Goal: Task Accomplishment & Management: Use online tool/utility

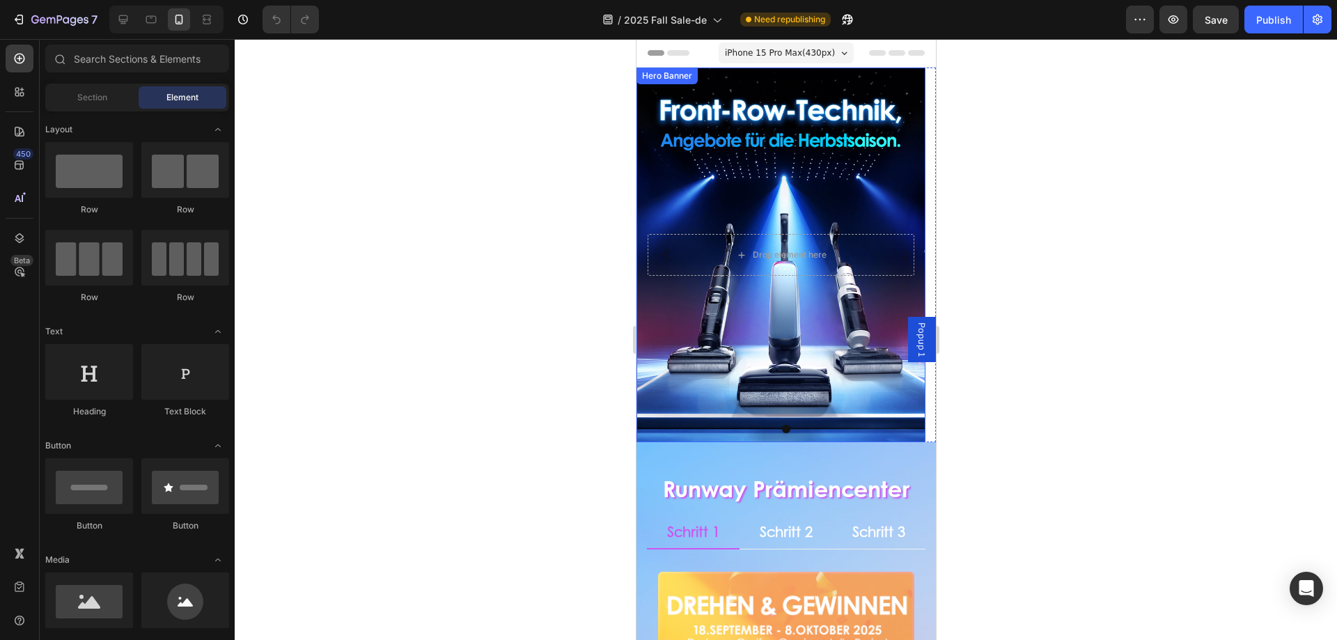
scroll to position [209, 0]
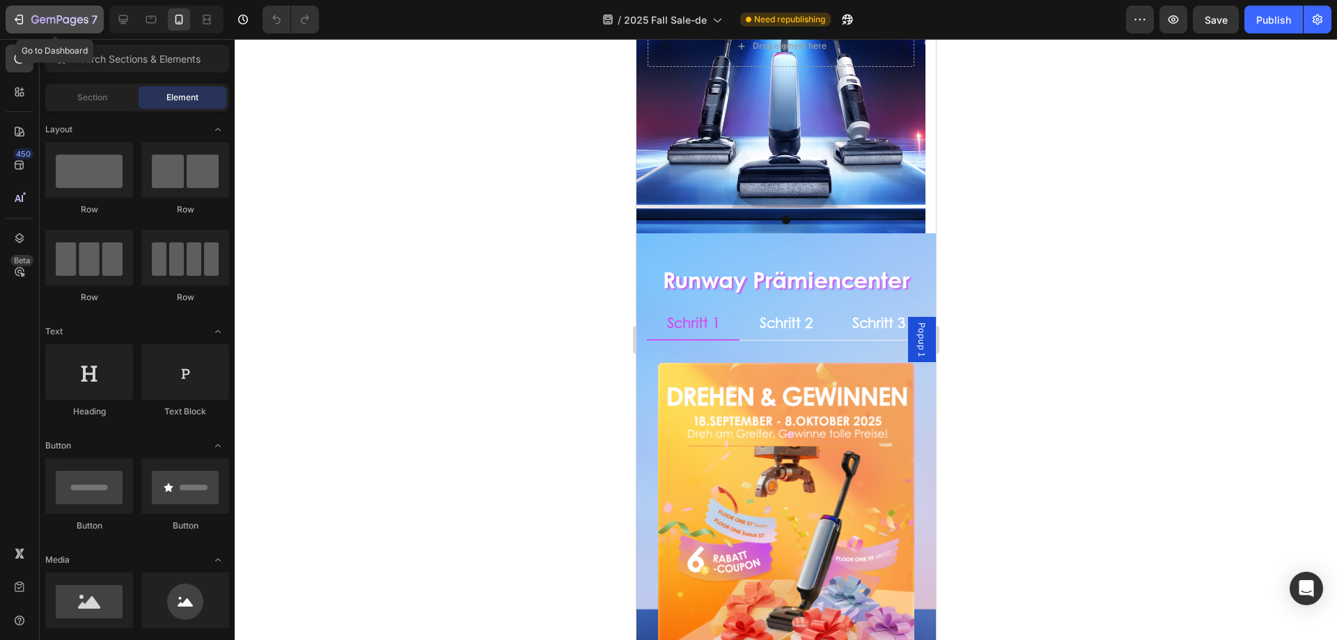
click at [27, 15] on div "7" at bounding box center [55, 19] width 86 height 17
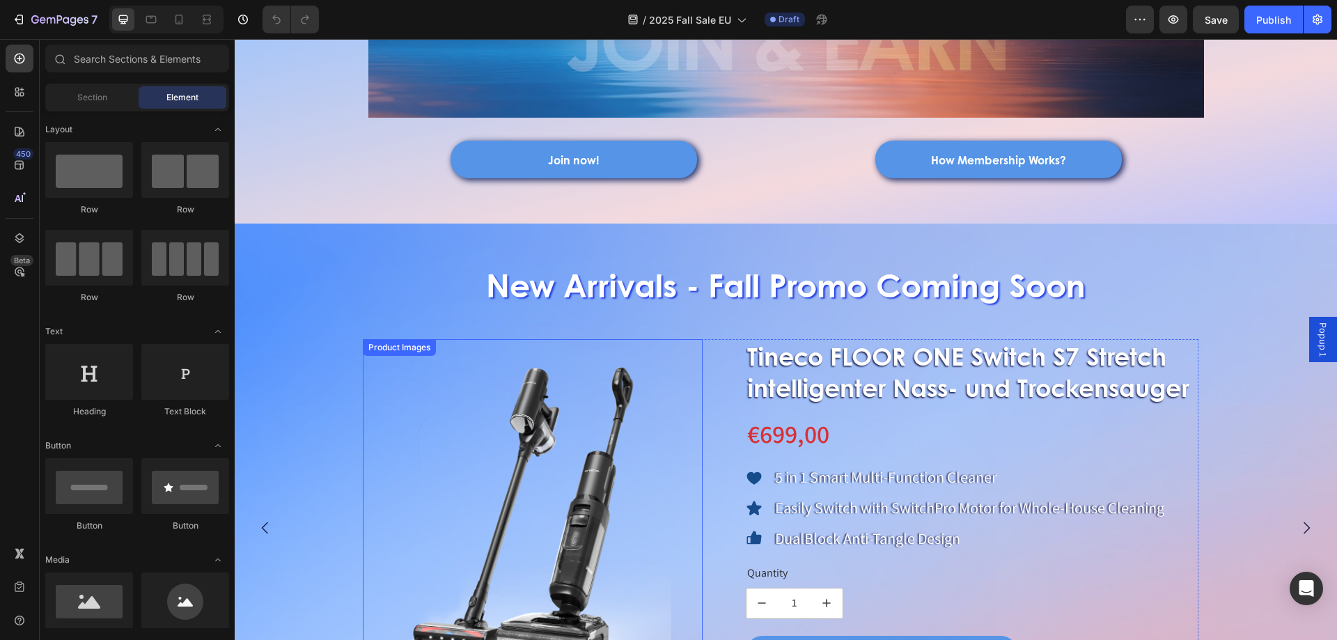
scroll to position [766, 0]
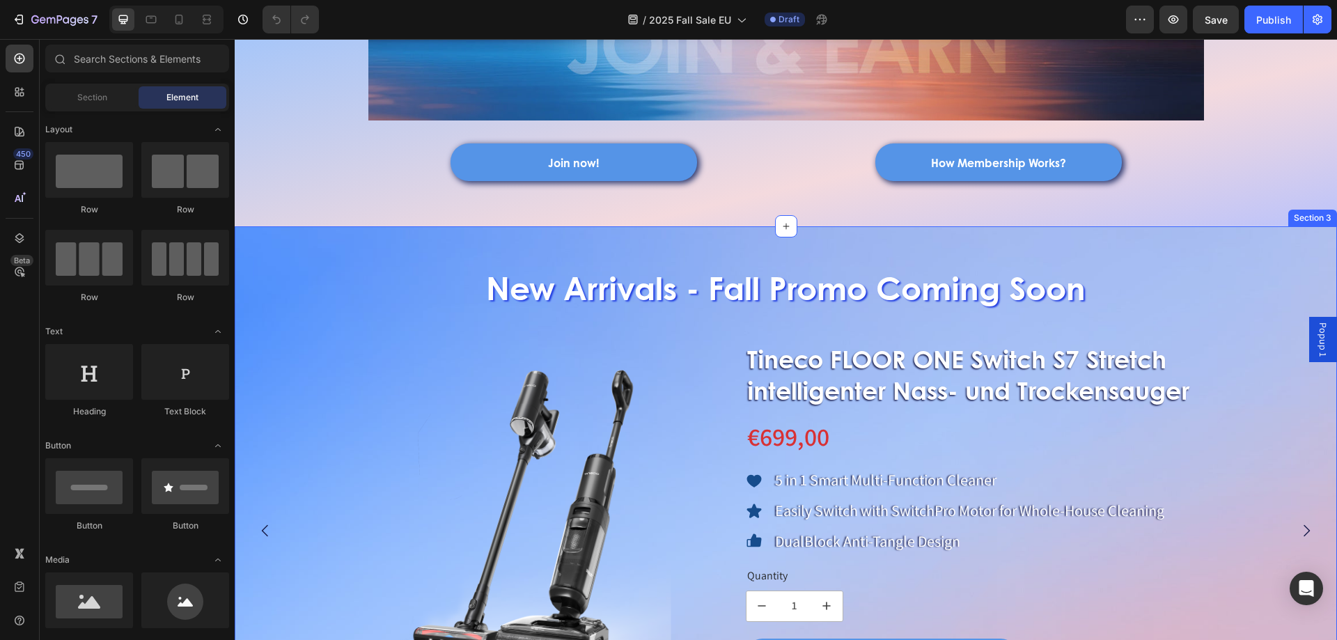
click at [293, 250] on div "New Arrivals - Fall Promo Coming Soon Heading Product Images Tineco FLOOR ONE S…" at bounding box center [786, 494] width 1102 height 490
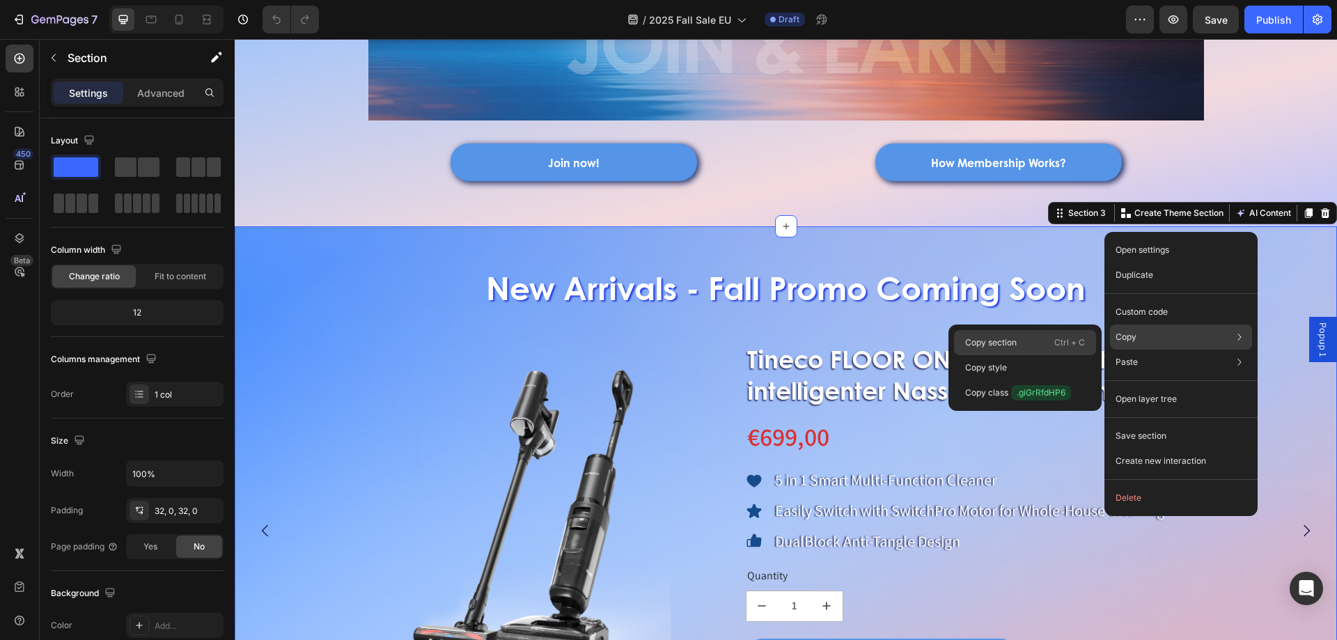
click at [1036, 344] on div "Copy section Ctrl + C" at bounding box center [1025, 342] width 142 height 25
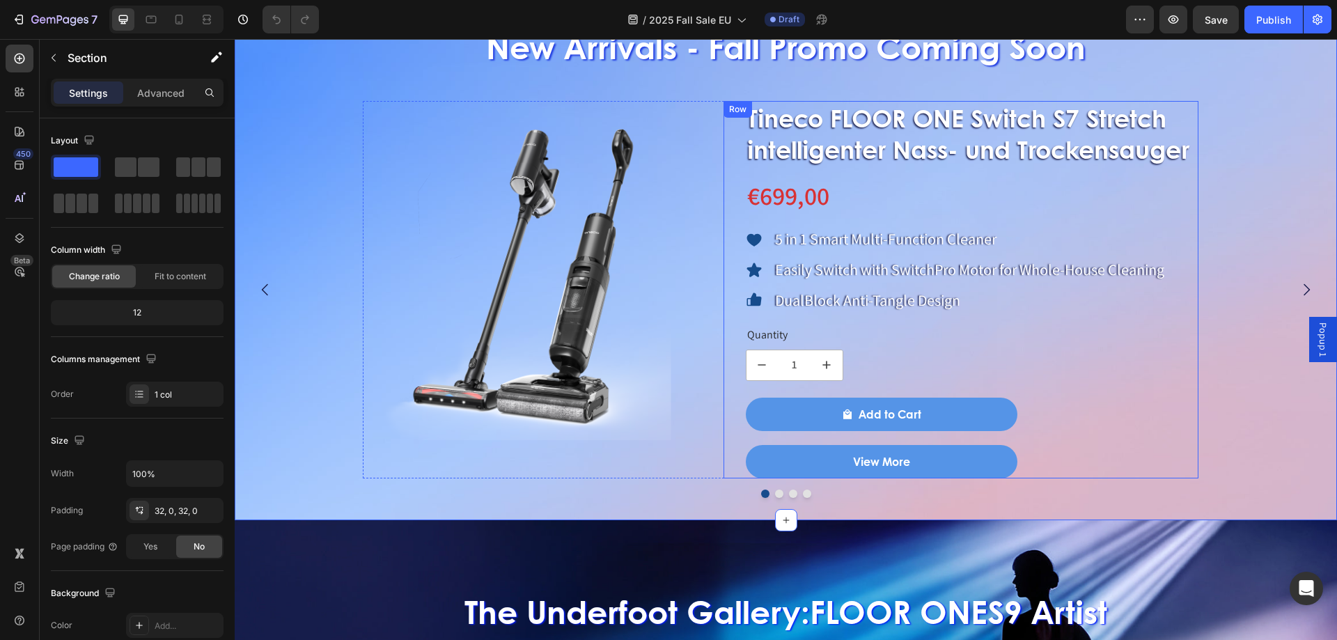
scroll to position [975, 0]
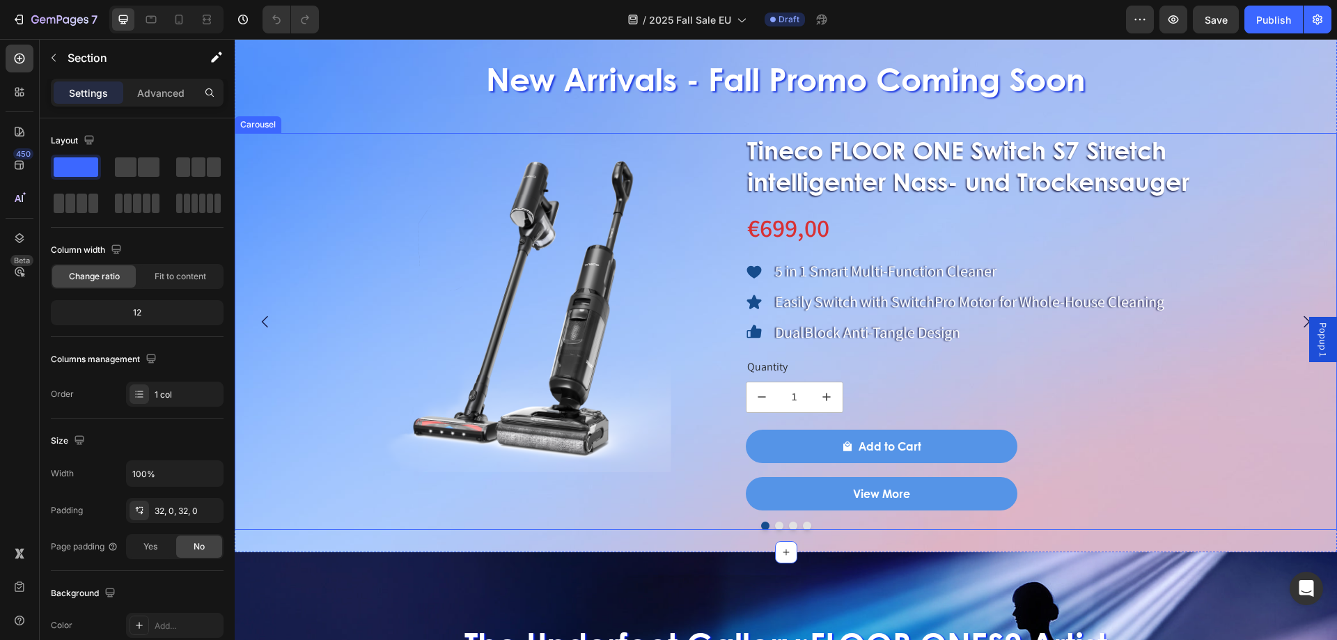
click at [290, 170] on div "Product Images Tineco FLOOR ONE Switch S7 Stretch intelligenter Nass- und Trock…" at bounding box center [781, 321] width 1092 height 377
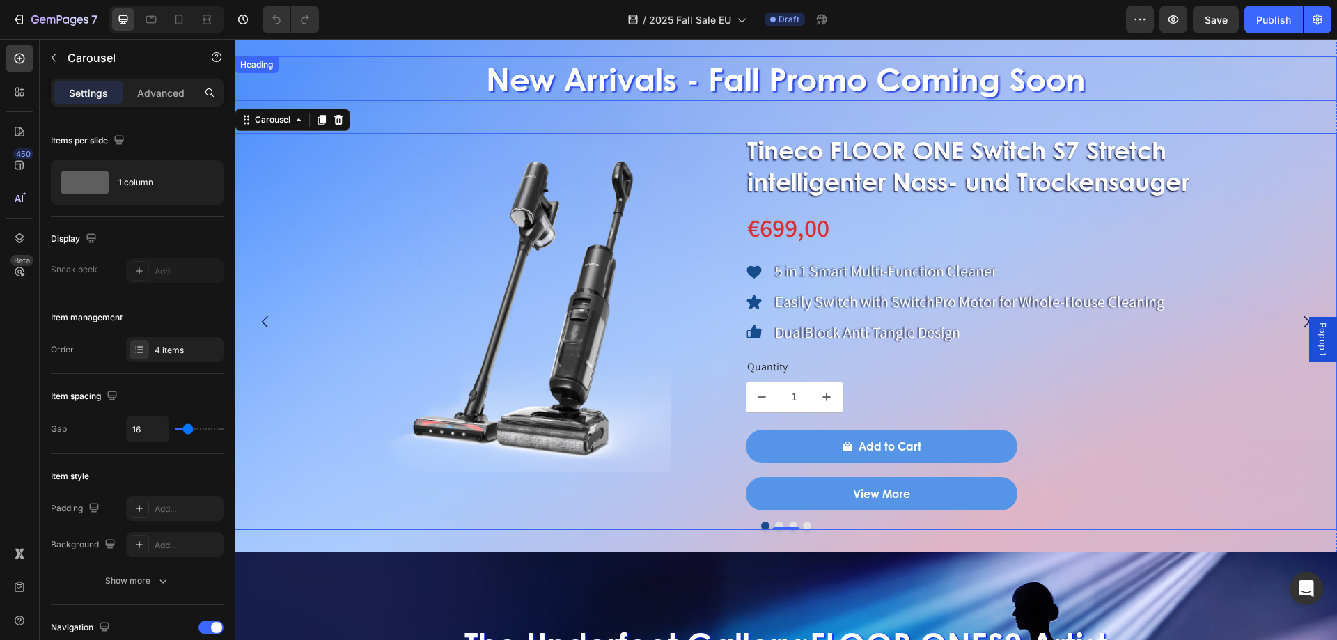
click at [324, 82] on h2 "New Arrivals - Fall Promo Coming Soon" at bounding box center [786, 78] width 1102 height 45
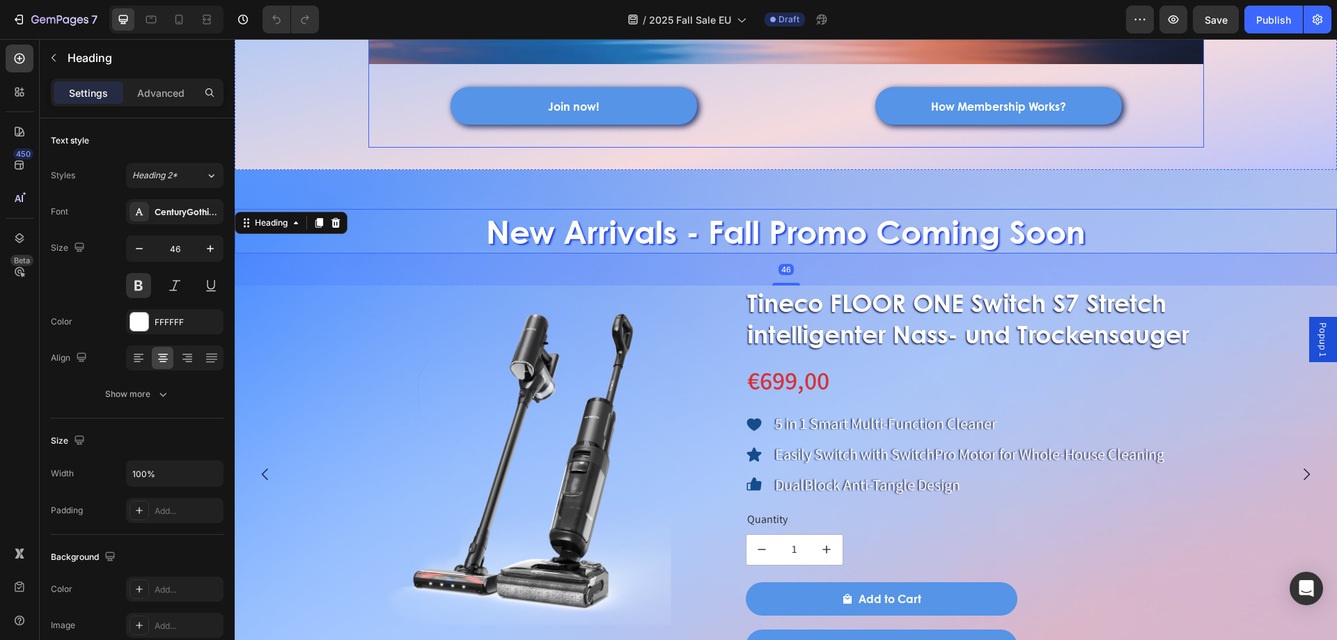
scroll to position [696, 0]
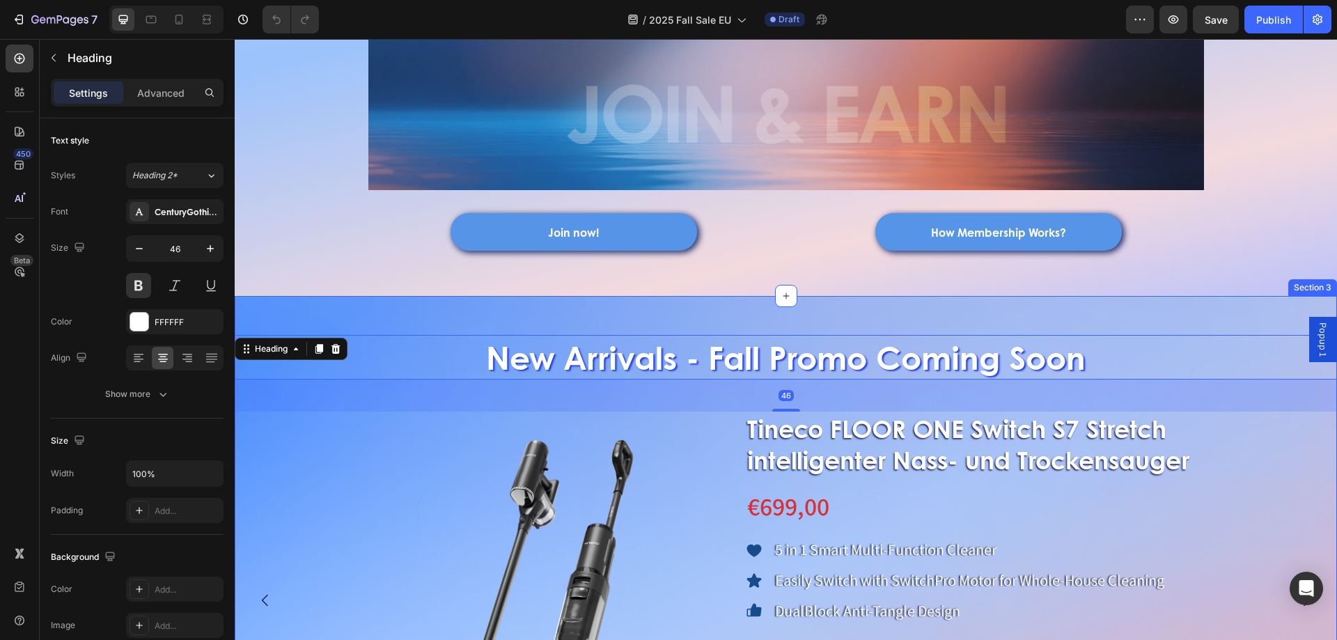
click at [295, 318] on div "New Arrivals - Fall Promo Coming Soon Heading 46 Product Images Tineco FLOOR ON…" at bounding box center [786, 563] width 1102 height 490
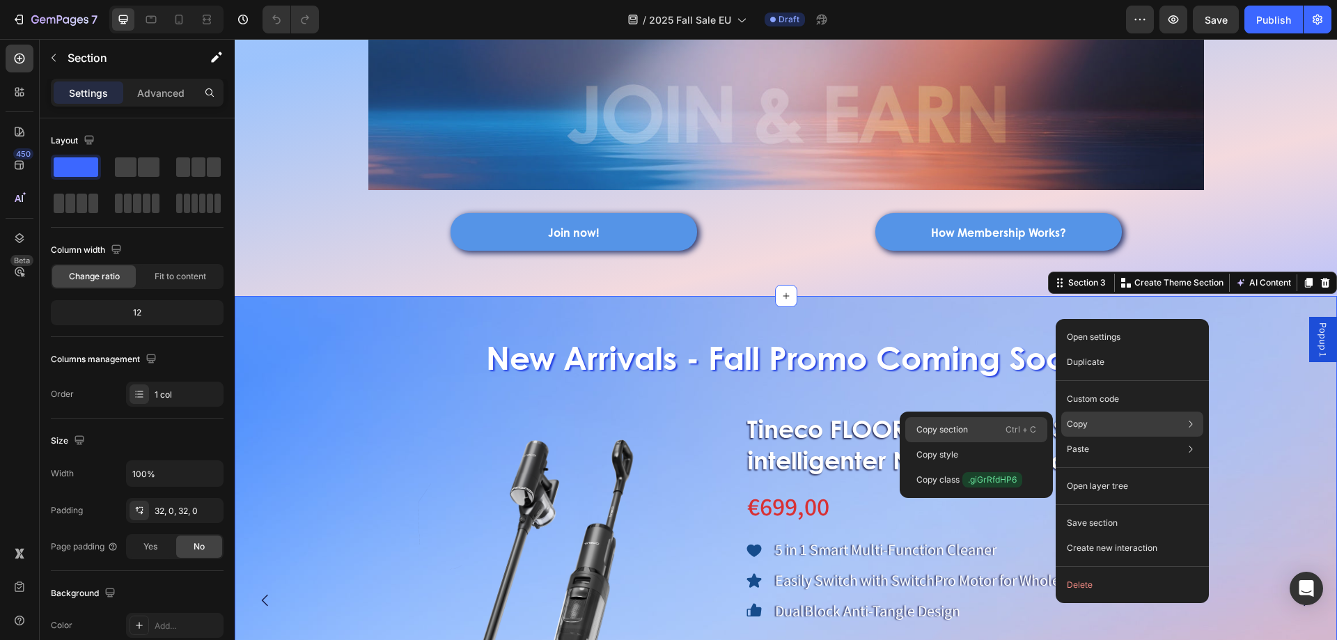
click at [1003, 422] on div "Copy section Ctrl + C" at bounding box center [976, 429] width 142 height 25
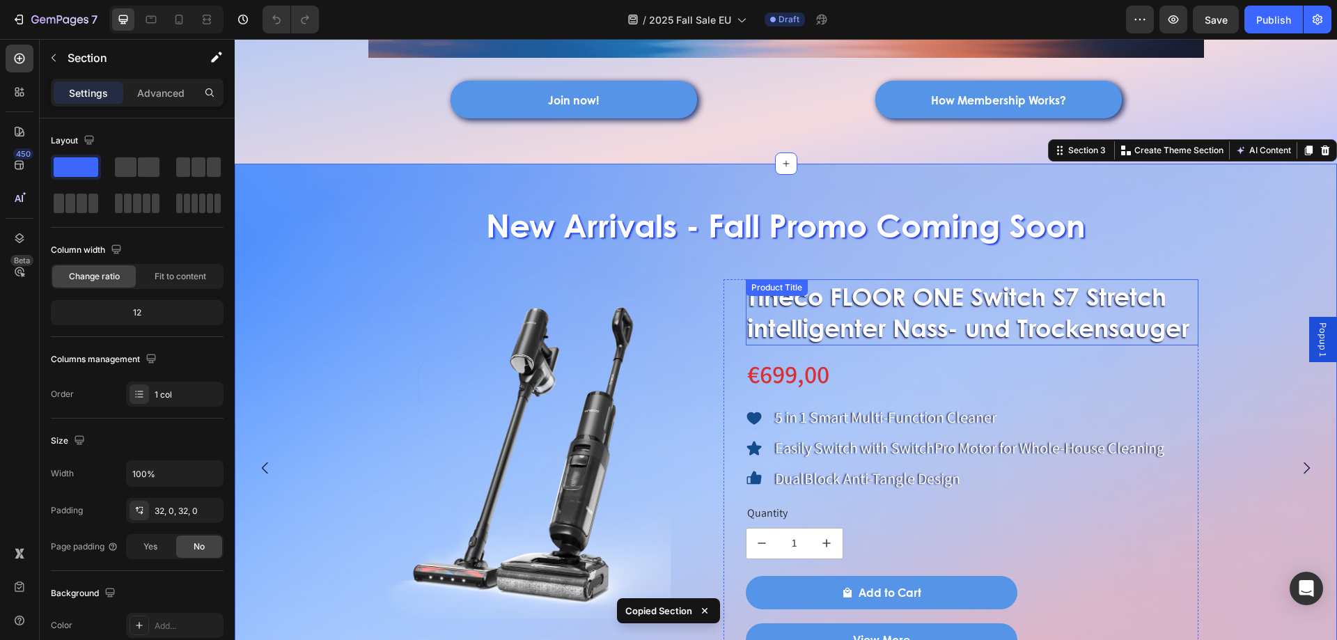
scroll to position [905, 0]
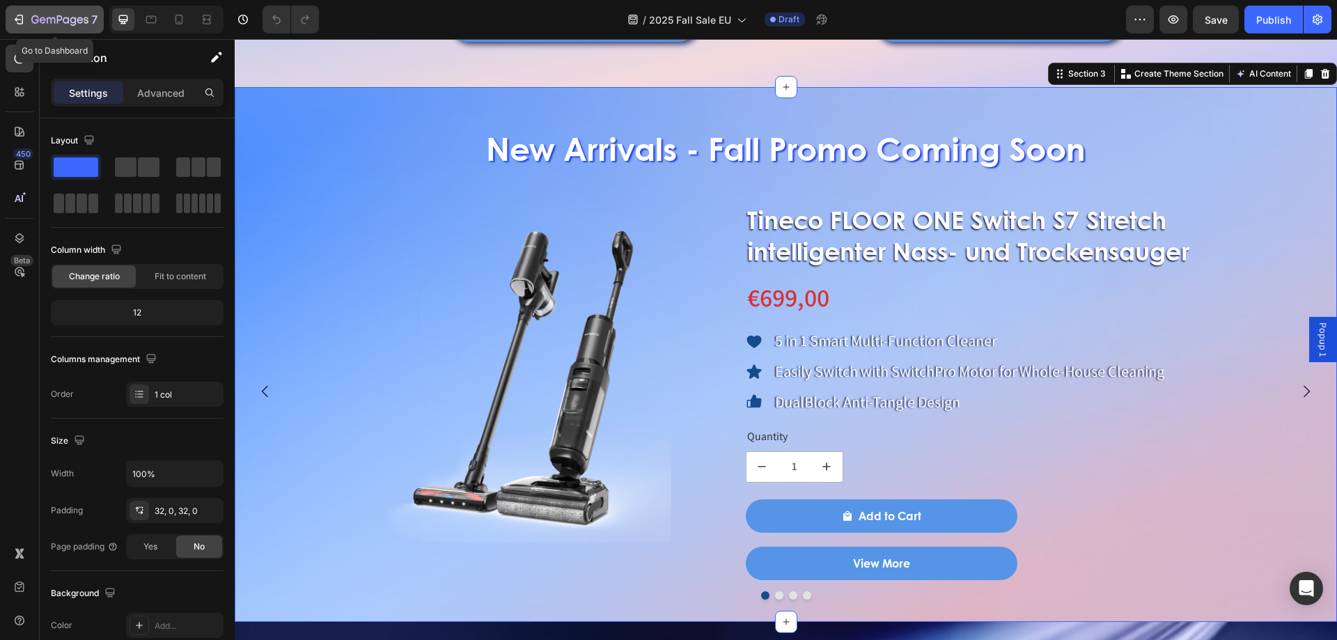
click at [35, 14] on div "7" at bounding box center [64, 19] width 66 height 17
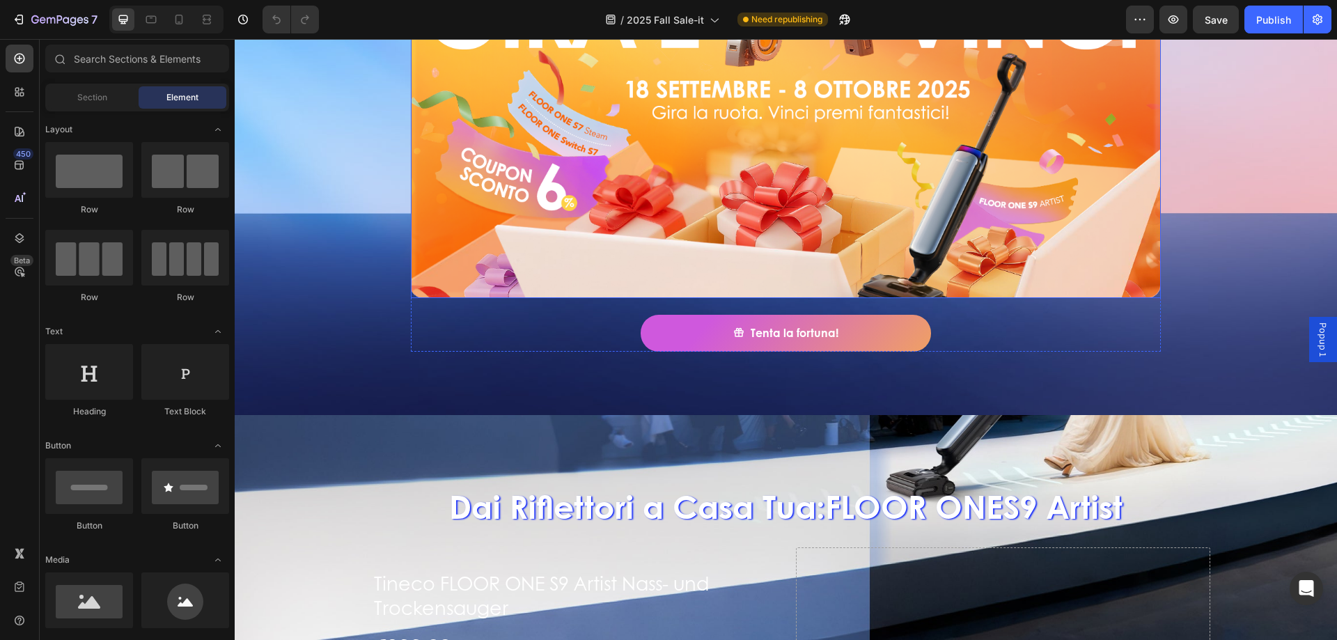
scroll to position [696, 0]
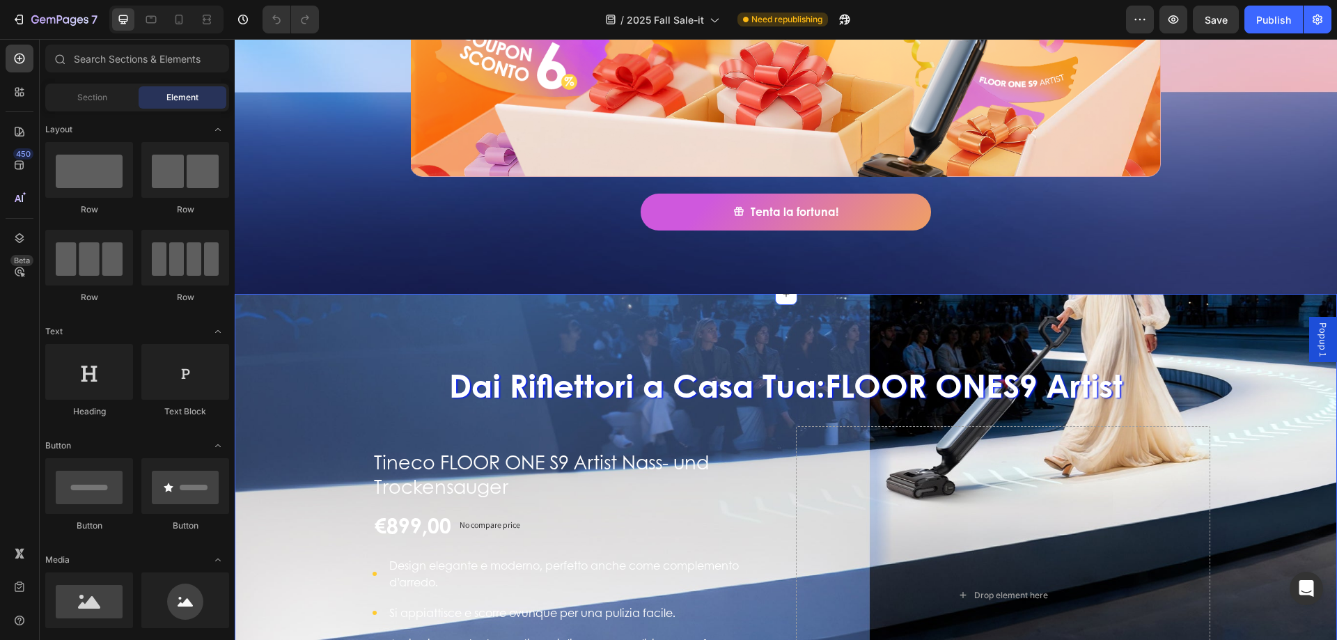
click at [308, 298] on div "Dai Riflettori a Casa Tua: FLOOR ONE S9 Artist Heading Tineco FLOOR ONE S9 Arti…" at bounding box center [786, 555] width 1102 height 523
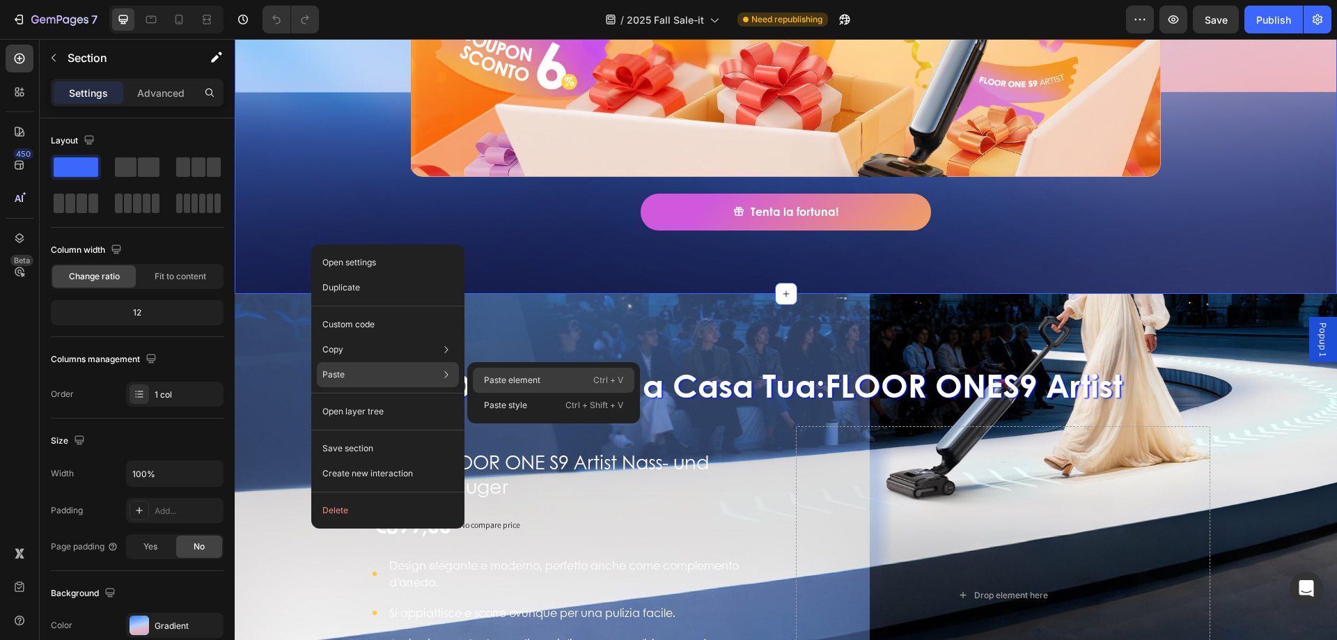
click at [482, 377] on div "Paste element Ctrl + V" at bounding box center [554, 380] width 162 height 25
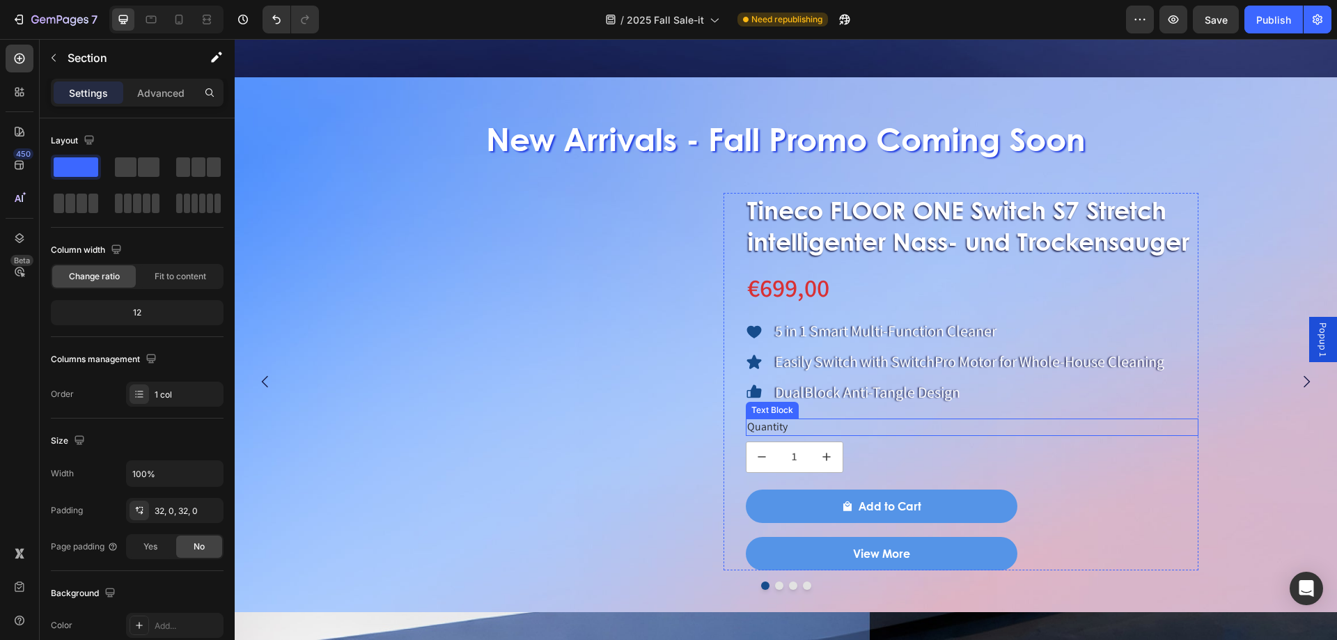
scroll to position [916, 0]
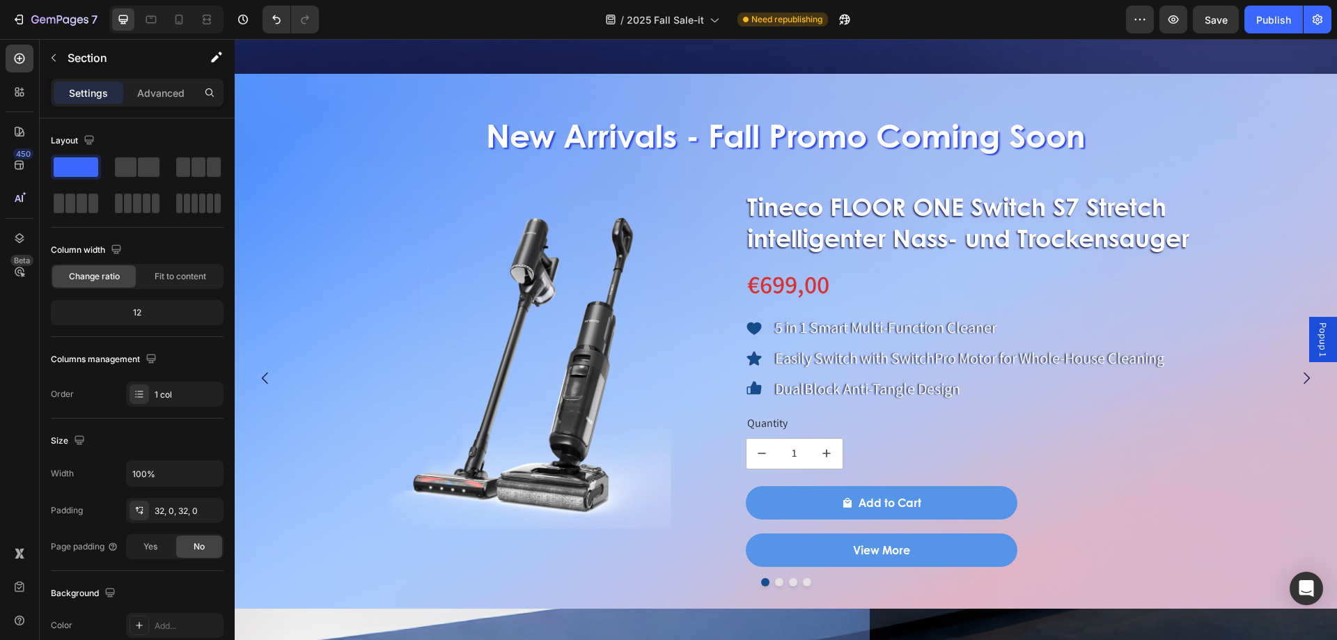
click at [765, 91] on div "New Arrivals - Fall Promo Coming Soon Heading Product Images Tineco FLOOR ONE S…" at bounding box center [786, 341] width 1102 height 535
click at [728, 122] on h2 "New Arrivals - Fall Promo Coming Soon" at bounding box center [786, 135] width 1102 height 45
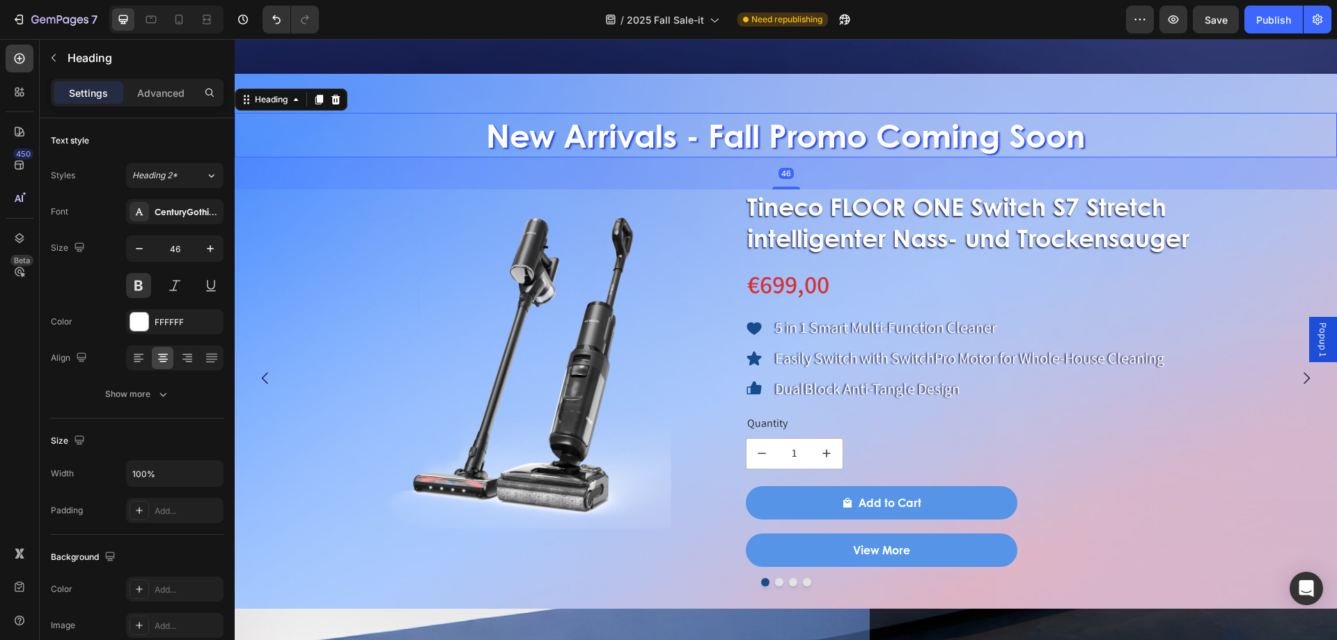
click at [476, 118] on h2 "New Arrivals - Fall Promo Coming Soon" at bounding box center [786, 135] width 1102 height 45
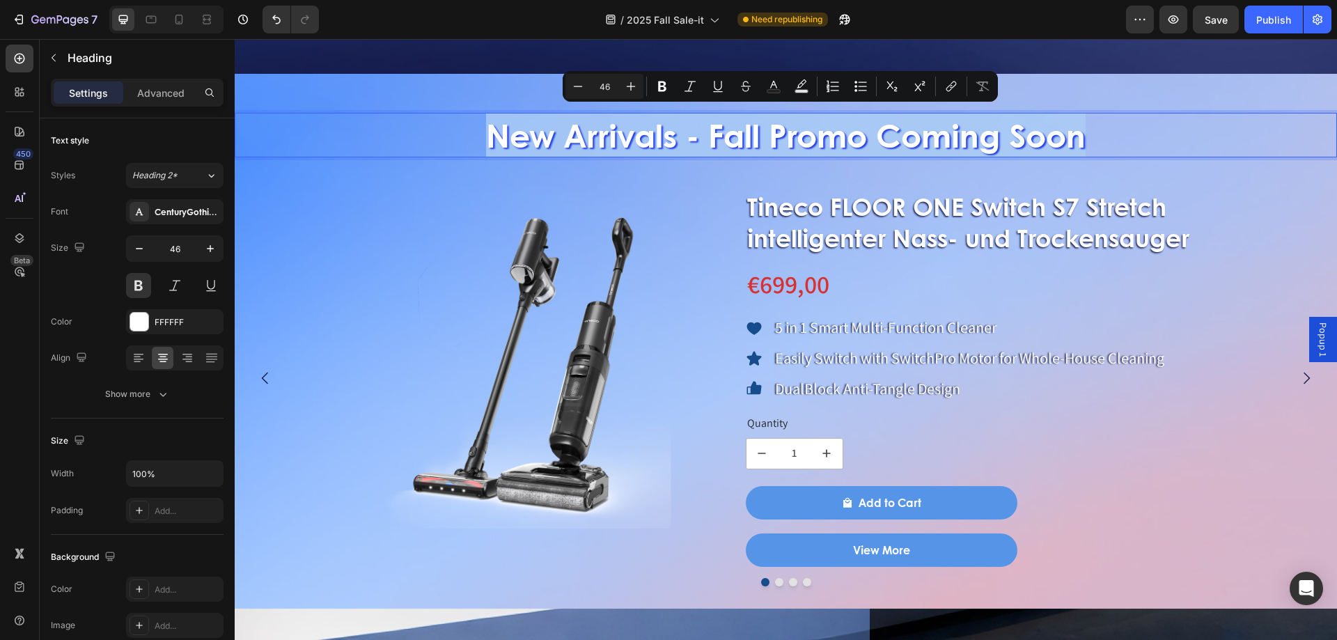
drag, startPoint x: 476, startPoint y: 118, endPoint x: 1062, endPoint y: 124, distance: 585.5
click at [1062, 124] on p "New Arrivals - Fall Promo Coming Soon" at bounding box center [785, 135] width 1099 height 42
copy p "New Arrivals - Fall Promo Coming Soon"
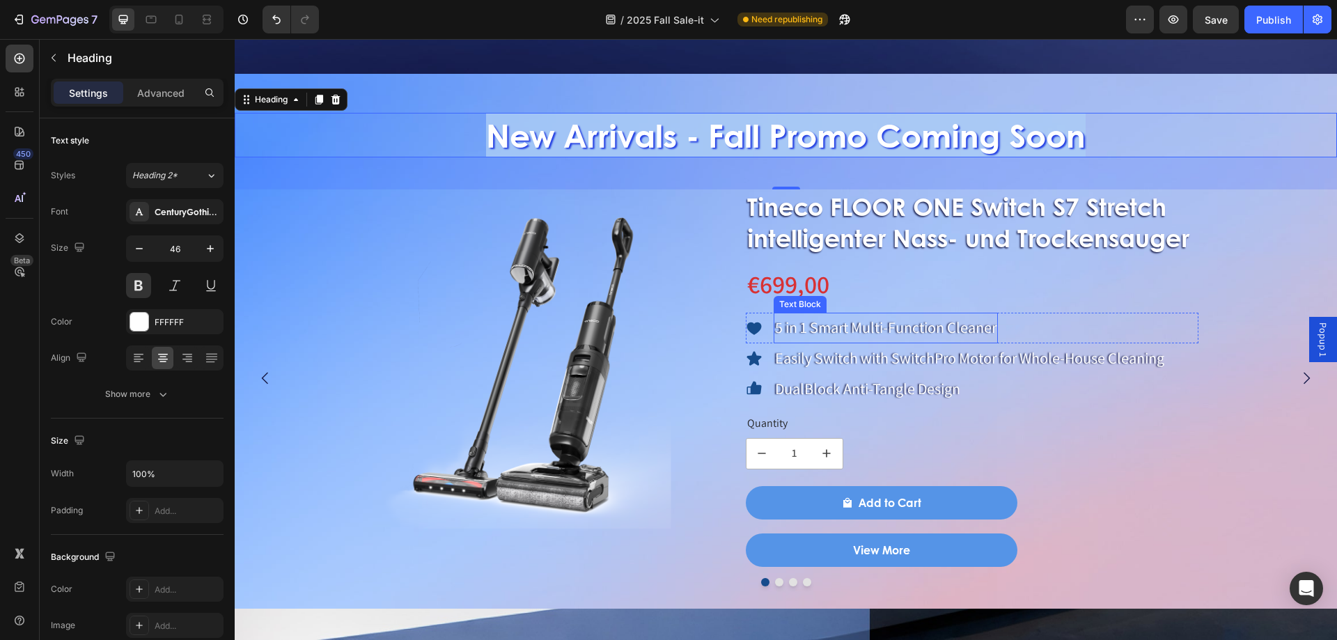
click at [819, 321] on p "5 in 1 Smart Multi-Function Cleaner" at bounding box center [885, 328] width 221 height 28
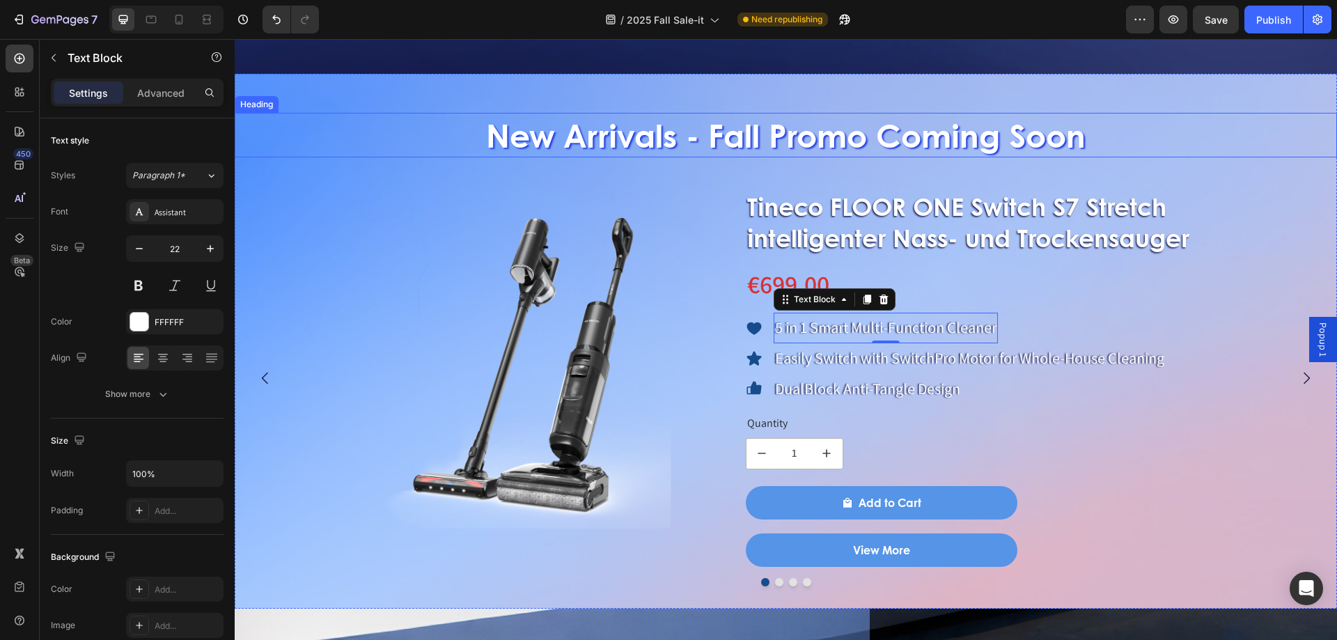
click at [818, 132] on p "New Arrivals - Fall Promo Coming Soon" at bounding box center [785, 135] width 1099 height 42
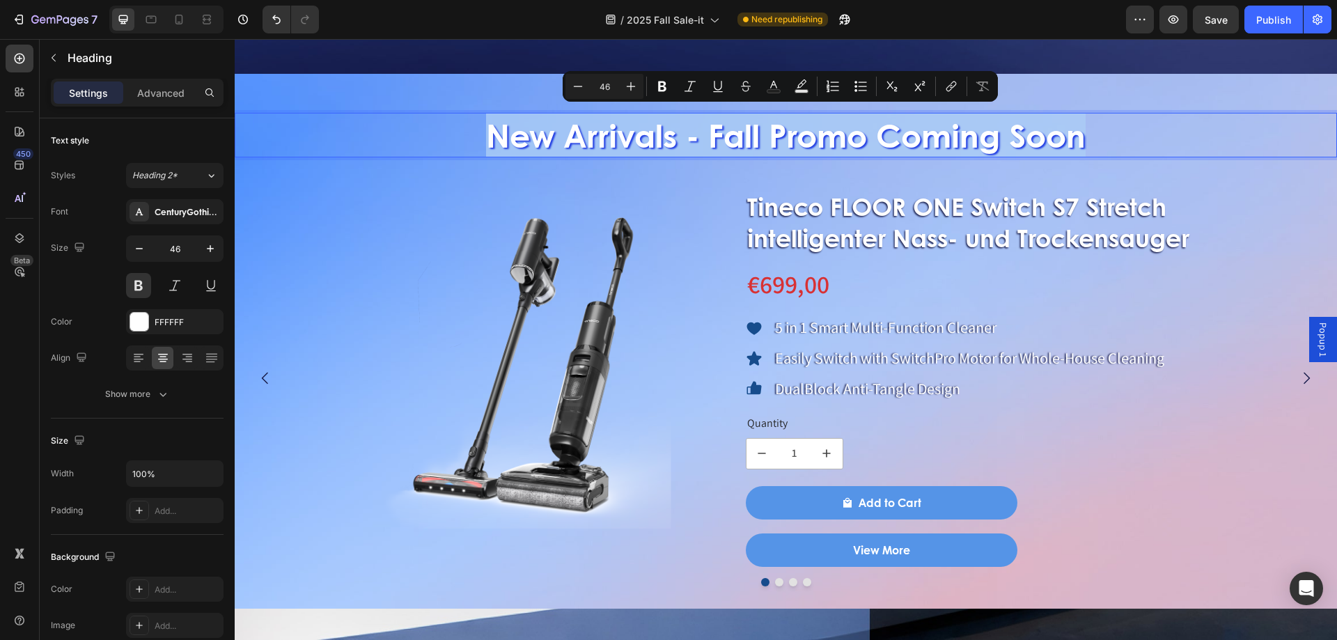
drag, startPoint x: 485, startPoint y: 116, endPoint x: 1081, endPoint y: 141, distance: 596.4
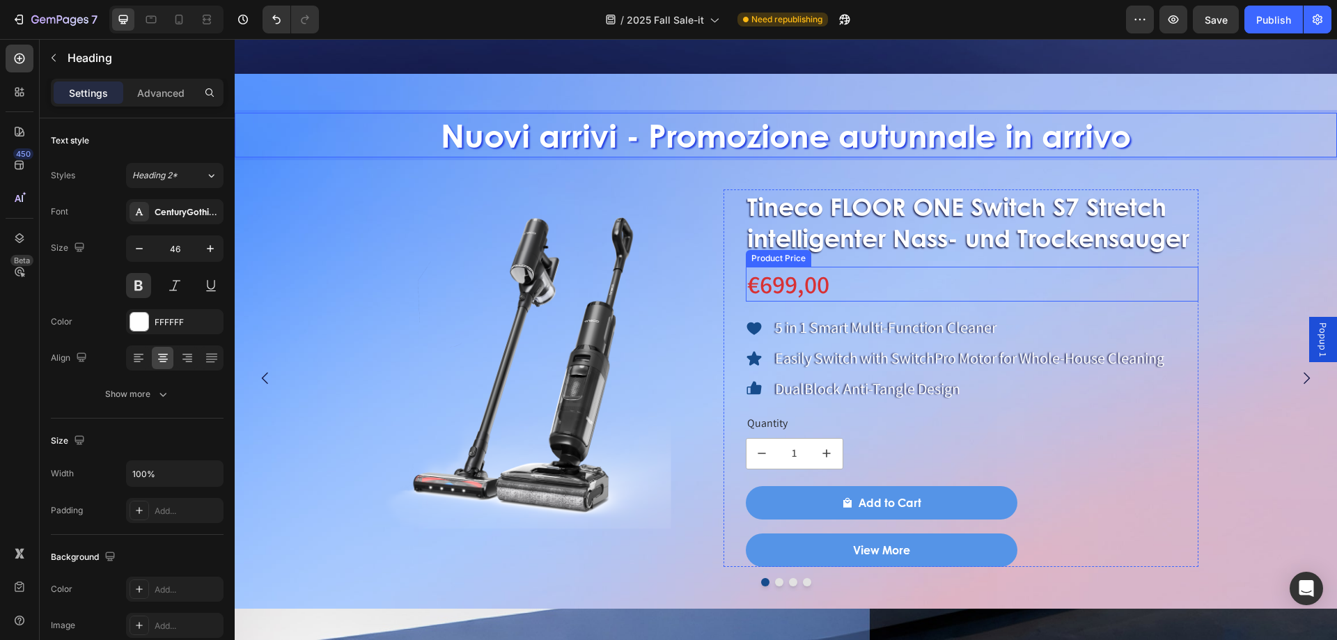
click at [863, 324] on p "5 in 1 Smart Multi-Function Cleaner" at bounding box center [885, 328] width 221 height 28
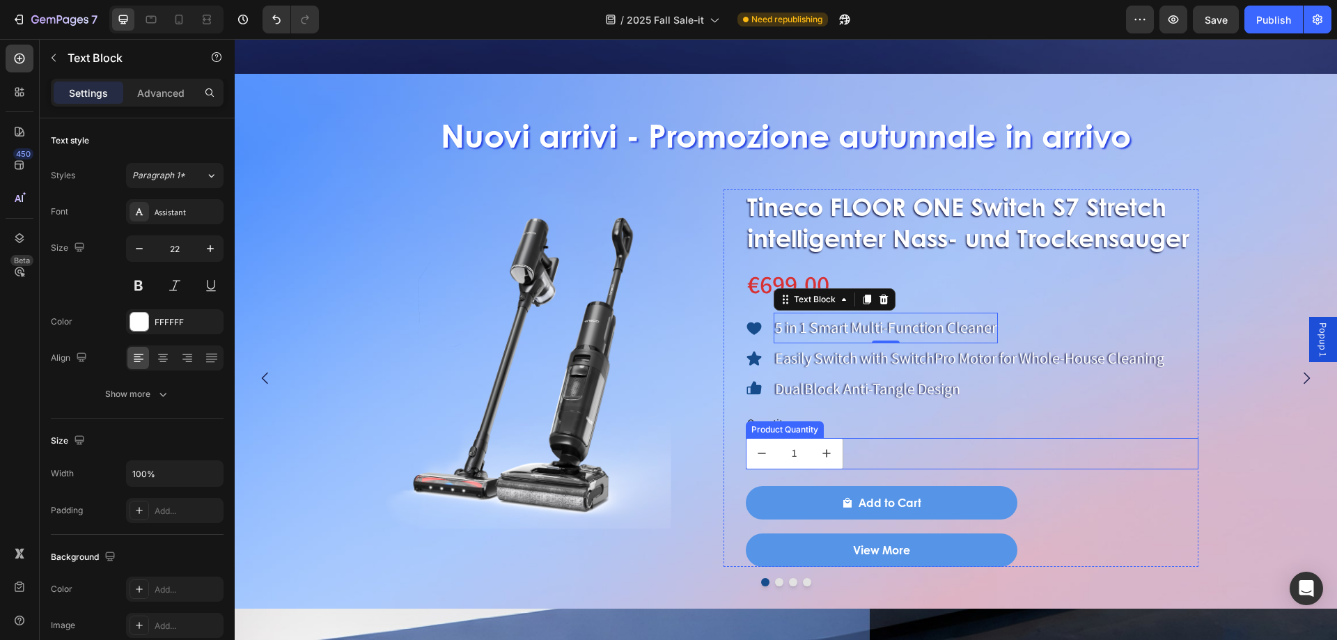
click at [758, 421] on div "Product Quantity" at bounding box center [785, 429] width 78 height 17
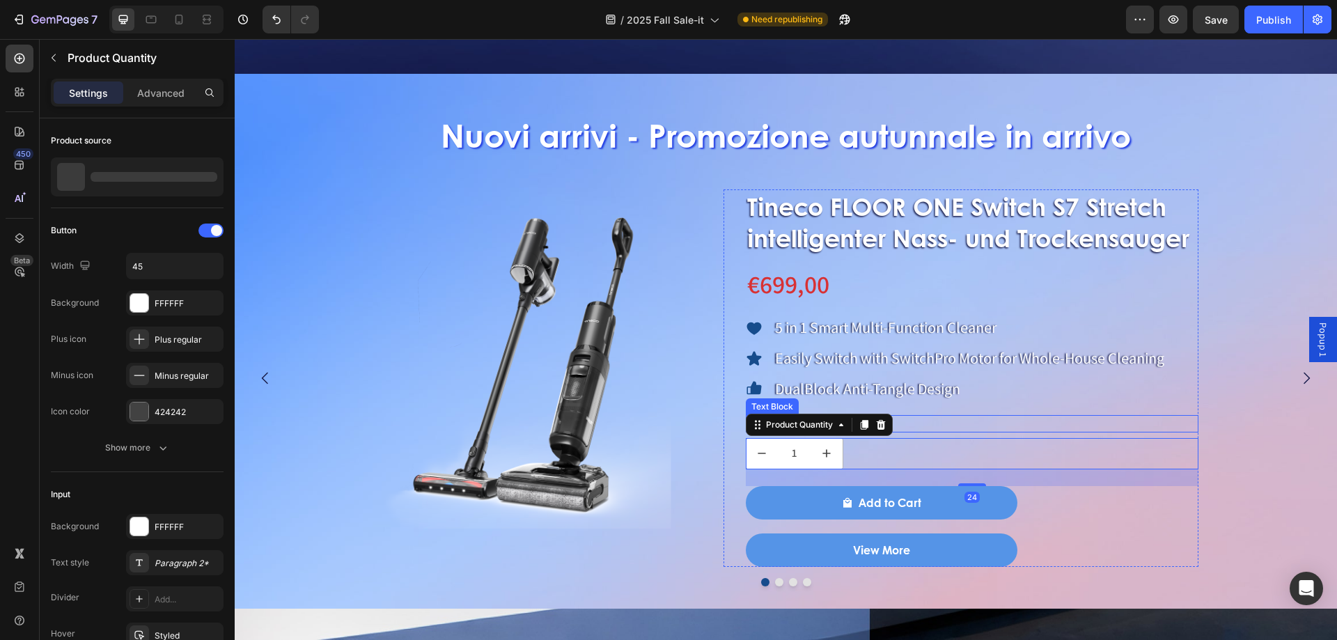
click at [922, 421] on div "Quantity" at bounding box center [972, 423] width 453 height 17
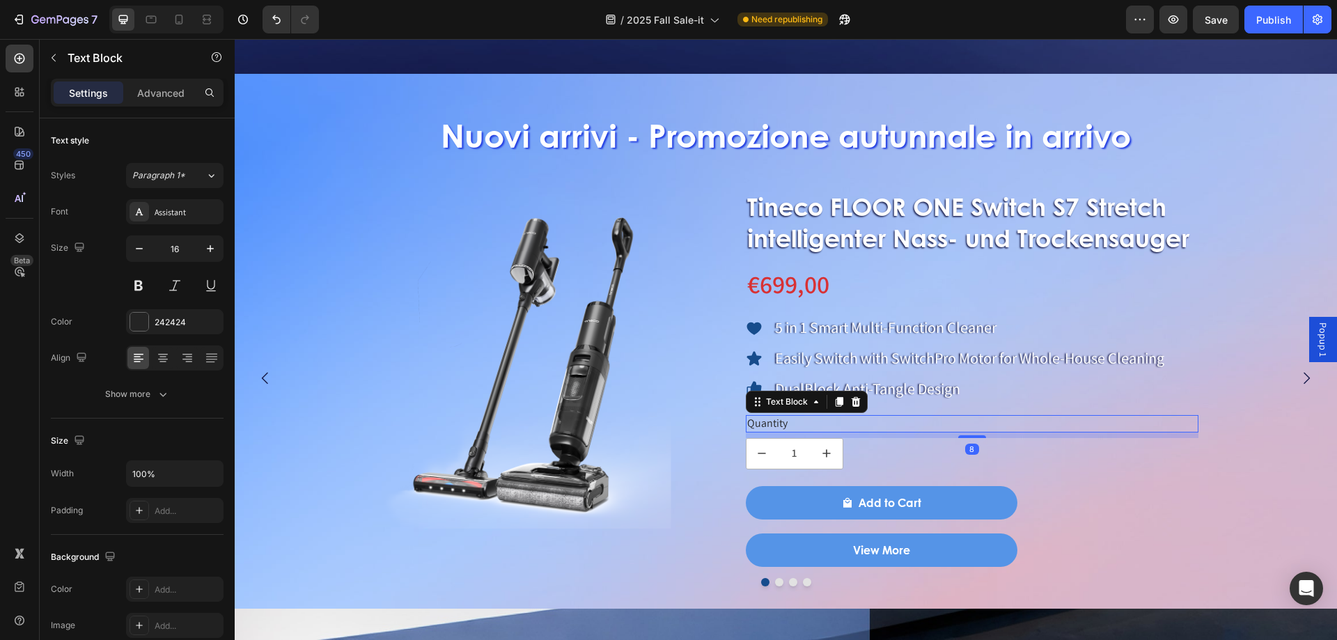
click at [797, 415] on div "Quantity" at bounding box center [972, 423] width 453 height 17
click at [796, 415] on div "Quantity" at bounding box center [972, 423] width 453 height 17
drag, startPoint x: 795, startPoint y: 416, endPoint x: 746, endPoint y: 423, distance: 49.8
click at [746, 423] on div "Quantity" at bounding box center [972, 423] width 453 height 17
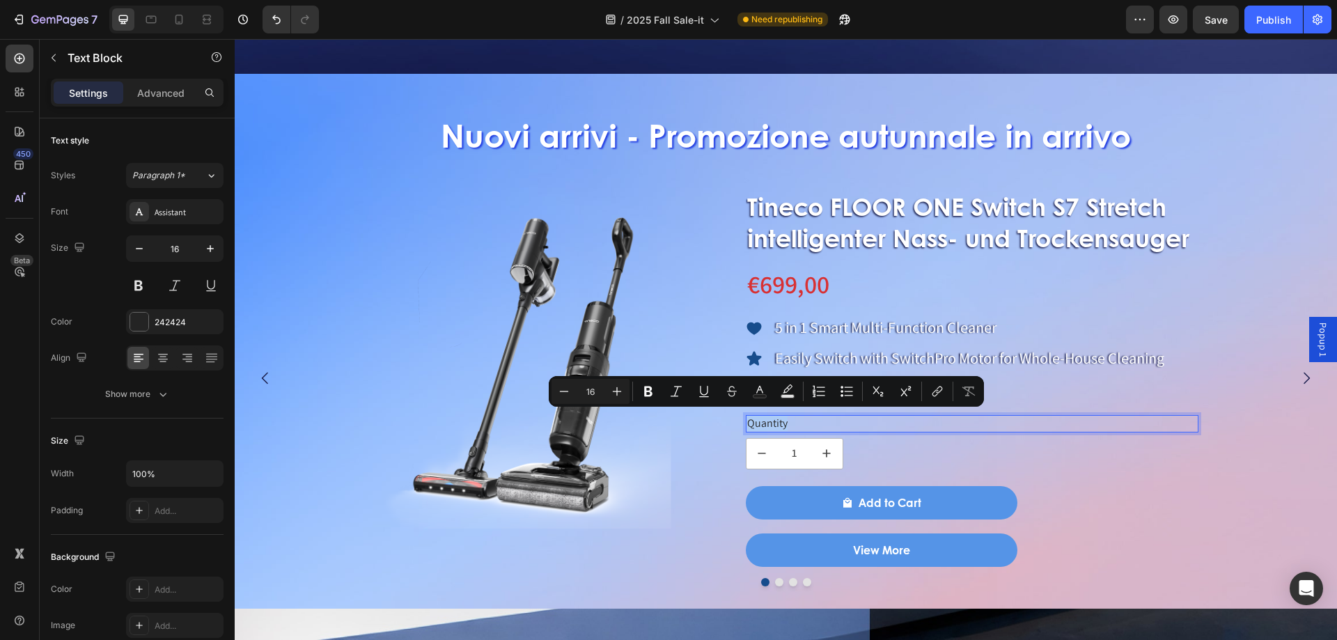
copy p "Quantity"
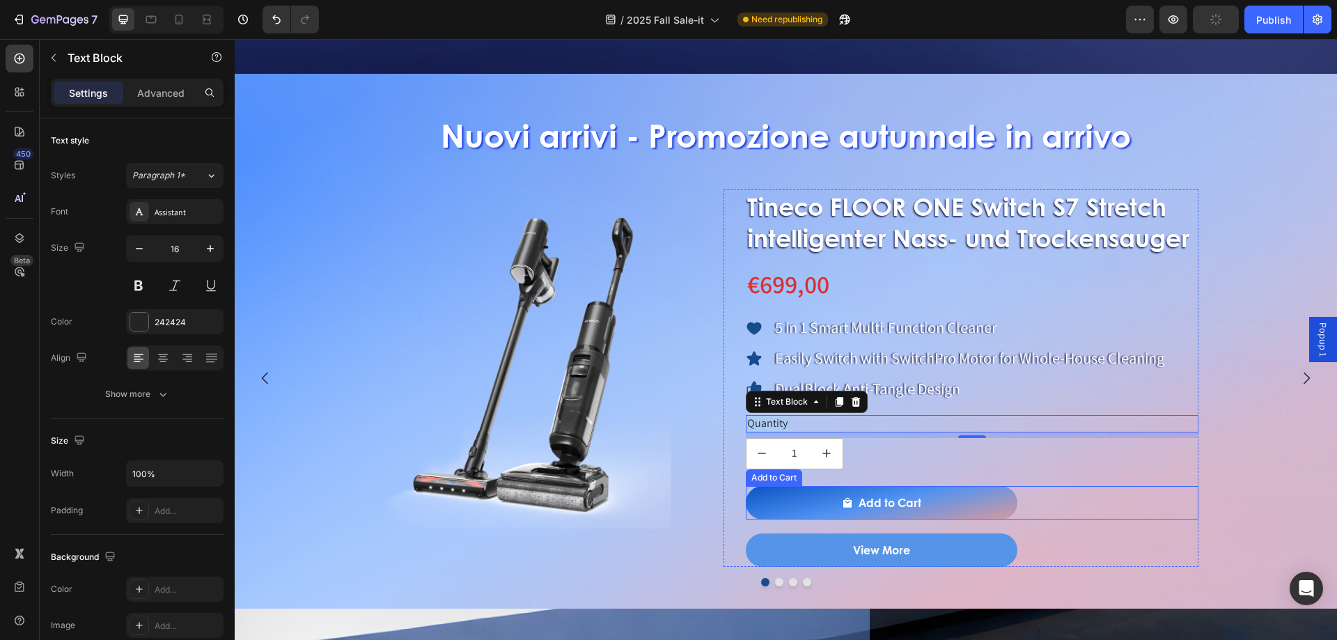
click at [865, 488] on button "Add to Cart" at bounding box center [882, 502] width 272 height 33
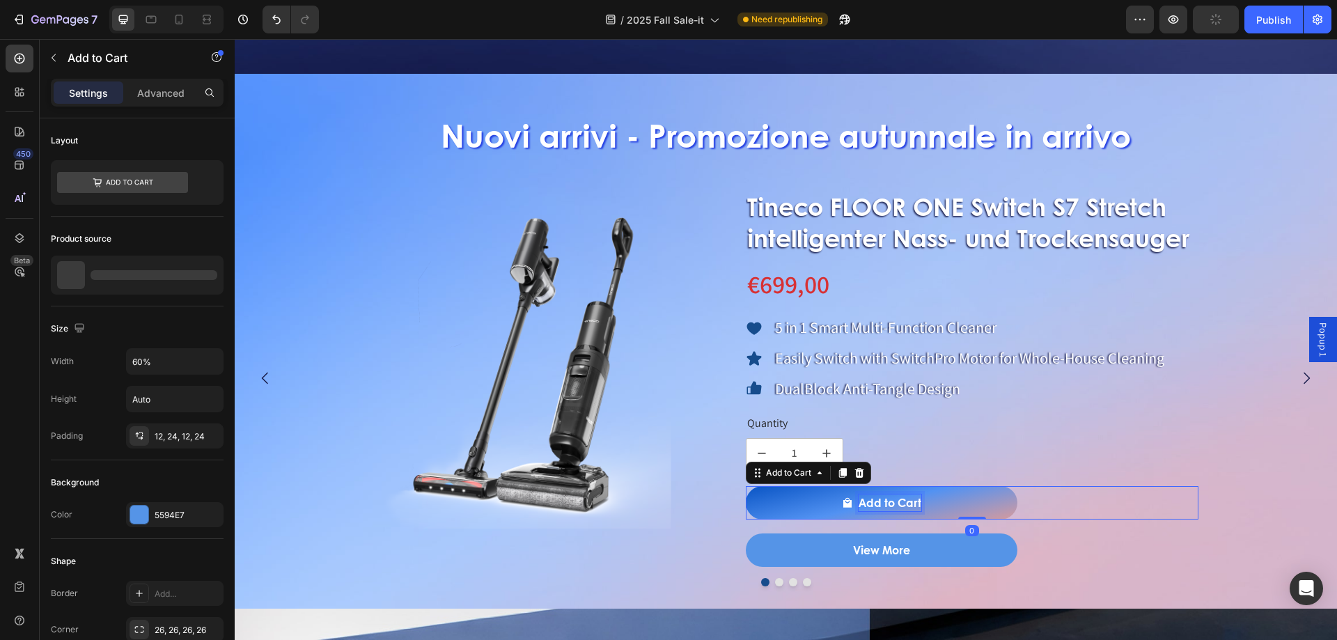
click at [862, 497] on div "Add to Cart" at bounding box center [889, 502] width 63 height 17
click at [863, 497] on p "Add to Cart" at bounding box center [889, 502] width 63 height 17
click at [860, 497] on p "Add to Cart" at bounding box center [889, 502] width 63 height 17
drag, startPoint x: 860, startPoint y: 497, endPoint x: 928, endPoint y: 497, distance: 68.2
click at [928, 497] on button "Add to Cart" at bounding box center [882, 502] width 272 height 33
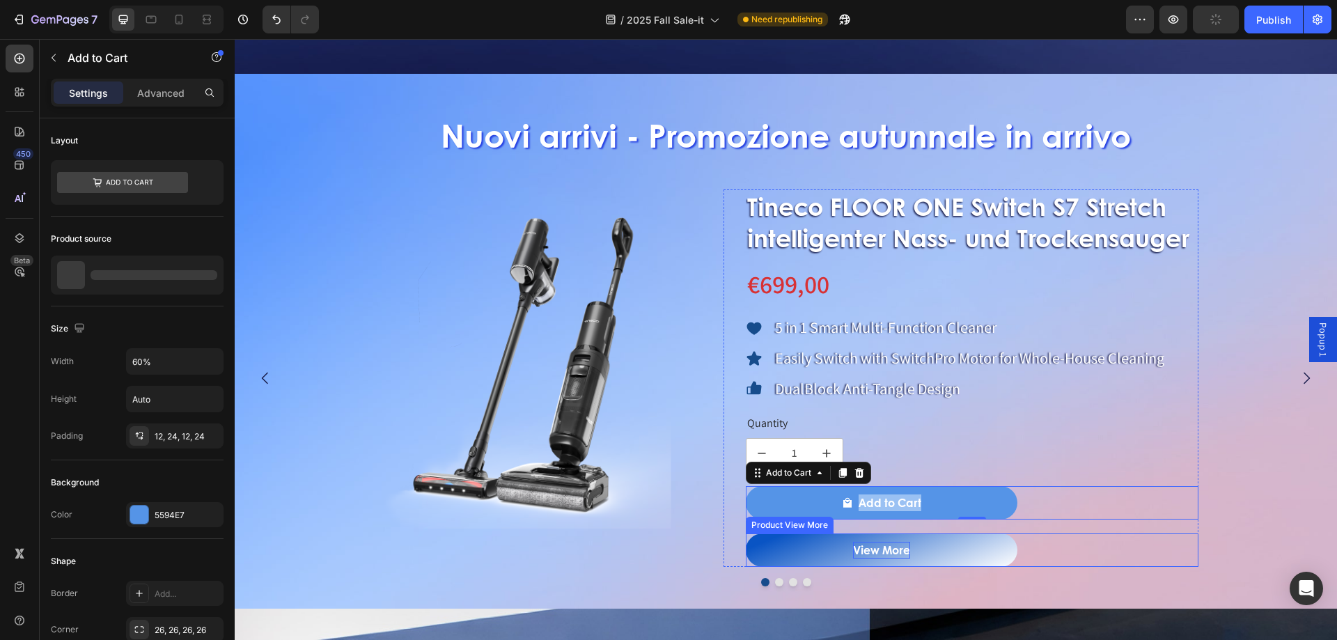
click at [874, 543] on div "View More" at bounding box center [881, 550] width 57 height 17
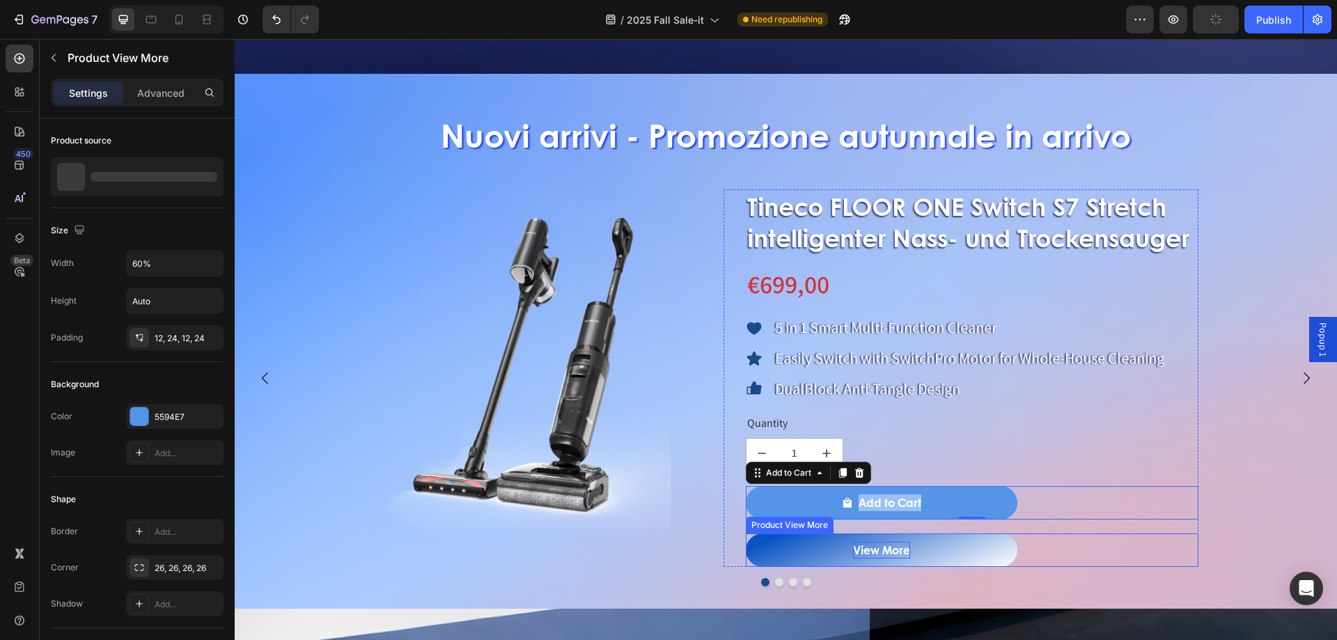
click at [874, 543] on div "View More" at bounding box center [881, 550] width 57 height 17
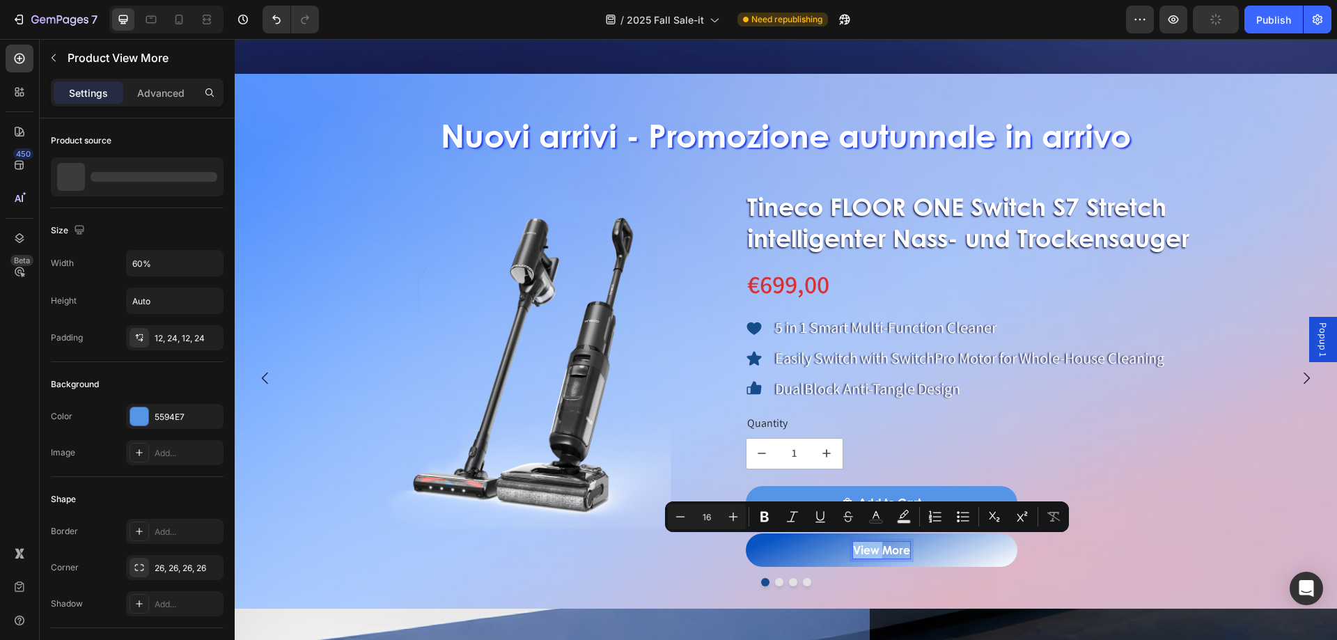
click at [857, 545] on p "View More" at bounding box center [881, 550] width 57 height 17
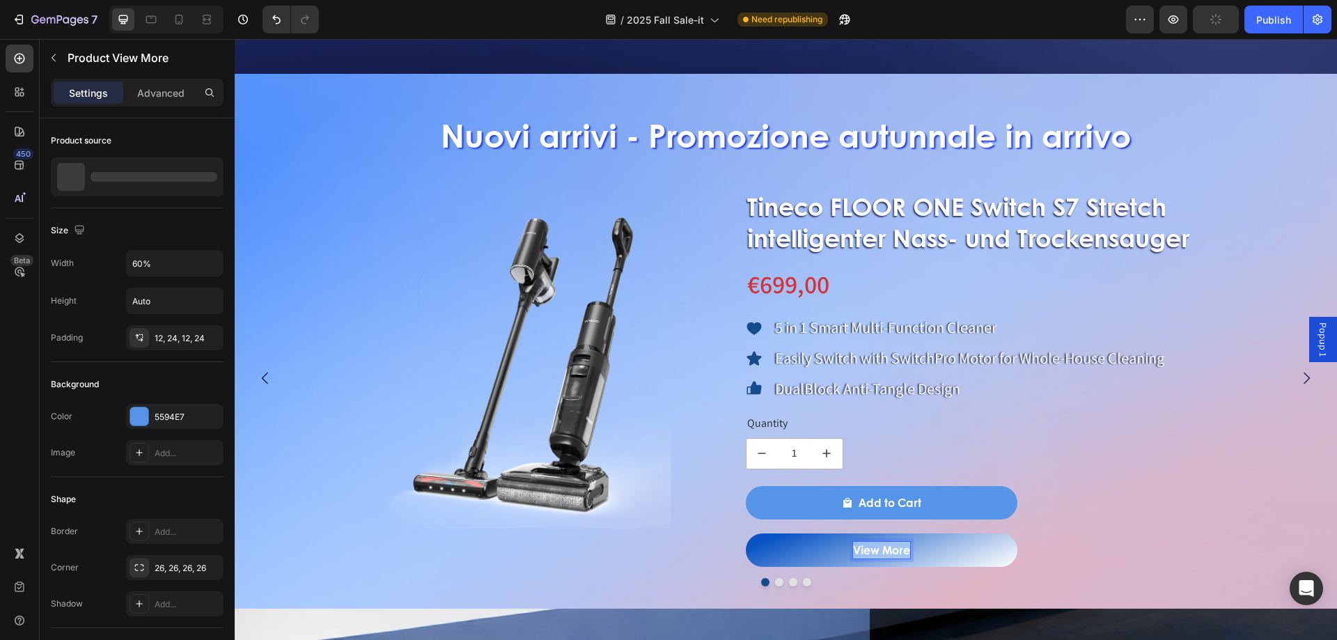
drag, startPoint x: 854, startPoint y: 545, endPoint x: 911, endPoint y: 547, distance: 57.1
click at [911, 547] on button "View More" at bounding box center [882, 549] width 272 height 33
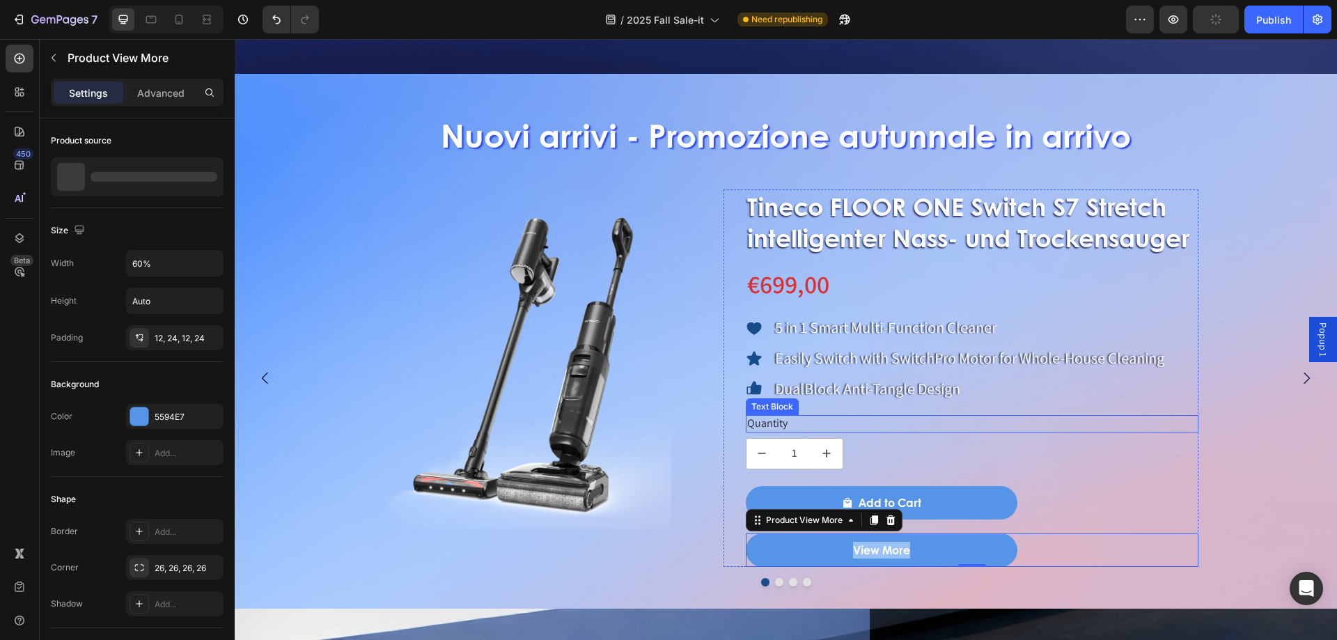
click at [792, 421] on p "Quantity" at bounding box center [972, 423] width 450 height 15
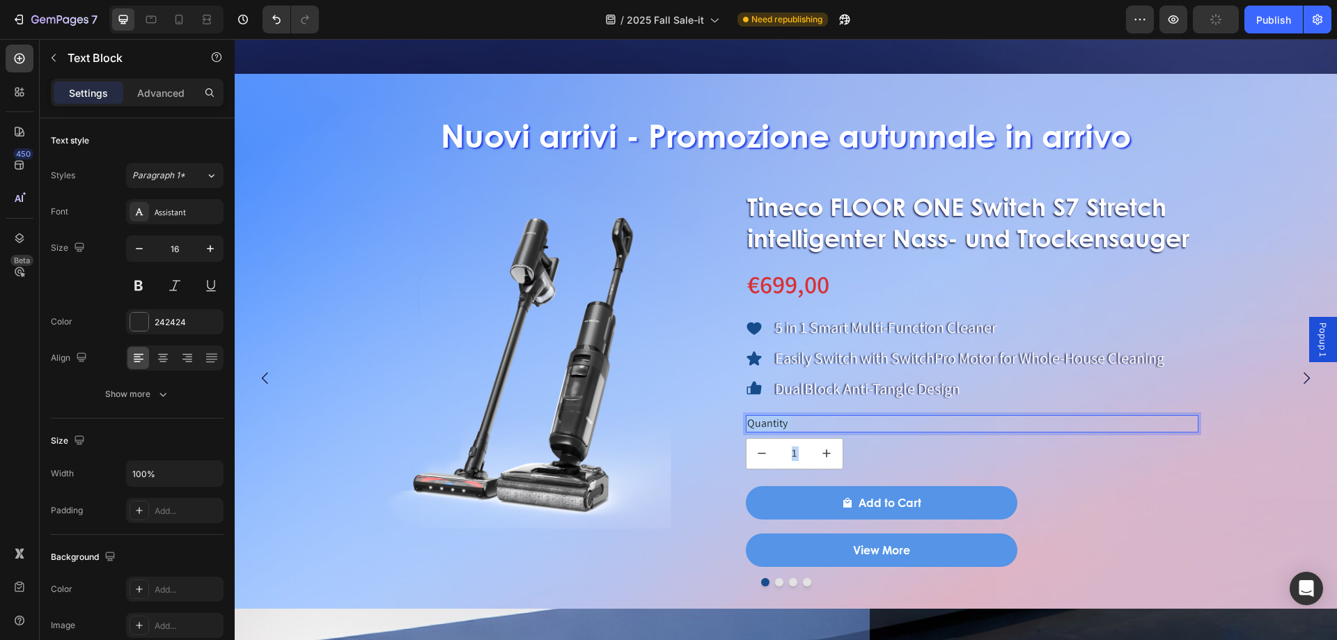
drag, startPoint x: 794, startPoint y: 421, endPoint x: 749, endPoint y: 423, distance: 45.3
click at [749, 423] on p "Quantity" at bounding box center [972, 423] width 450 height 15
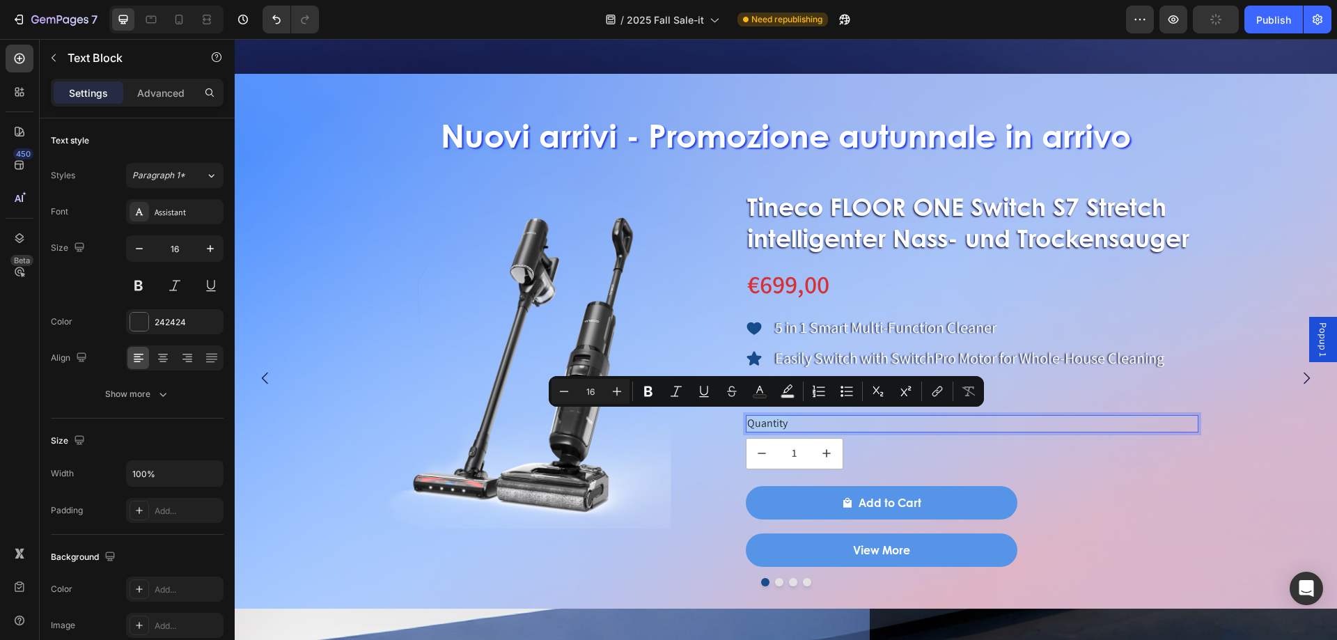
drag, startPoint x: 802, startPoint y: 420, endPoint x: 747, endPoint y: 420, distance: 55.0
click at [747, 420] on p "Quantity" at bounding box center [972, 423] width 450 height 15
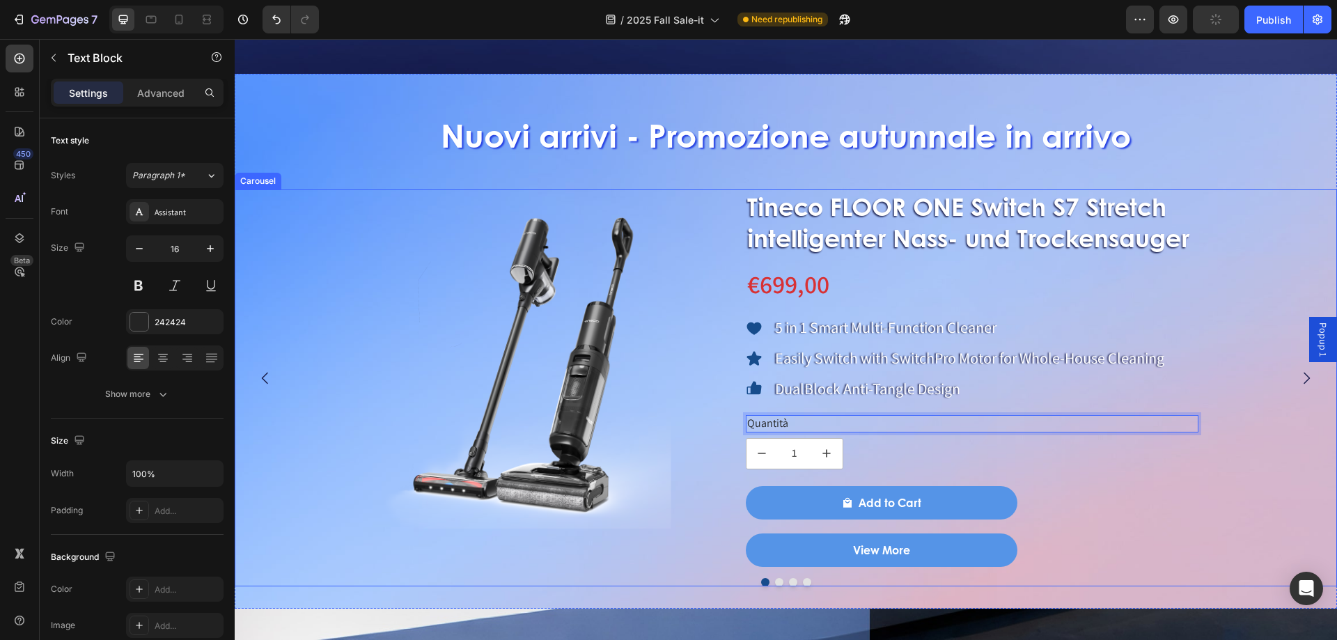
click at [775, 578] on button "Dot" at bounding box center [779, 582] width 8 height 8
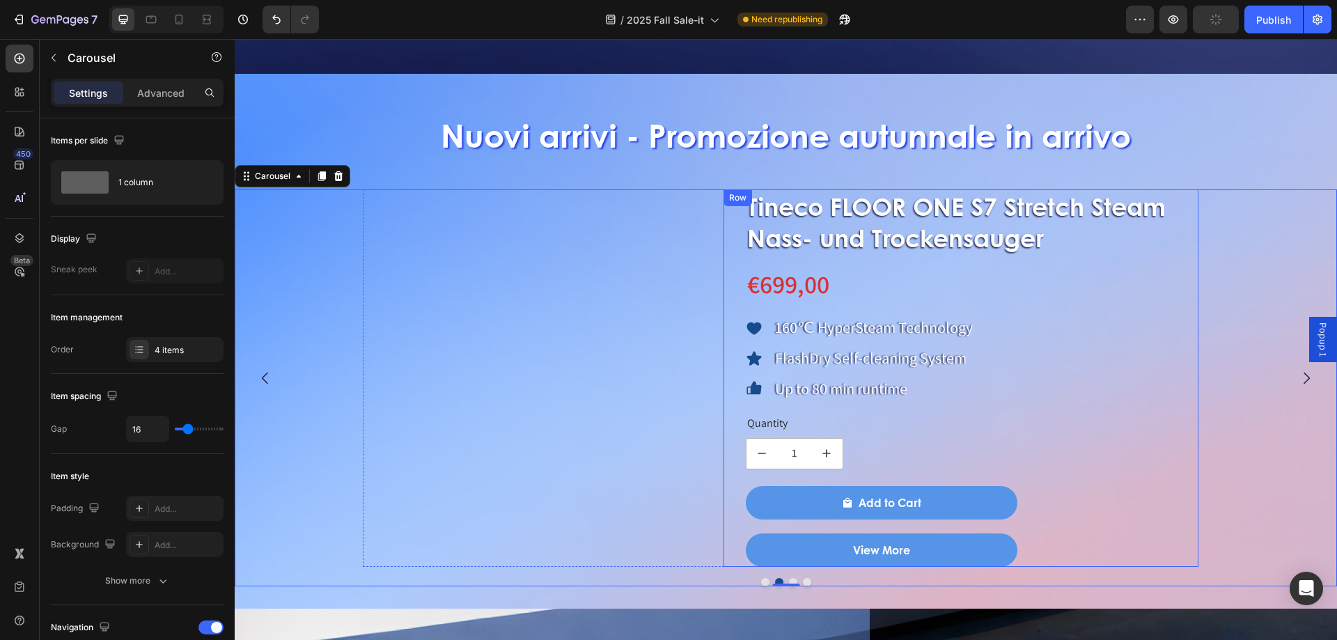
click at [770, 416] on div "Quantity" at bounding box center [972, 423] width 453 height 17
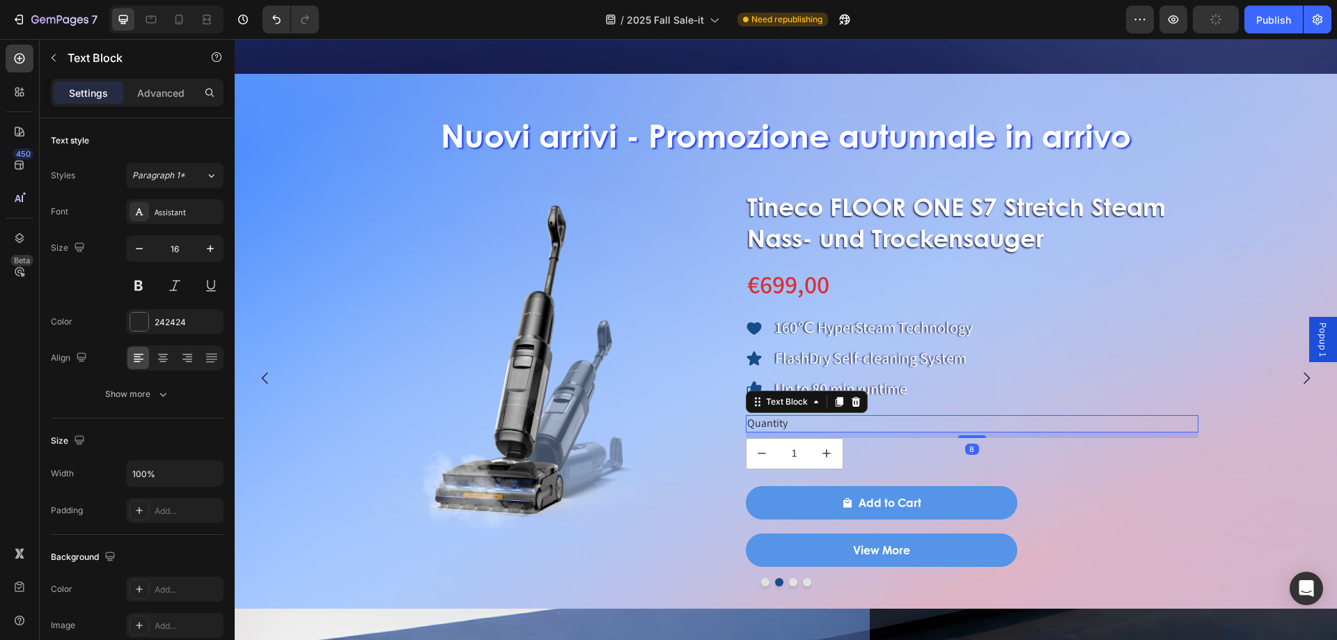
click at [771, 416] on div "Quantity" at bounding box center [972, 423] width 453 height 17
drag, startPoint x: 798, startPoint y: 418, endPoint x: 753, endPoint y: 418, distance: 45.3
click at [753, 418] on p "Quantity" at bounding box center [972, 423] width 450 height 15
drag, startPoint x: 767, startPoint y: 418, endPoint x: 819, endPoint y: 418, distance: 52.2
click at [812, 418] on p "Quantity" at bounding box center [972, 423] width 450 height 15
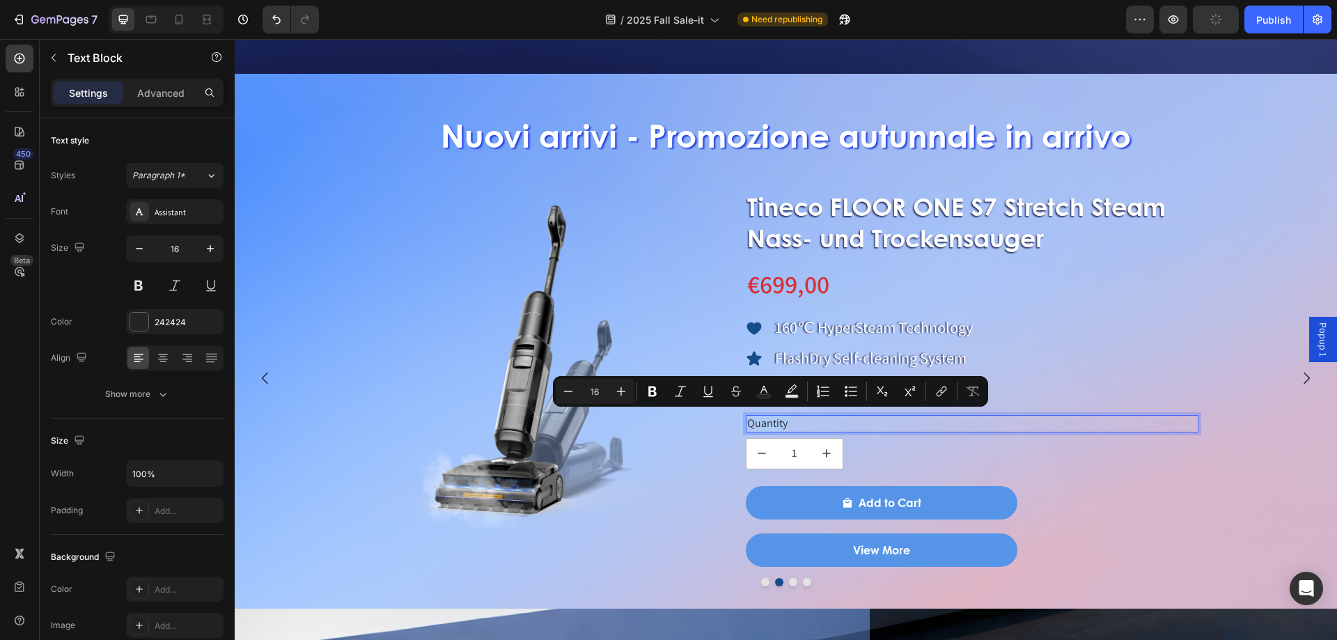
click at [819, 418] on p "Quantity" at bounding box center [972, 423] width 450 height 15
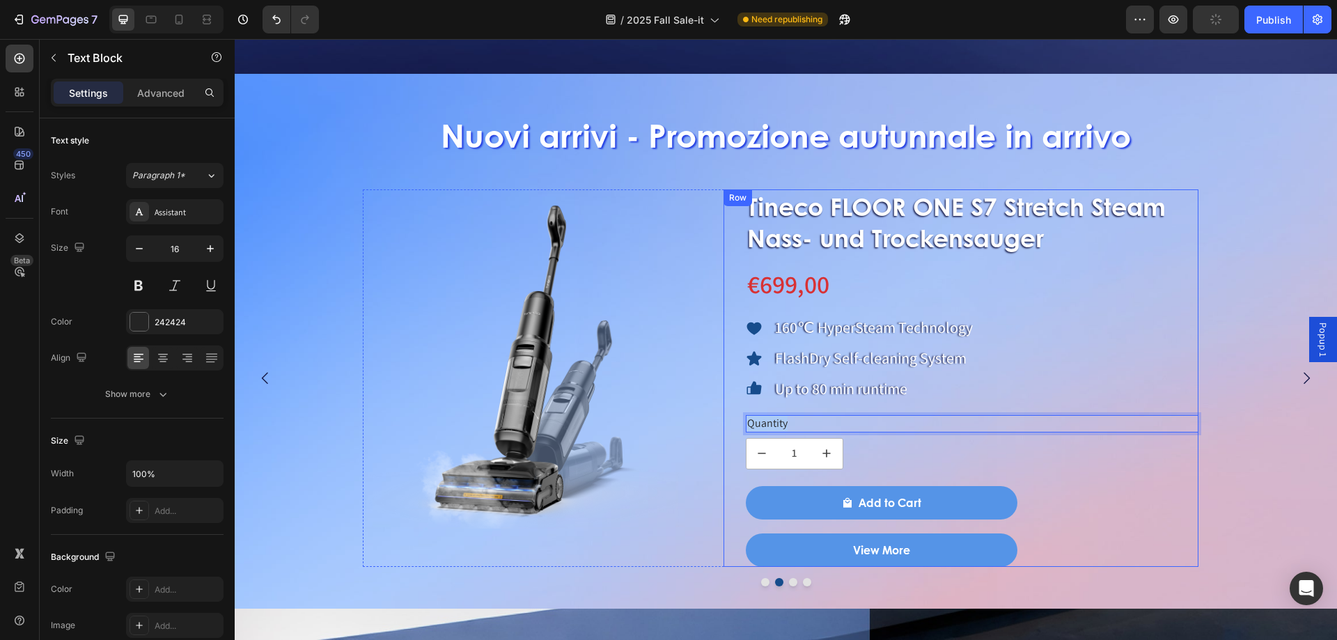
drag, startPoint x: 815, startPoint y: 417, endPoint x: 739, endPoint y: 422, distance: 76.0
click at [739, 422] on div "Tineco FLOOR ONE S7 Stretch Steam Nass- und Trockensauger Product Title €699,00…" at bounding box center [961, 377] width 476 height 377
click at [789, 578] on button "Dot" at bounding box center [793, 582] width 8 height 8
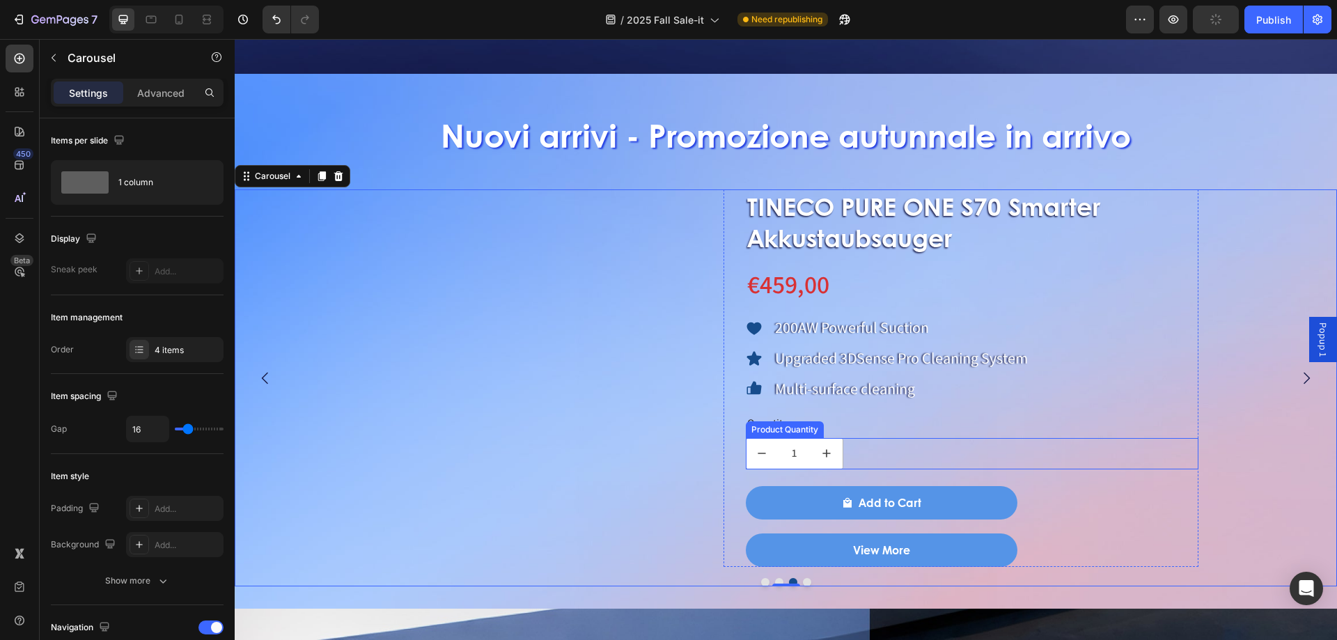
click at [785, 431] on div "Product Quantity" at bounding box center [785, 429] width 78 height 17
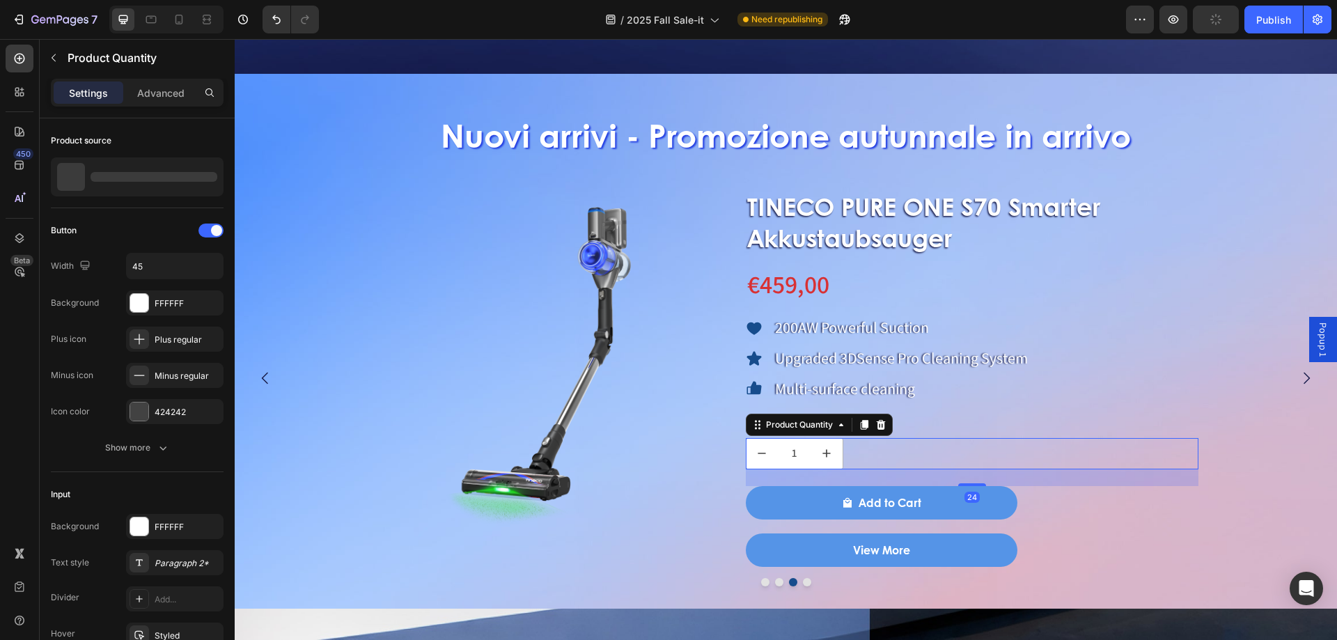
click at [913, 421] on div "Quantity" at bounding box center [972, 423] width 453 height 17
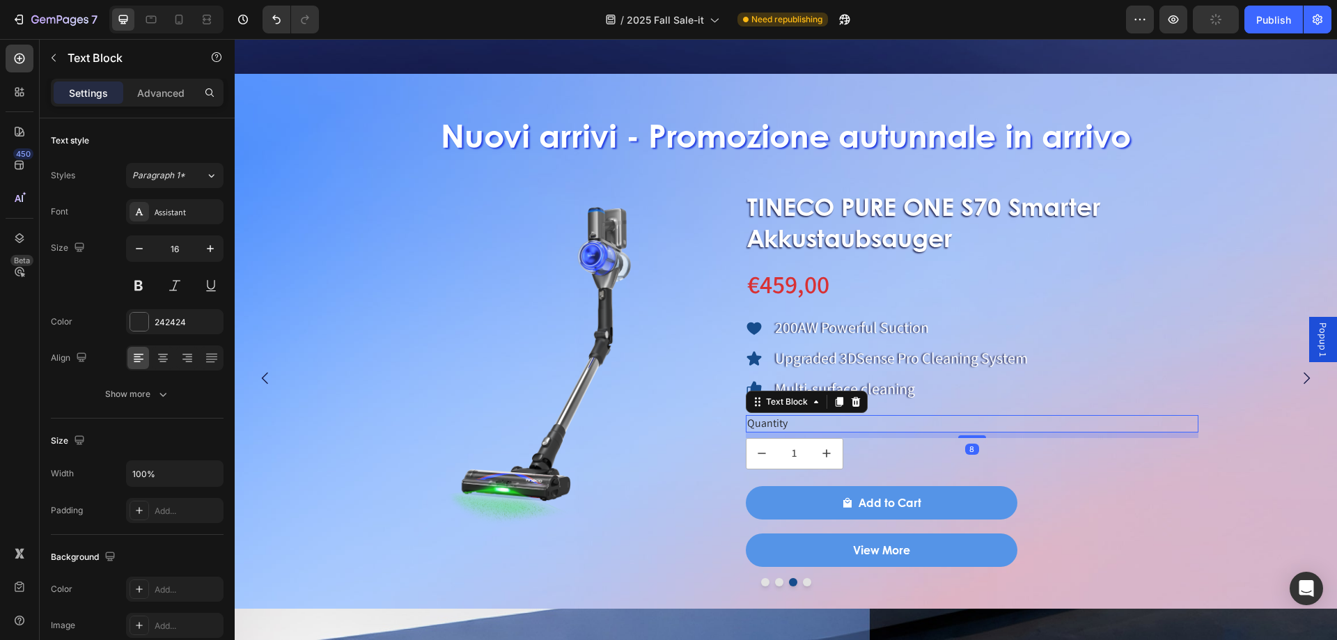
click at [913, 421] on div "Quantity" at bounding box center [972, 423] width 453 height 17
drag, startPoint x: 803, startPoint y: 423, endPoint x: 770, endPoint y: 423, distance: 33.4
click at [770, 423] on p "Quantity" at bounding box center [972, 423] width 450 height 15
click at [800, 419] on p "Quantity" at bounding box center [972, 423] width 450 height 15
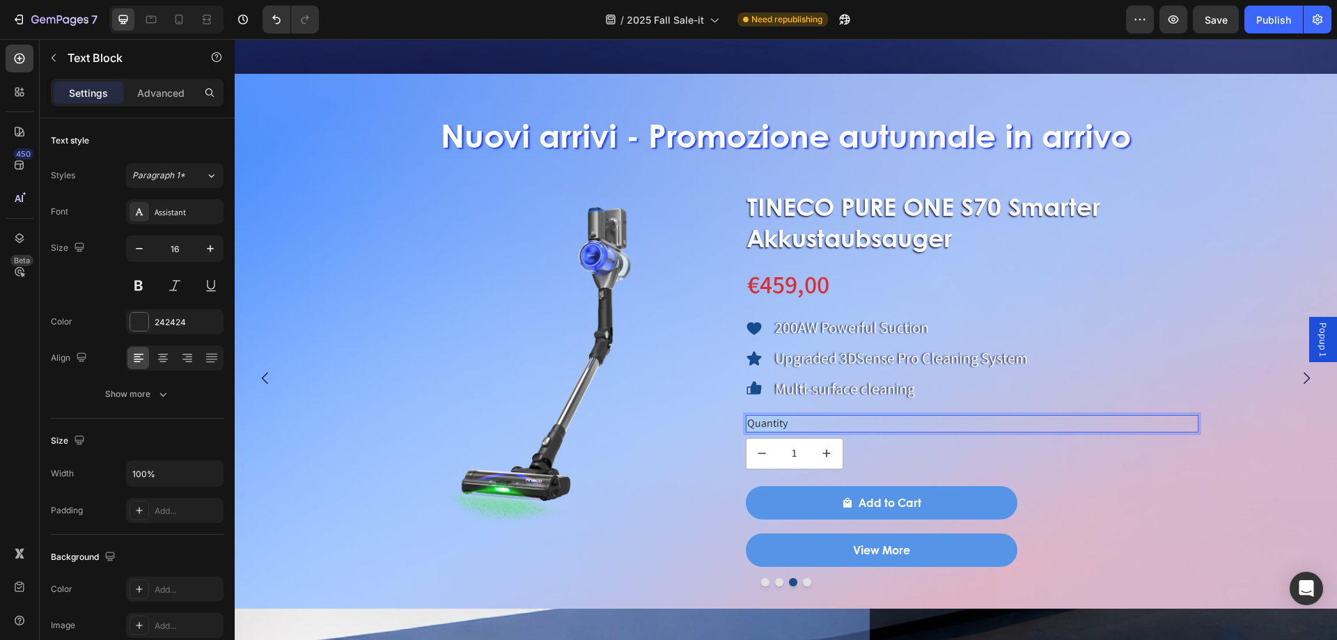
drag, startPoint x: 803, startPoint y: 416, endPoint x: 748, endPoint y: 423, distance: 55.4
click at [748, 423] on p "Quantity" at bounding box center [972, 423] width 450 height 15
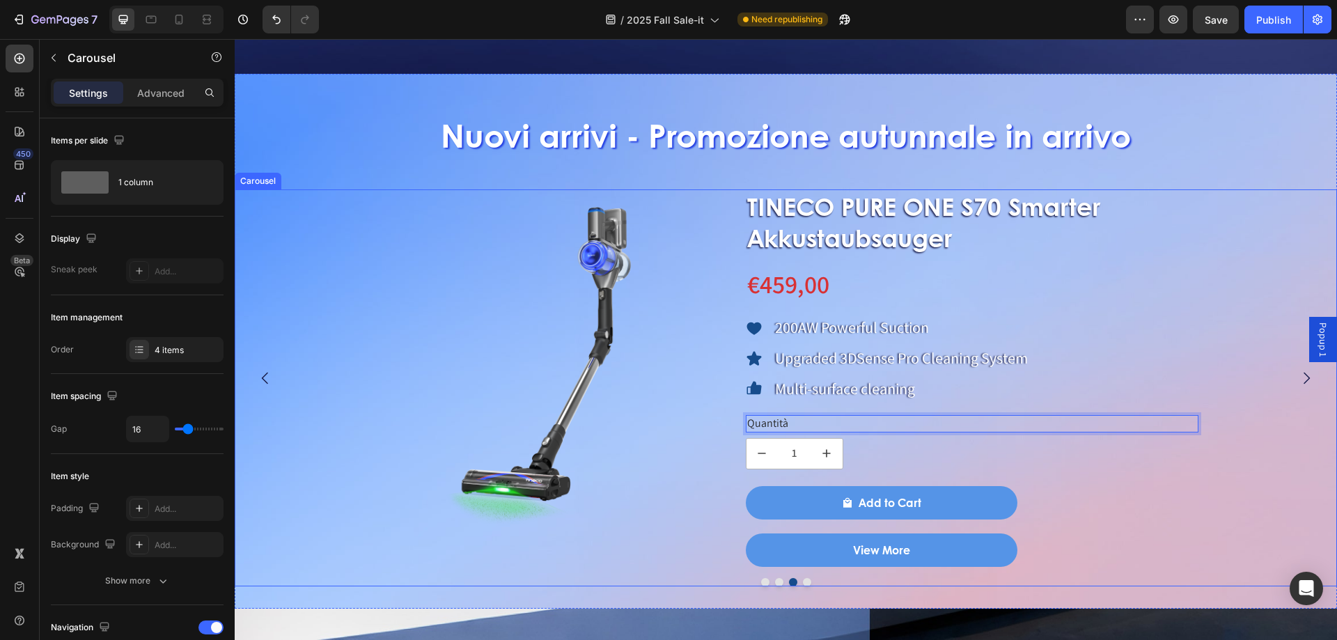
click at [803, 581] on button "Dot" at bounding box center [807, 582] width 8 height 8
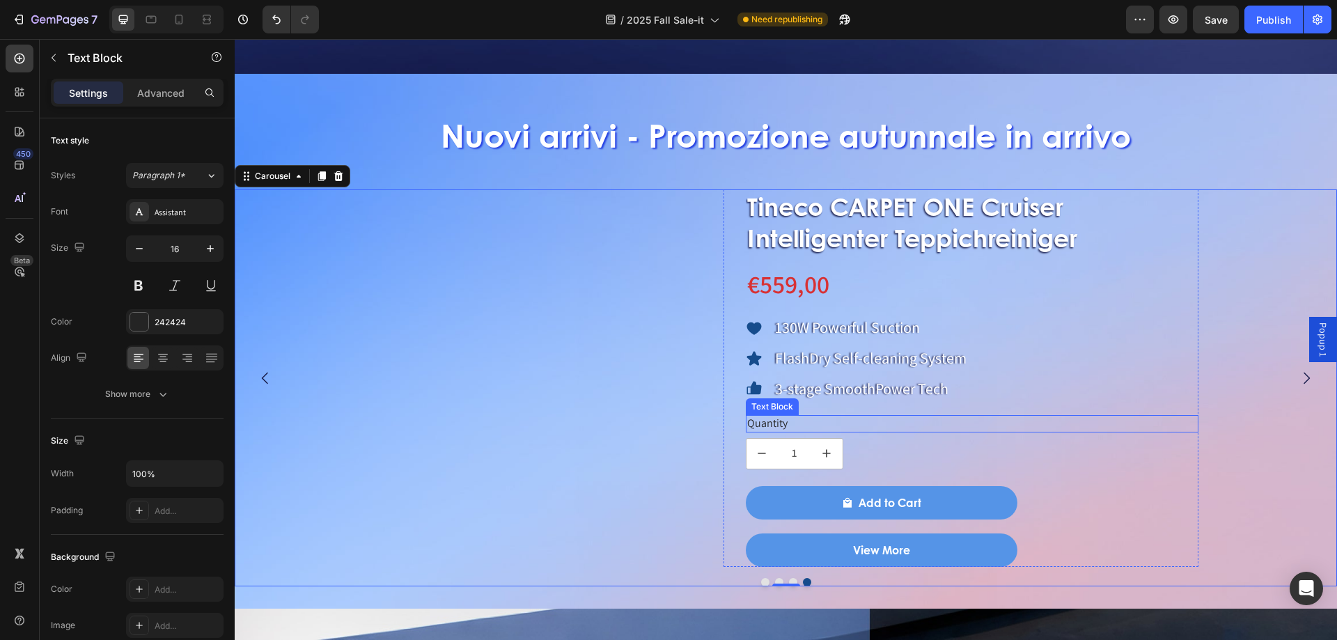
click at [762, 418] on div "Quantity" at bounding box center [972, 423] width 453 height 17
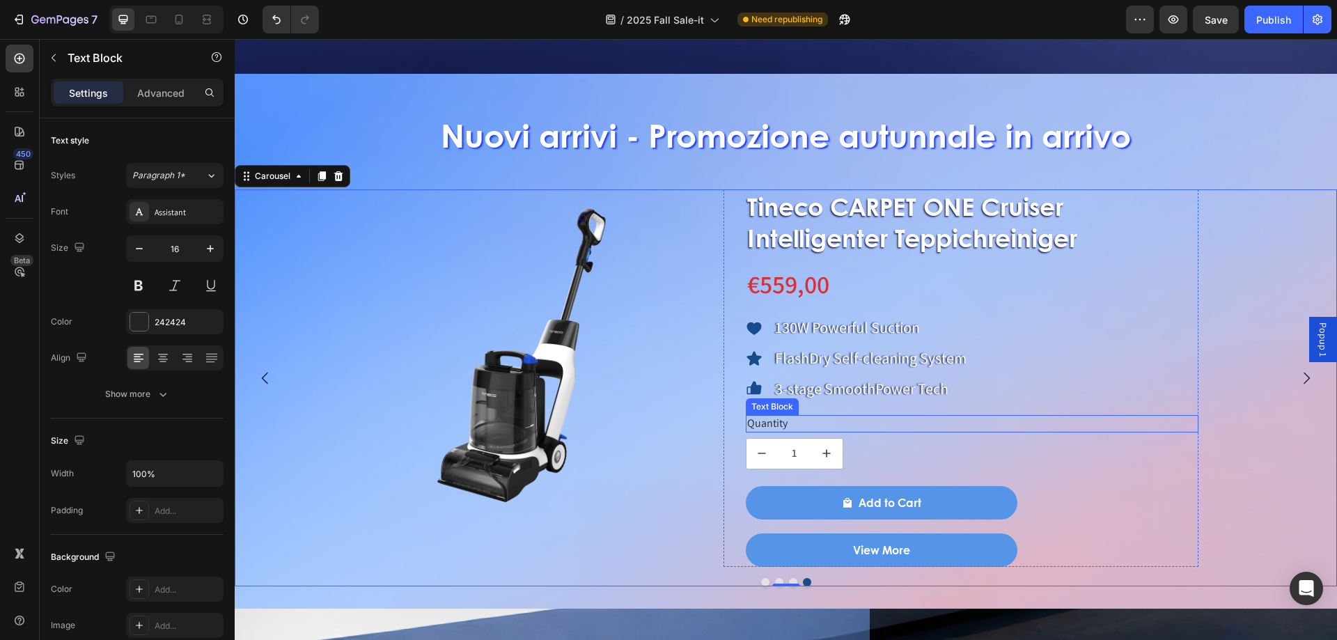
click at [762, 418] on div "Quantity" at bounding box center [972, 423] width 453 height 17
drag, startPoint x: 801, startPoint y: 416, endPoint x: 748, endPoint y: 423, distance: 53.5
click at [740, 423] on div "Tineco CARPET ONE Cruiser Intelligenter Teppichreiniger Product Title €559,00 P…" at bounding box center [961, 377] width 476 height 377
click at [847, 418] on p "Quantity" at bounding box center [972, 423] width 450 height 15
drag, startPoint x: 824, startPoint y: 414, endPoint x: 748, endPoint y: 415, distance: 75.9
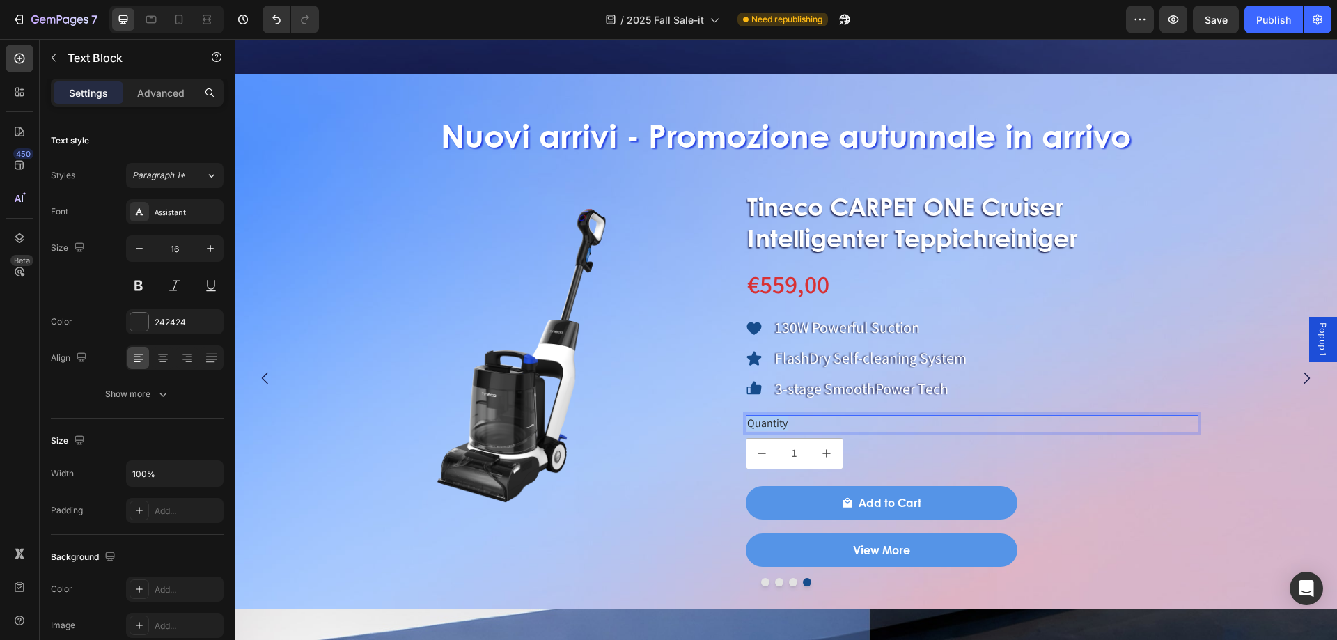
click at [748, 416] on p "Quantity" at bounding box center [972, 423] width 450 height 15
click at [761, 578] on button "Dot" at bounding box center [765, 582] width 8 height 8
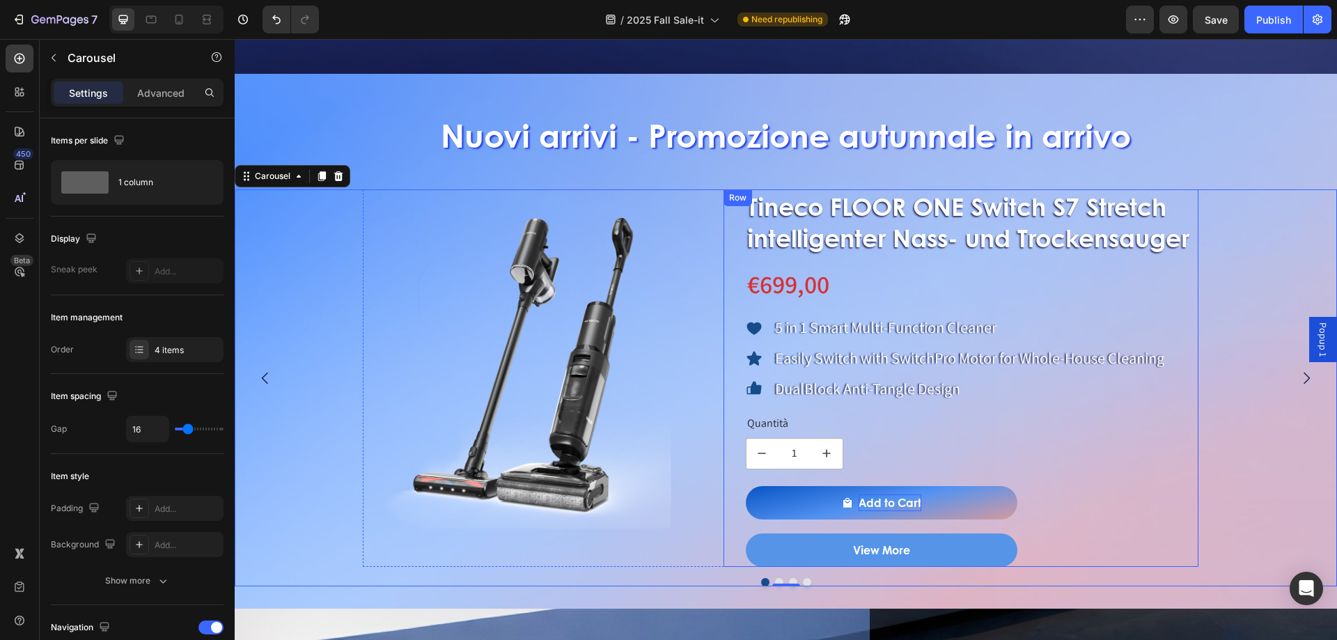
click at [867, 501] on p "Add to Cart" at bounding box center [889, 502] width 63 height 17
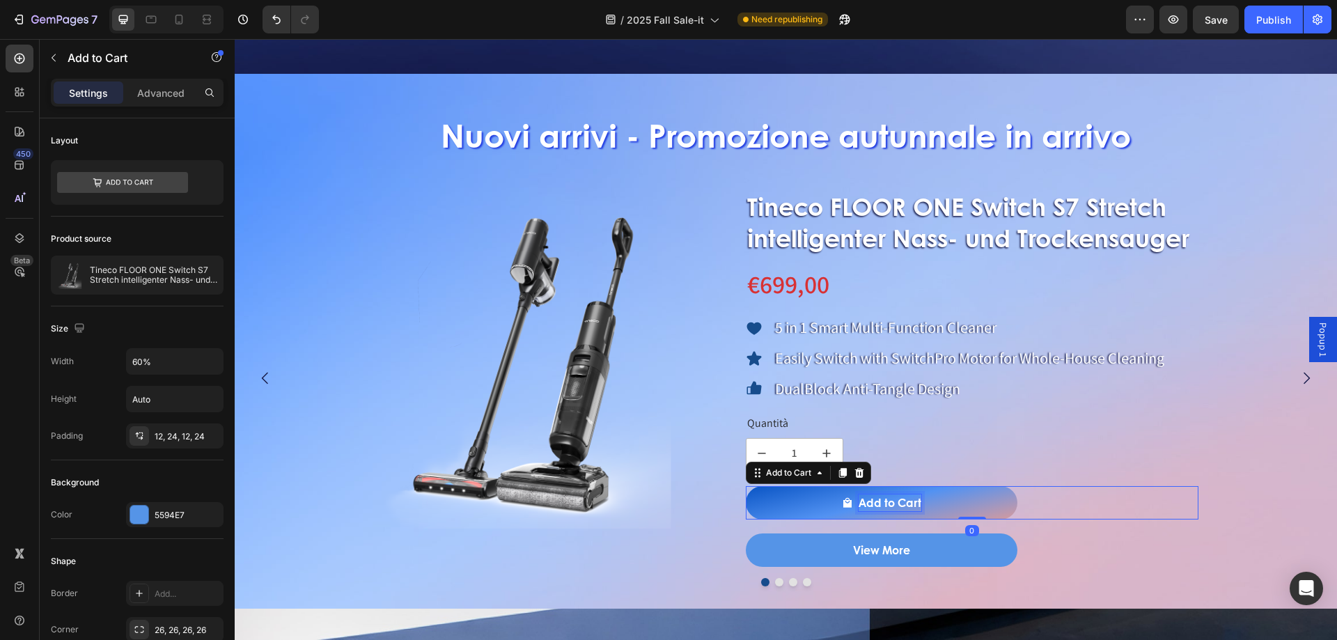
click at [867, 501] on p "Add to Cart" at bounding box center [889, 502] width 63 height 17
click at [861, 498] on p "Add to Cart" at bounding box center [889, 502] width 63 height 17
click at [857, 498] on div "Add to Cart" at bounding box center [881, 502] width 79 height 17
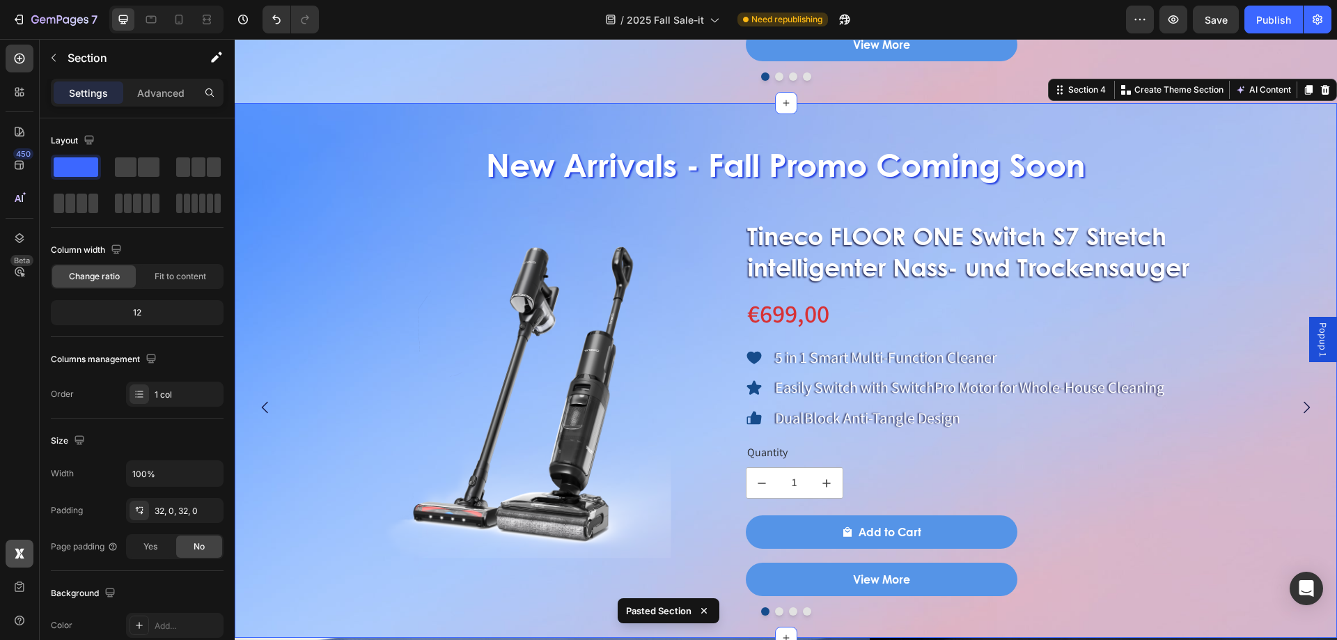
scroll to position [1433, 0]
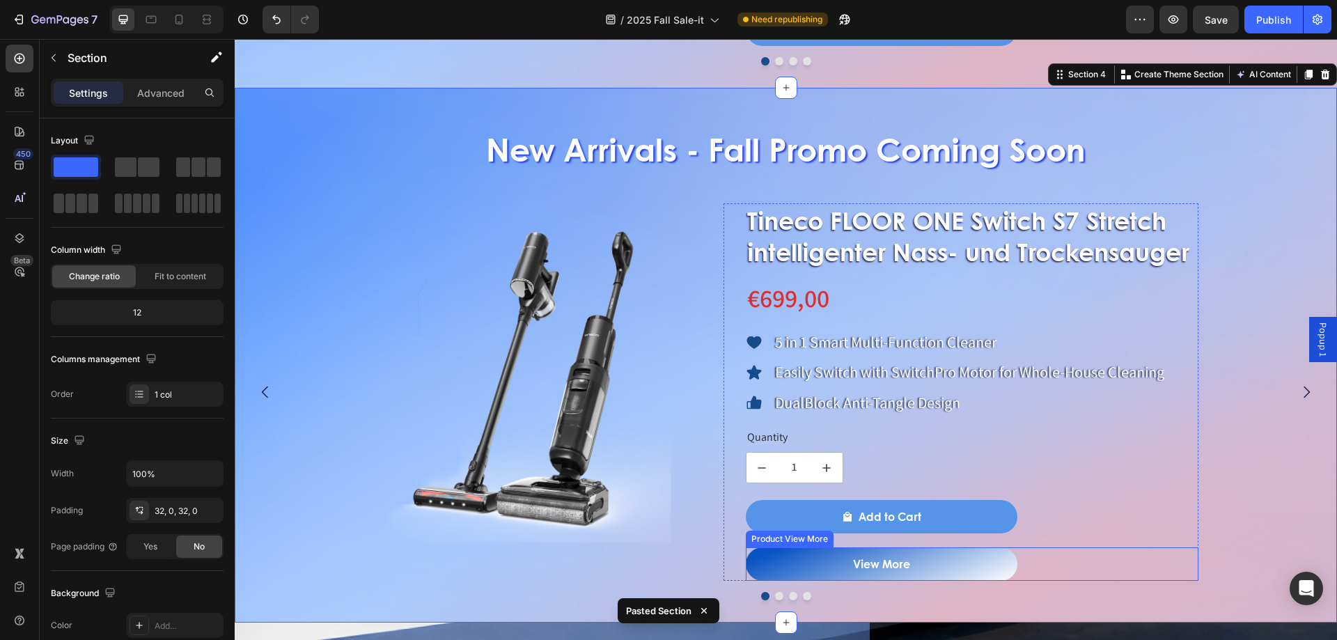
click at [870, 553] on button "View More" at bounding box center [882, 563] width 272 height 33
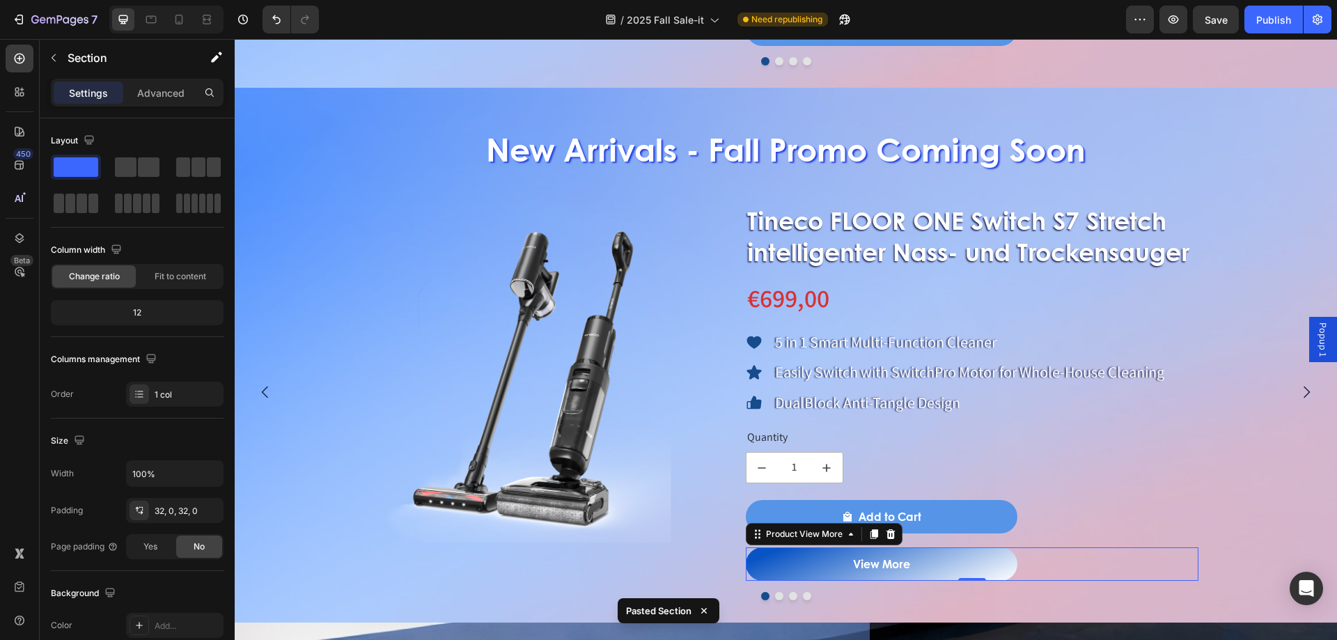
click at [870, 553] on button "View More" at bounding box center [882, 563] width 272 height 33
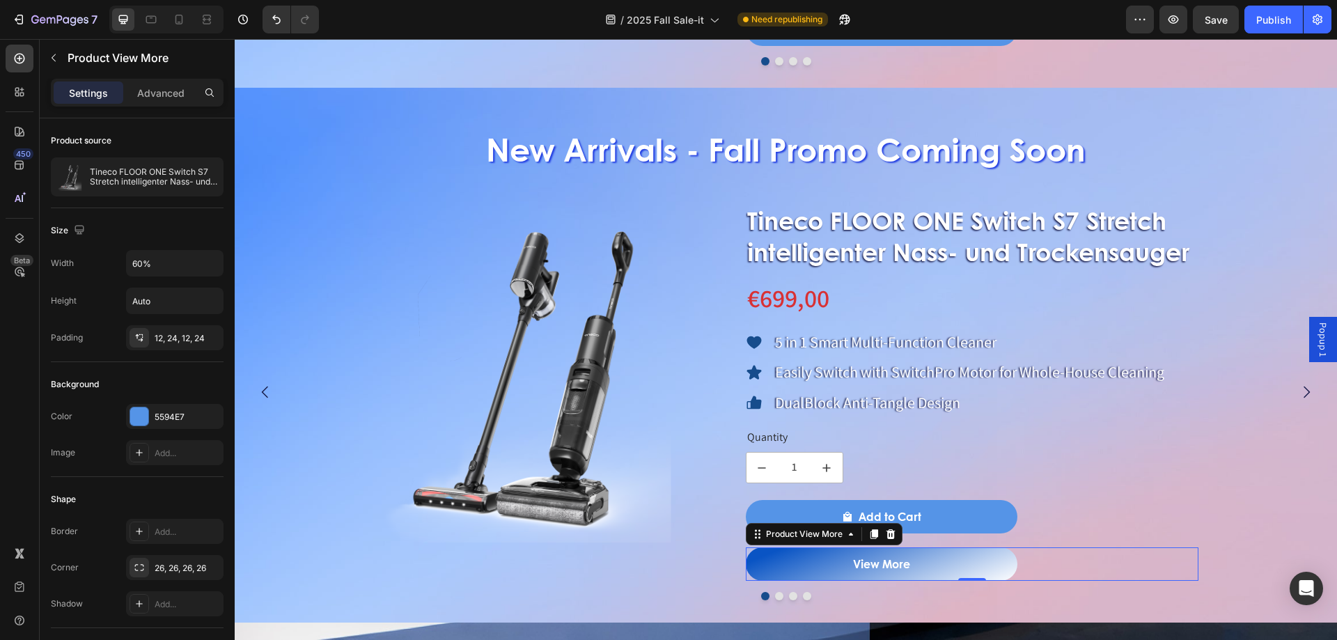
click at [851, 562] on button "View More" at bounding box center [882, 563] width 272 height 33
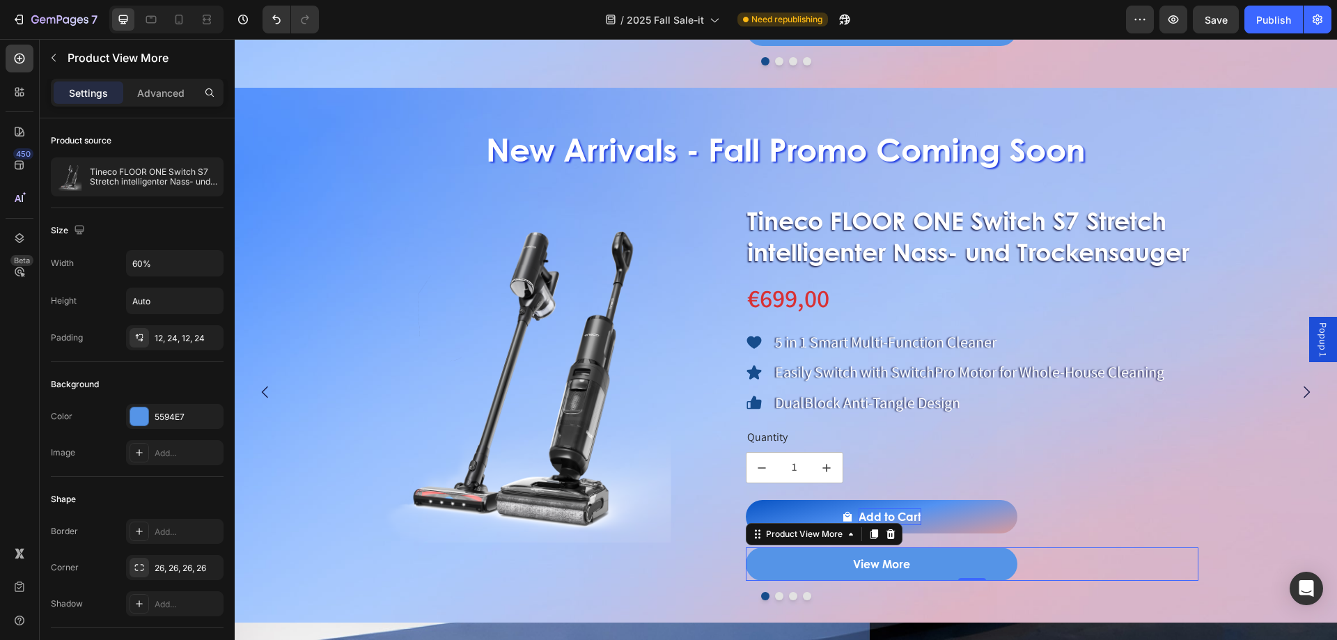
click at [894, 519] on div "Add to Cart" at bounding box center [889, 516] width 63 height 17
click at [896, 519] on div "Add to Cart" at bounding box center [889, 516] width 63 height 17
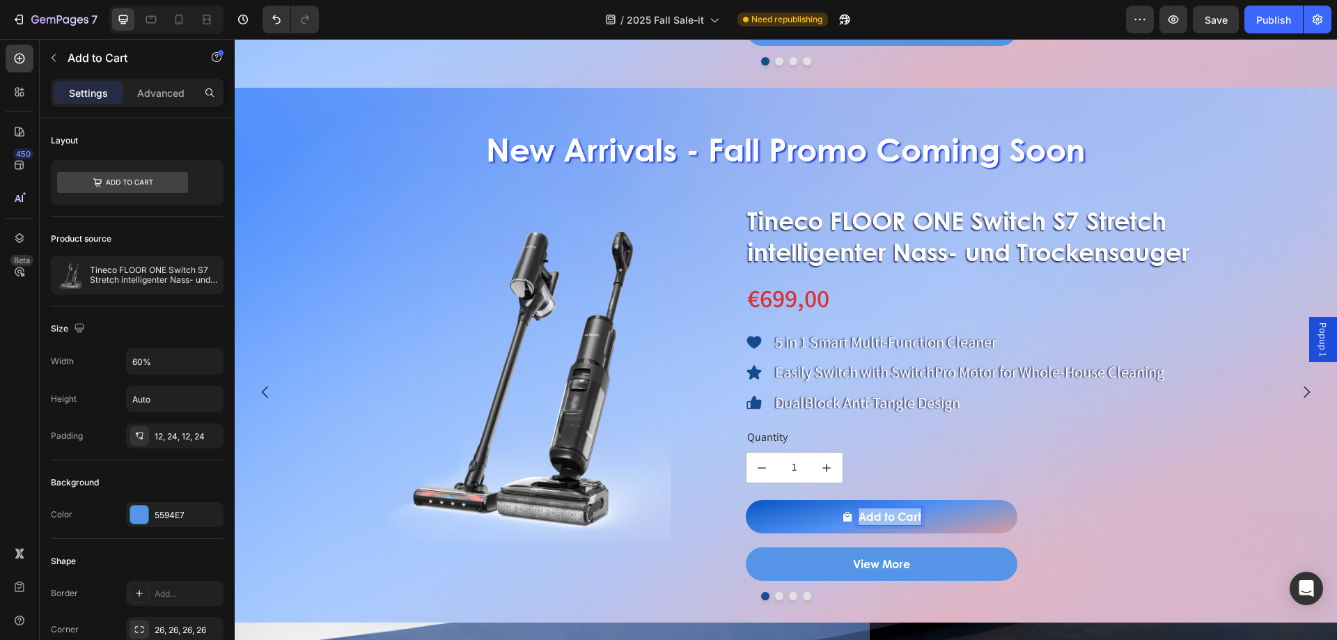
drag, startPoint x: 860, startPoint y: 514, endPoint x: 950, endPoint y: 519, distance: 90.0
click at [950, 519] on button "Add to Cart" at bounding box center [882, 516] width 272 height 33
click at [879, 516] on p "Add to Cart" at bounding box center [889, 516] width 63 height 17
click at [879, 515] on p "Add to Cart" at bounding box center [889, 516] width 63 height 17
drag, startPoint x: 858, startPoint y: 509, endPoint x: 943, endPoint y: 520, distance: 85.0
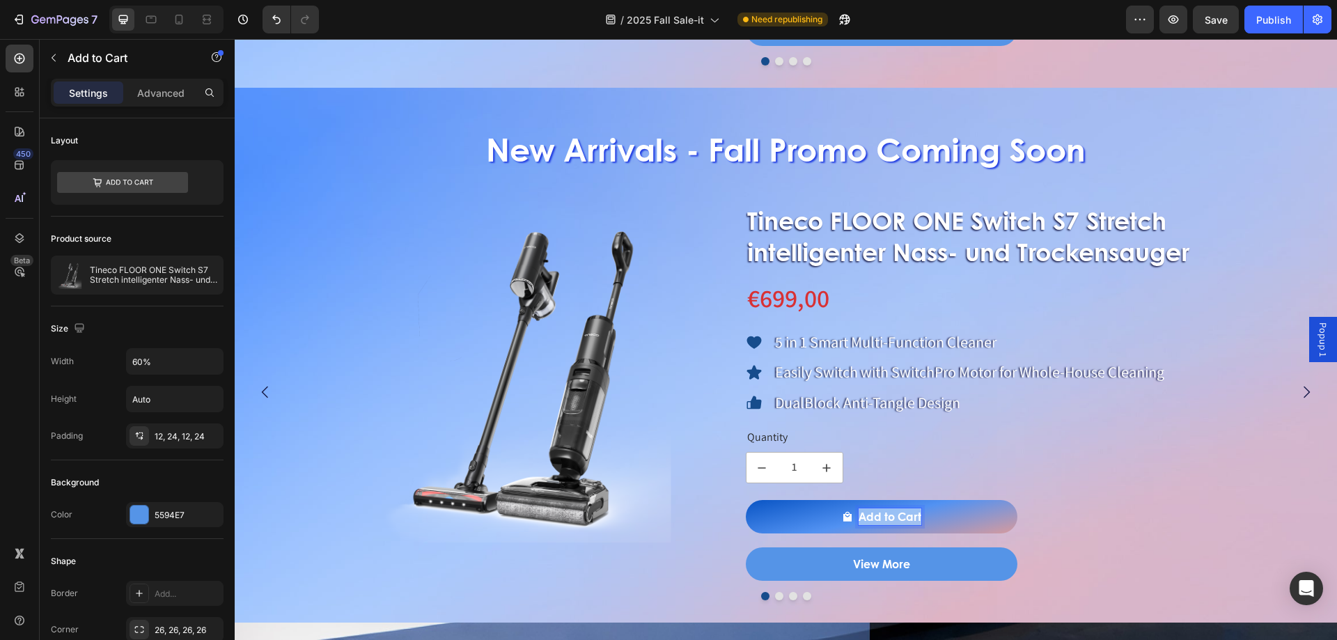
click at [943, 520] on button "Add to Cart" at bounding box center [882, 516] width 272 height 33
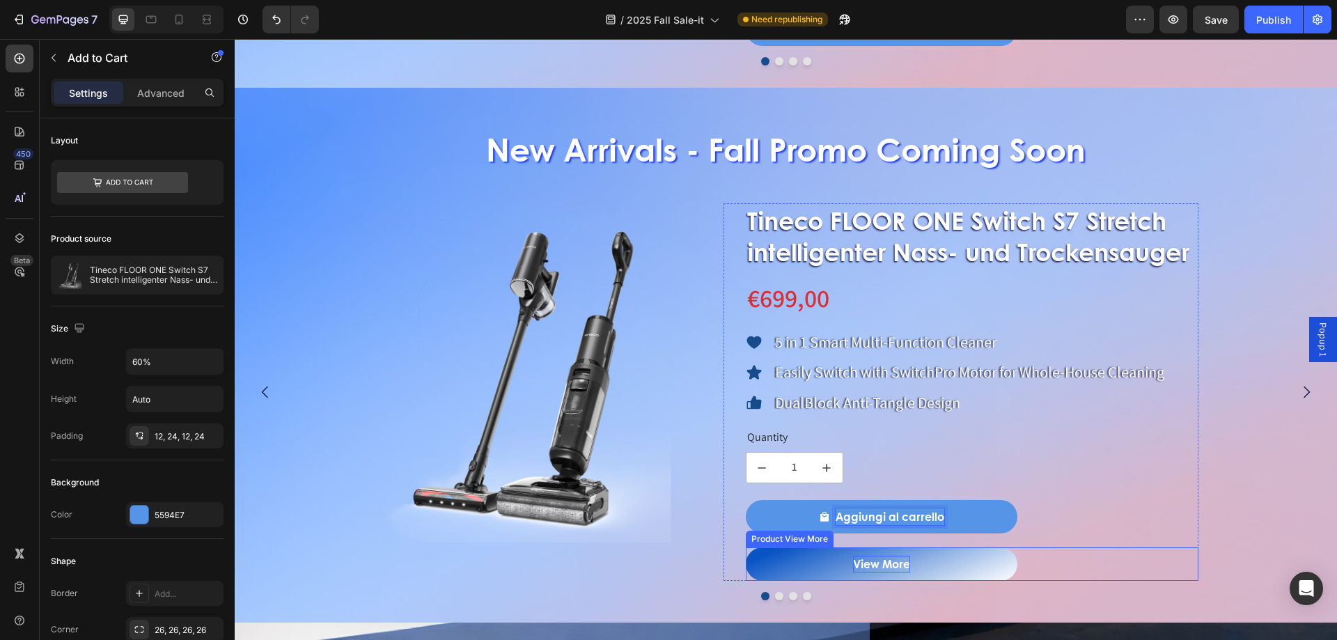
click at [860, 567] on div "View More" at bounding box center [881, 564] width 57 height 17
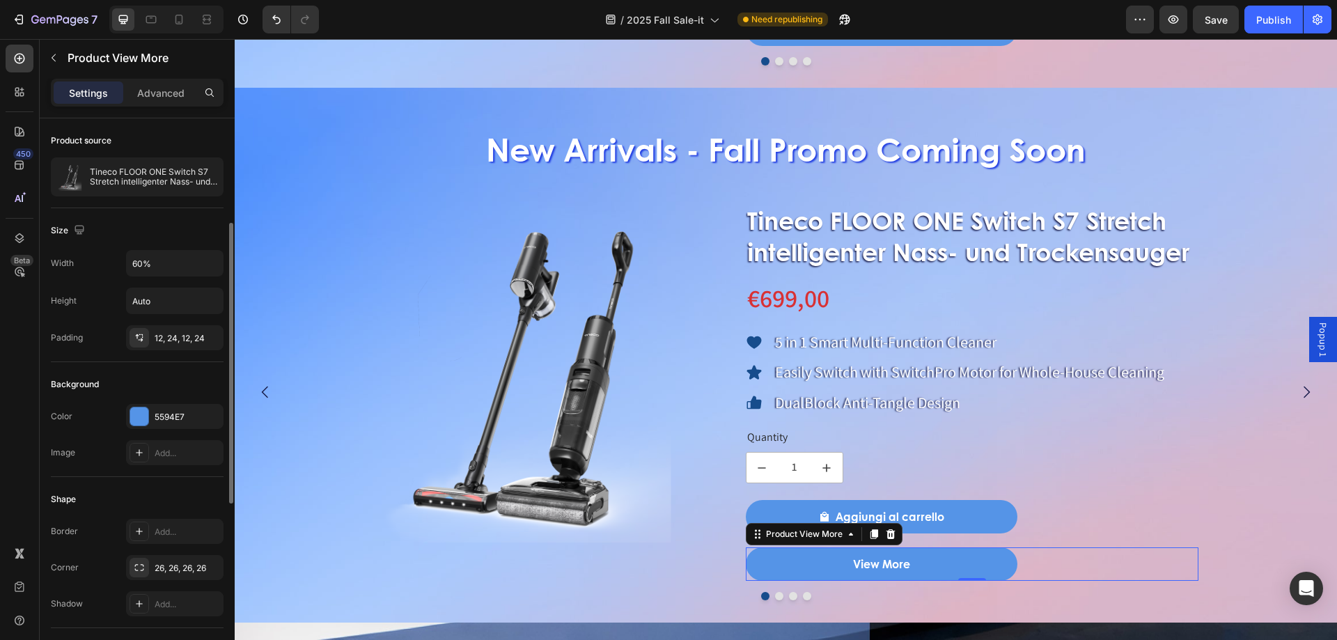
scroll to position [209, 0]
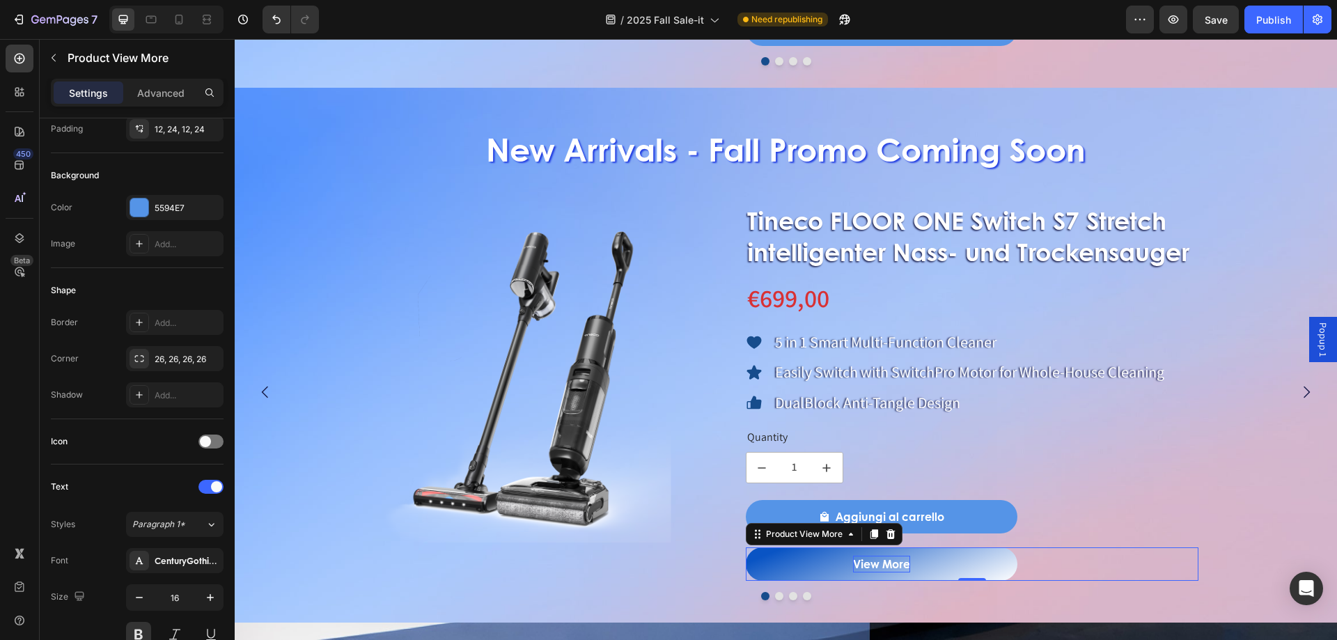
click at [881, 567] on div "View More" at bounding box center [881, 564] width 57 height 17
drag, startPoint x: 856, startPoint y: 563, endPoint x: 933, endPoint y: 563, distance: 77.3
click at [933, 563] on button "View More" at bounding box center [882, 563] width 272 height 33
click at [746, 547] on button "Scopri" at bounding box center [882, 563] width 272 height 33
click at [893, 556] on p "Scopri d" at bounding box center [881, 564] width 45 height 17
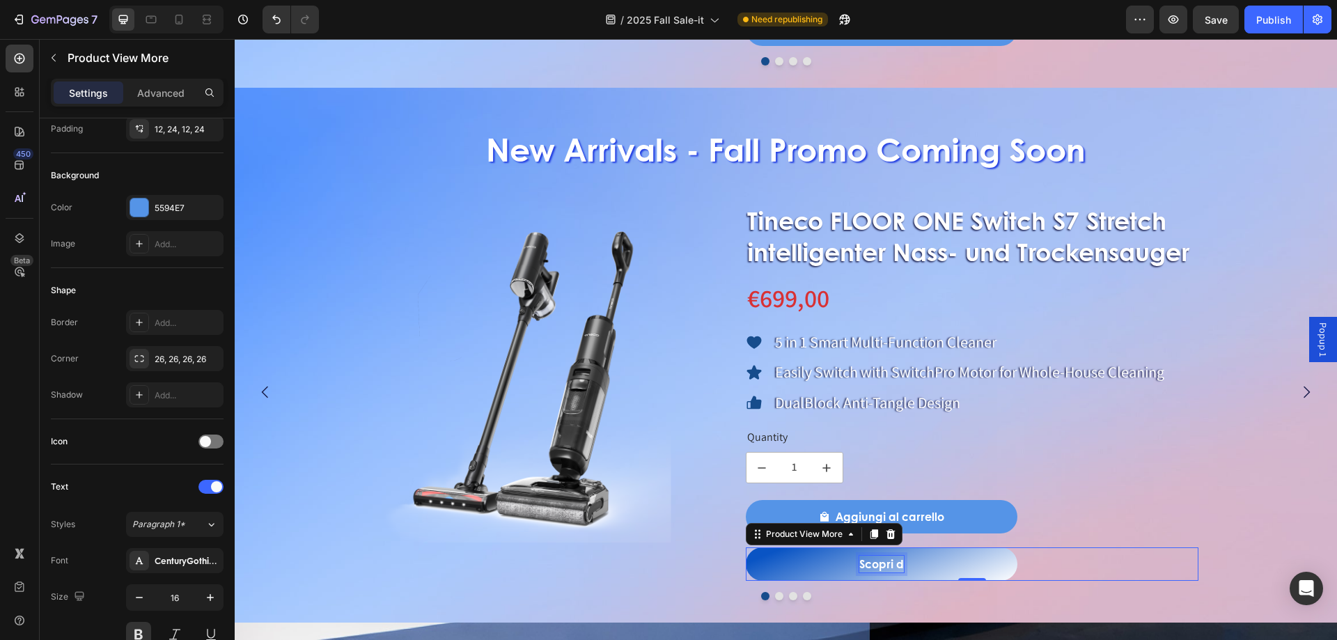
click at [899, 559] on p "Scopri d" at bounding box center [881, 564] width 45 height 17
drag, startPoint x: 895, startPoint y: 560, endPoint x: 918, endPoint y: 568, distance: 23.8
click at [918, 568] on button "Scopri d" at bounding box center [882, 563] width 272 height 33
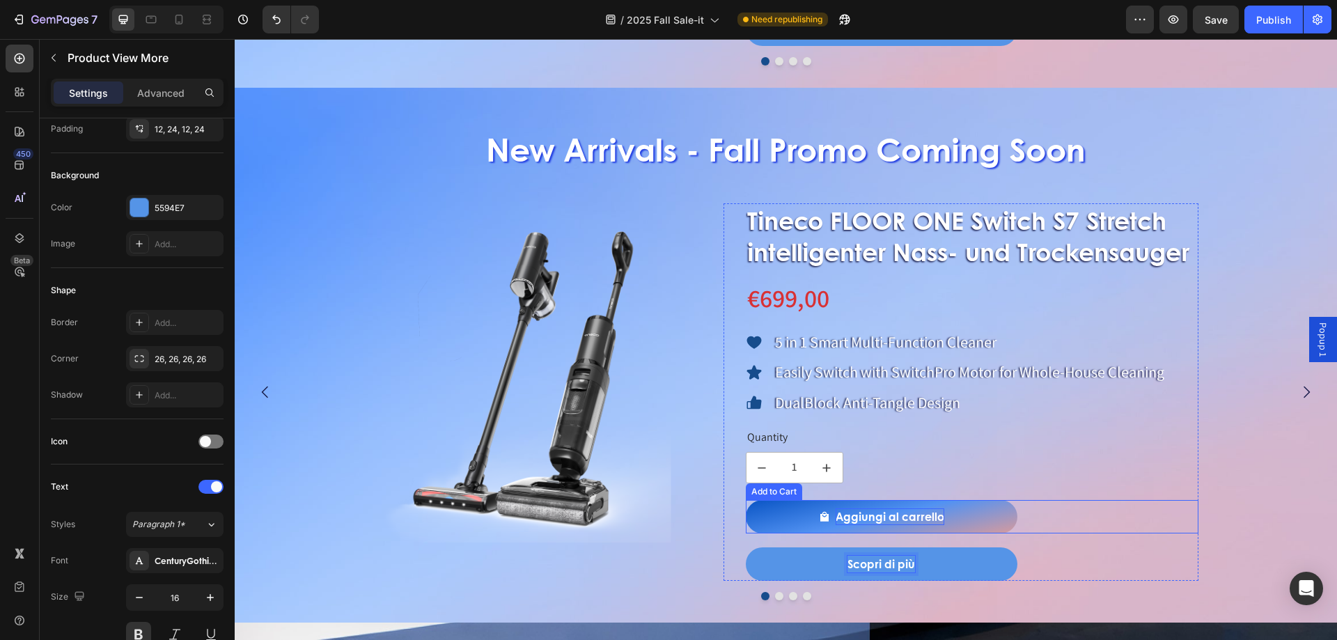
click at [901, 512] on p "Aggiungi al carrello" at bounding box center [889, 516] width 109 height 17
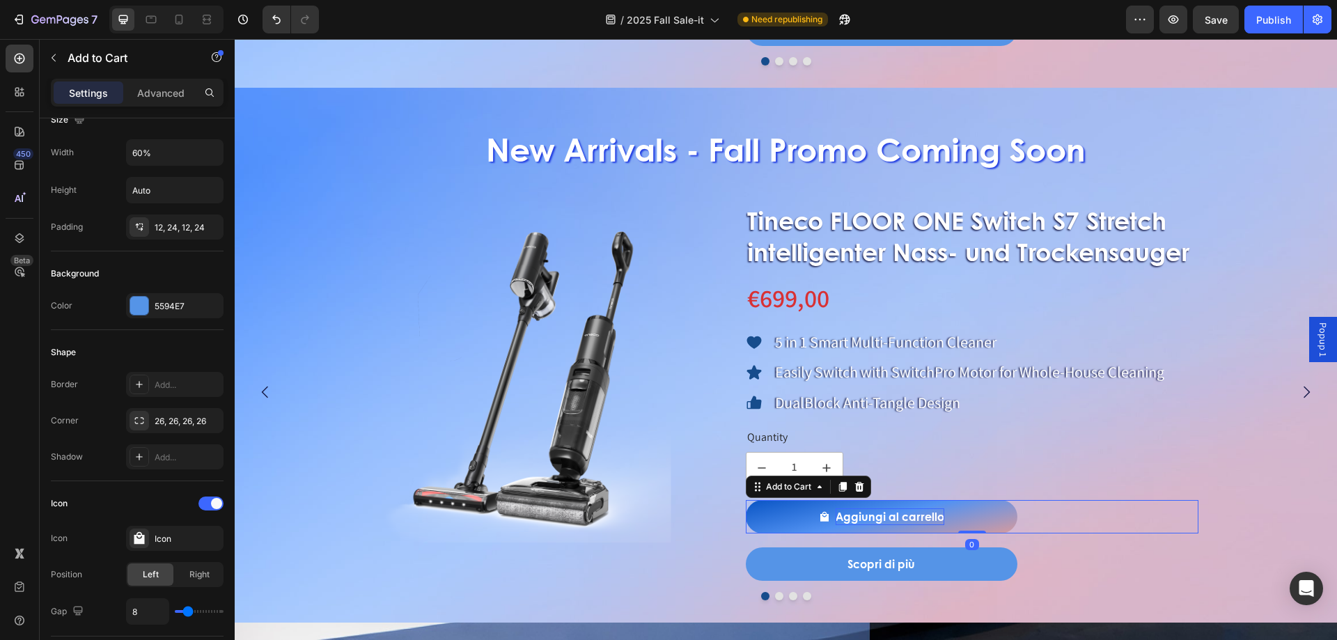
scroll to position [0, 0]
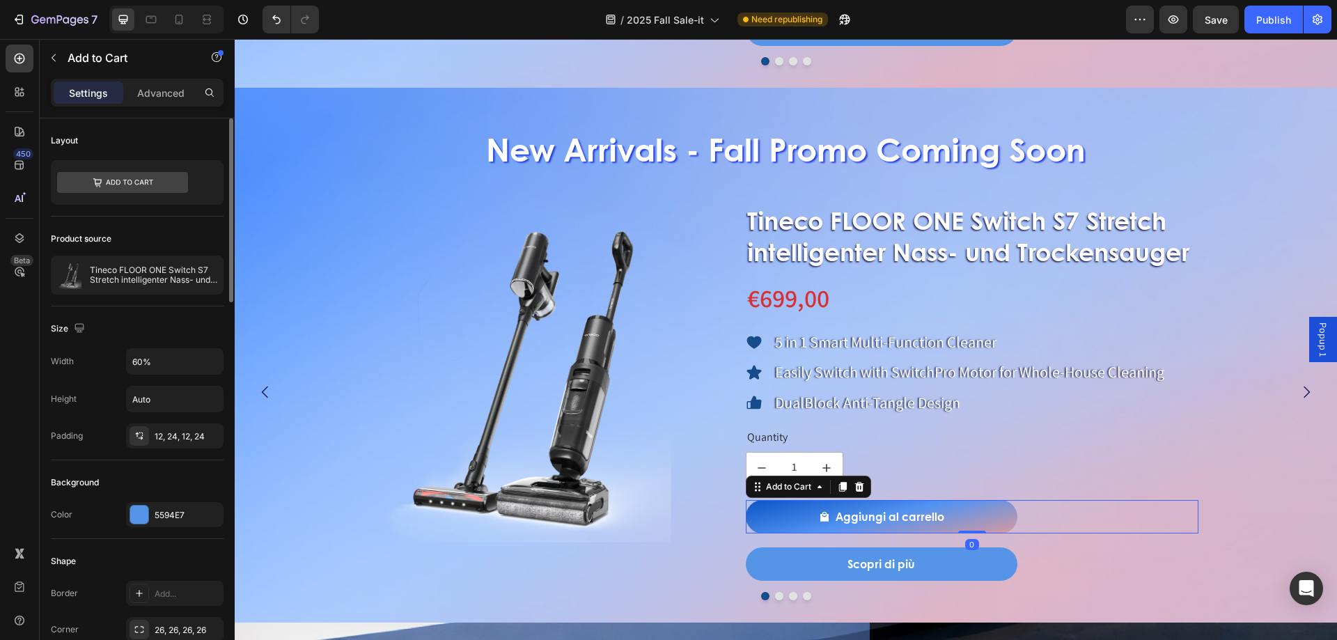
click at [944, 512] on button "Aggiungi al carrello" at bounding box center [882, 516] width 272 height 33
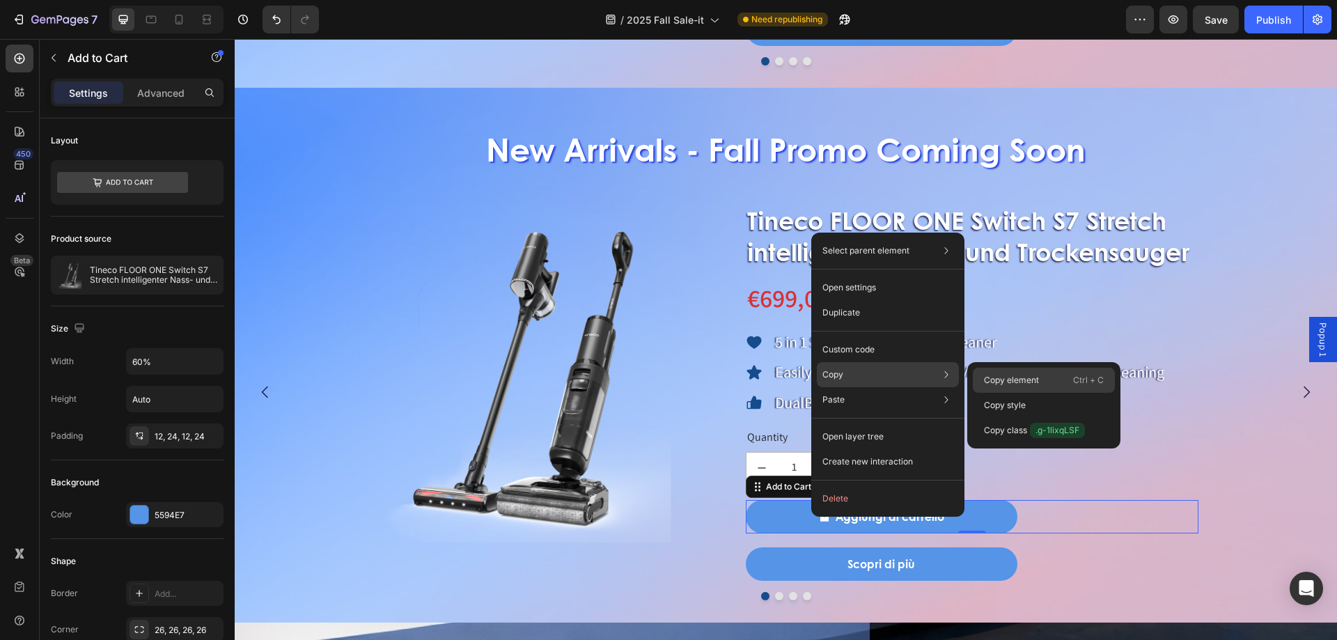
click at [1001, 375] on p "Copy element" at bounding box center [1011, 380] width 55 height 13
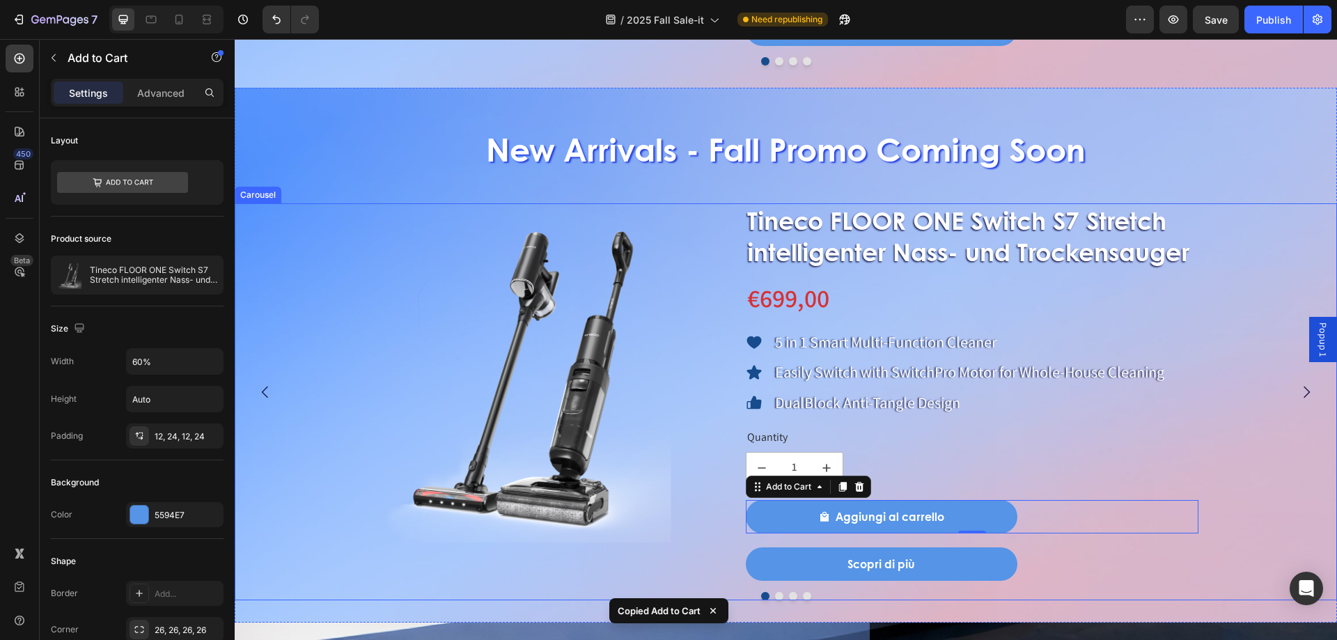
click at [778, 597] on div at bounding box center [786, 596] width 1102 height 8
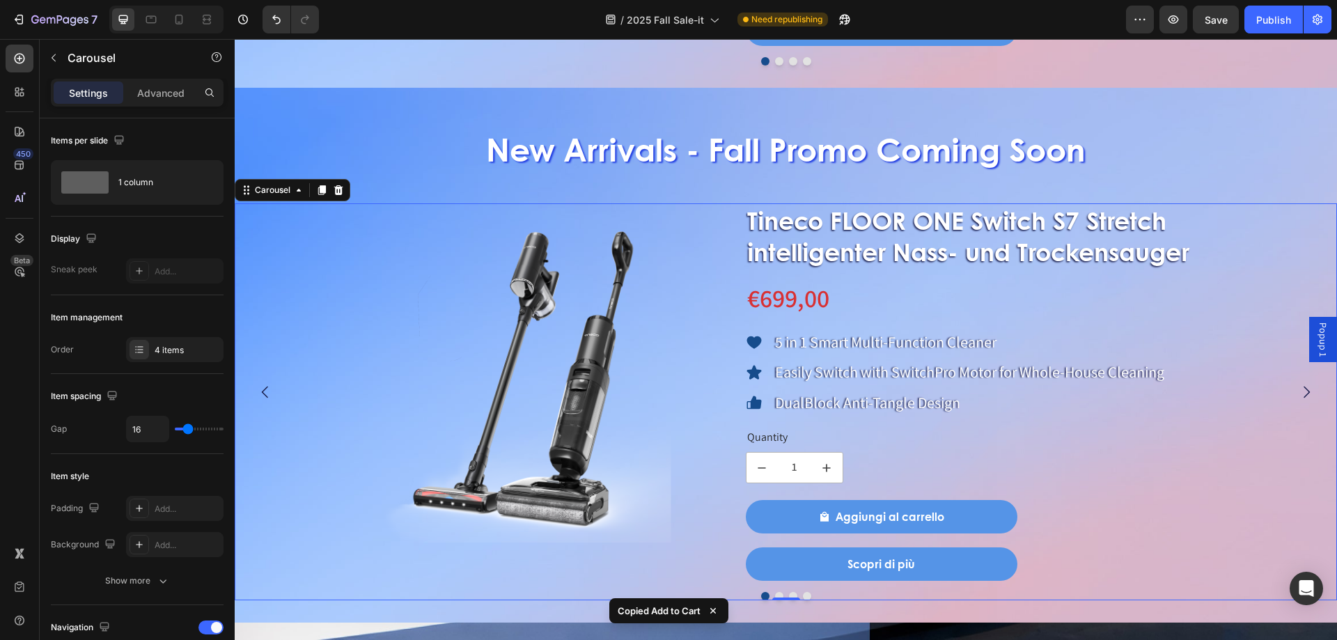
click at [775, 592] on button "Dot" at bounding box center [779, 596] width 8 height 8
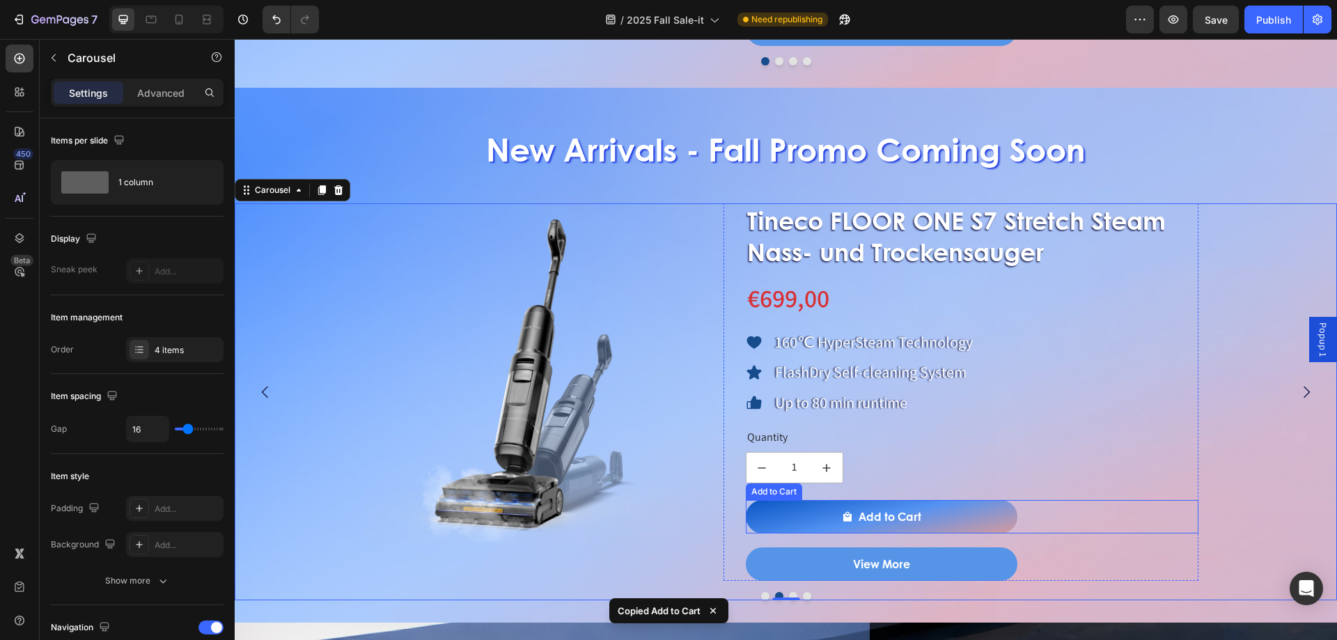
click at [813, 522] on button "Add to Cart" at bounding box center [882, 516] width 272 height 33
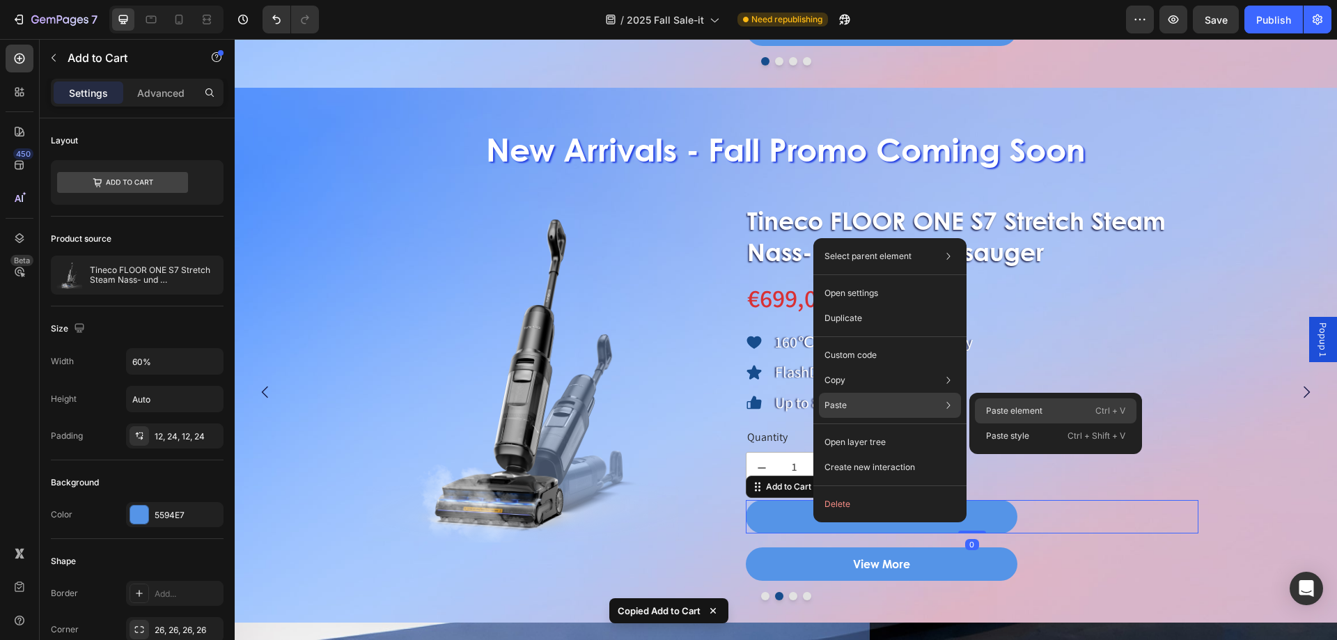
click at [1001, 402] on div "Paste element Ctrl + V" at bounding box center [1056, 410] width 162 height 25
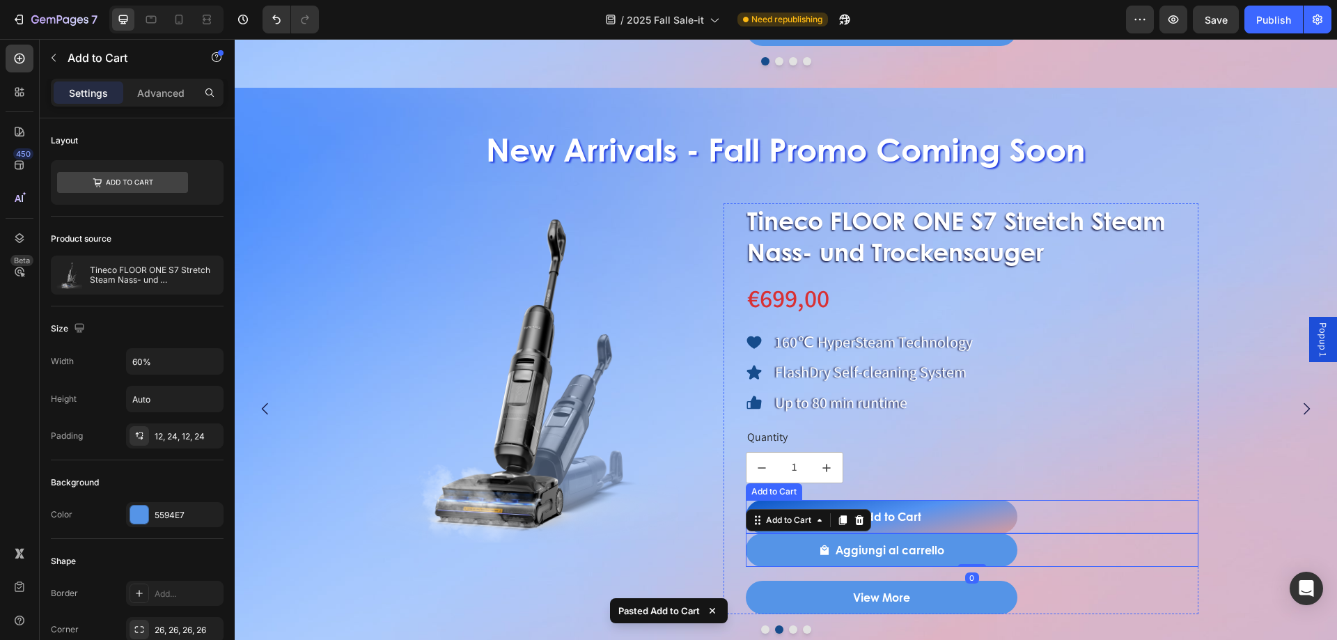
click at [982, 516] on button "Add to Cart" at bounding box center [882, 516] width 272 height 33
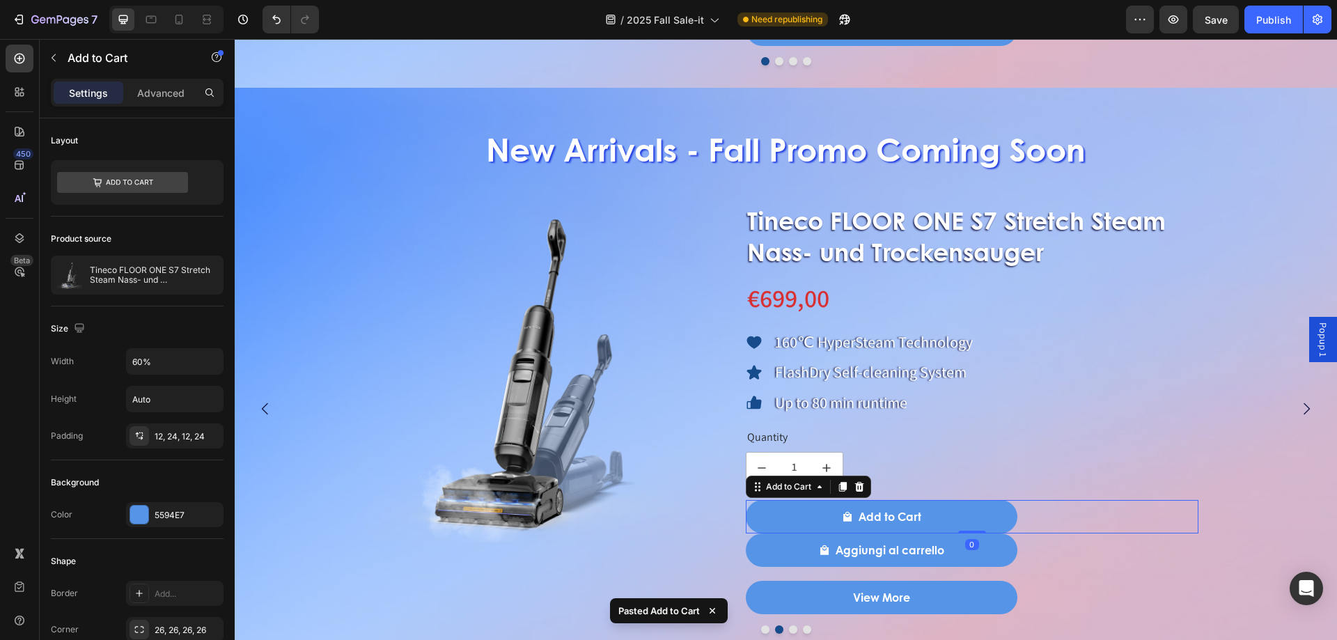
click at [856, 487] on icon at bounding box center [859, 486] width 11 height 11
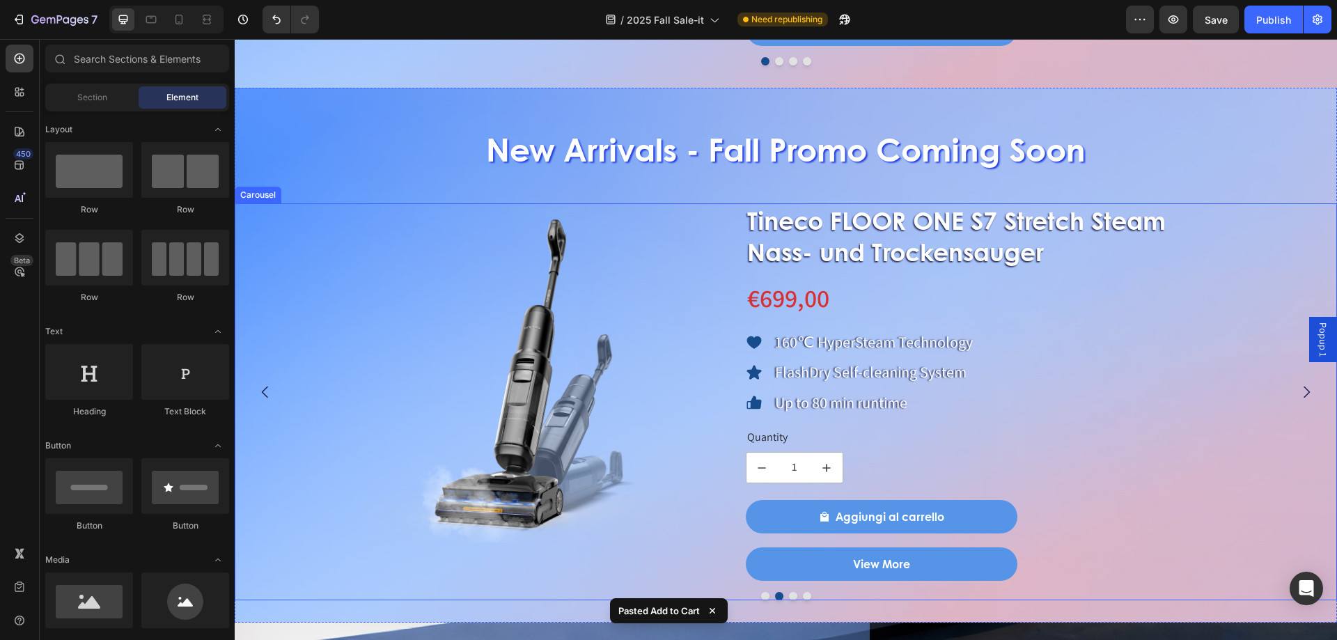
click at [789, 595] on button "Dot" at bounding box center [793, 596] width 8 height 8
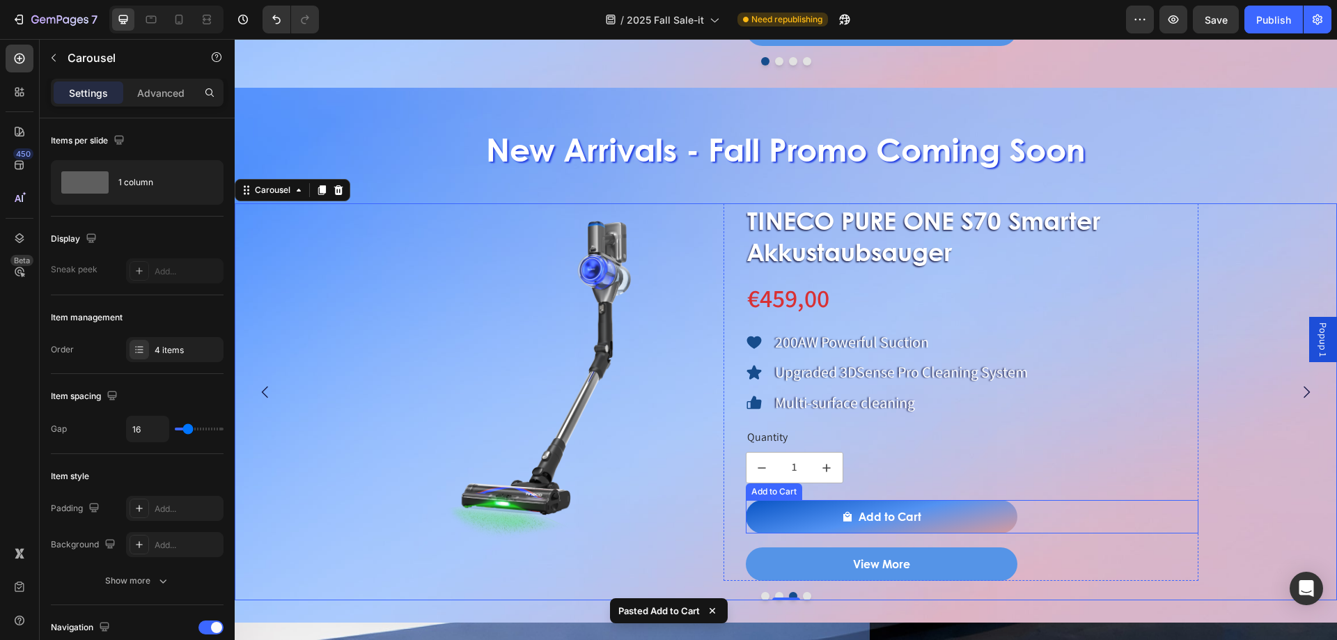
click at [820, 521] on button "Add to Cart" at bounding box center [882, 516] width 272 height 33
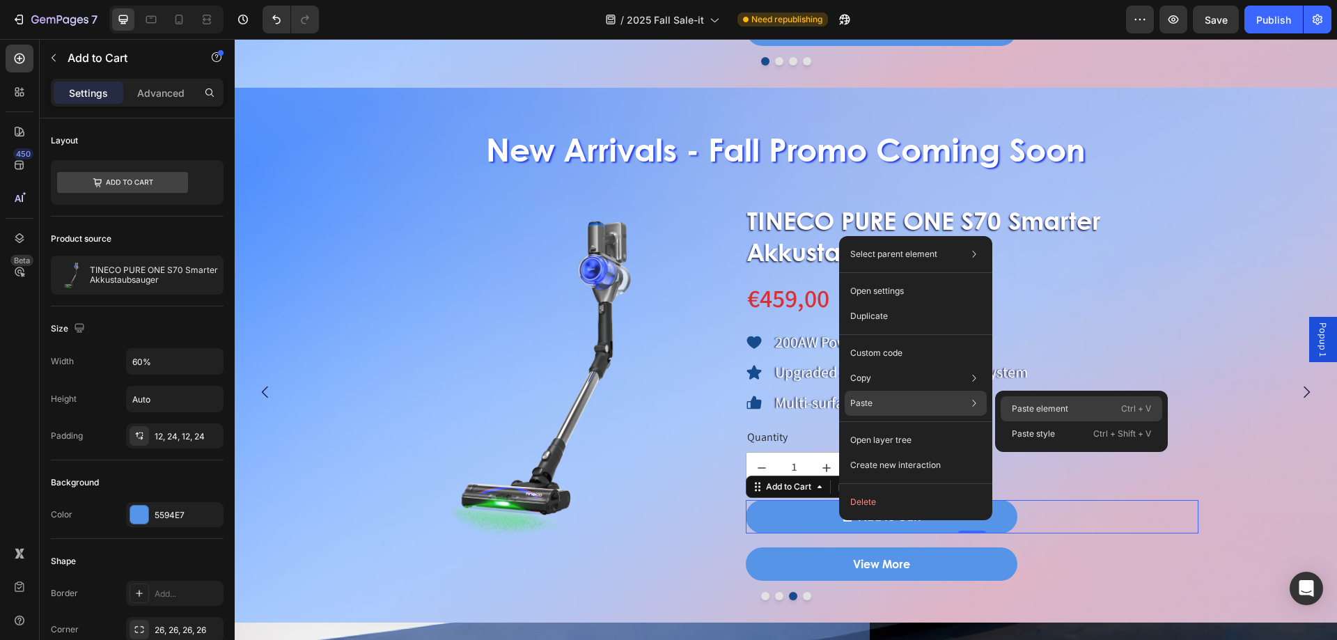
click at [1022, 406] on p "Paste element" at bounding box center [1040, 408] width 56 height 13
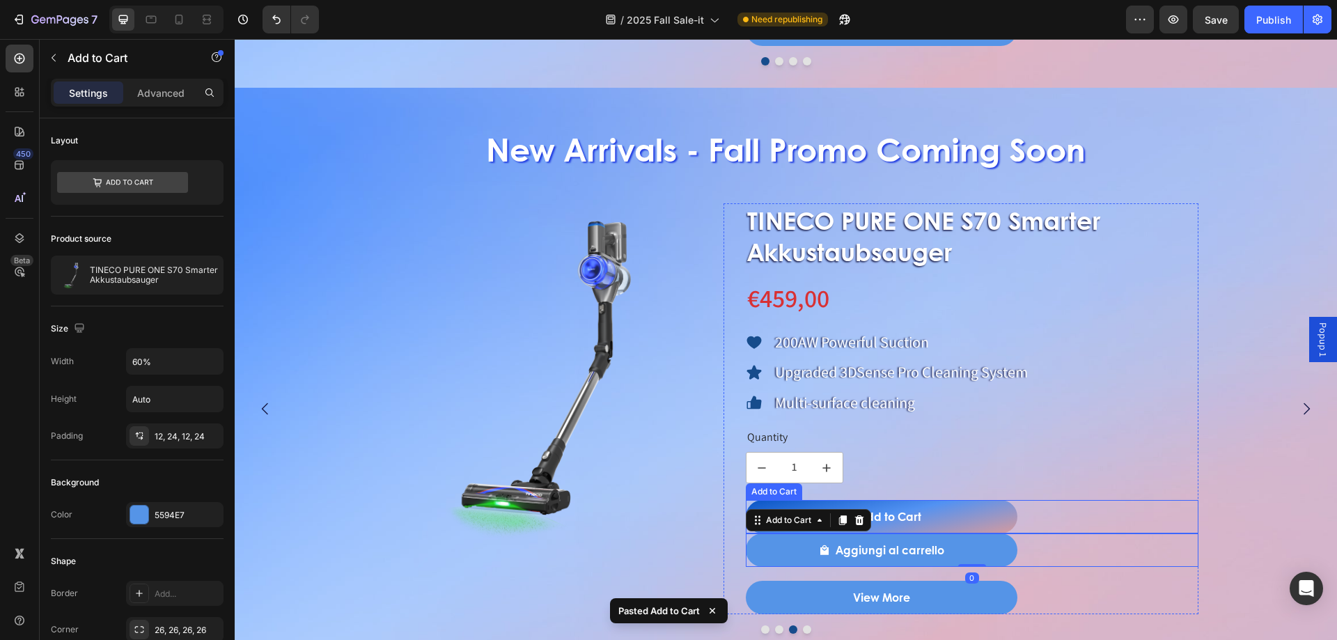
click at [1010, 512] on button "Add to Cart" at bounding box center [882, 516] width 272 height 33
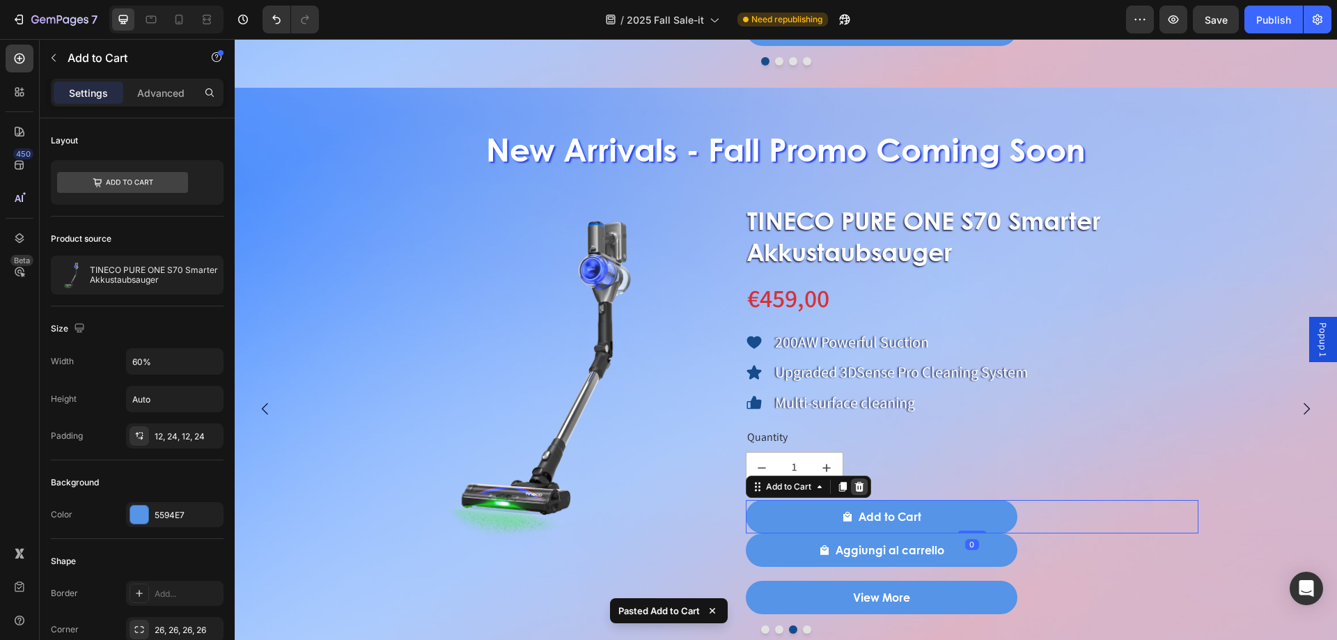
click at [861, 489] on icon at bounding box center [859, 486] width 11 height 11
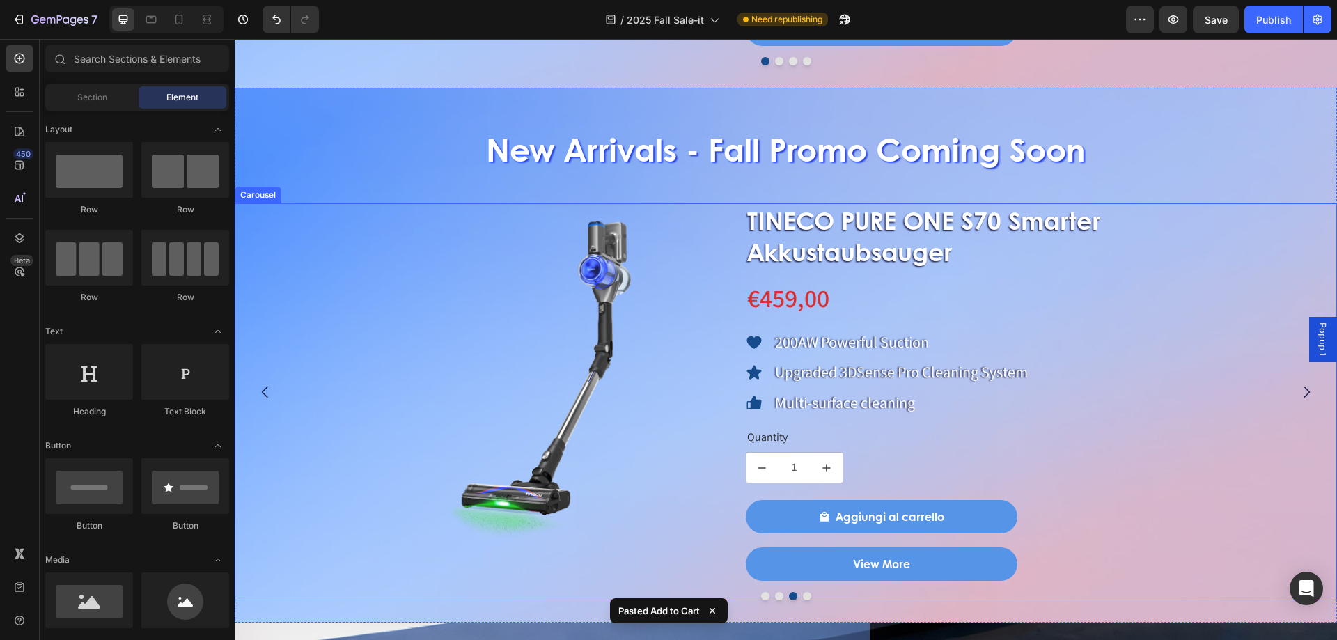
click at [803, 596] on button "Dot" at bounding box center [807, 596] width 8 height 8
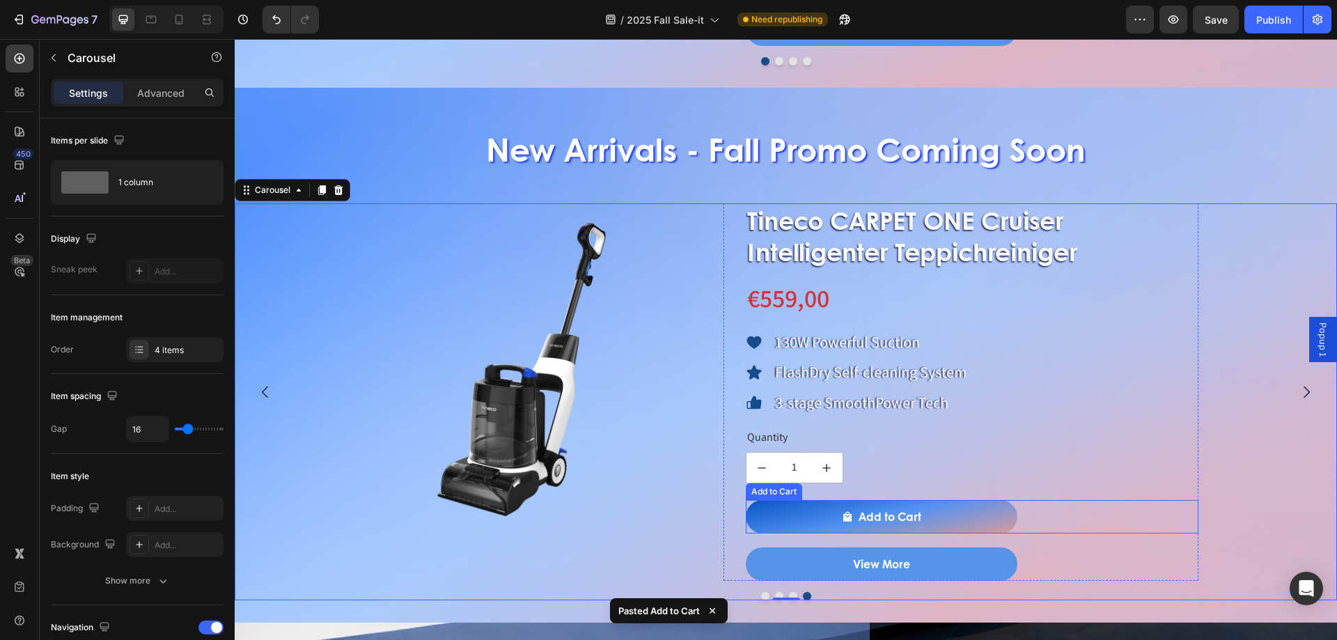
click at [838, 519] on button "Add to Cart" at bounding box center [882, 516] width 272 height 33
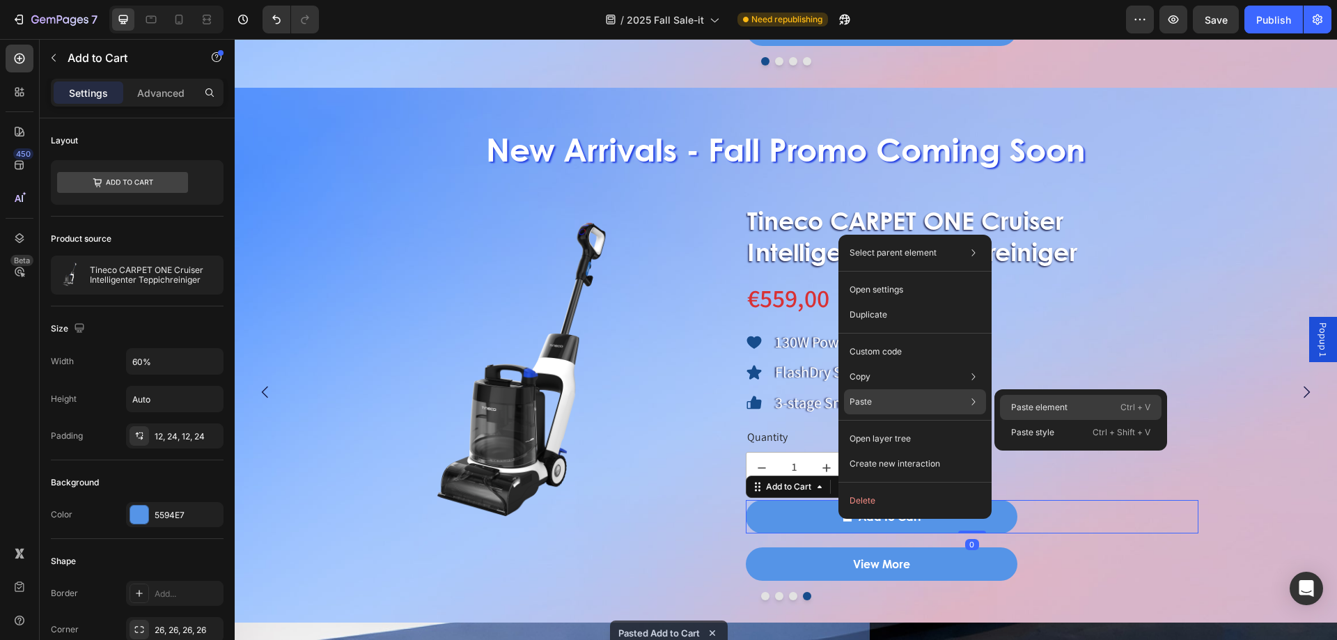
drag, startPoint x: 1026, startPoint y: 402, endPoint x: 792, endPoint y: 363, distance: 236.5
click at [1026, 402] on p "Paste element" at bounding box center [1039, 407] width 56 height 13
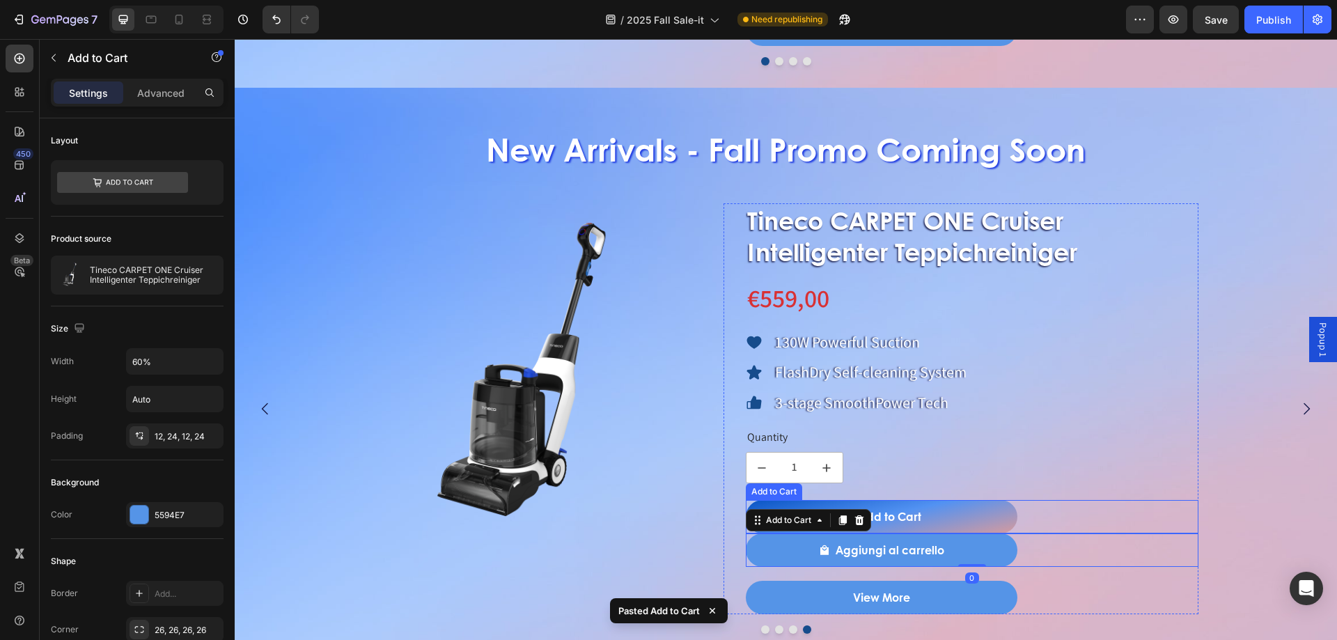
drag, startPoint x: 957, startPoint y: 505, endPoint x: 942, endPoint y: 507, distance: 15.4
click at [957, 506] on button "Add to Cart" at bounding box center [882, 516] width 272 height 33
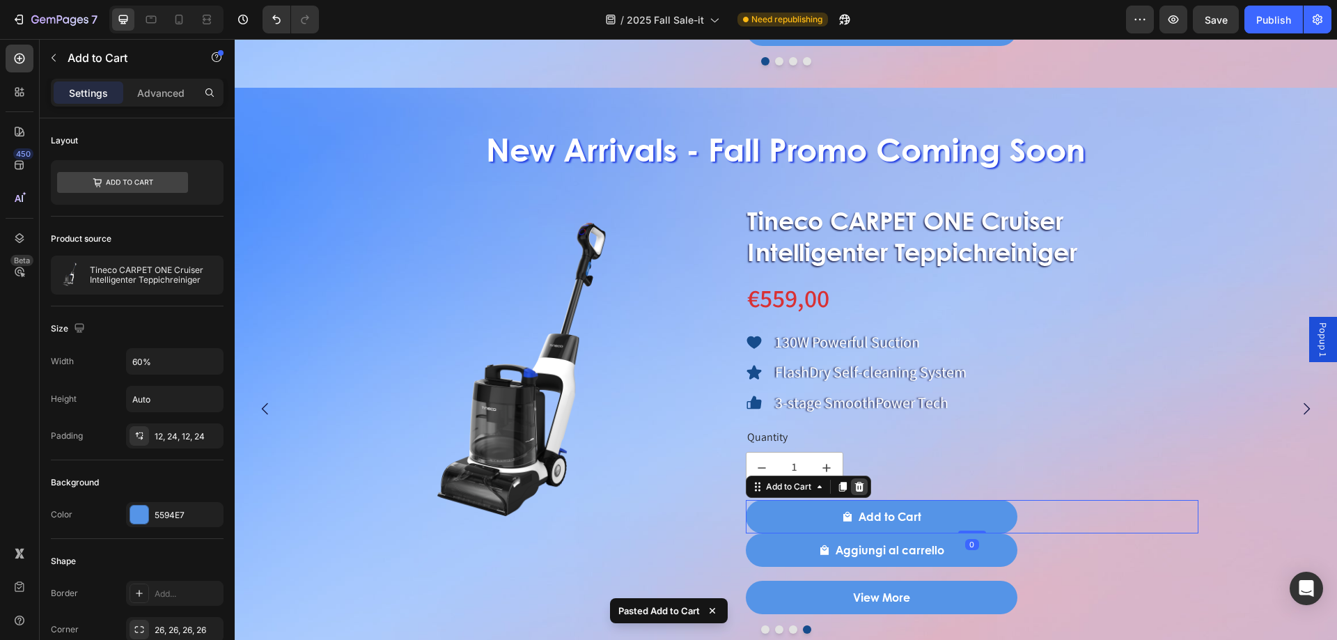
click at [860, 485] on icon at bounding box center [858, 487] width 9 height 10
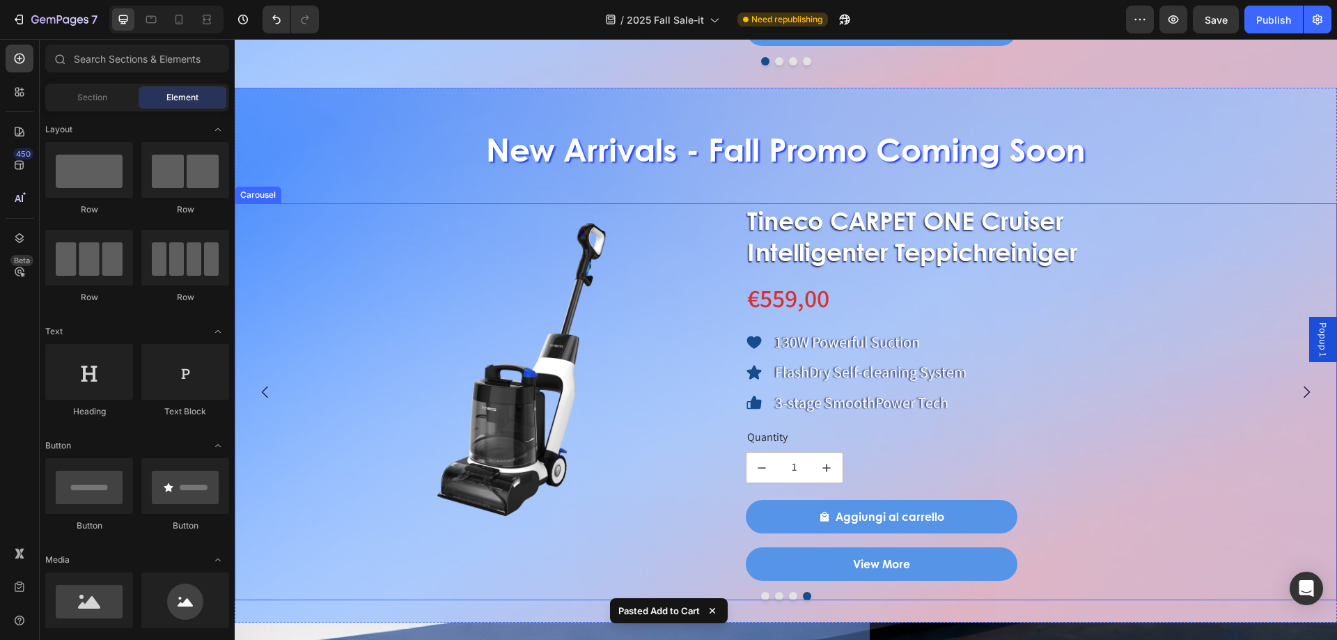
click at [761, 598] on button "Dot" at bounding box center [765, 596] width 8 height 8
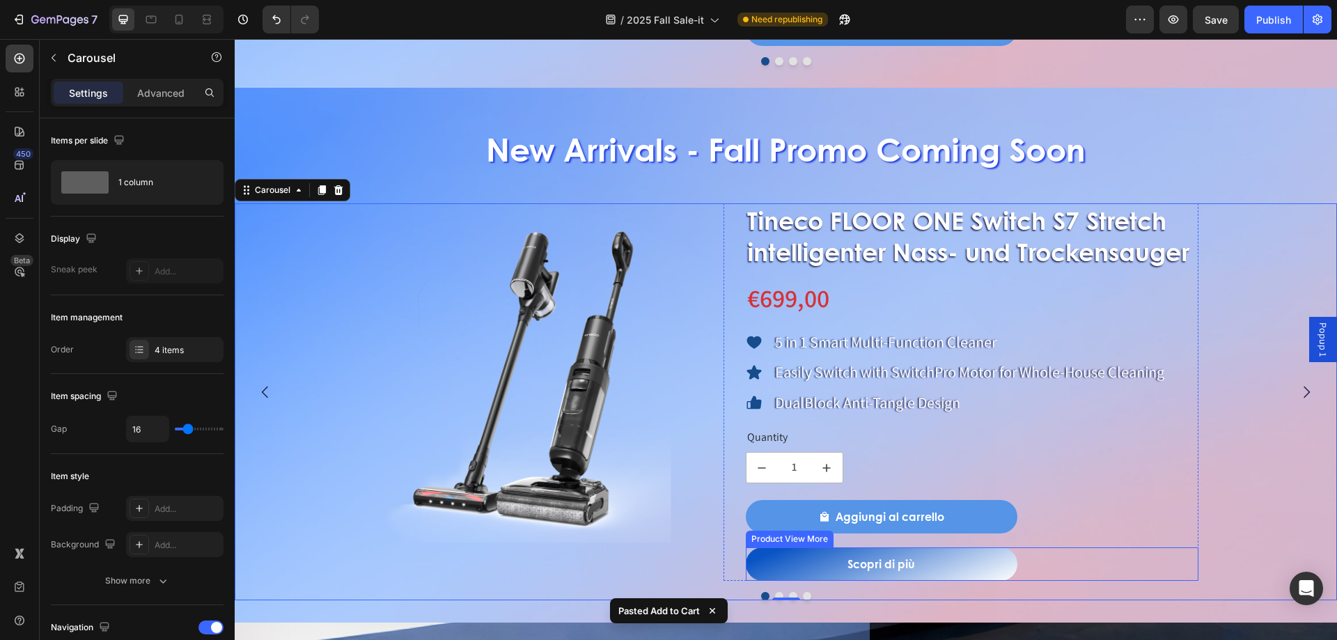
click at [799, 569] on button "Scopri di più" at bounding box center [882, 563] width 272 height 33
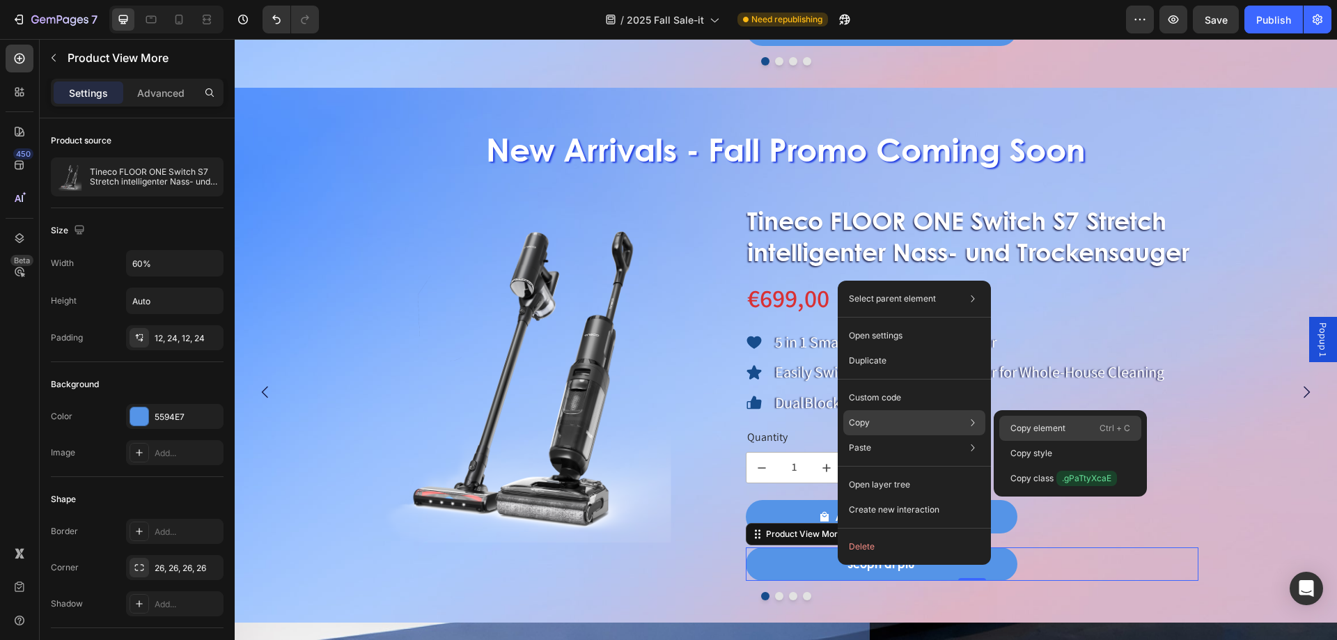
drag, startPoint x: 764, startPoint y: 397, endPoint x: 1018, endPoint y: 421, distance: 255.2
click at [1018, 421] on div "Copy element Ctrl + C" at bounding box center [1070, 428] width 142 height 25
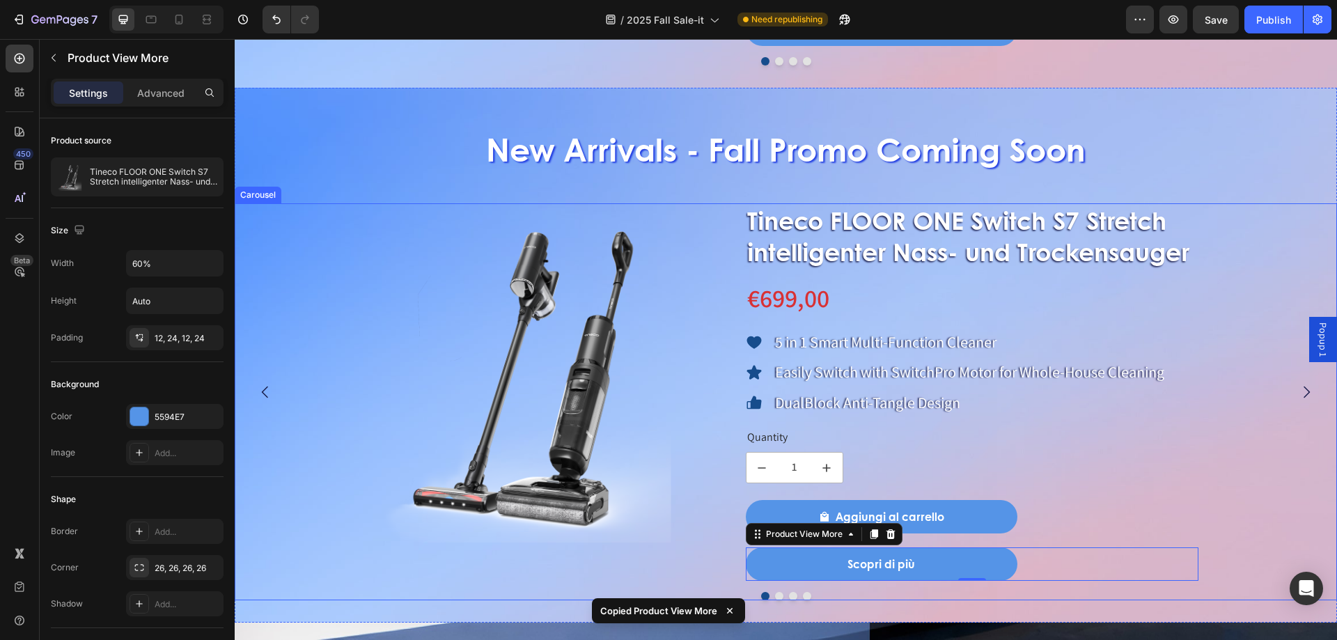
click at [775, 595] on button "Dot" at bounding box center [779, 596] width 8 height 8
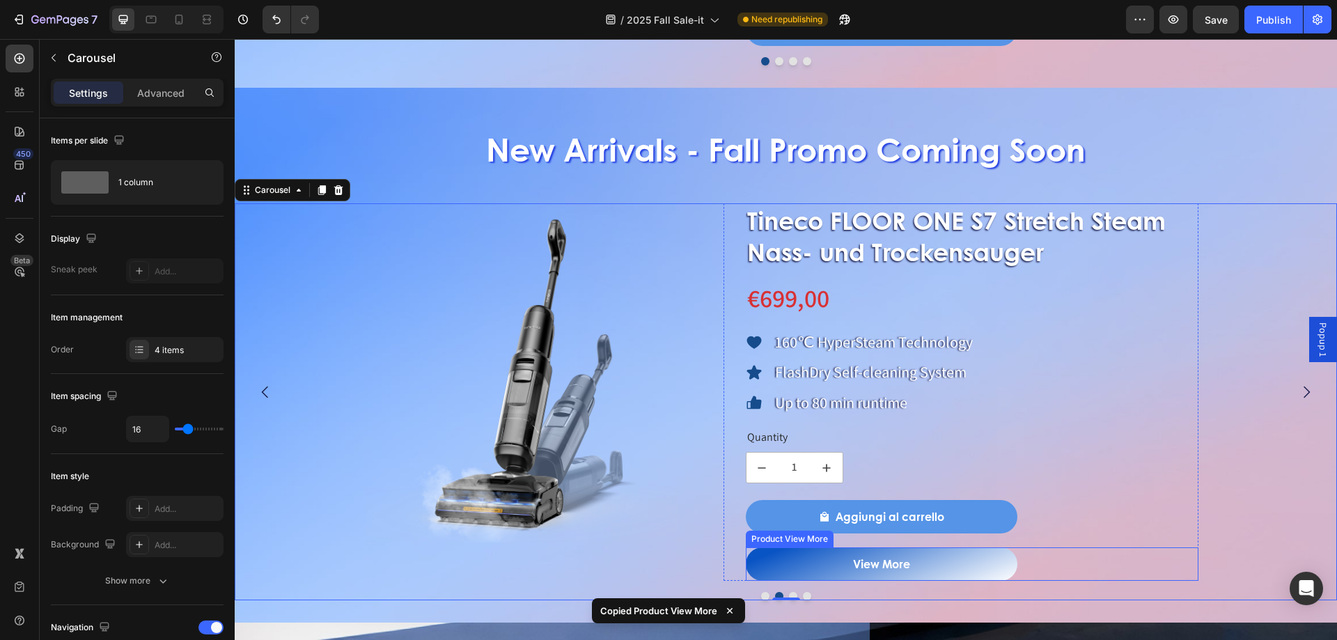
click at [807, 571] on button "View More" at bounding box center [882, 563] width 272 height 33
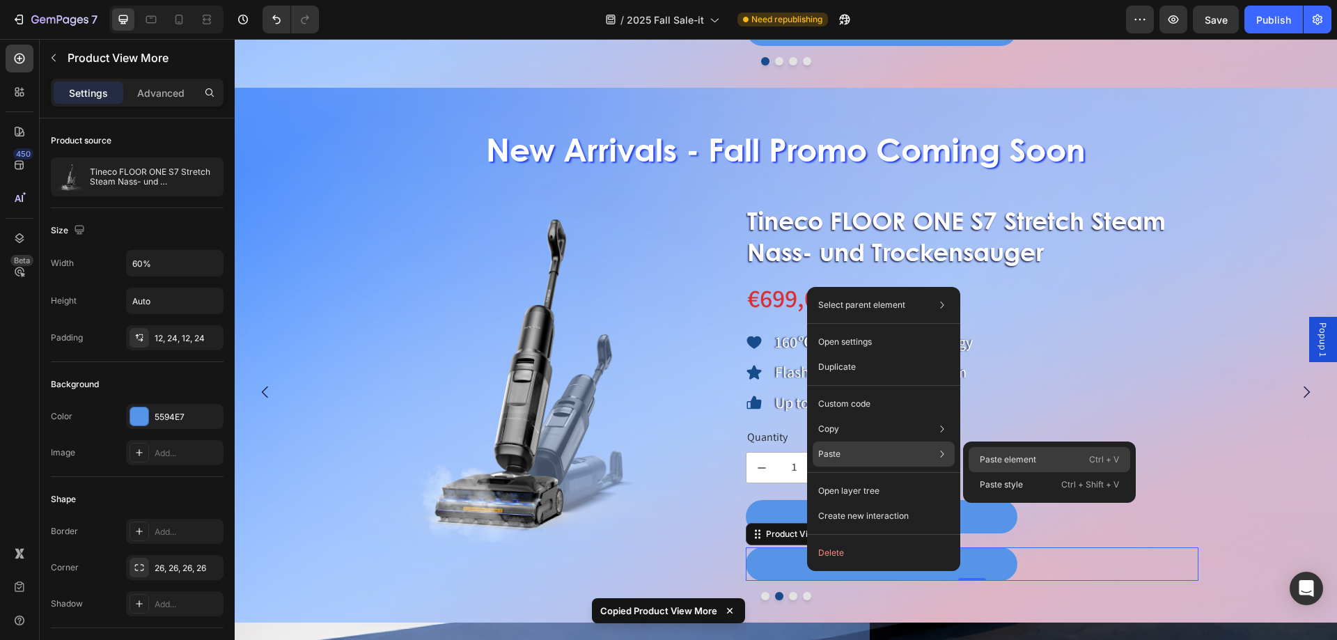
drag, startPoint x: 988, startPoint y: 458, endPoint x: 661, endPoint y: 495, distance: 329.3
click at [988, 458] on p "Paste element" at bounding box center [1008, 459] width 56 height 13
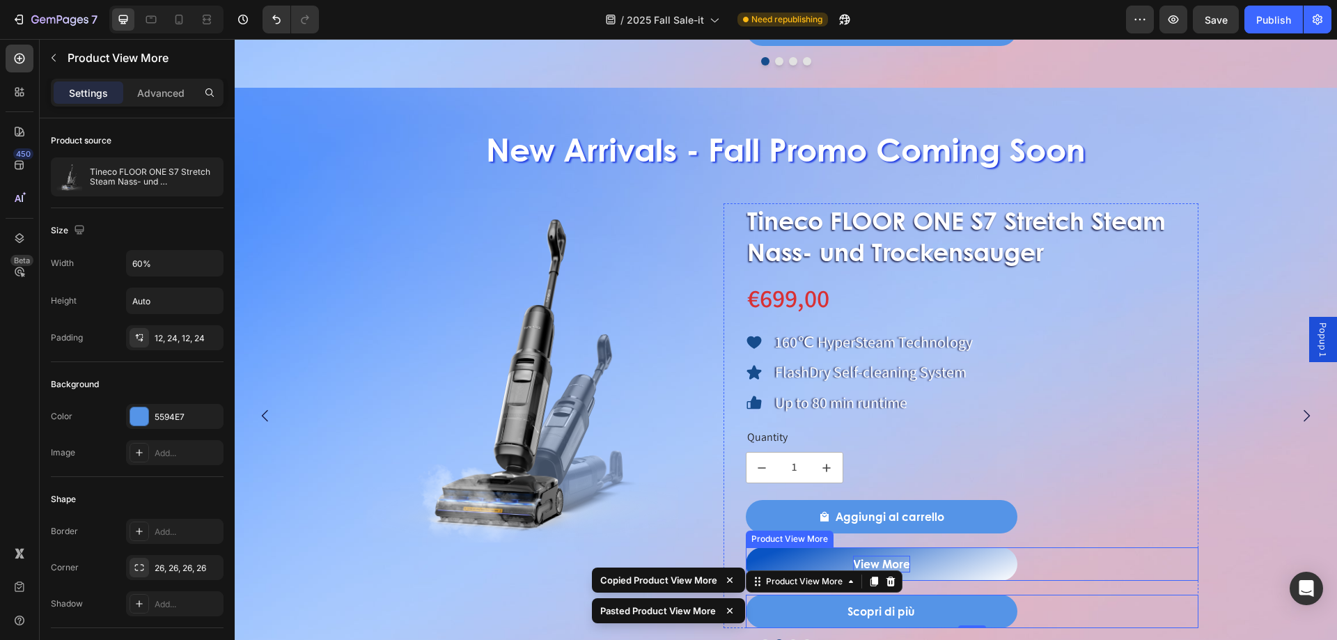
click at [909, 561] on div "View More" at bounding box center [881, 564] width 57 height 17
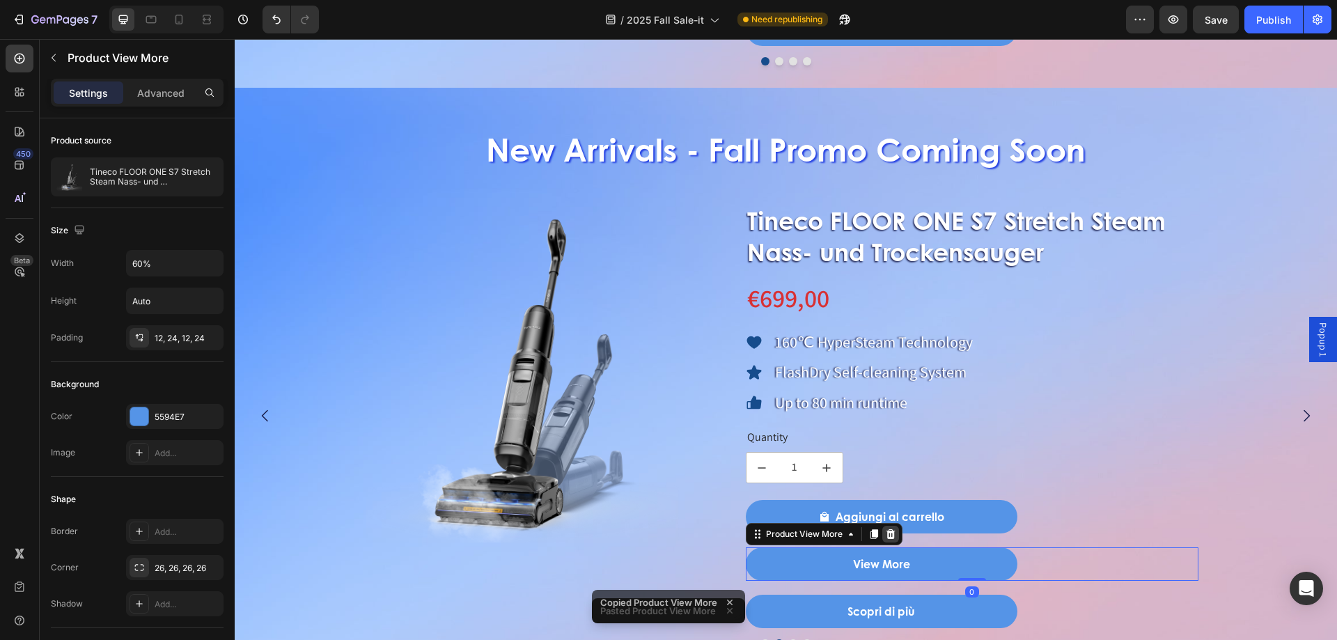
click at [890, 530] on icon at bounding box center [890, 534] width 9 height 10
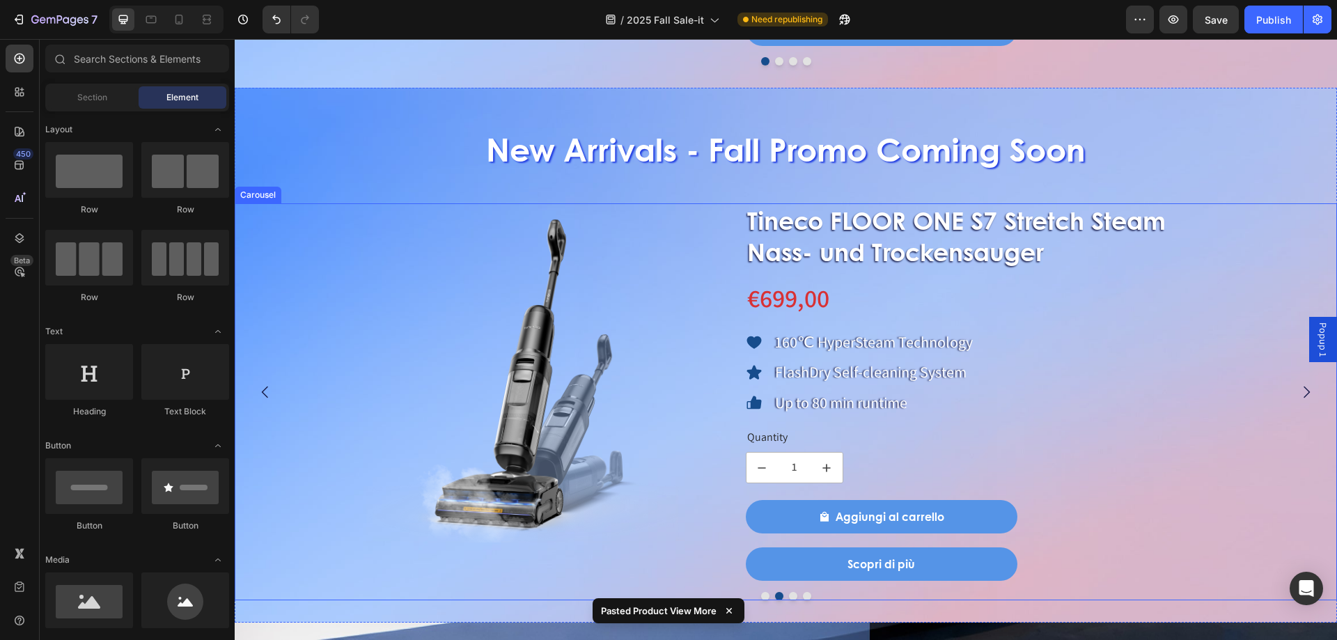
click at [789, 597] on button "Dot" at bounding box center [793, 596] width 8 height 8
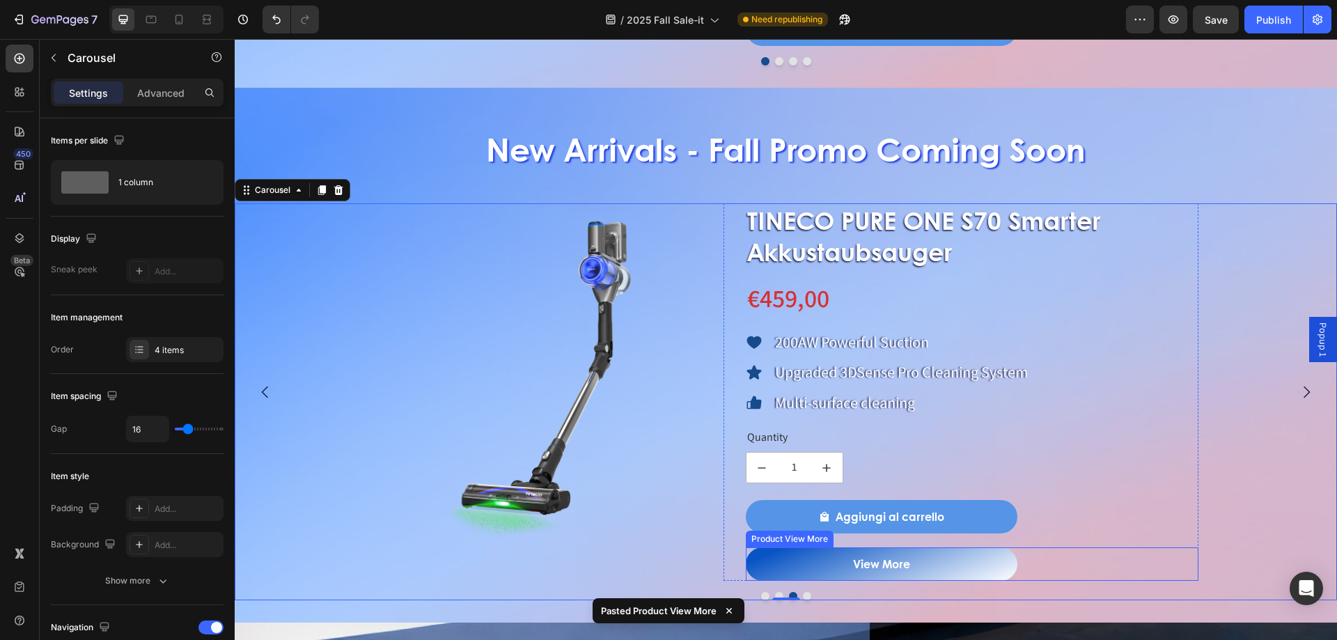
click at [809, 565] on button "View More" at bounding box center [882, 563] width 272 height 33
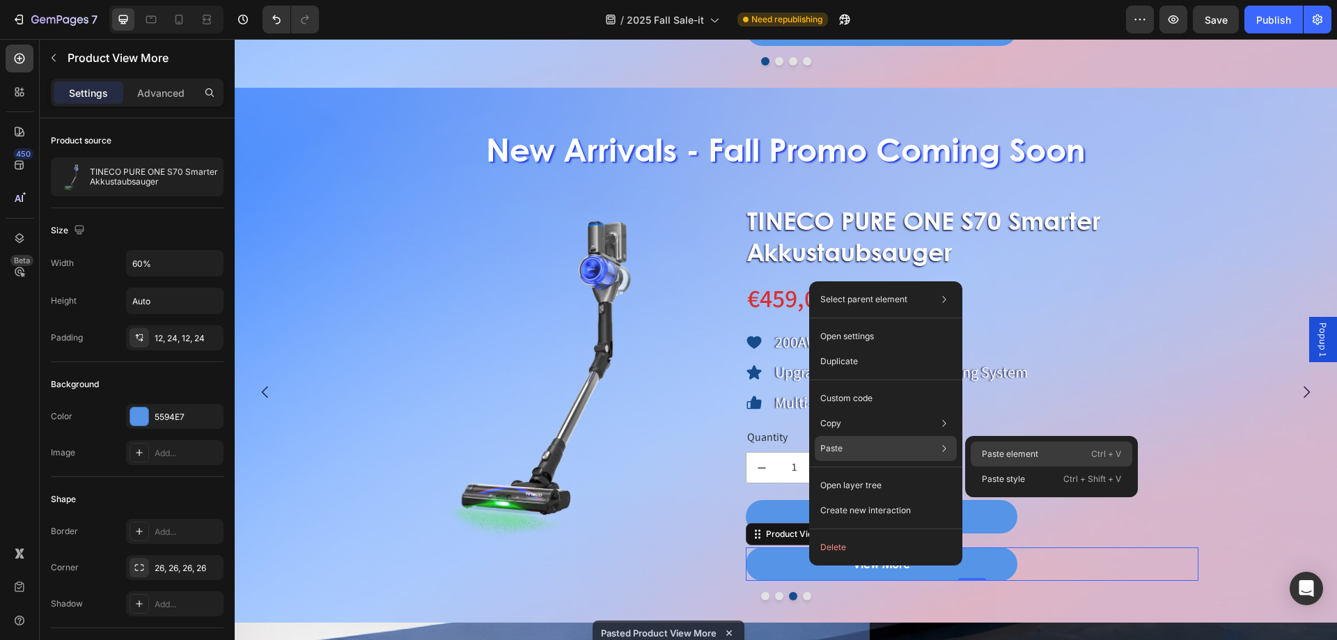
click at [998, 456] on p "Paste element" at bounding box center [1010, 454] width 56 height 13
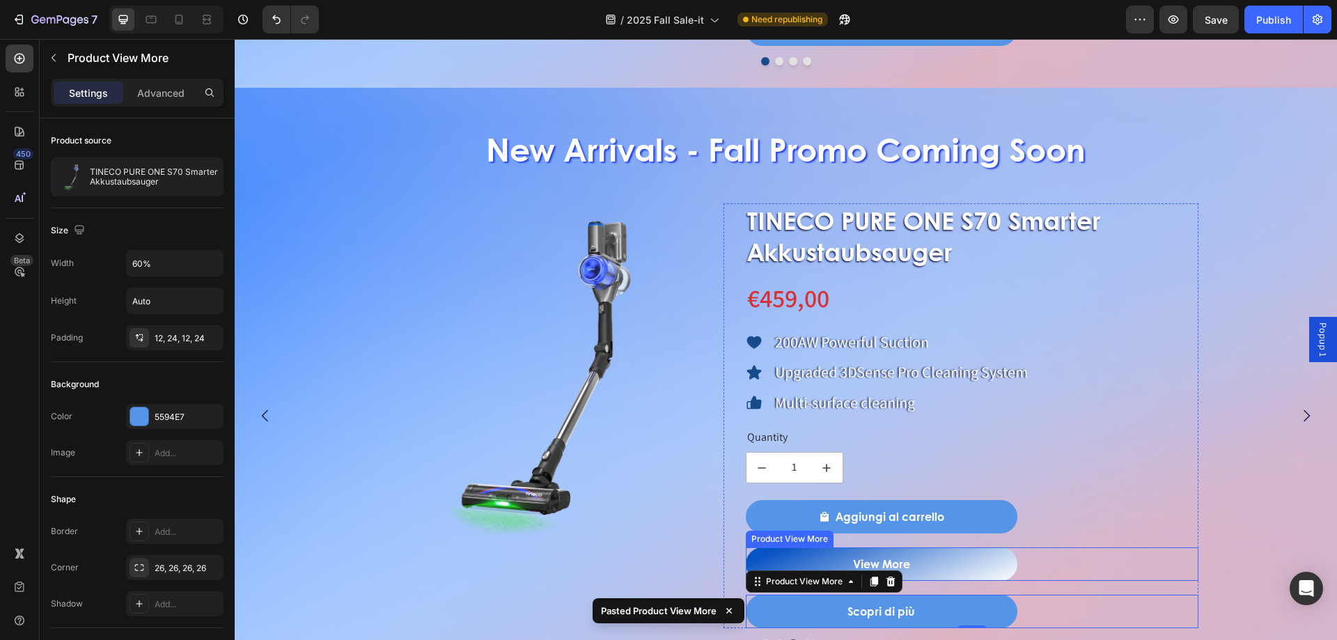
click at [913, 570] on button "View More" at bounding box center [882, 563] width 272 height 33
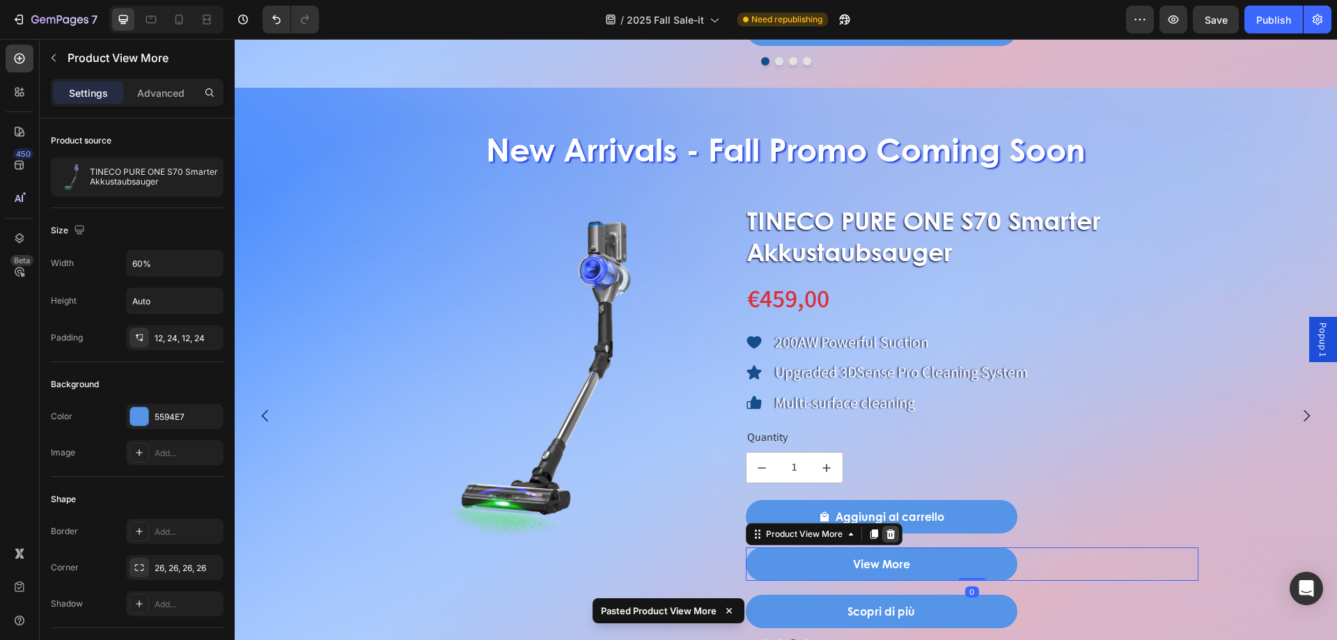
click at [887, 535] on icon at bounding box center [890, 534] width 9 height 10
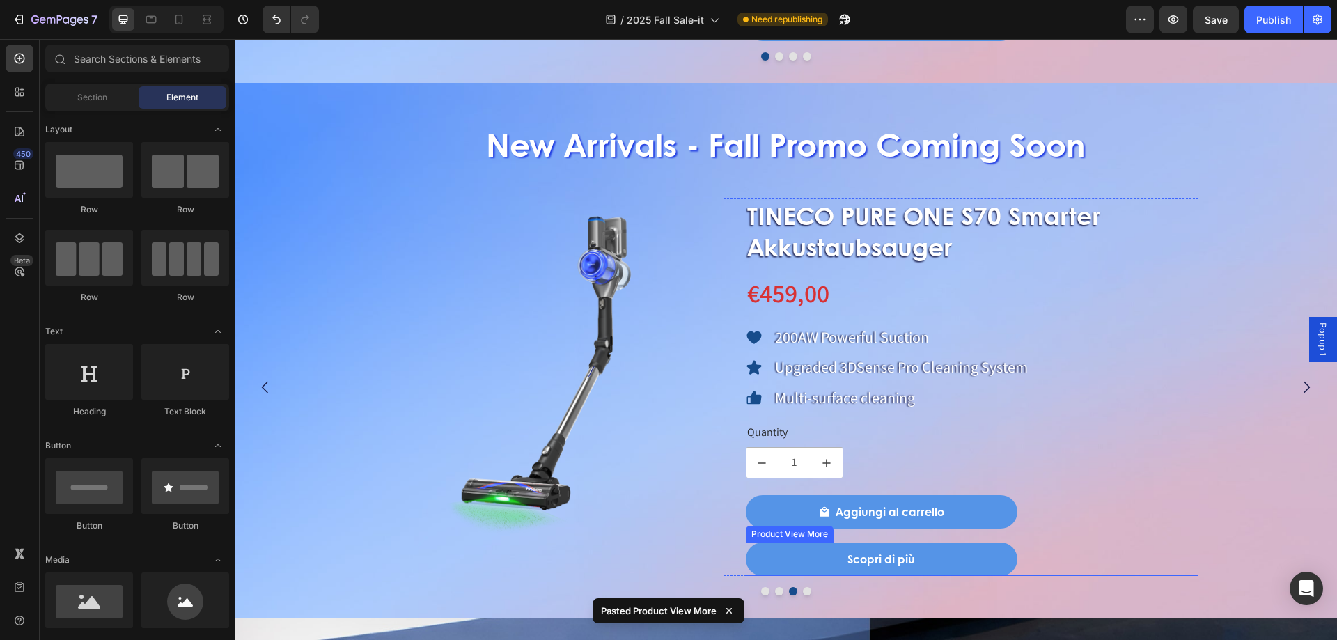
scroll to position [1642, 0]
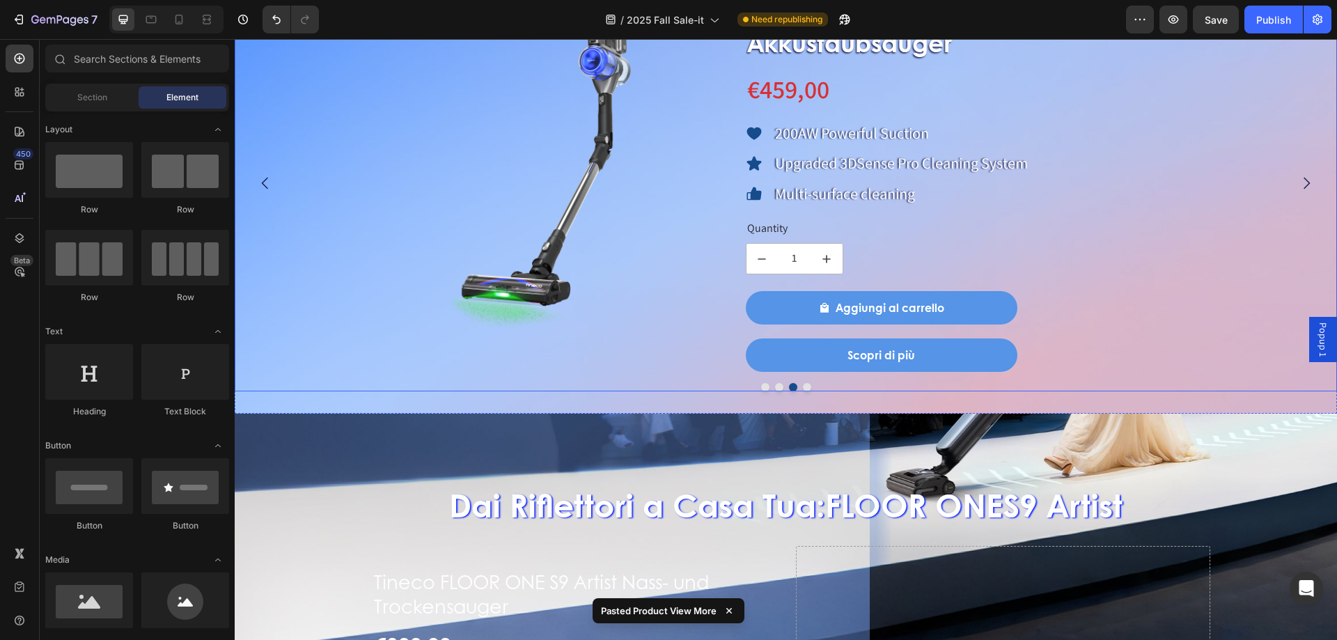
click at [803, 388] on button "Dot" at bounding box center [807, 387] width 8 height 8
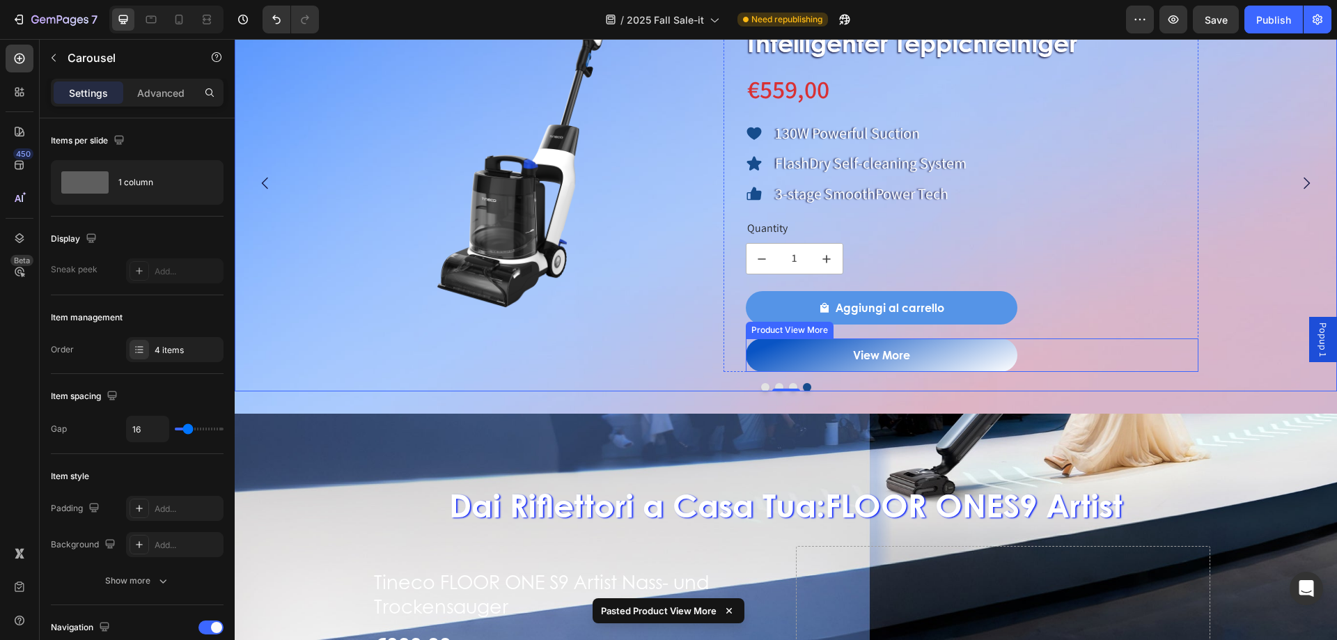
click at [831, 355] on button "View More" at bounding box center [882, 354] width 272 height 33
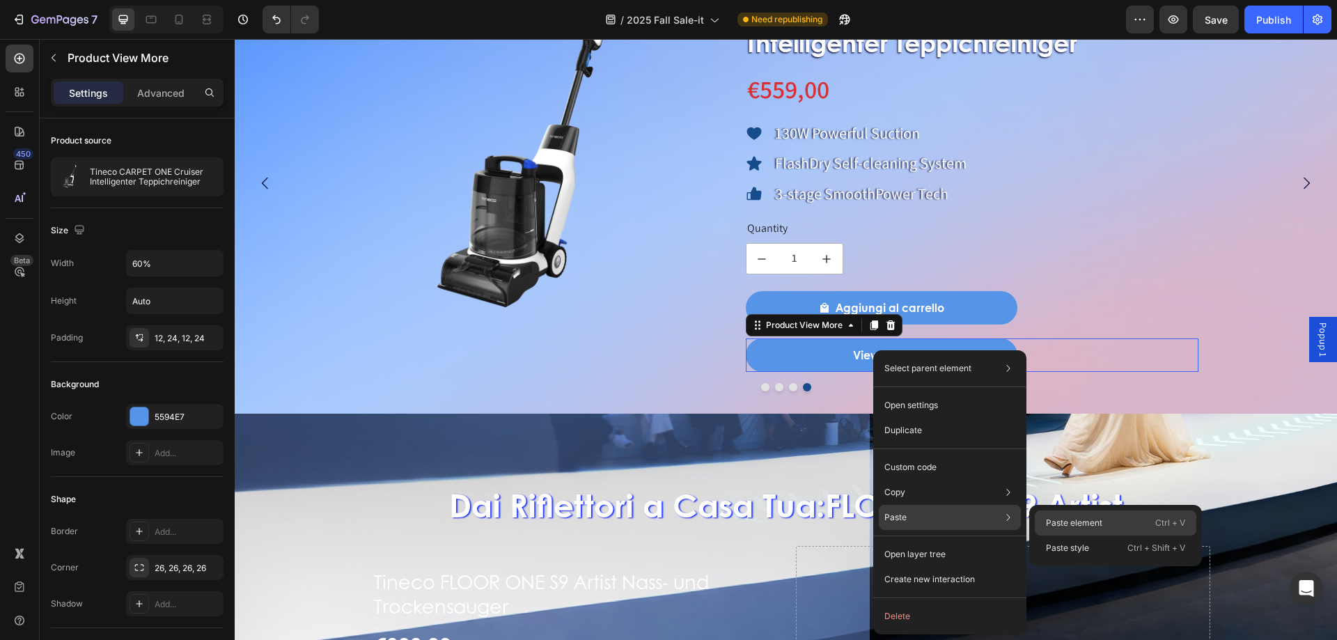
click at [1052, 518] on p "Paste element" at bounding box center [1074, 523] width 56 height 13
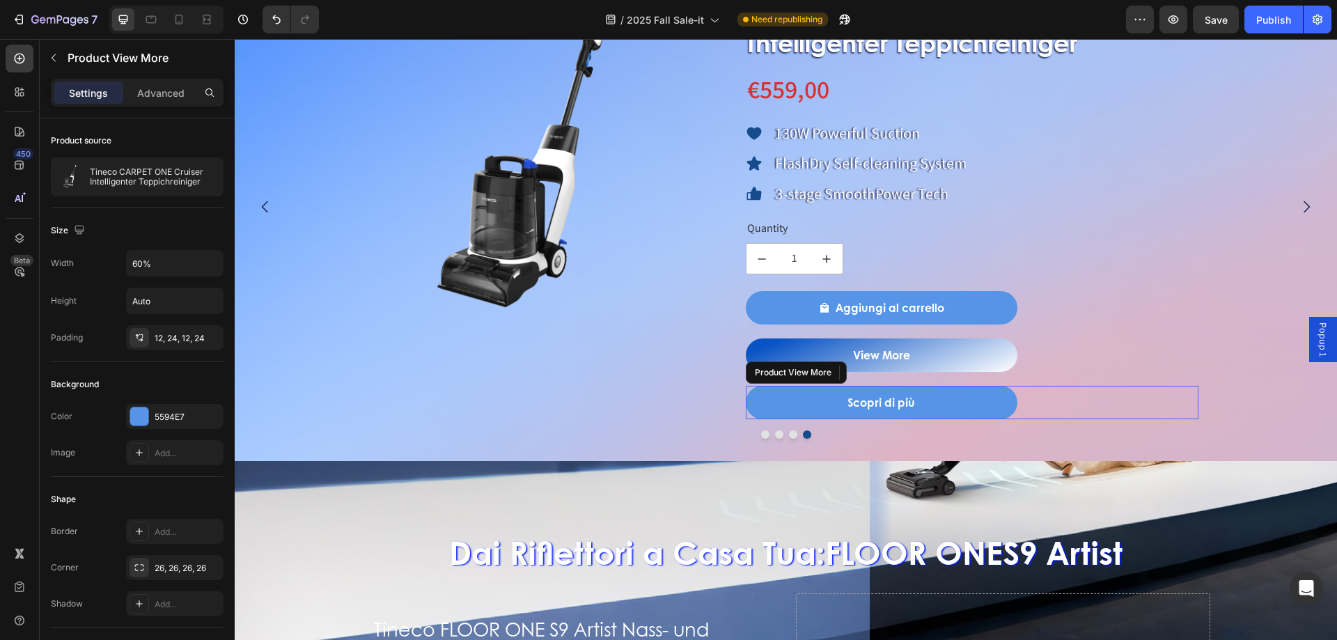
scroll to position [1666, 0]
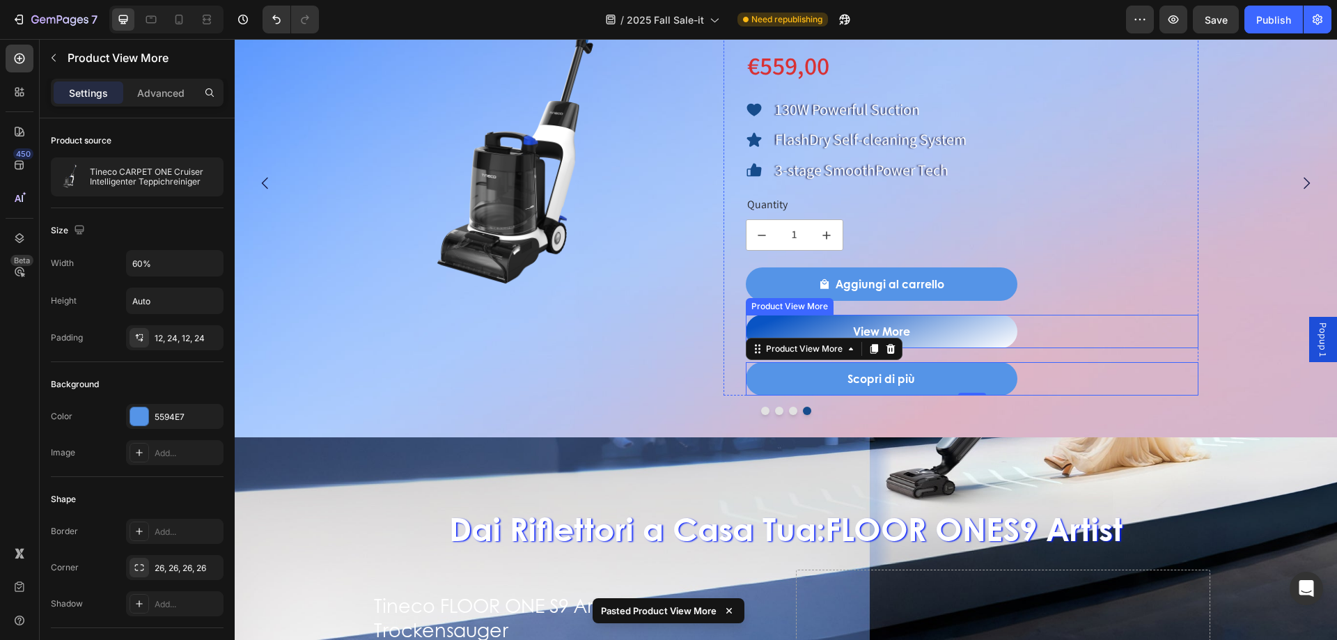
click at [918, 320] on button "View More" at bounding box center [882, 331] width 272 height 33
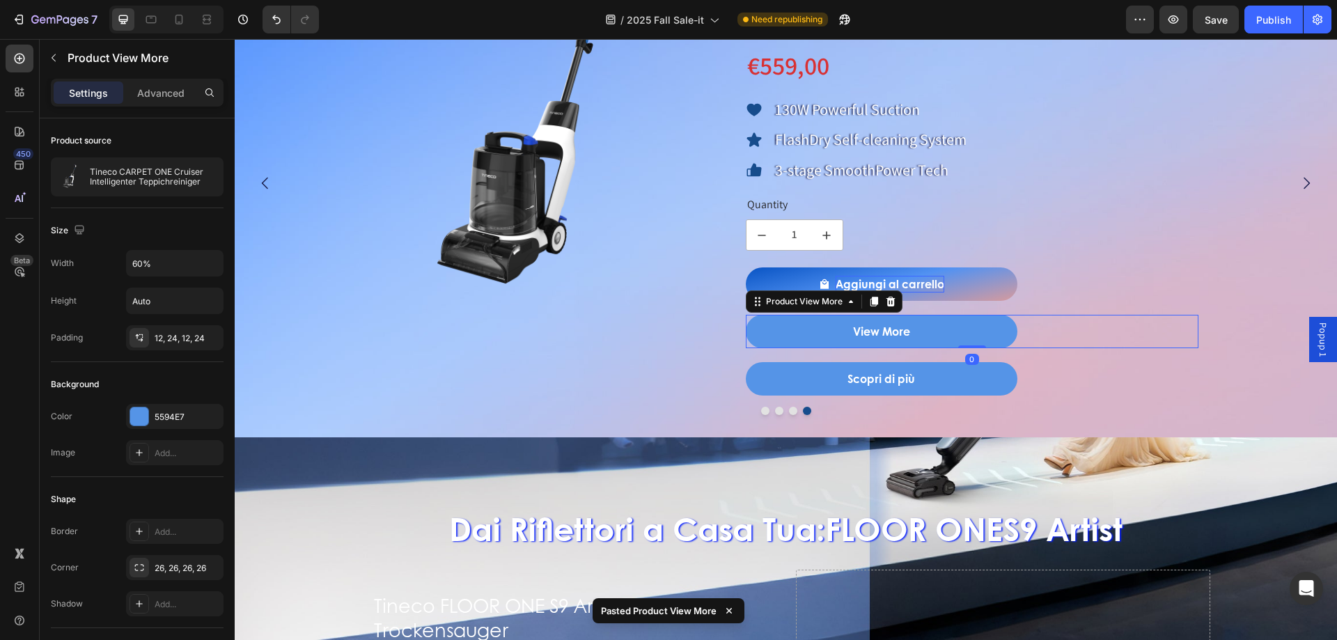
drag, startPoint x: 892, startPoint y: 303, endPoint x: 906, endPoint y: 301, distance: 14.7
click at [895, 303] on div at bounding box center [890, 301] width 17 height 17
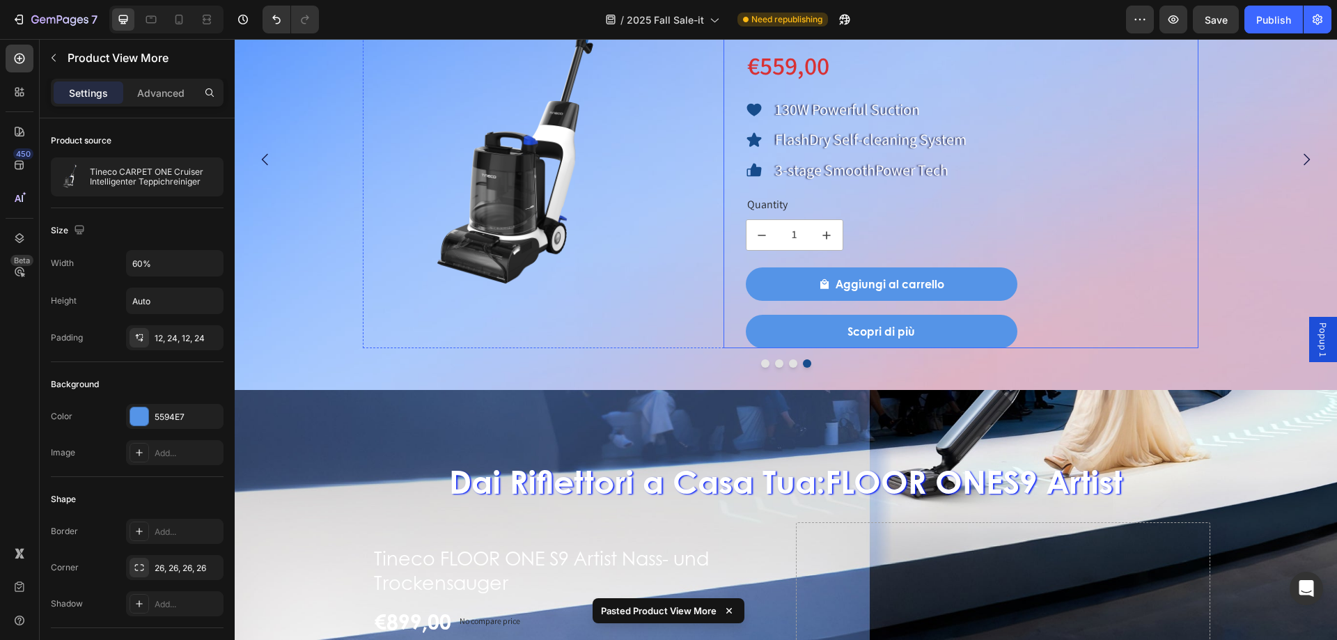
scroll to position [1642, 0]
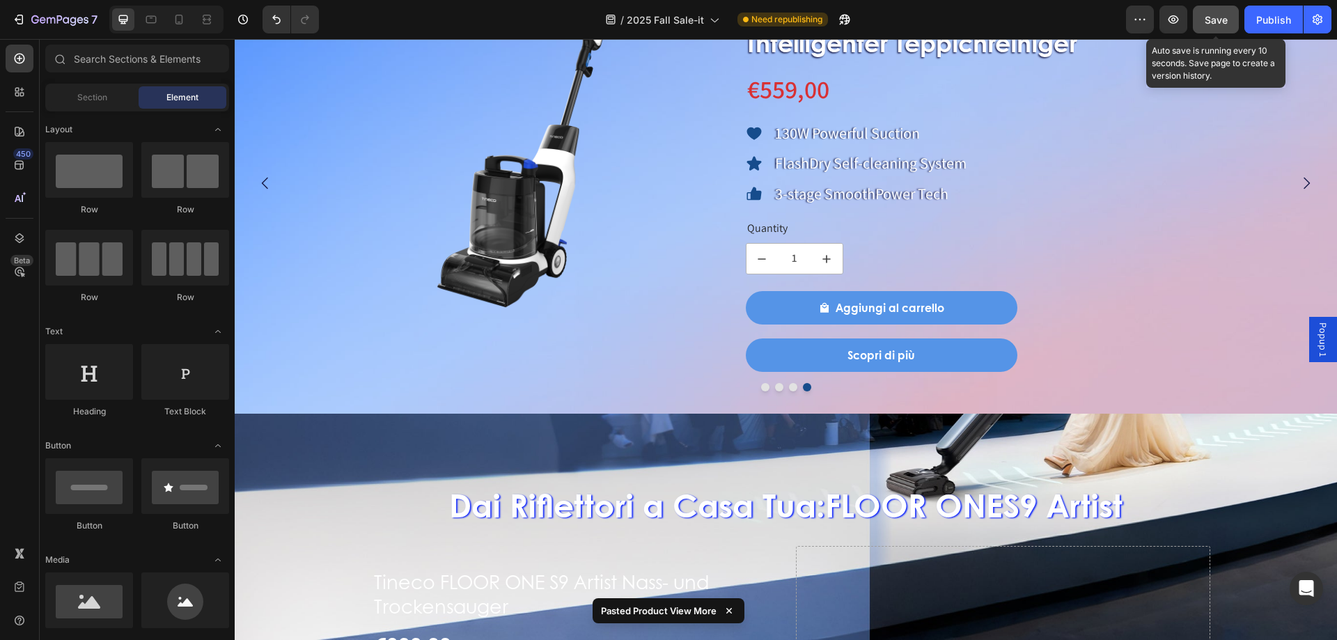
click at [1223, 21] on span "Save" at bounding box center [1215, 20] width 23 height 12
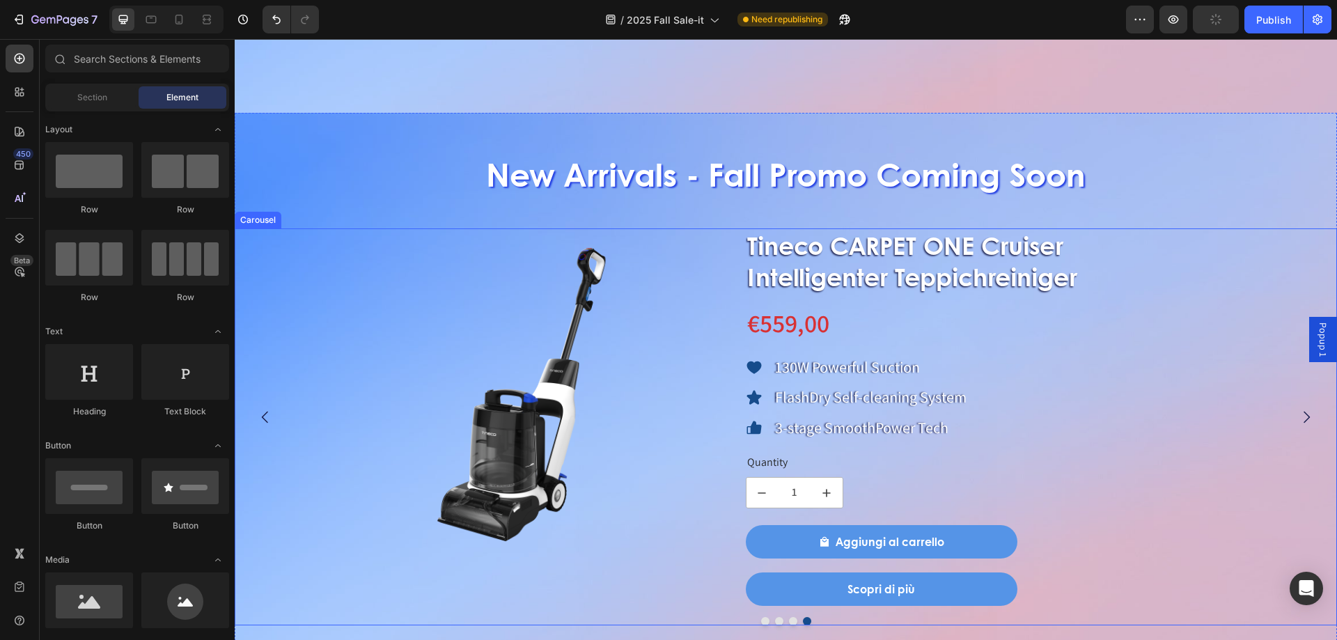
scroll to position [1503, 0]
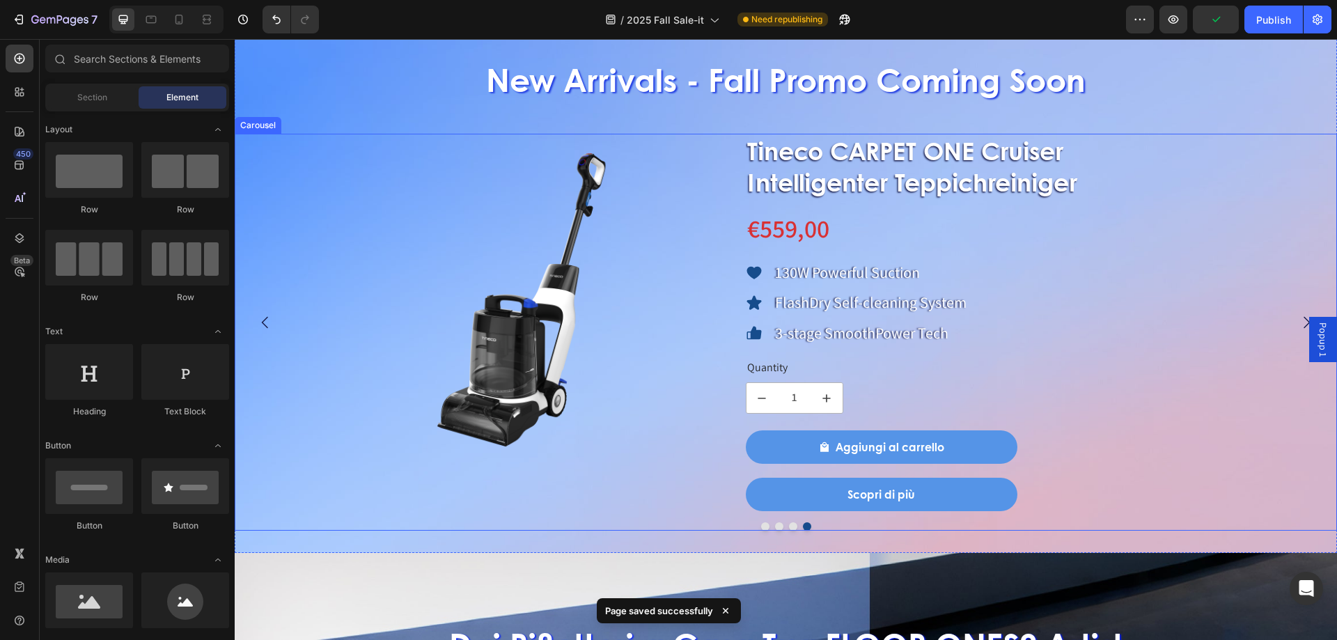
click at [761, 527] on button "Dot" at bounding box center [765, 526] width 8 height 8
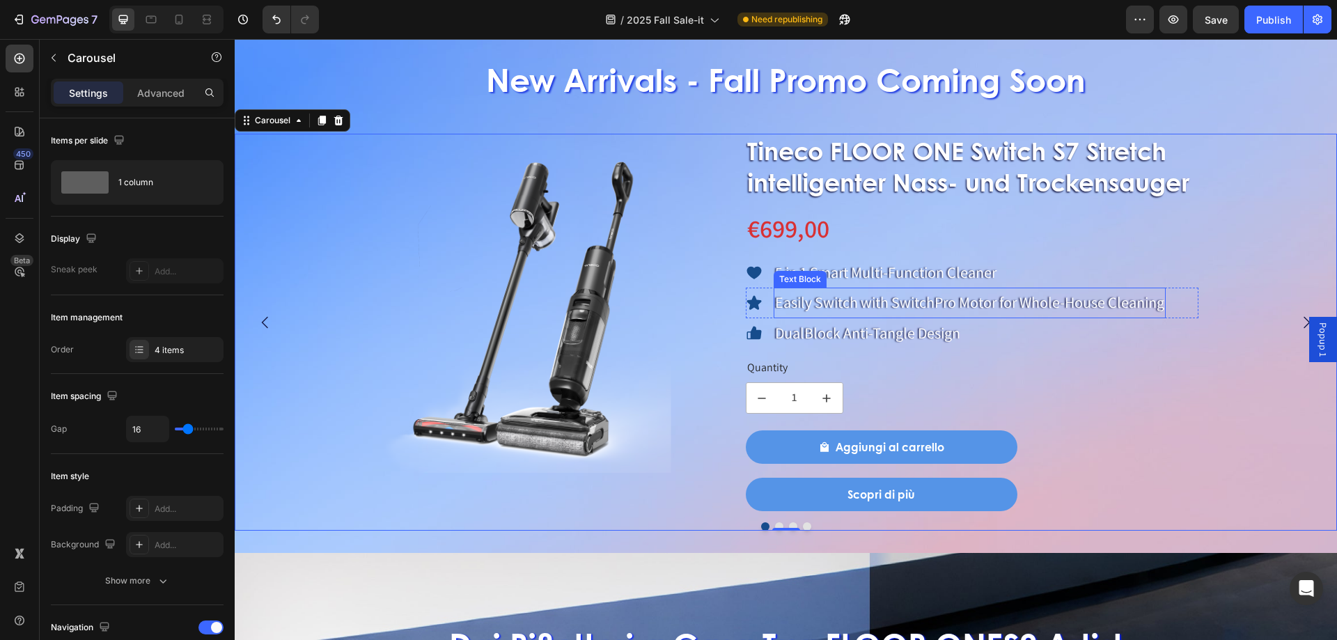
click at [865, 260] on p "5 in 1 Smart Multi-Function Cleaner" at bounding box center [885, 273] width 221 height 28
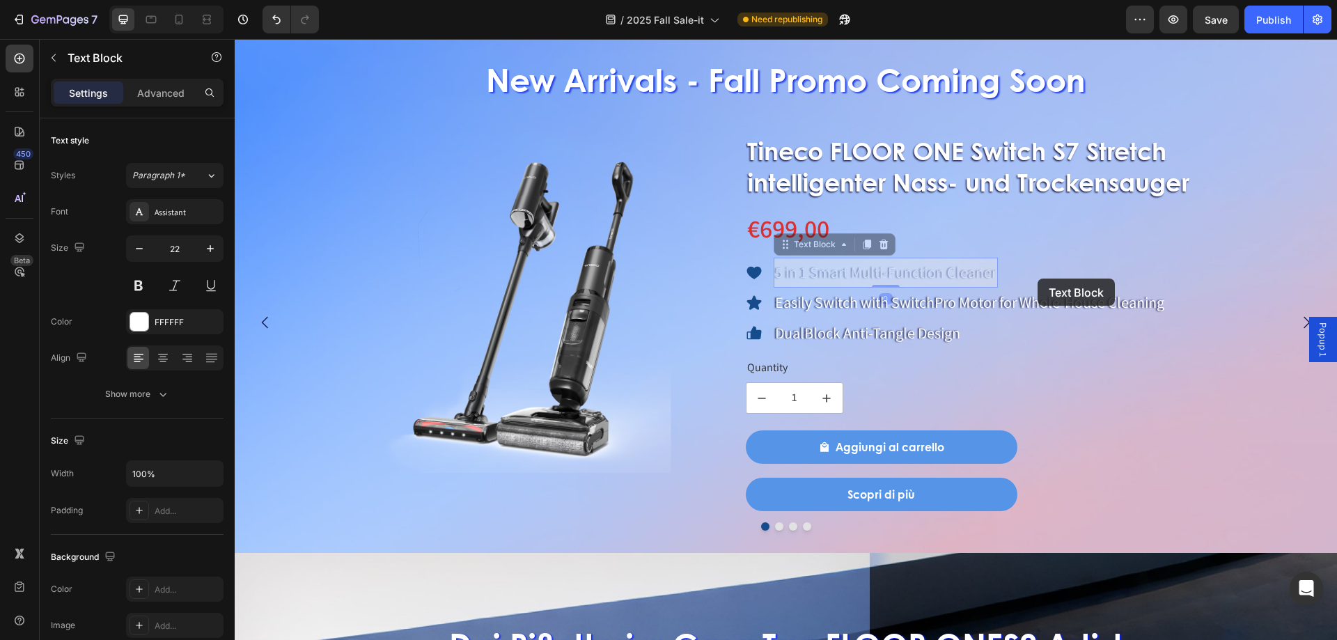
drag, startPoint x: 774, startPoint y: 272, endPoint x: 1037, endPoint y: 278, distance: 263.3
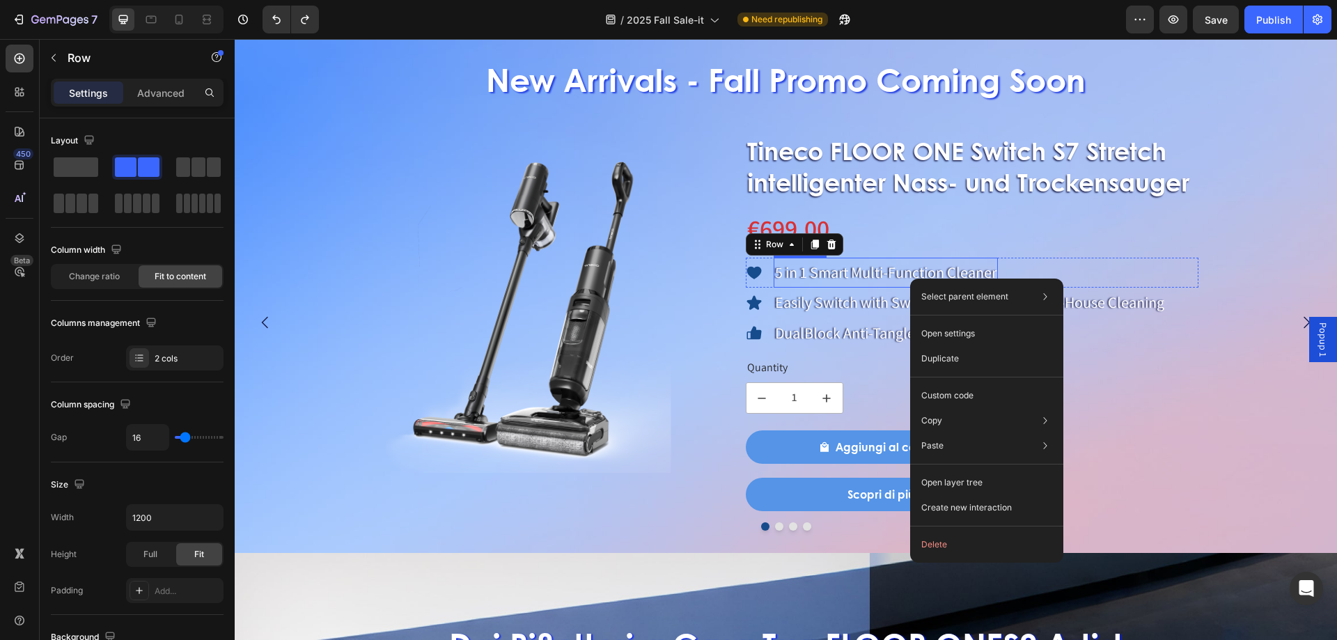
click at [792, 277] on p "5 in 1 Smart Multi-Function Cleaner" at bounding box center [885, 273] width 221 height 28
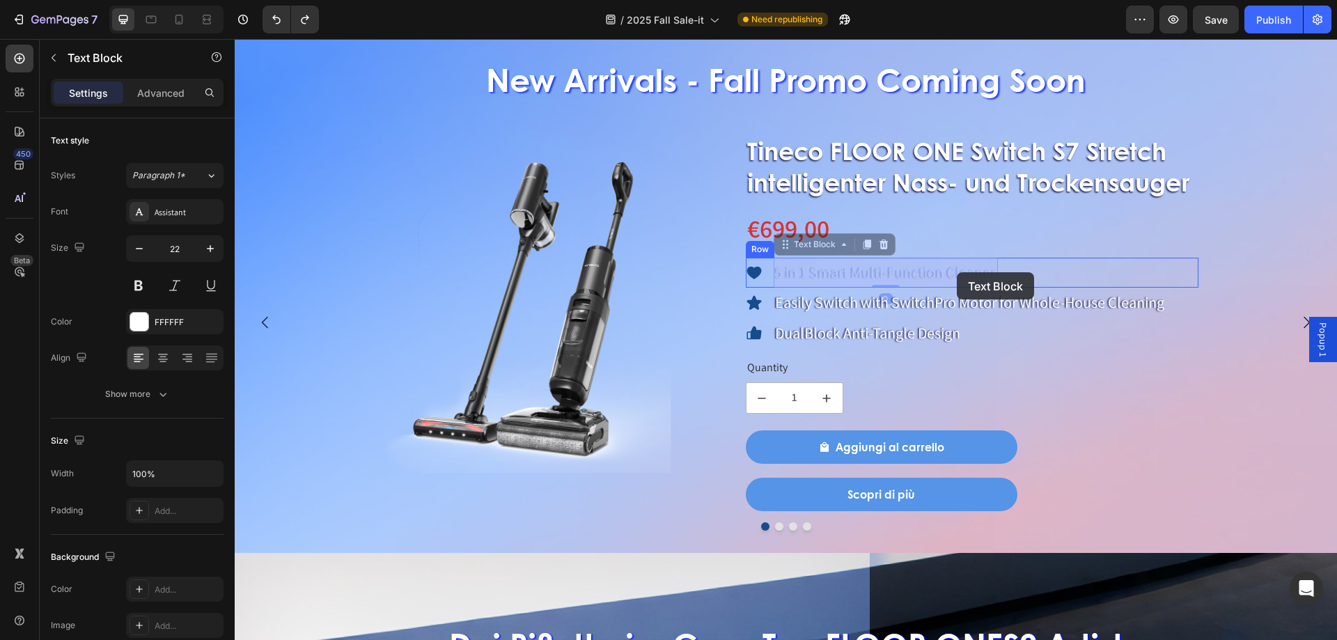
drag, startPoint x: 776, startPoint y: 274, endPoint x: 957, endPoint y: 272, distance: 180.3
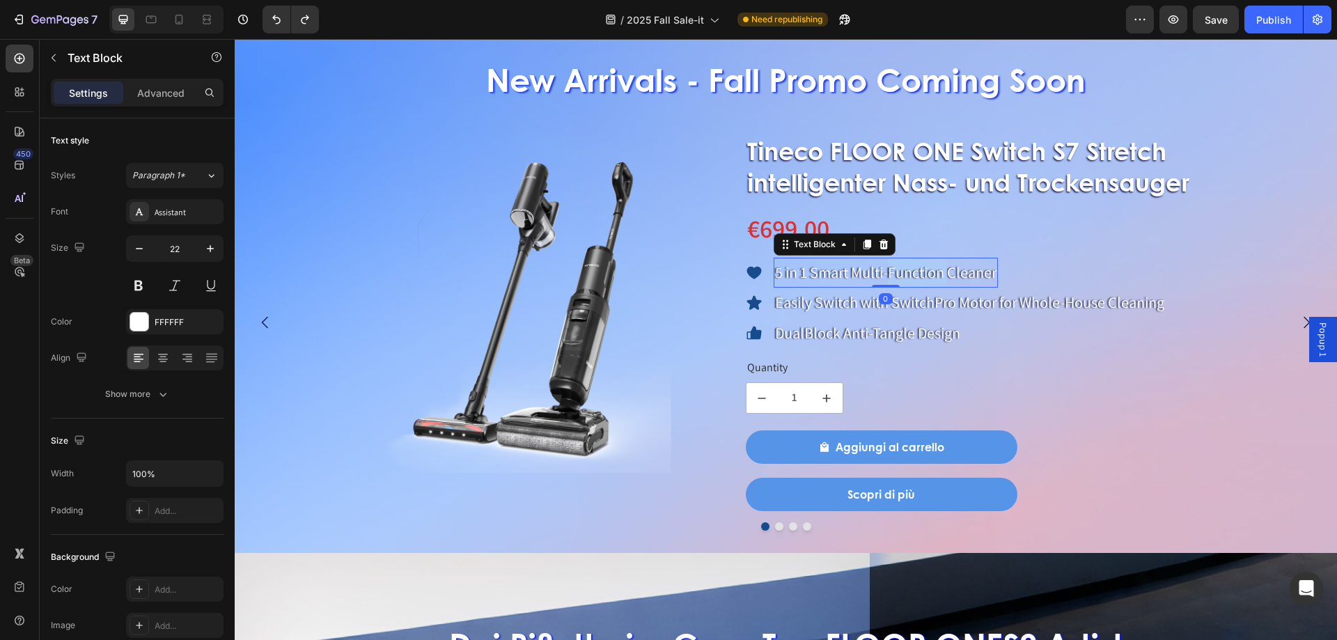
click at [917, 277] on p "5 in 1 Smart Multi-Function Cleaner" at bounding box center [885, 273] width 221 height 28
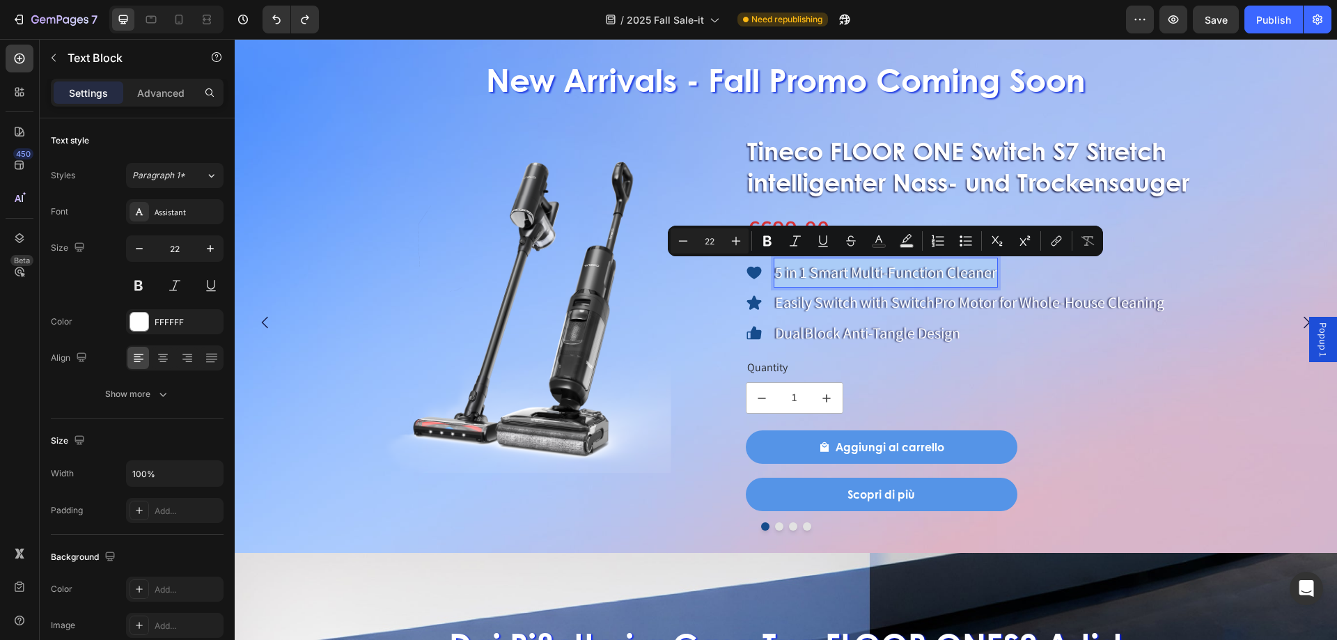
drag, startPoint x: 778, startPoint y: 275, endPoint x: 996, endPoint y: 281, distance: 218.7
click at [996, 281] on div "5 in 1 Smart Multi-Function Cleaner" at bounding box center [885, 273] width 224 height 31
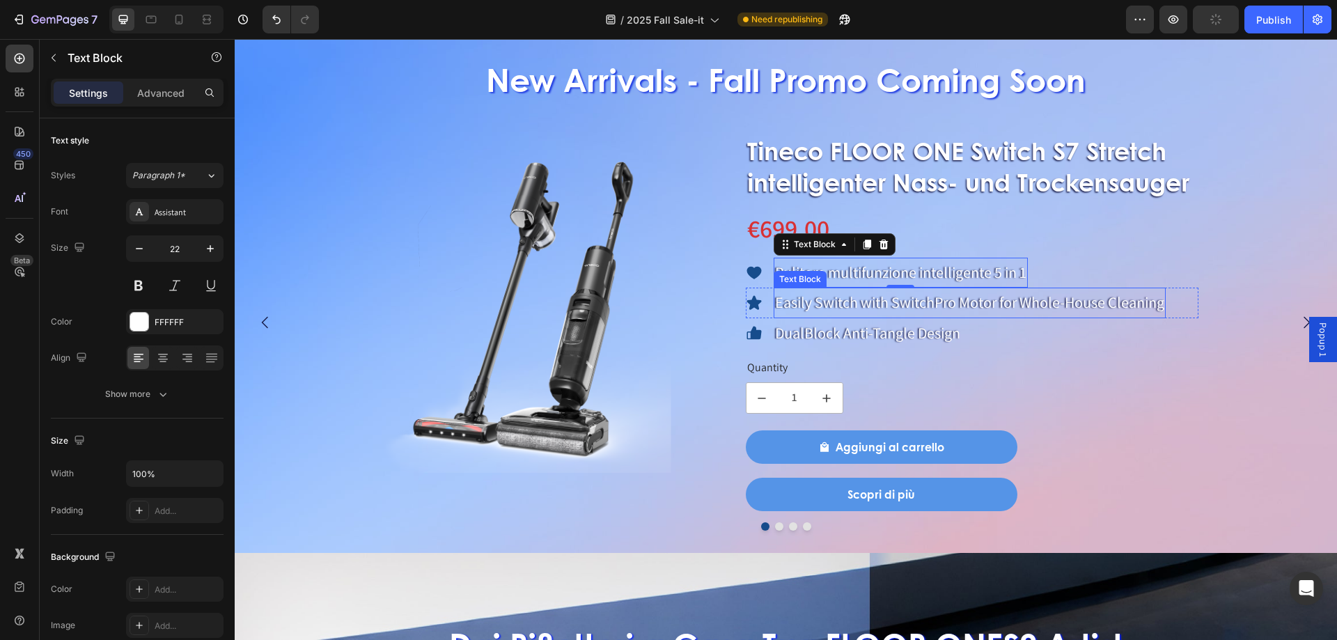
click at [857, 295] on p "Easily Switch with SwitchPro Motor for Whole-House Cleaning" at bounding box center [969, 303] width 389 height 28
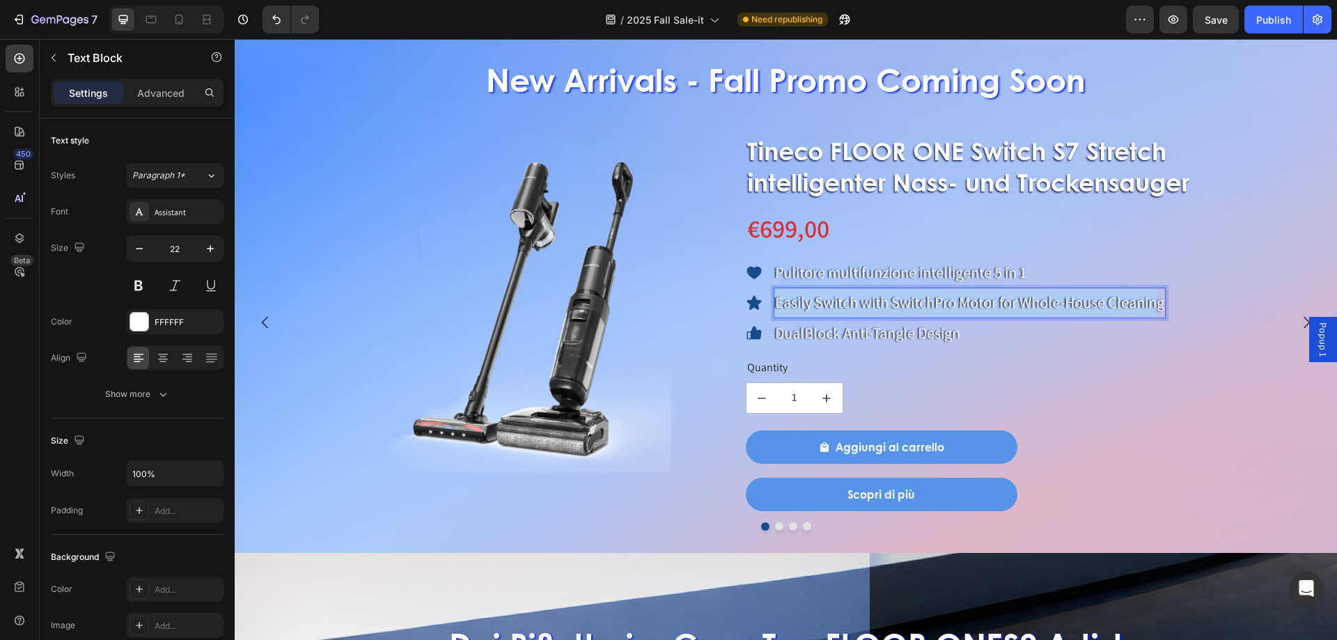
drag, startPoint x: 776, startPoint y: 300, endPoint x: 1160, endPoint y: 306, distance: 384.4
click at [1160, 306] on p "Easily Switch with SwitchPro Motor for Whole-House Cleaning" at bounding box center [969, 303] width 389 height 28
click at [884, 298] on p "Easily Switch with SwitchPro Motor for Whole-House Cleaning" at bounding box center [969, 303] width 389 height 28
click at [779, 302] on p "Easily Switch with SwitchPro Motor for Whole-House Cleaning" at bounding box center [969, 303] width 389 height 28
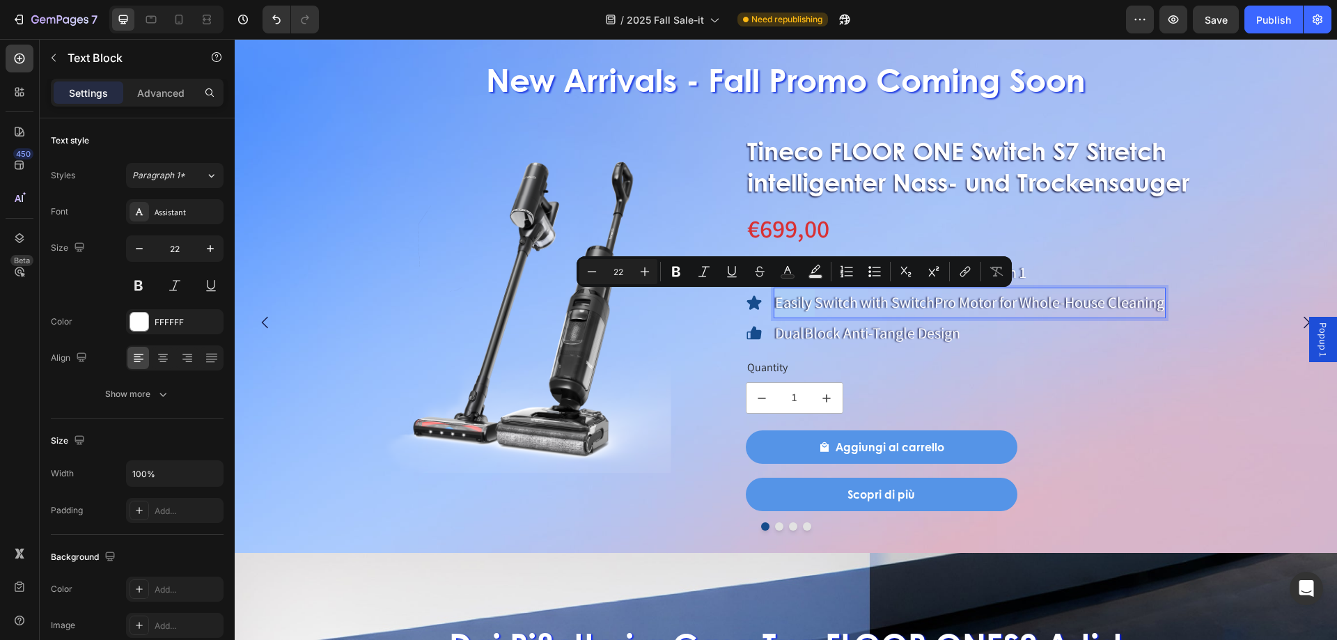
click at [778, 302] on p "Easily Switch with SwitchPro Motor for Whole-House Cleaning" at bounding box center [969, 303] width 389 height 28
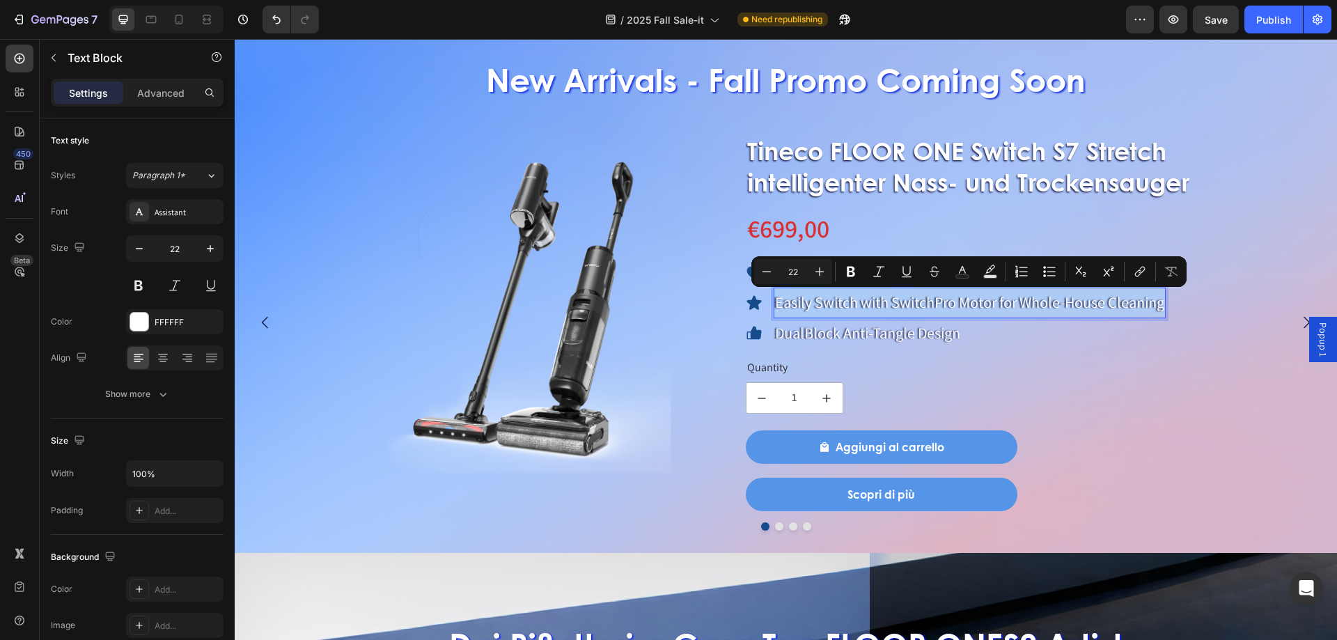
drag, startPoint x: 777, startPoint y: 302, endPoint x: 1161, endPoint y: 302, distance: 384.3
click at [1161, 302] on p "Easily Switch with SwitchPro Motor for Whole-House Cleaning" at bounding box center [969, 303] width 389 height 28
drag, startPoint x: 856, startPoint y: 285, endPoint x: 803, endPoint y: 308, distance: 58.6
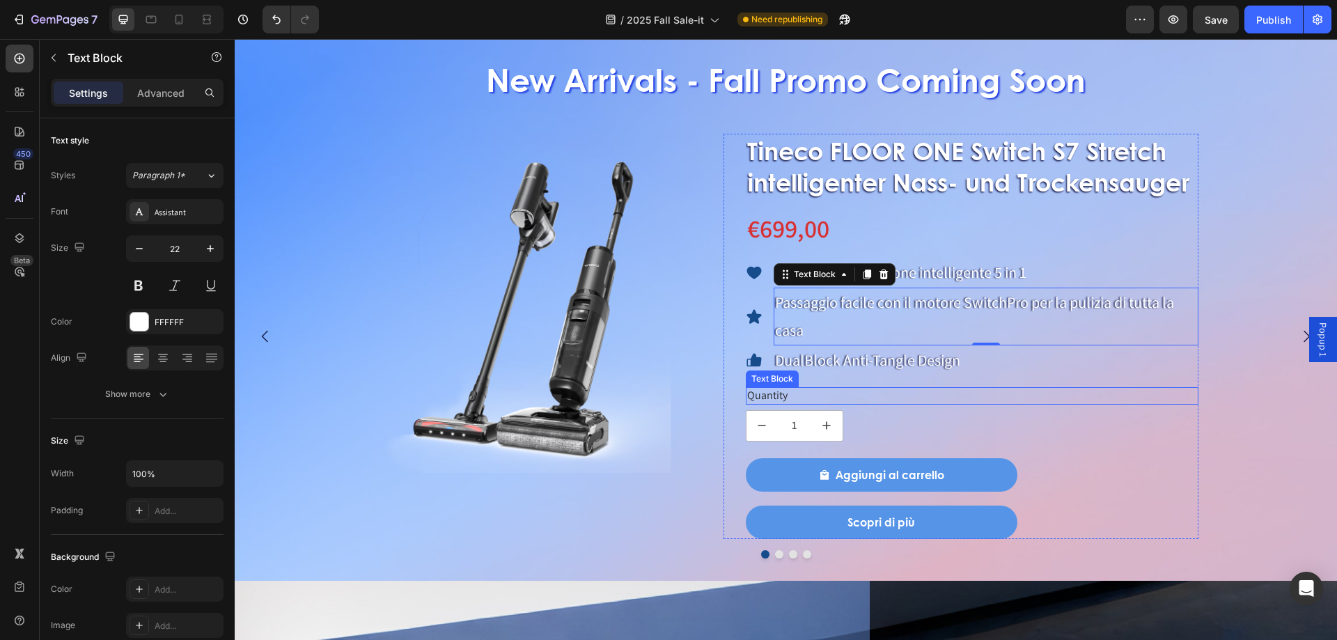
click at [867, 356] on p "DualBlock Anti-Tangle Design" at bounding box center [867, 361] width 185 height 28
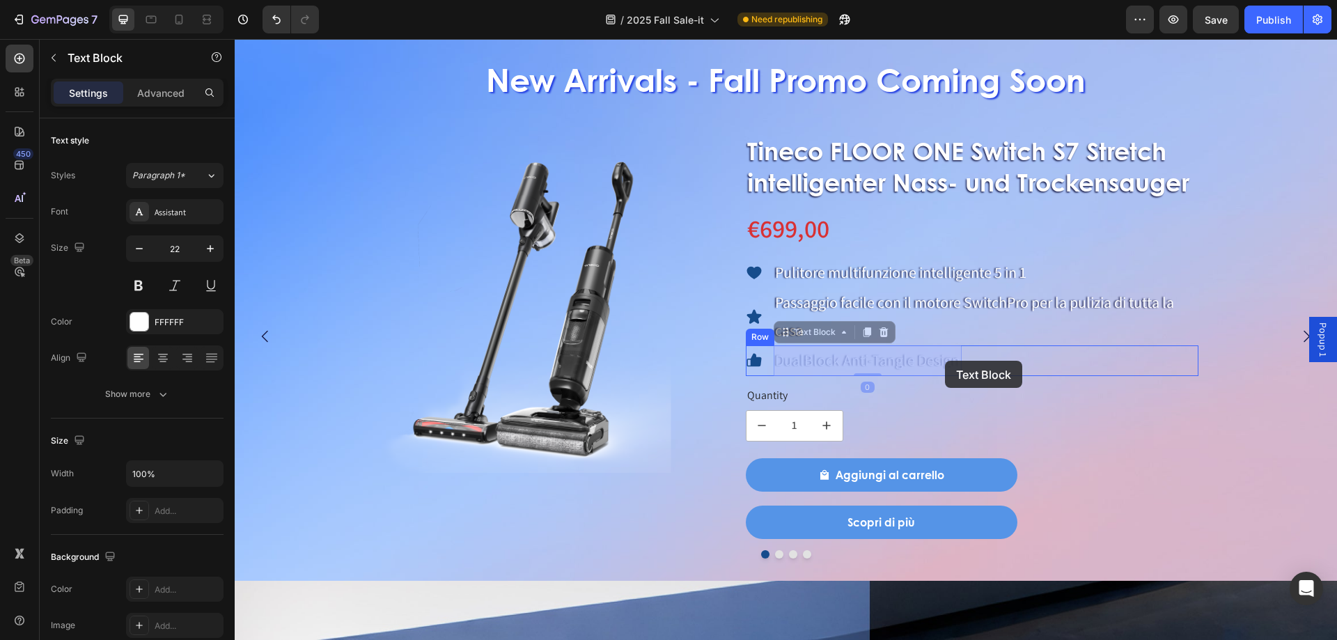
drag, startPoint x: 779, startPoint y: 356, endPoint x: 931, endPoint y: 361, distance: 151.9
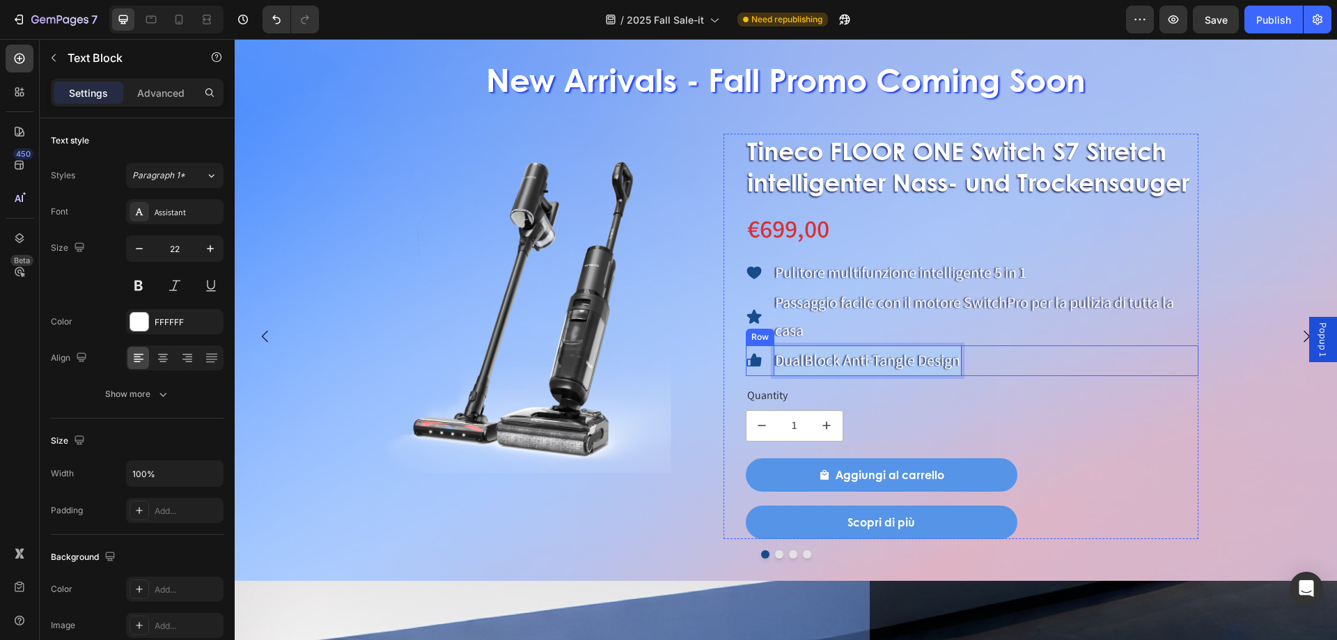
drag, startPoint x: 779, startPoint y: 359, endPoint x: 997, endPoint y: 370, distance: 218.2
click at [997, 370] on div "Icon DualBlock Anti-Tangle Design Text Block 0 Row" at bounding box center [972, 360] width 453 height 31
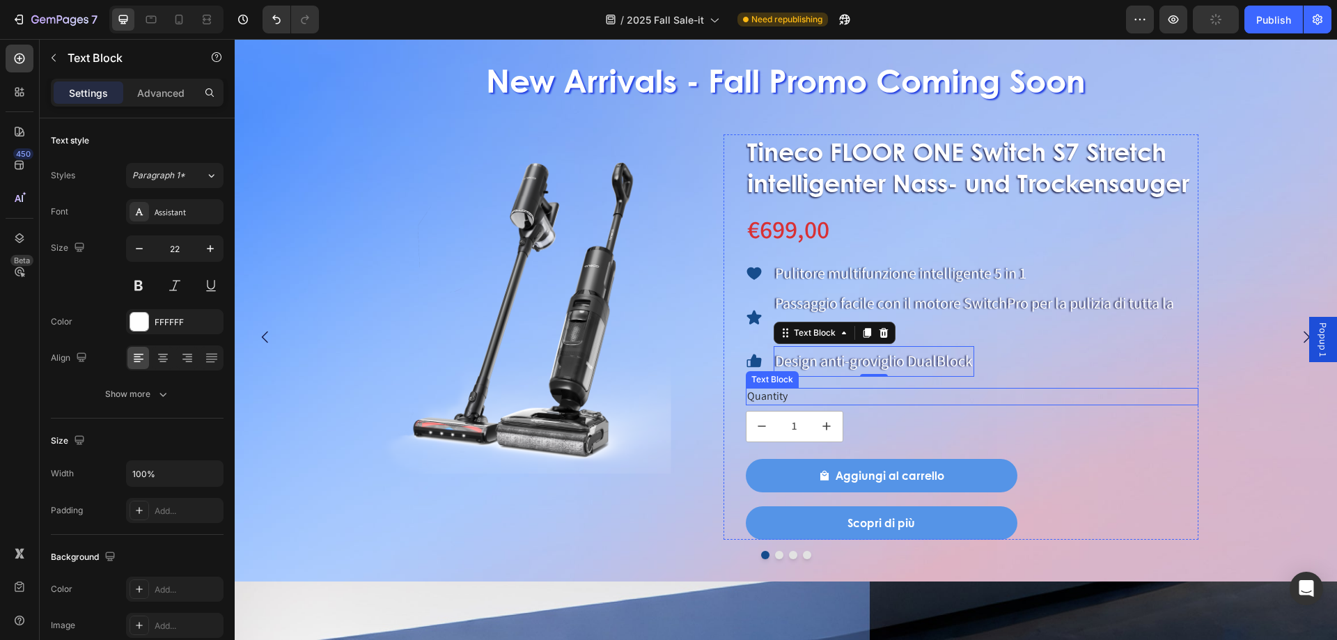
scroll to position [1433, 0]
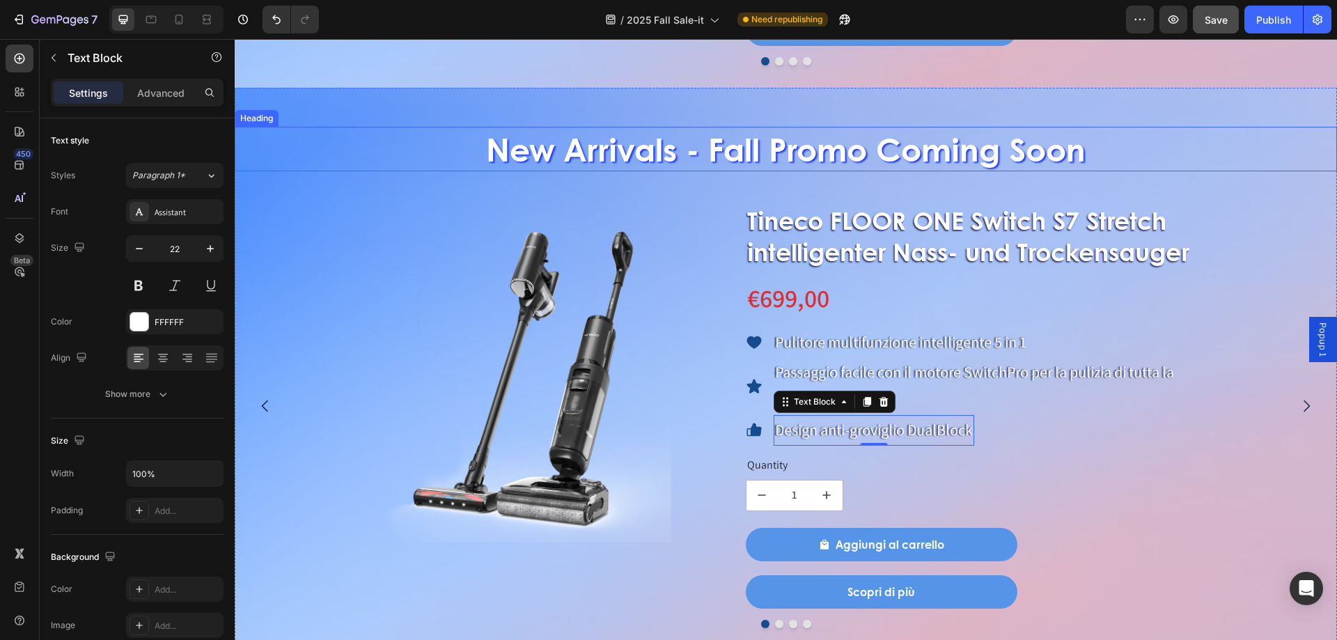
click at [735, 168] on h2 "New Arrivals - Fall Promo Coming Soon" at bounding box center [786, 149] width 1102 height 45
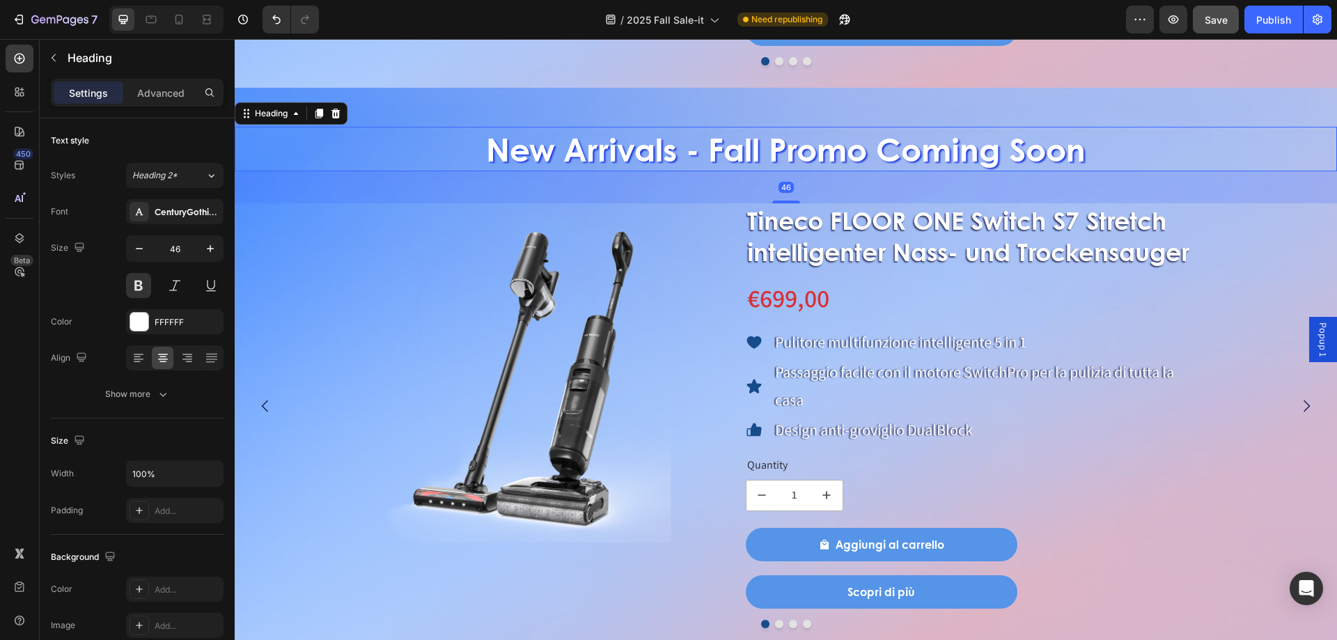
click at [443, 141] on h2 "New Arrivals - Fall Promo Coming Soon" at bounding box center [786, 149] width 1102 height 45
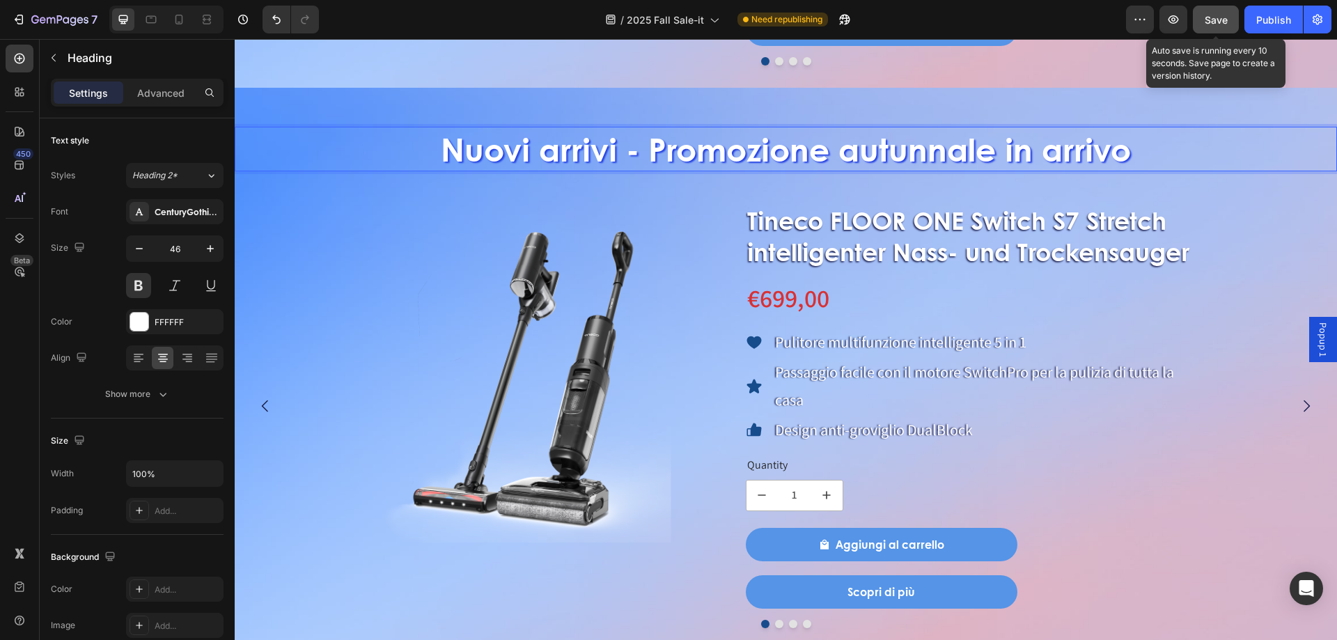
click at [1203, 22] on button "Save" at bounding box center [1216, 20] width 46 height 28
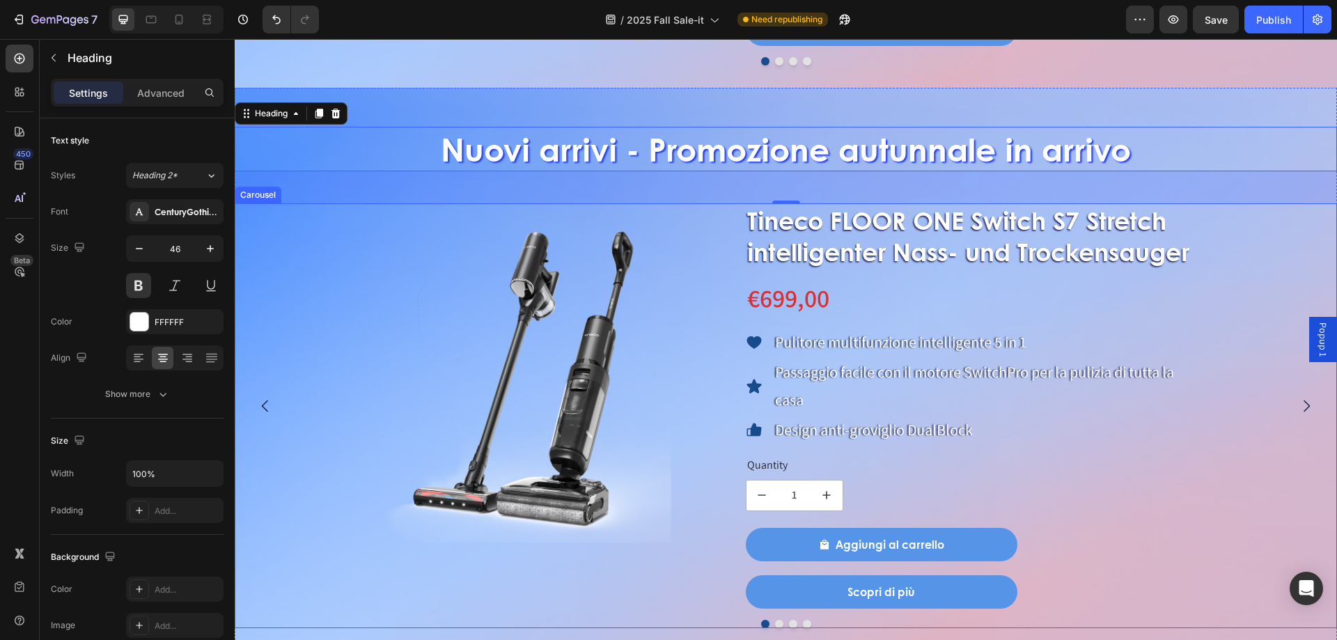
click at [775, 622] on button "Dot" at bounding box center [779, 624] width 8 height 8
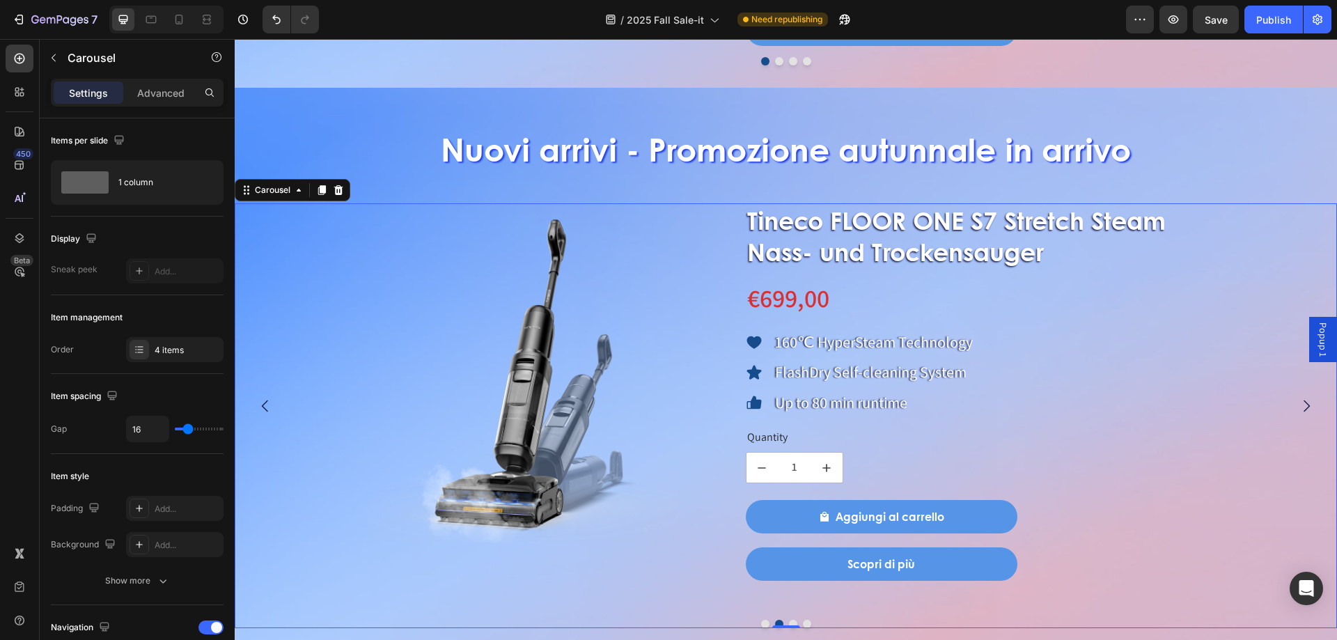
click at [761, 622] on button "Dot" at bounding box center [765, 624] width 8 height 8
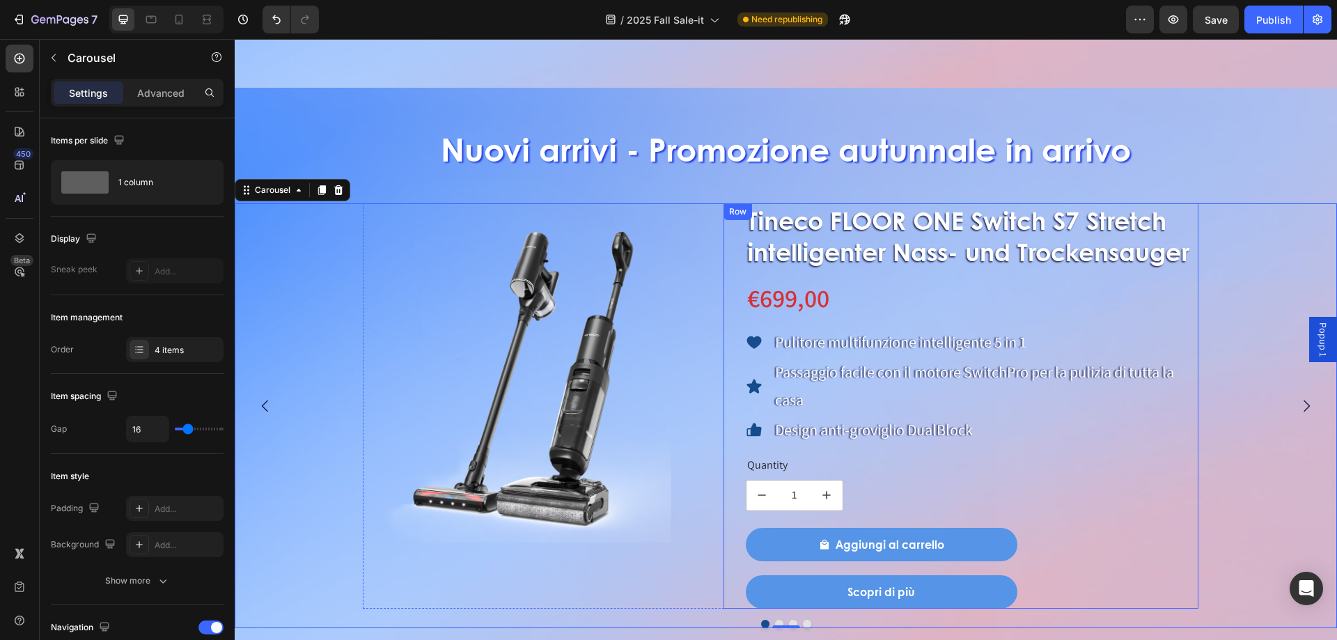
scroll to position [1503, 0]
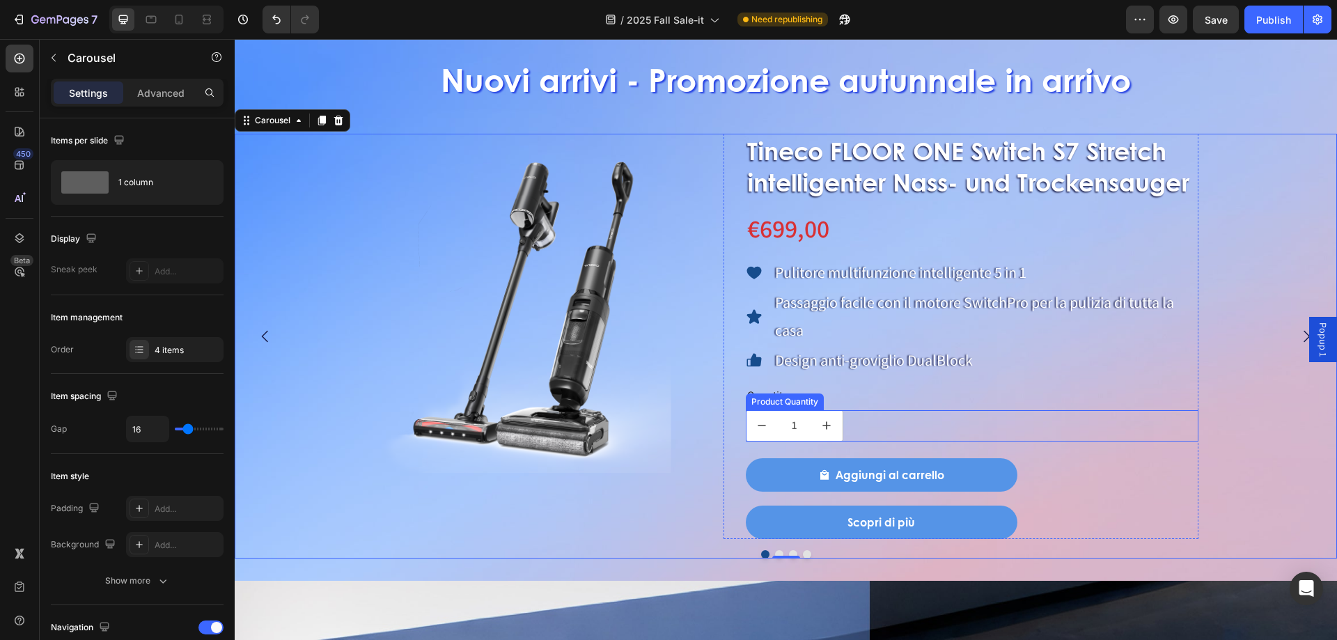
click at [771, 398] on div "Product Quantity" at bounding box center [784, 401] width 72 height 13
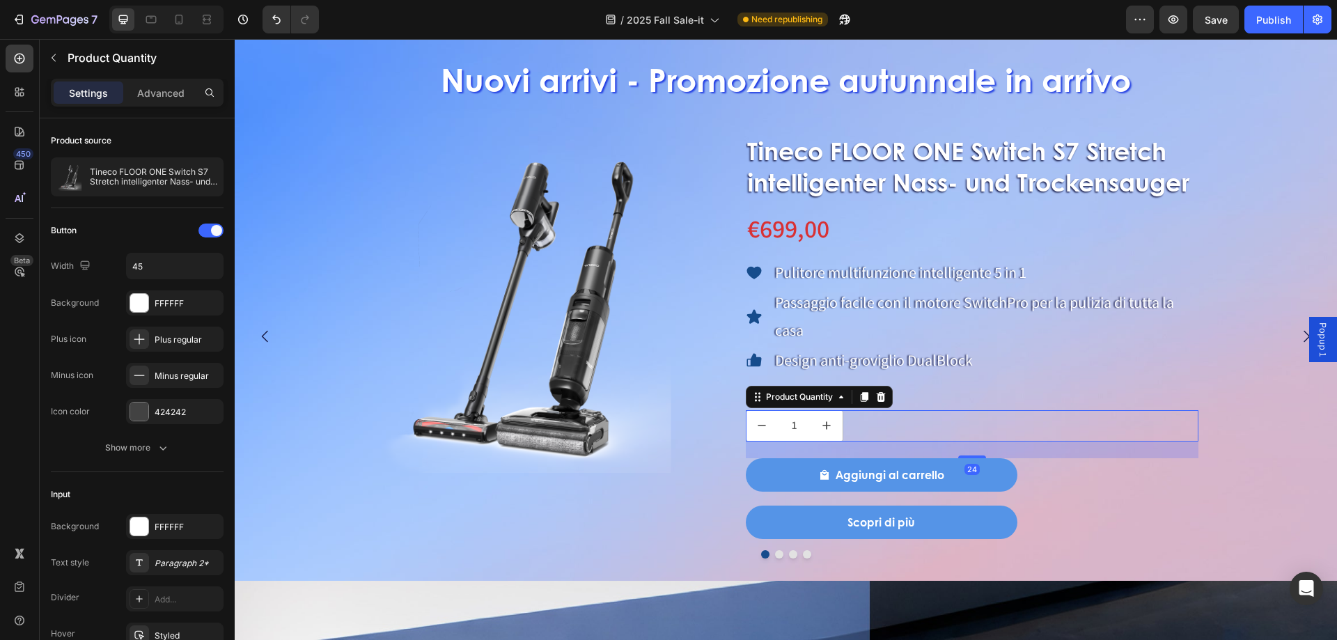
click at [856, 388] on div "Product Quantity" at bounding box center [819, 397] width 147 height 22
click at [1005, 383] on div "Tineco FLOOR ONE Switch S7 Stretch intelligenter Nass- und Trockensauger Produc…" at bounding box center [972, 336] width 453 height 405
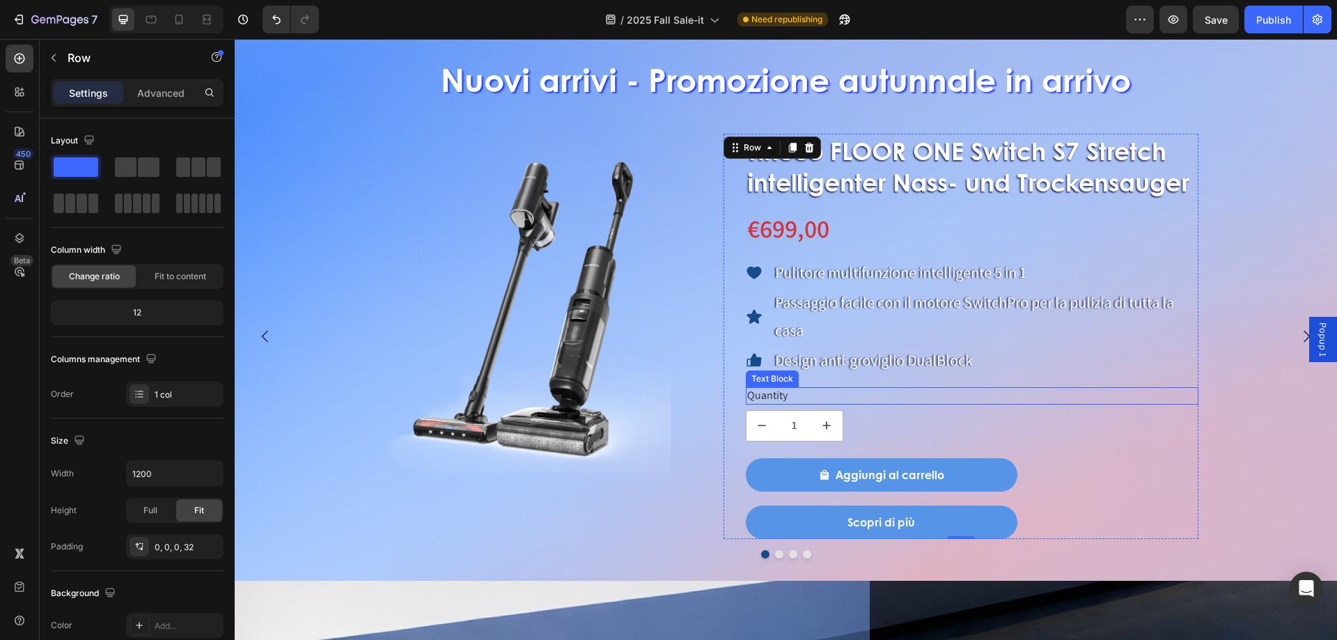
click at [770, 394] on div "Quantity" at bounding box center [972, 395] width 453 height 17
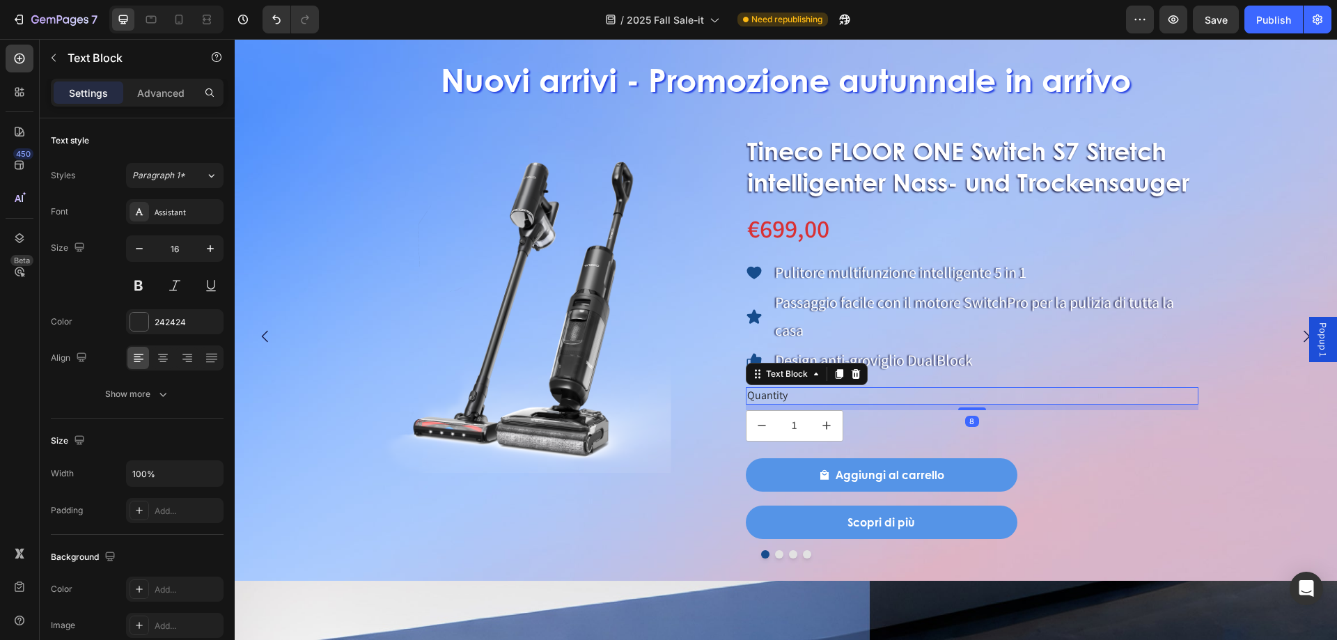
click at [770, 394] on div "Quantity" at bounding box center [972, 395] width 453 height 17
drag, startPoint x: 770, startPoint y: 394, endPoint x: 780, endPoint y: 394, distance: 10.4
click at [780, 394] on p "Quantity" at bounding box center [972, 395] width 450 height 15
drag, startPoint x: 791, startPoint y: 395, endPoint x: 745, endPoint y: 395, distance: 45.9
click at [746, 395] on div "Quantity" at bounding box center [972, 395] width 453 height 17
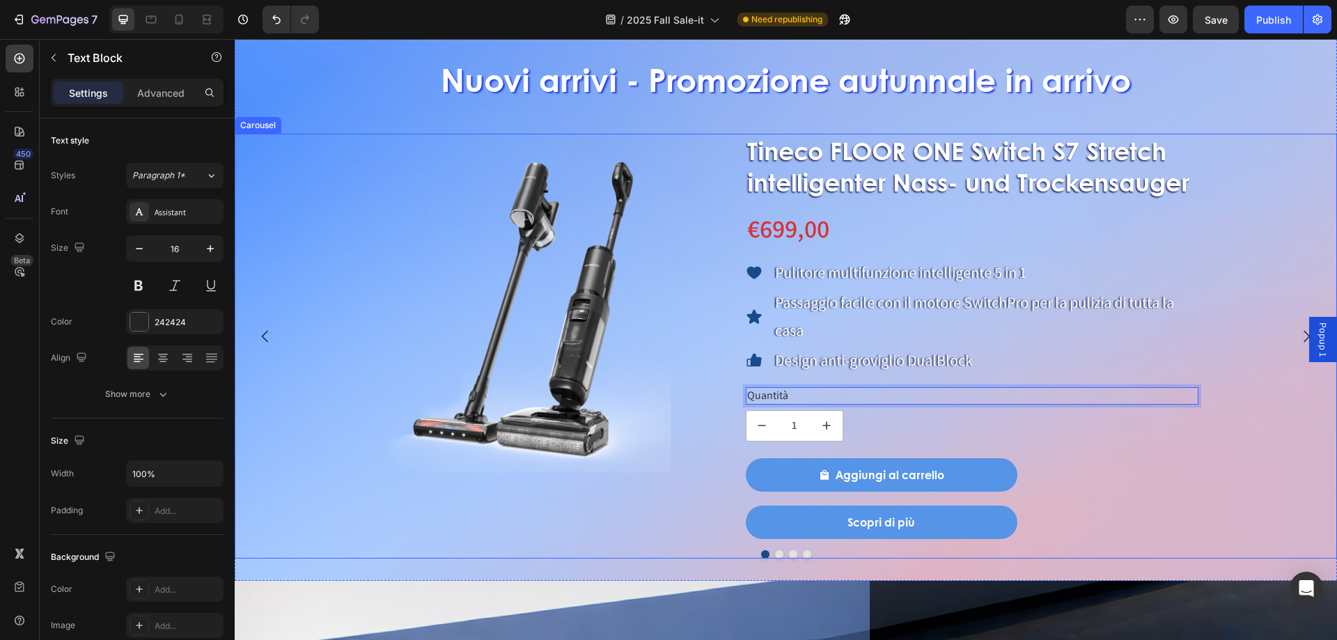
click at [775, 550] on button "Dot" at bounding box center [779, 554] width 8 height 8
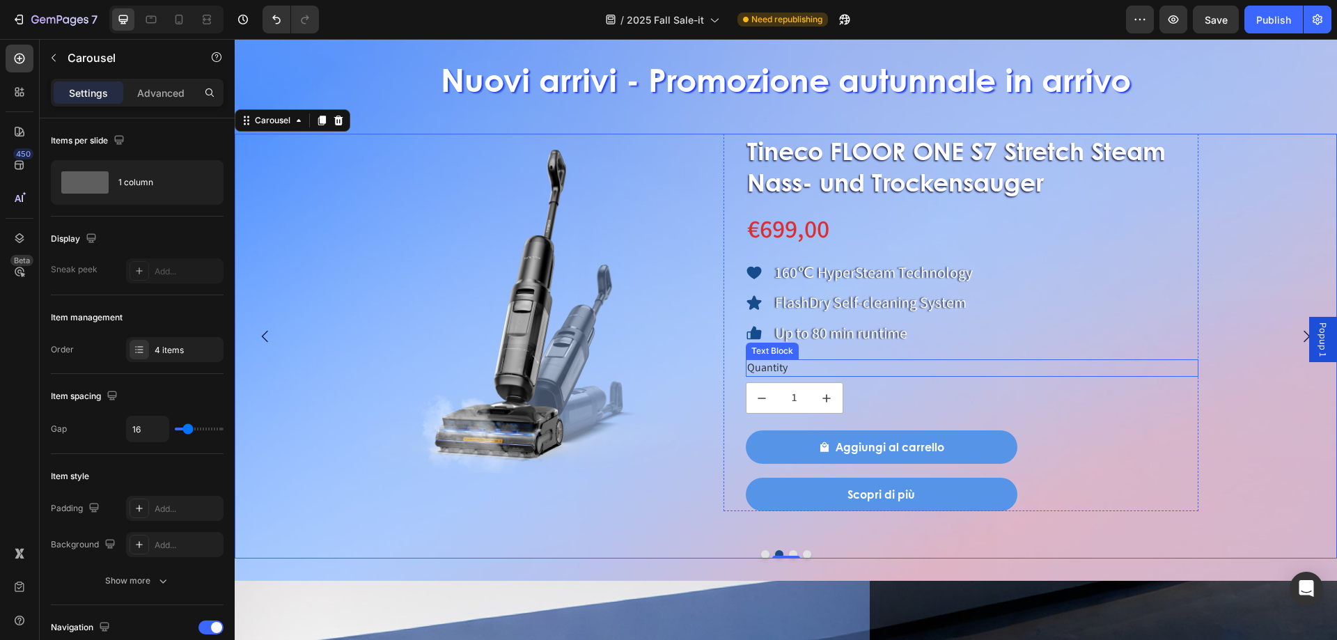
click at [835, 361] on div "Quantity" at bounding box center [972, 367] width 453 height 17
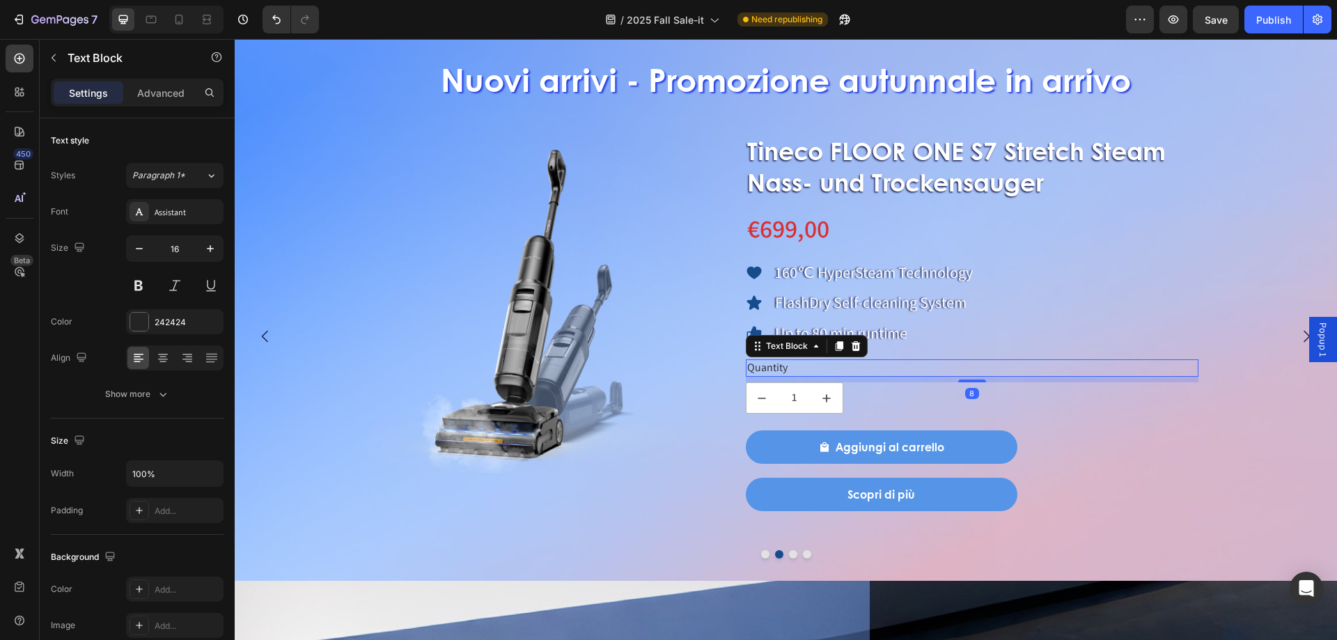
click at [835, 361] on div "Quantity" at bounding box center [972, 367] width 453 height 17
drag, startPoint x: 810, startPoint y: 364, endPoint x: 773, endPoint y: 367, distance: 36.3
click at [740, 370] on div "Tineco FLOOR ONE S7 Stretch Steam Nass- und Trockensauger Product Title €699,00…" at bounding box center [961, 322] width 476 height 377
click at [797, 366] on p "Quantity" at bounding box center [972, 368] width 450 height 15
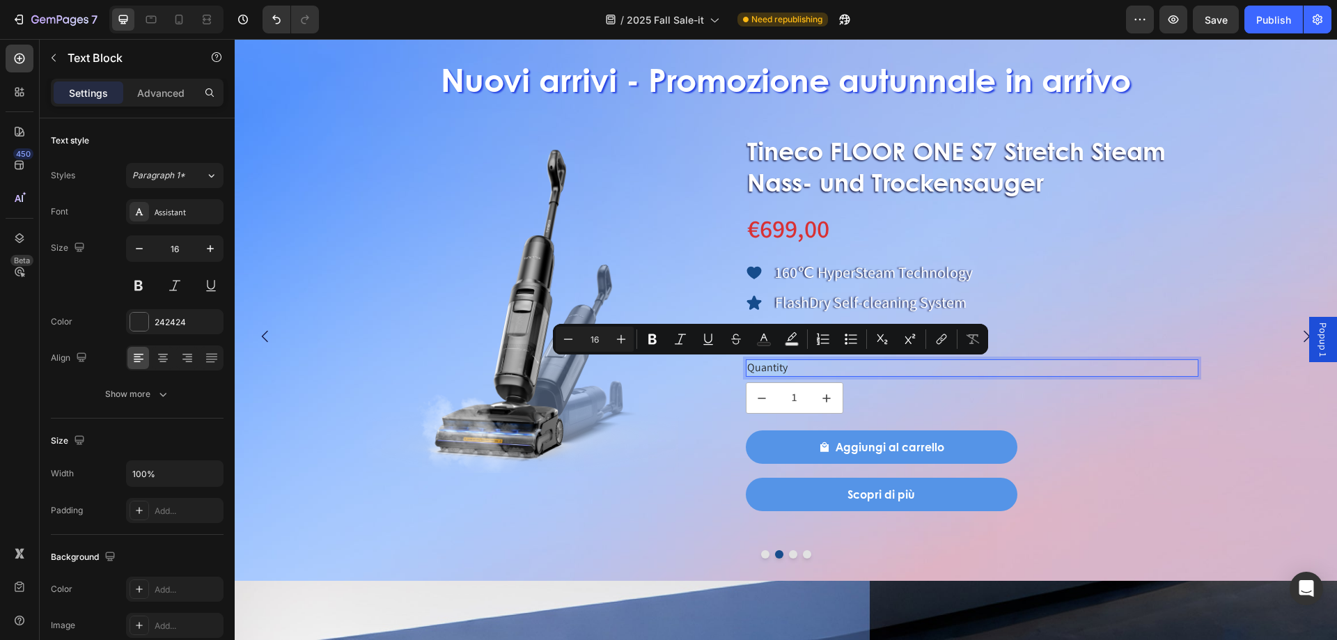
drag, startPoint x: 797, startPoint y: 366, endPoint x: 750, endPoint y: 366, distance: 47.3
click at [750, 366] on p "Quantity" at bounding box center [972, 368] width 450 height 15
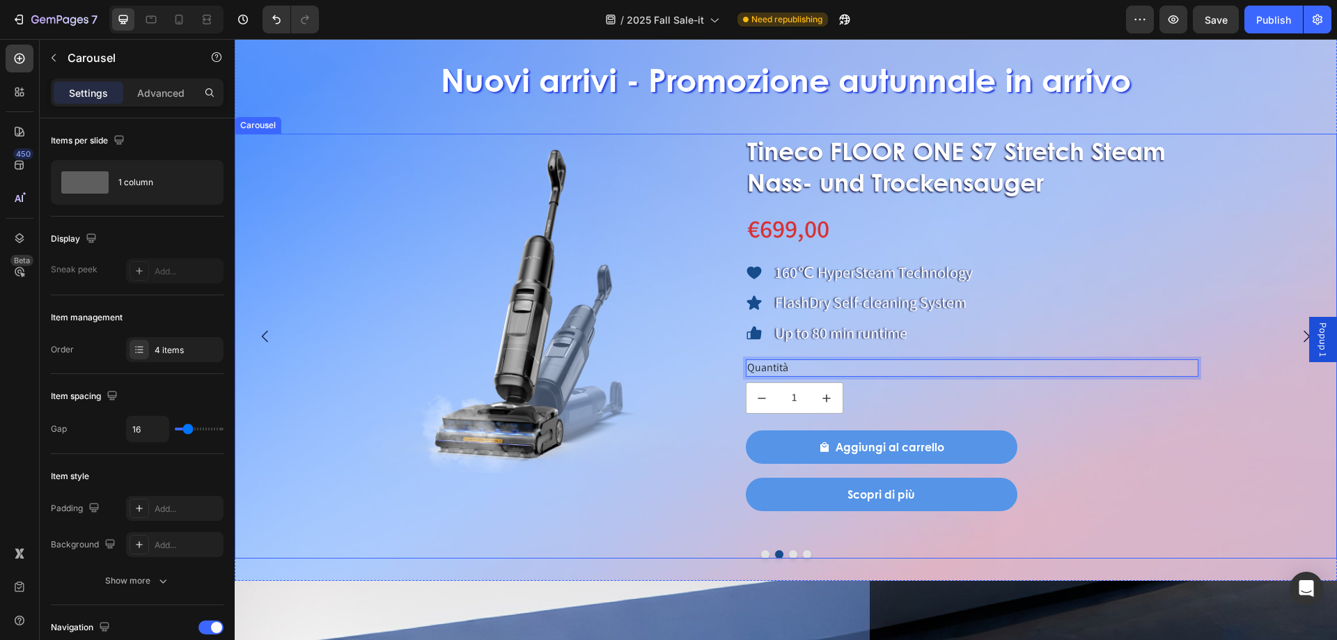
click at [791, 554] on button "Dot" at bounding box center [793, 554] width 8 height 8
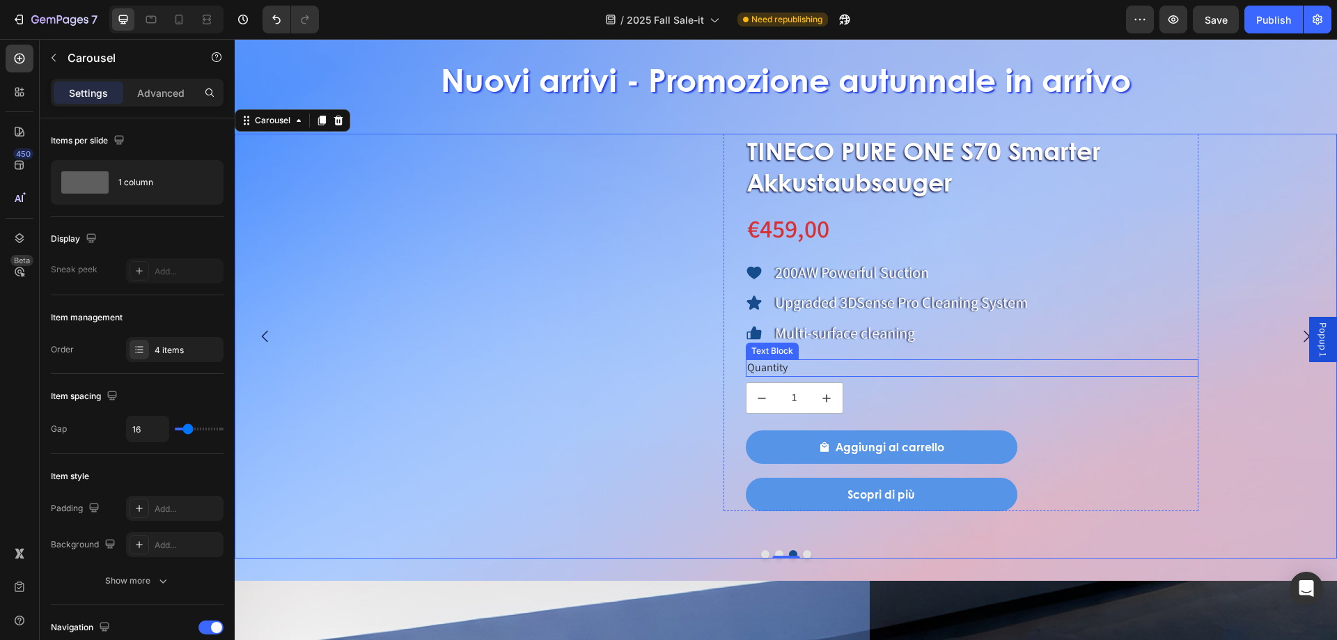
click at [778, 366] on div "Quantity" at bounding box center [972, 367] width 453 height 17
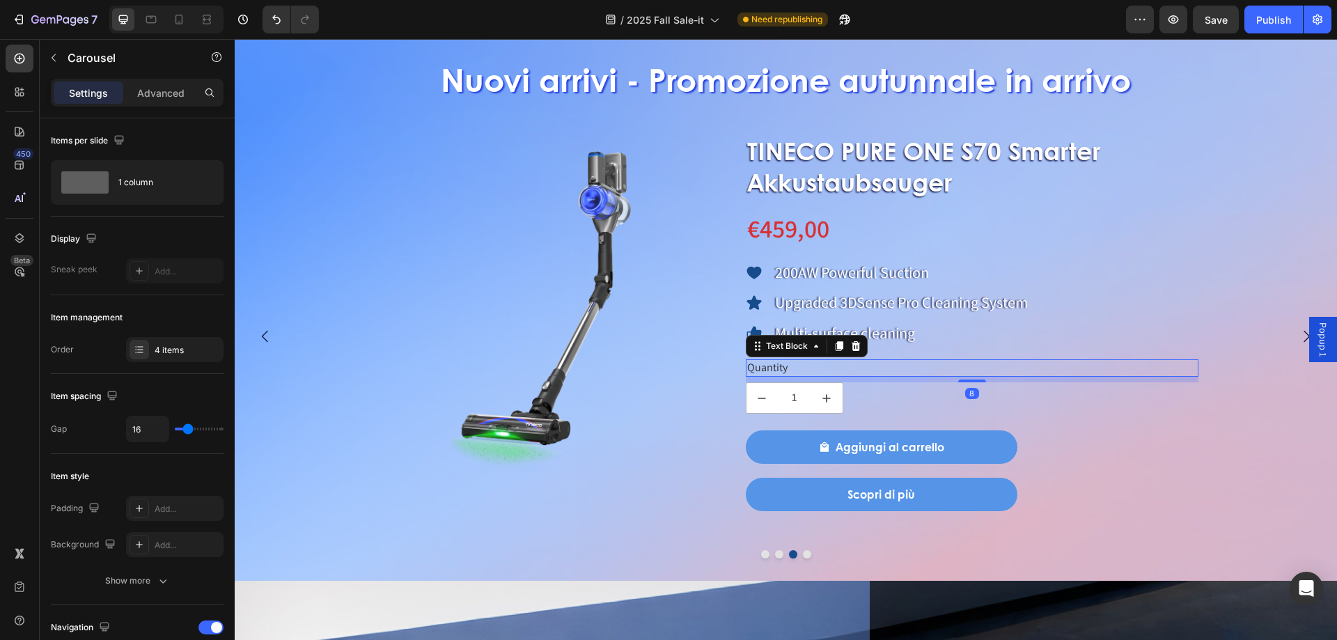
click at [778, 366] on div "Quantity" at bounding box center [972, 367] width 453 height 17
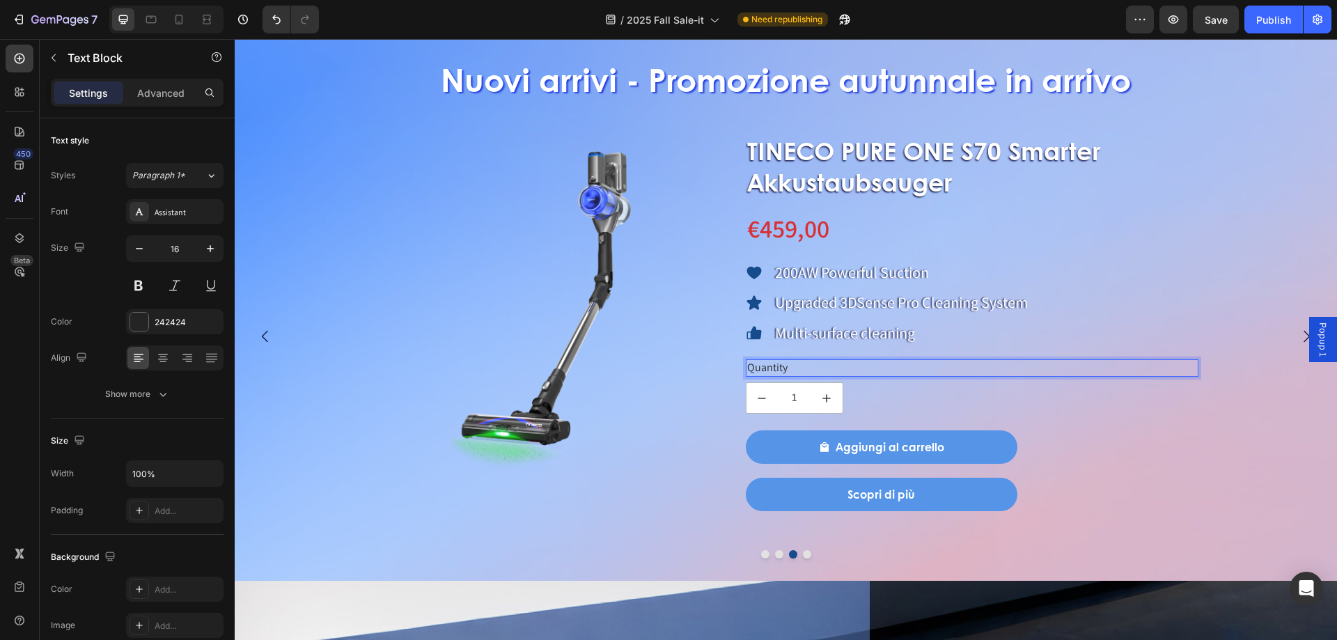
drag, startPoint x: 794, startPoint y: 365, endPoint x: 815, endPoint y: 369, distance: 21.3
click at [817, 368] on p "Quantity" at bounding box center [972, 368] width 450 height 15
click at [808, 370] on p "Quantity" at bounding box center [972, 368] width 450 height 15
drag, startPoint x: 794, startPoint y: 369, endPoint x: 745, endPoint y: 369, distance: 49.4
click at [746, 369] on div "Quantity" at bounding box center [972, 367] width 453 height 17
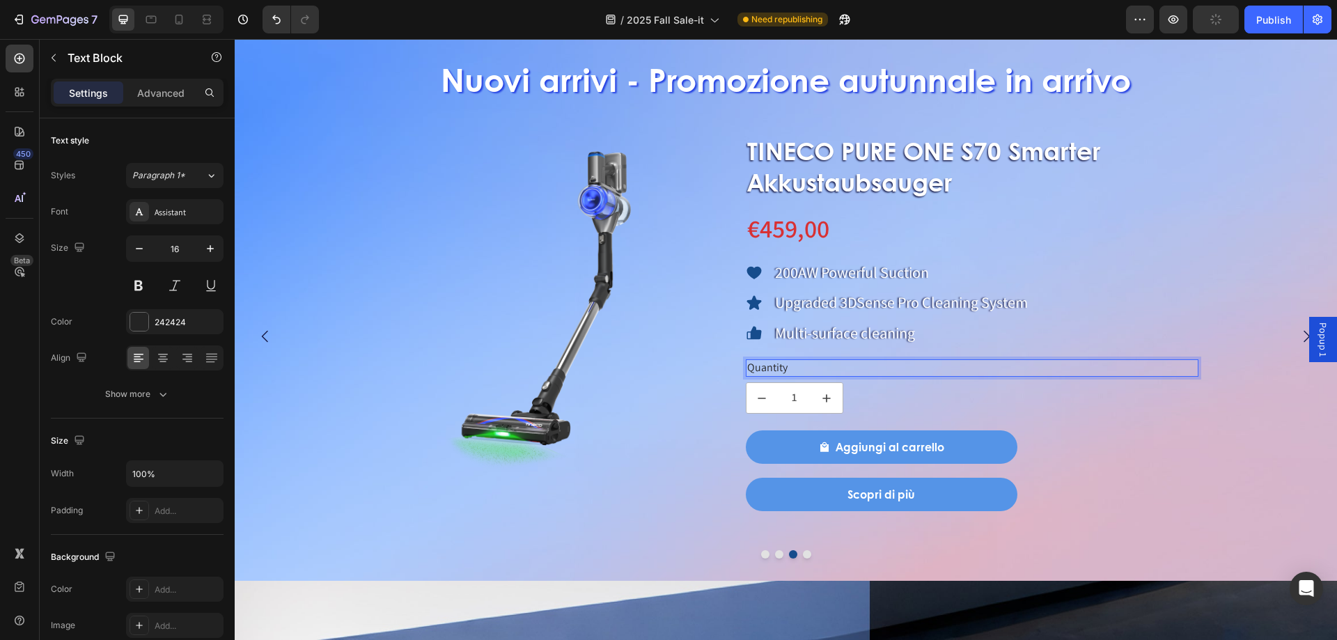
click at [819, 366] on p "Quantity" at bounding box center [972, 368] width 450 height 15
drag, startPoint x: 801, startPoint y: 363, endPoint x: 745, endPoint y: 365, distance: 55.7
click at [746, 365] on div "Quantity" at bounding box center [972, 367] width 453 height 17
click at [803, 554] on button "Dot" at bounding box center [807, 554] width 8 height 8
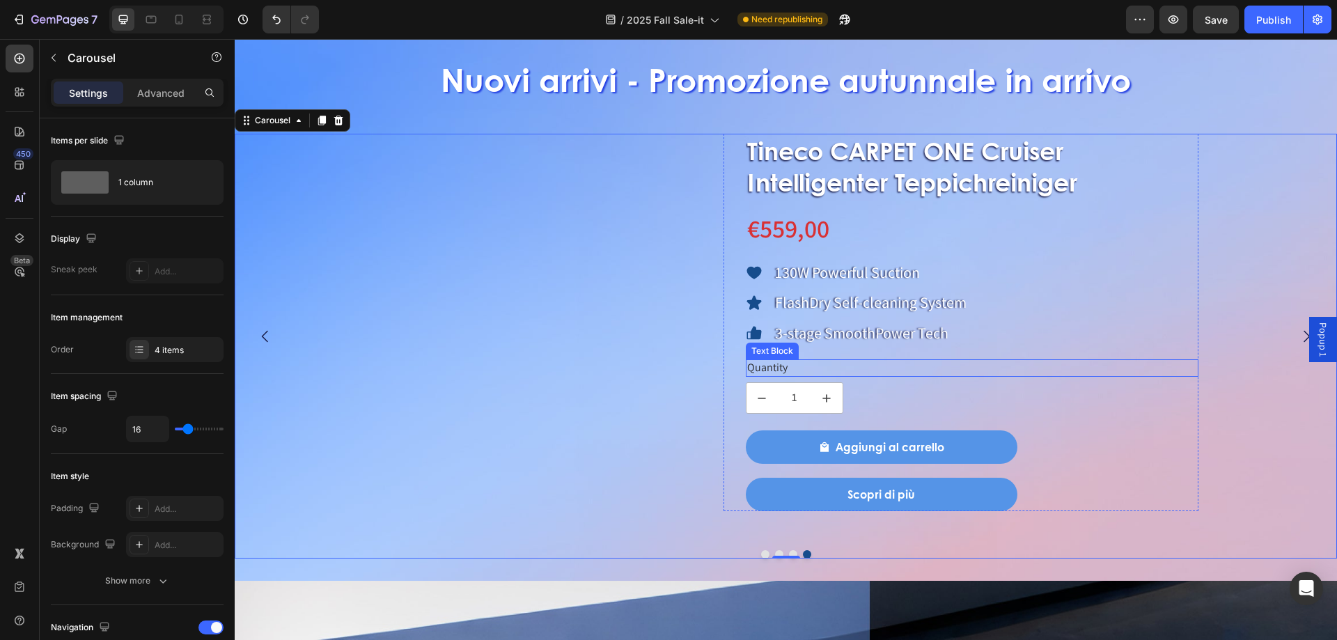
click at [771, 368] on div "Quantity" at bounding box center [972, 367] width 453 height 17
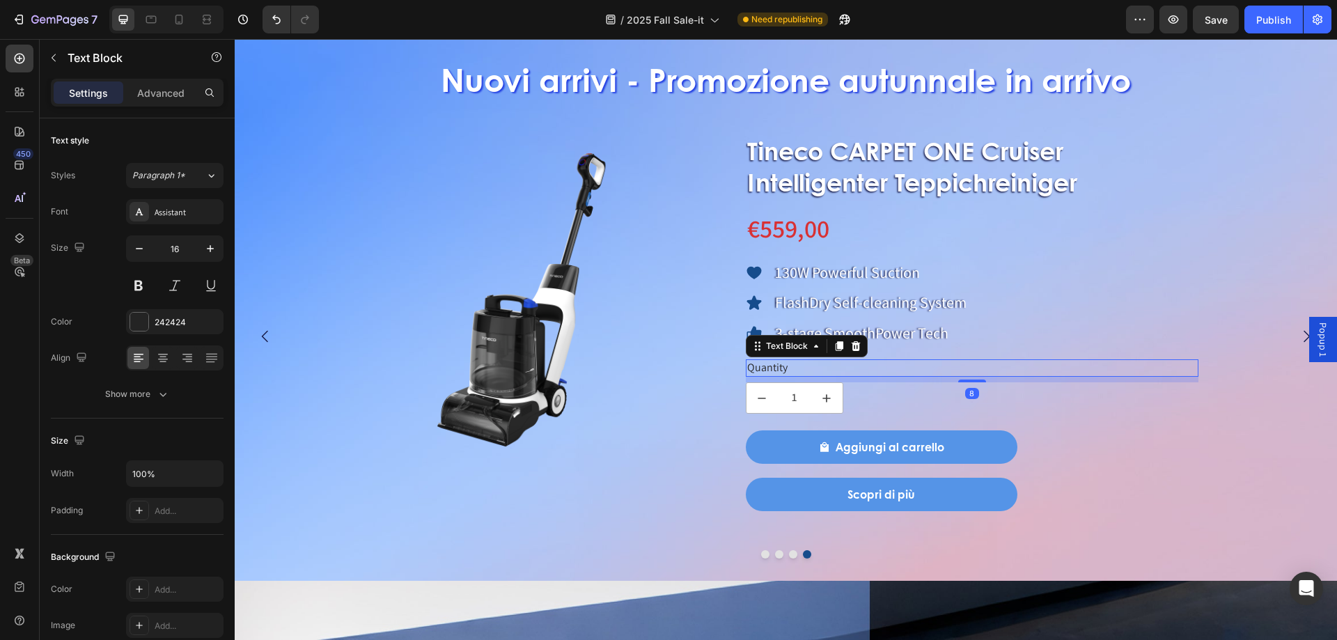
click at [771, 368] on div "Quantity" at bounding box center [972, 367] width 453 height 17
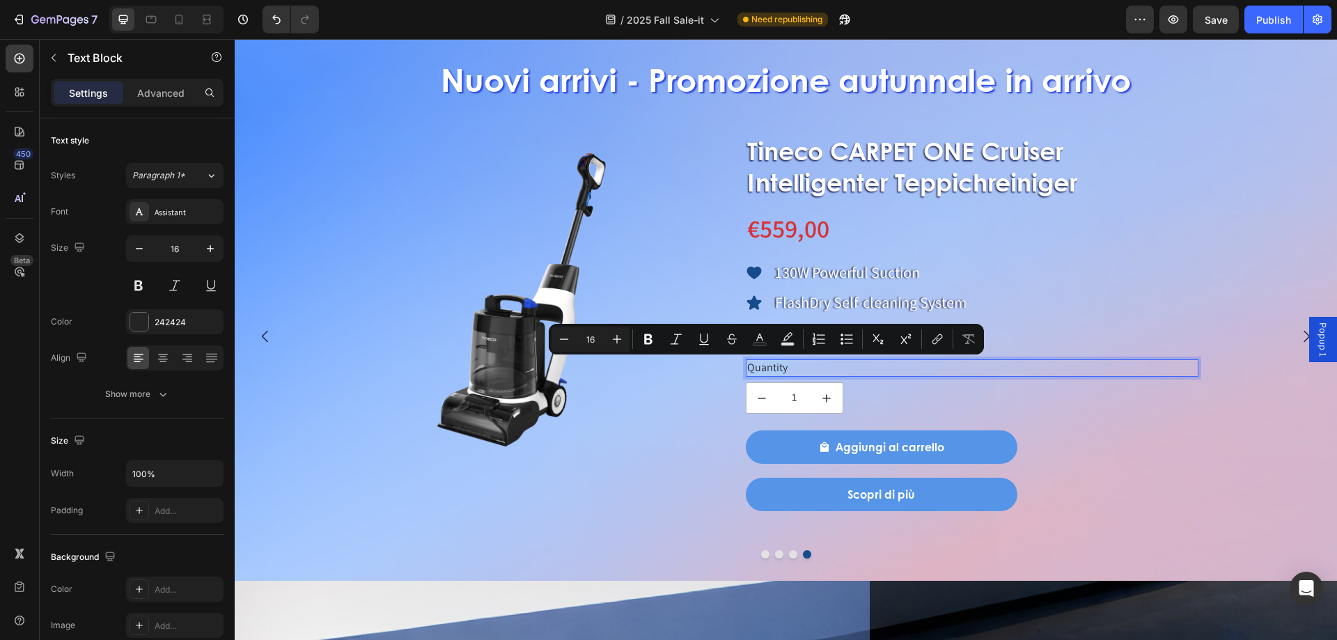
click at [794, 366] on p "Quantity" at bounding box center [972, 368] width 450 height 15
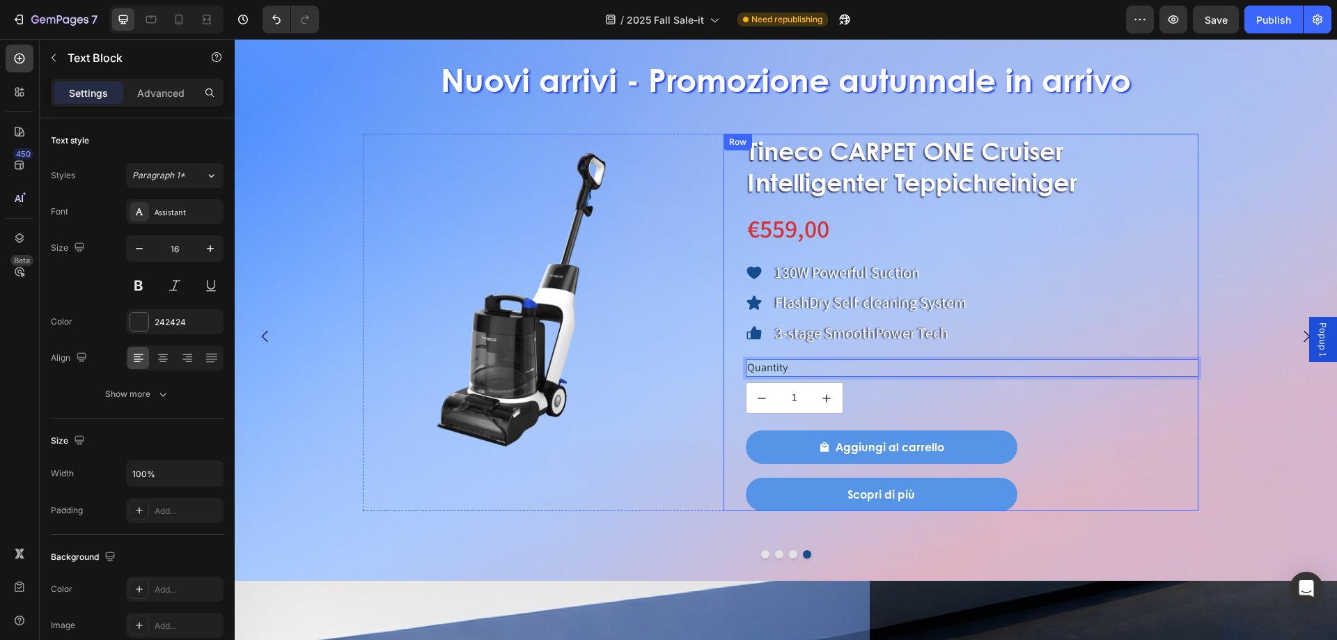
drag, startPoint x: 795, startPoint y: 366, endPoint x: 743, endPoint y: 366, distance: 52.2
click at [743, 366] on div "Tineco CARPET ONE Cruiser Intelligenter Teppichreiniger Product Title €559,00 P…" at bounding box center [961, 322] width 476 height 377
click at [755, 557] on div at bounding box center [786, 554] width 1102 height 8
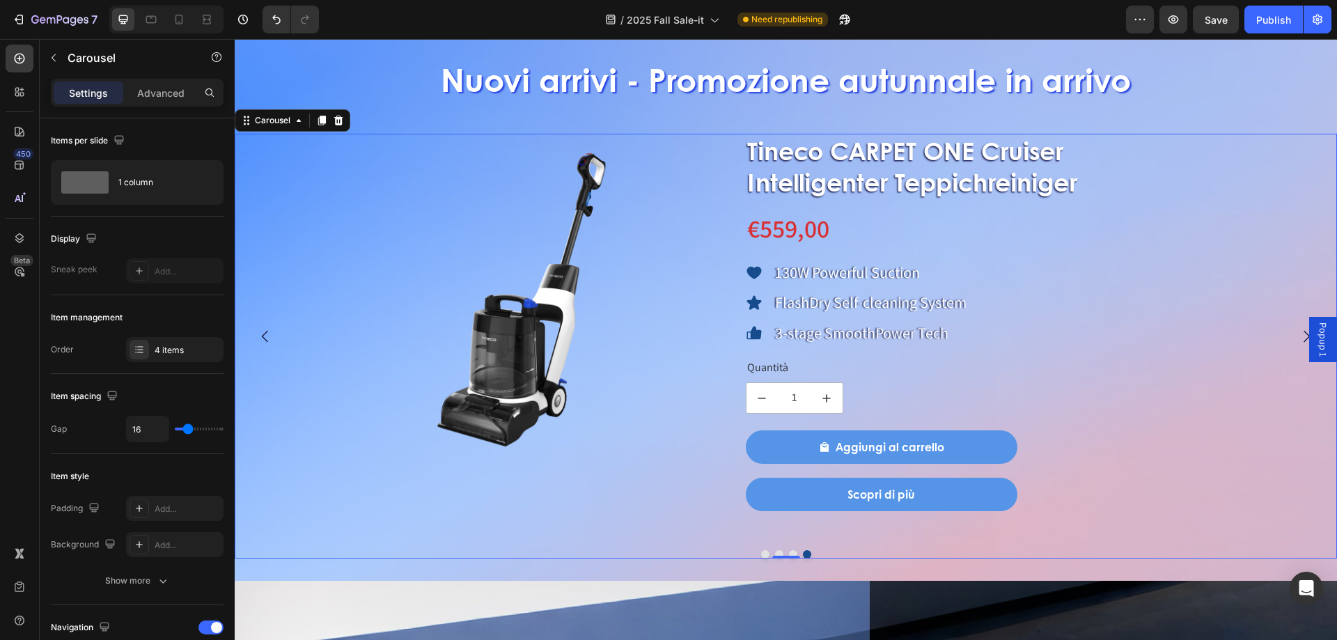
click at [761, 554] on button "Dot" at bounding box center [765, 554] width 8 height 8
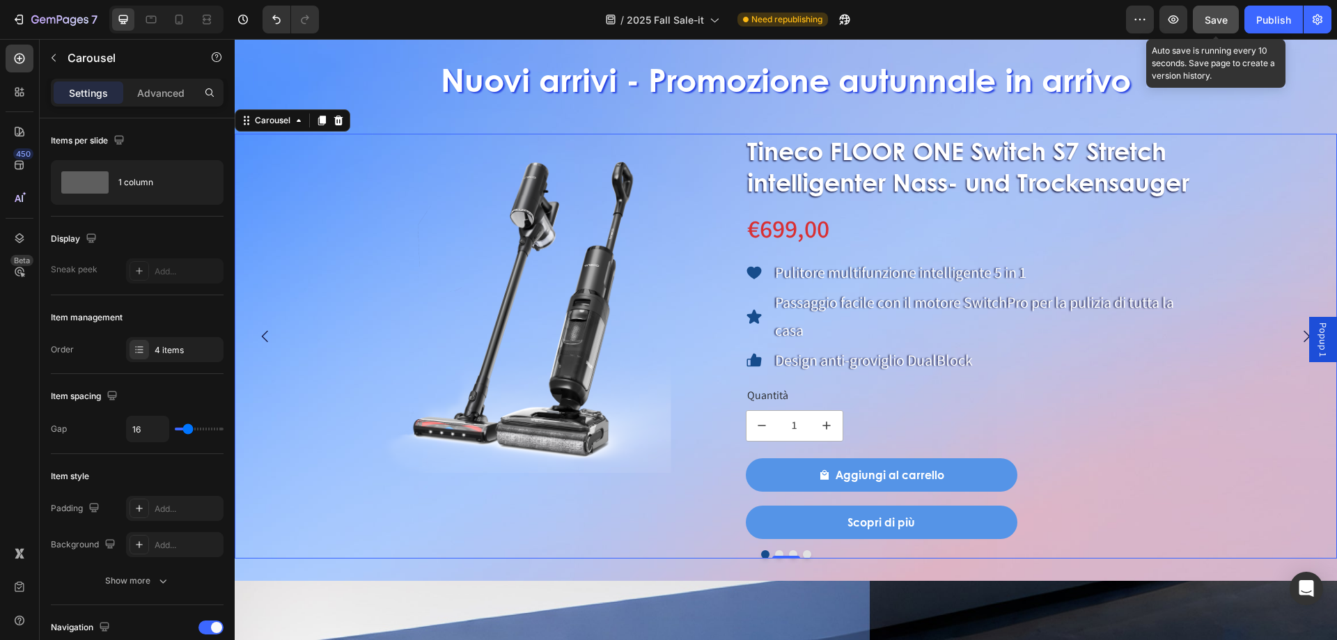
click at [1214, 19] on span "Save" at bounding box center [1215, 20] width 23 height 12
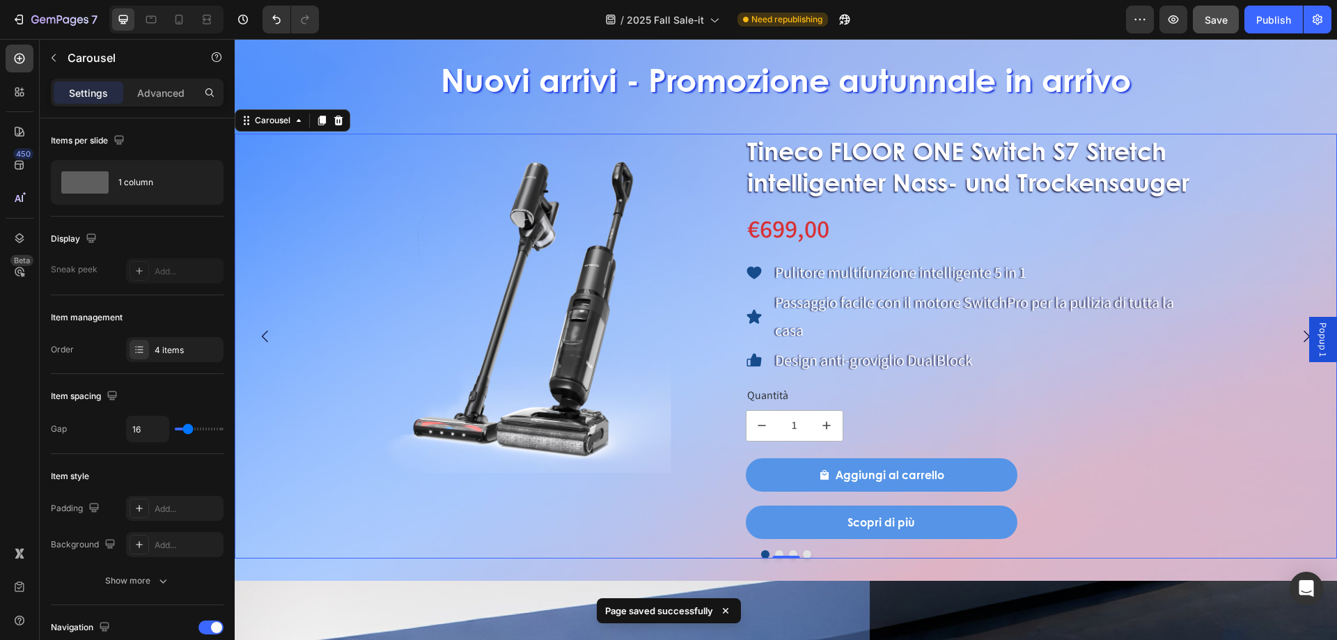
click at [775, 551] on button "Dot" at bounding box center [779, 554] width 8 height 8
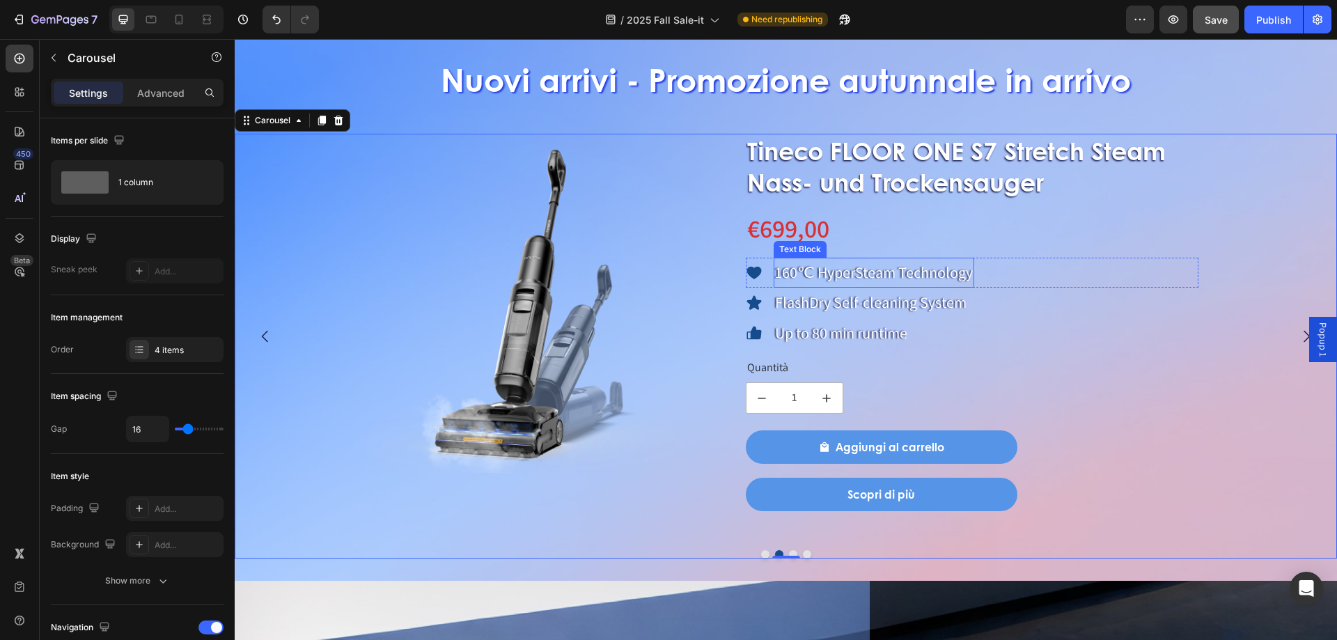
click at [821, 276] on p "160℃ HyperSteam Technology" at bounding box center [874, 273] width 198 height 28
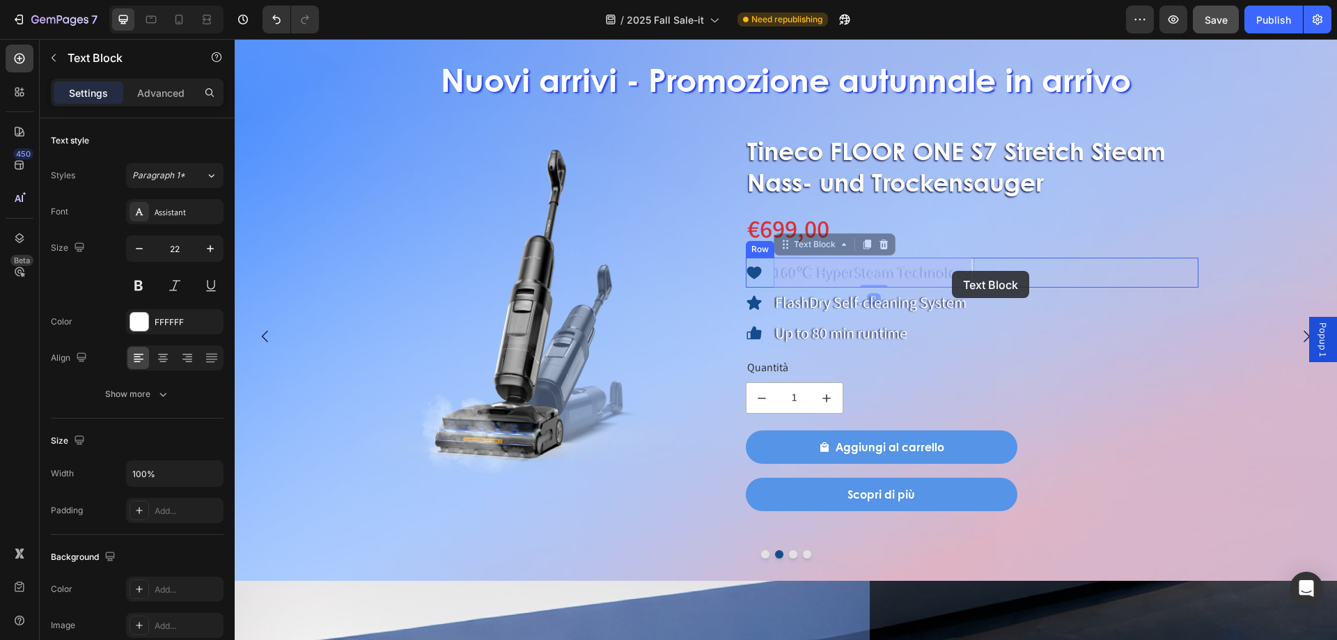
drag, startPoint x: 776, startPoint y: 272, endPoint x: 953, endPoint y: 271, distance: 177.5
drag, startPoint x: 775, startPoint y: 272, endPoint x: 967, endPoint y: 278, distance: 192.3
click at [967, 278] on p "160℃ HyperSteam Technology" at bounding box center [874, 273] width 198 height 28
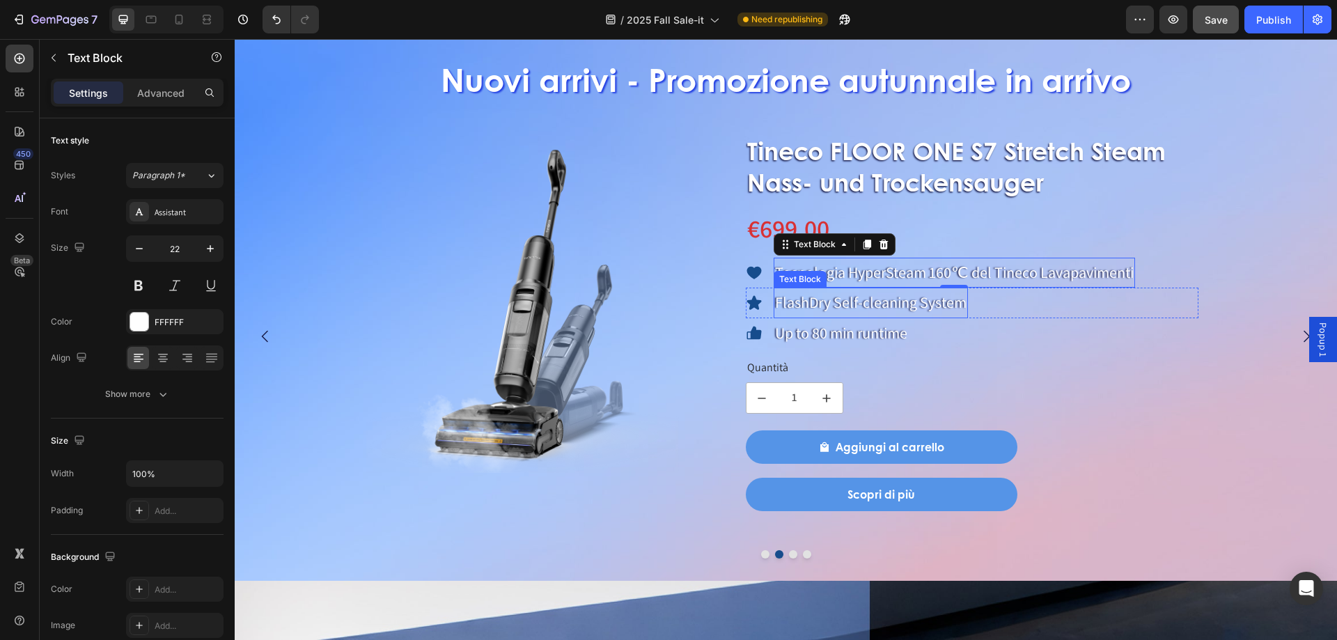
click at [834, 300] on p "FlashDry Self-cleaning System" at bounding box center [870, 303] width 191 height 28
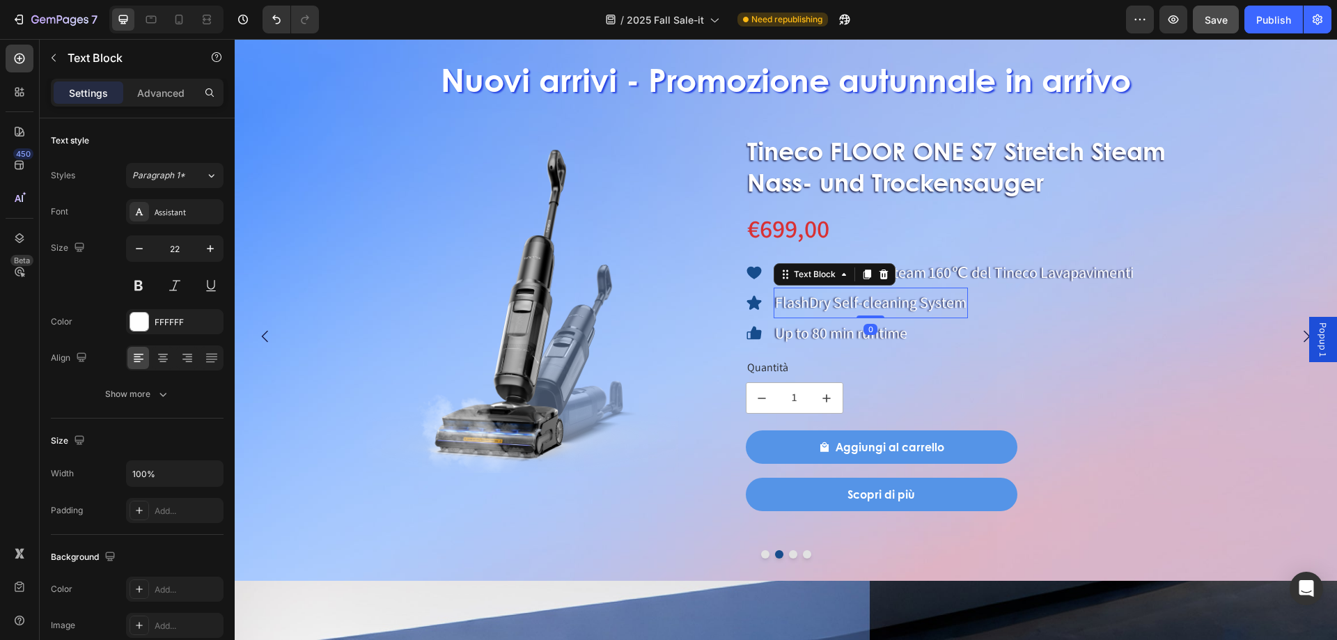
click at [834, 300] on p "FlashDry Self-cleaning System" at bounding box center [870, 303] width 191 height 28
drag, startPoint x: 776, startPoint y: 299, endPoint x: 977, endPoint y: 314, distance: 202.4
click at [977, 314] on div "Icon FlashDry Self-cleaning System Text Block 0 Row" at bounding box center [972, 303] width 453 height 31
drag, startPoint x: 837, startPoint y: 313, endPoint x: 828, endPoint y: 322, distance: 12.3
click at [837, 313] on p "Sistema di auto-pulizia FlashDry" at bounding box center [876, 303] width 203 height 28
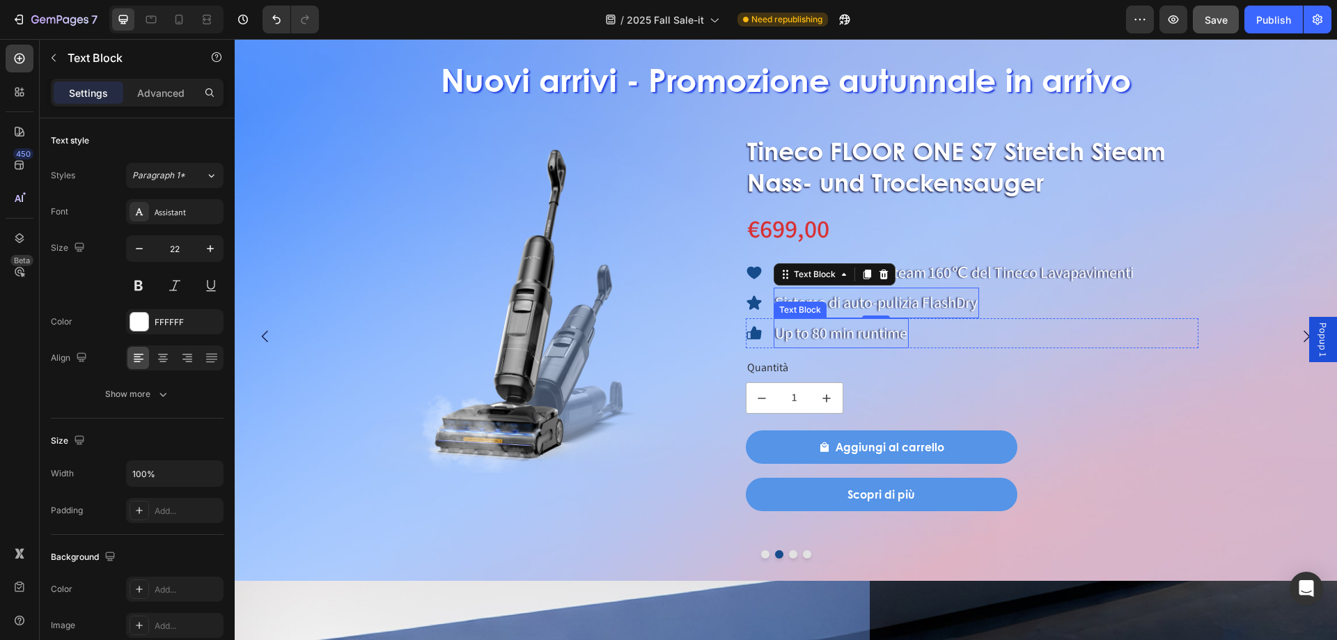
click at [819, 331] on p "Up to 80 min runtime" at bounding box center [841, 334] width 132 height 28
drag, startPoint x: 777, startPoint y: 331, endPoint x: 907, endPoint y: 340, distance: 130.5
click at [907, 340] on p "Up to 80 min runtime" at bounding box center [841, 334] width 132 height 28
click at [863, 335] on p "Autonomia ultra lunga" at bounding box center [845, 334] width 141 height 28
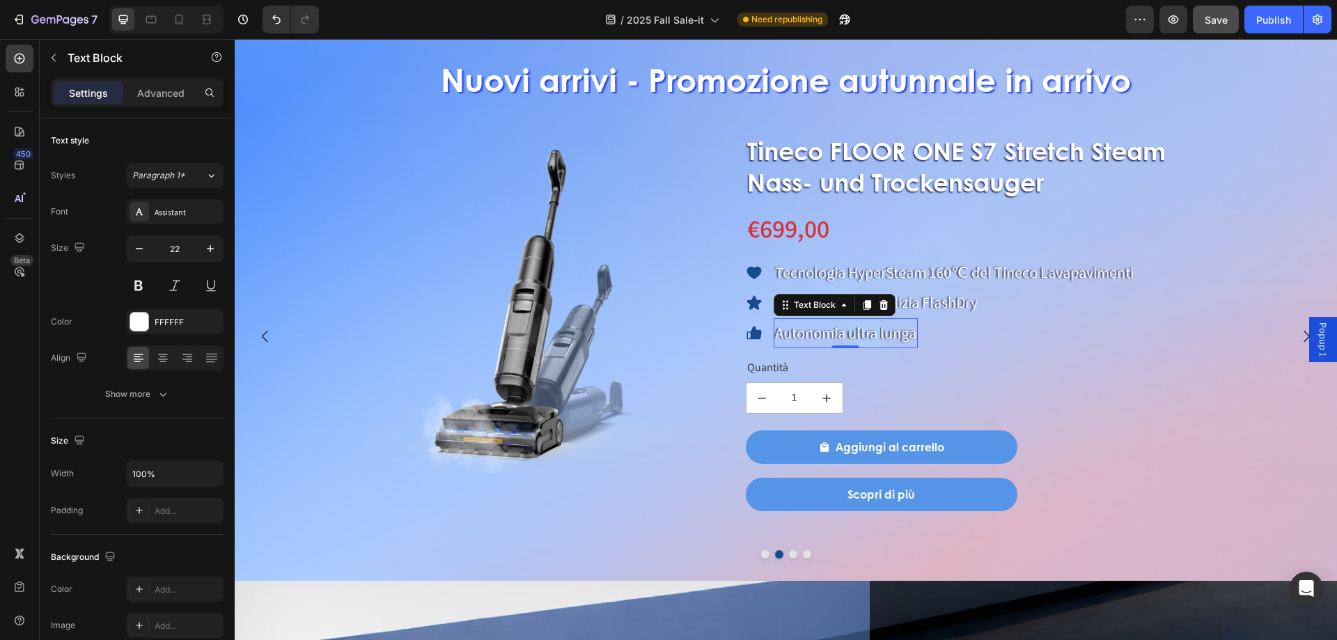
click at [863, 335] on p "Autonomia ultra lunga" at bounding box center [845, 334] width 141 height 28
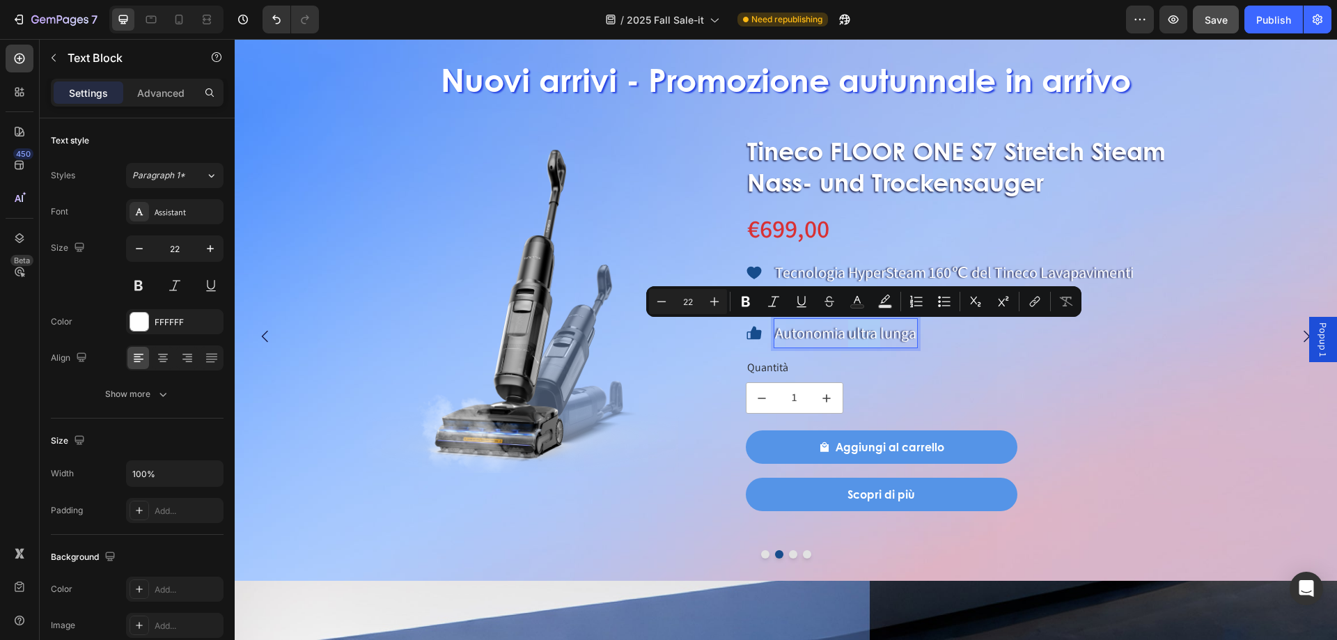
click at [866, 327] on p "Autonomia ultra lunga" at bounding box center [845, 334] width 141 height 28
drag, startPoint x: 849, startPoint y: 336, endPoint x: 918, endPoint y: 350, distance: 69.6
click at [918, 350] on div "Tineco FLOOR ONE S7 Stretch Steam Nass- und Trockensauger Product Title €699,00…" at bounding box center [972, 322] width 453 height 377
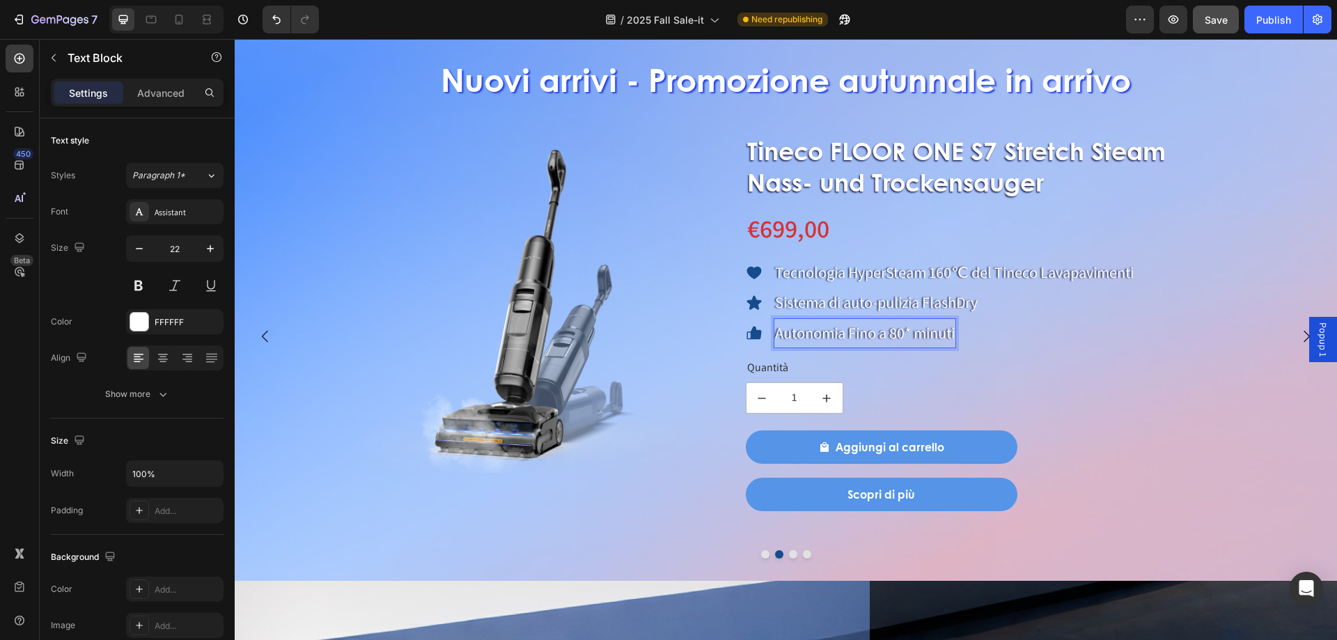
click at [854, 331] on p "Autonomia Fino a 80* minuti" at bounding box center [865, 334] width 180 height 28
click at [1032, 329] on div "Icon Autonomia fino a 80* minuti Text Block 0 Row" at bounding box center [972, 333] width 453 height 31
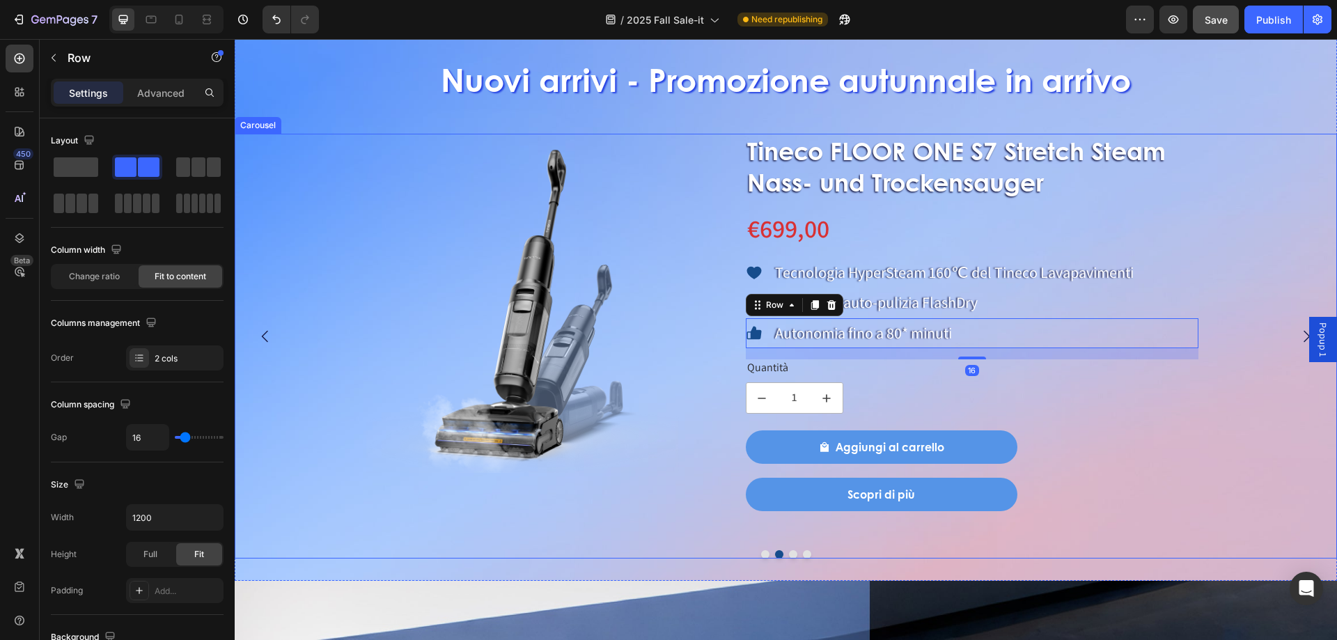
click at [789, 554] on button "Dot" at bounding box center [793, 554] width 8 height 8
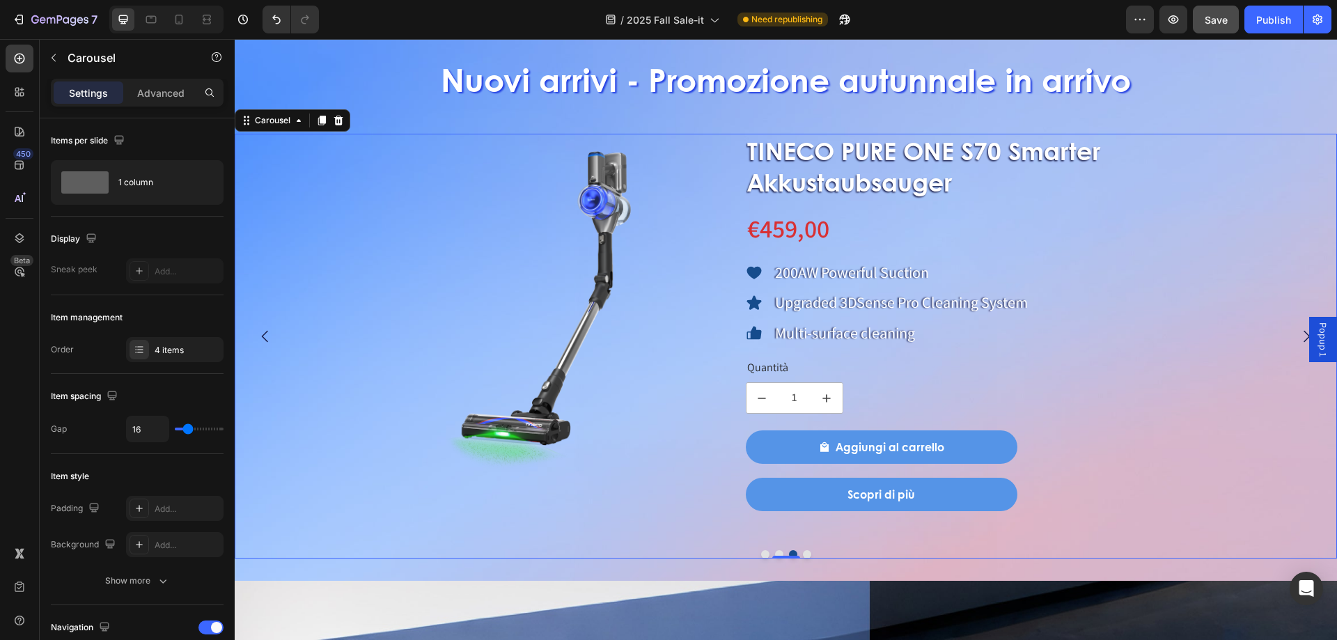
click at [776, 550] on div at bounding box center [786, 554] width 1102 height 8
click at [775, 554] on button "Dot" at bounding box center [779, 554] width 8 height 8
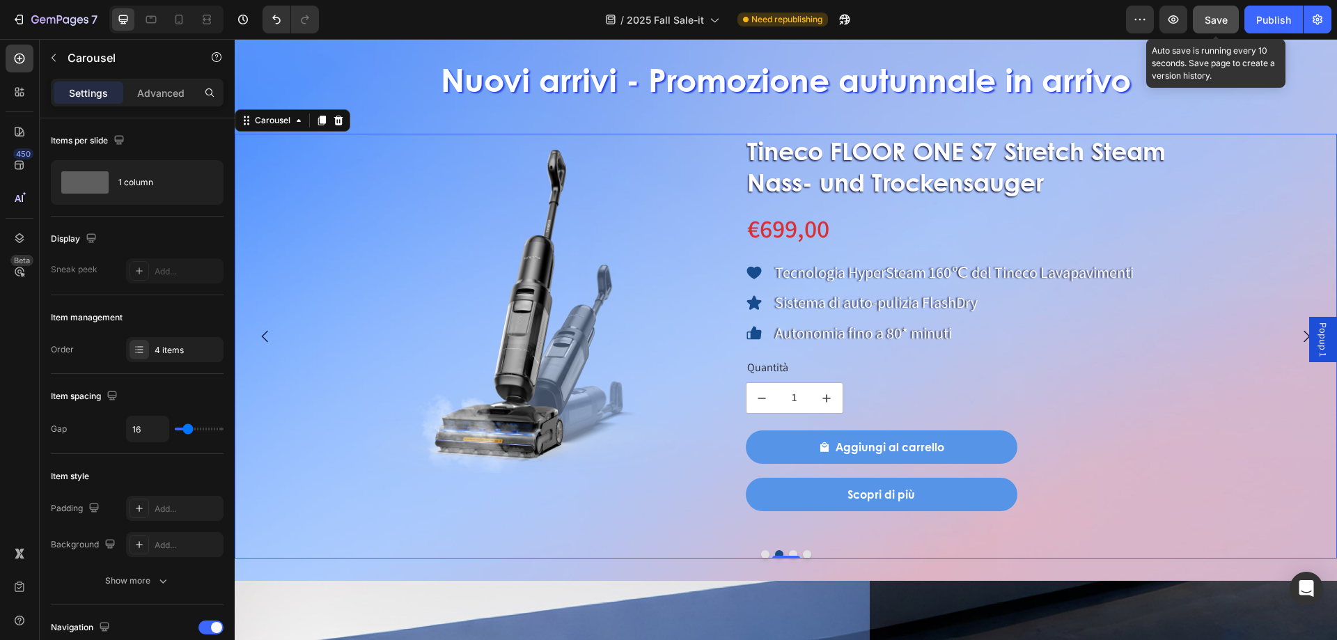
click at [1223, 22] on span "Save" at bounding box center [1215, 20] width 23 height 12
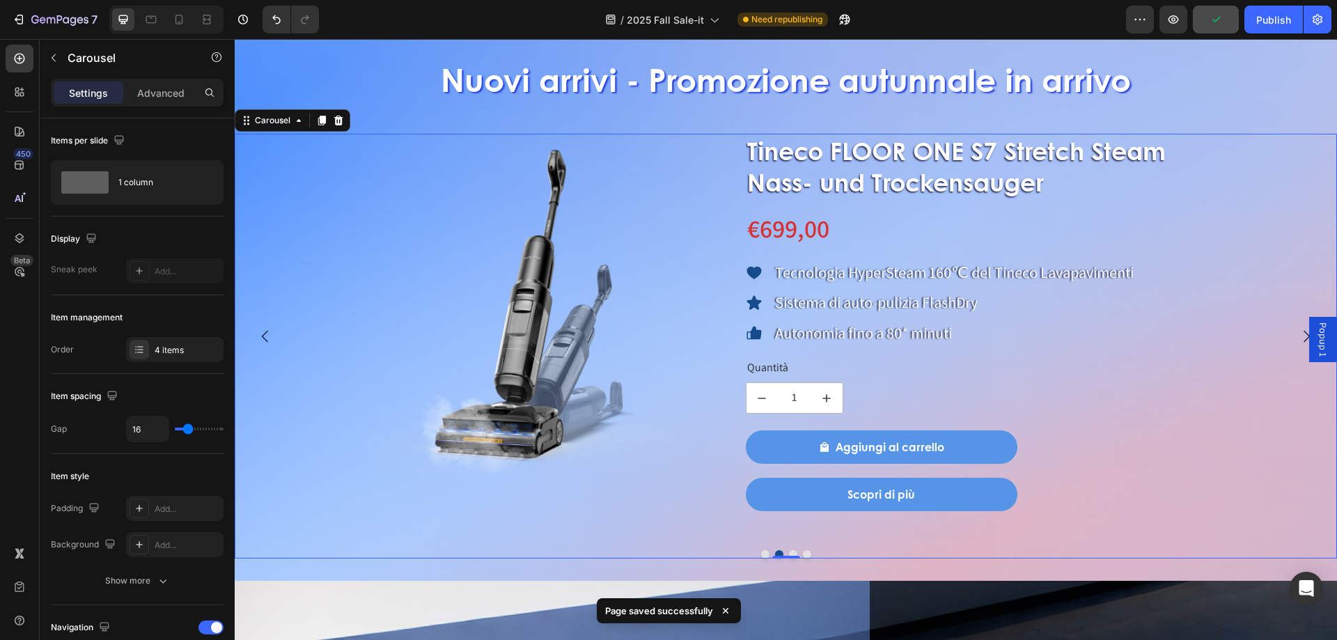
click at [761, 553] on button "Dot" at bounding box center [765, 554] width 8 height 8
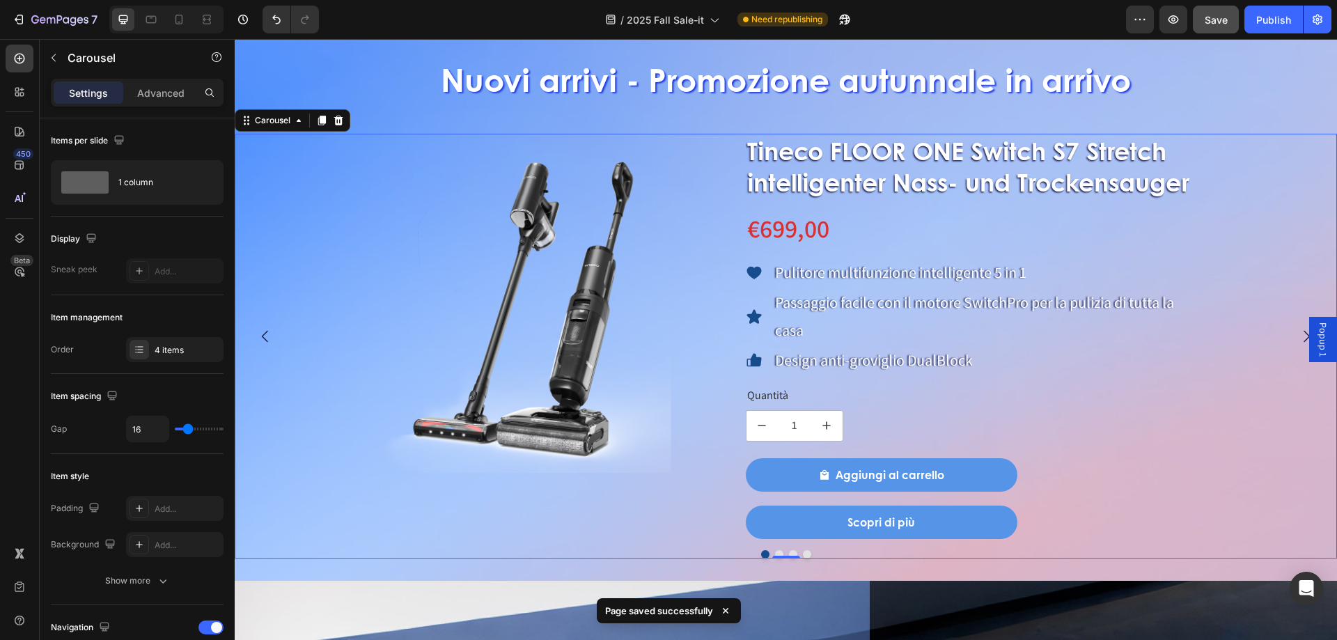
click at [1298, 343] on icon "Carousel Next Arrow" at bounding box center [1306, 336] width 17 height 17
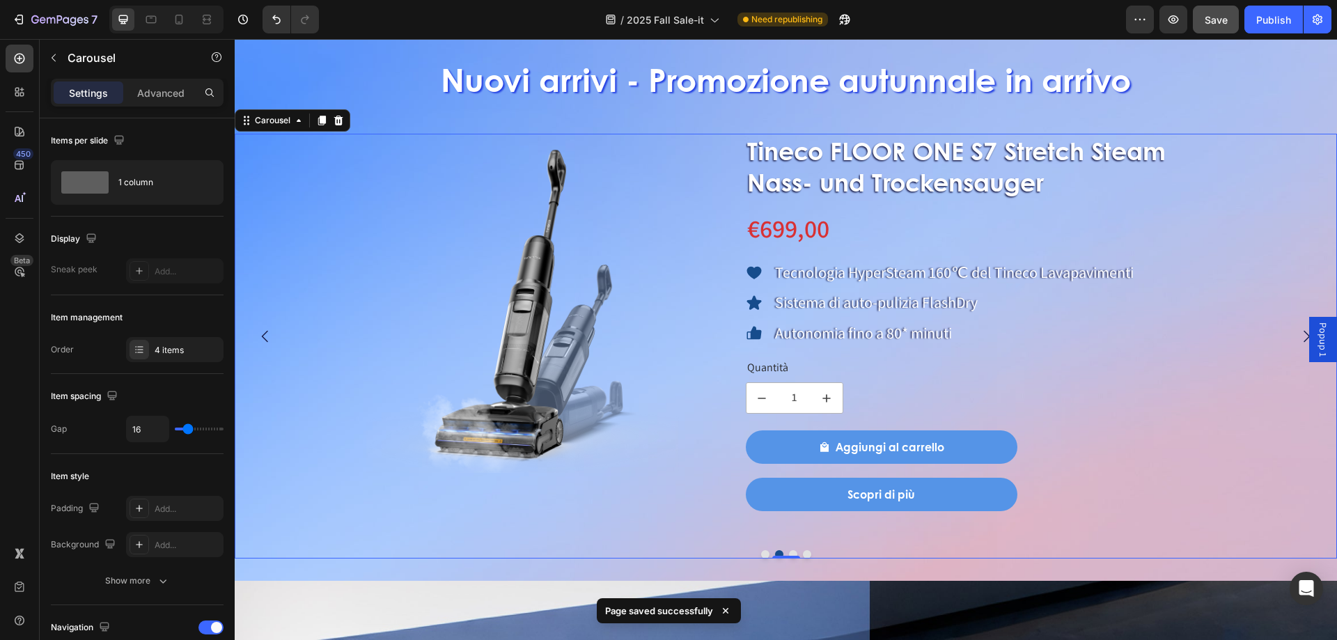
click at [1298, 343] on icon "Carousel Next Arrow" at bounding box center [1306, 336] width 17 height 17
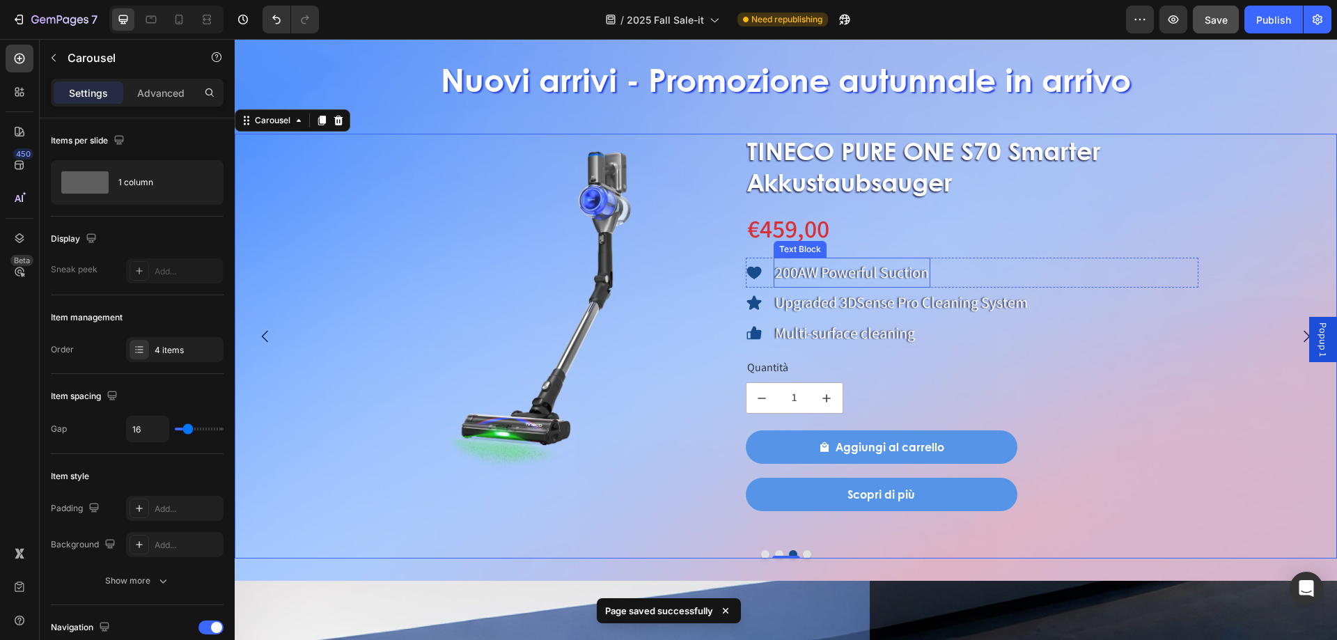
click at [886, 274] on p "200AW Powerful Suction" at bounding box center [852, 273] width 154 height 28
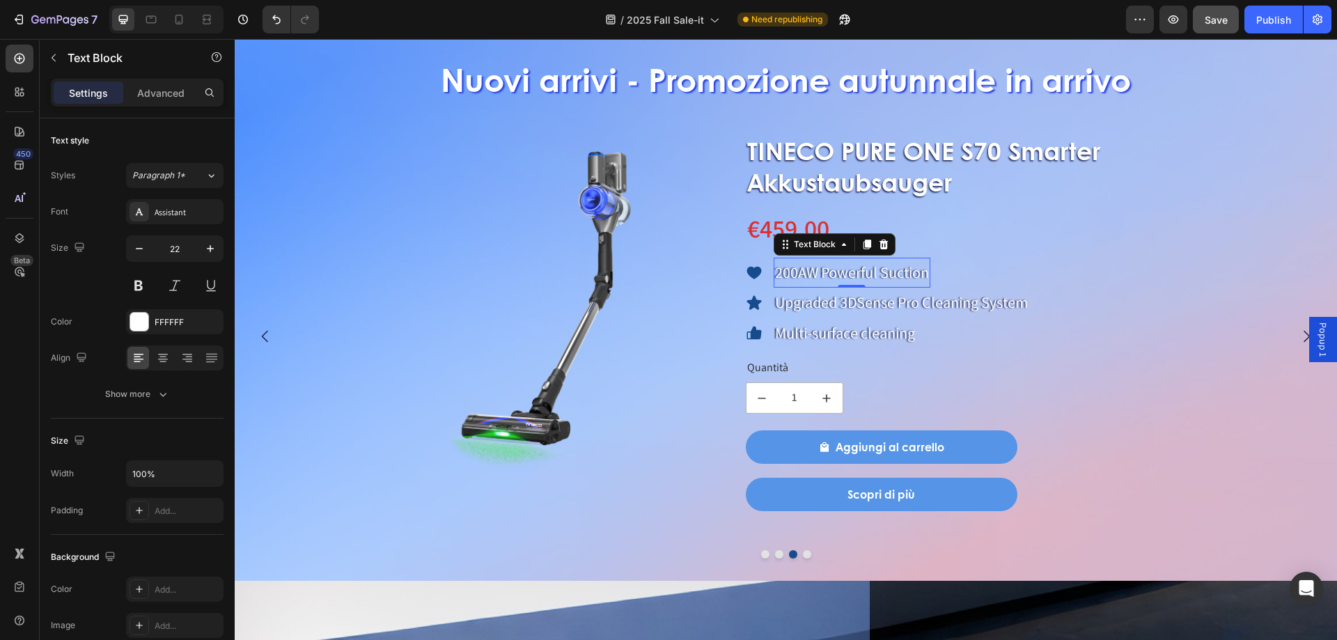
click at [843, 270] on p "200AW Powerful Suction" at bounding box center [852, 273] width 154 height 28
drag, startPoint x: 777, startPoint y: 274, endPoint x: 927, endPoint y: 273, distance: 149.7
click at [927, 273] on p "200AW Powerful Suction" at bounding box center [852, 273] width 154 height 28
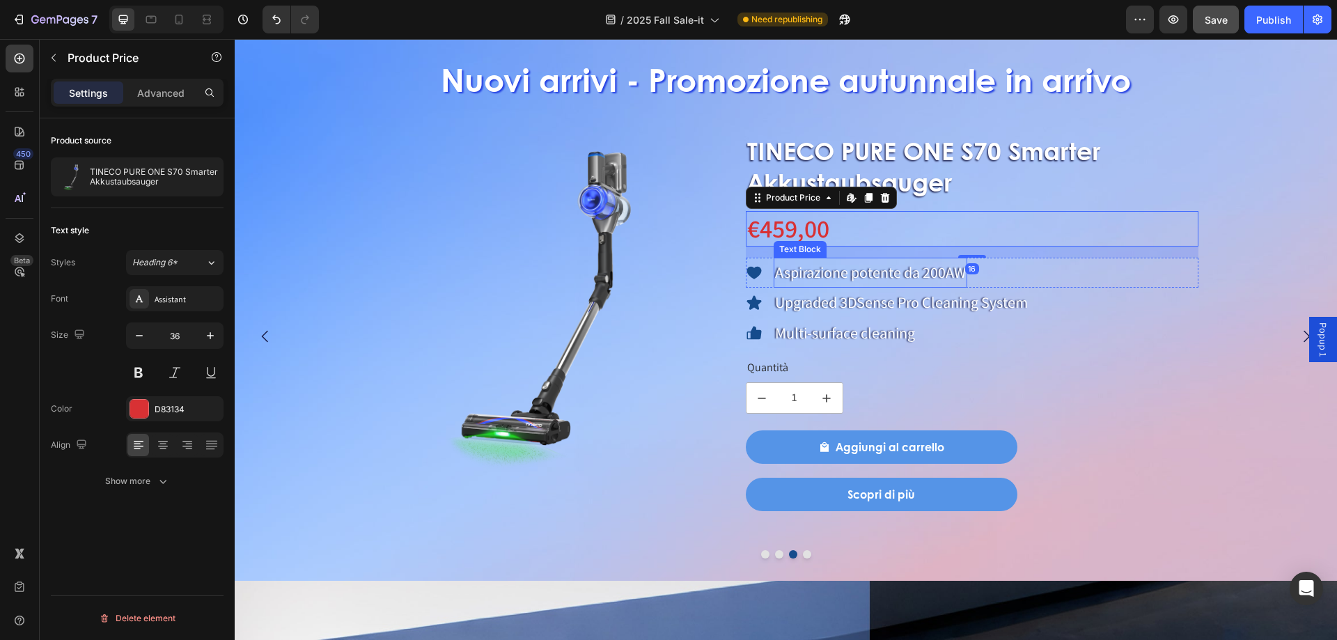
drag, startPoint x: 835, startPoint y: 268, endPoint x: 822, endPoint y: 310, distance: 43.6
click at [835, 294] on div "TINECO PURE ONE S70 Smarter Akkustaubsauger Product Title €459,00 Product Price…" at bounding box center [972, 322] width 453 height 377
click at [822, 310] on p "Upgraded 3DSense Pro Cleaning System" at bounding box center [901, 303] width 253 height 28
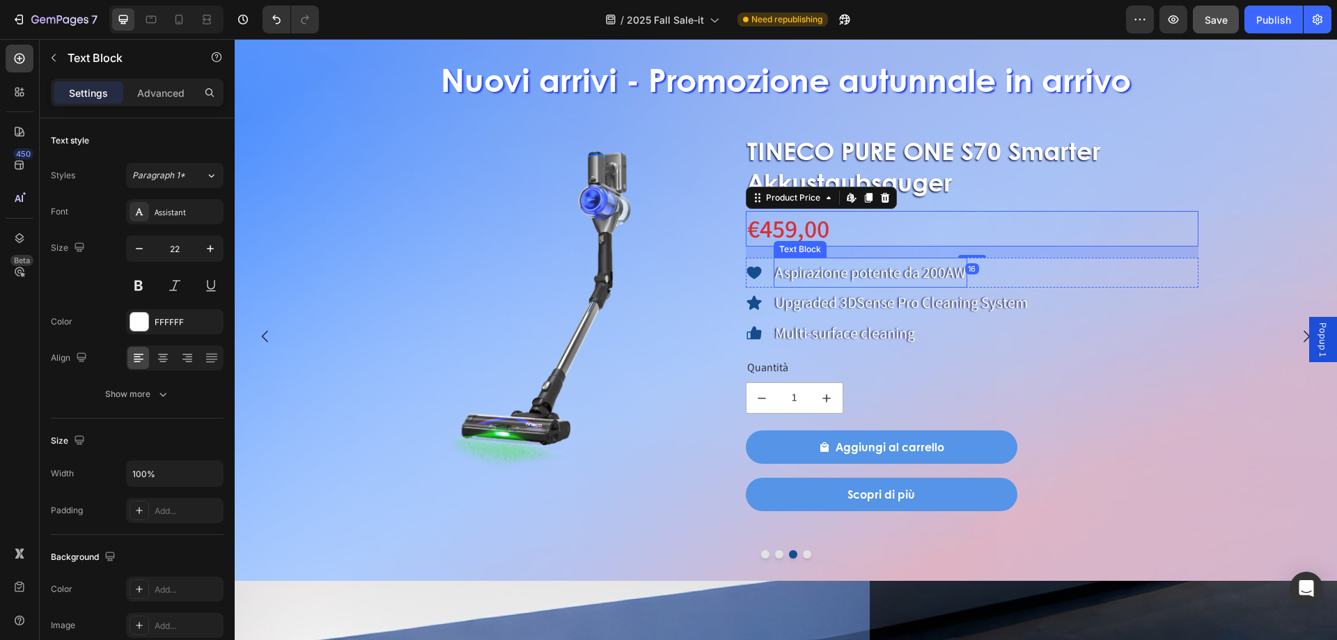
click at [822, 310] on p "Upgraded 3DSense Pro Cleaning System" at bounding box center [901, 303] width 253 height 28
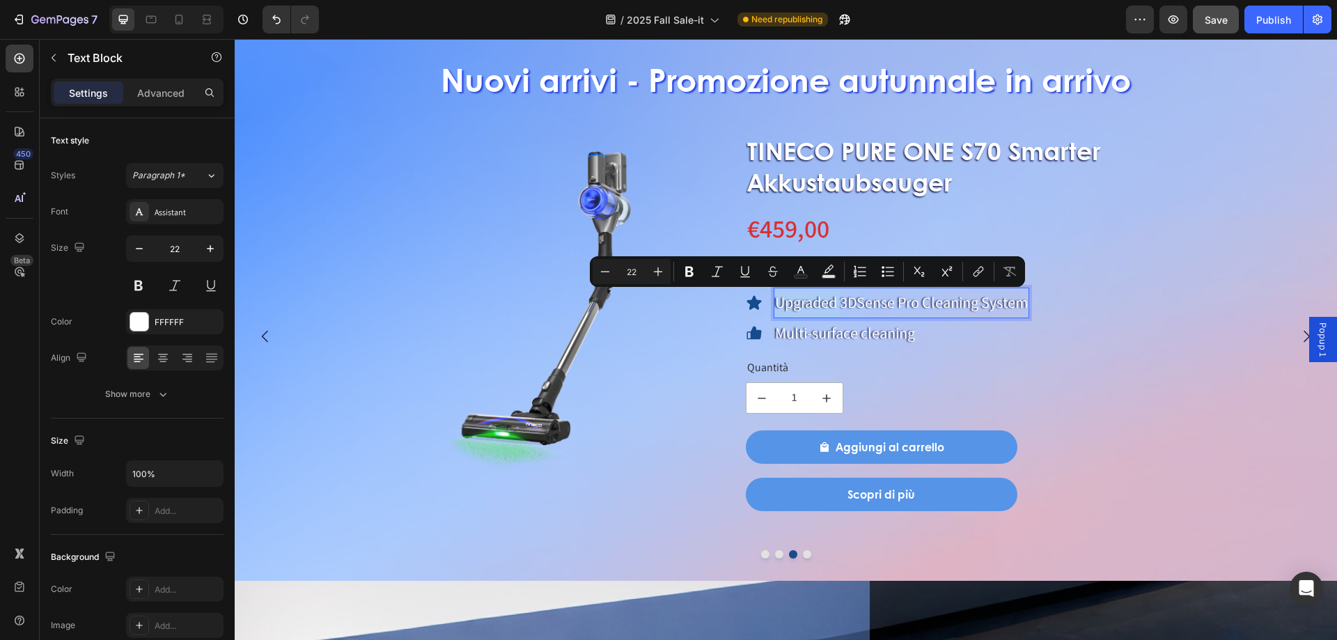
click at [775, 311] on p "Upgraded 3DSense Pro Cleaning System" at bounding box center [901, 303] width 253 height 28
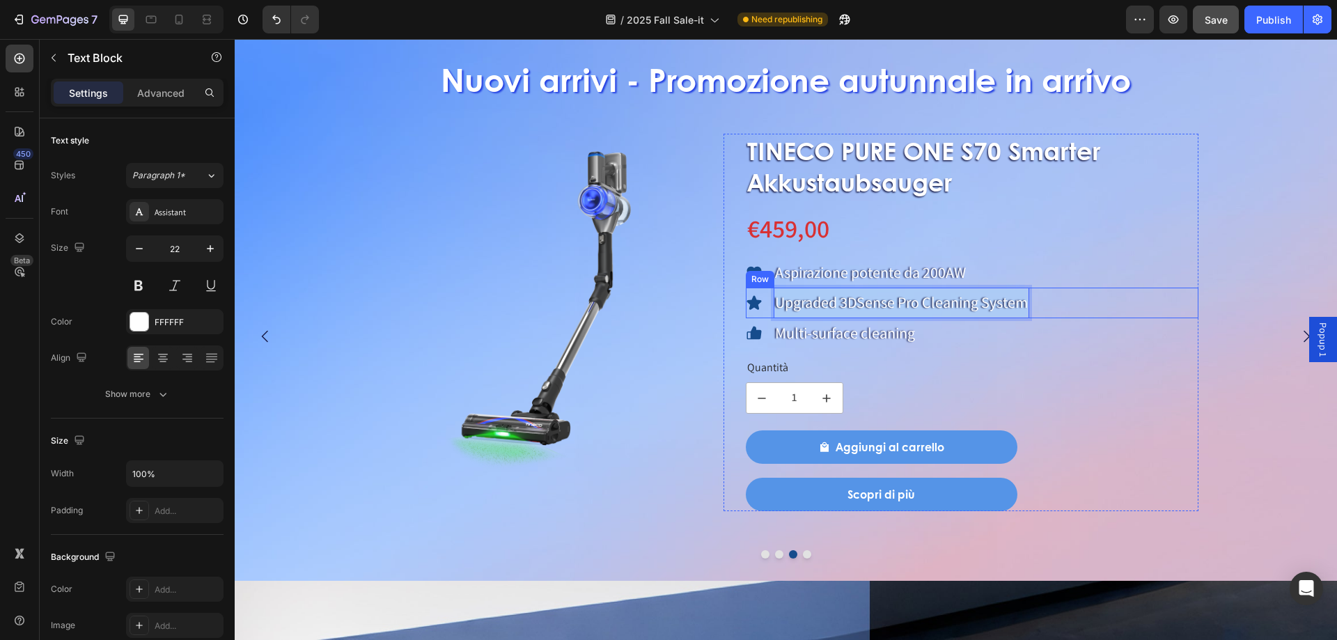
drag, startPoint x: 776, startPoint y: 302, endPoint x: 1032, endPoint y: 300, distance: 256.2
click at [1032, 300] on div "Icon Upgraded 3DSense Pro Cleaning System Text Block 0 Row" at bounding box center [972, 303] width 453 height 31
click at [835, 323] on p "Multi-surface cleaning" at bounding box center [845, 334] width 140 height 28
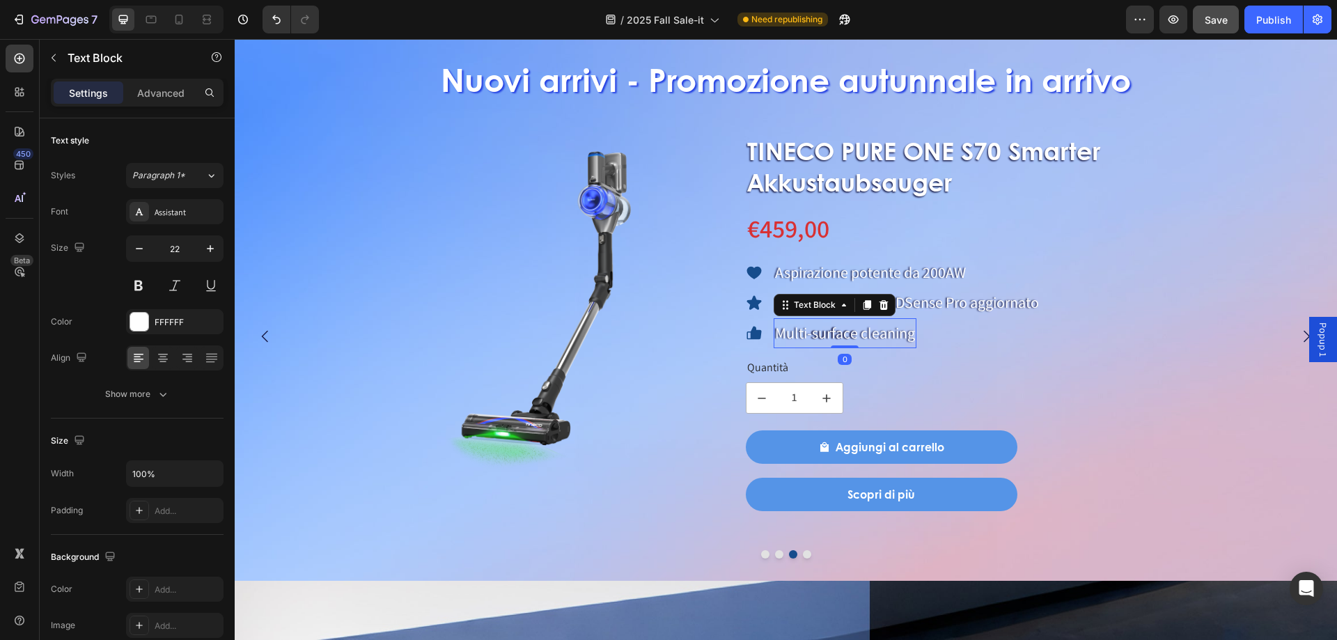
click at [835, 323] on p "Multi-surface cleaning" at bounding box center [845, 334] width 140 height 28
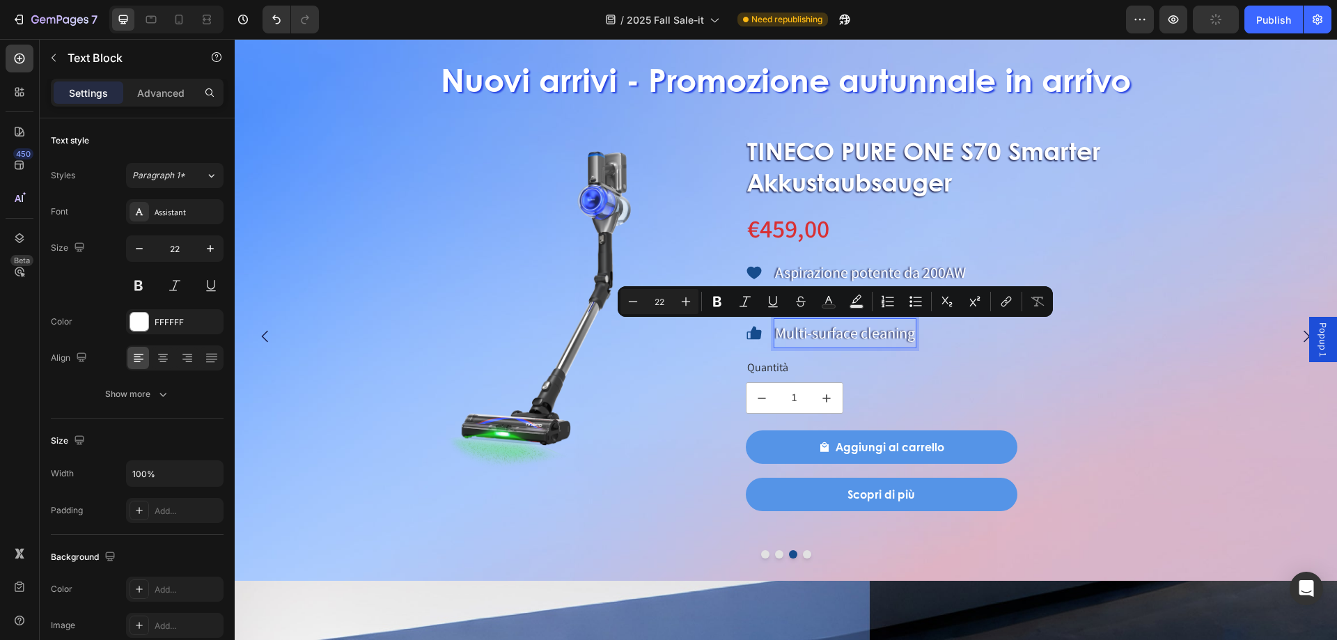
click at [778, 332] on p "Multi-surface cleaning" at bounding box center [845, 334] width 140 height 28
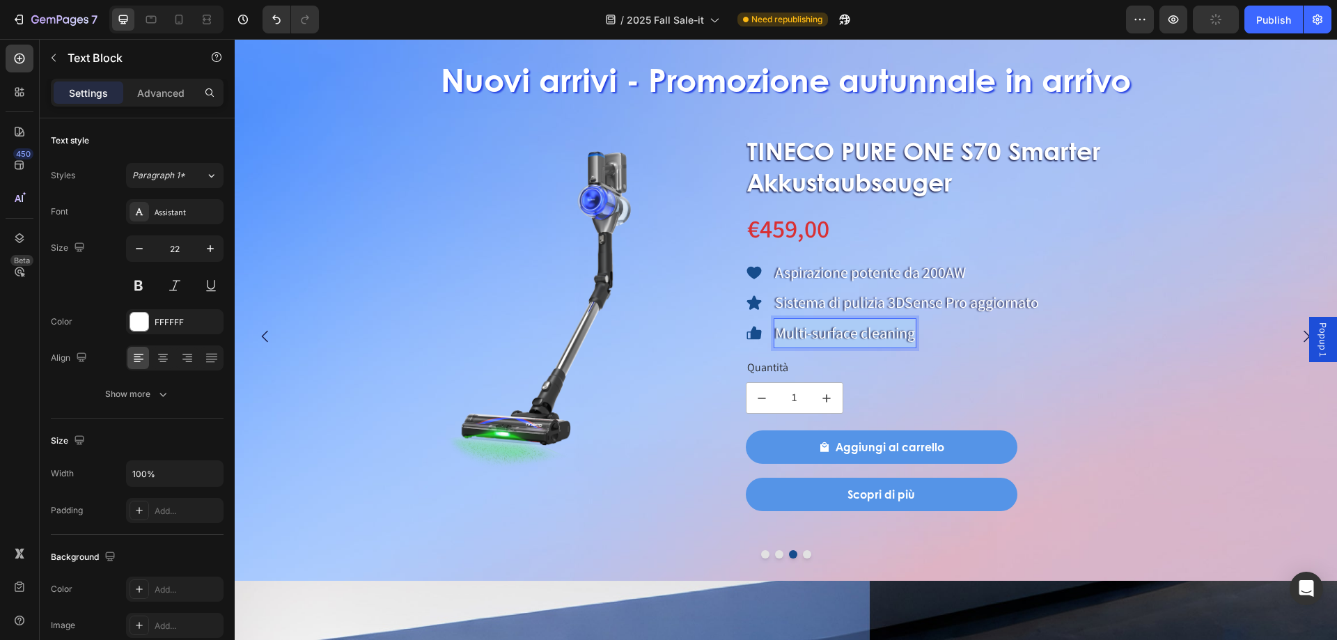
drag, startPoint x: 777, startPoint y: 333, endPoint x: 899, endPoint y: 339, distance: 122.7
click at [899, 339] on p "Multi-surface cleaning" at bounding box center [845, 334] width 140 height 28
click at [1216, 23] on span "Save" at bounding box center [1215, 20] width 23 height 12
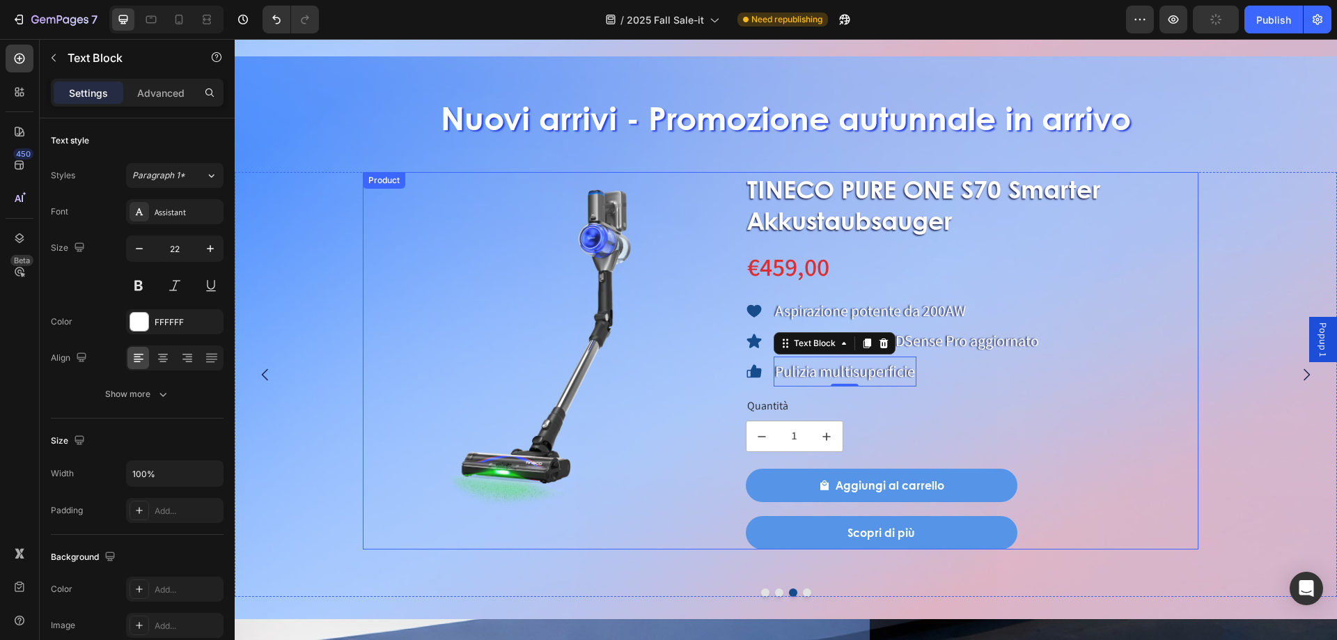
scroll to position [1433, 0]
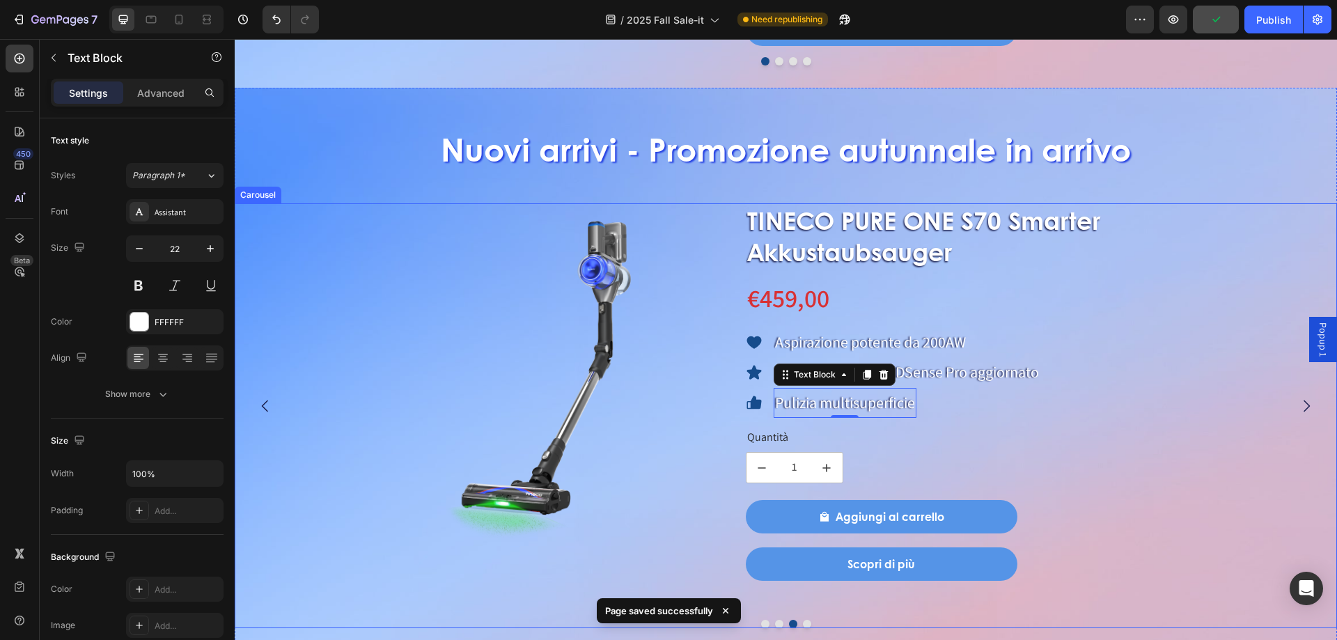
click at [803, 622] on button "Dot" at bounding box center [807, 624] width 8 height 8
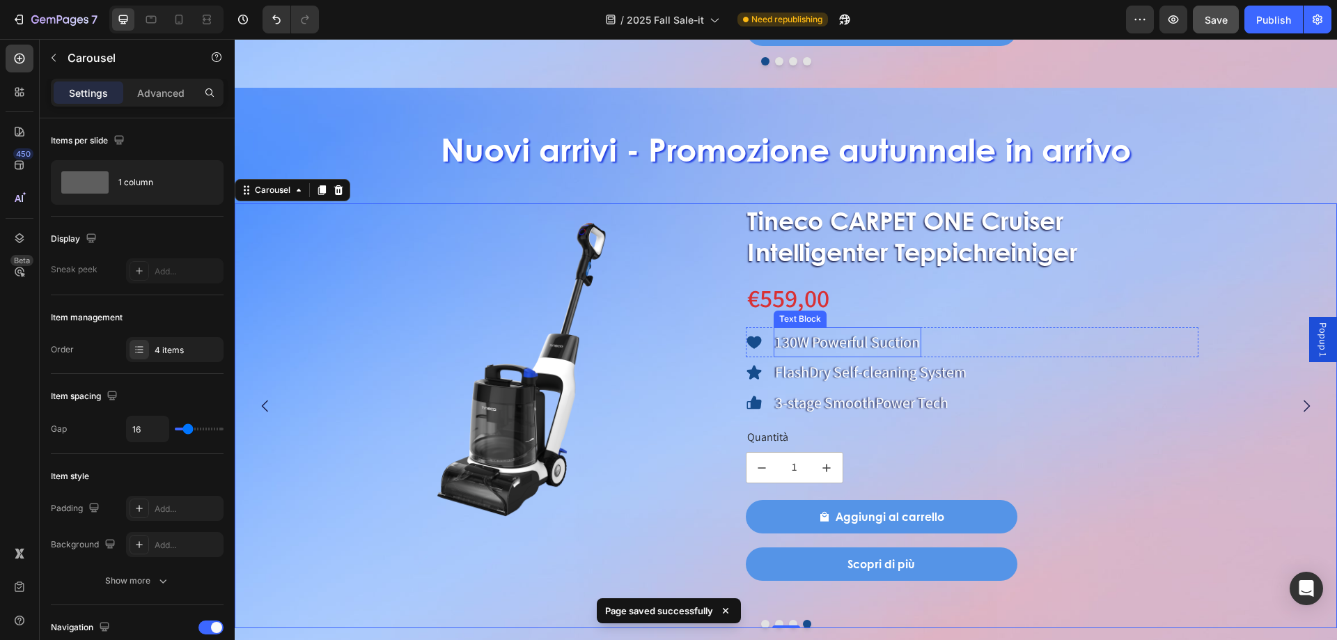
click at [864, 344] on p "130W Powerful Suction" at bounding box center [847, 343] width 145 height 28
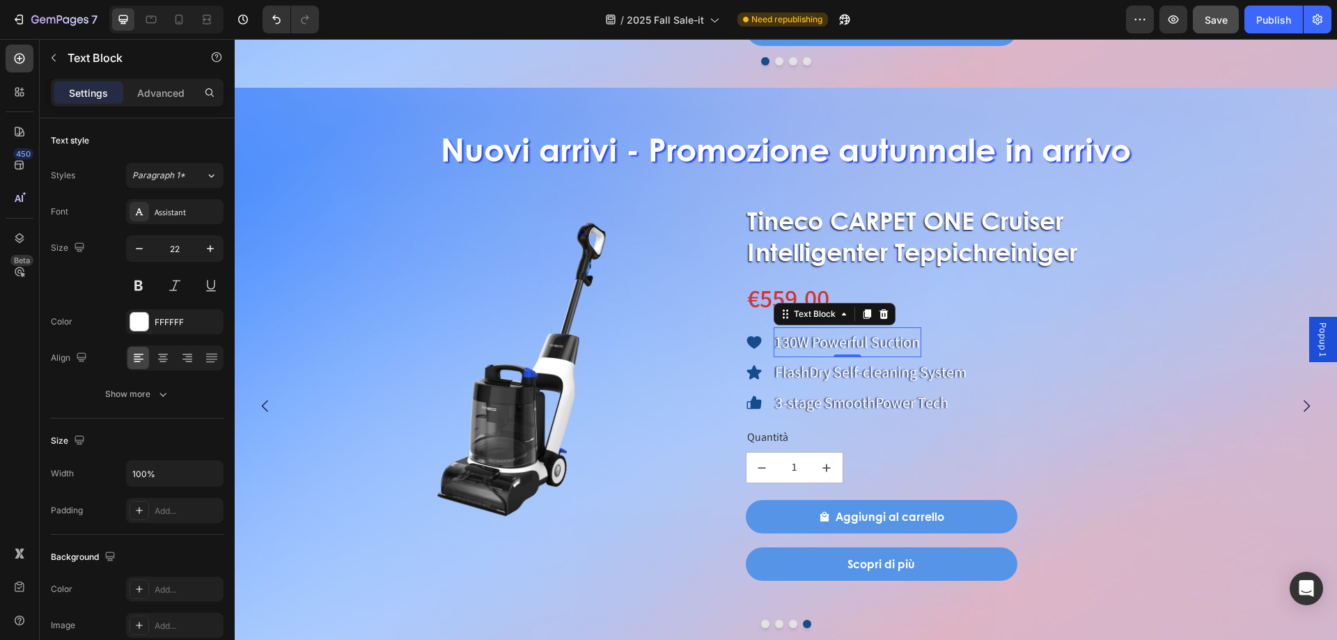
click at [827, 345] on p "130W Powerful Suction" at bounding box center [847, 343] width 145 height 28
click at [825, 344] on p "130W Powerful Suction" at bounding box center [847, 343] width 145 height 28
drag, startPoint x: 776, startPoint y: 341, endPoint x: 910, endPoint y: 345, distance: 133.7
click at [936, 344] on div "Icon 130W Powerful Suction Text Block 0 Row" at bounding box center [972, 342] width 453 height 31
click at [798, 375] on p "FlashDry Self-cleaning System" at bounding box center [870, 373] width 191 height 28
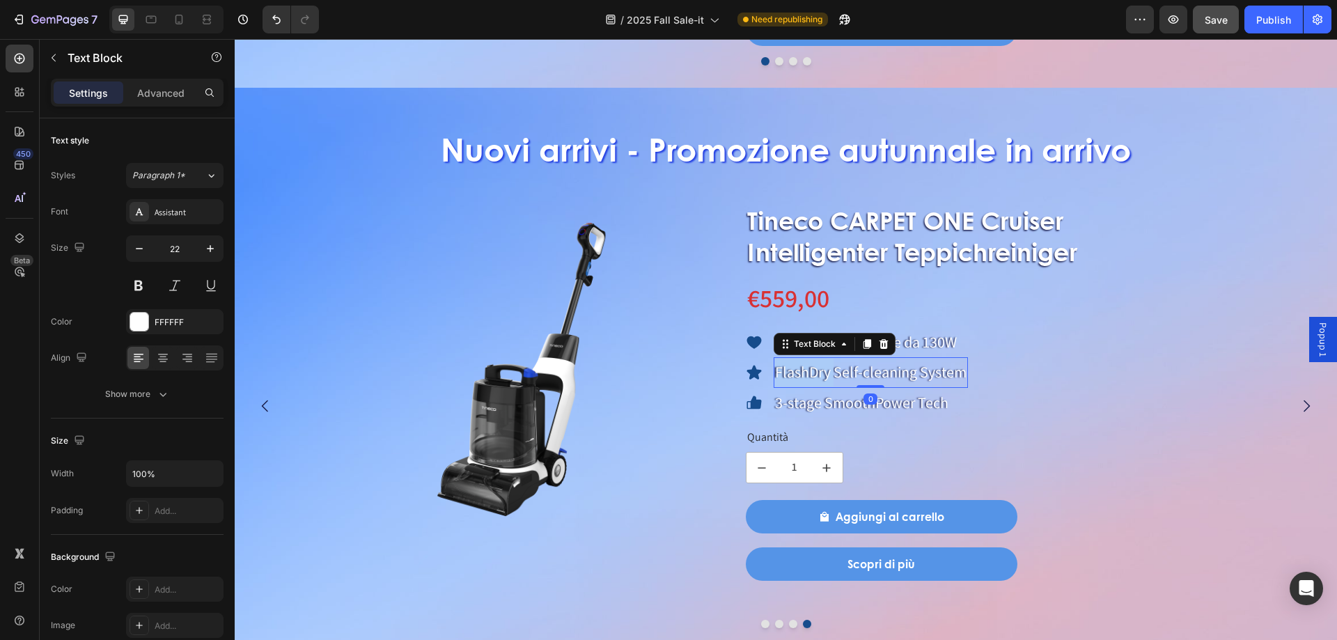
click at [798, 375] on p "FlashDry Self-cleaning System" at bounding box center [870, 373] width 191 height 28
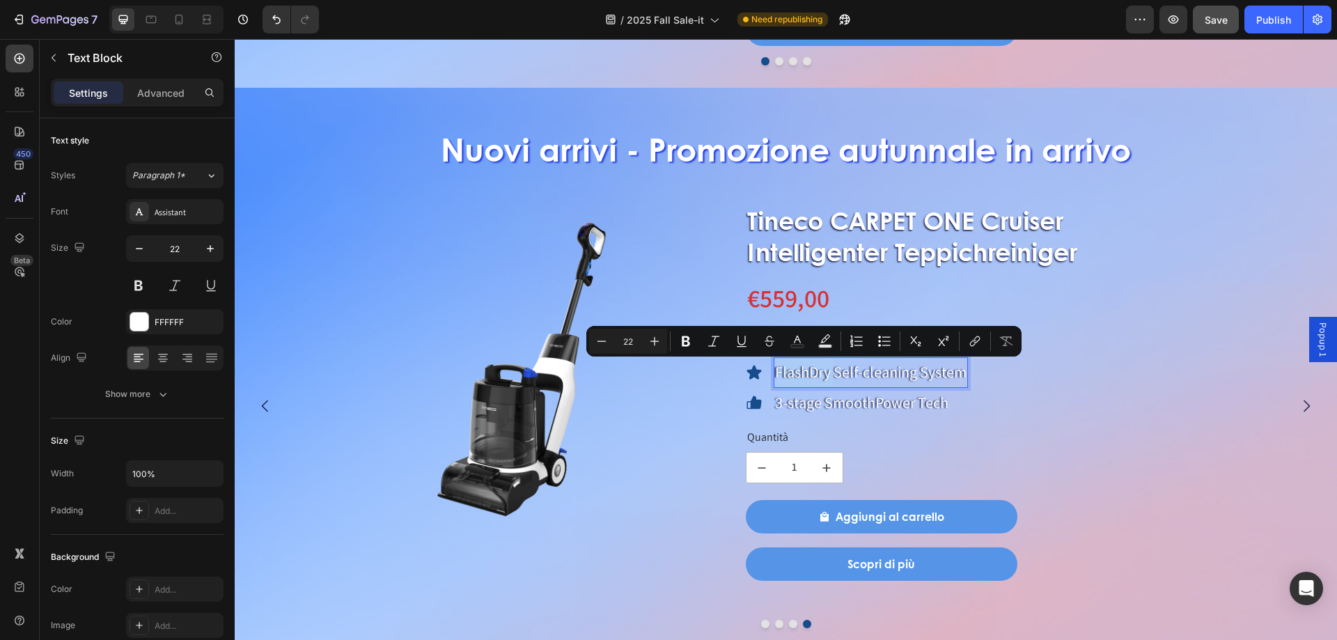
click at [781, 375] on p "FlashDry Self-cleaning System" at bounding box center [870, 373] width 191 height 28
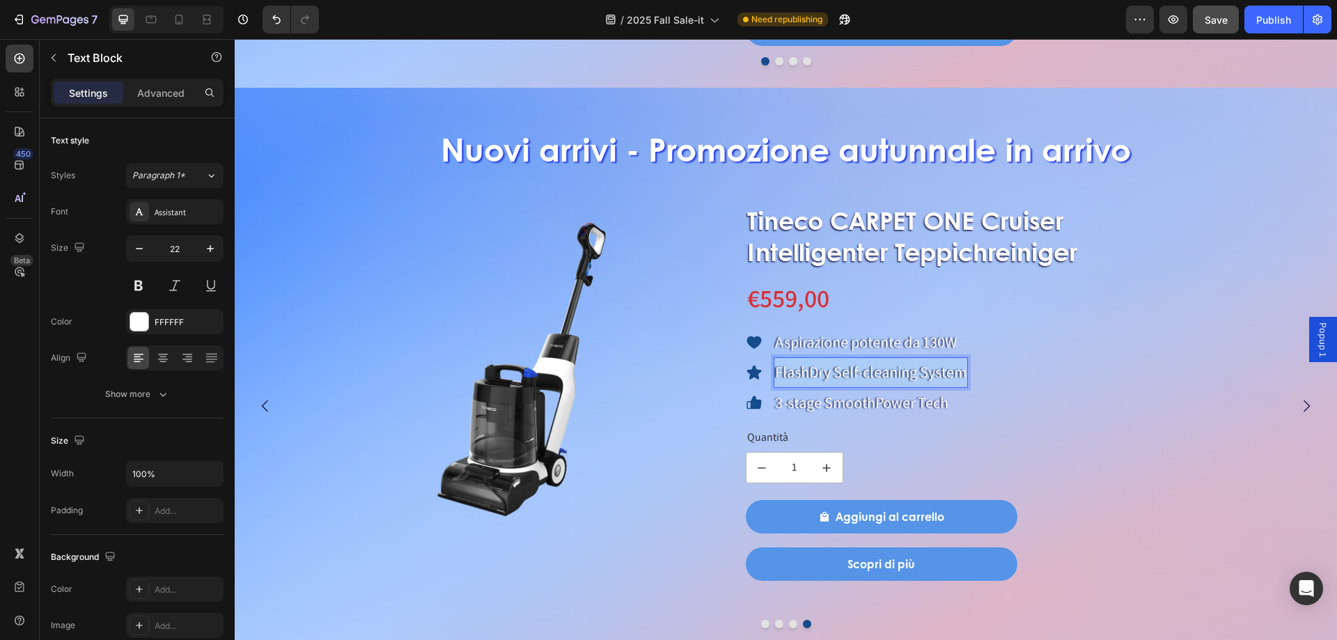
drag, startPoint x: 776, startPoint y: 375, endPoint x: 973, endPoint y: 373, distance: 197.0
click at [973, 373] on div "Icon FlashDry Self-cleaning System Text Block 0 Row" at bounding box center [972, 372] width 453 height 31
click at [791, 404] on p "3-stage SmoothPower Tech" at bounding box center [861, 403] width 173 height 28
drag, startPoint x: 777, startPoint y: 407, endPoint x: 961, endPoint y: 409, distance: 184.5
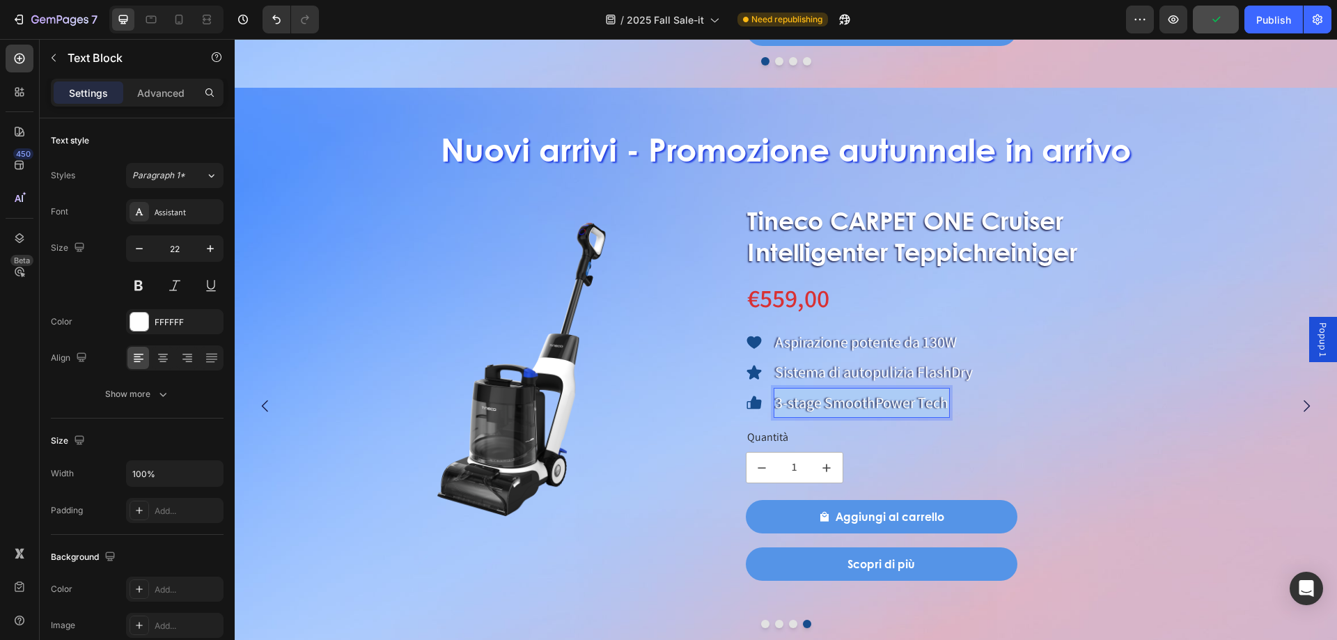
click at [961, 409] on div "Icon 3-stage SmoothPower Tech Text Block 0 Row" at bounding box center [972, 403] width 453 height 31
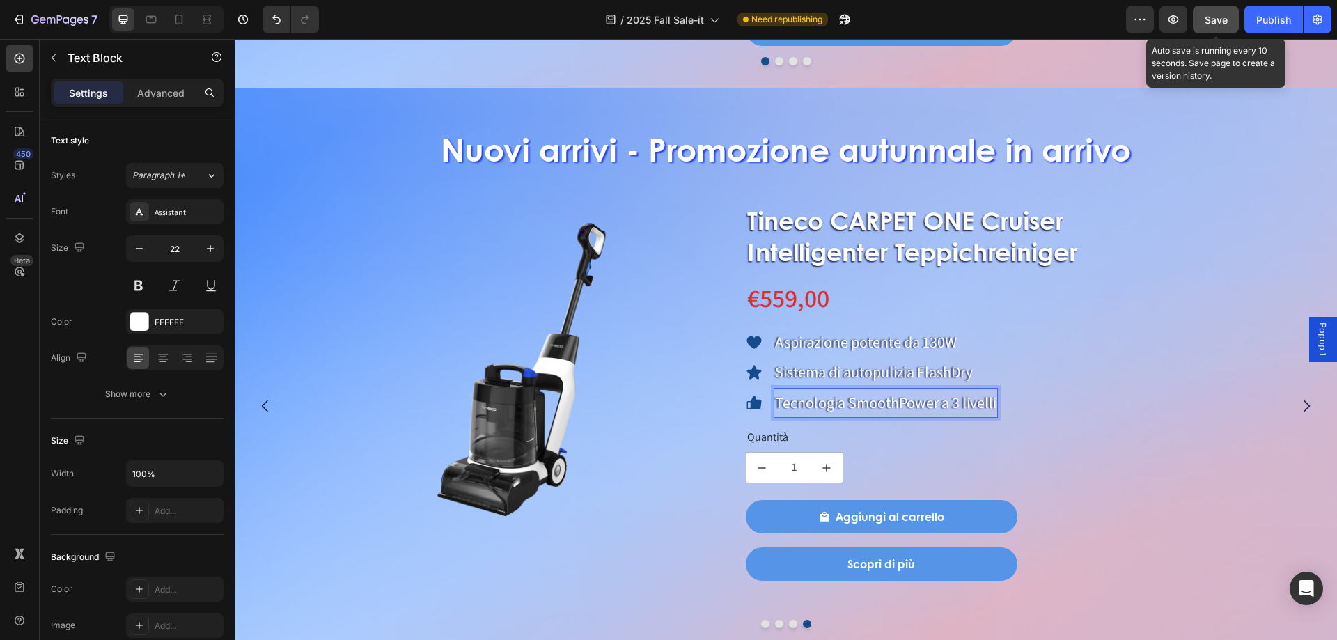
click at [1211, 21] on span "Save" at bounding box center [1215, 20] width 23 height 12
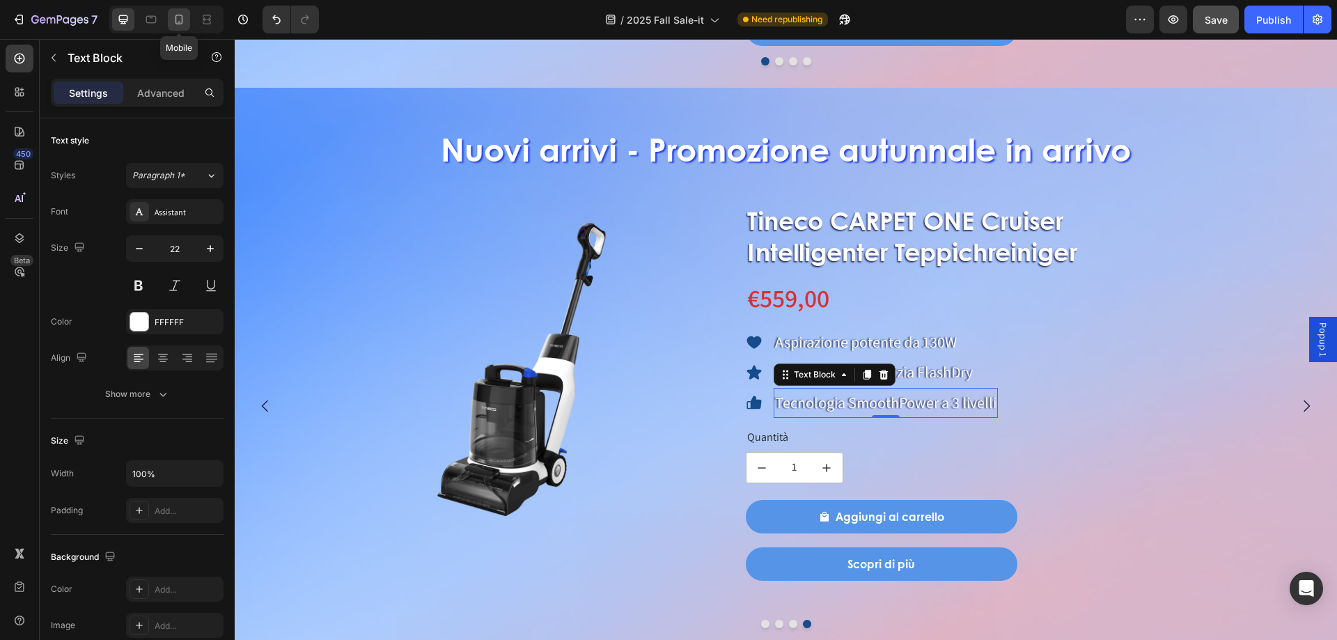
click at [178, 25] on icon at bounding box center [179, 20] width 14 height 14
type input "20"
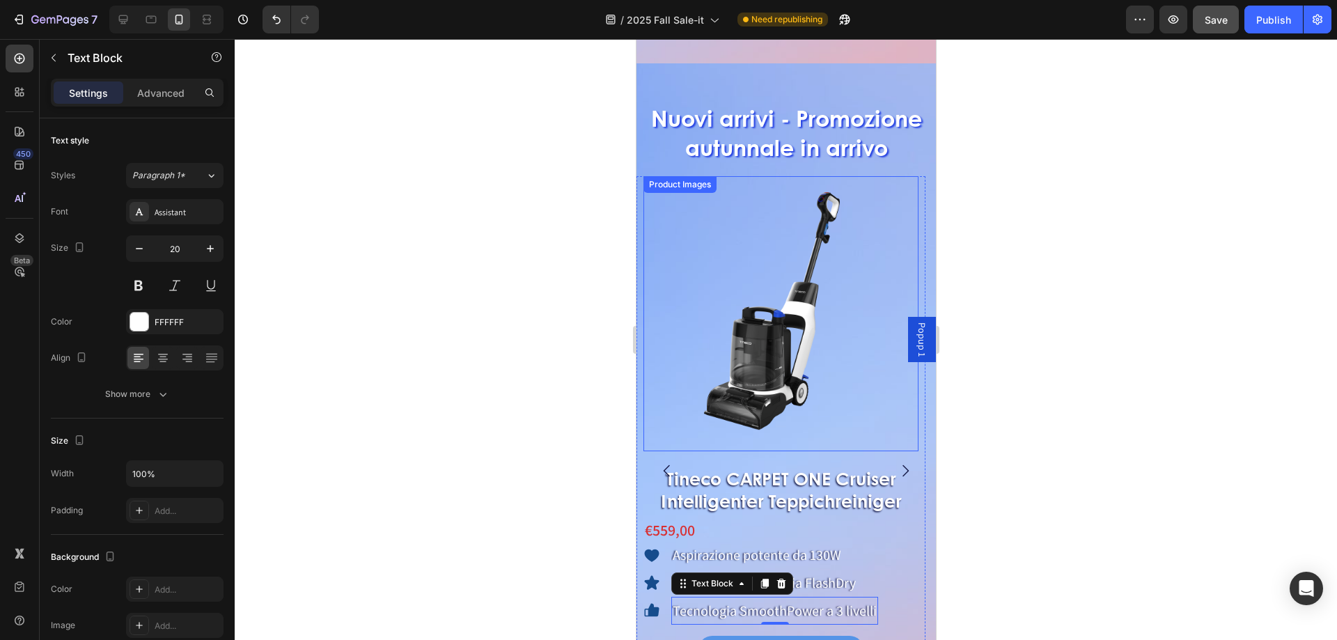
scroll to position [1757, 0]
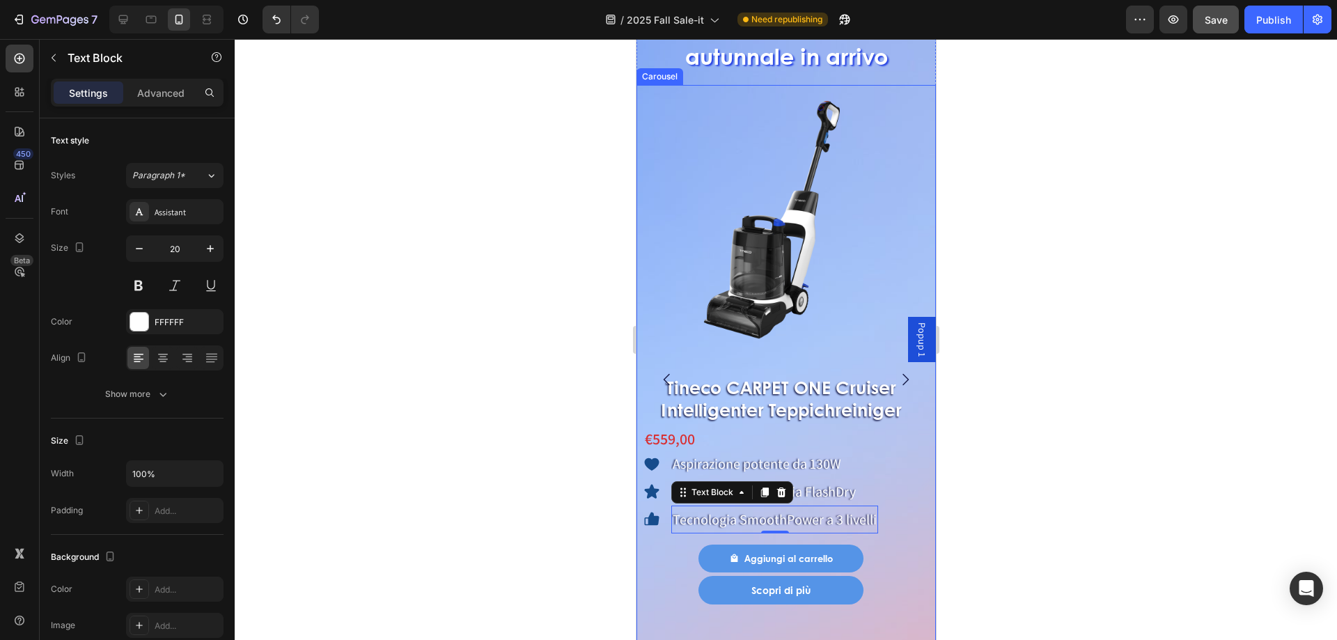
click at [663, 377] on icon "Carousel Back Arrow" at bounding box center [666, 379] width 17 height 17
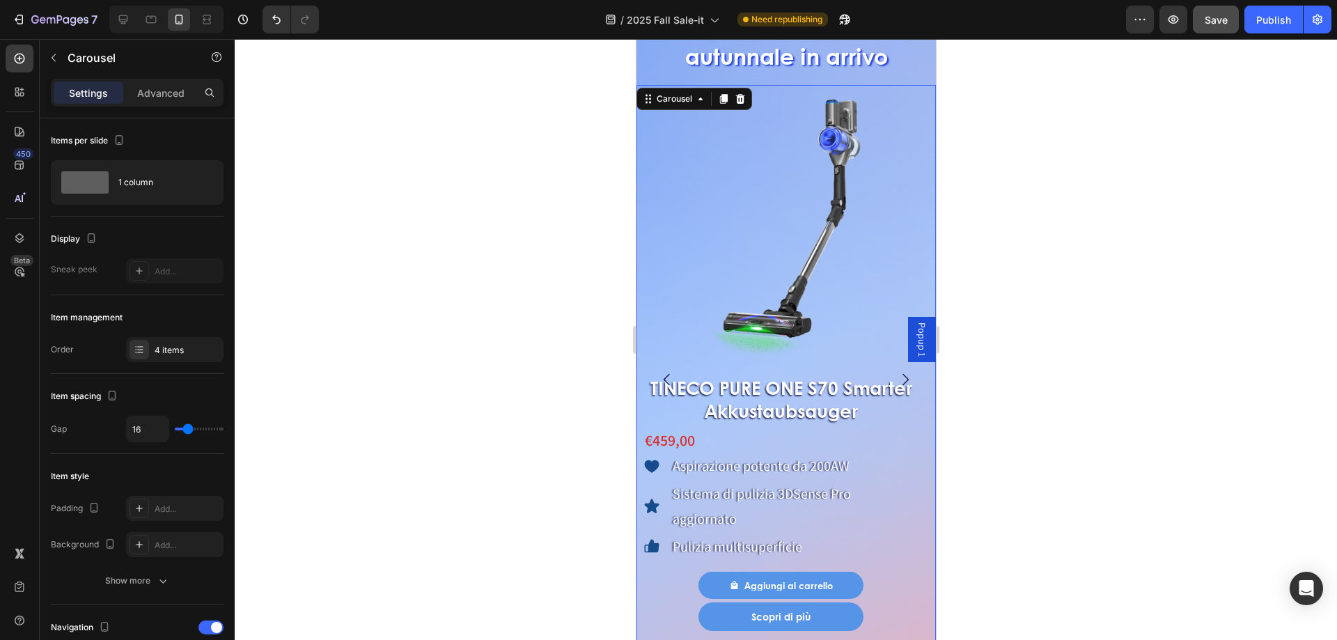
click at [663, 377] on icon "Carousel Back Arrow" at bounding box center [666, 379] width 17 height 17
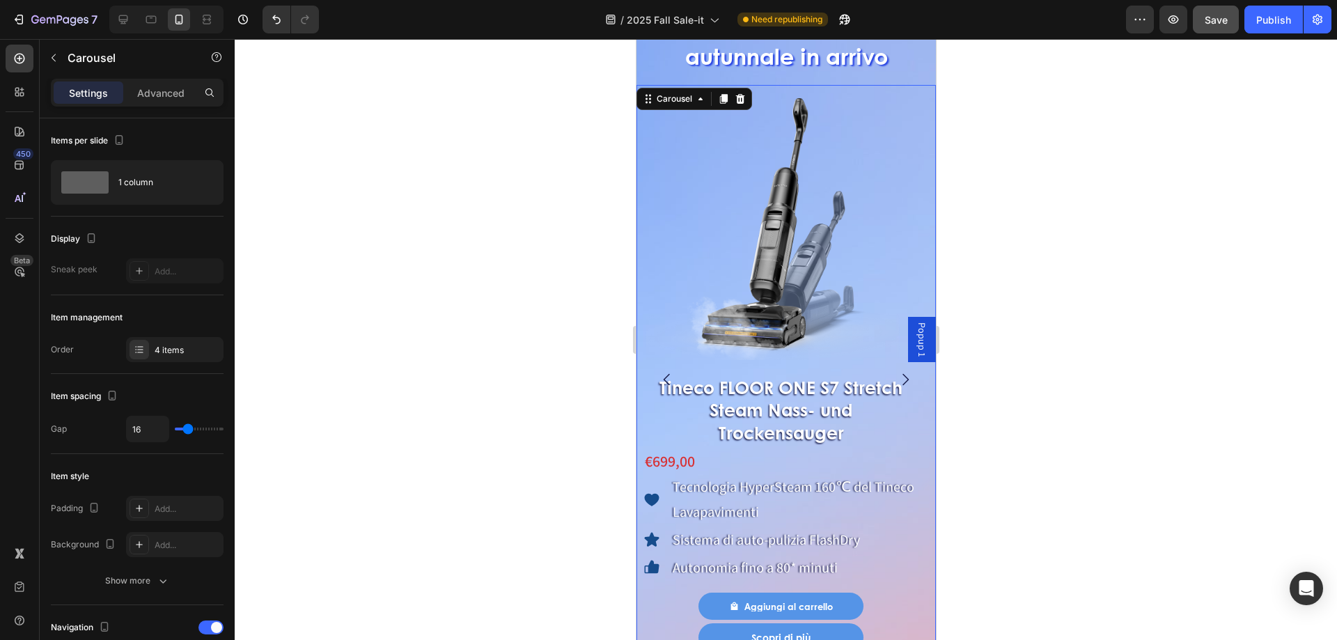
click at [663, 377] on icon "Carousel Back Arrow" at bounding box center [666, 379] width 17 height 17
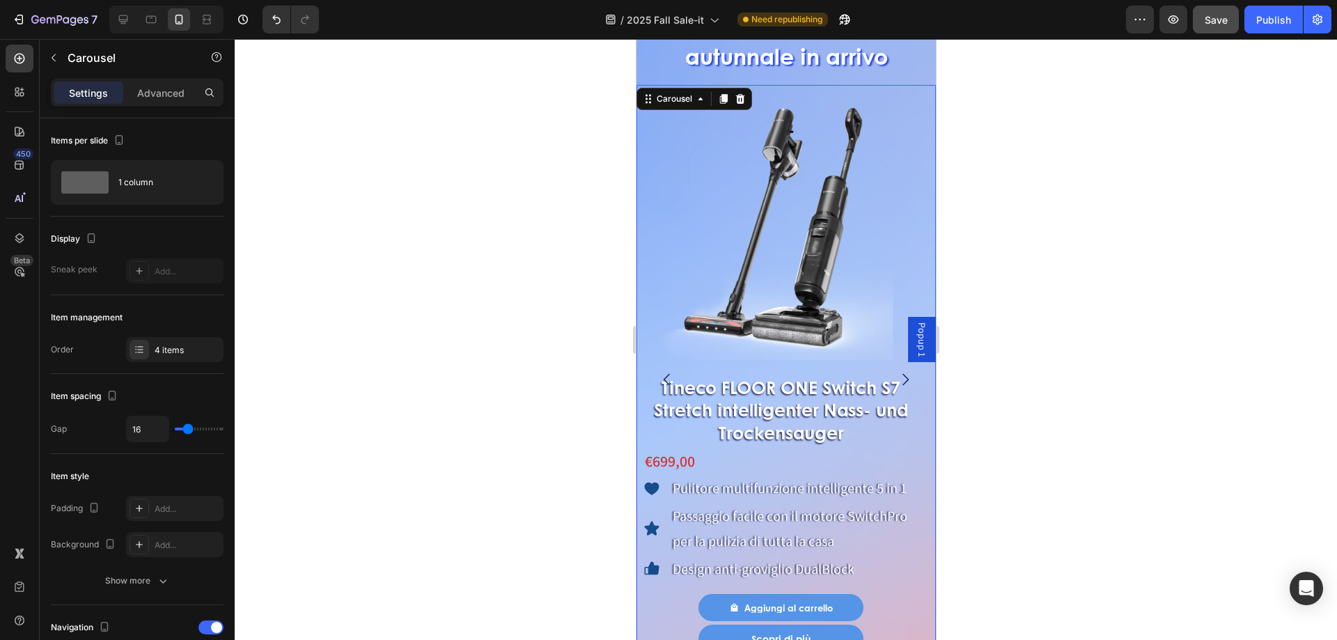
click at [663, 377] on icon "Carousel Back Arrow" at bounding box center [666, 379] width 17 height 17
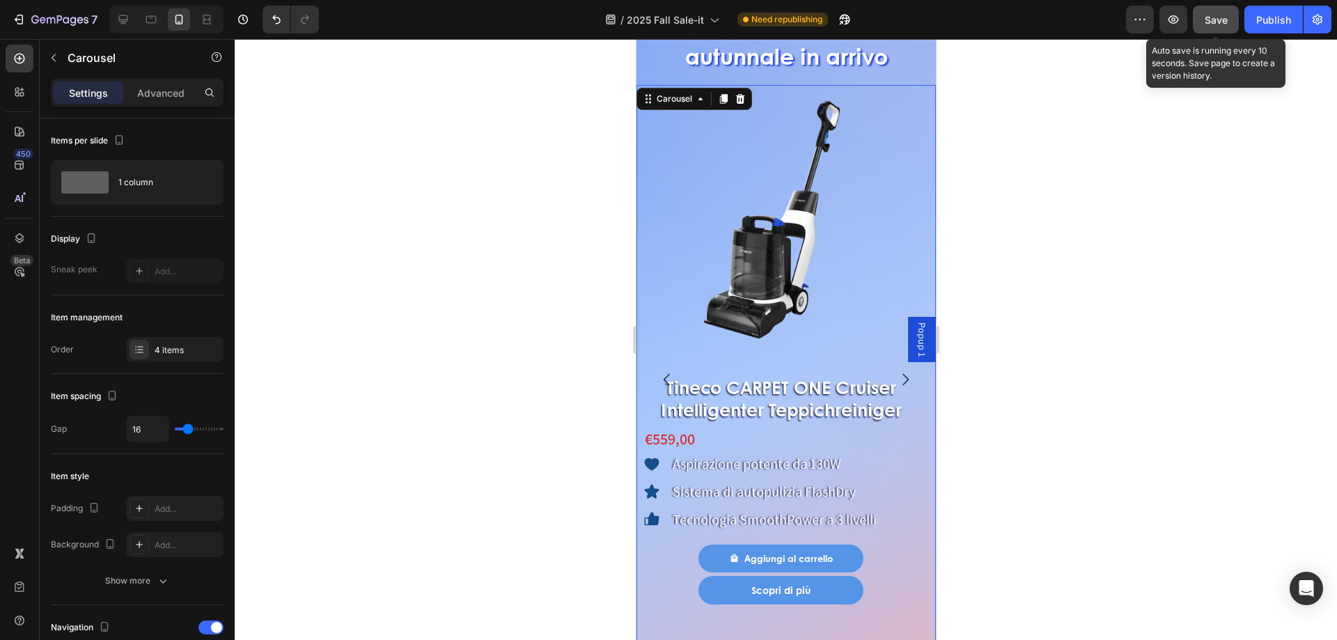
click at [1213, 15] on span "Save" at bounding box center [1215, 20] width 23 height 12
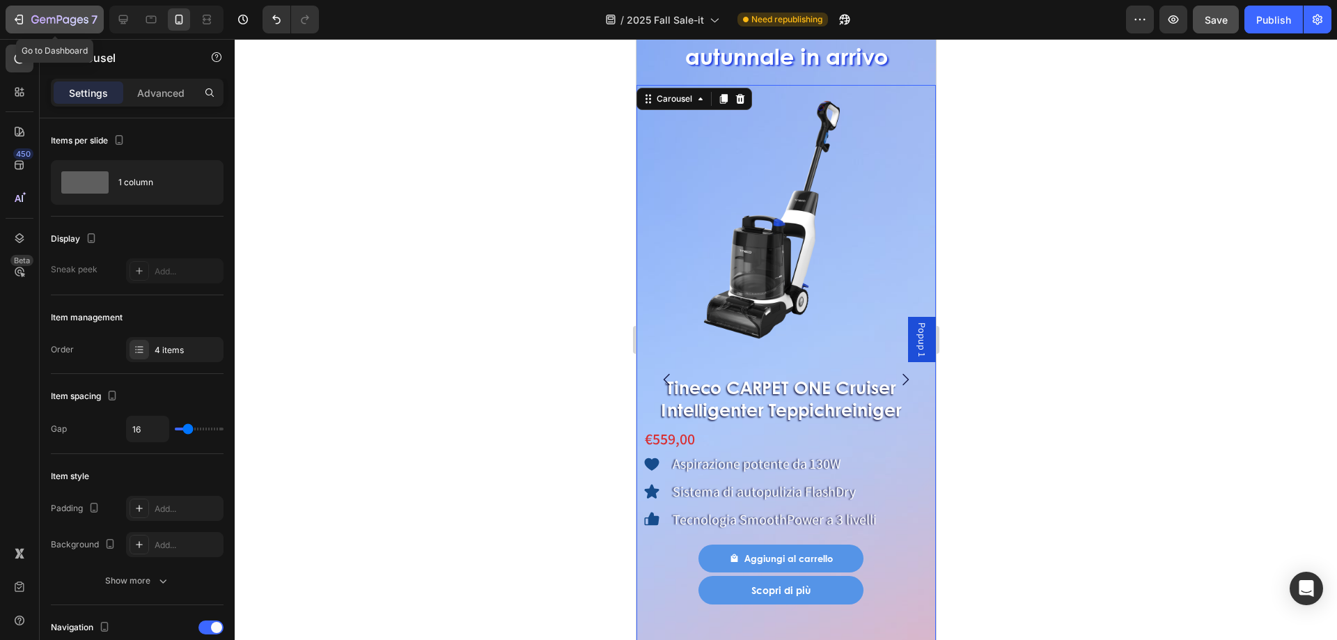
click at [20, 16] on icon "button" at bounding box center [19, 20] width 14 height 14
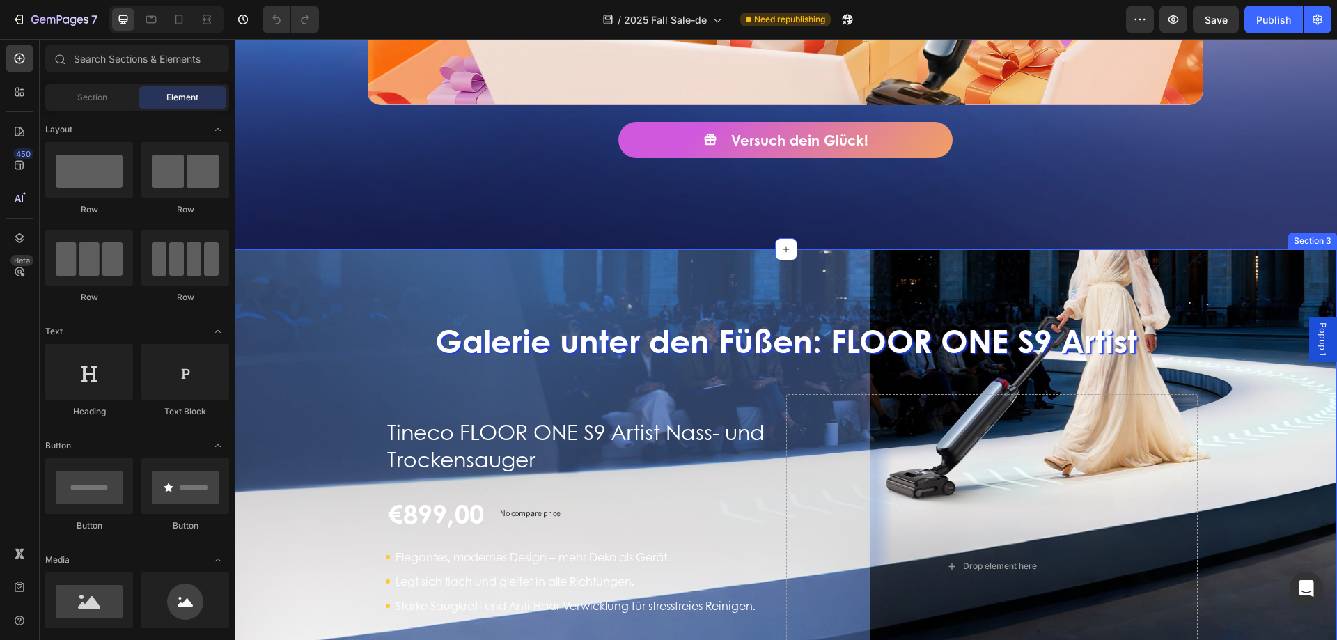
scroll to position [766, 0]
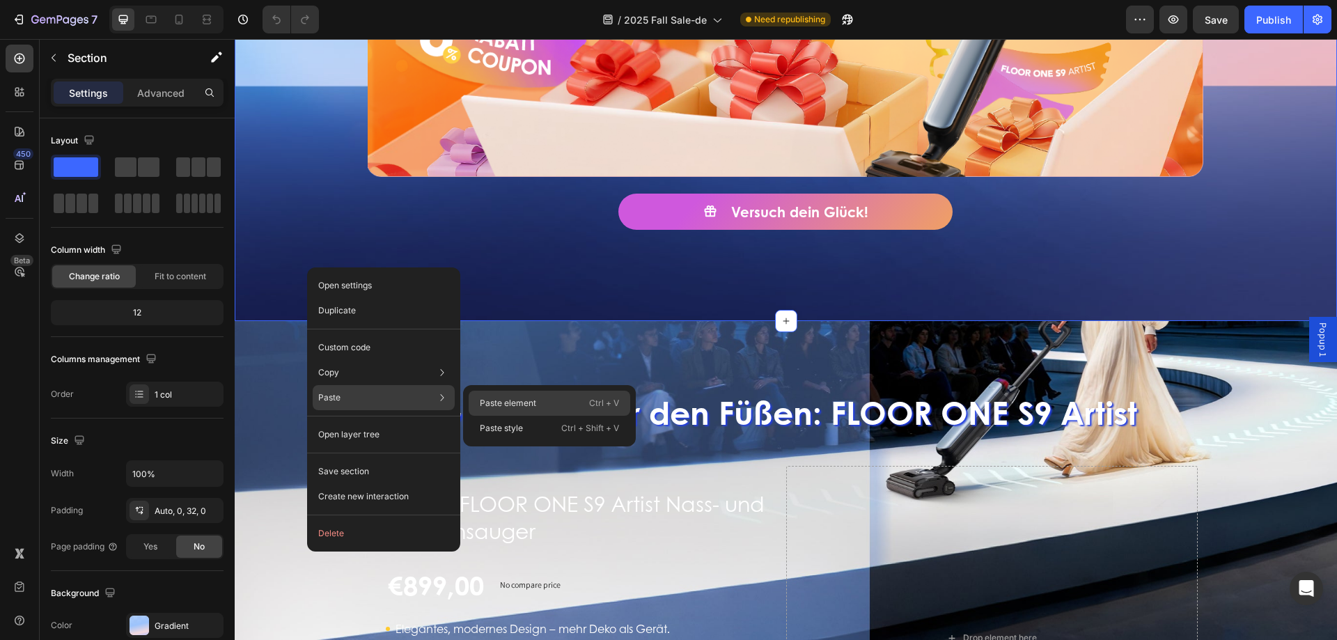
click at [520, 409] on div "Paste element Ctrl + V" at bounding box center [550, 403] width 162 height 25
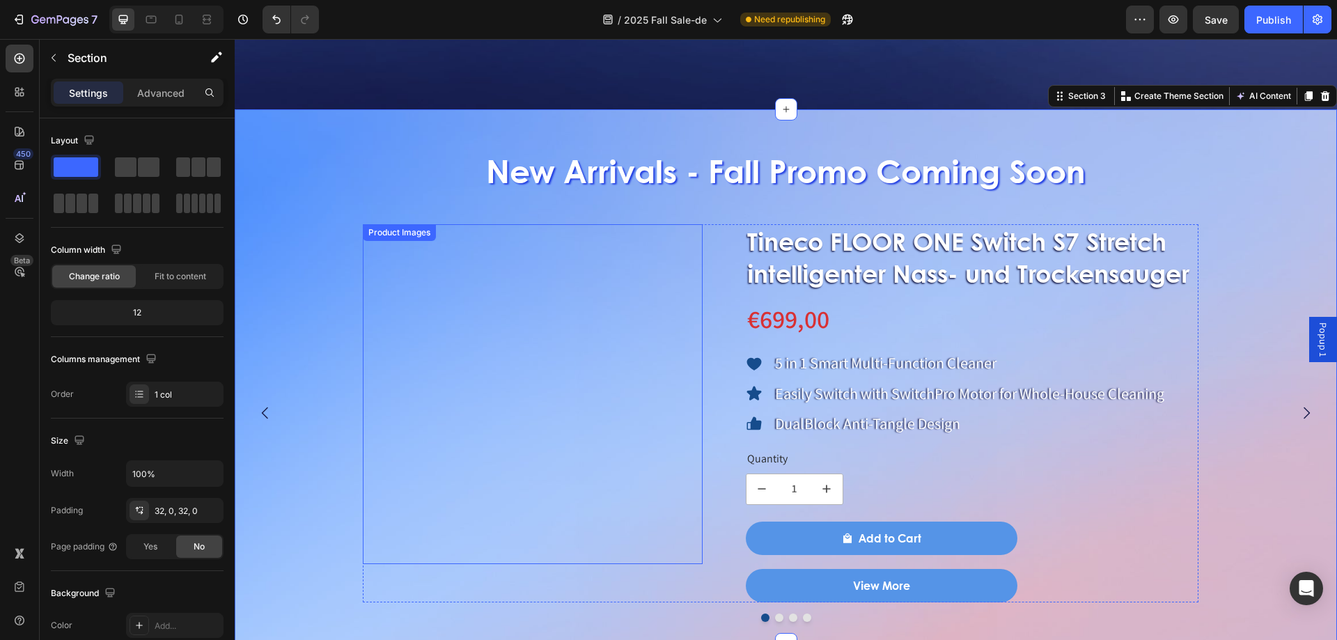
scroll to position [975, 0]
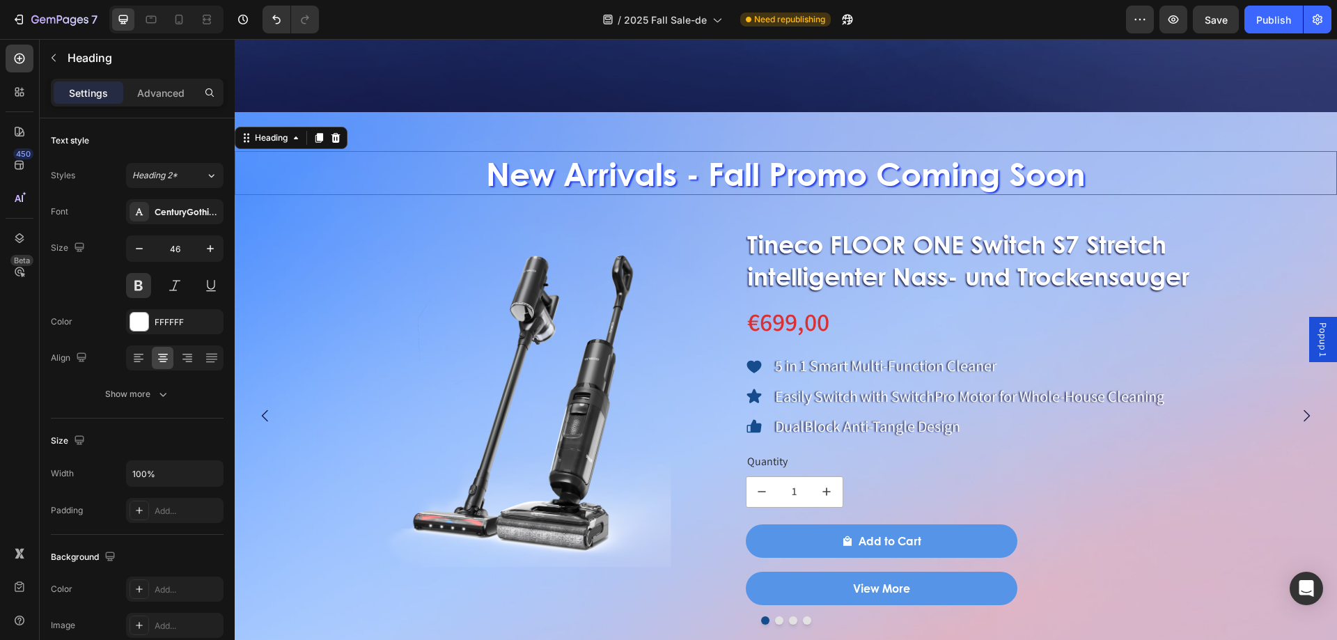
click at [624, 181] on h2 "New Arrivals - Fall Promo Coming Soon" at bounding box center [786, 173] width 1102 height 45
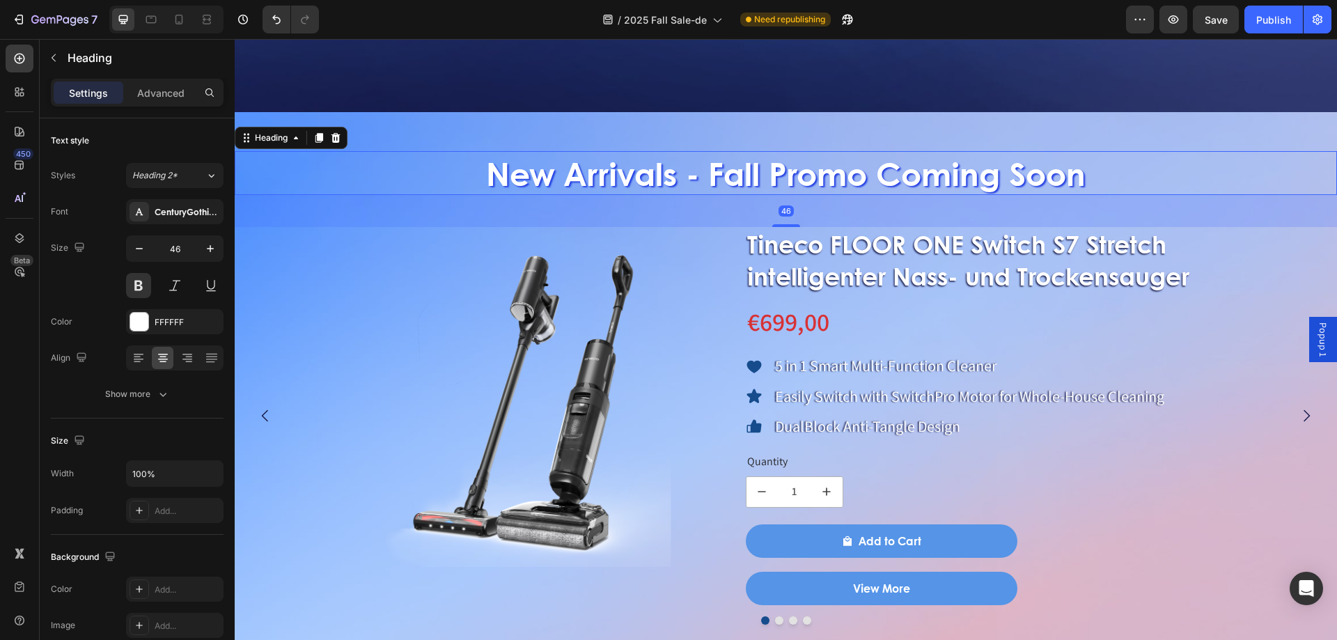
click at [480, 168] on h2 "New Arrivals - Fall Promo Coming Soon" at bounding box center [786, 173] width 1102 height 45
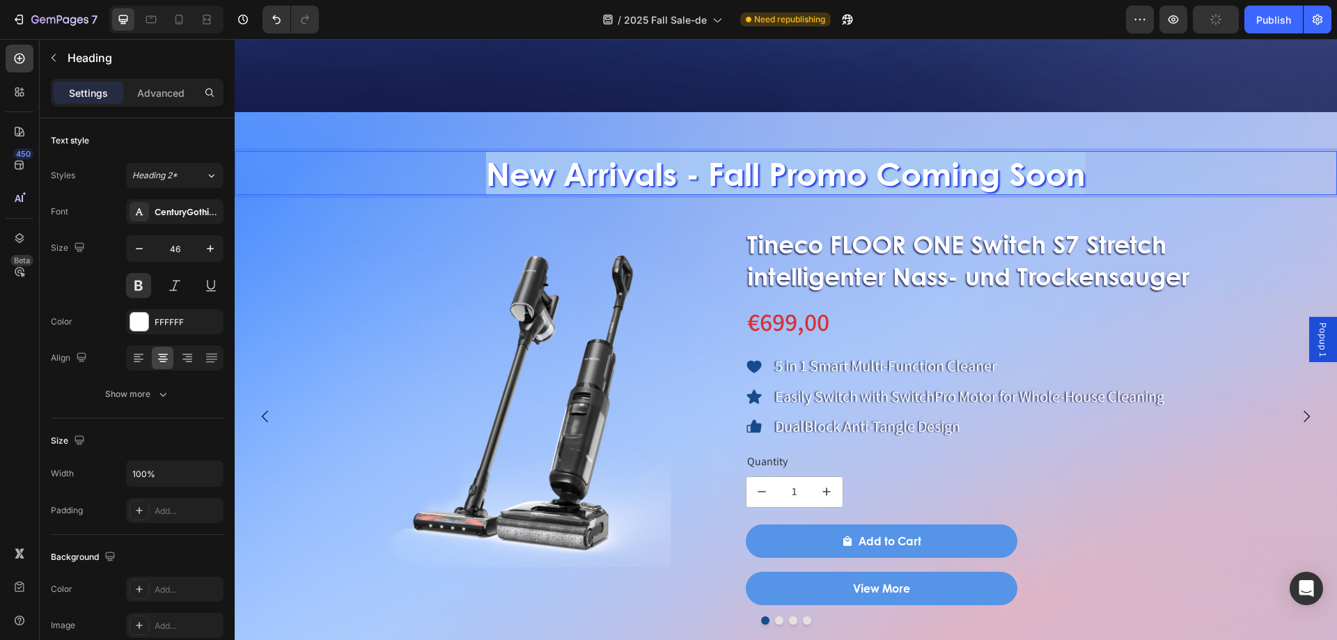
drag, startPoint x: 480, startPoint y: 168, endPoint x: 1069, endPoint y: 189, distance: 588.6
click at [1069, 189] on p "New Arrivals - Fall Promo Coming Soon" at bounding box center [785, 173] width 1099 height 42
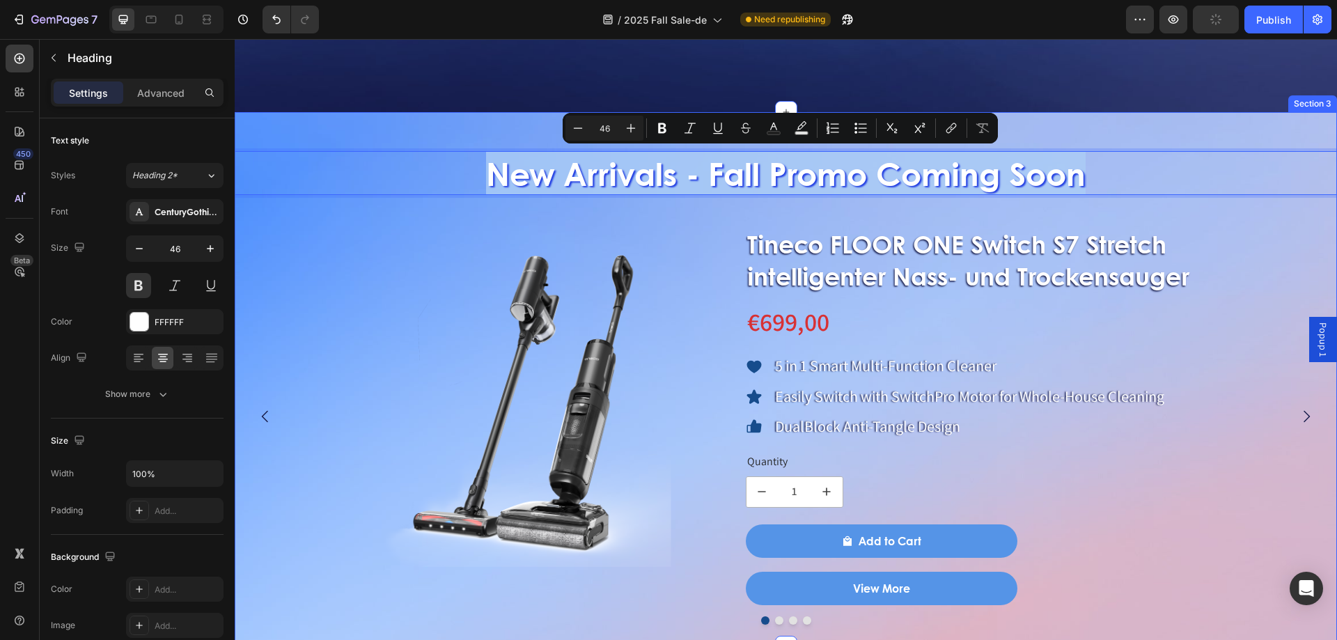
copy p "New Arrivals - Fall Promo Coming Soon"
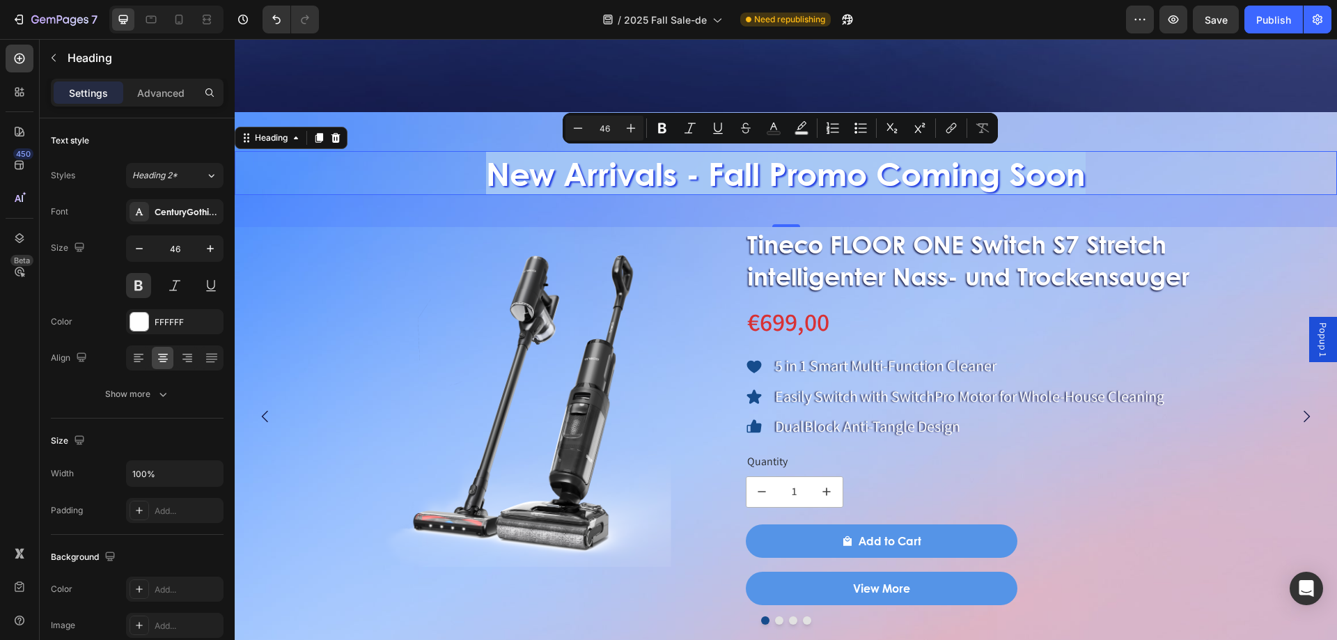
drag, startPoint x: 750, startPoint y: 166, endPoint x: 720, endPoint y: 169, distance: 30.1
click at [750, 166] on p "New Arrivals - Fall Promo Coming Soon" at bounding box center [785, 173] width 1099 height 42
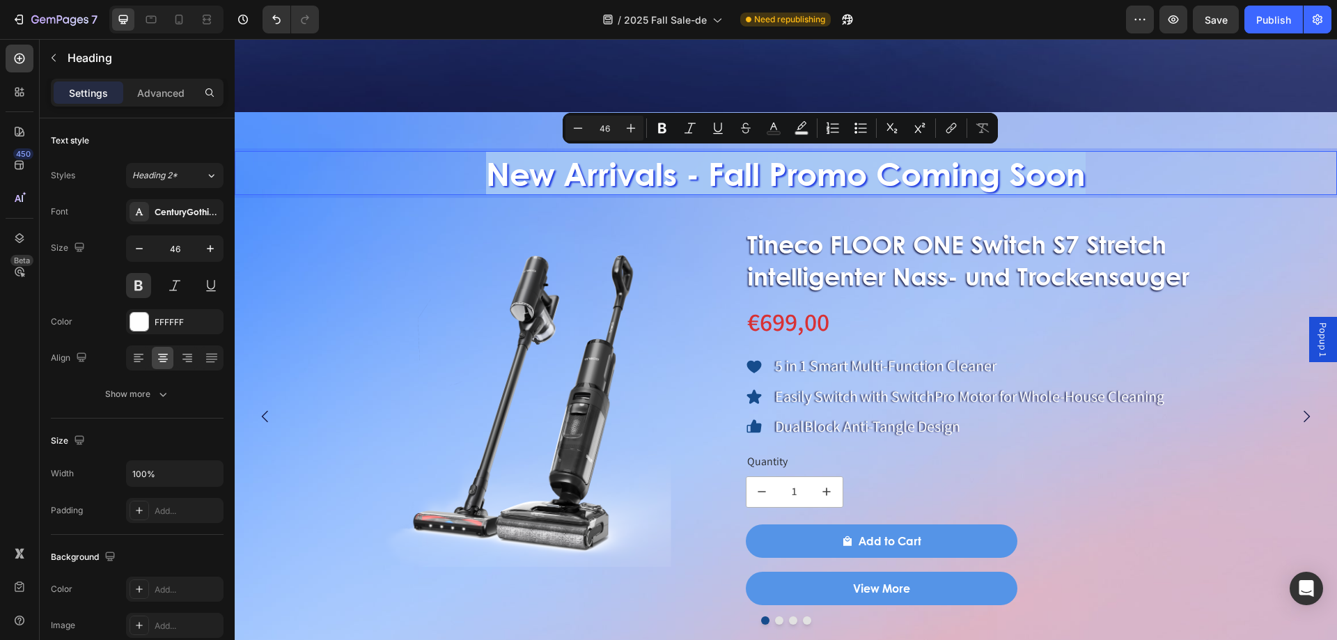
click at [482, 175] on p "New Arrivals - Fall Promo Coming Soon" at bounding box center [785, 173] width 1099 height 42
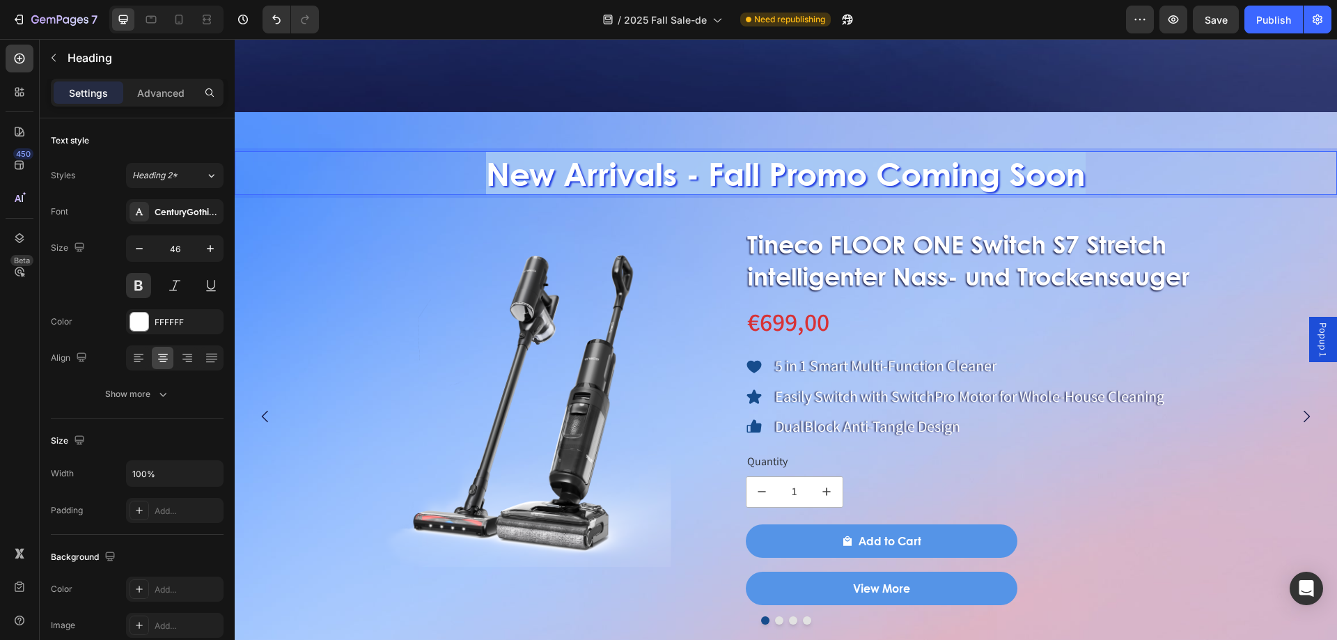
drag, startPoint x: 478, startPoint y: 174, endPoint x: 1101, endPoint y: 169, distance: 623.1
click at [1101, 169] on p "New Arrivals - Fall Promo Coming Soon" at bounding box center [785, 173] width 1099 height 42
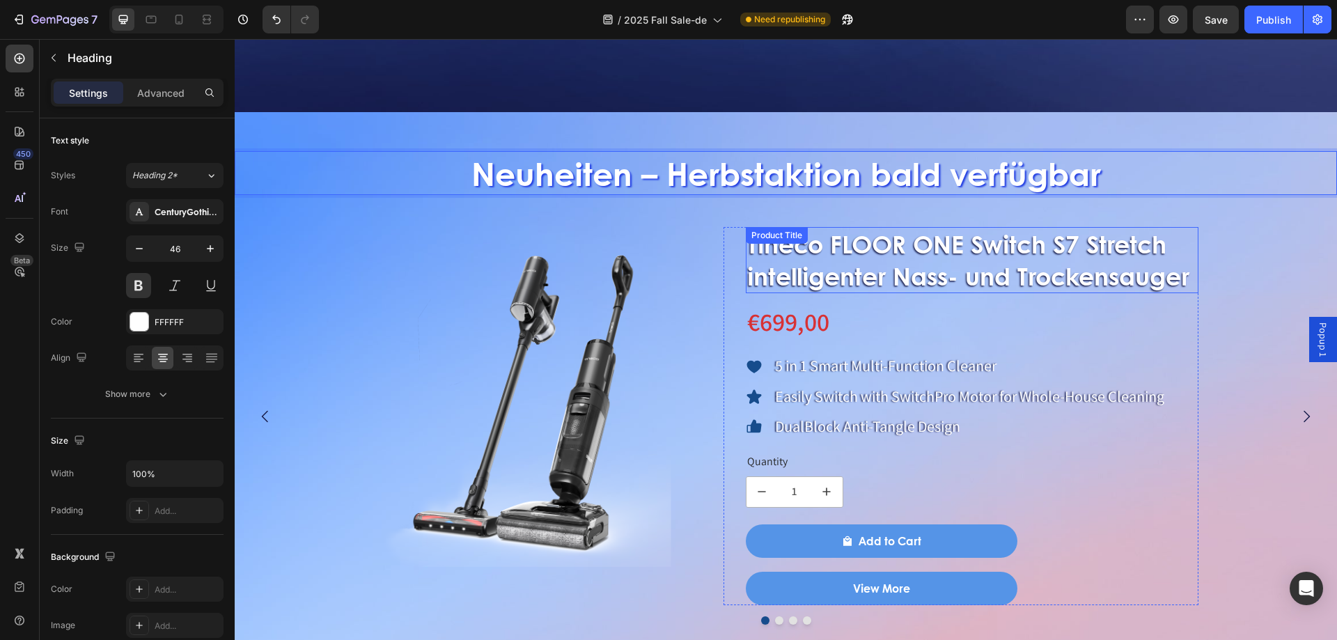
click at [809, 263] on h1 "Tineco FLOOR ONE Switch S7 Stretch intelligenter Nass- und Trockensauger" at bounding box center [972, 260] width 453 height 66
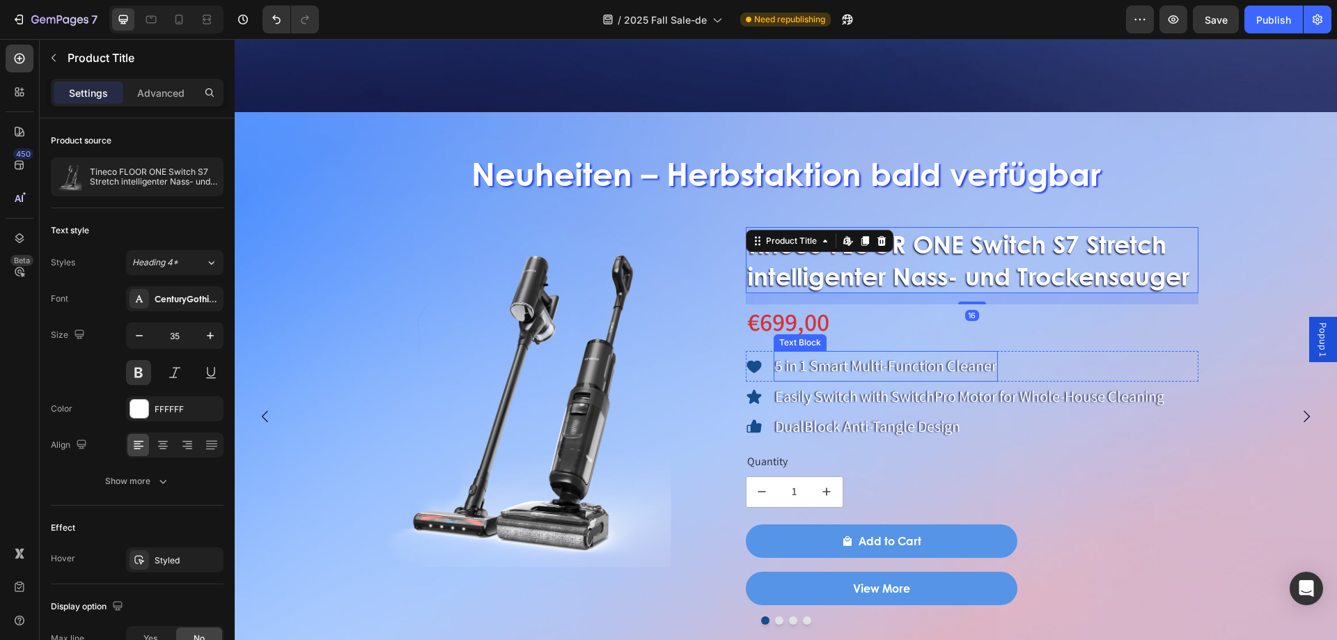
click at [867, 375] on p "5 in 1 Smart Multi-Function Cleaner" at bounding box center [885, 366] width 221 height 28
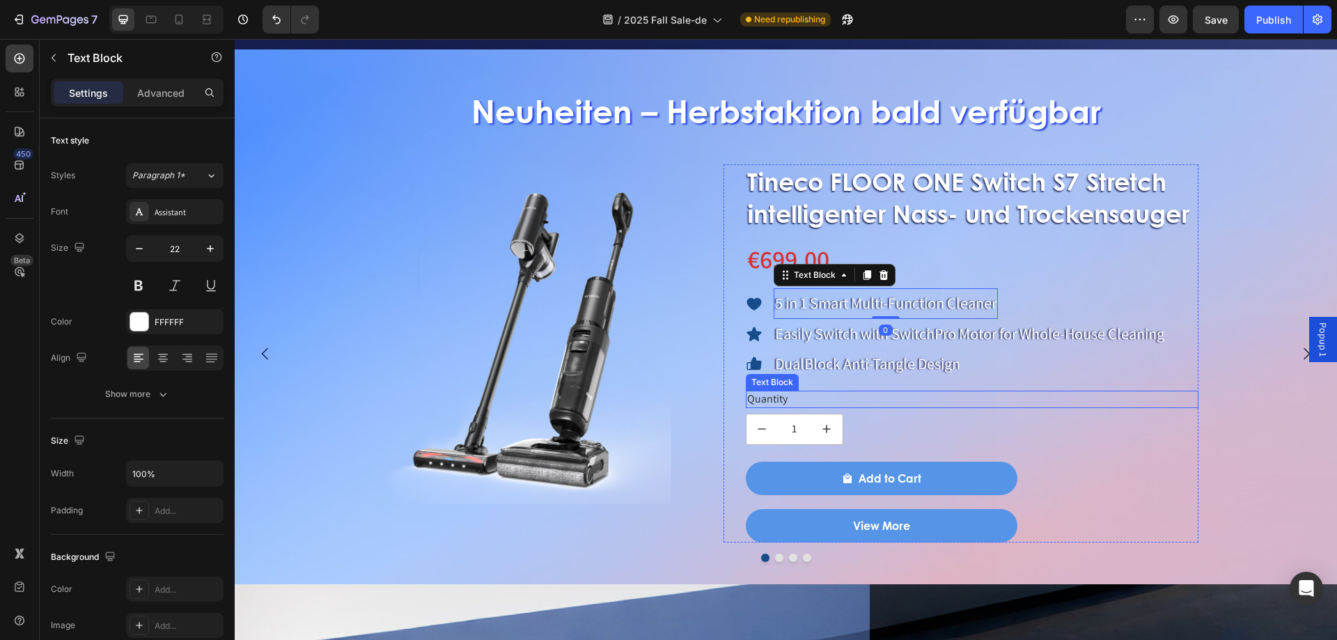
scroll to position [1044, 0]
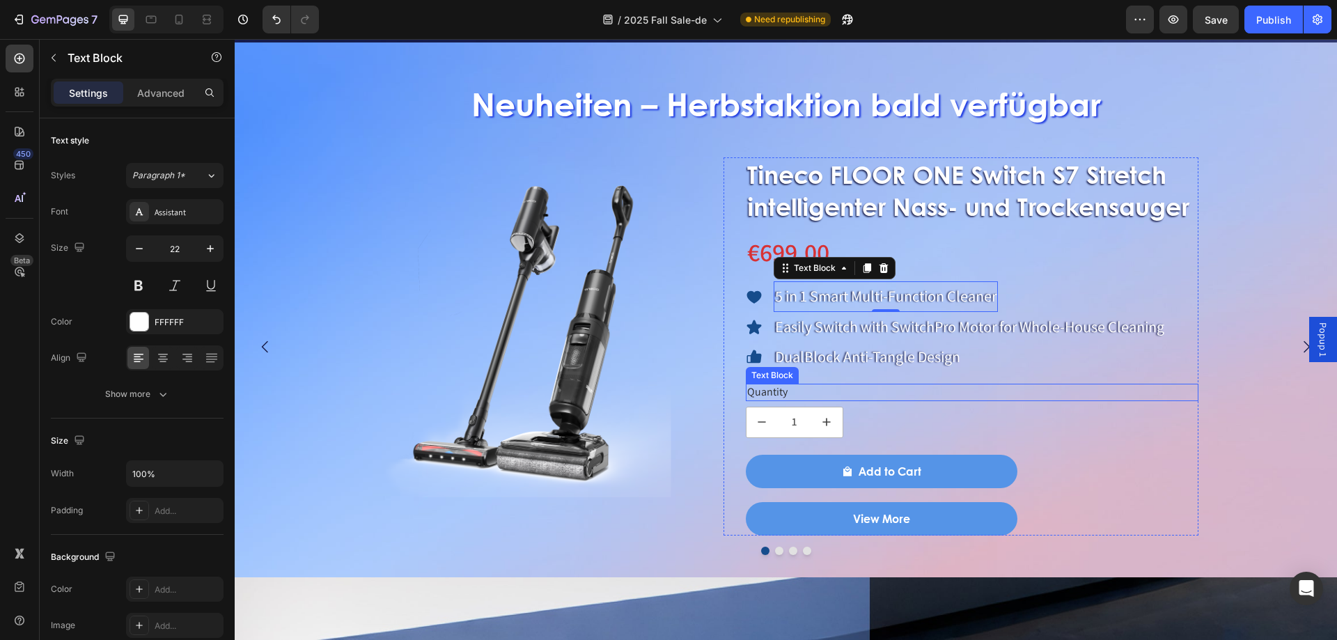
click at [771, 393] on div "Quantity" at bounding box center [972, 392] width 453 height 17
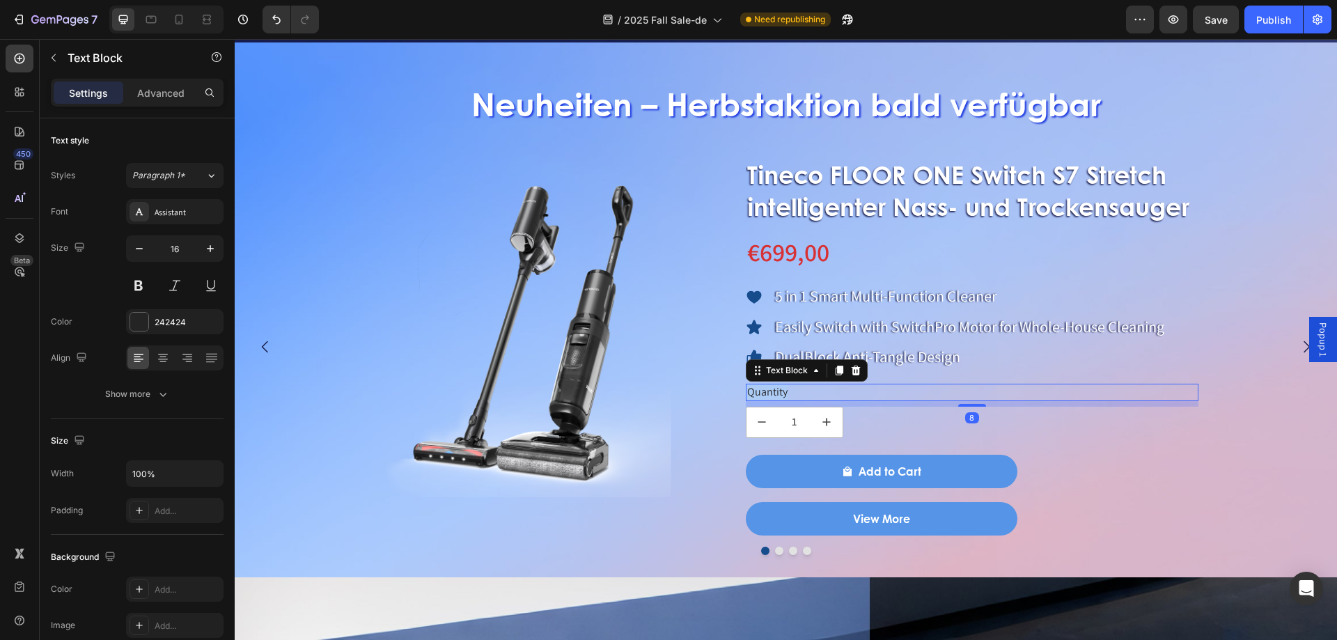
click at [771, 393] on div "Quantity" at bounding box center [972, 392] width 453 height 17
click at [788, 390] on p "Quantity" at bounding box center [972, 392] width 450 height 15
drag, startPoint x: 789, startPoint y: 390, endPoint x: 738, endPoint y: 394, distance: 51.0
click at [738, 394] on div "Tineco FLOOR ONE Switch S7 Stretch intelligenter Nass- und Trockensauger Produc…" at bounding box center [961, 345] width 476 height 377
click at [780, 391] on p "Quantity" at bounding box center [972, 392] width 450 height 15
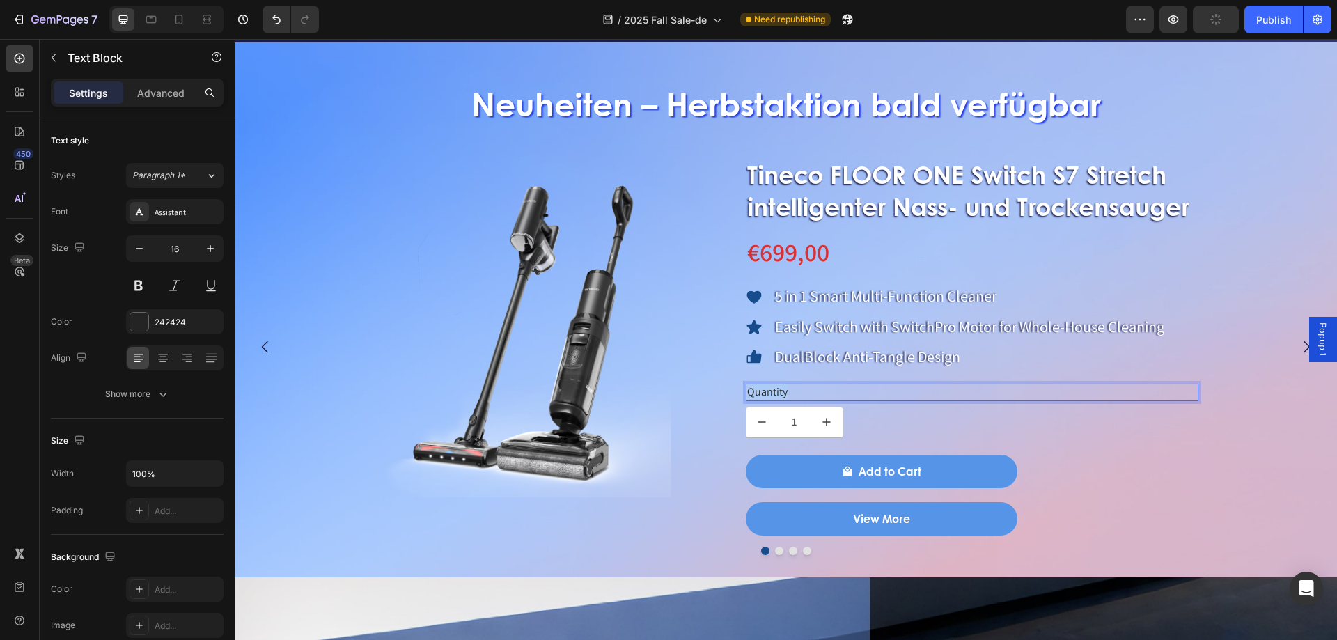
drag, startPoint x: 797, startPoint y: 391, endPoint x: 746, endPoint y: 391, distance: 51.5
click at [746, 391] on div "Quantity" at bounding box center [972, 392] width 453 height 17
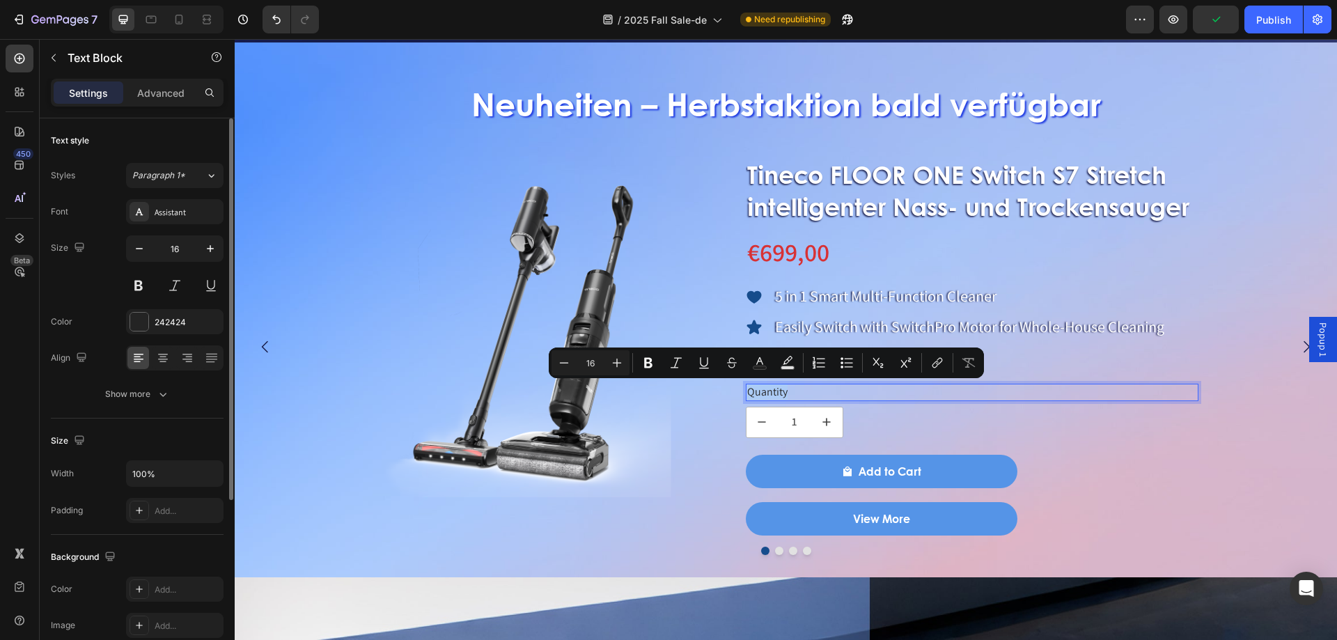
copy p "Quantity"
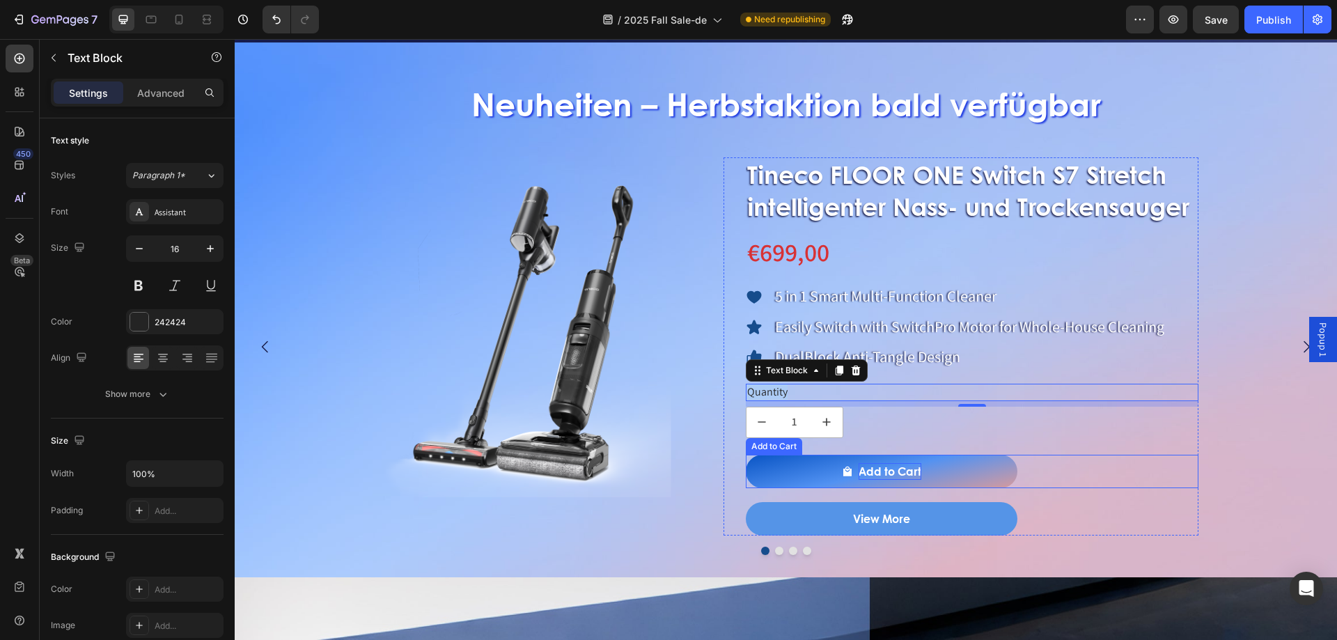
click at [886, 475] on div "Add to Cart" at bounding box center [889, 471] width 63 height 17
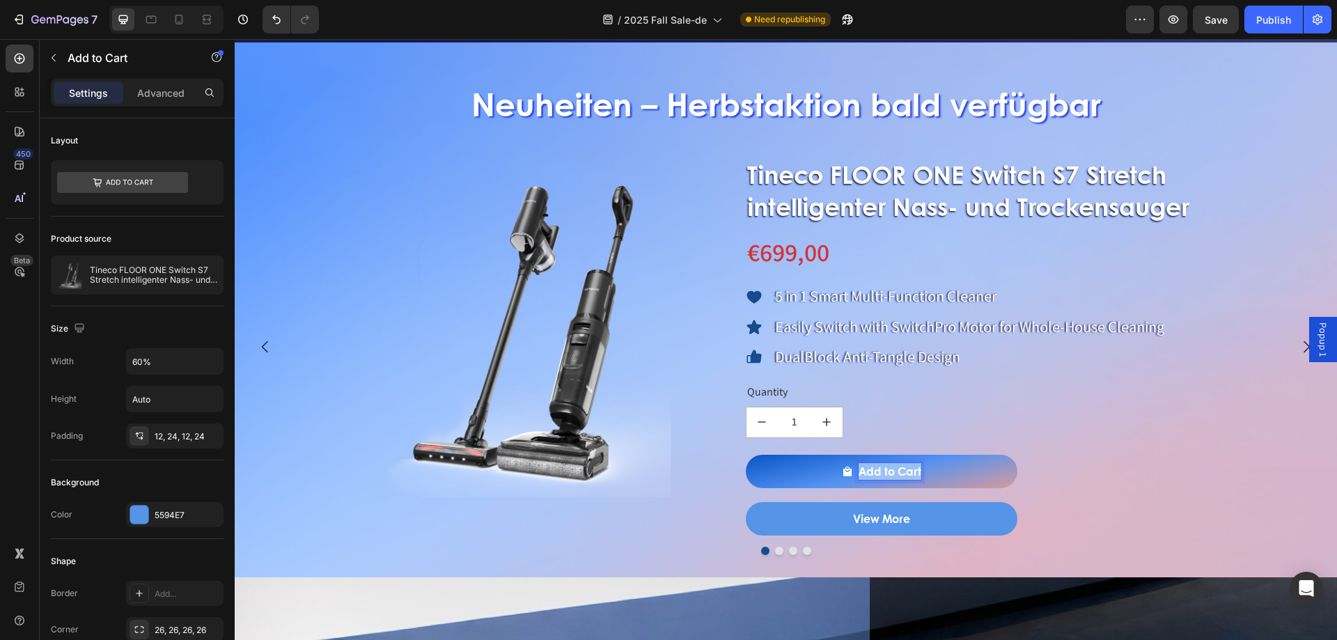
drag, startPoint x: 861, startPoint y: 471, endPoint x: 934, endPoint y: 471, distance: 72.4
click at [934, 471] on button "Add to Cart" at bounding box center [882, 471] width 272 height 33
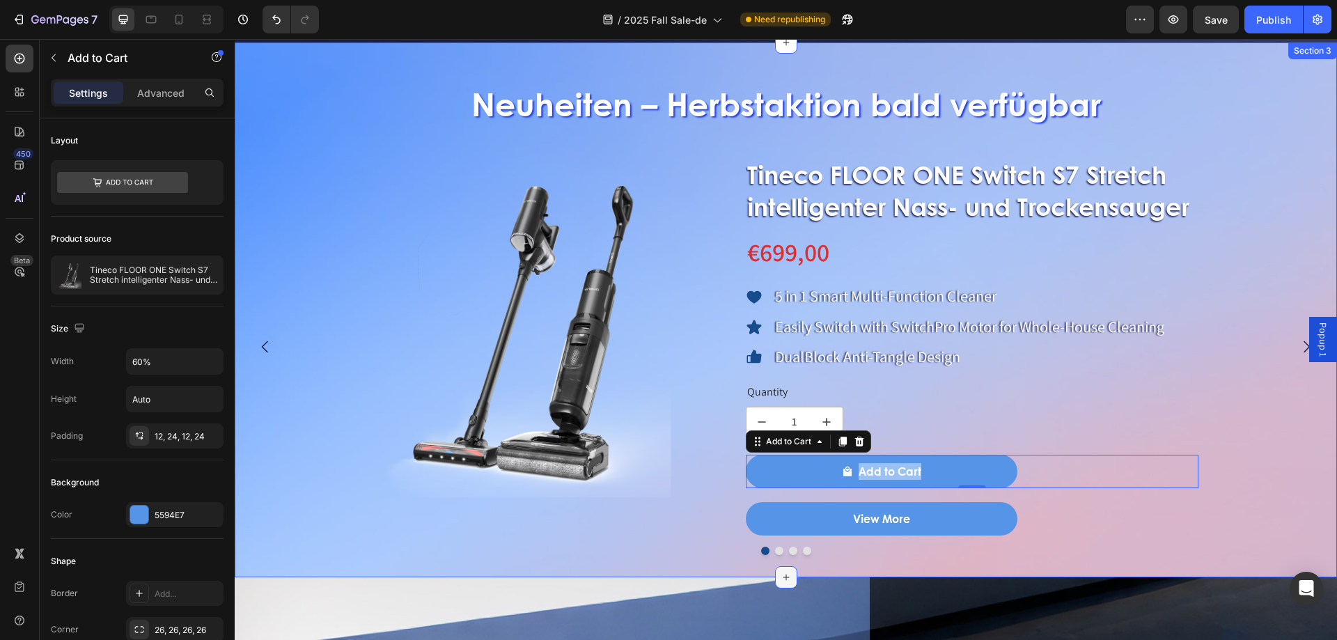
click at [783, 572] on icon at bounding box center [785, 577] width 11 height 11
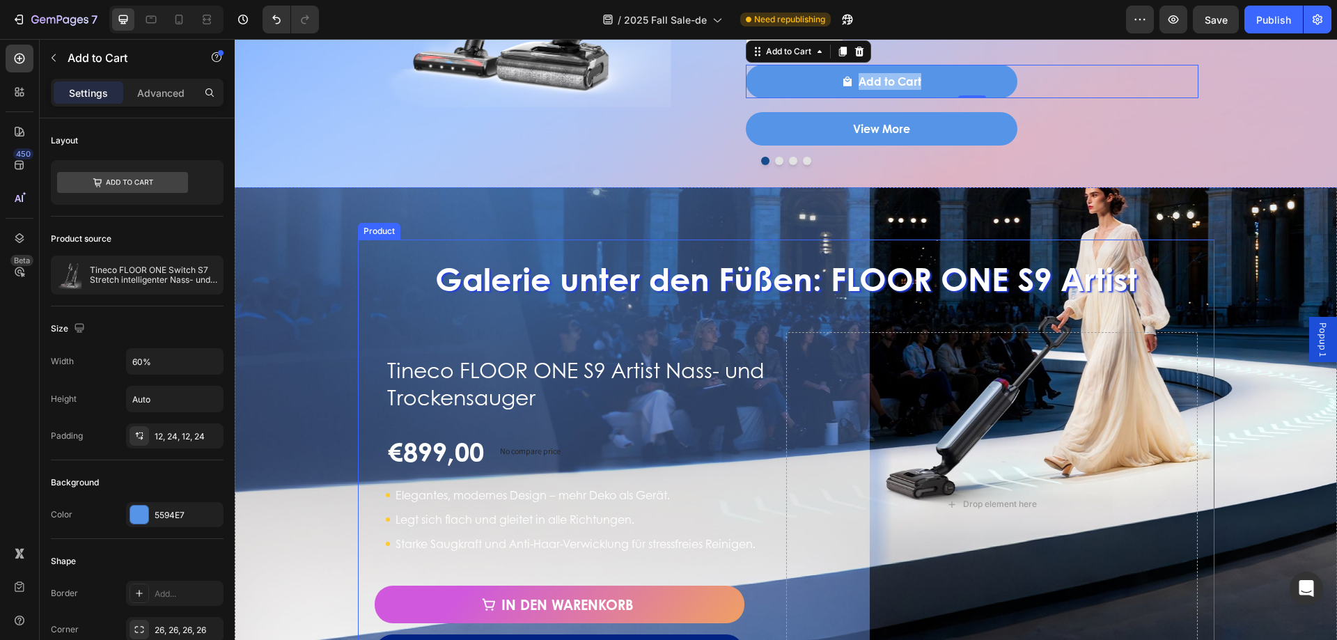
scroll to position [1291, 0]
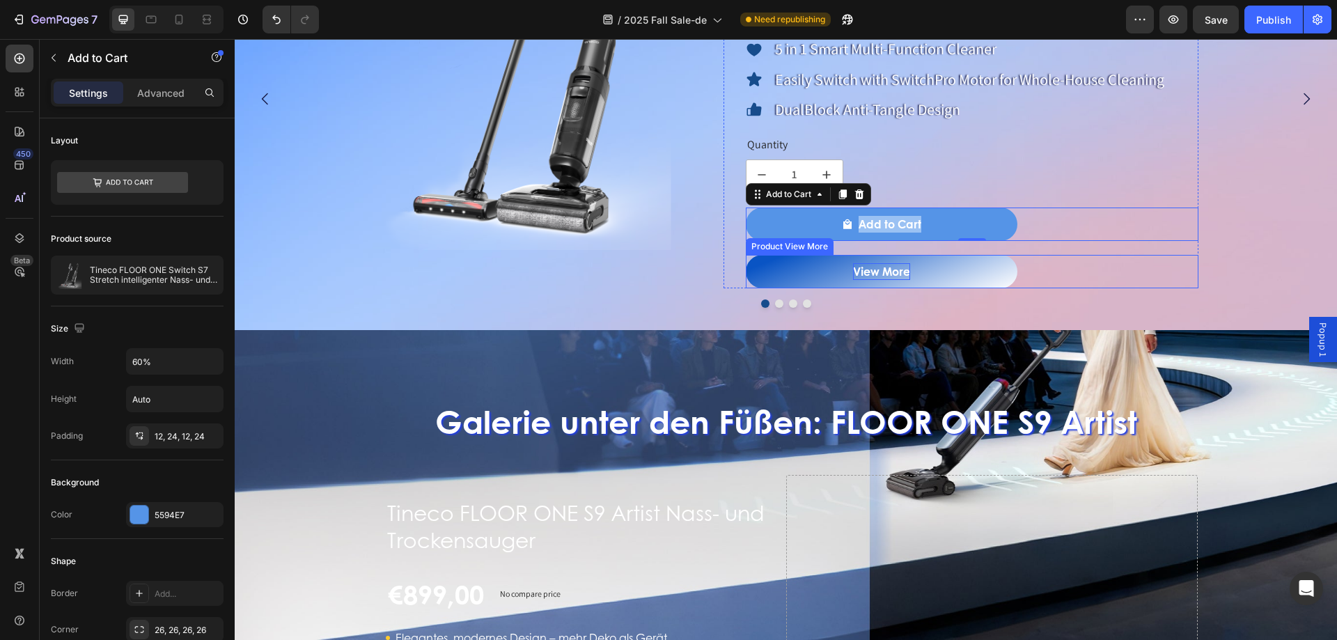
click at [904, 265] on div "View More" at bounding box center [881, 271] width 57 height 17
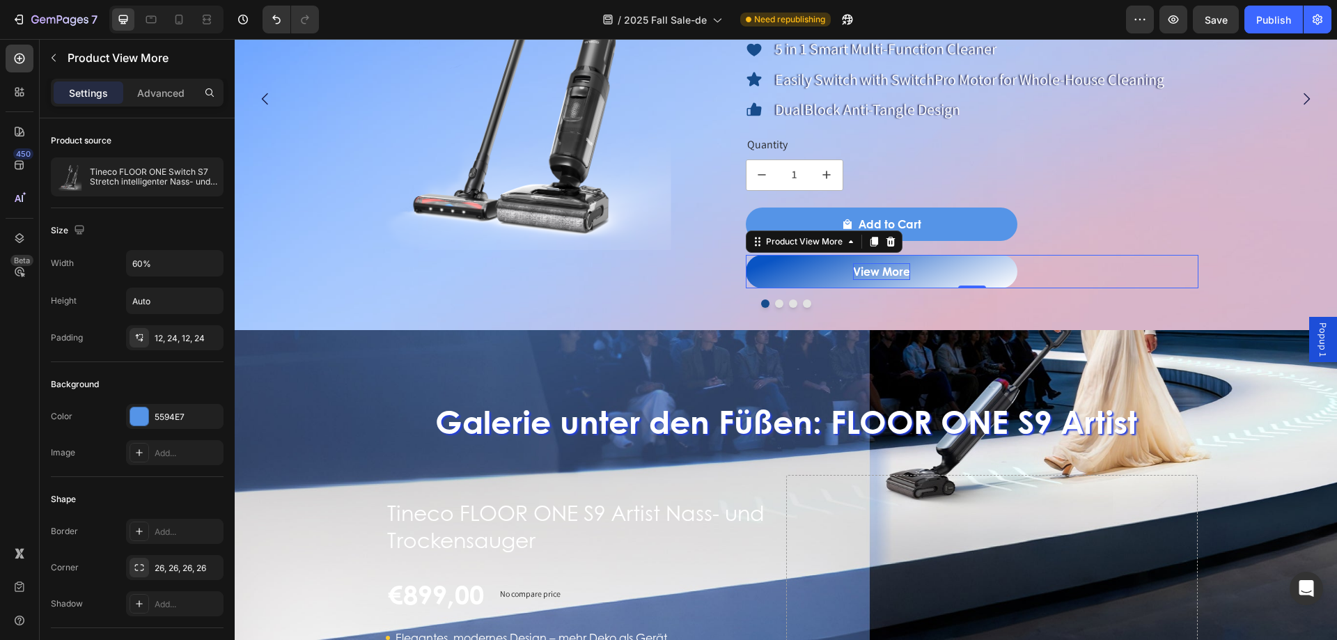
click at [855, 272] on div "View More" at bounding box center [881, 271] width 57 height 17
click at [858, 272] on p "View More" at bounding box center [881, 271] width 57 height 17
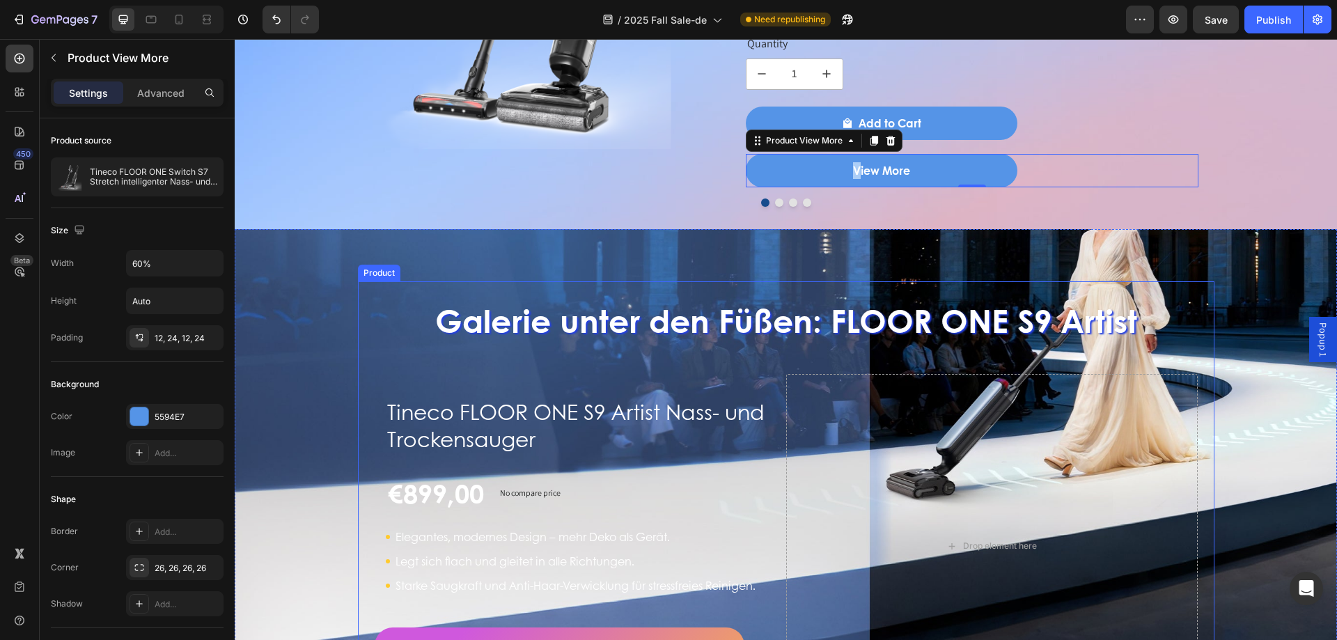
scroll to position [1500, 0]
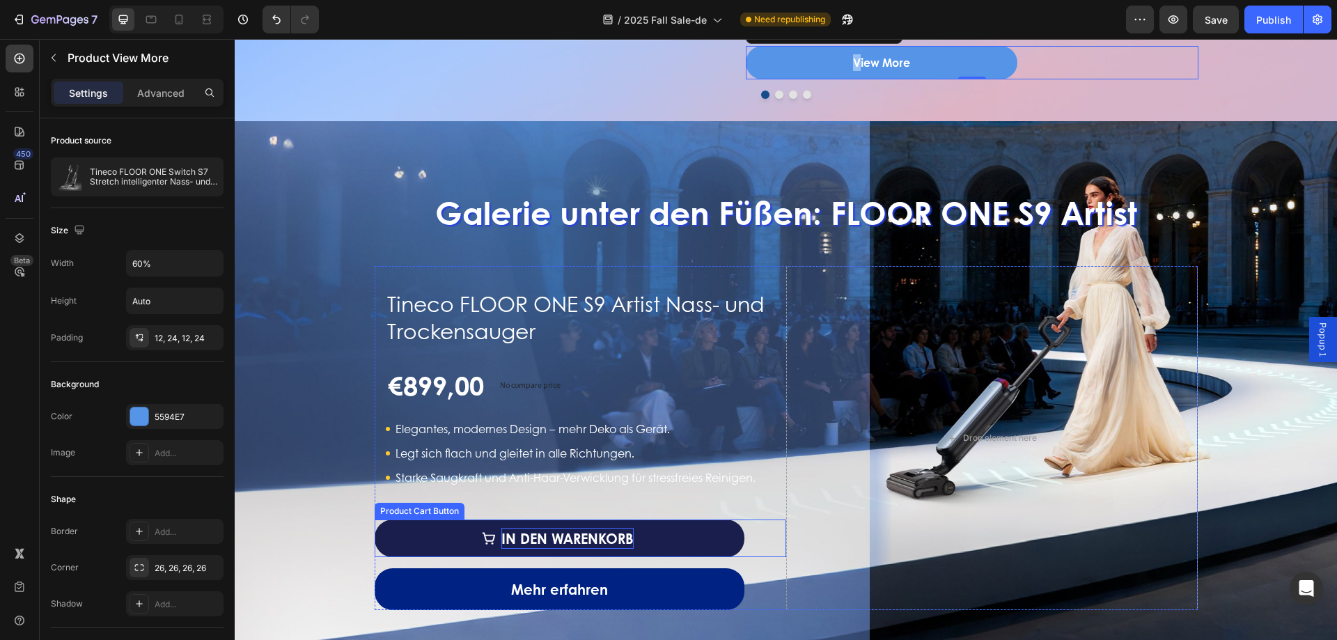
drag, startPoint x: 499, startPoint y: 549, endPoint x: 507, endPoint y: 536, distance: 14.7
click at [501, 549] on div "In den Warenkorb" at bounding box center [567, 538] width 132 height 21
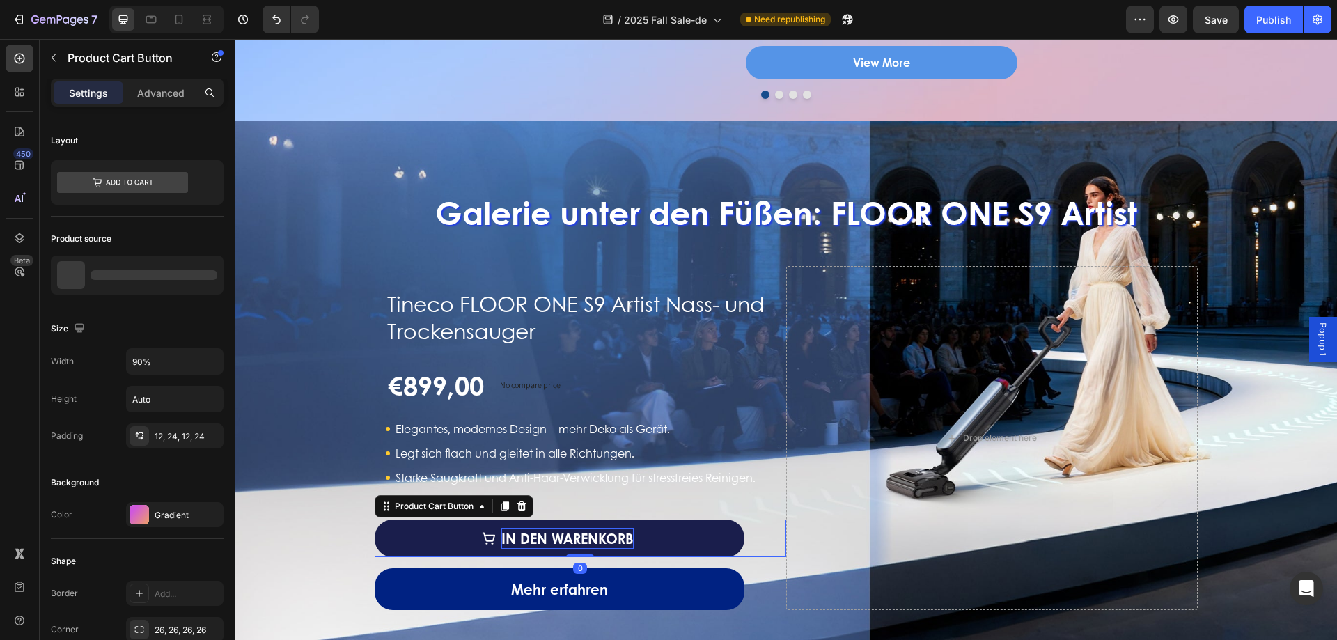
click at [507, 536] on div "In den Warenkorb" at bounding box center [567, 538] width 132 height 21
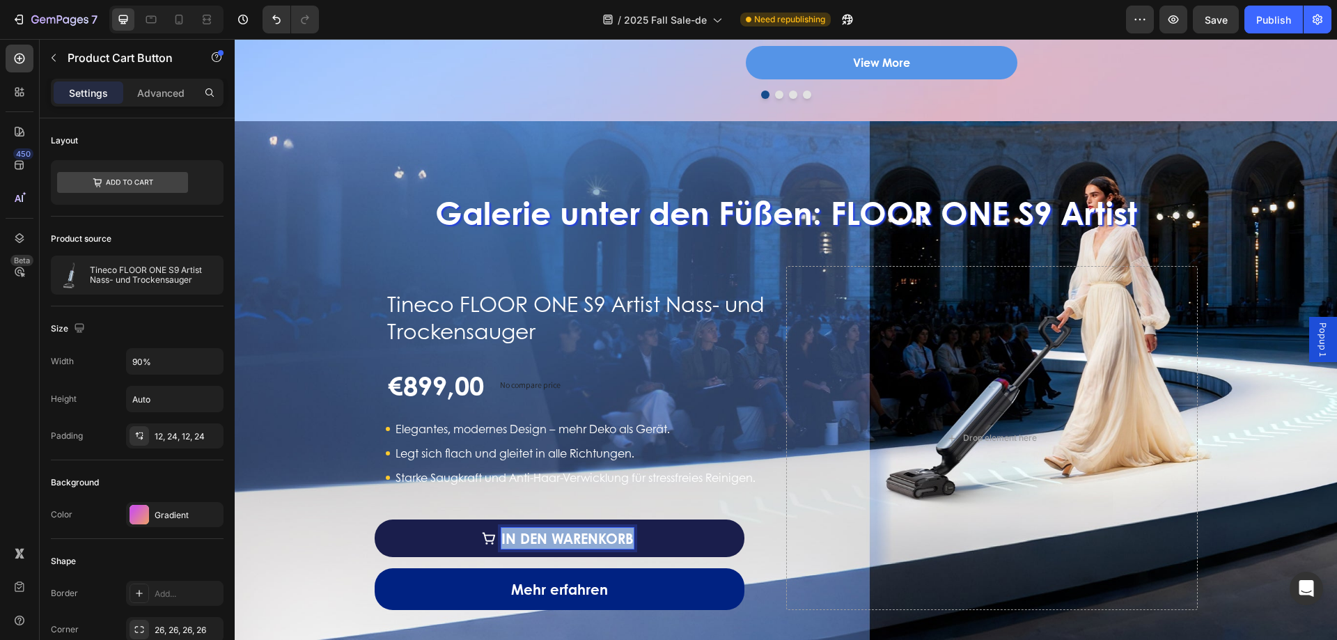
drag, startPoint x: 496, startPoint y: 537, endPoint x: 635, endPoint y: 544, distance: 138.7
click at [635, 544] on button "In den Warenkorb" at bounding box center [560, 538] width 370 height 38
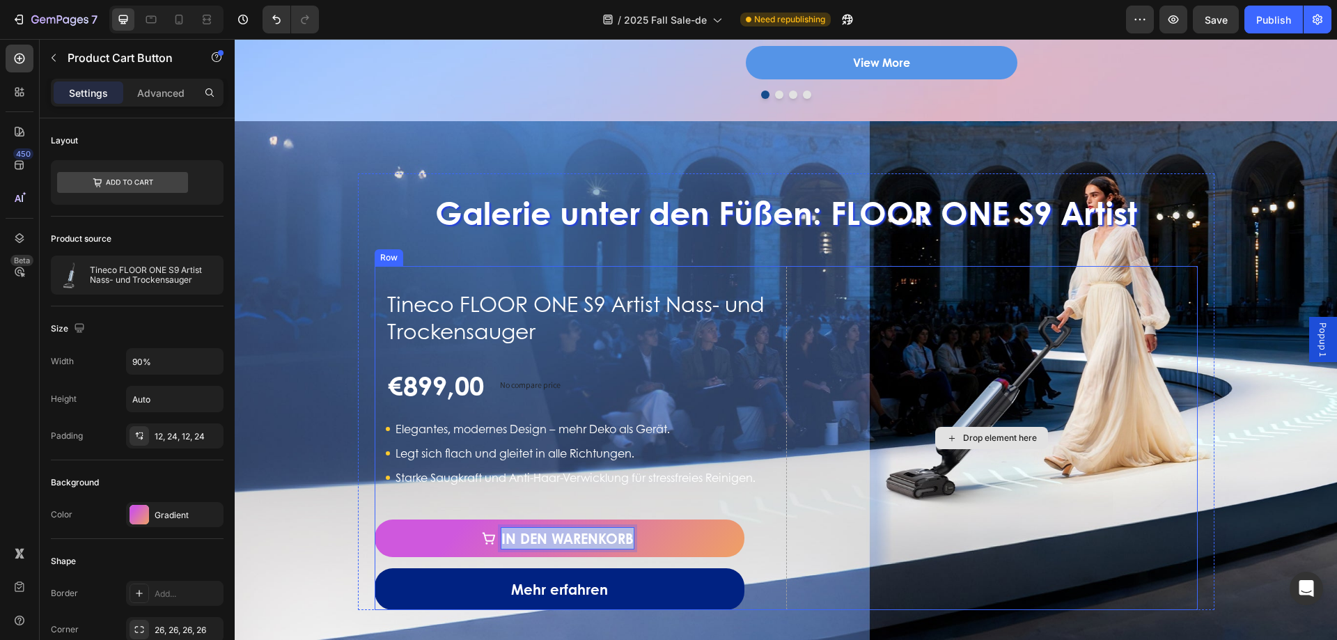
copy p "In den Warenkorb"
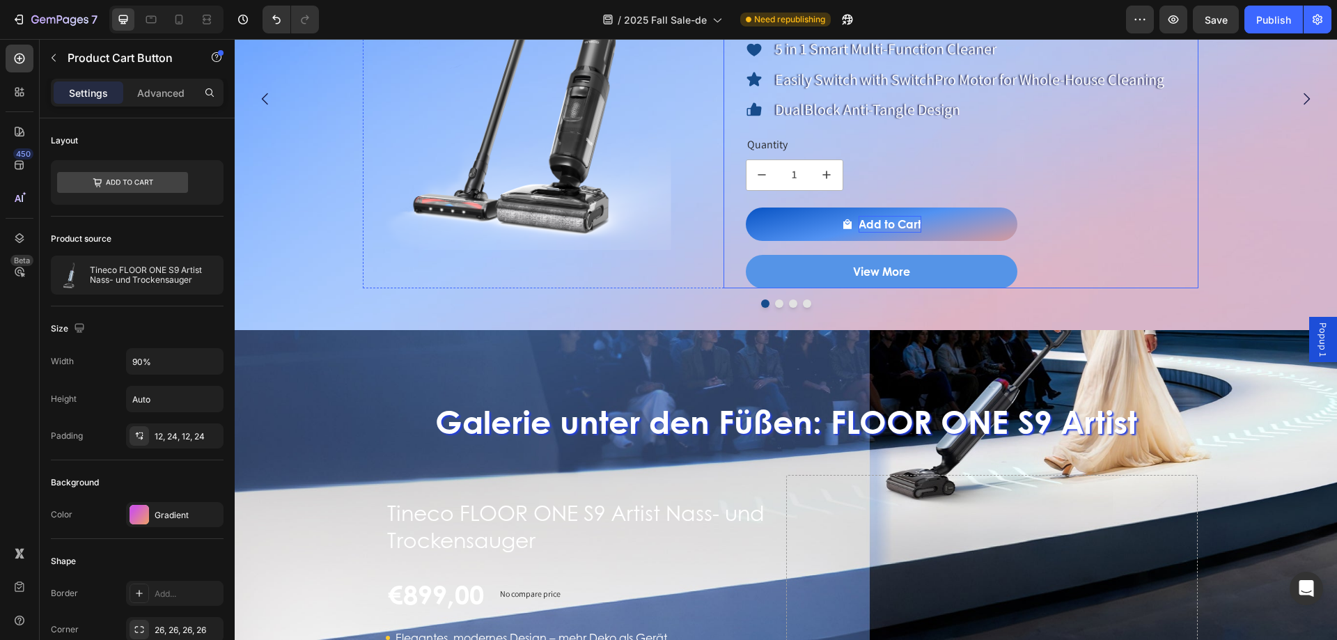
click at [873, 223] on p "Add to Cart" at bounding box center [889, 224] width 63 height 17
drag, startPoint x: 863, startPoint y: 222, endPoint x: 919, endPoint y: 229, distance: 56.1
click at [919, 229] on p "Add to Cart" at bounding box center [889, 224] width 63 height 17
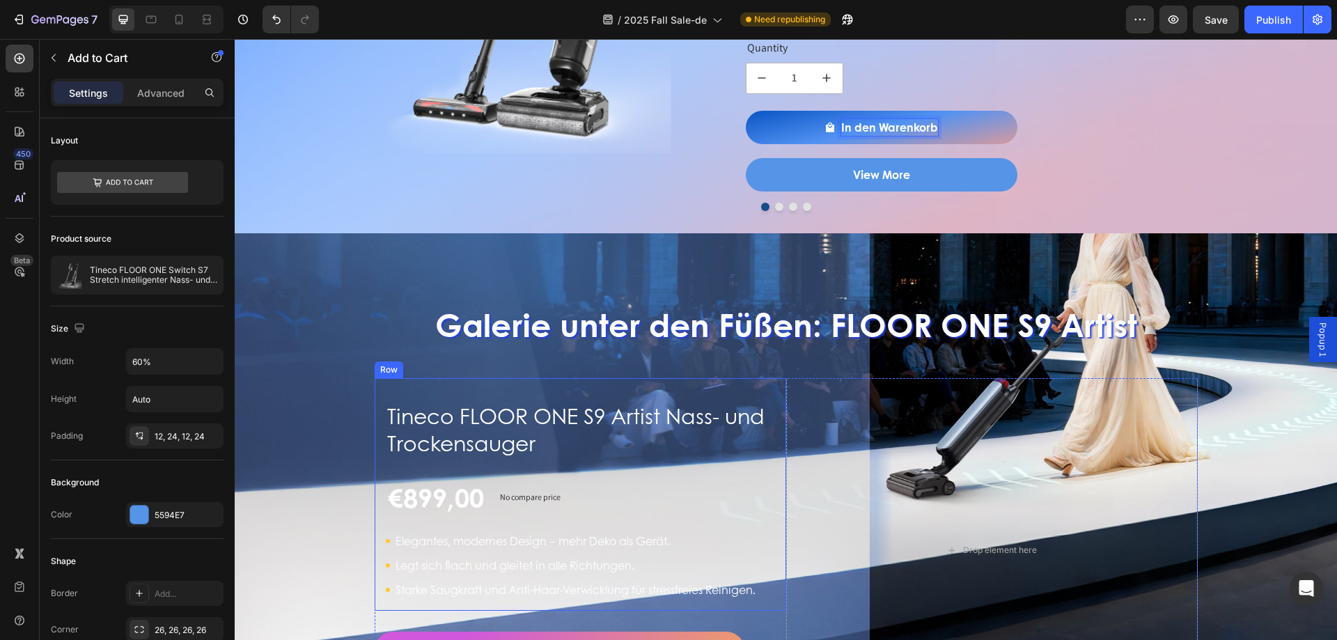
scroll to position [1500, 0]
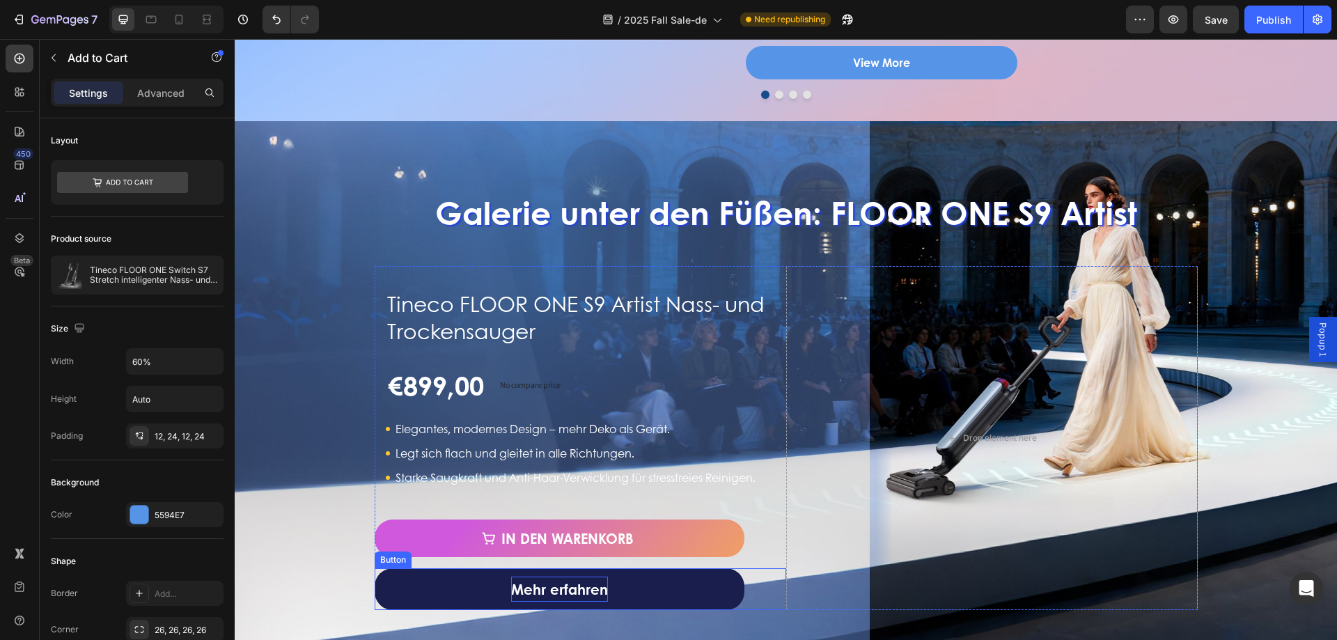
click at [512, 595] on p "Mehr erfahren" at bounding box center [559, 588] width 97 height 25
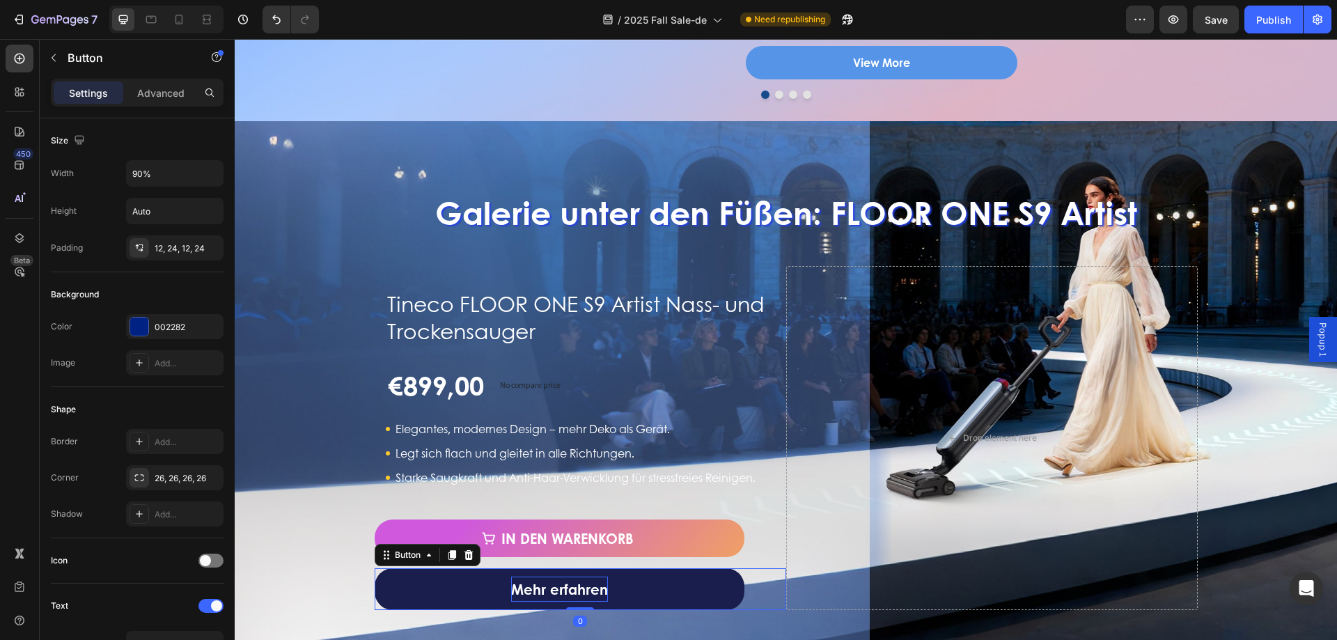
click at [512, 595] on p "Mehr erfahren" at bounding box center [559, 588] width 97 height 25
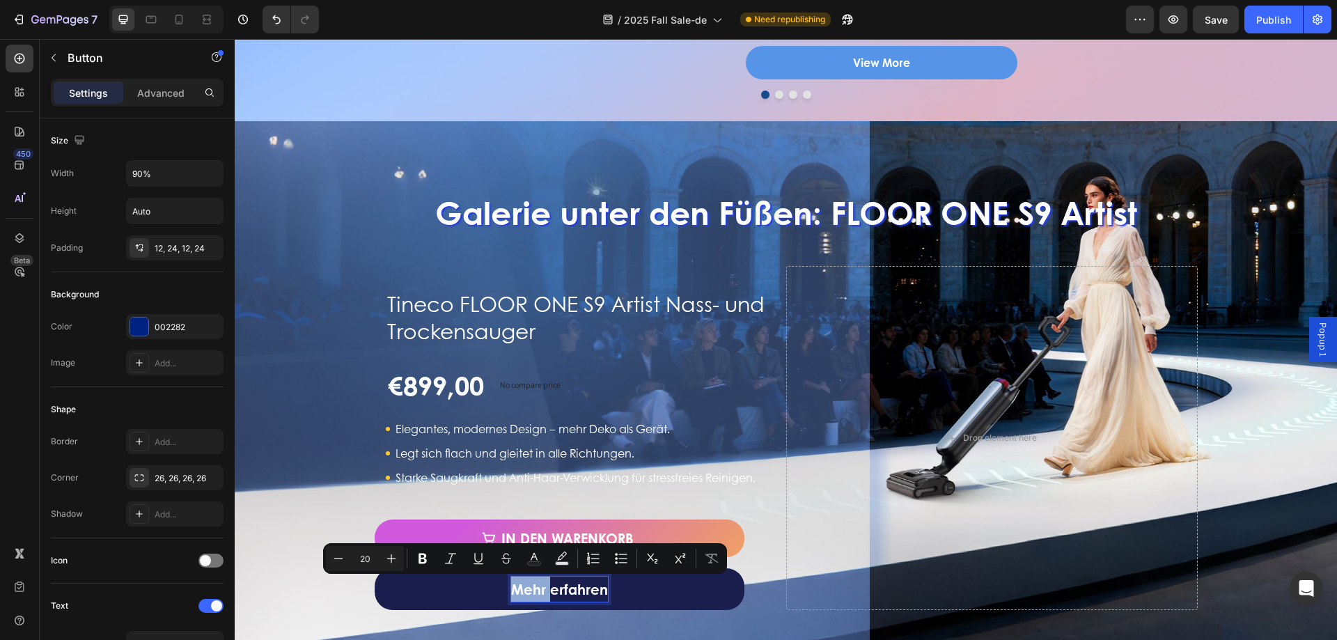
click at [511, 590] on p "Mehr erfahren" at bounding box center [559, 588] width 97 height 25
drag, startPoint x: 506, startPoint y: 590, endPoint x: 595, endPoint y: 593, distance: 89.2
click at [595, 593] on p "Mehr erfahren" at bounding box center [559, 588] width 97 height 25
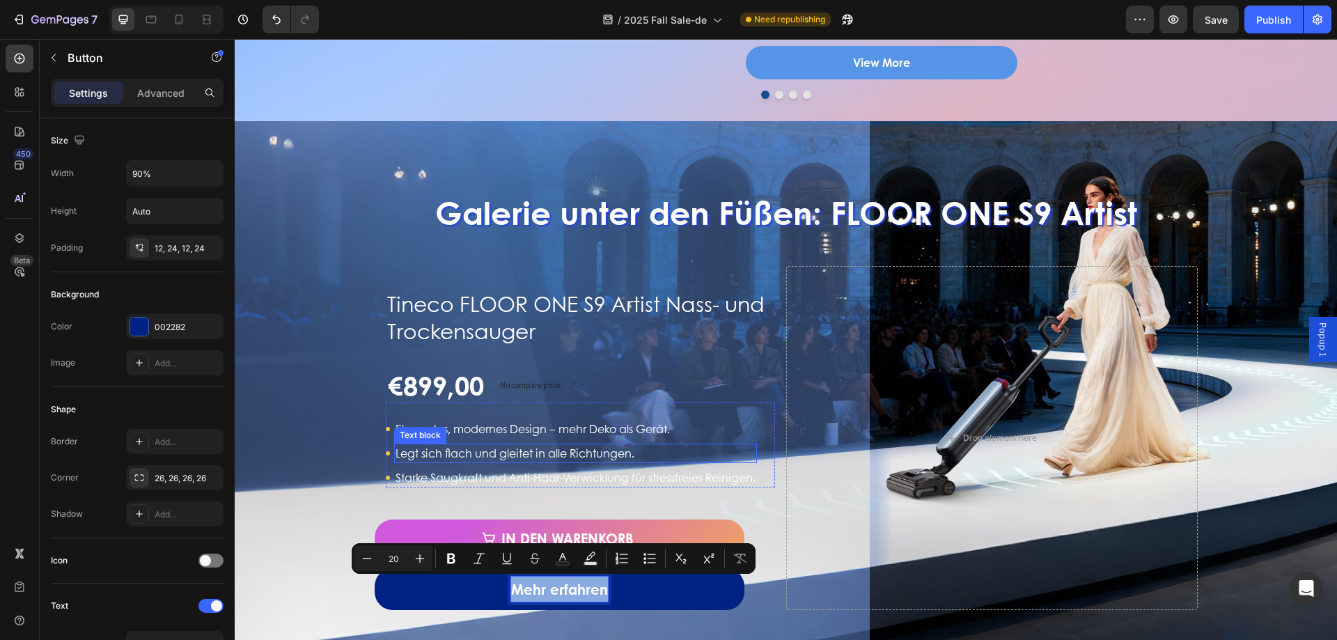
copy p "Mehr erfahren"
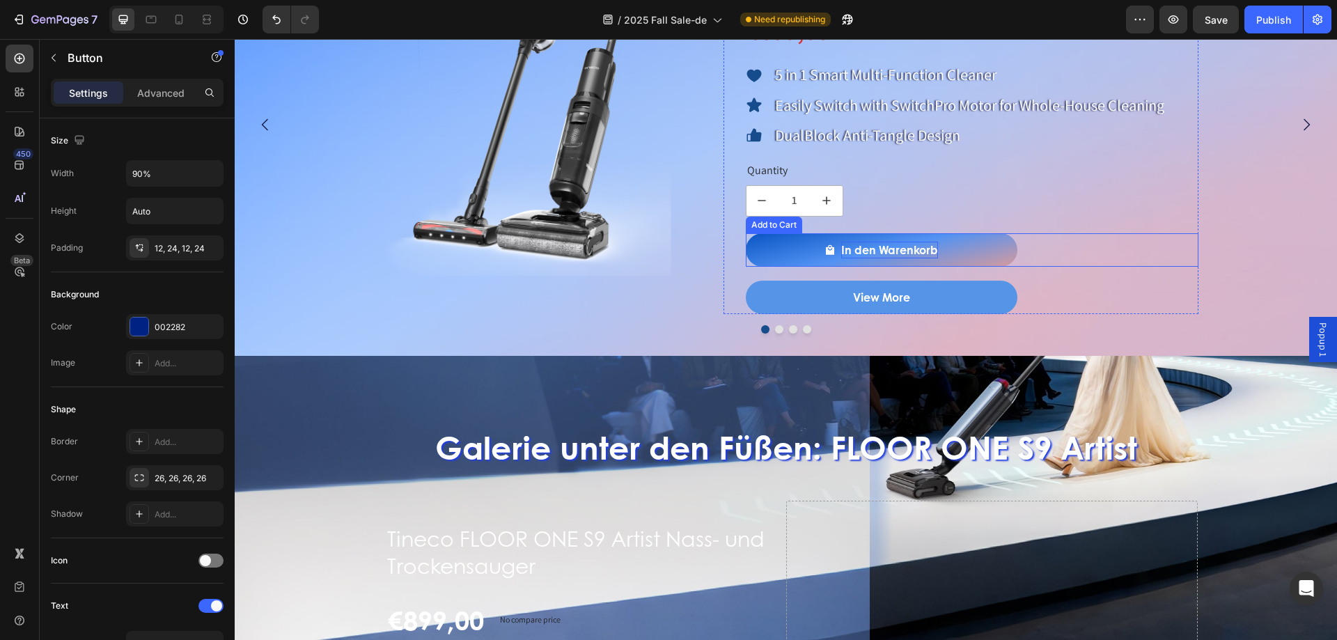
scroll to position [1222, 0]
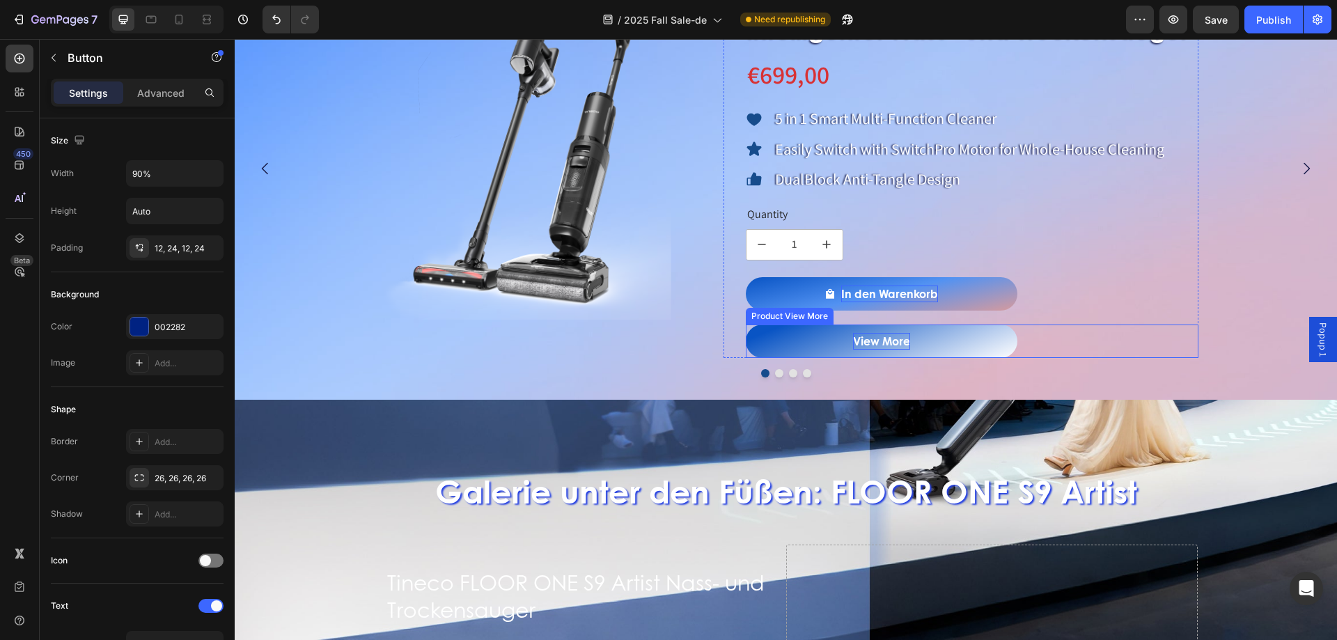
click at [876, 336] on p "View More" at bounding box center [881, 341] width 57 height 17
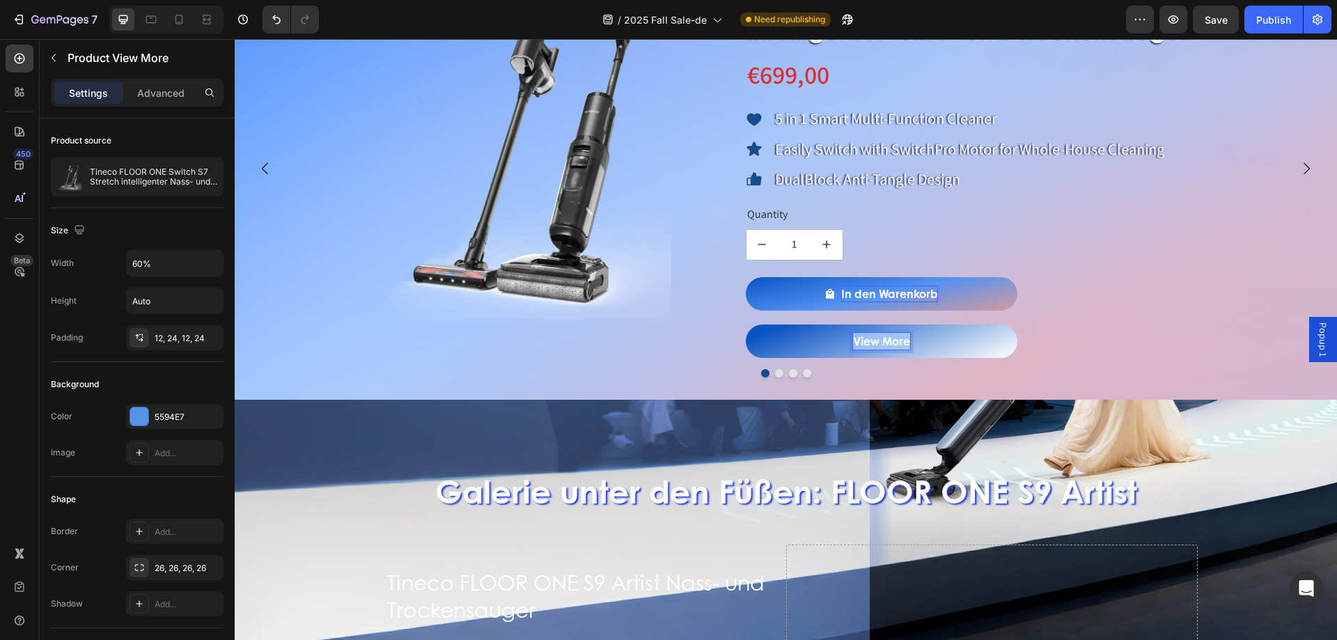
drag, startPoint x: 856, startPoint y: 340, endPoint x: 930, endPoint y: 340, distance: 74.5
click at [930, 340] on button "View More" at bounding box center [882, 340] width 272 height 33
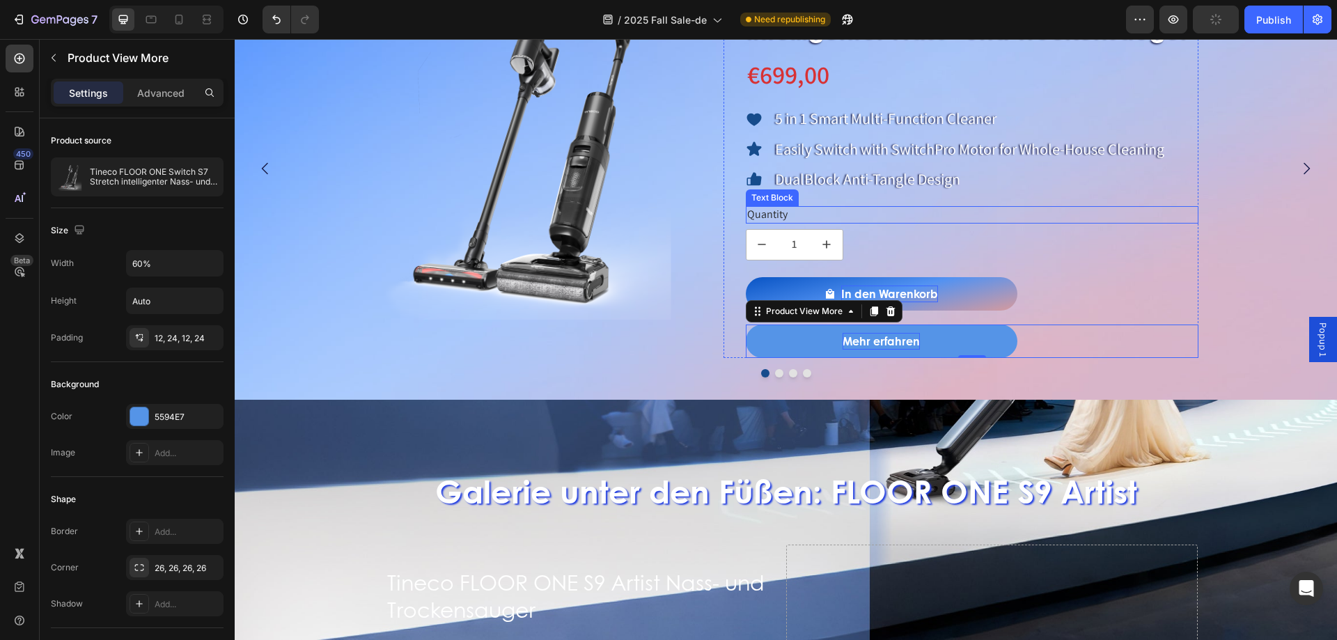
click at [796, 210] on p "Quantity" at bounding box center [972, 214] width 450 height 15
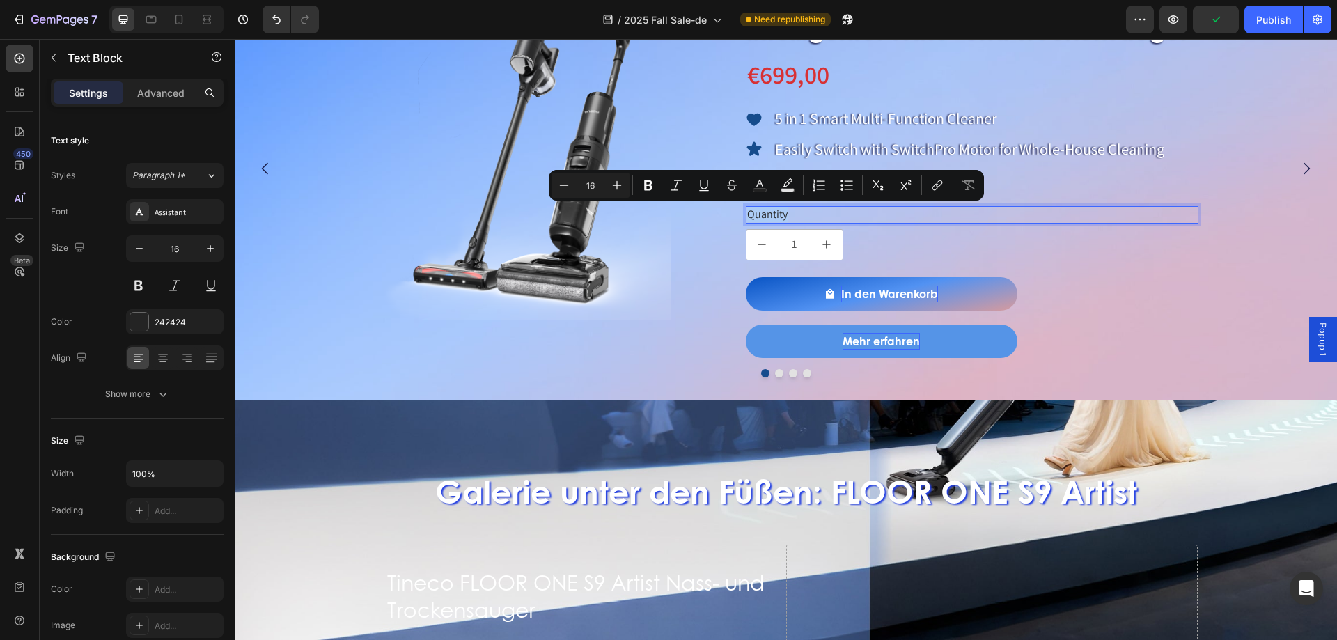
drag, startPoint x: 796, startPoint y: 210, endPoint x: 765, endPoint y: 214, distance: 31.6
click at [765, 214] on p "Quantity" at bounding box center [972, 214] width 450 height 15
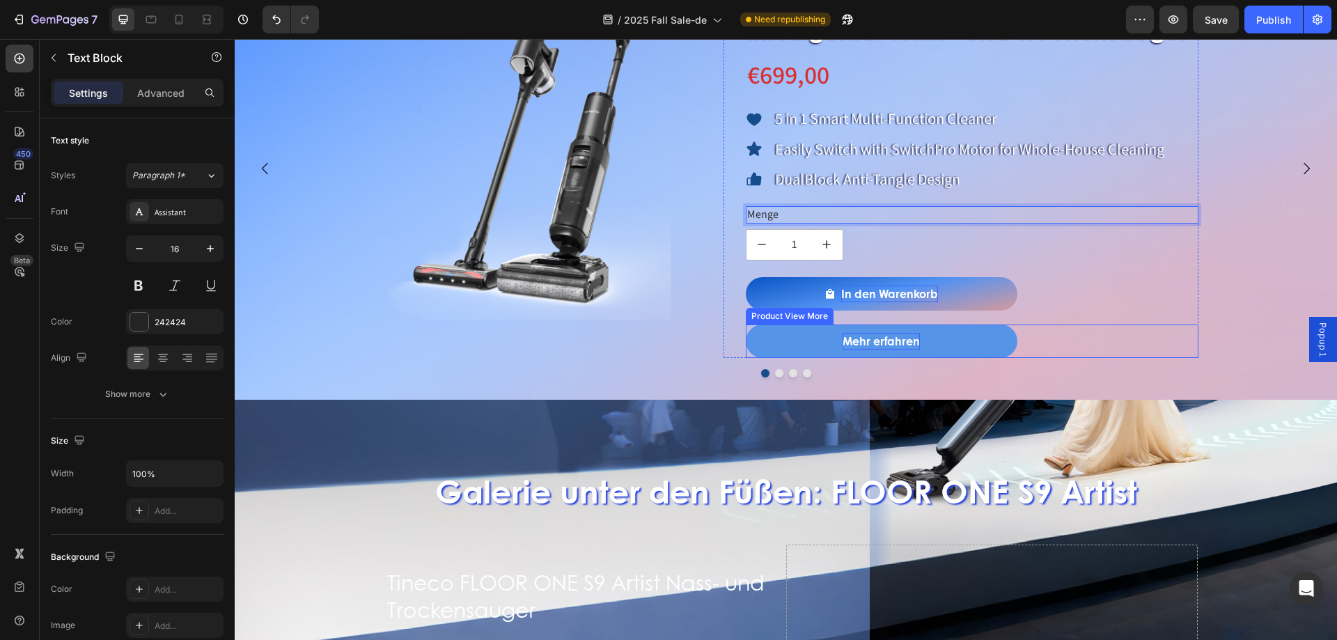
click at [794, 296] on button "In den Warenkorb" at bounding box center [882, 293] width 272 height 33
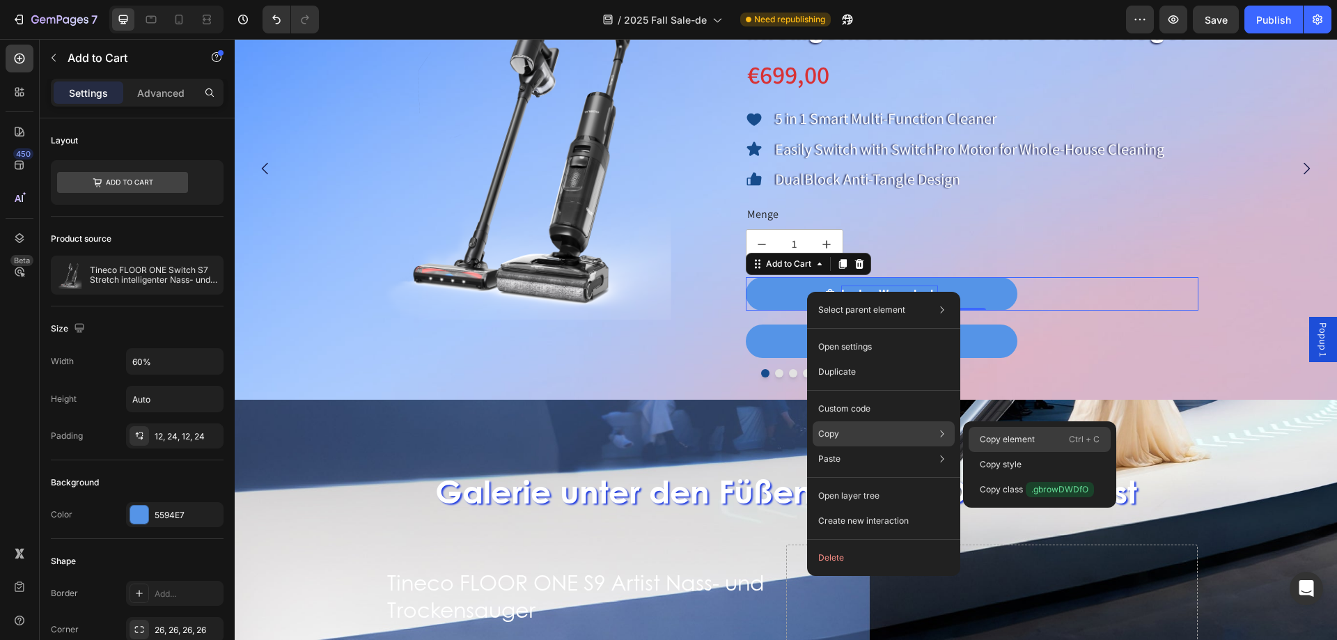
drag, startPoint x: 998, startPoint y: 442, endPoint x: 717, endPoint y: 393, distance: 285.5
click at [998, 442] on p "Copy element" at bounding box center [1007, 439] width 55 height 13
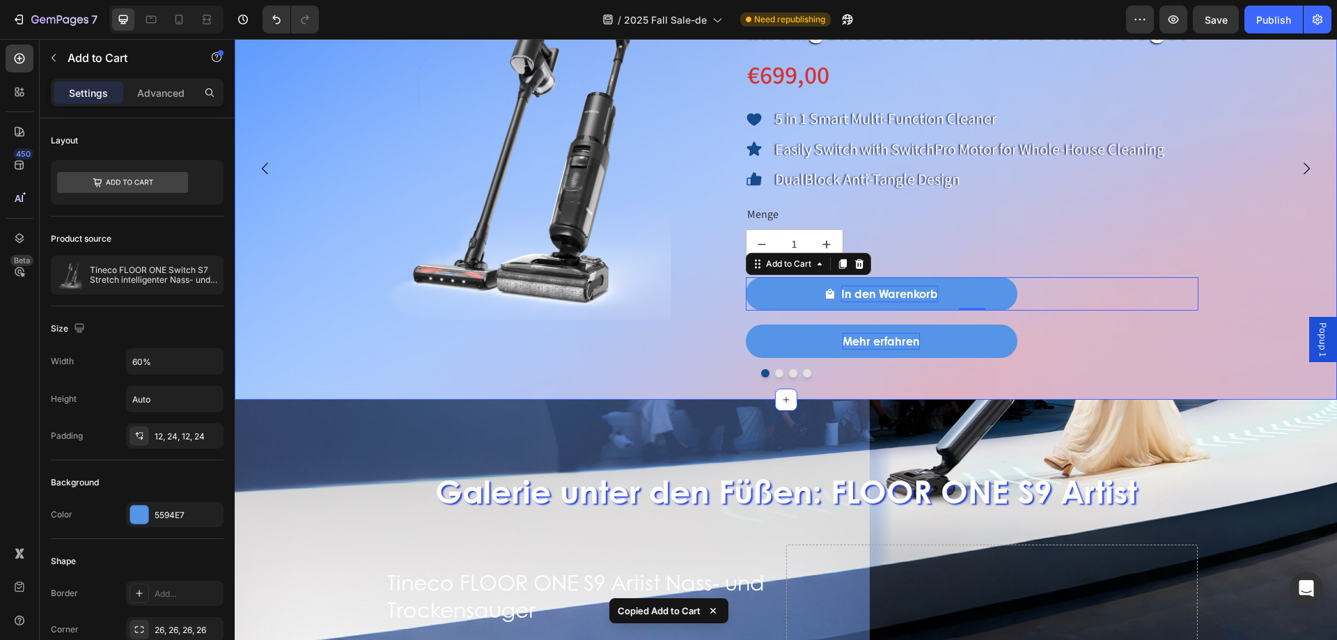
click at [775, 373] on button "Dot" at bounding box center [779, 373] width 8 height 8
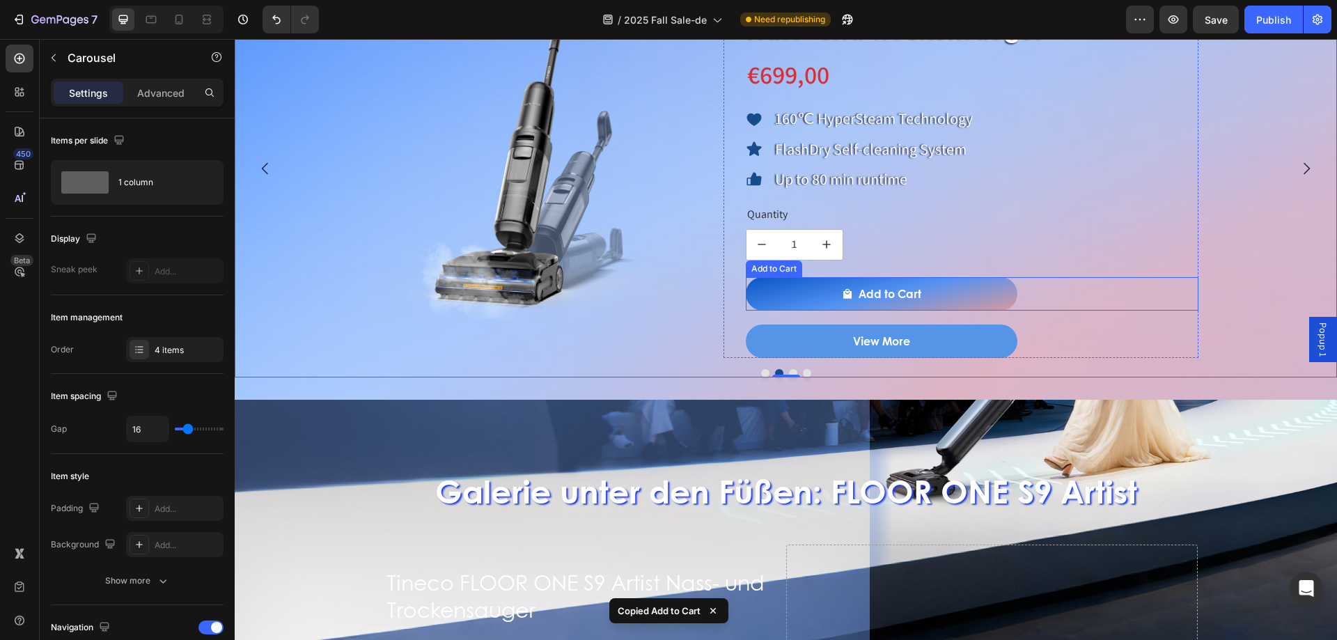
click at [777, 297] on button "Add to Cart" at bounding box center [882, 293] width 272 height 33
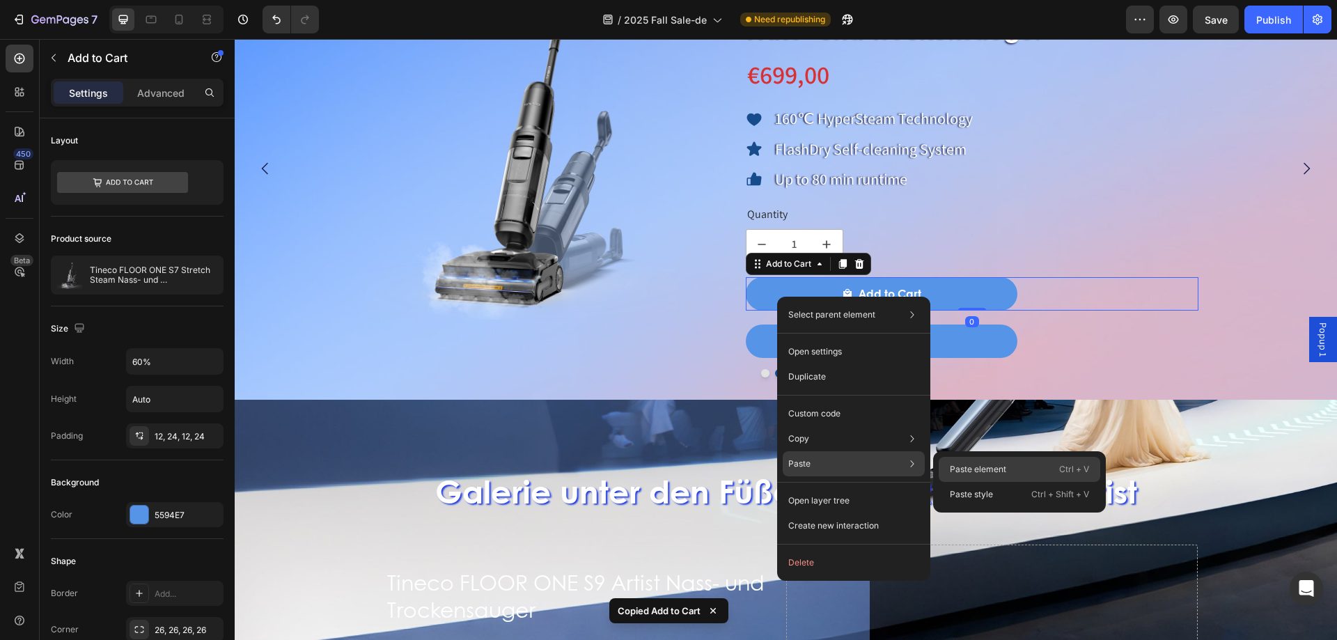
click at [975, 466] on p "Paste element" at bounding box center [978, 469] width 56 height 13
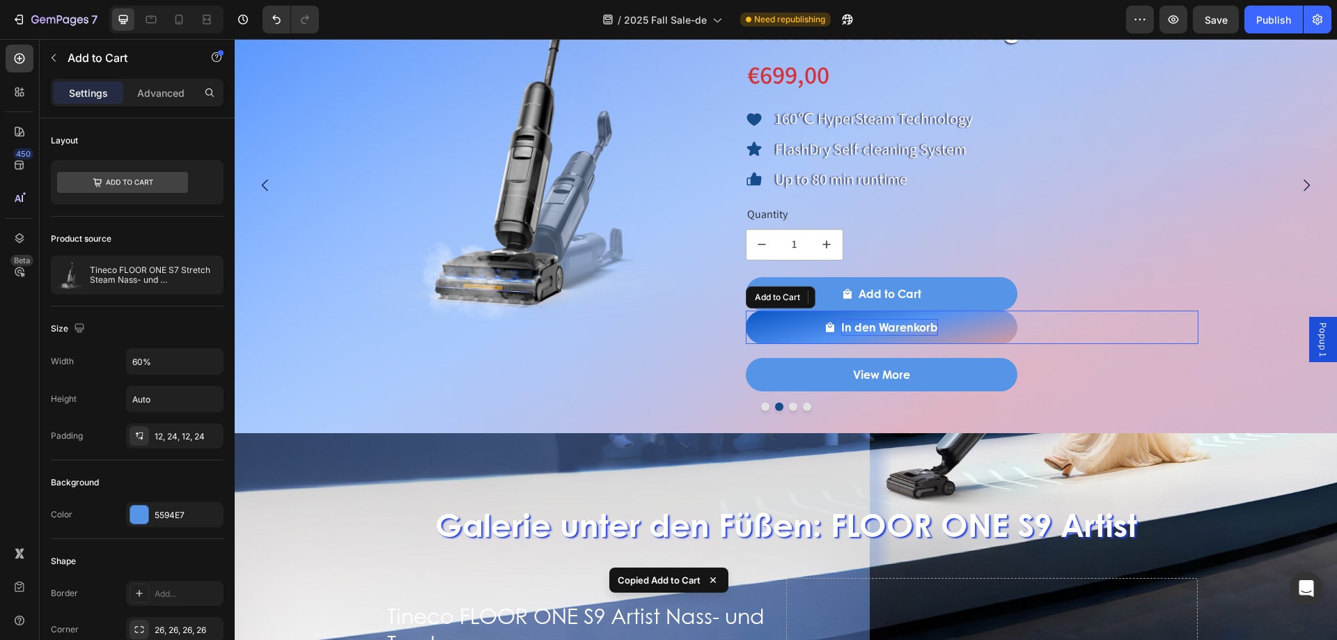
scroll to position [1239, 0]
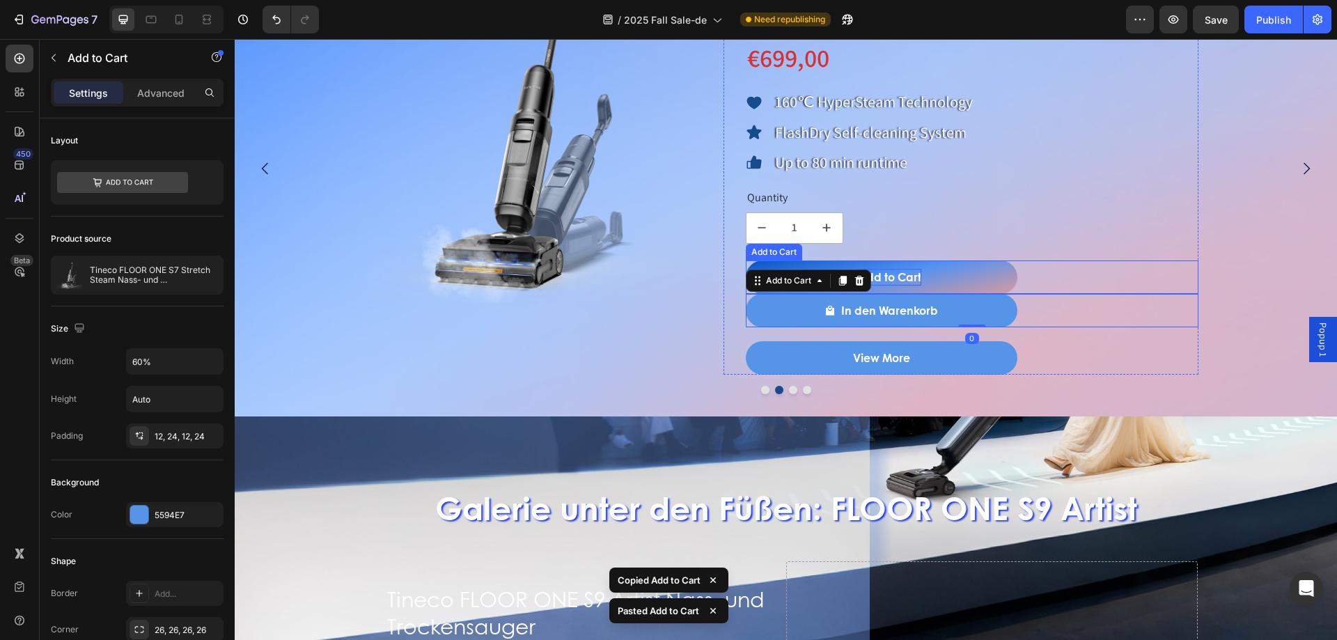
click at [885, 284] on div "Add to Cart" at bounding box center [889, 277] width 63 height 17
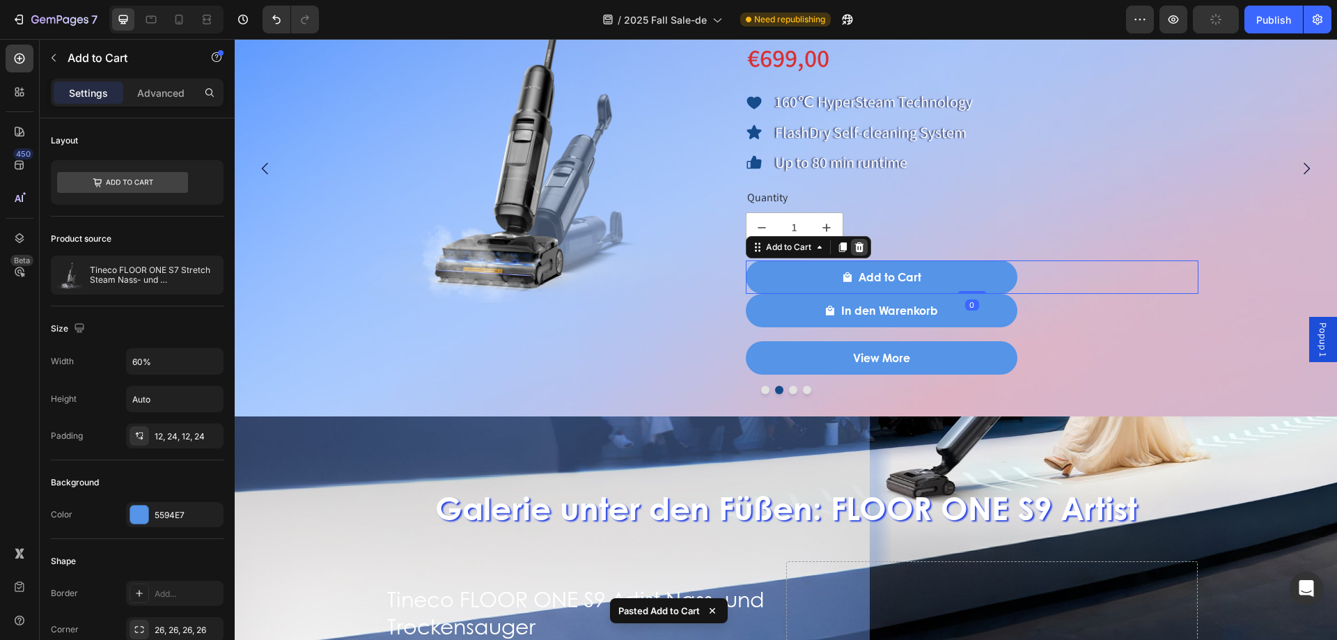
click at [863, 251] on icon at bounding box center [858, 247] width 9 height 10
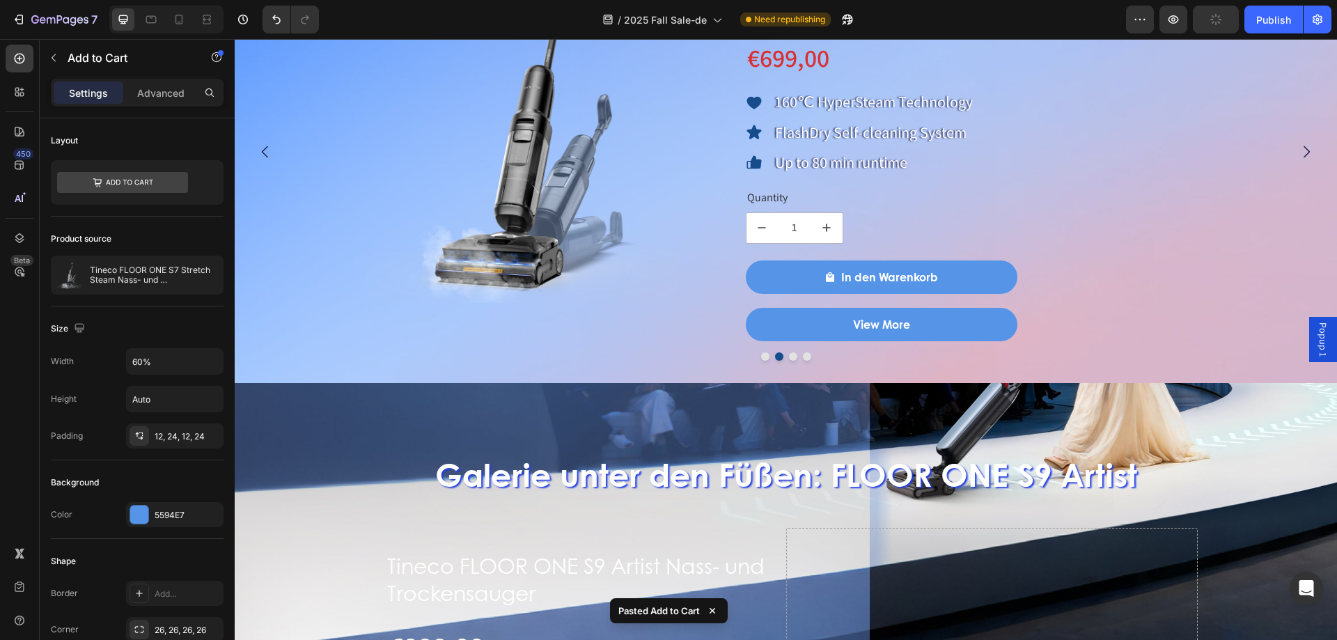
scroll to position [1222, 0]
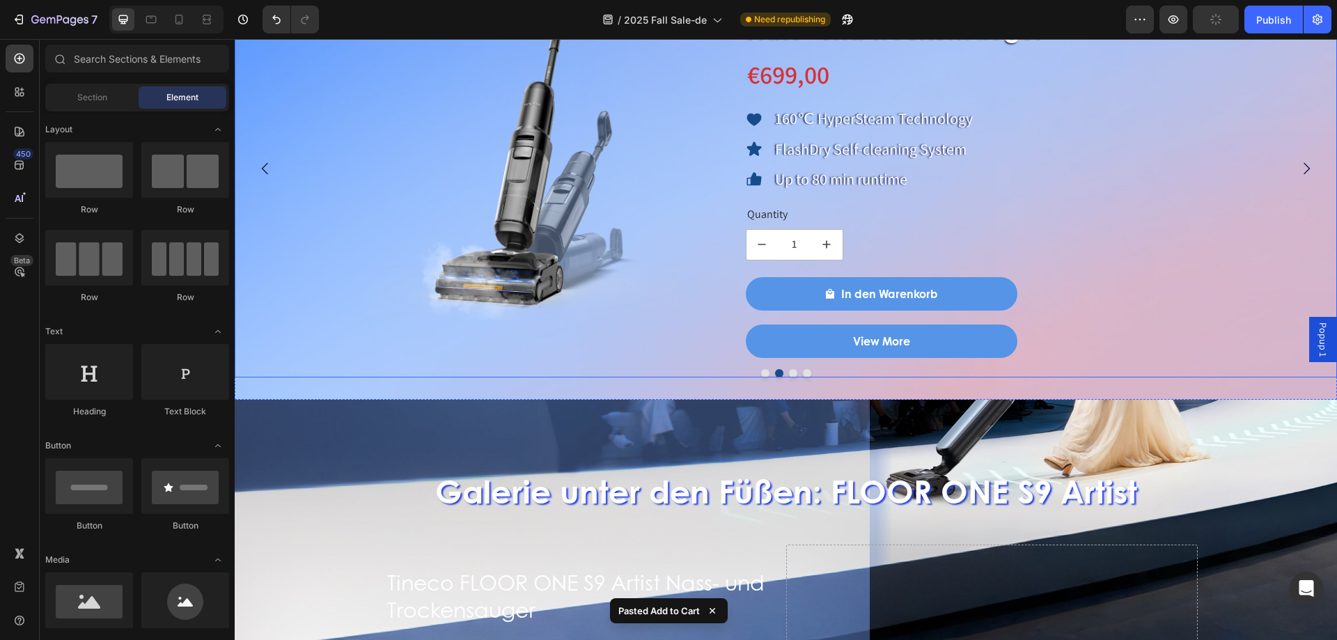
click at [762, 371] on button "Dot" at bounding box center [765, 373] width 8 height 8
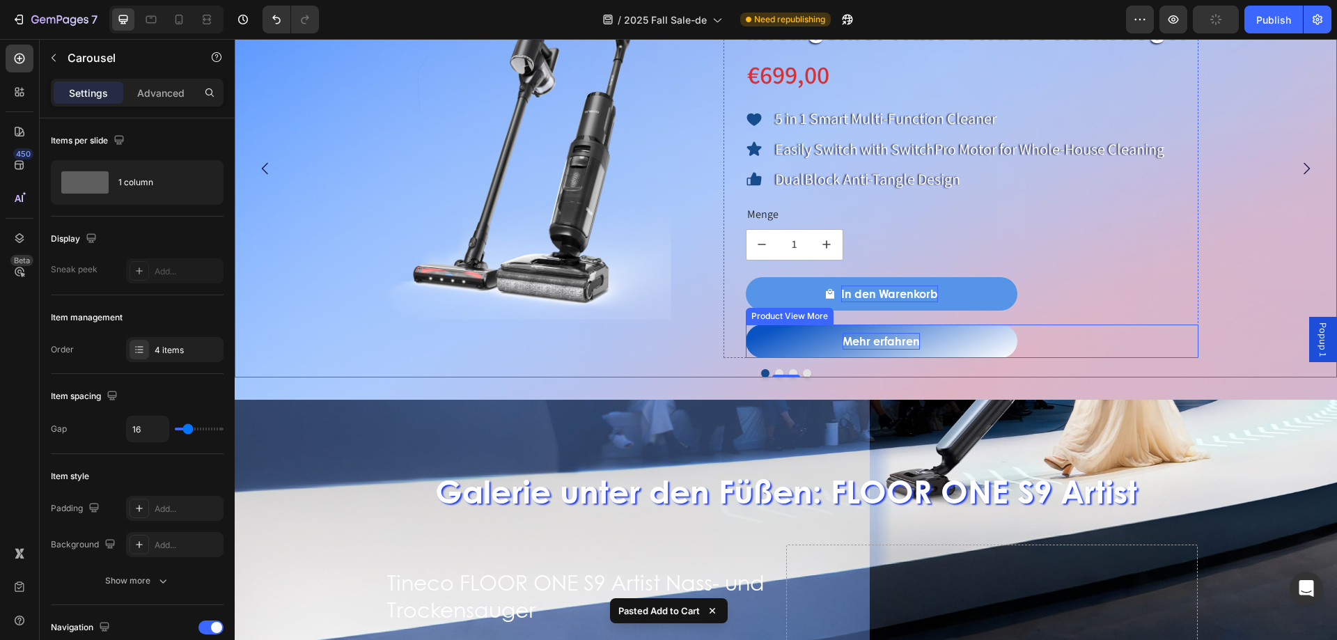
click at [829, 349] on button "Mehr erfahren" at bounding box center [882, 340] width 272 height 33
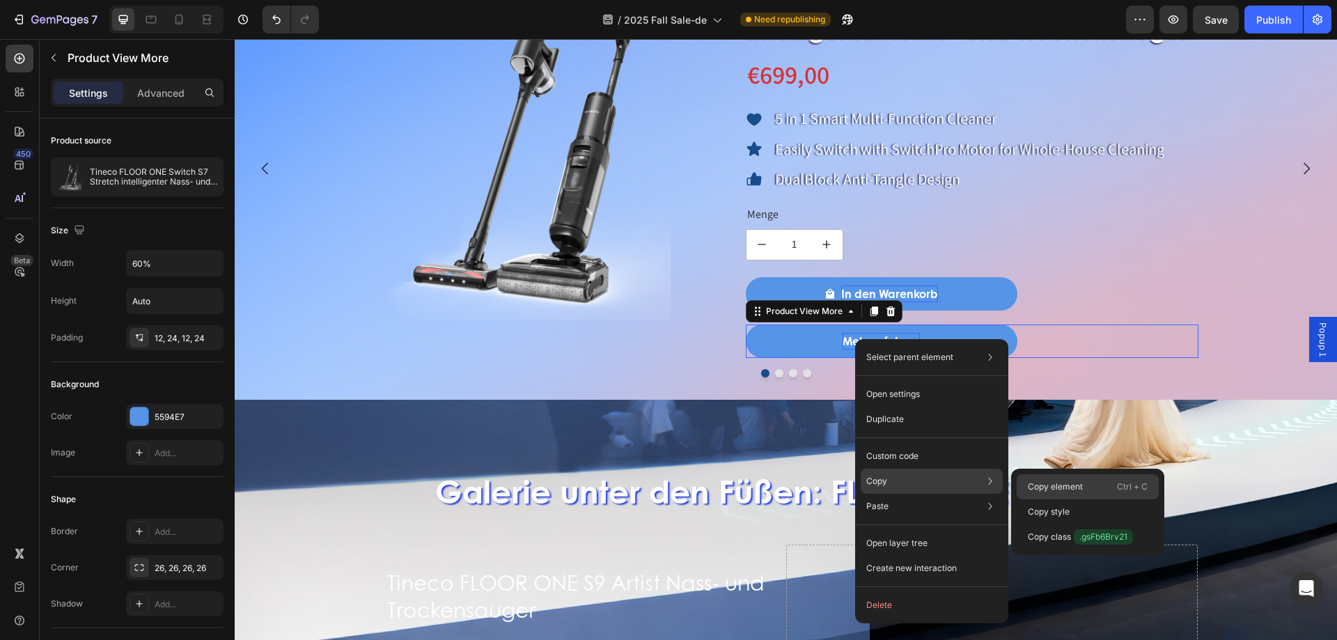
click at [1028, 478] on div "Copy element Ctrl + C" at bounding box center [1087, 486] width 142 height 25
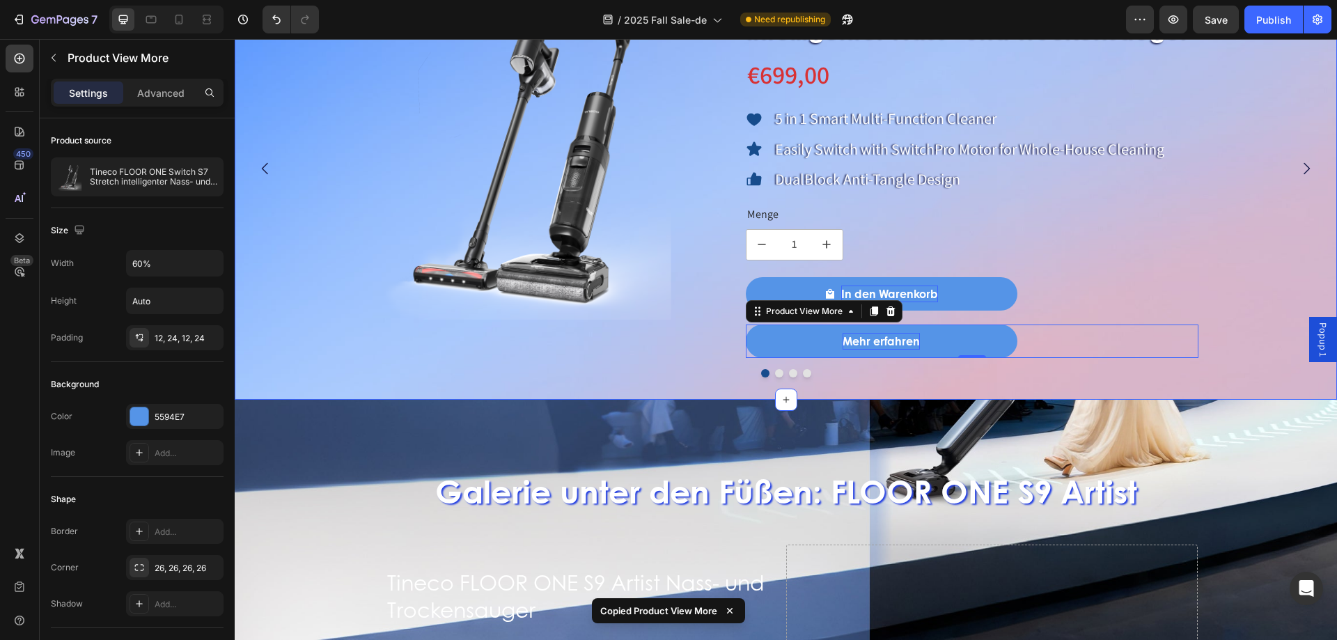
click at [775, 375] on button "Dot" at bounding box center [779, 373] width 8 height 8
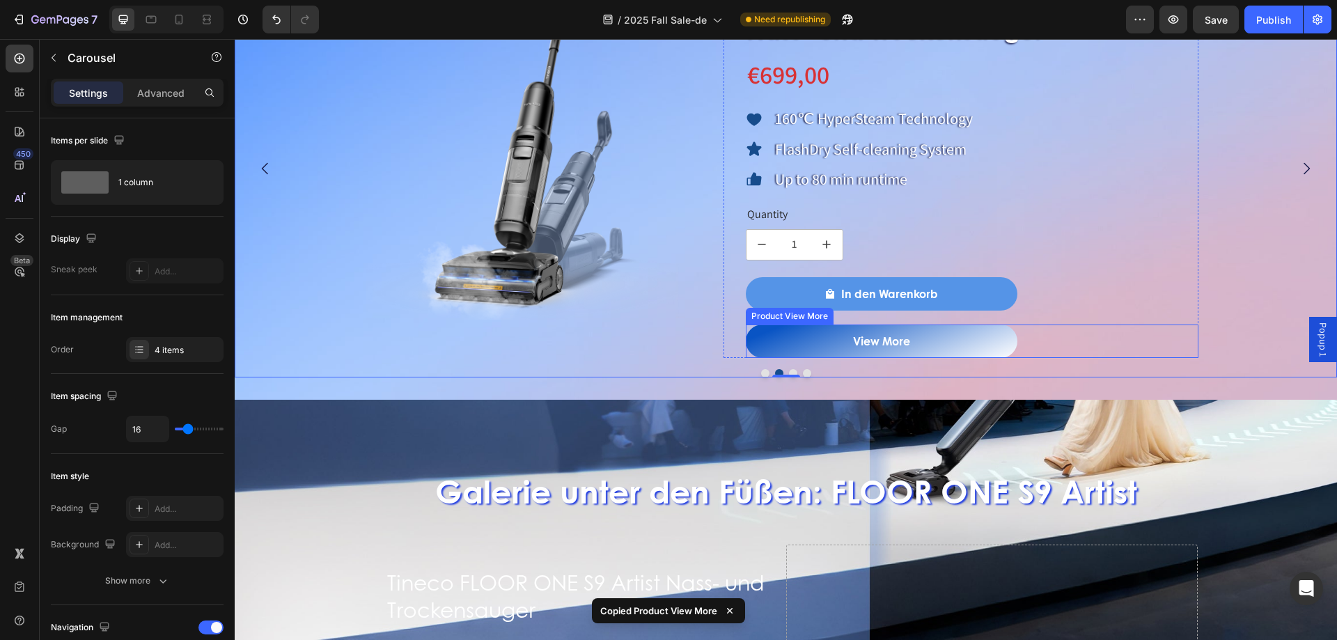
click at [805, 343] on button "View More" at bounding box center [882, 340] width 272 height 33
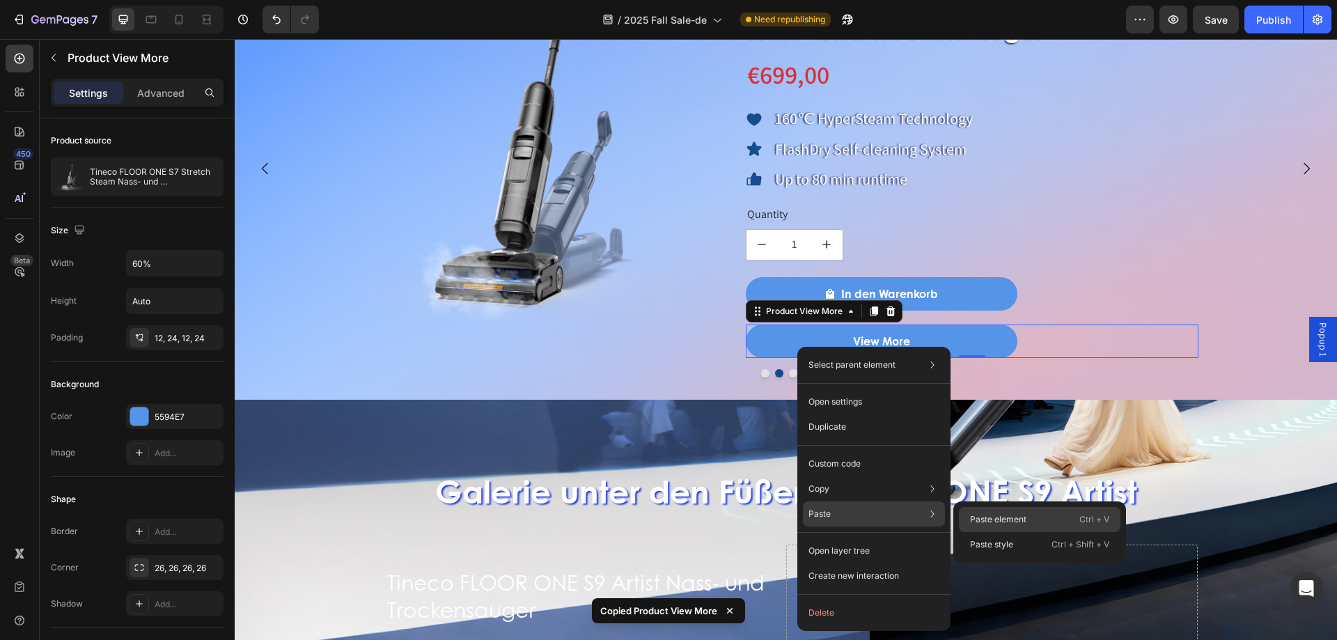
click at [984, 517] on p "Paste element" at bounding box center [998, 519] width 56 height 13
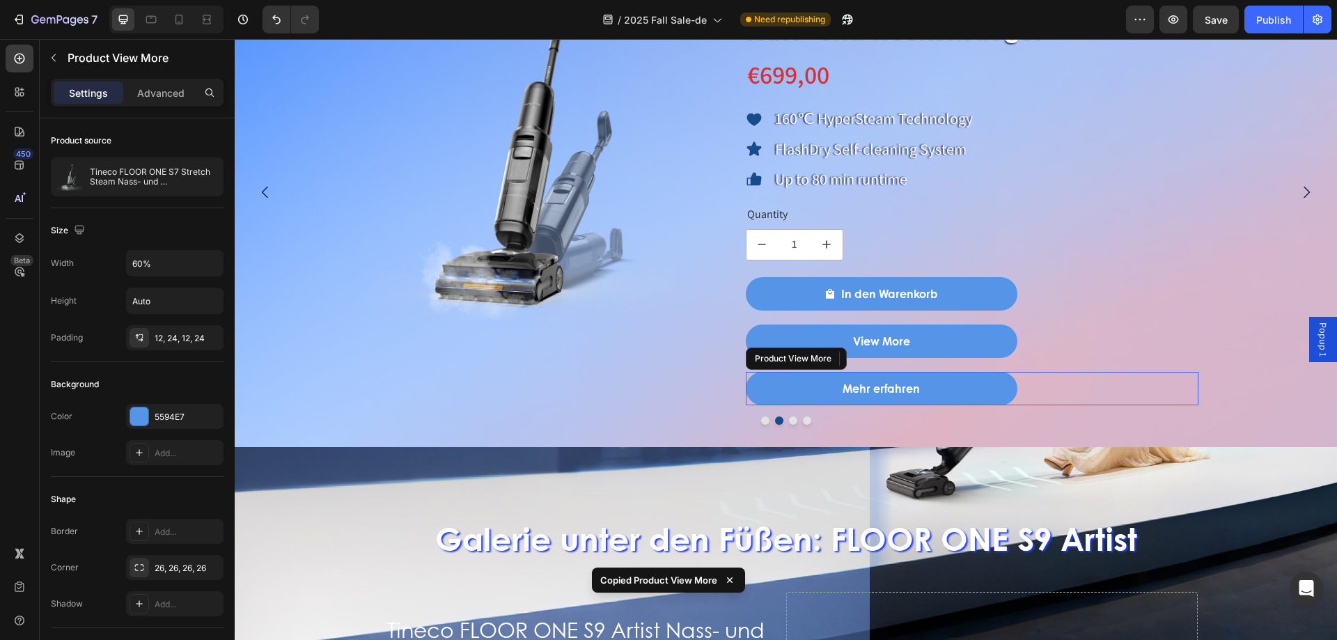
scroll to position [1246, 0]
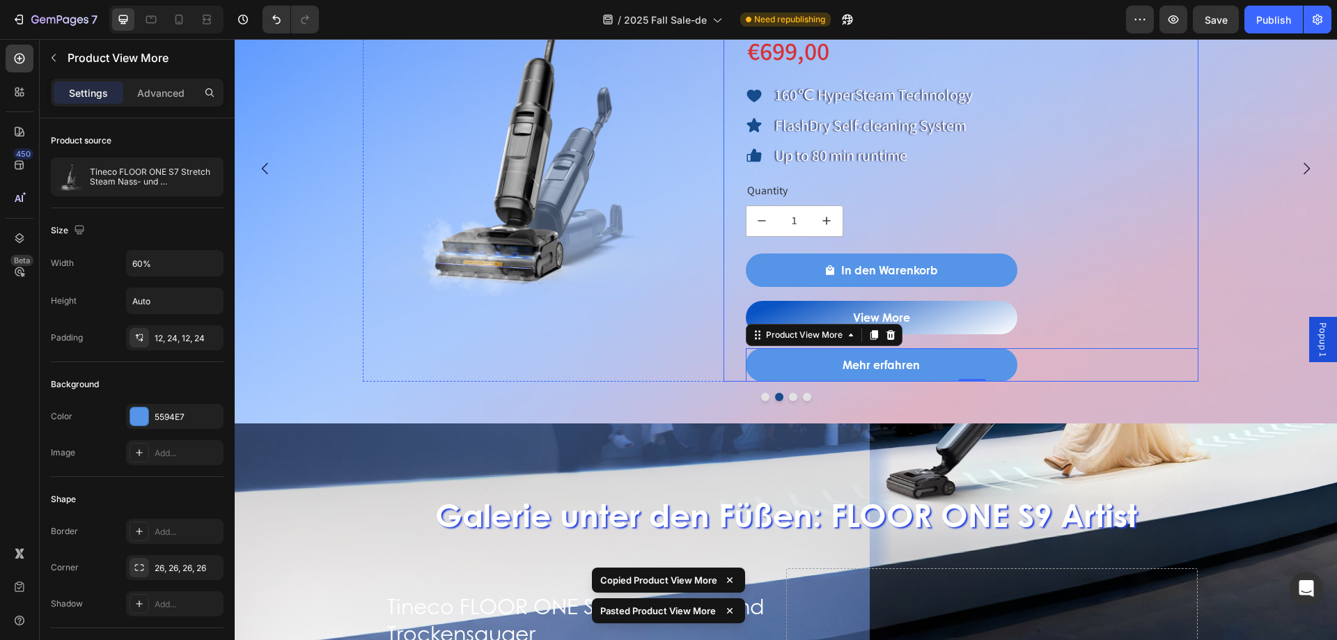
click at [956, 319] on button "View More" at bounding box center [882, 317] width 272 height 33
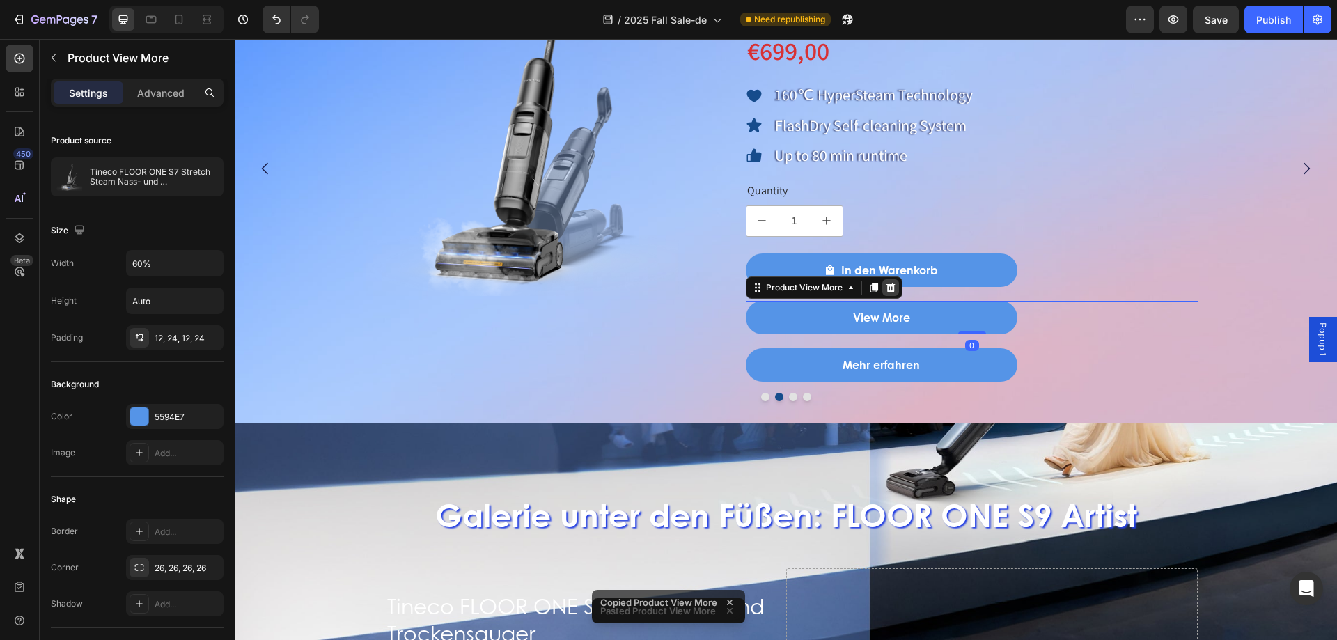
click at [888, 291] on icon at bounding box center [890, 288] width 9 height 10
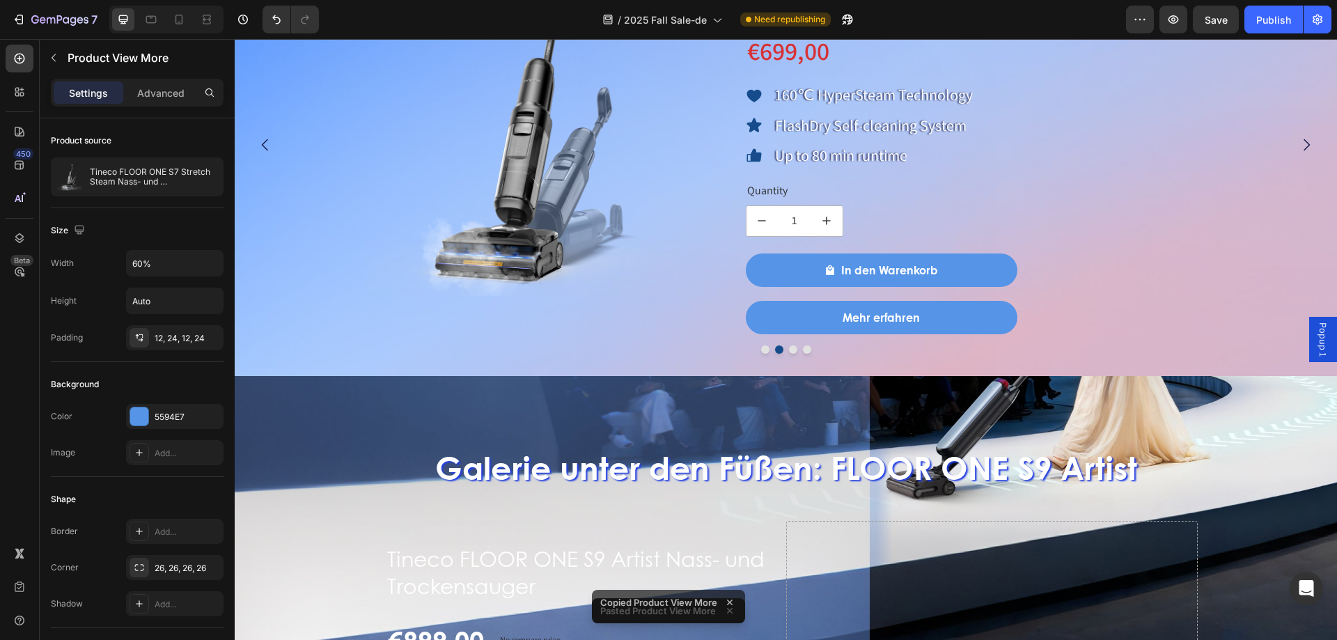
scroll to position [1222, 0]
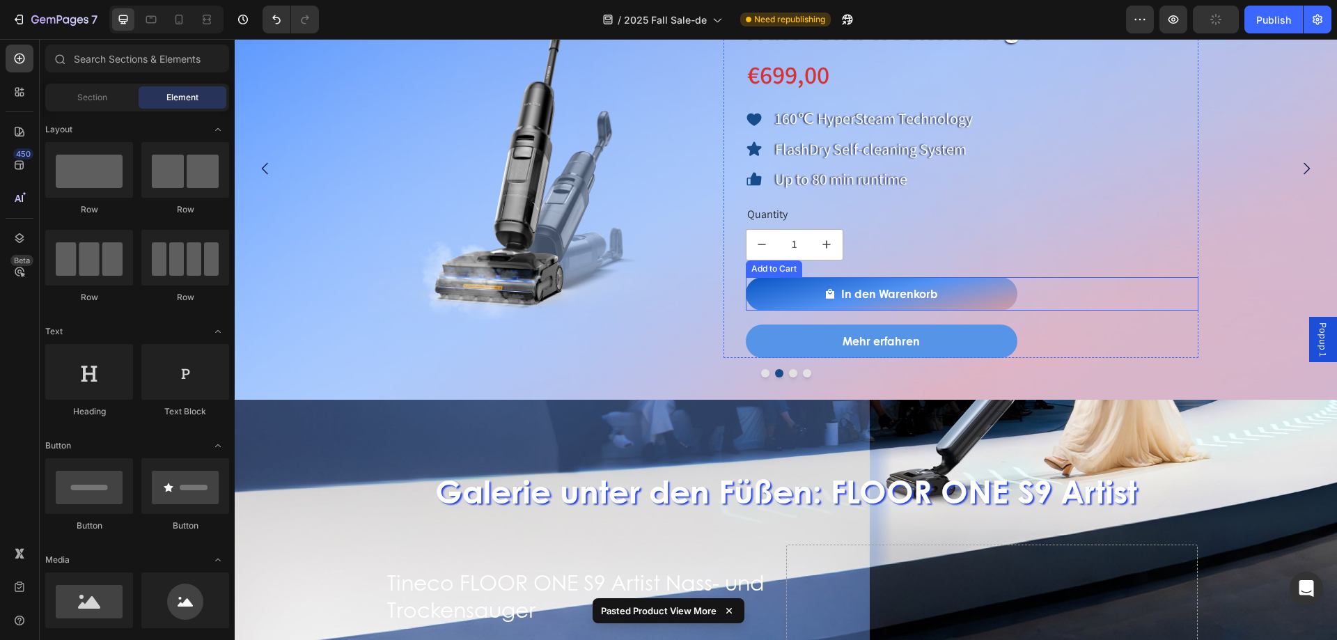
click at [808, 291] on button "In den Warenkorb" at bounding box center [882, 293] width 272 height 33
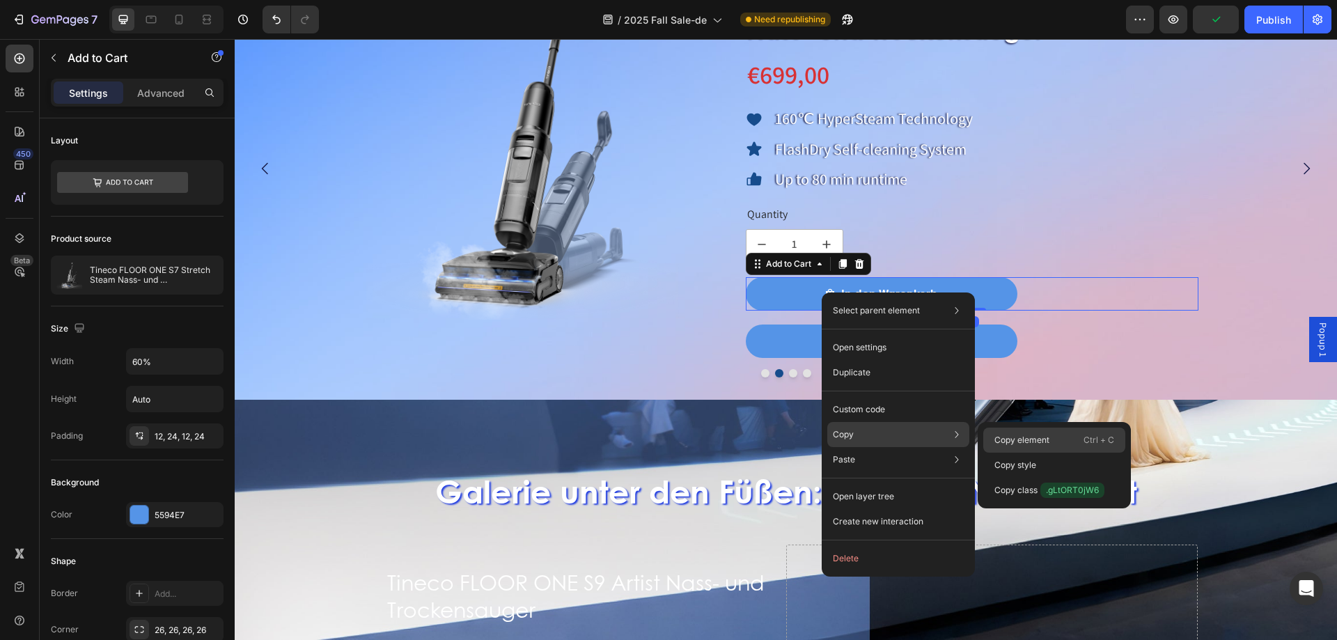
click at [1038, 444] on p "Copy element" at bounding box center [1021, 440] width 55 height 13
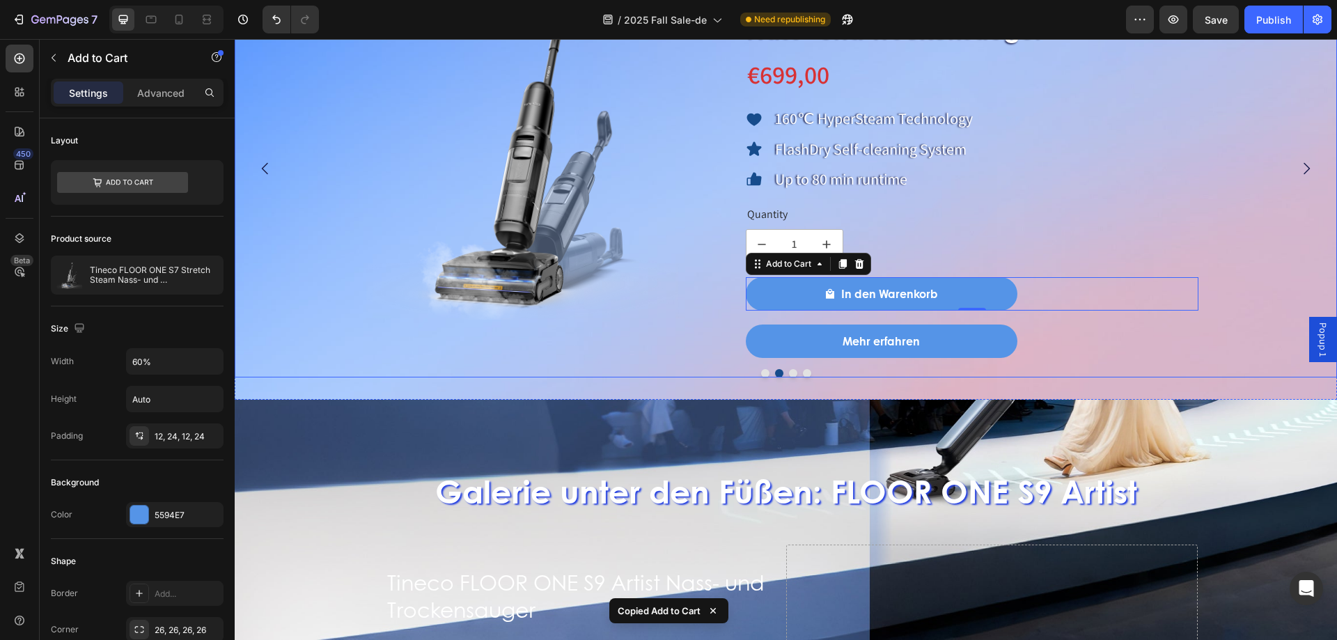
click at [789, 374] on button "Dot" at bounding box center [793, 373] width 8 height 8
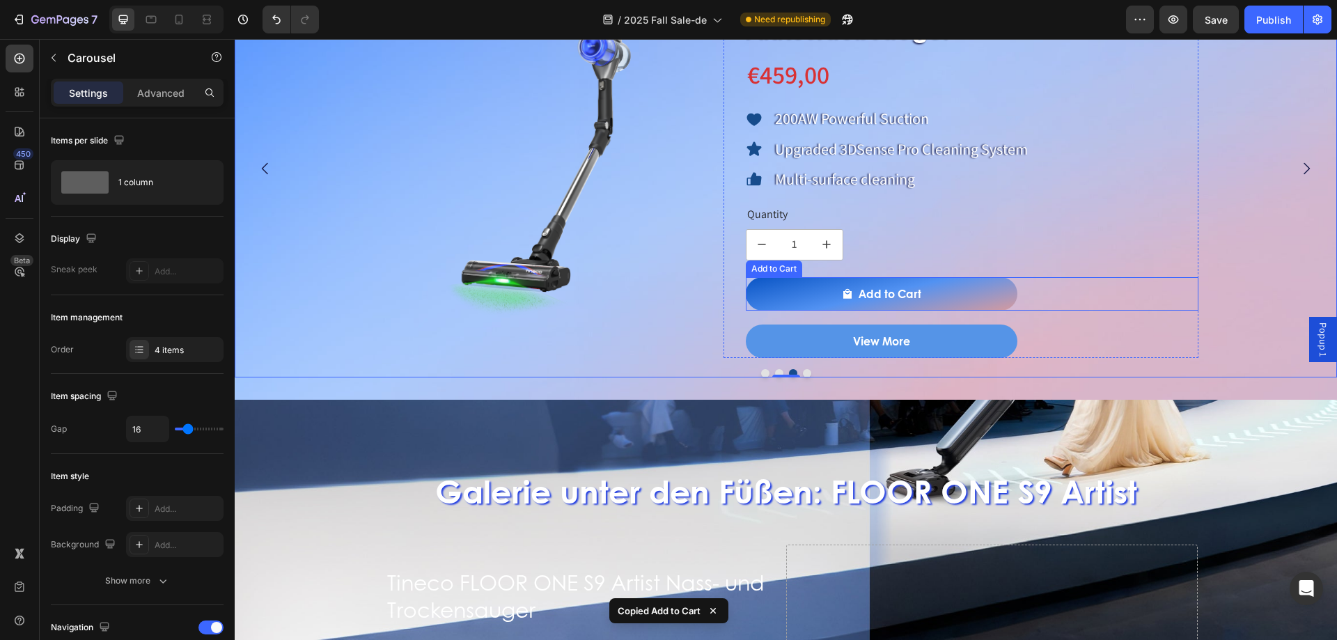
click at [821, 296] on button "Add to Cart" at bounding box center [882, 293] width 272 height 33
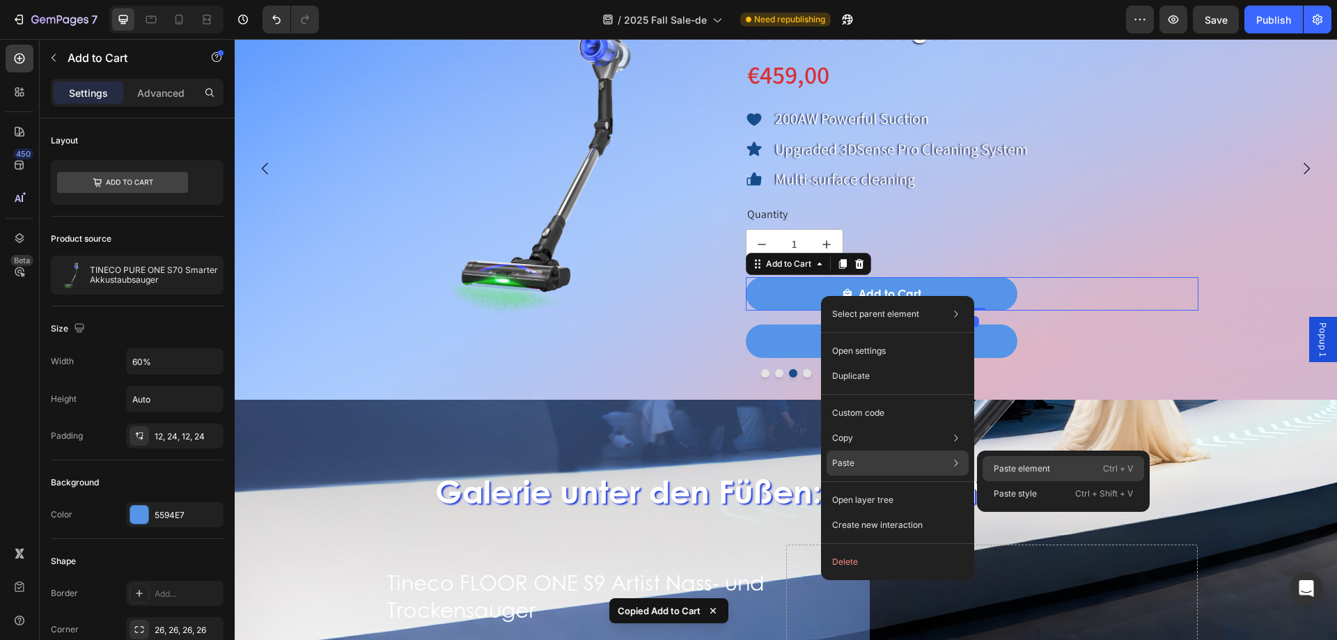
click at [1074, 467] on div "Paste element Ctrl + V" at bounding box center [1063, 468] width 162 height 25
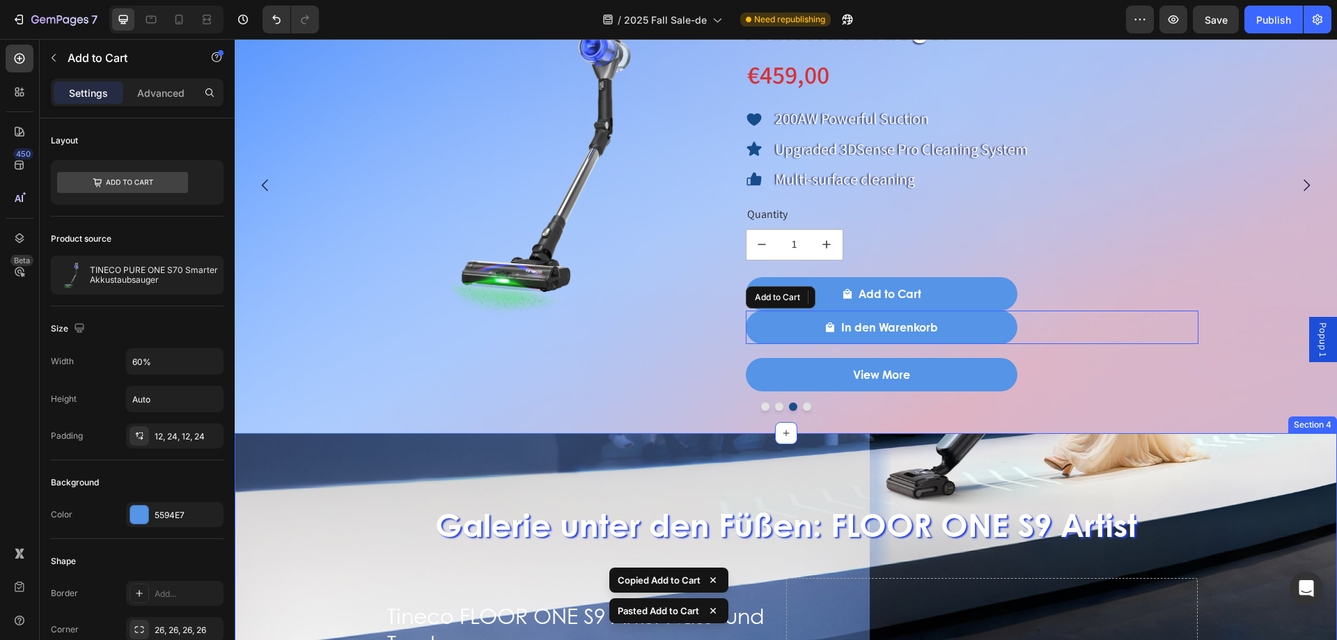
scroll to position [1239, 0]
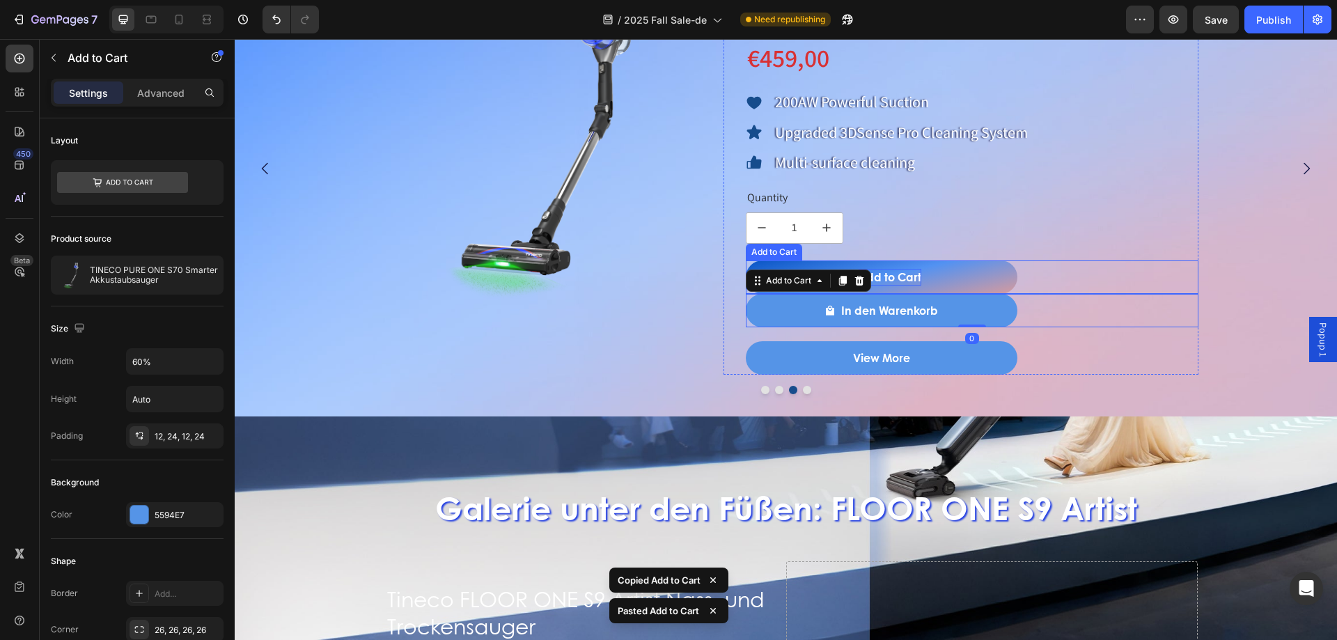
click at [918, 277] on div "Add to Cart" at bounding box center [889, 277] width 63 height 17
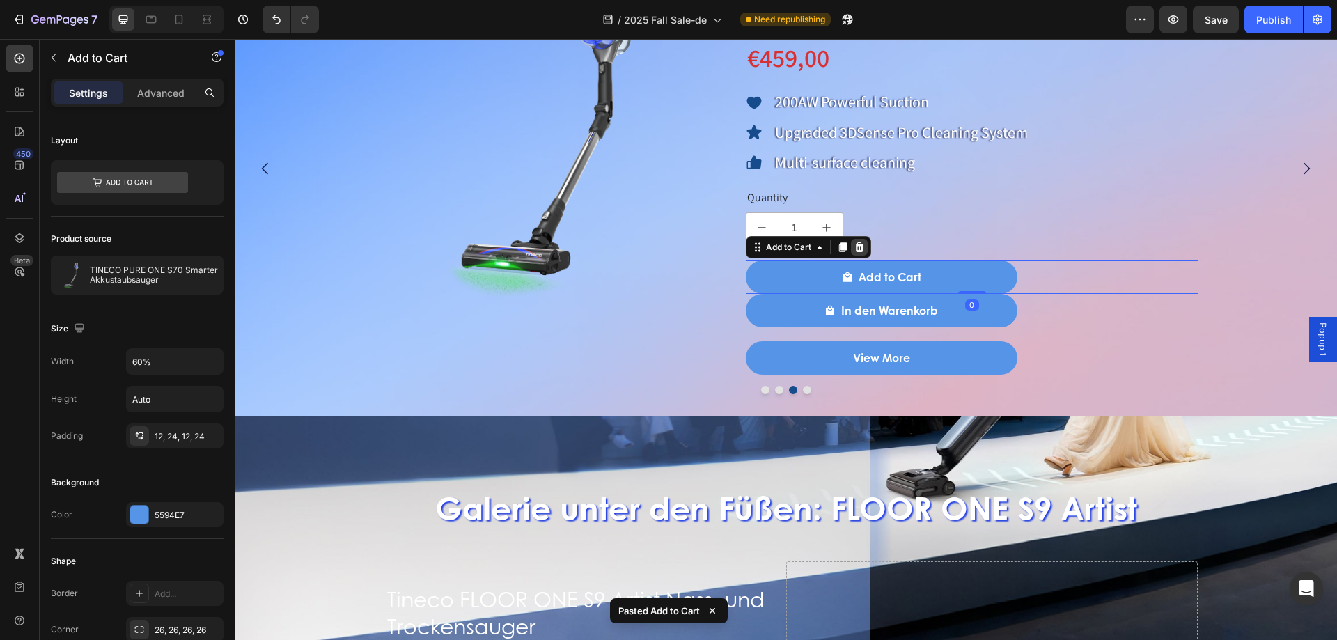
click at [859, 246] on icon at bounding box center [858, 247] width 9 height 10
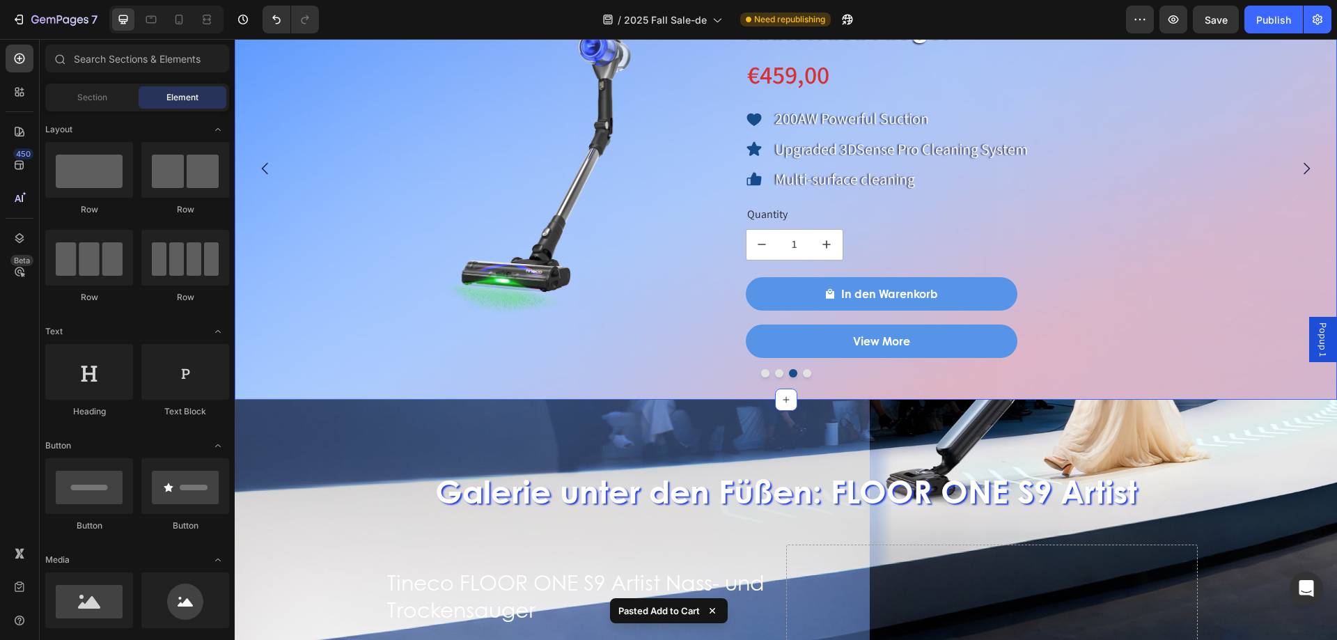
click at [801, 377] on div "Neuheiten – Herbstaktion bald verfügbar Heading Product Images Tineco FLOOR ONE…" at bounding box center [786, 132] width 1102 height 535
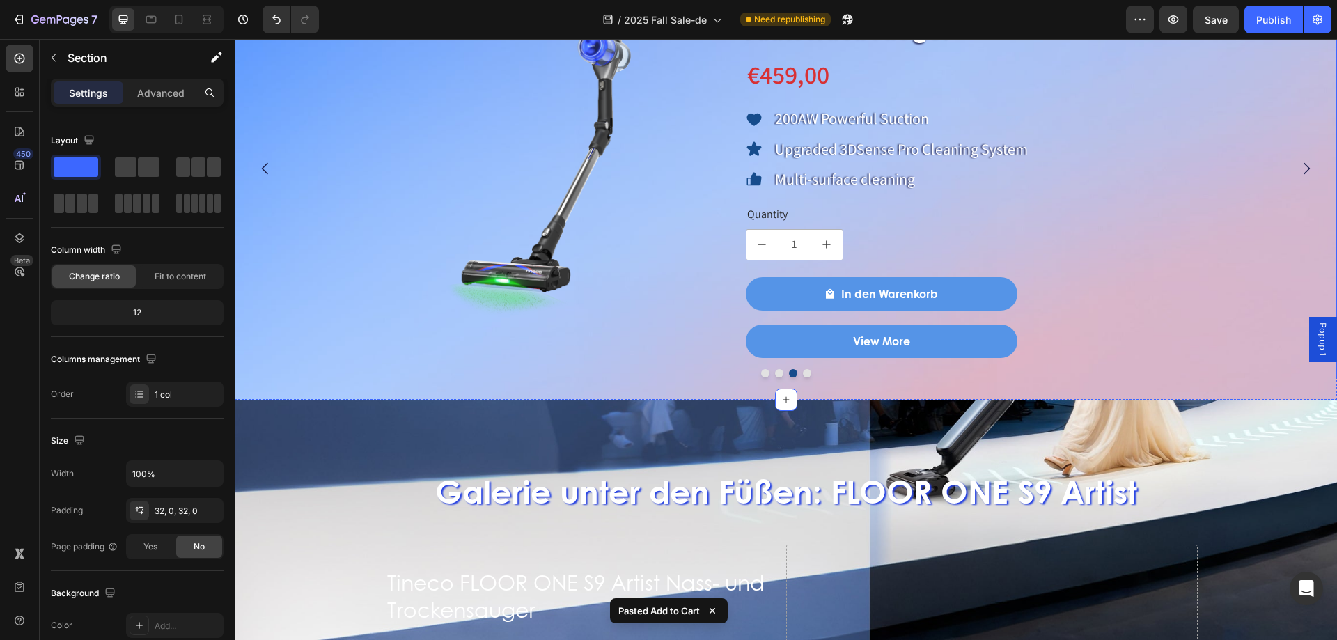
click at [803, 374] on button "Dot" at bounding box center [807, 373] width 8 height 8
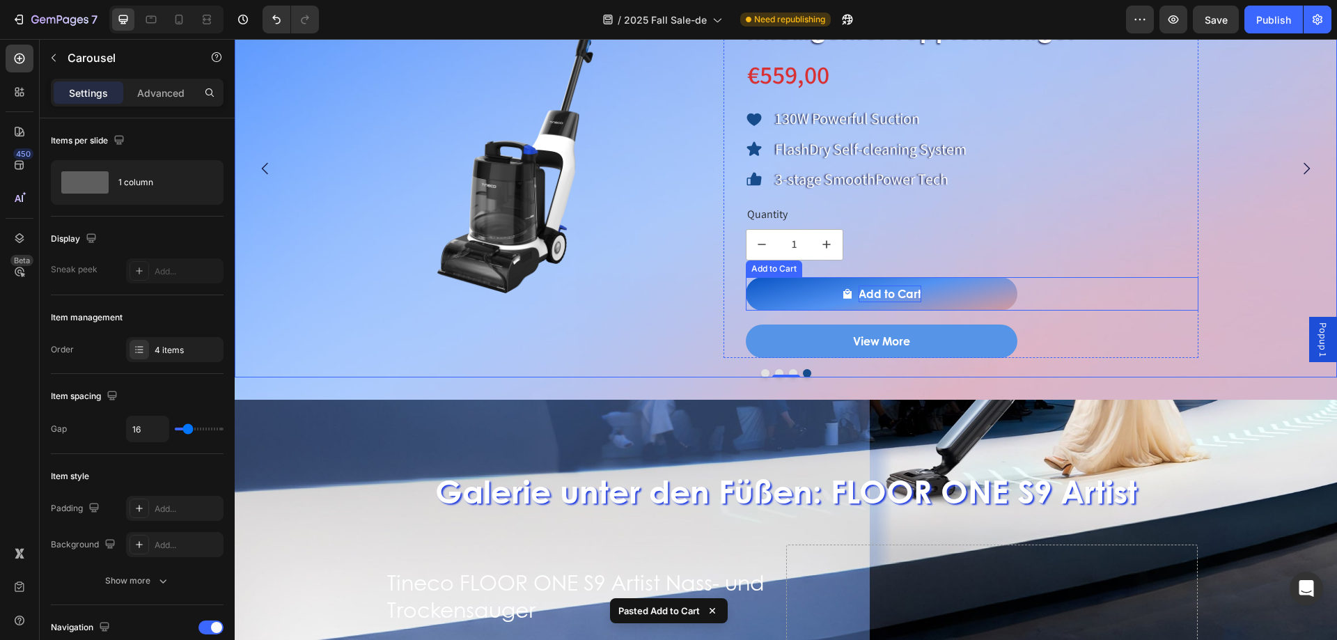
click at [858, 294] on div "Add to Cart" at bounding box center [889, 293] width 63 height 17
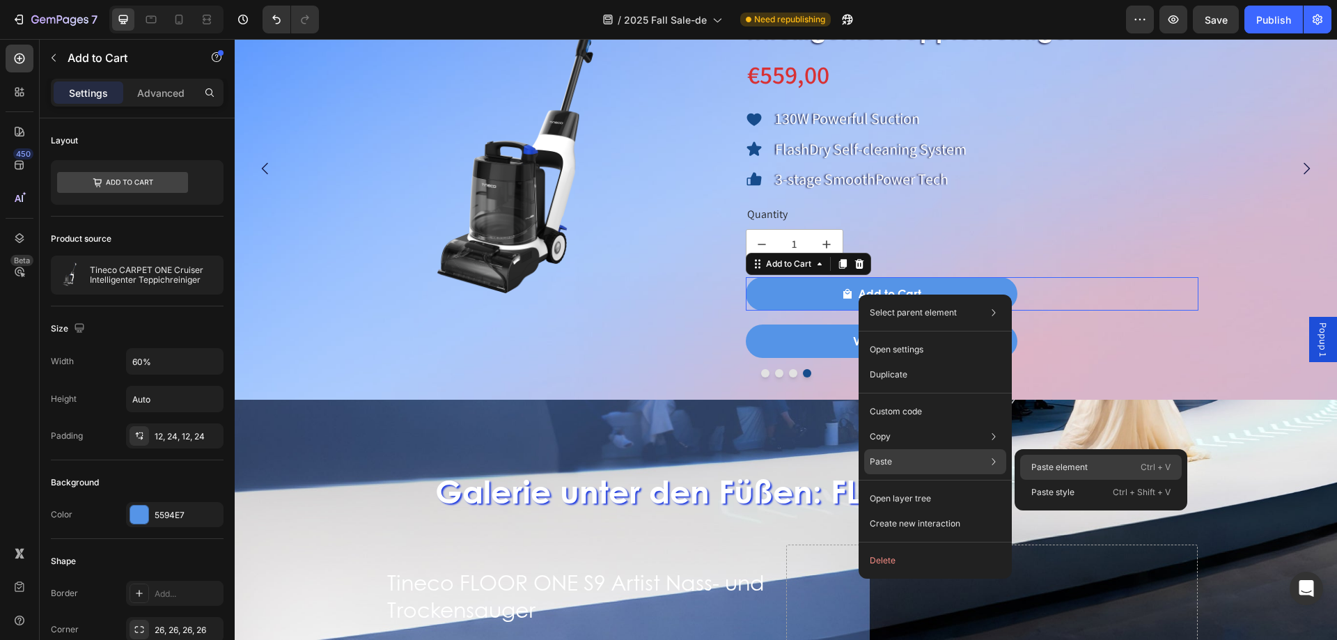
click at [1036, 469] on p "Paste element" at bounding box center [1059, 467] width 56 height 13
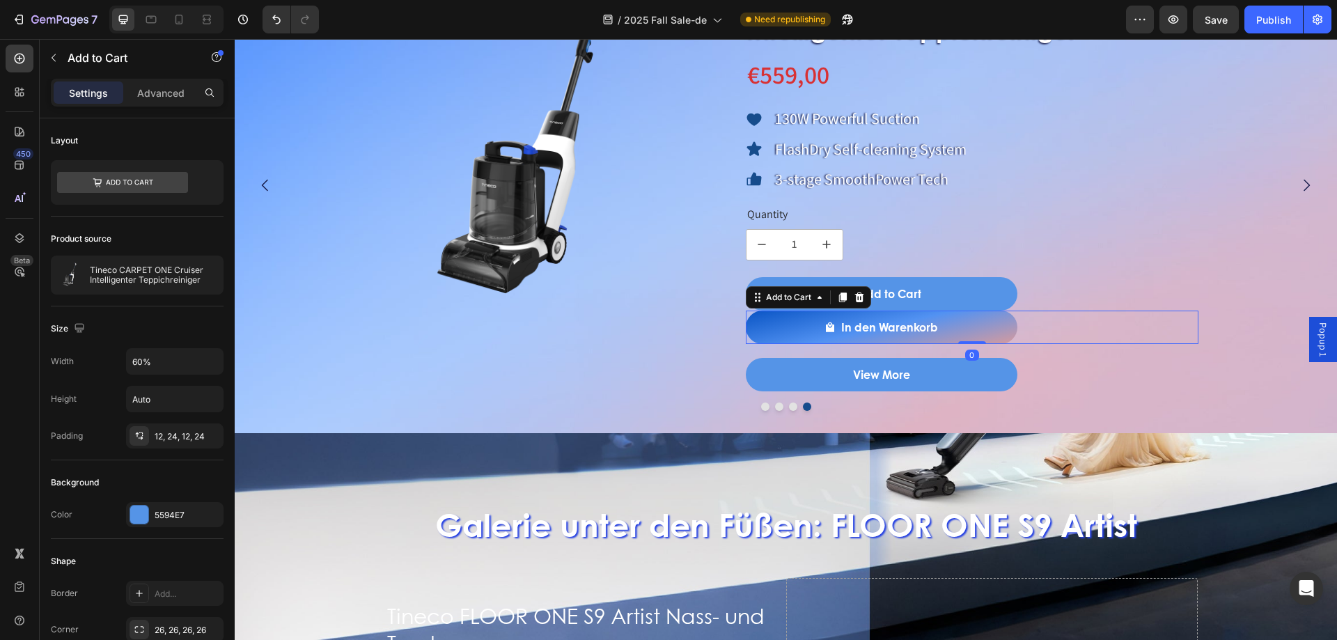
scroll to position [1239, 0]
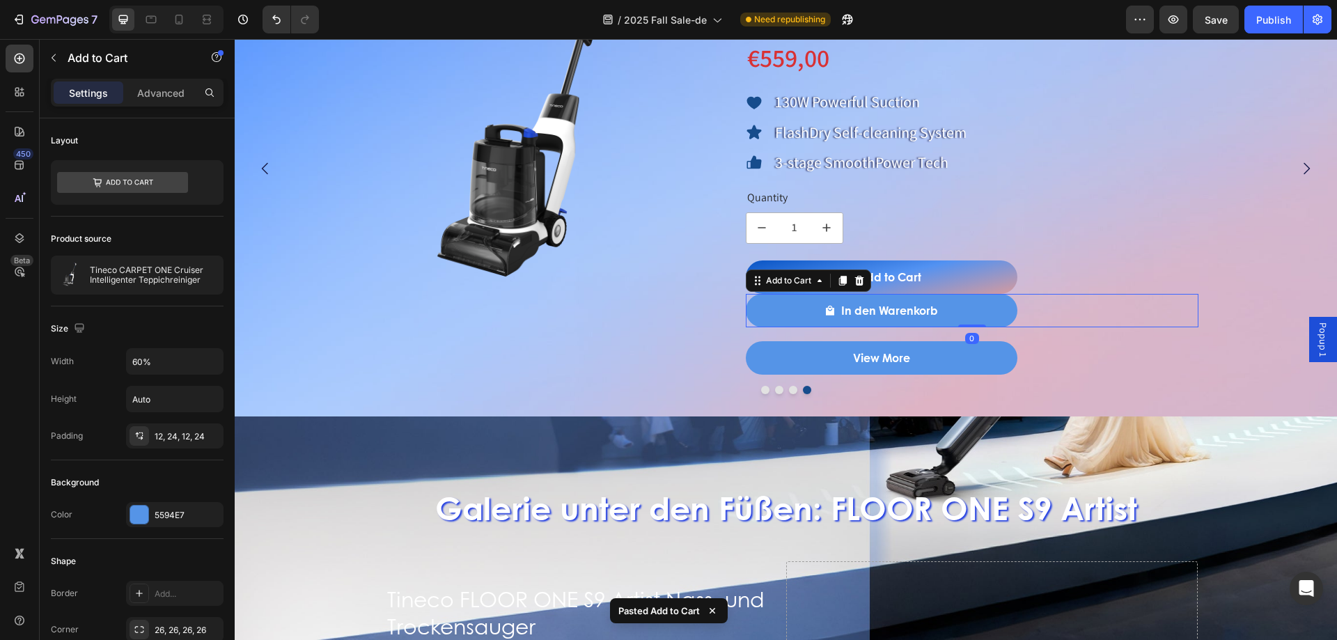
click at [961, 283] on button "Add to Cart" at bounding box center [882, 276] width 272 height 33
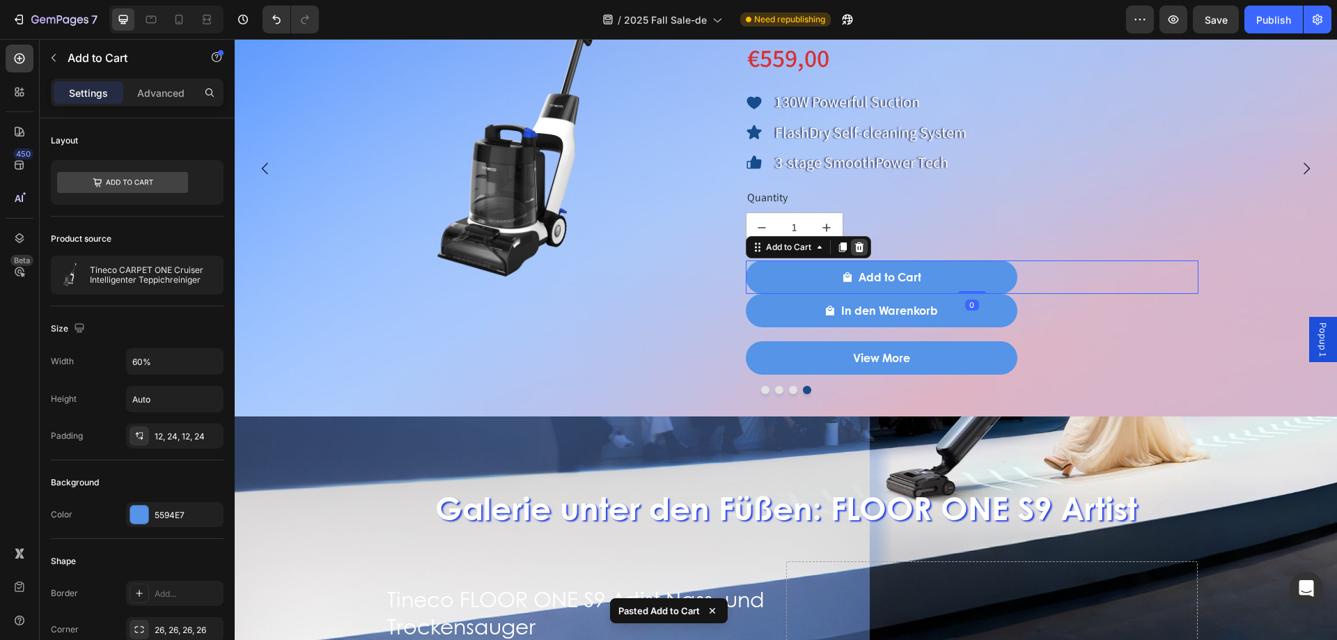
click at [862, 248] on icon at bounding box center [858, 247] width 9 height 10
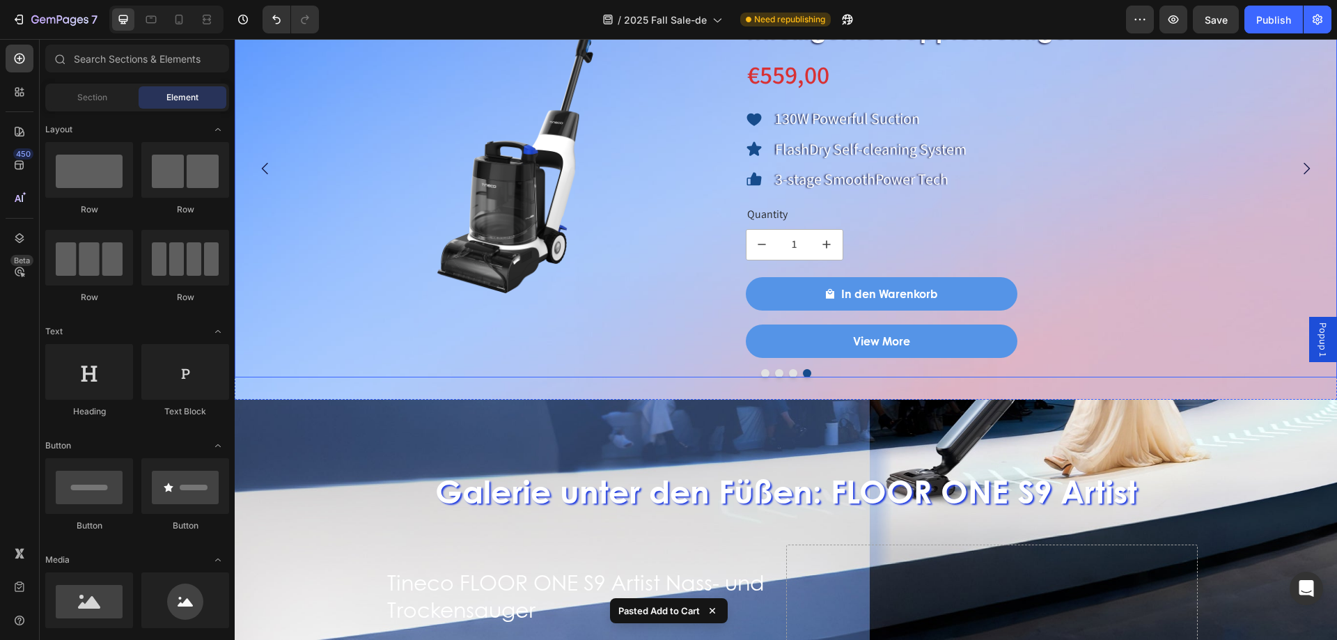
click at [761, 375] on button "Dot" at bounding box center [765, 373] width 8 height 8
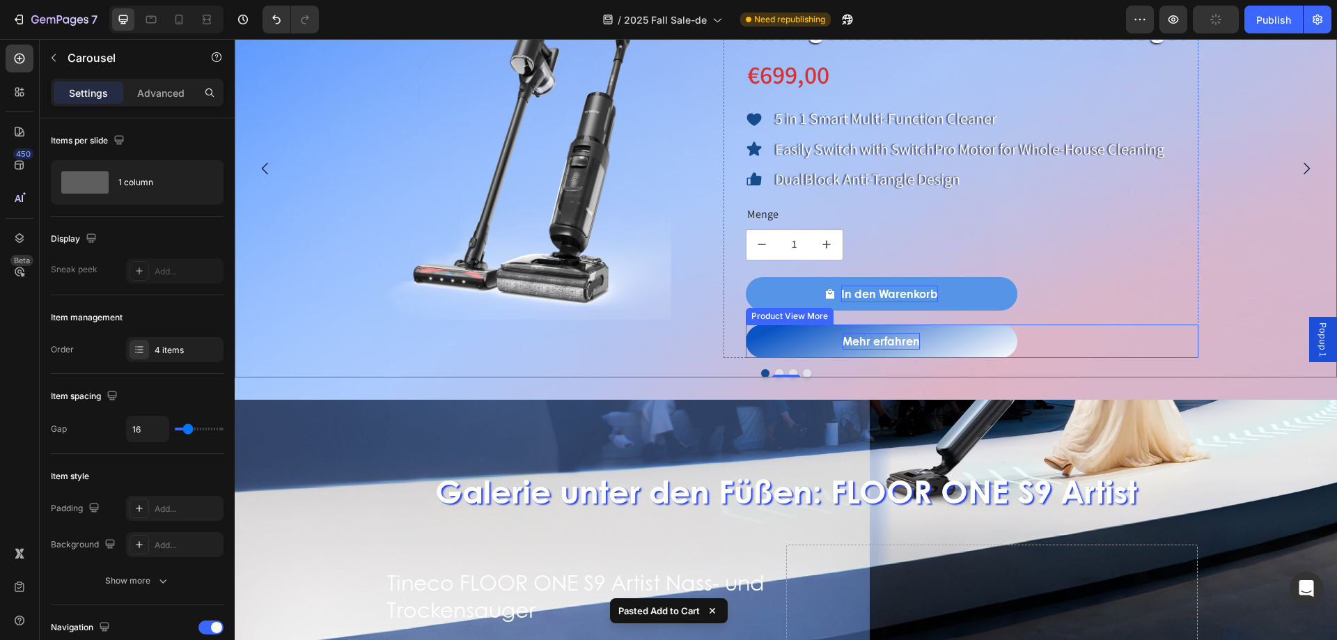
click at [799, 348] on button "Mehr erfahren" at bounding box center [882, 340] width 272 height 33
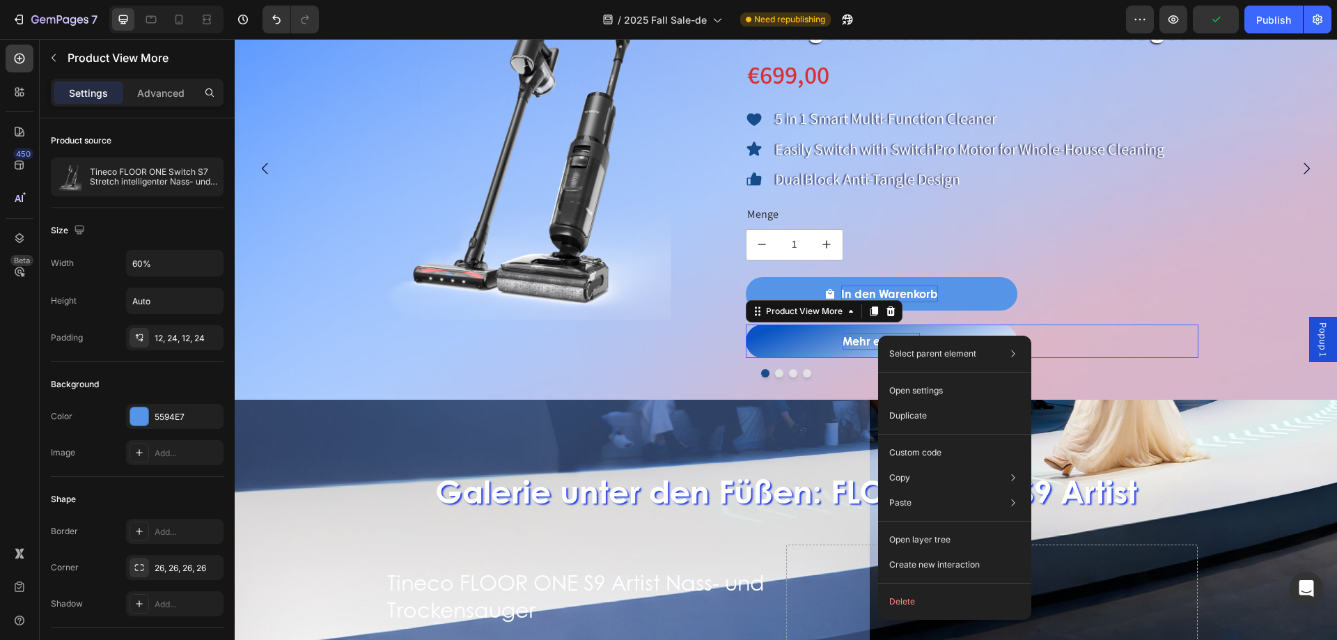
click at [800, 347] on button "Mehr erfahren" at bounding box center [882, 340] width 272 height 33
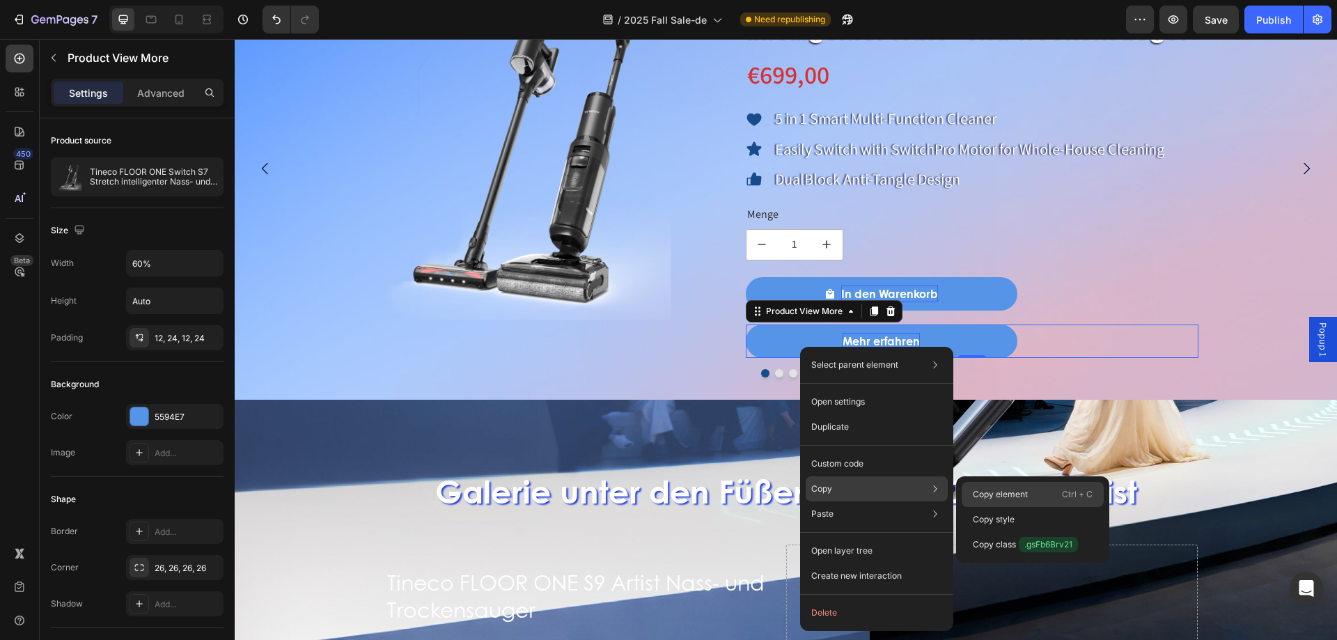
click at [982, 487] on div "Copy element Ctrl + C" at bounding box center [1032, 494] width 142 height 25
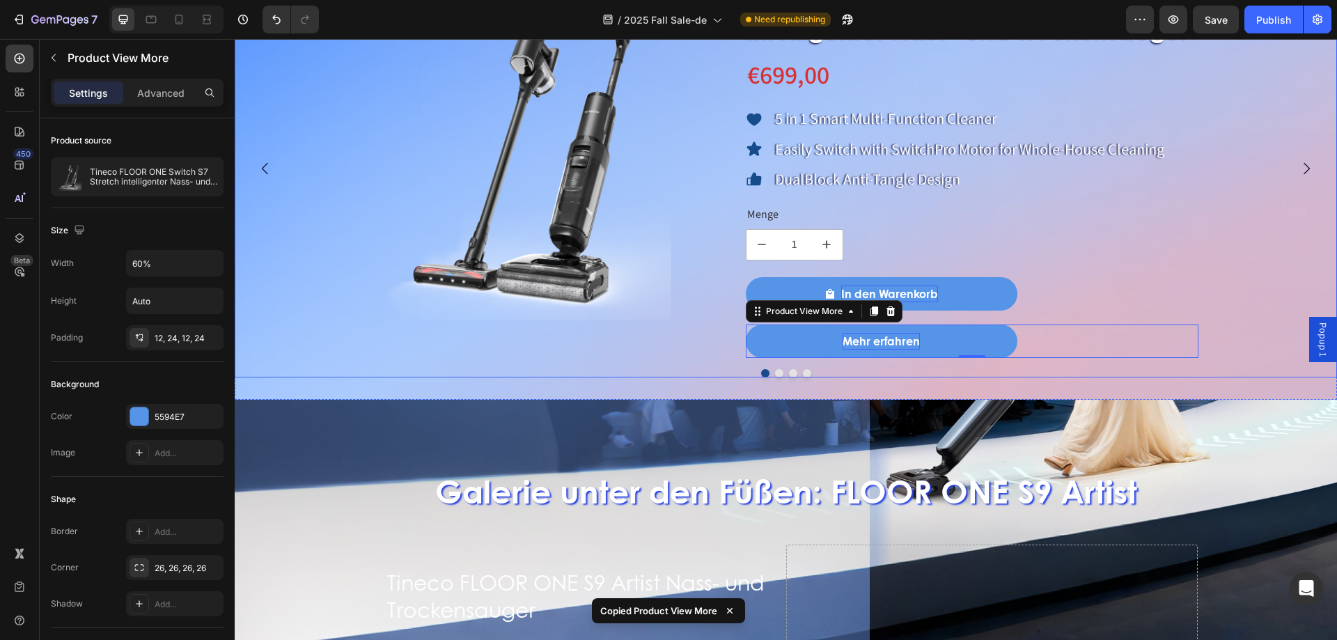
click at [776, 372] on button "Dot" at bounding box center [779, 373] width 8 height 8
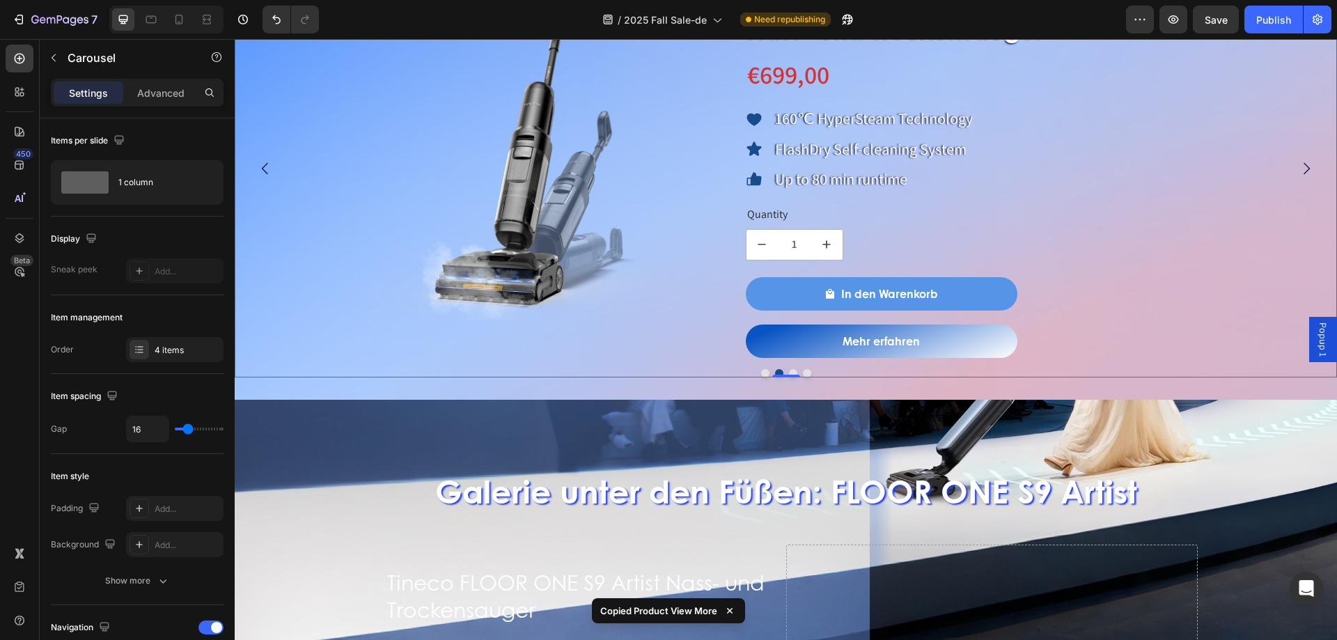
click at [792, 345] on button "Mehr erfahren" at bounding box center [882, 340] width 272 height 33
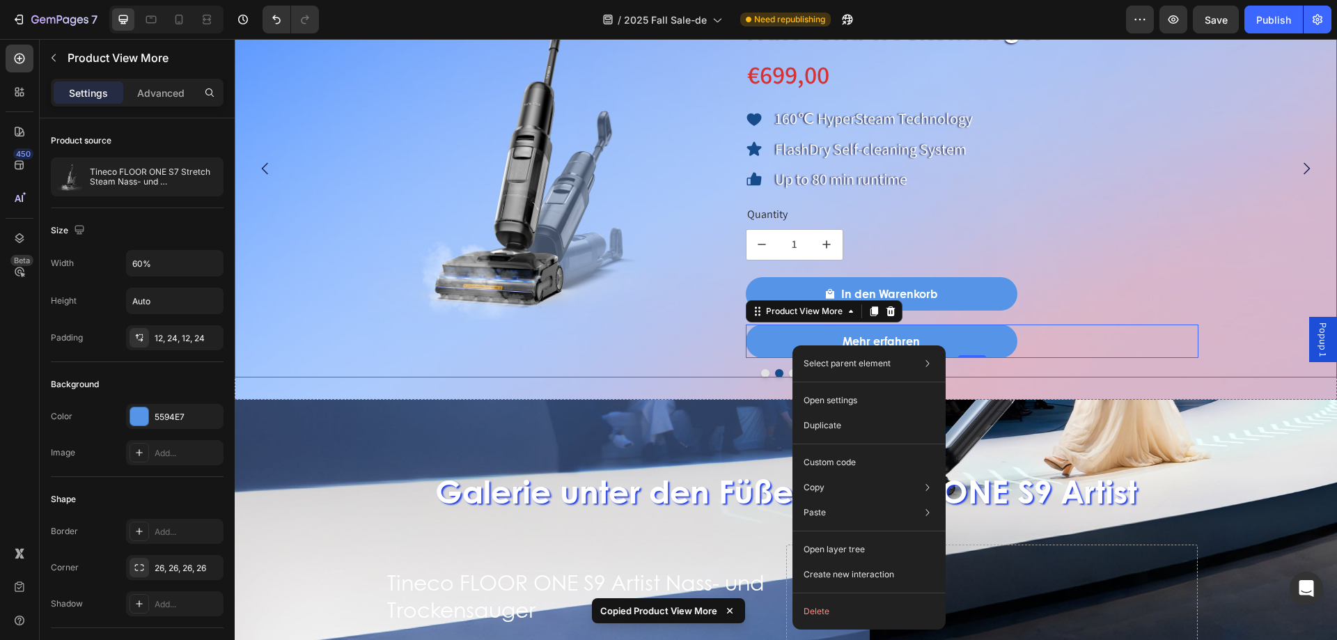
click at [789, 377] on button "Dot" at bounding box center [793, 373] width 8 height 8
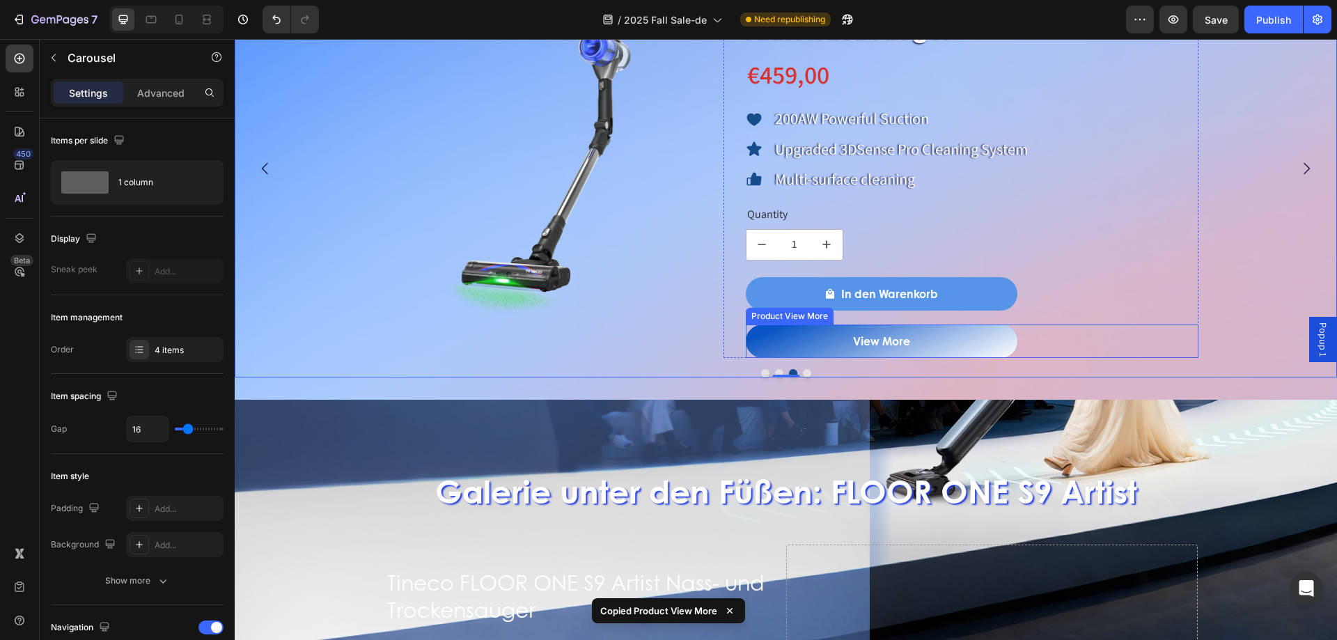
click at [824, 345] on button "View More" at bounding box center [882, 340] width 272 height 33
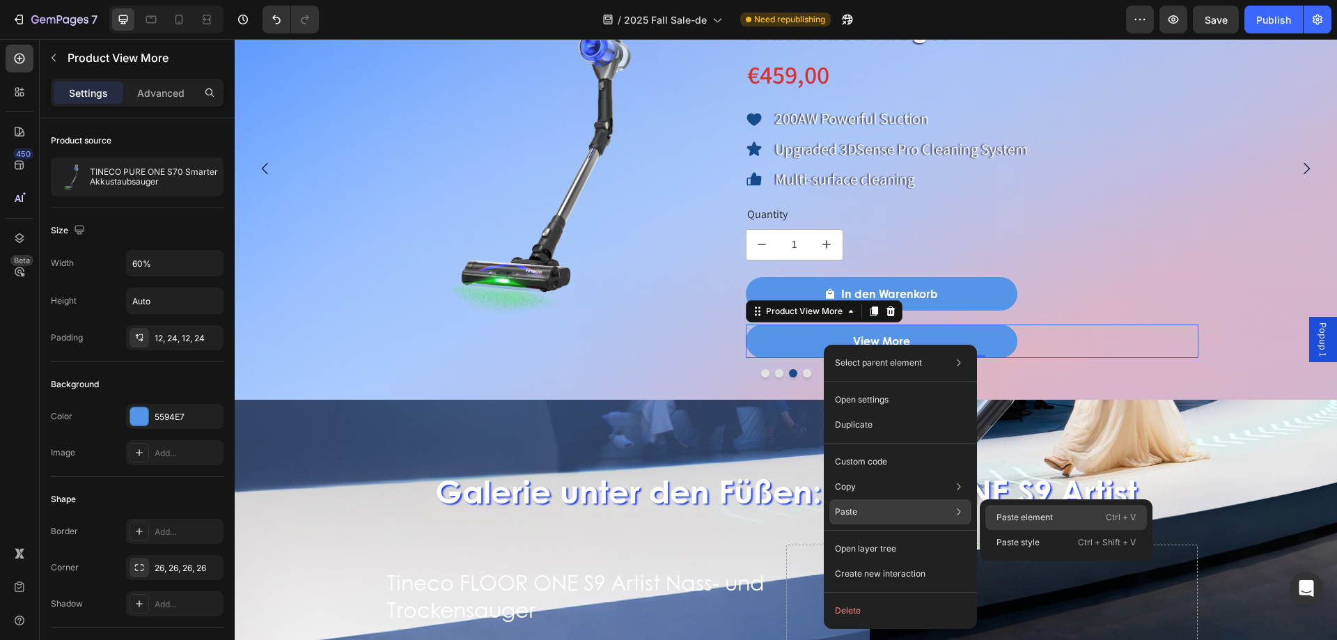
drag, startPoint x: 1003, startPoint y: 517, endPoint x: 750, endPoint y: 393, distance: 281.8
click at [1003, 517] on p "Paste element" at bounding box center [1024, 517] width 56 height 13
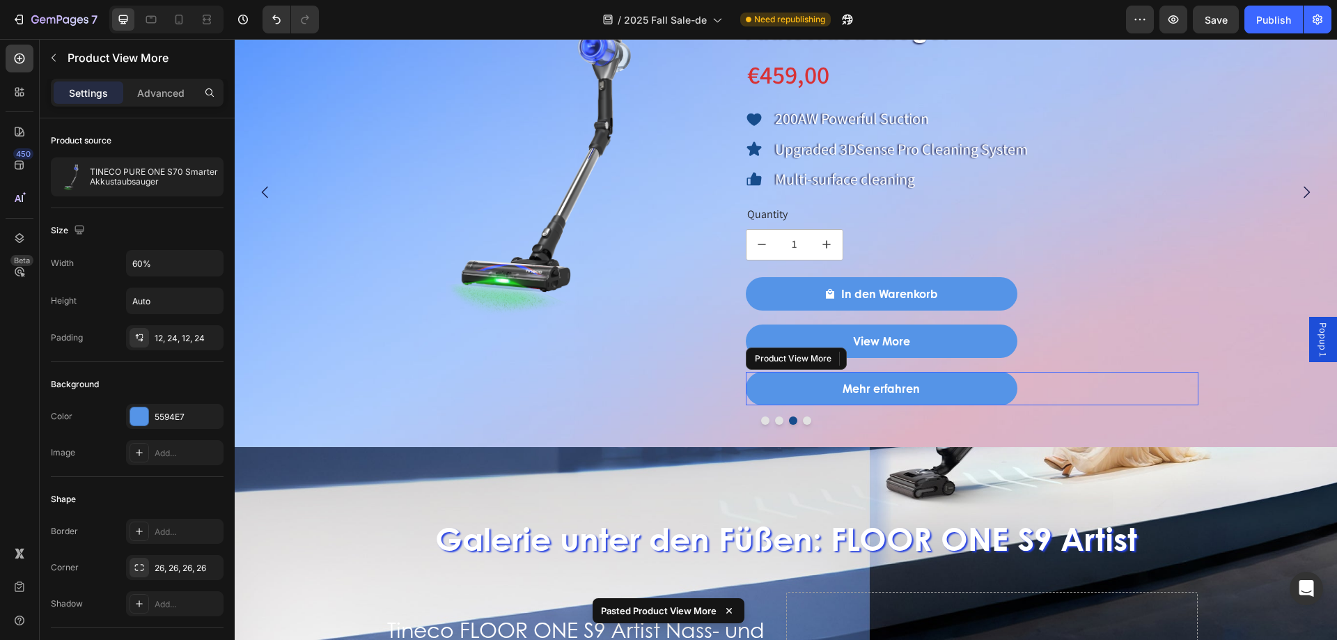
scroll to position [1246, 0]
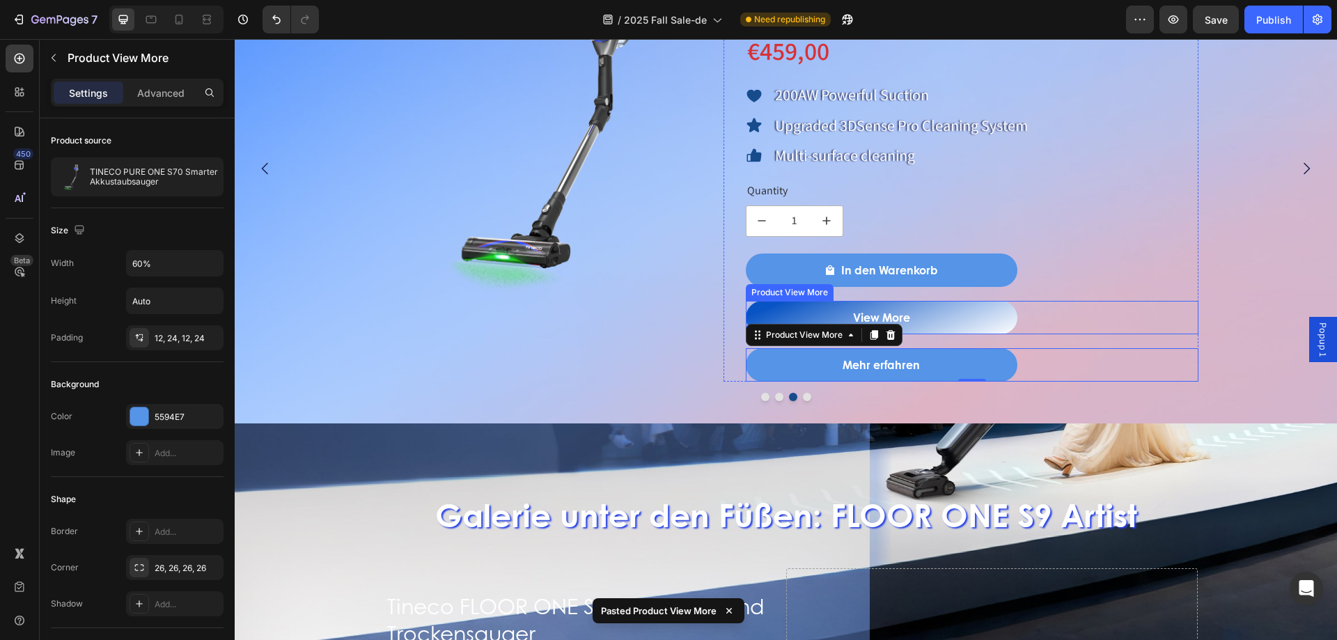
click at [962, 325] on button "View More" at bounding box center [882, 317] width 272 height 33
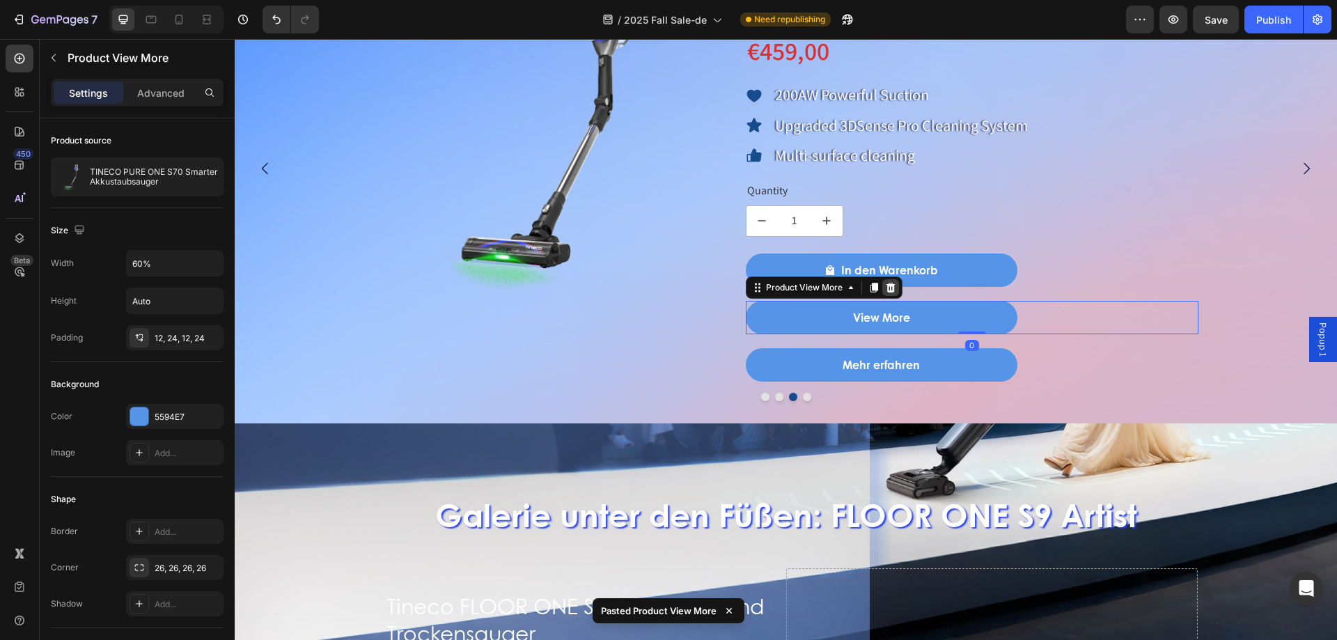
click at [887, 293] on div at bounding box center [890, 287] width 17 height 17
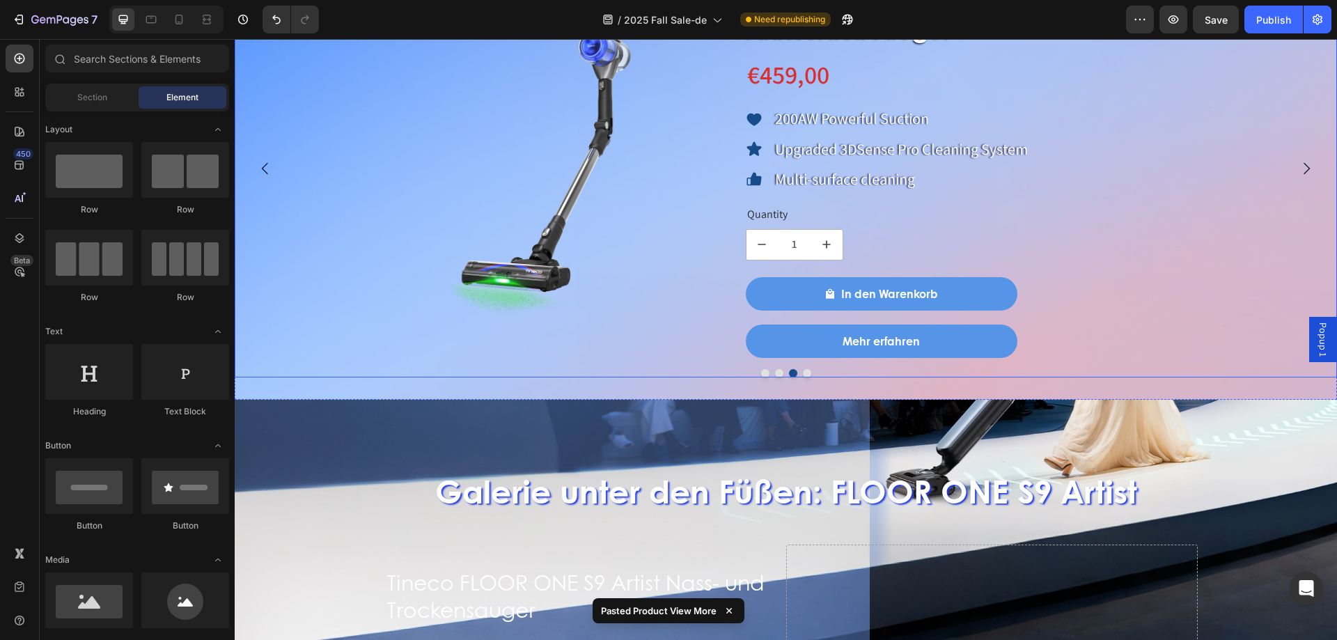
click at [803, 370] on button "Dot" at bounding box center [807, 373] width 8 height 8
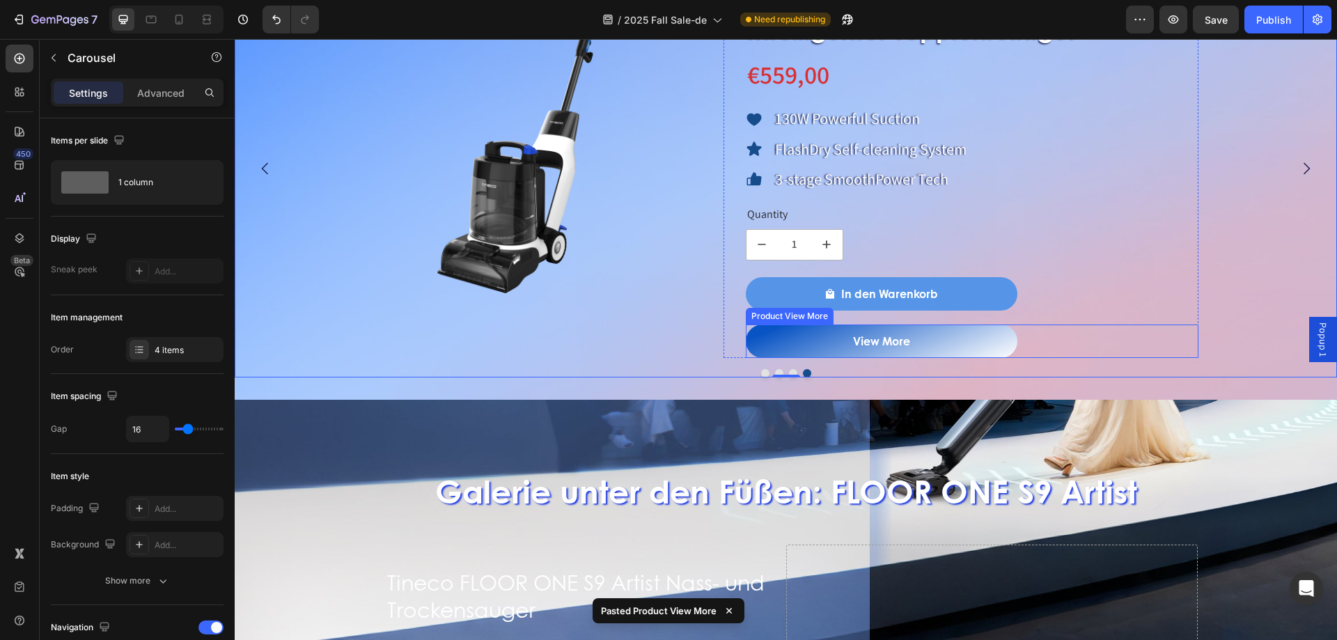
click at [819, 351] on button "View More" at bounding box center [882, 340] width 272 height 33
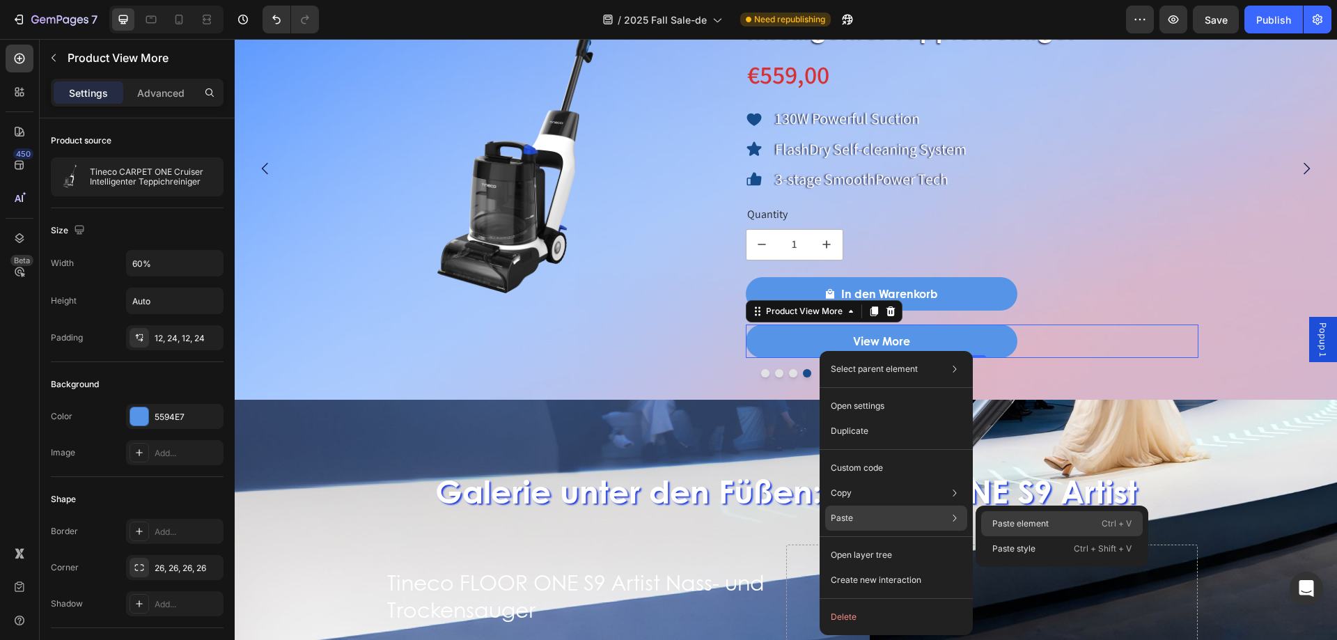
drag, startPoint x: 725, startPoint y: 368, endPoint x: 987, endPoint y: 524, distance: 305.1
click at [987, 524] on div "Paste element Ctrl + V" at bounding box center [1062, 523] width 162 height 25
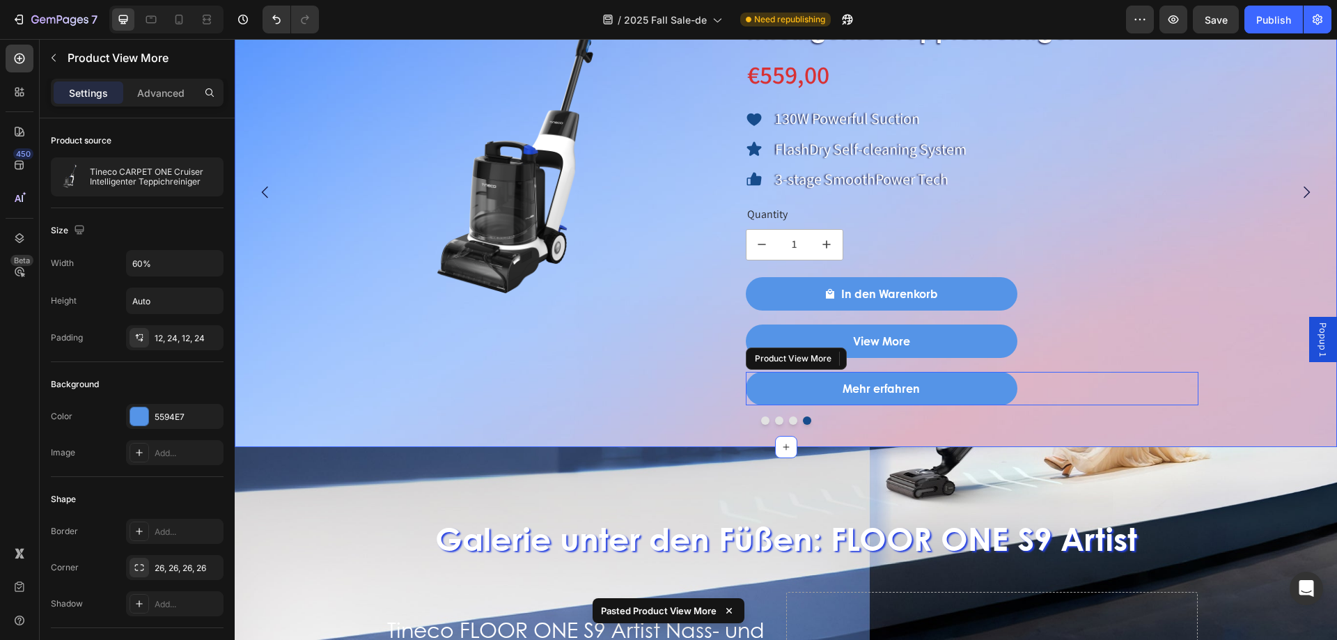
scroll to position [1246, 0]
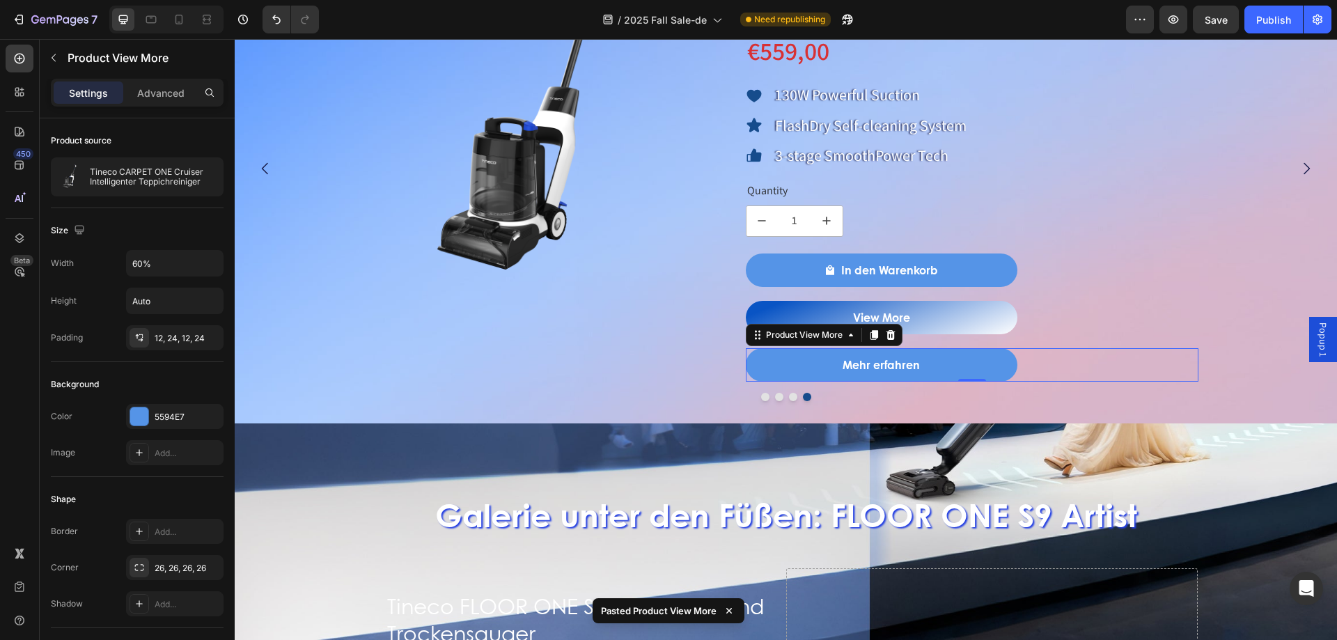
click at [934, 321] on button "View More" at bounding box center [882, 317] width 272 height 33
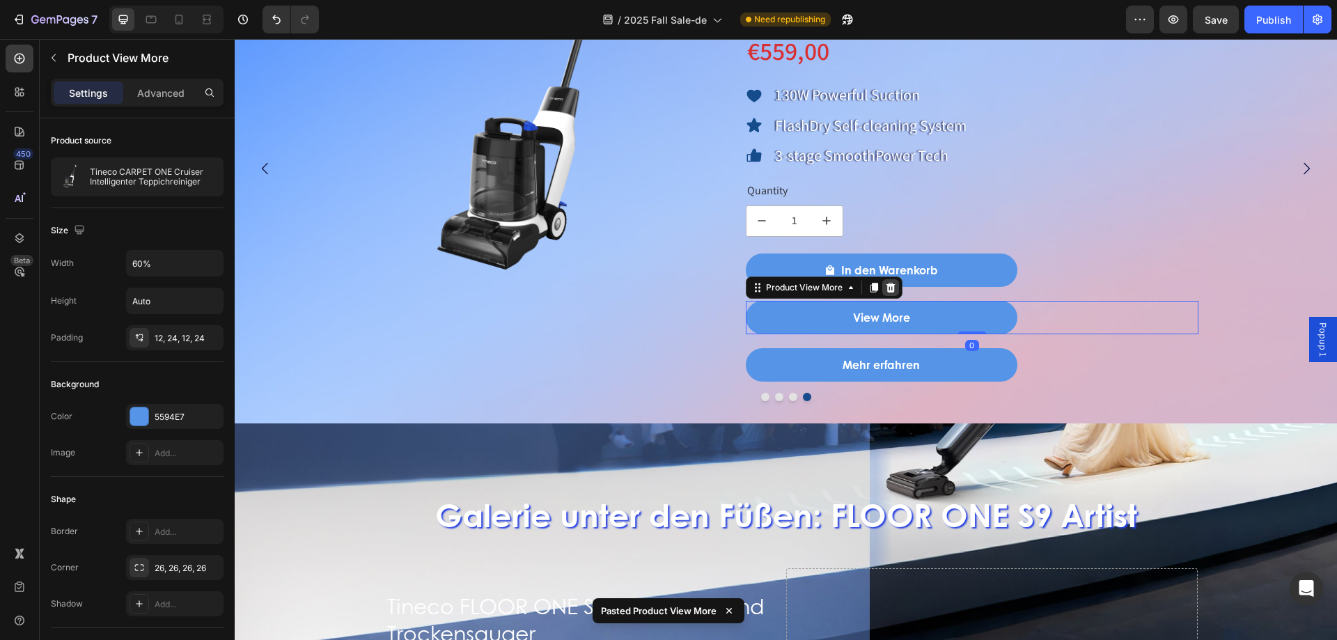
click at [887, 292] on icon at bounding box center [890, 287] width 11 height 11
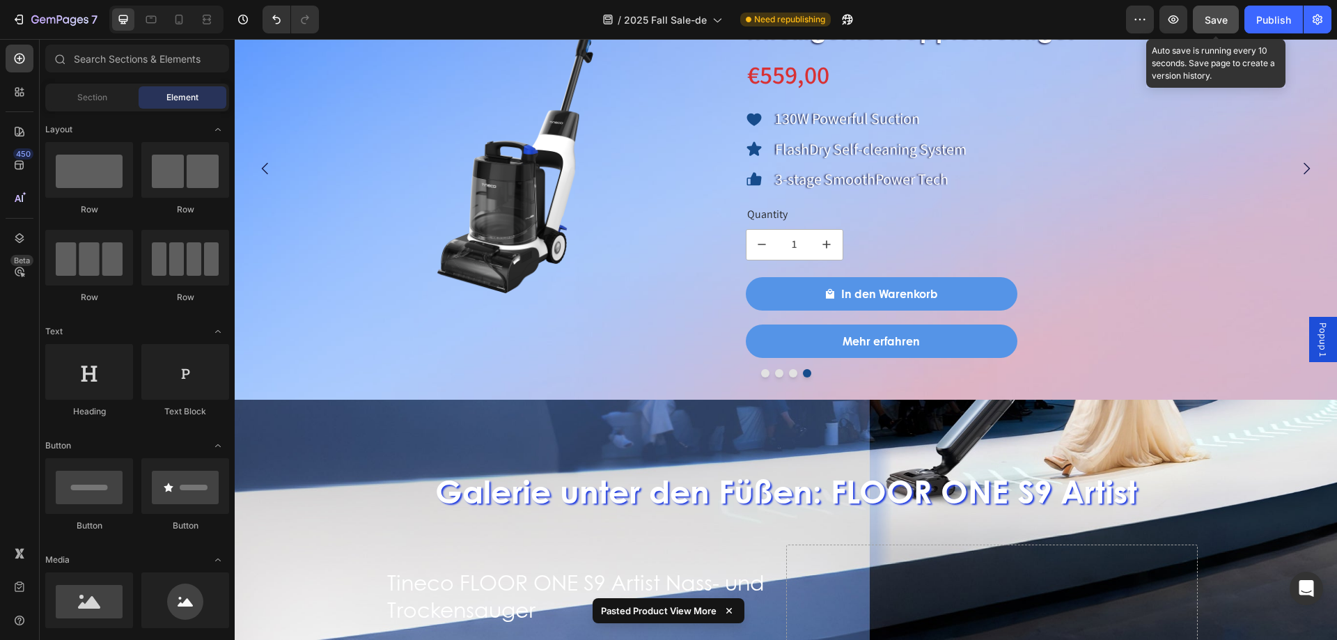
click at [1217, 26] on div "Save" at bounding box center [1215, 20] width 23 height 15
click at [761, 375] on button "Dot" at bounding box center [765, 373] width 8 height 8
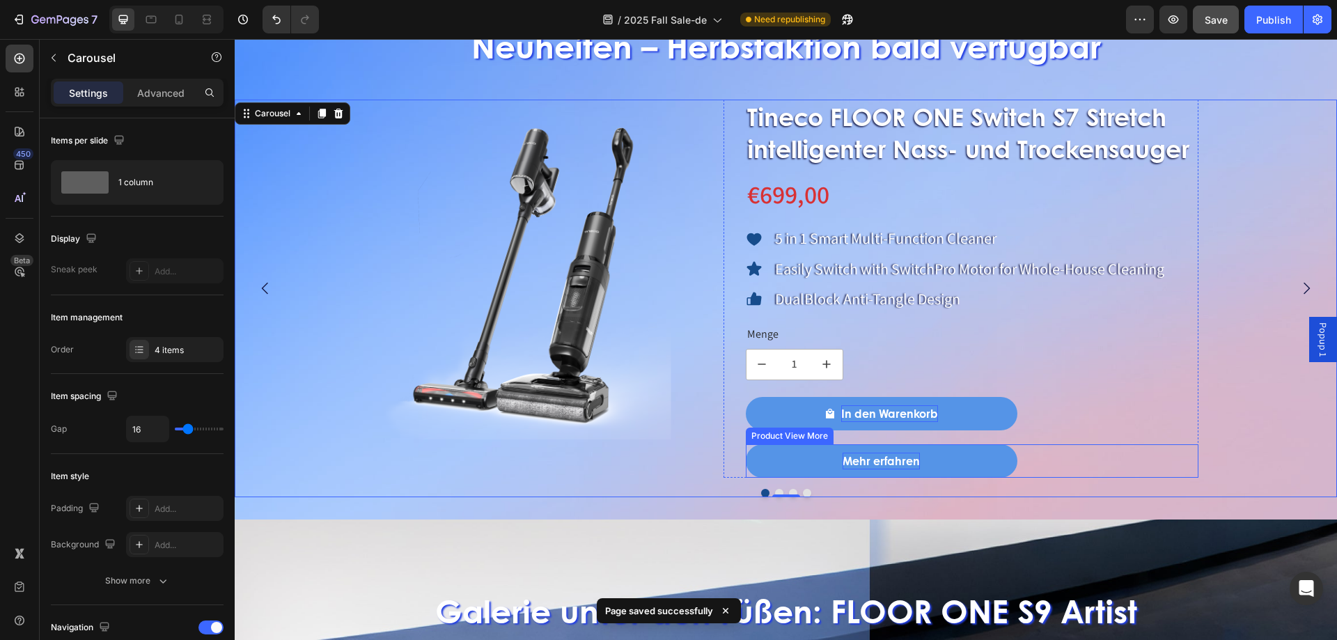
scroll to position [1152, 0]
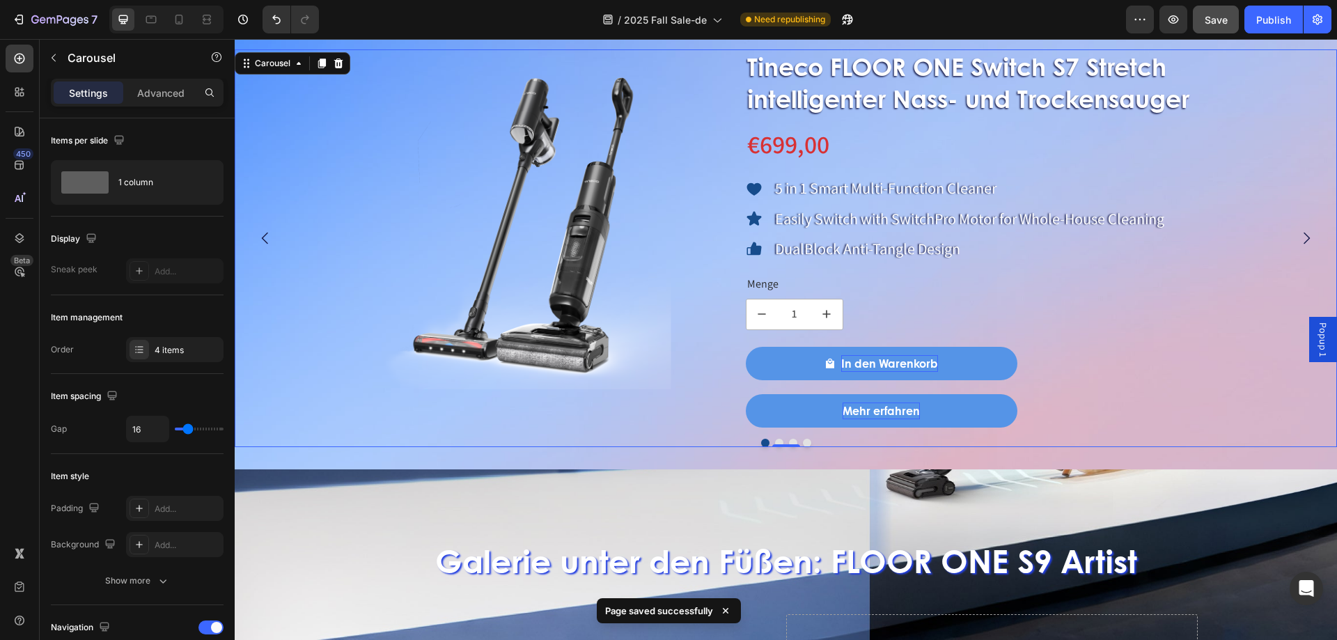
click at [775, 439] on button "Dot" at bounding box center [779, 443] width 8 height 8
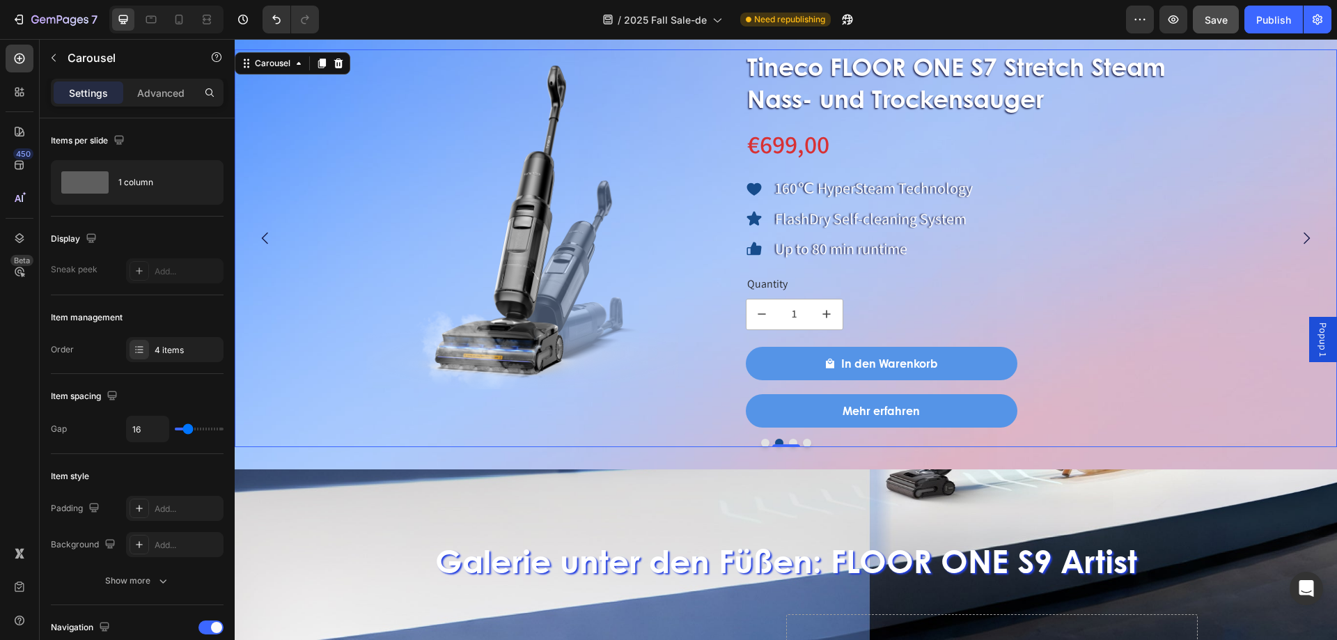
click at [803, 445] on button "Dot" at bounding box center [807, 443] width 8 height 8
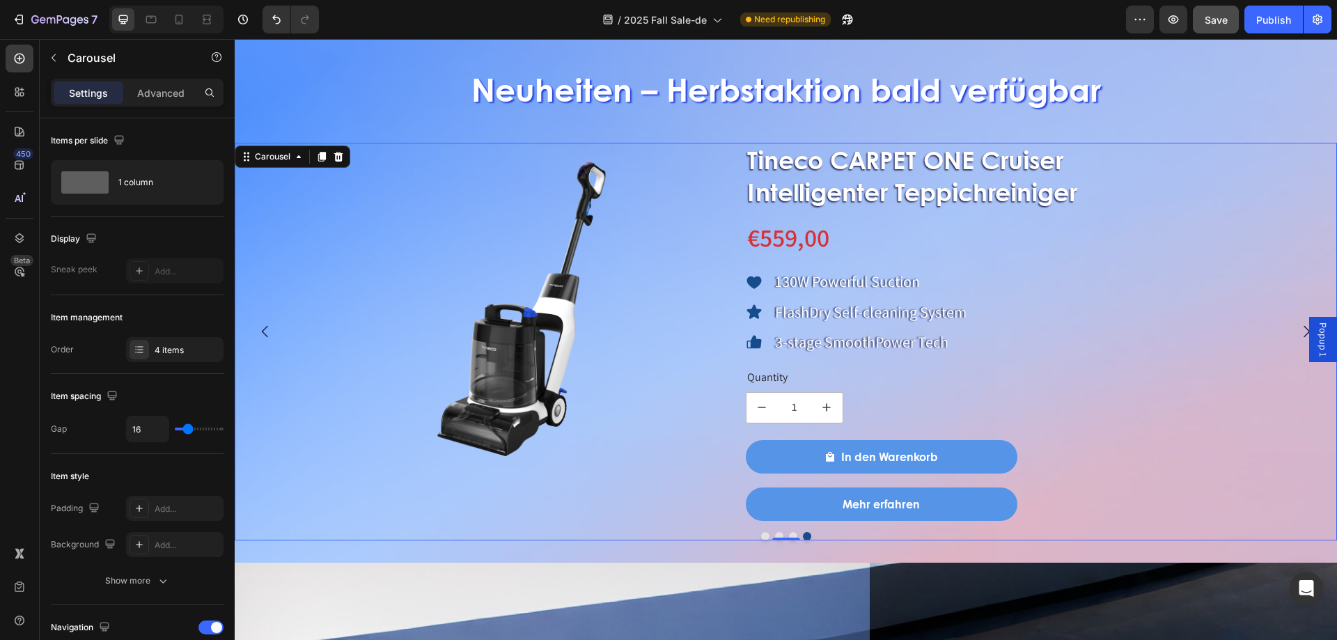
scroll to position [943, 0]
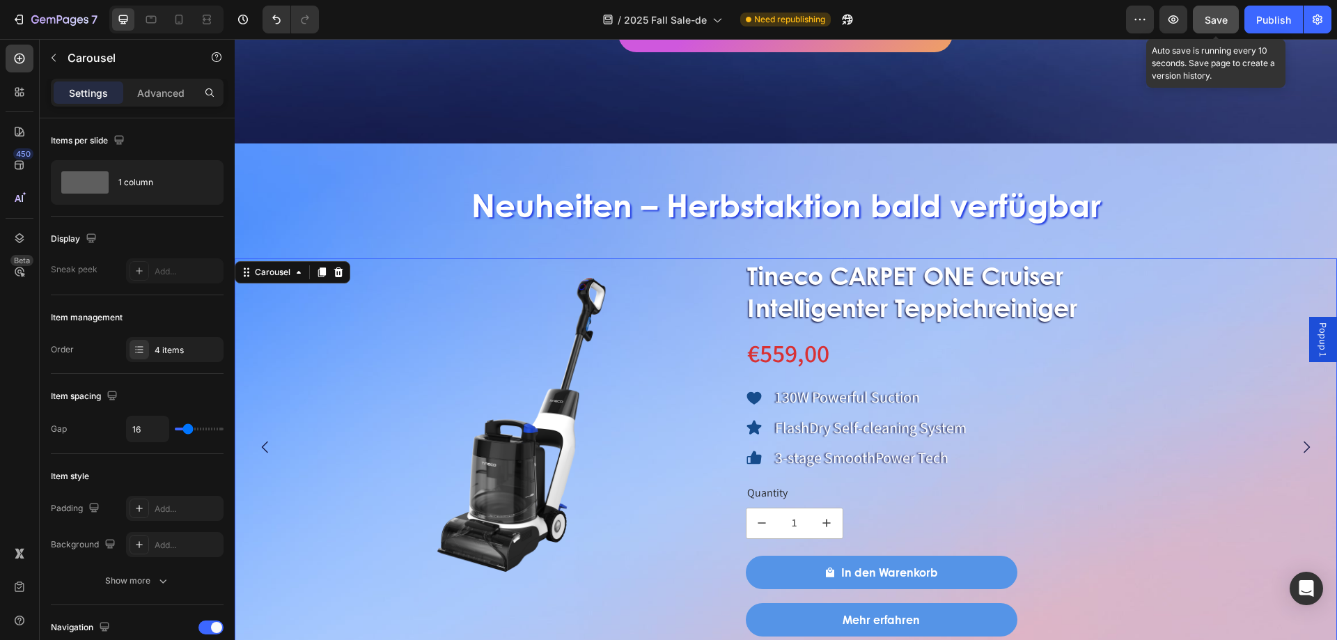
click at [1204, 15] on span "Save" at bounding box center [1215, 20] width 23 height 12
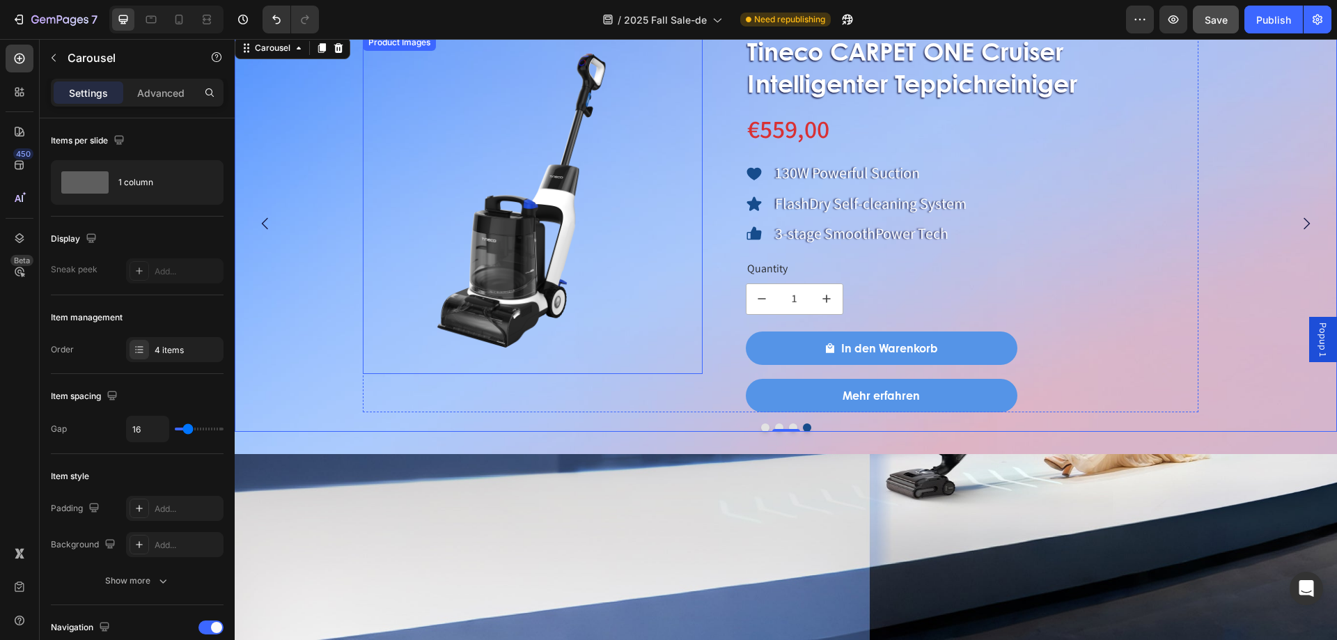
scroll to position [1291, 0]
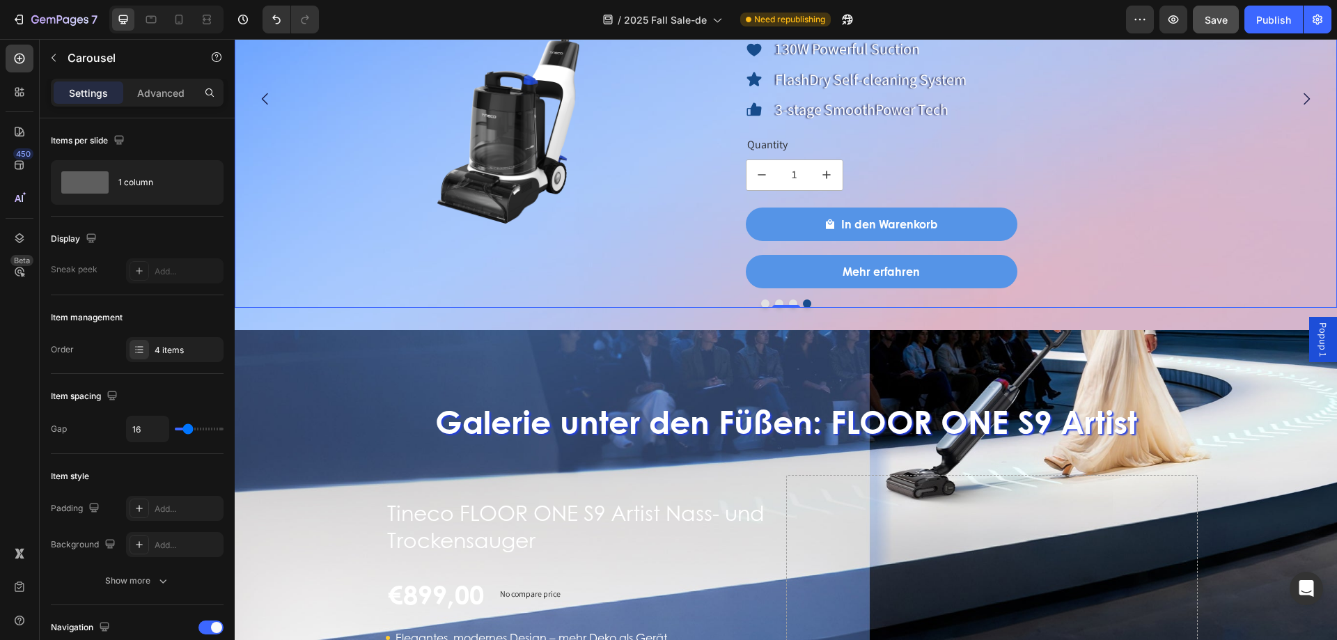
click at [761, 302] on button "Dot" at bounding box center [765, 303] width 8 height 8
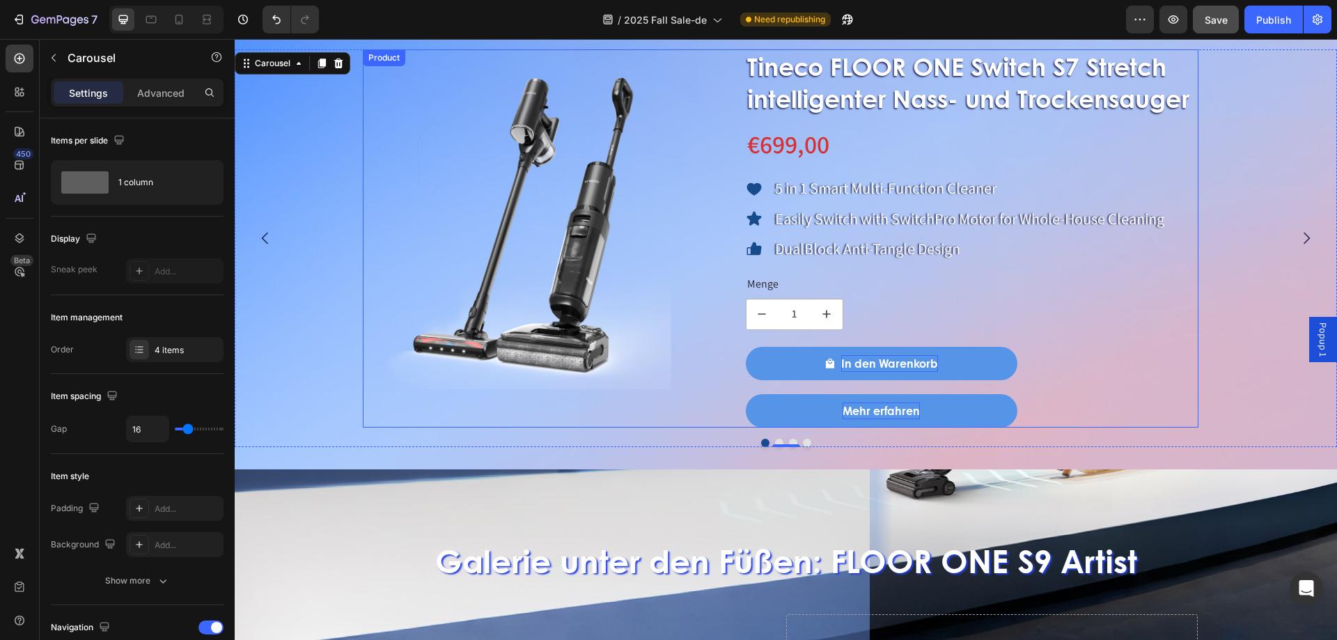
scroll to position [943, 0]
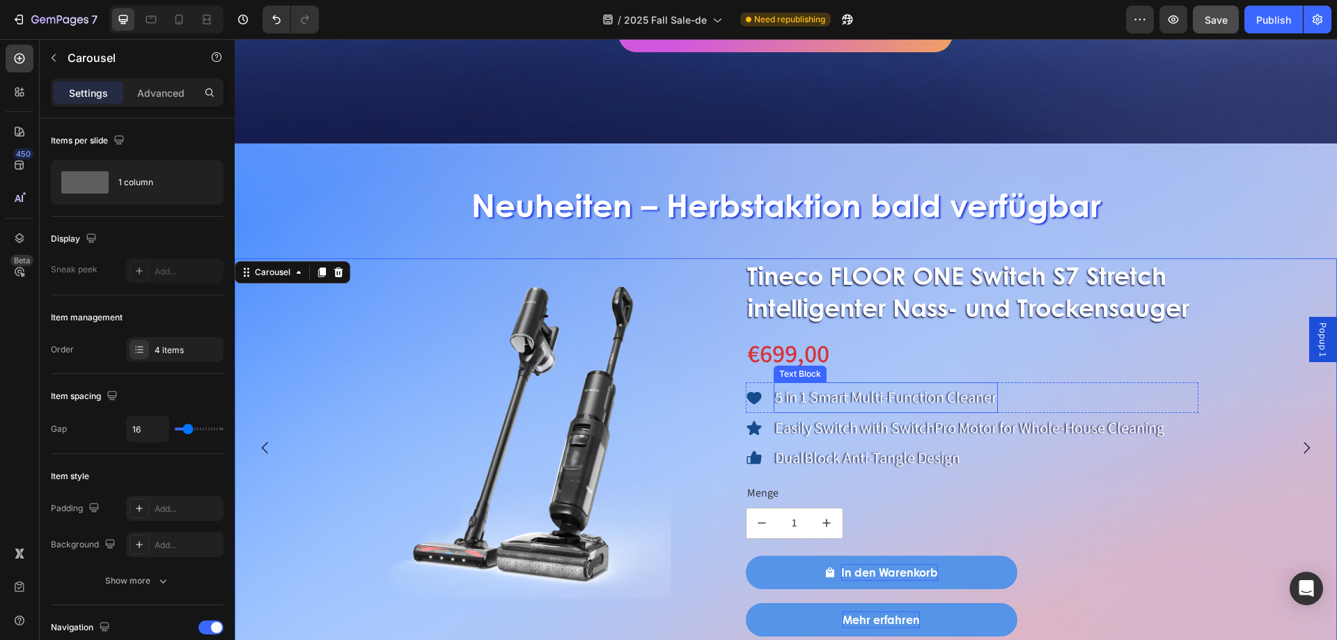
click at [833, 399] on p "5 in 1 Smart Multi-Function Cleaner" at bounding box center [885, 398] width 221 height 28
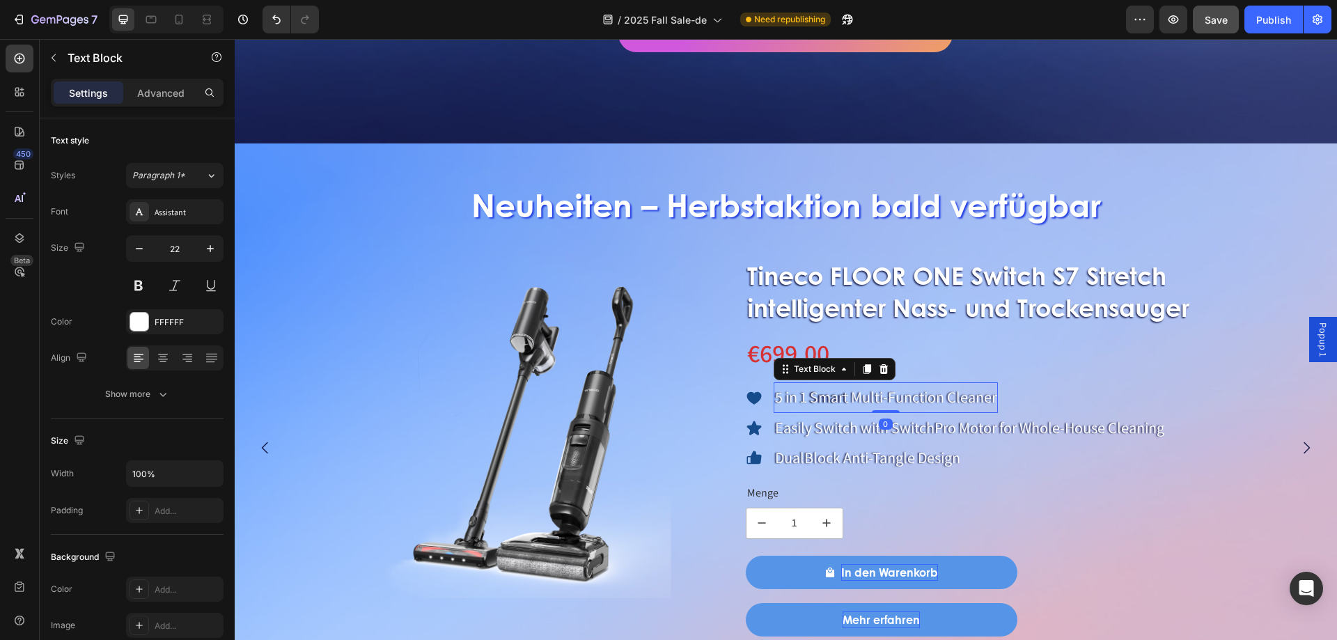
click at [833, 399] on p "5 in 1 Smart Multi-Function Cleaner" at bounding box center [885, 398] width 221 height 28
drag, startPoint x: 776, startPoint y: 397, endPoint x: 993, endPoint y: 395, distance: 216.5
click at [993, 395] on p "5 in 1 Smart Multi-Function Cleaner" at bounding box center [885, 398] width 221 height 28
click at [874, 440] on p "Easily Switch with SwitchPro Motor for Whole-House Cleaning" at bounding box center [969, 428] width 389 height 28
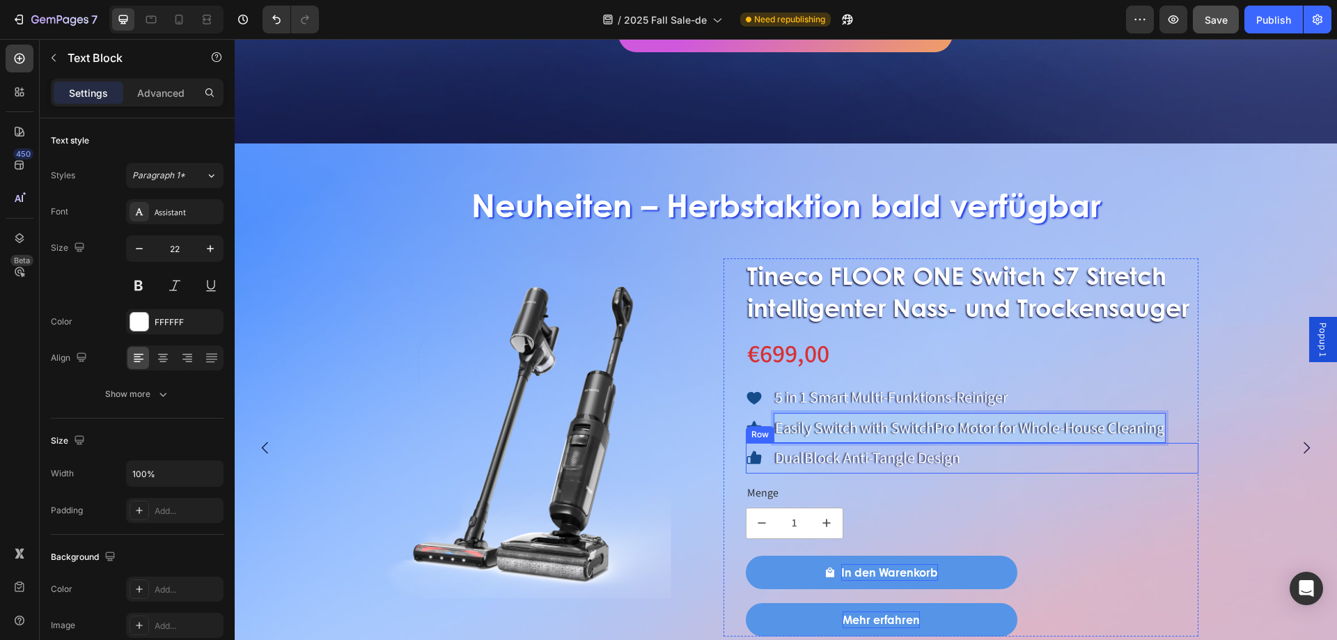
drag, startPoint x: 778, startPoint y: 428, endPoint x: 1163, endPoint y: 446, distance: 385.4
click at [1163, 446] on div "Tineco FLOOR ONE Switch S7 Stretch intelligenter Nass- und Trockensauger Produc…" at bounding box center [972, 446] width 453 height 377
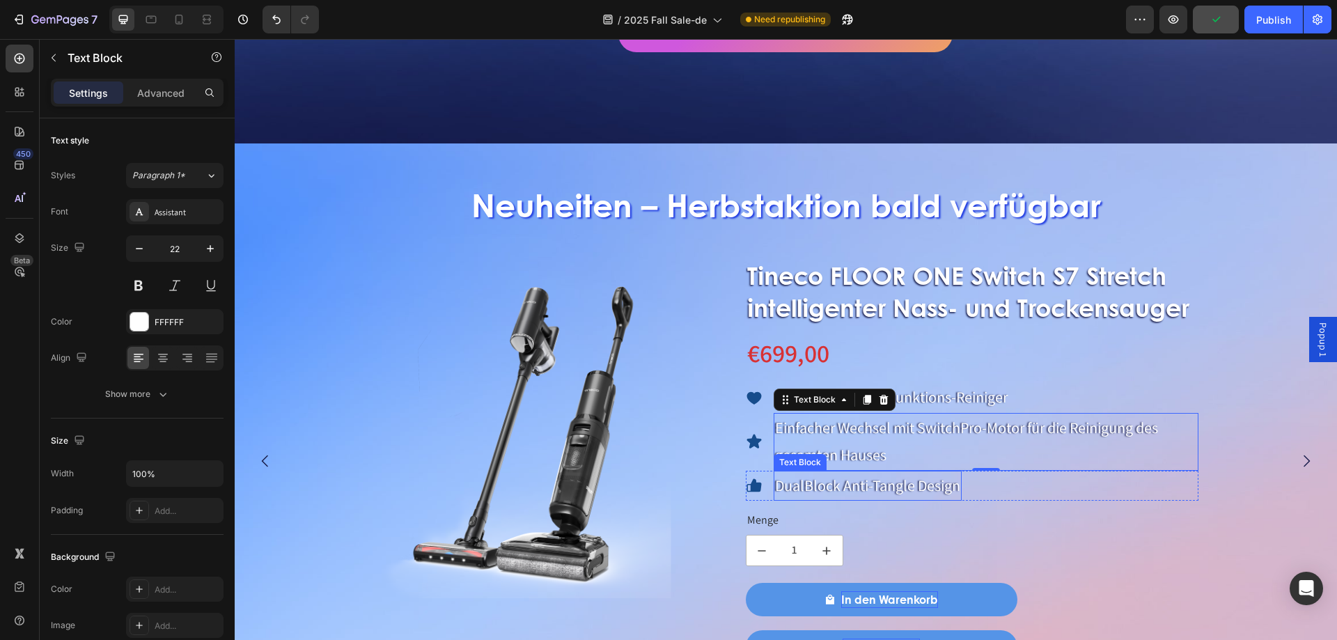
click at [815, 482] on p "DualBlock Anti-Tangle Design" at bounding box center [867, 486] width 185 height 28
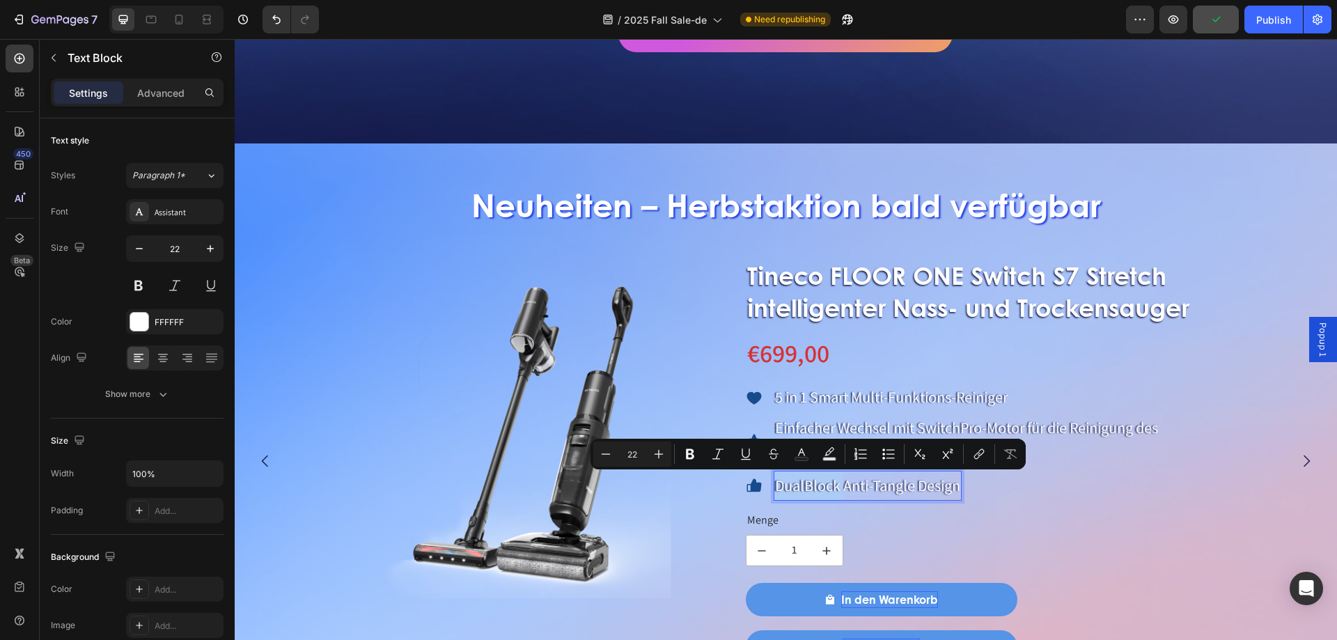
click at [776, 489] on p "DualBlock Anti-Tangle Design" at bounding box center [867, 486] width 185 height 28
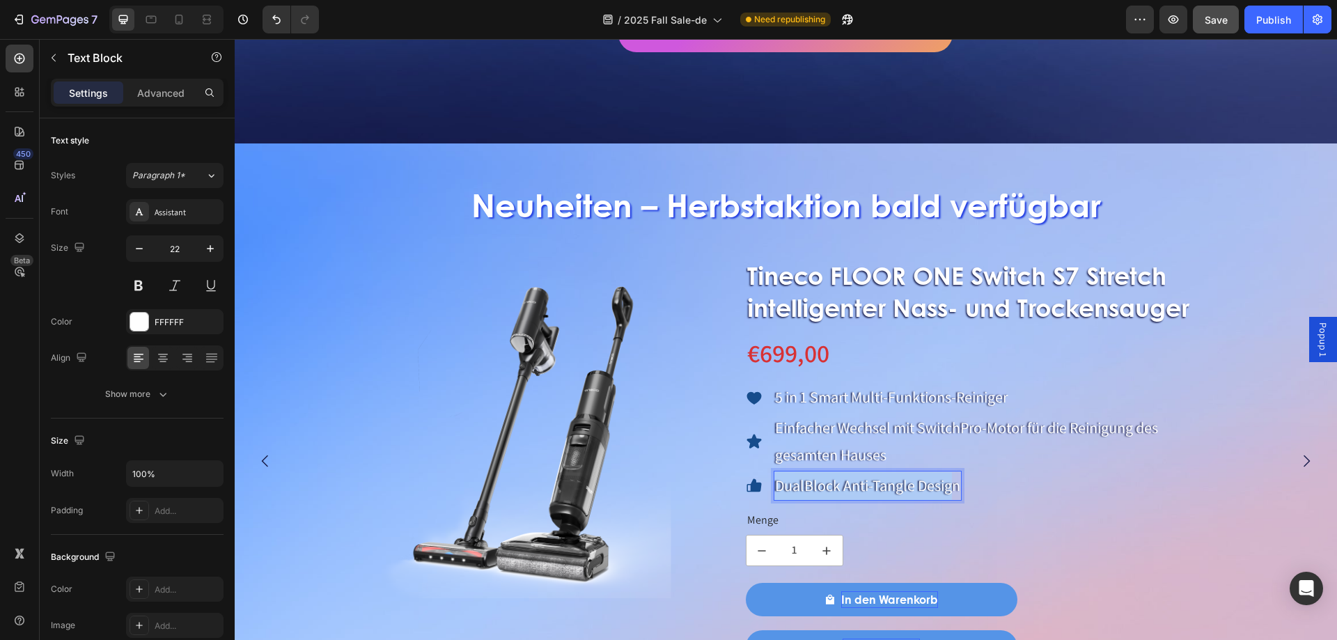
drag, startPoint x: 776, startPoint y: 487, endPoint x: 955, endPoint y: 488, distance: 178.9
click at [955, 488] on p "DualBlock Anti-Tangle Design" at bounding box center [867, 486] width 185 height 28
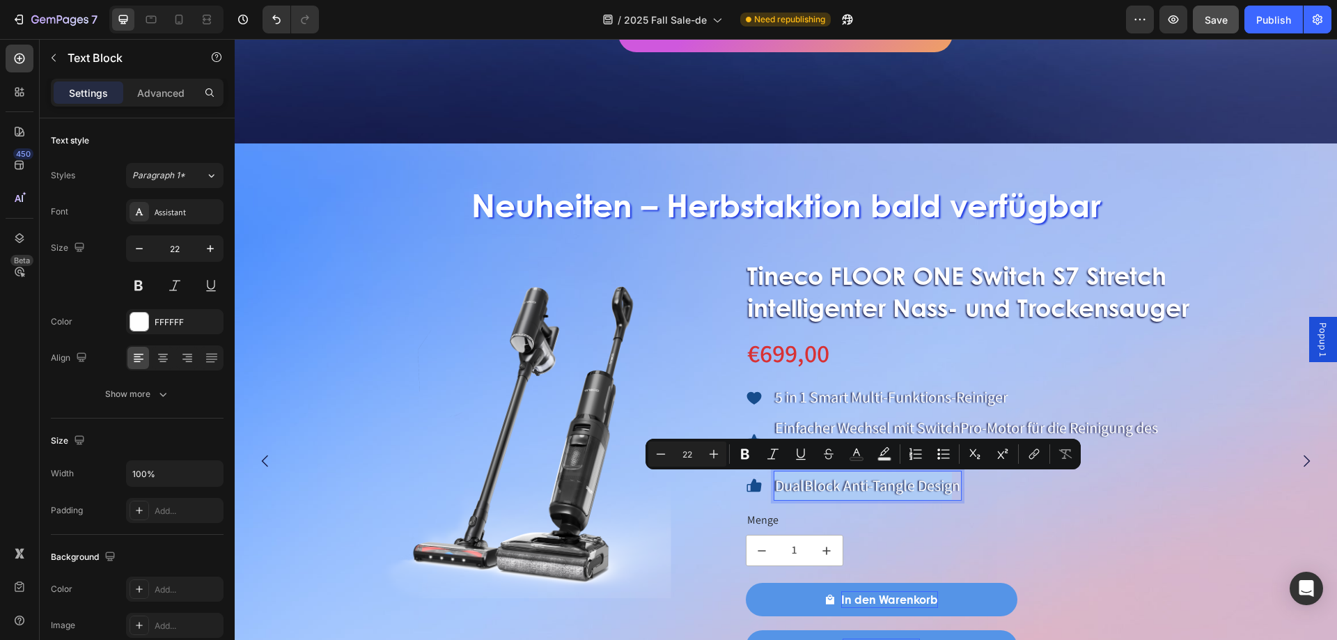
drag, startPoint x: 926, startPoint y: 487, endPoint x: 878, endPoint y: 490, distance: 48.1
click at [925, 487] on p "DualBlock Anti-Tangle Design" at bounding box center [867, 486] width 185 height 28
drag, startPoint x: 806, startPoint y: 490, endPoint x: 792, endPoint y: 490, distance: 14.6
click at [806, 490] on p "DualBlock Anti-Tangle Design" at bounding box center [867, 486] width 185 height 28
click at [781, 489] on p "DualBlock Anti-Tangle Design" at bounding box center [867, 486] width 185 height 28
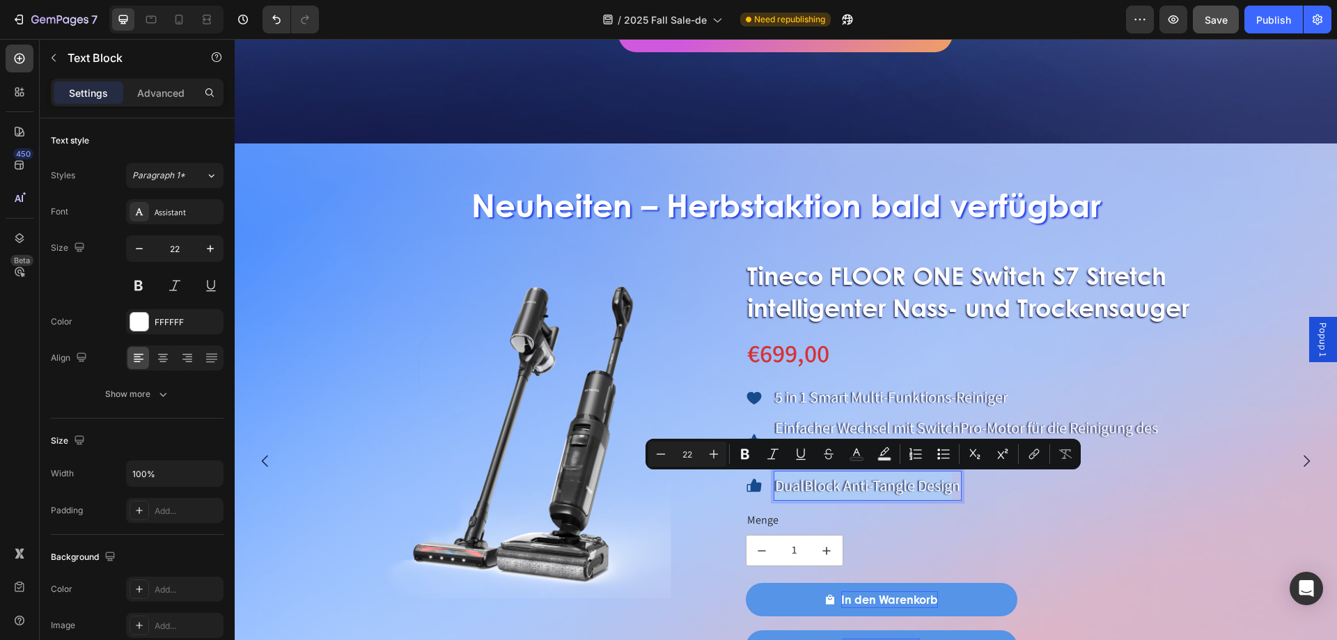
click at [780, 485] on p "DualBlock Anti-Tangle Design" at bounding box center [867, 486] width 185 height 28
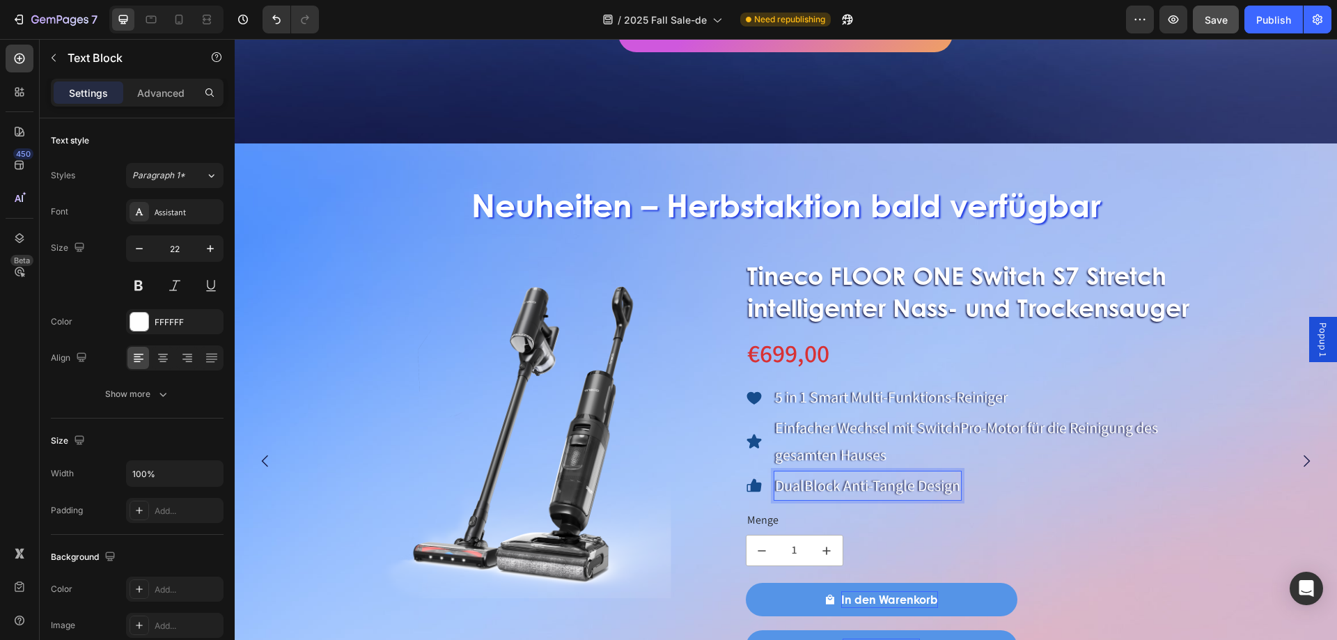
click at [811, 480] on p "DualBlock Anti-Tangle Design" at bounding box center [867, 486] width 185 height 28
drag, startPoint x: 778, startPoint y: 489, endPoint x: 965, endPoint y: 495, distance: 186.7
click at [965, 495] on div "Icon DualBlock Anti-Tangle Design Text Block 0 Row" at bounding box center [972, 486] width 453 height 31
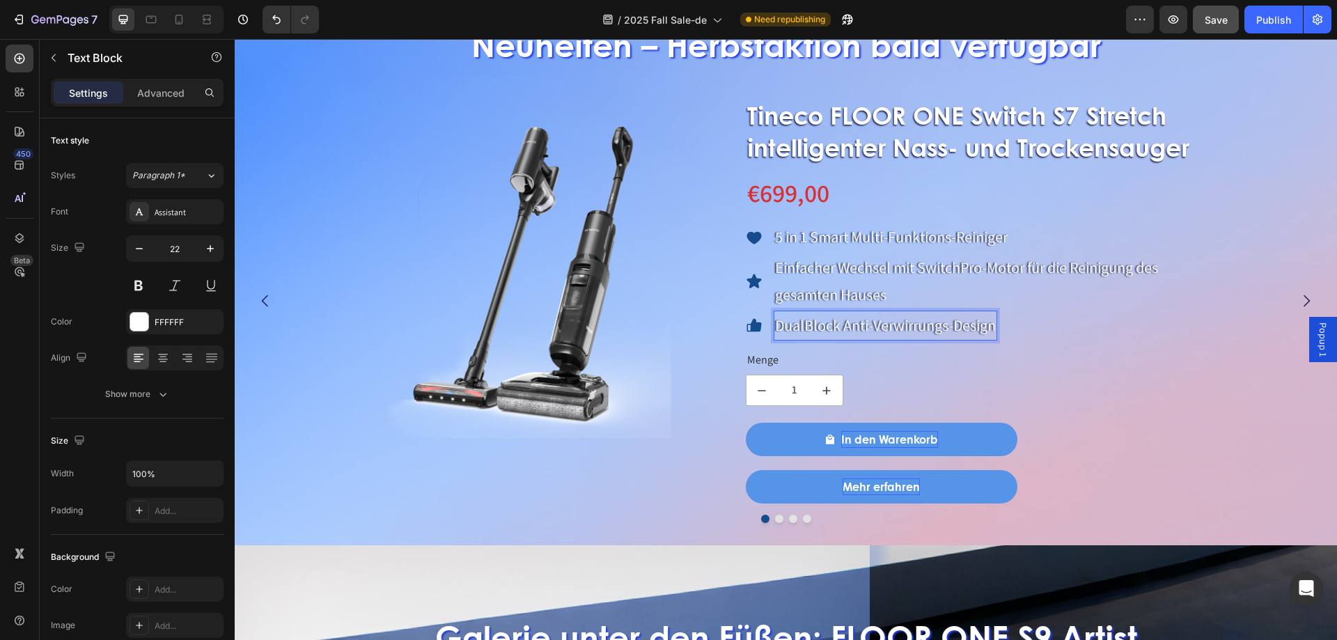
scroll to position [1152, 0]
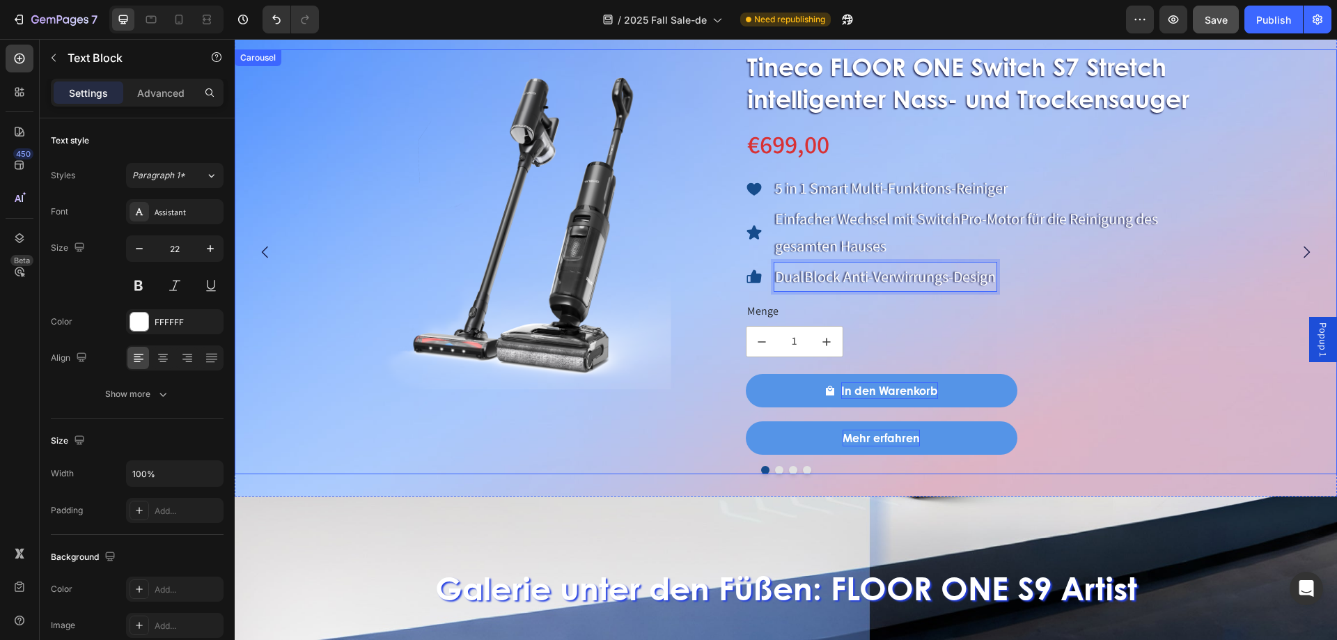
click at [775, 469] on button "Dot" at bounding box center [779, 470] width 8 height 8
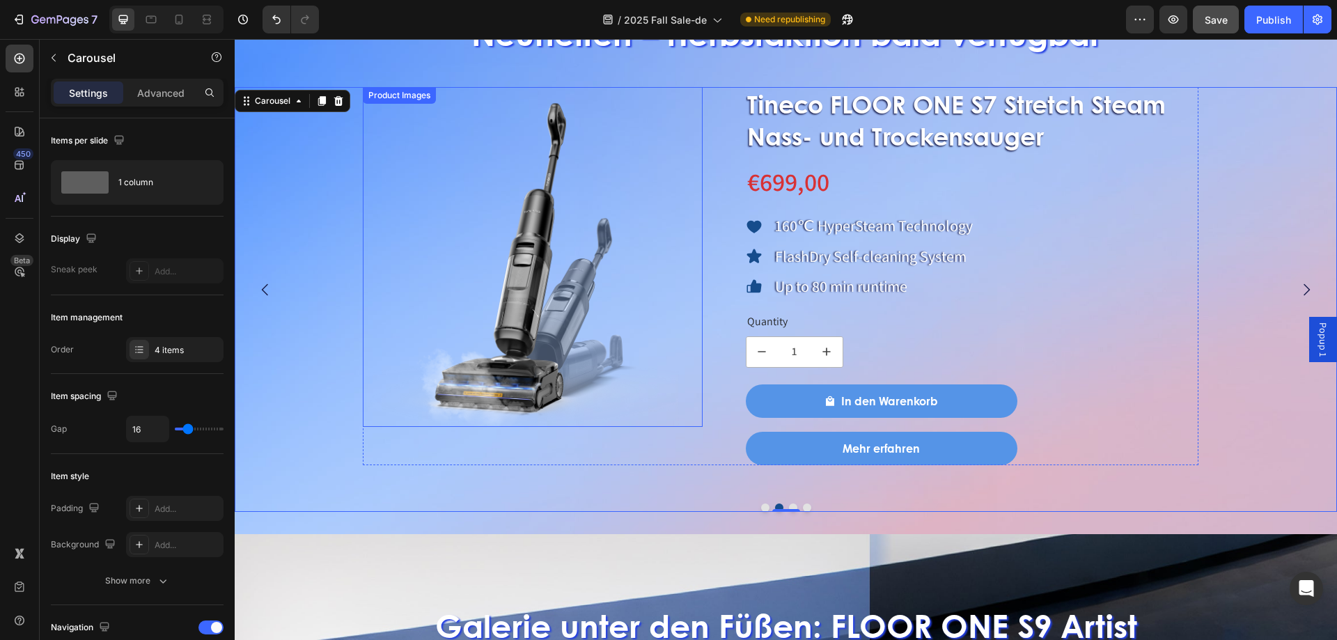
scroll to position [1083, 0]
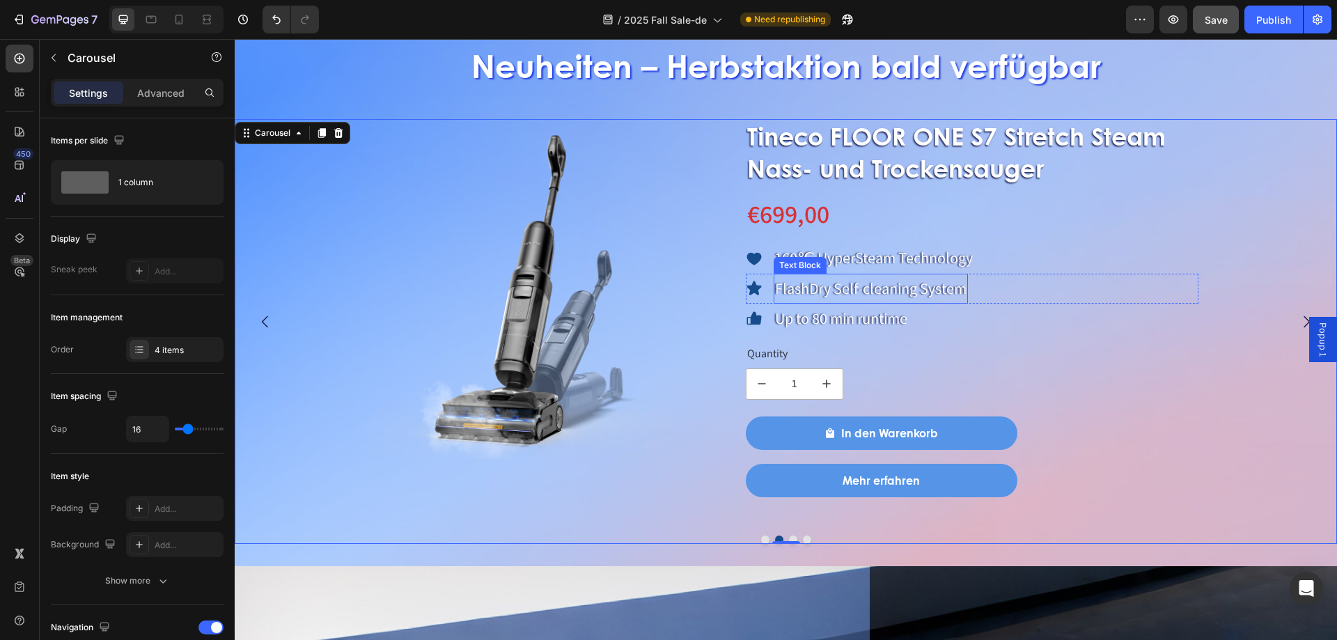
click at [810, 244] on p "160℃ HyperSteam Technology" at bounding box center [874, 258] width 198 height 28
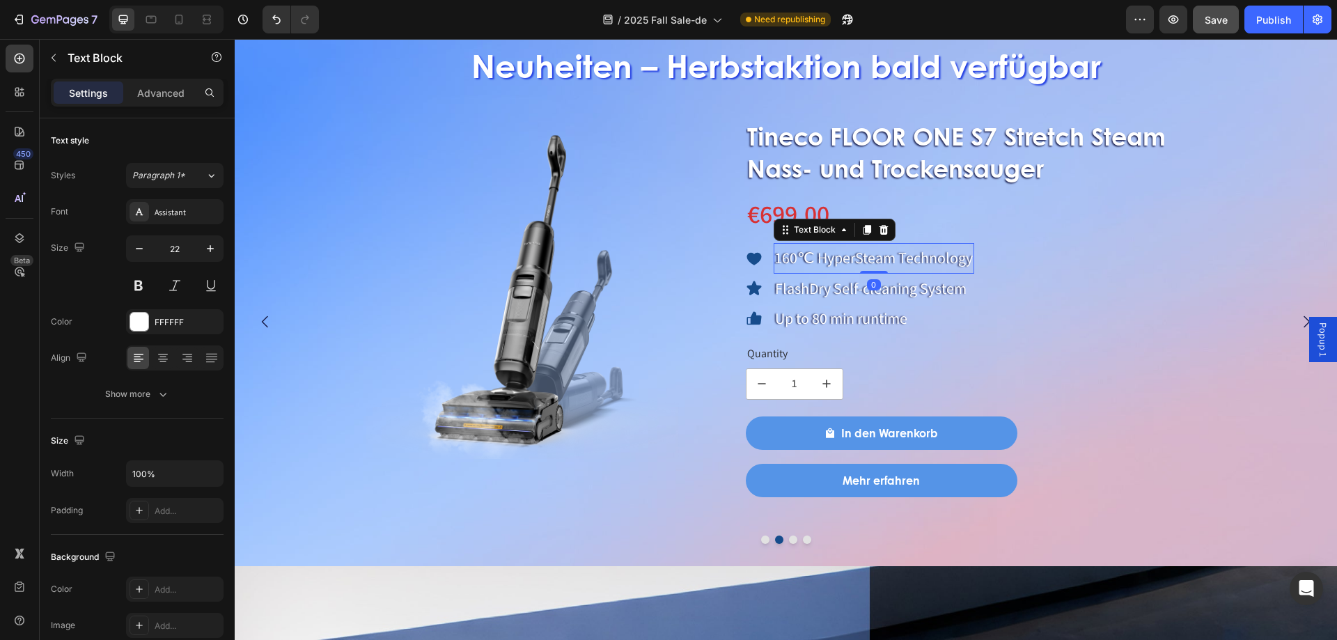
click at [780, 254] on p "160℃ HyperSteam Technology" at bounding box center [874, 258] width 198 height 28
drag, startPoint x: 776, startPoint y: 256, endPoint x: 977, endPoint y: 267, distance: 201.5
click at [977, 267] on div "Icon 160℃ HyperSteam Technology Text Block 0 Row" at bounding box center [972, 258] width 453 height 31
click at [854, 281] on p "FlashDry Self-cleaning System" at bounding box center [870, 289] width 191 height 28
click at [773, 290] on div "FlashDry Self-cleaning System" at bounding box center [870, 289] width 194 height 31
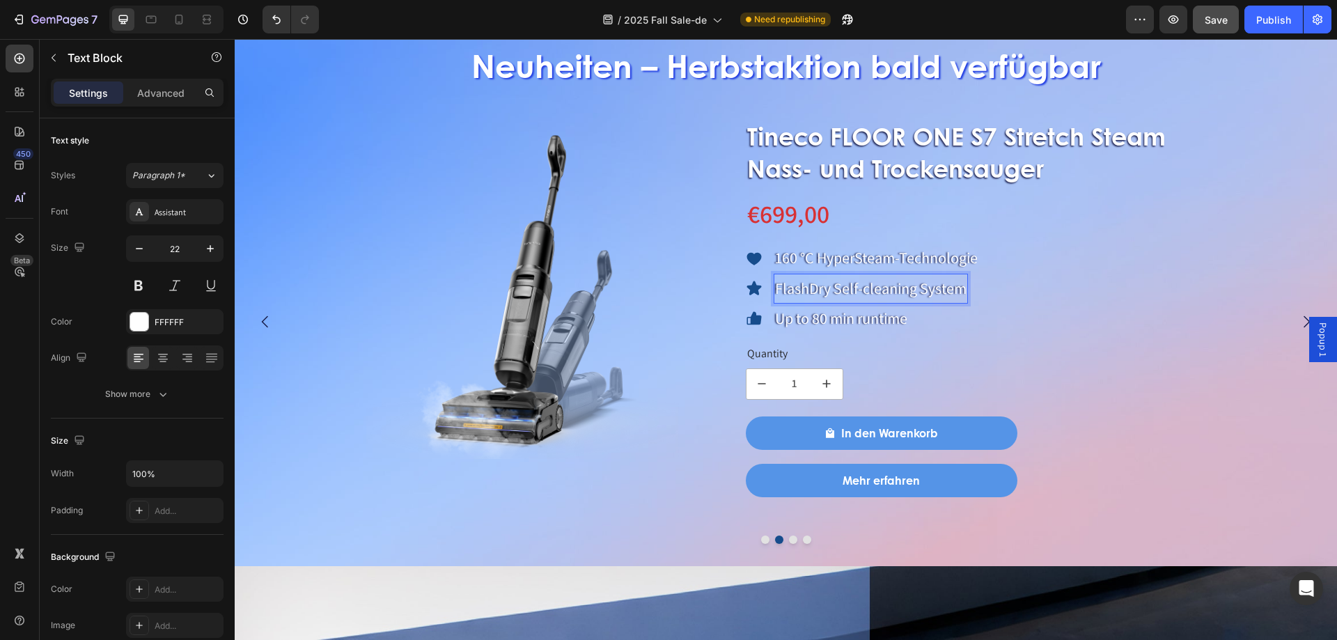
click at [774, 288] on div "FlashDry Self-cleaning System" at bounding box center [870, 289] width 194 height 31
click at [775, 288] on p "FlashDry Self-cleaning System" at bounding box center [870, 289] width 191 height 28
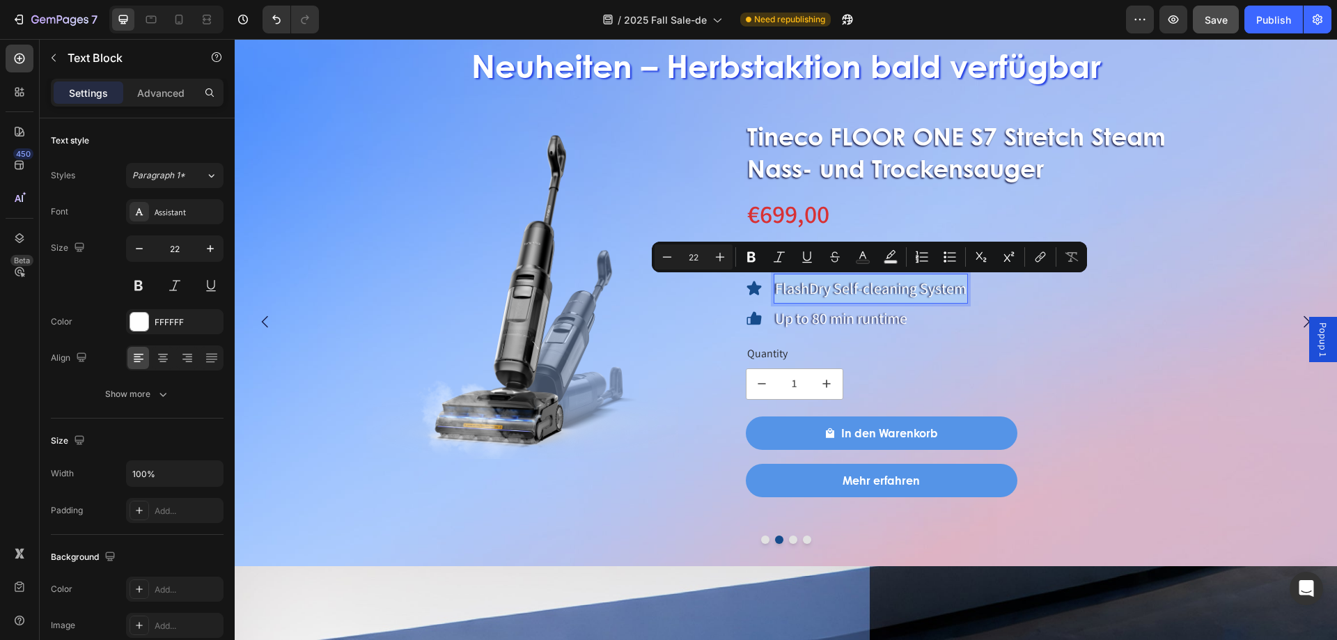
drag, startPoint x: 774, startPoint y: 288, endPoint x: 948, endPoint y: 299, distance: 174.5
click at [948, 299] on p "FlashDry Self-cleaning System" at bounding box center [870, 289] width 191 height 28
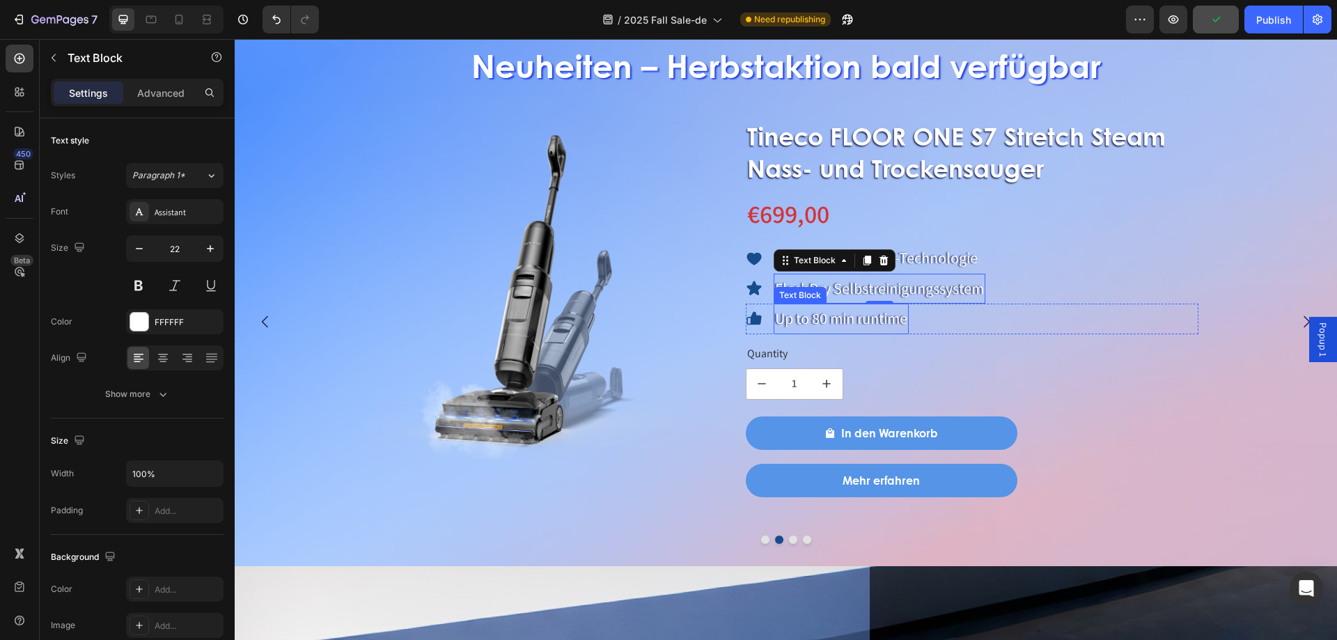
click at [841, 323] on p "Up to 80 min runtime" at bounding box center [841, 319] width 132 height 28
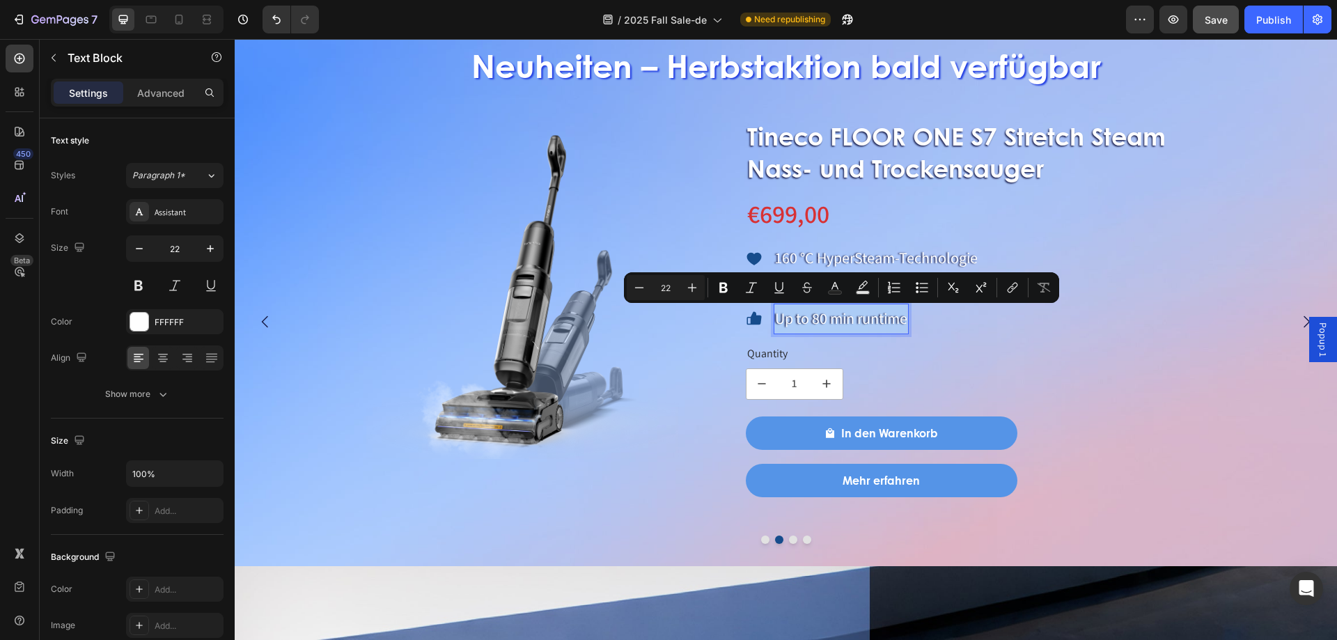
drag, startPoint x: 774, startPoint y: 317, endPoint x: 907, endPoint y: 331, distance: 133.7
click at [907, 331] on p "Up to 80 min runtime" at bounding box center [841, 319] width 132 height 28
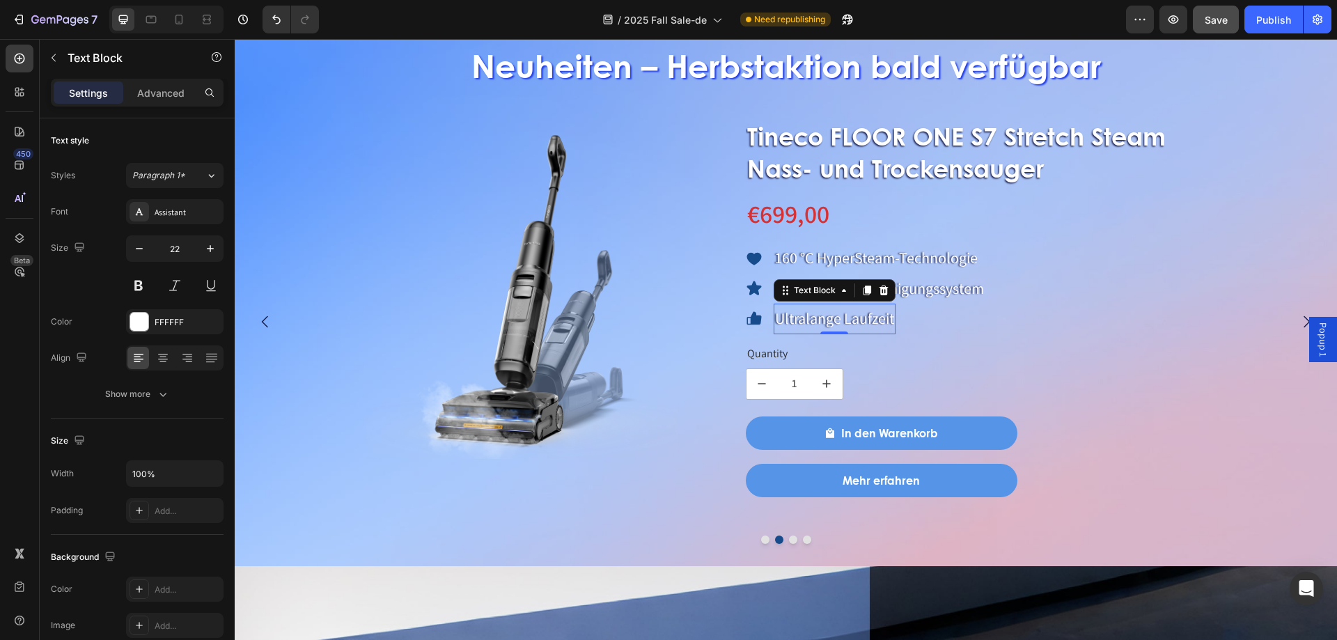
click at [894, 315] on p "Ultralange Laufzeit" at bounding box center [834, 319] width 119 height 28
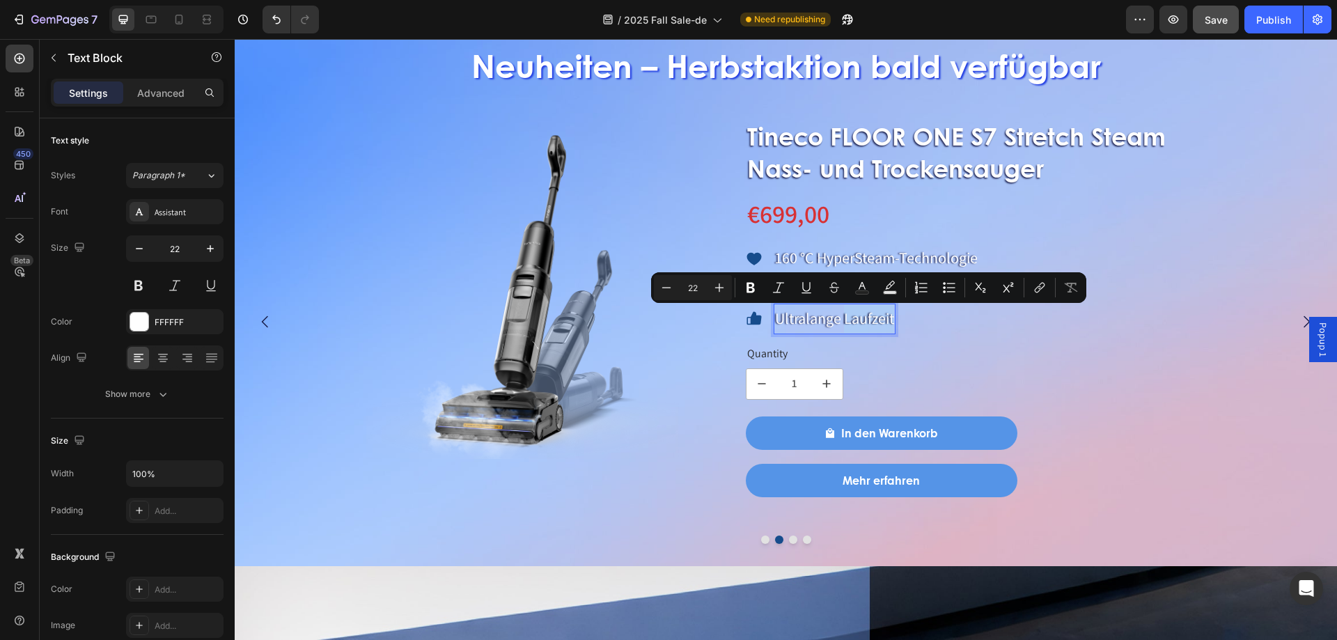
drag, startPoint x: 895, startPoint y: 315, endPoint x: 887, endPoint y: 315, distance: 7.7
click at [888, 309] on p "Ultralange Laufzeit" at bounding box center [834, 319] width 119 height 28
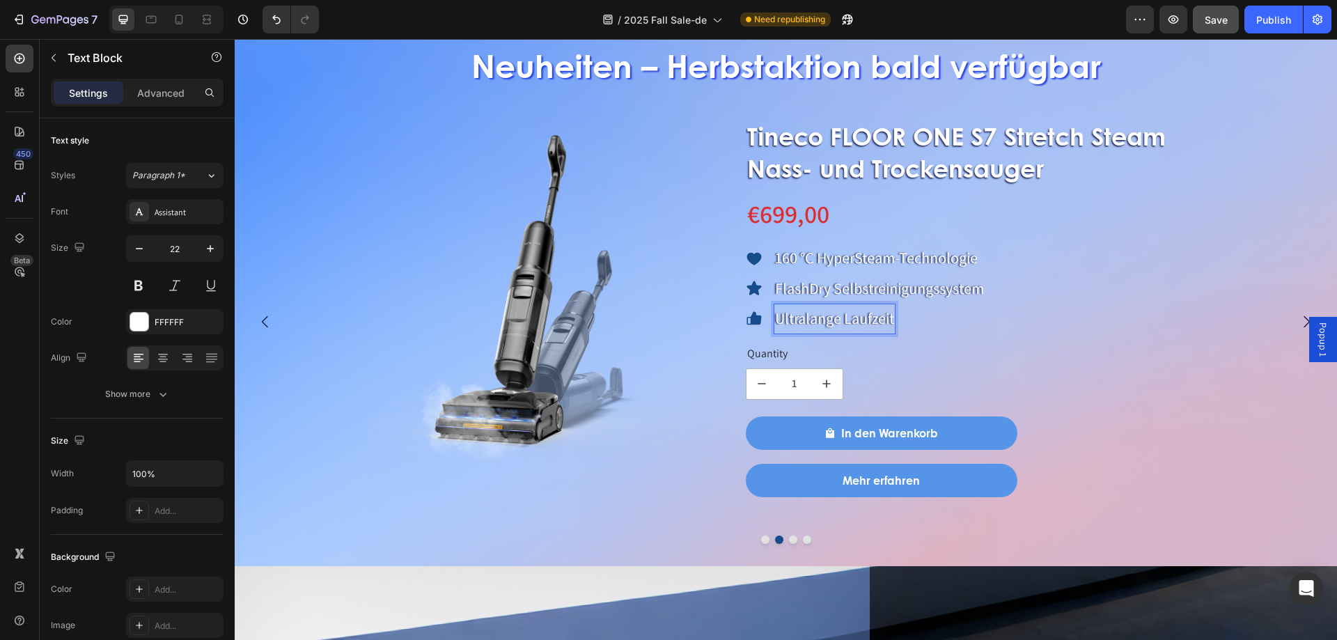
click at [893, 321] on p "Ultralange Laufzeit" at bounding box center [834, 319] width 119 height 28
click at [896, 317] on p "Ultralange LaufzeitBis zu 80* Minuten" at bounding box center [892, 319] width 235 height 28
click at [901, 321] on p "Ultralange Laufzeit Bis zu 80* Minuten" at bounding box center [893, 319] width 237 height 28
click at [905, 322] on p "Ultralange Laufzeit Bis zu 80* Minuten" at bounding box center [893, 319] width 237 height 28
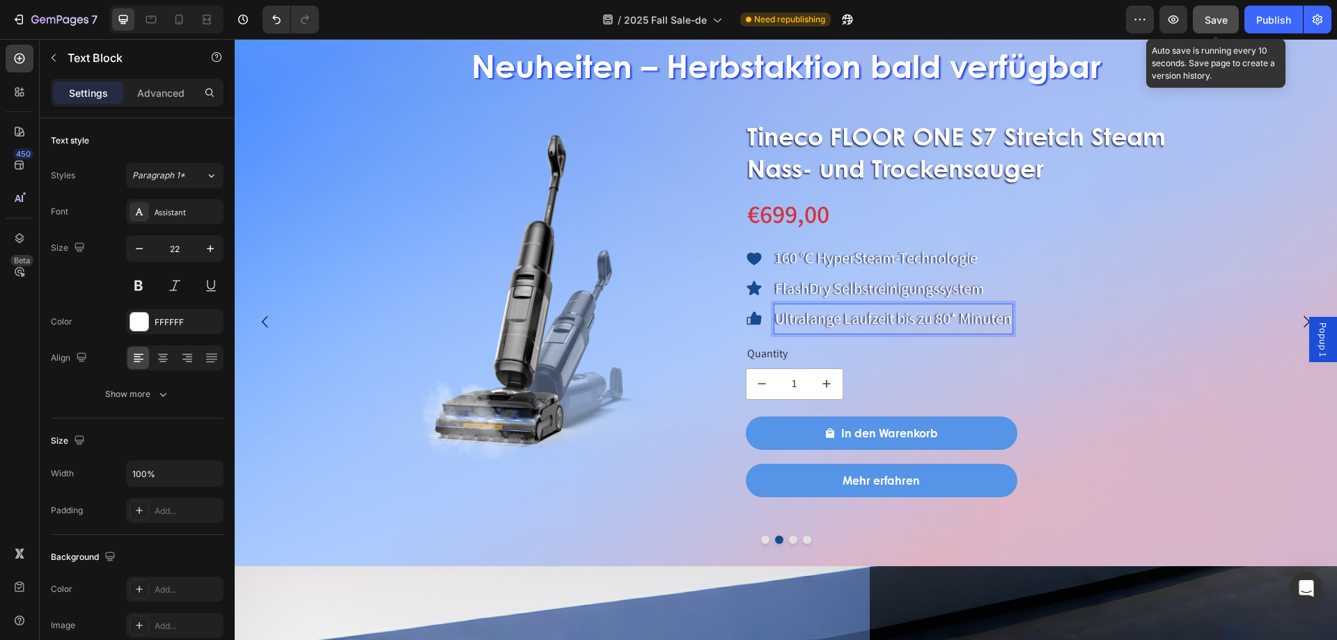
click at [1216, 30] on button "Save" at bounding box center [1216, 20] width 46 height 28
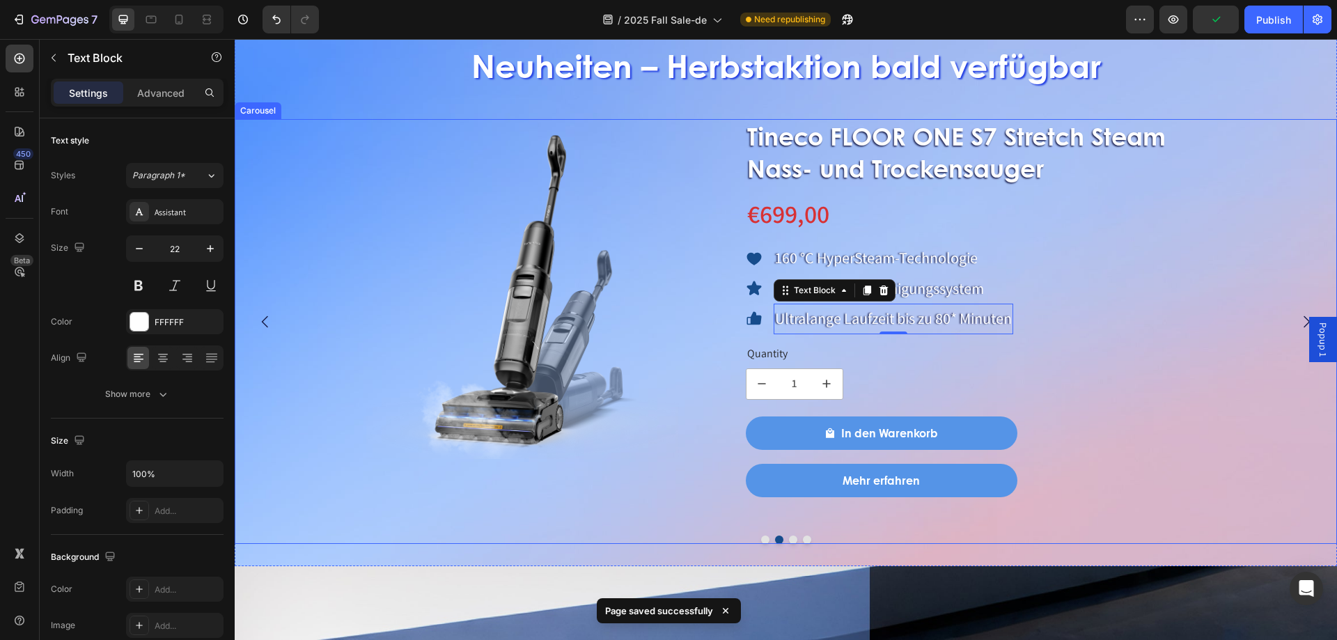
click at [789, 540] on button "Dot" at bounding box center [793, 539] width 8 height 8
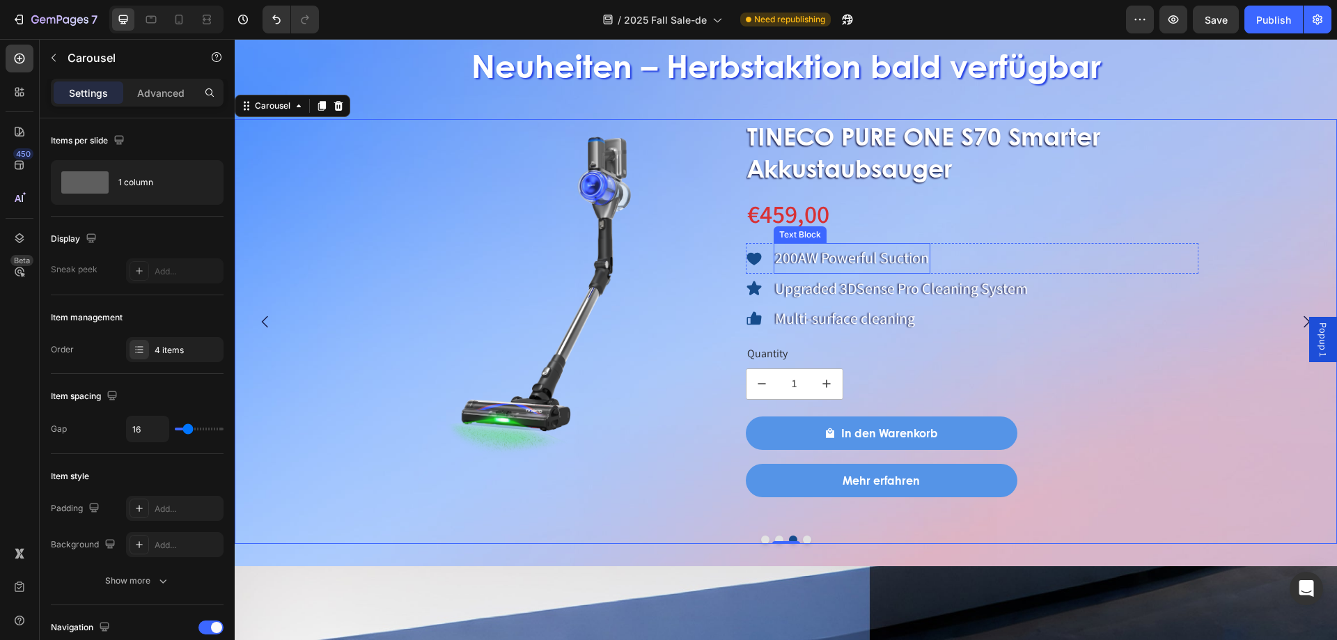
click at [862, 261] on p "200AW Powerful Suction" at bounding box center [852, 258] width 154 height 28
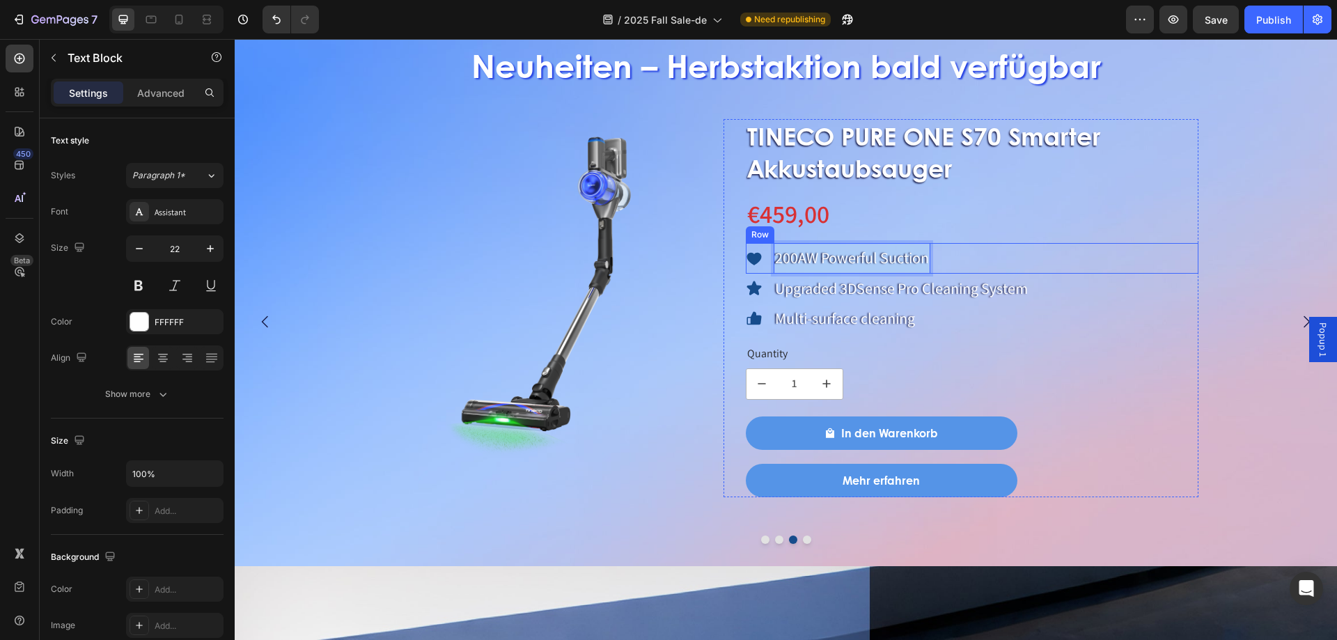
drag, startPoint x: 775, startPoint y: 257, endPoint x: 951, endPoint y: 261, distance: 176.2
click at [951, 261] on div "Icon 200AW Powerful Suction Text Block 0 Row" at bounding box center [972, 258] width 453 height 31
click at [808, 281] on p "Upgraded 3DSense Pro Cleaning System" at bounding box center [901, 289] width 253 height 28
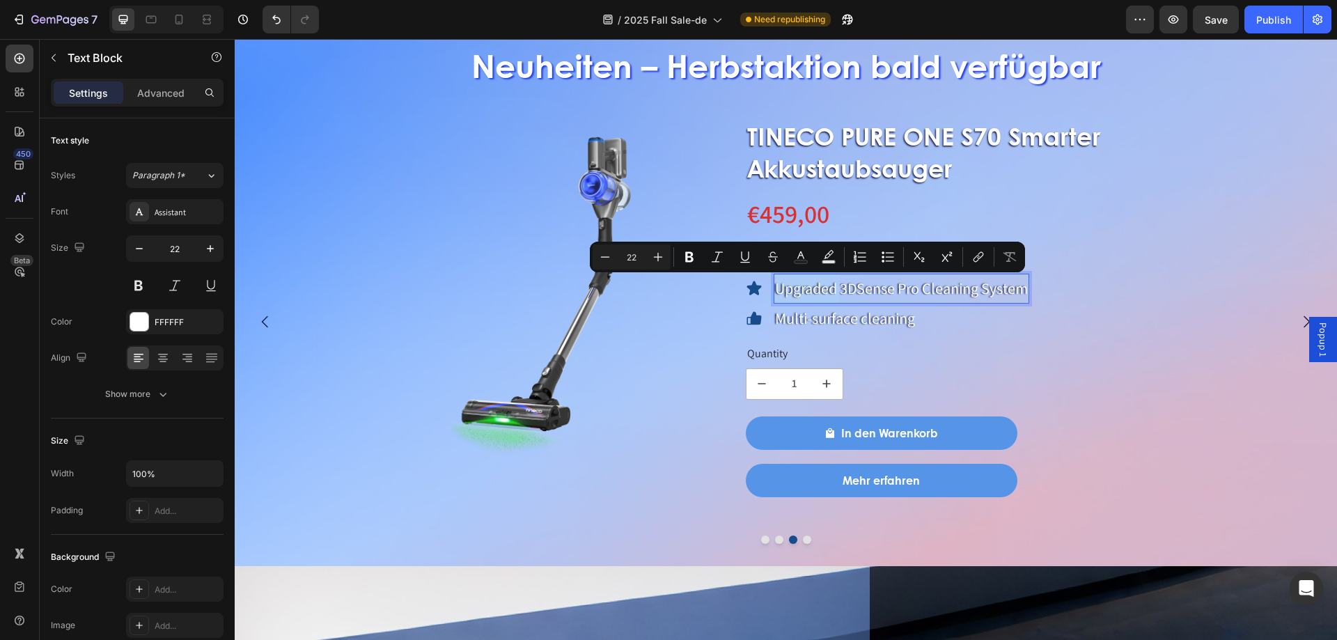
click at [777, 292] on p "Upgraded 3DSense Pro Cleaning System" at bounding box center [901, 289] width 253 height 28
drag, startPoint x: 777, startPoint y: 292, endPoint x: 1048, endPoint y: 288, distance: 271.6
click at [1048, 288] on div "Icon Upgraded 3DSense Pro Cleaning System Text Block 0 Row" at bounding box center [972, 289] width 453 height 31
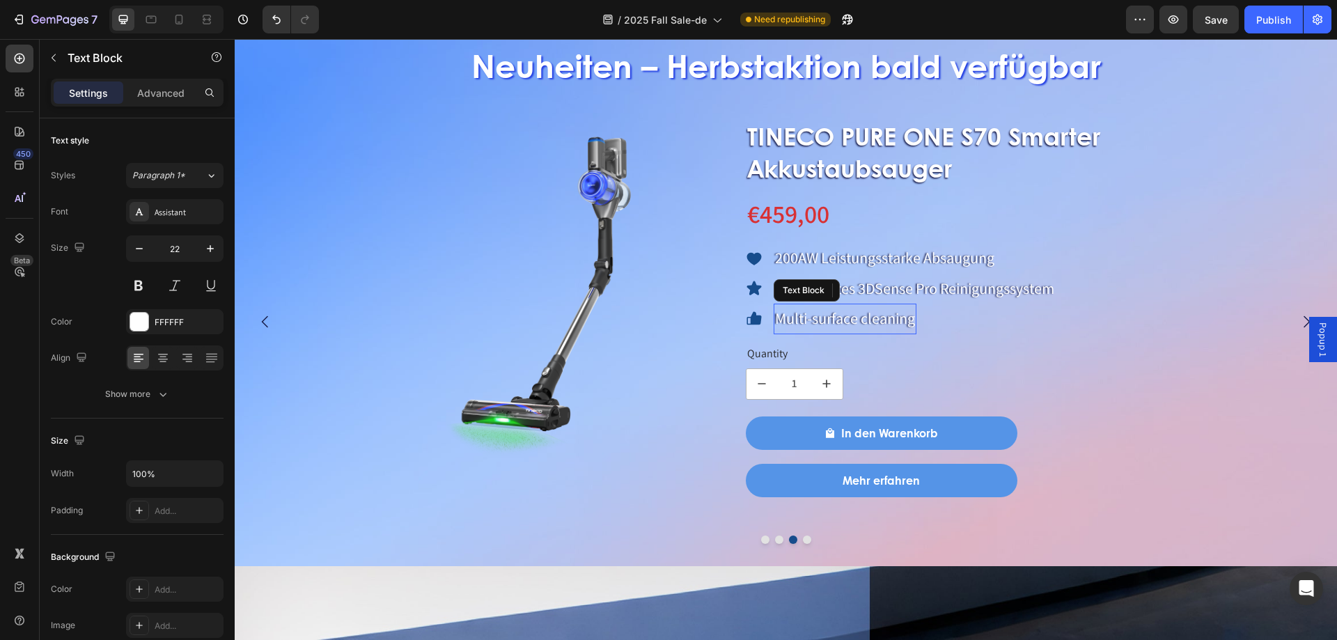
click at [796, 327] on p "Multi-surface cleaning" at bounding box center [845, 319] width 140 height 28
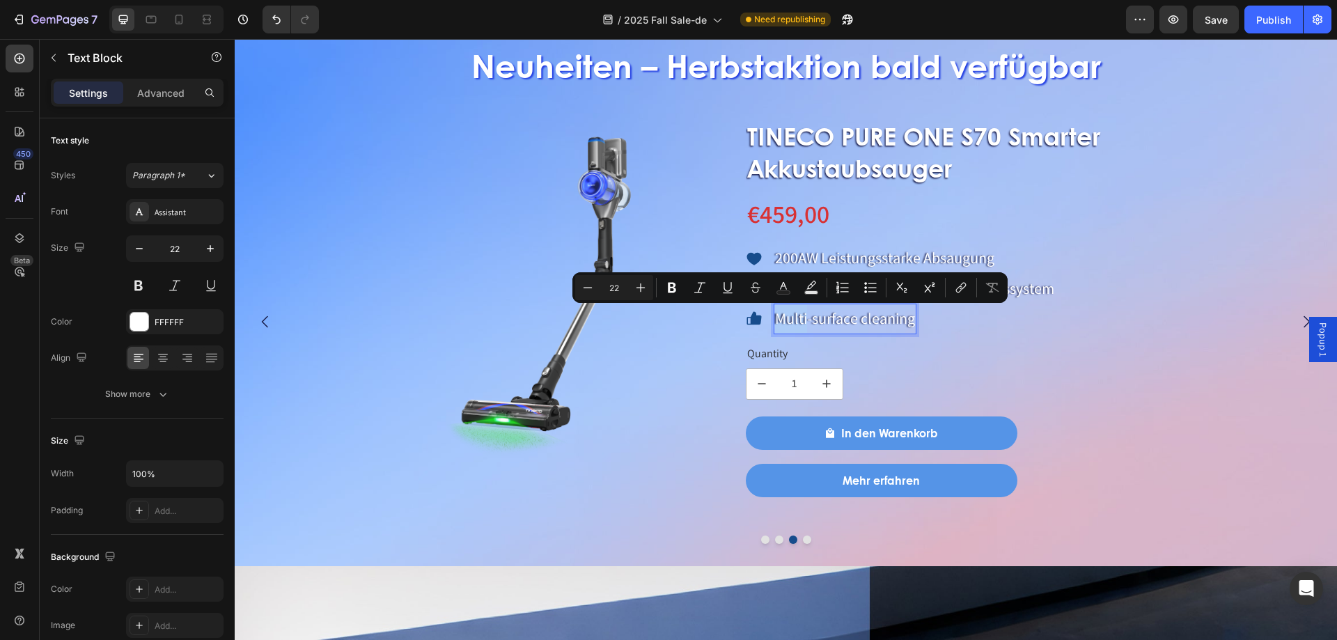
click at [782, 321] on p "Multi-surface cleaning" at bounding box center [845, 319] width 140 height 28
click at [780, 320] on p "Multi-surface cleaning" at bounding box center [845, 319] width 140 height 28
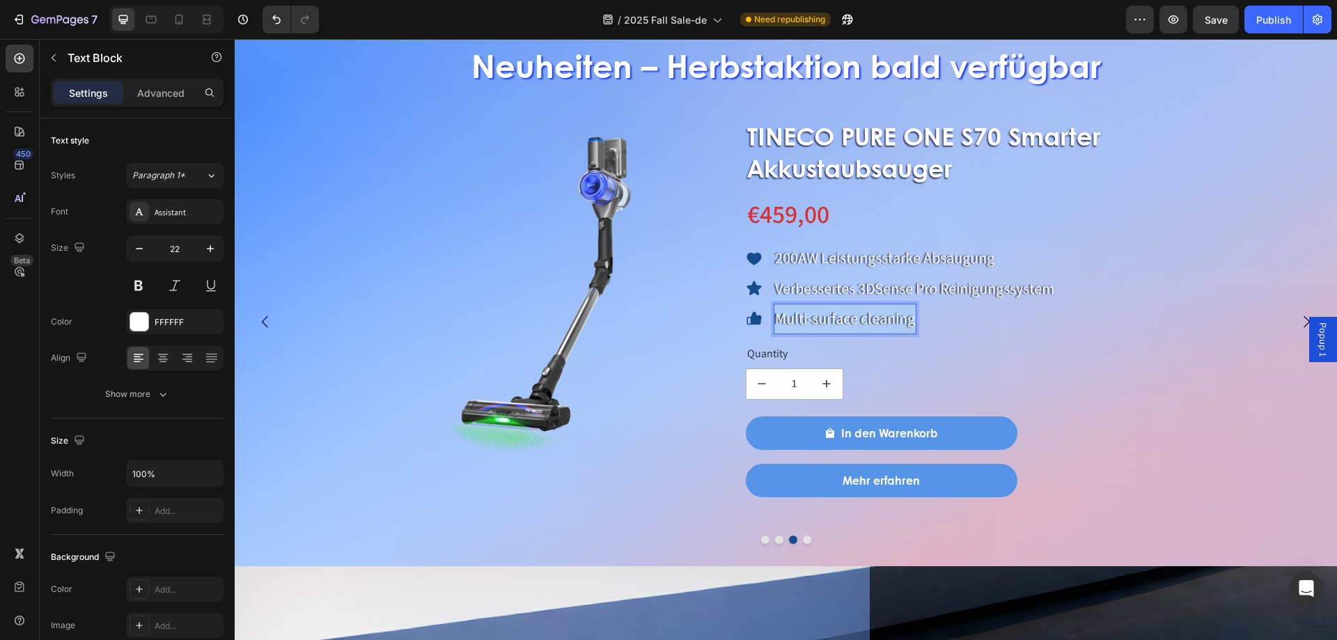
drag, startPoint x: 778, startPoint y: 320, endPoint x: 914, endPoint y: 330, distance: 136.1
click at [914, 330] on div "Multi-surface cleaning" at bounding box center [844, 319] width 143 height 31
click at [803, 537] on button "Dot" at bounding box center [807, 539] width 8 height 8
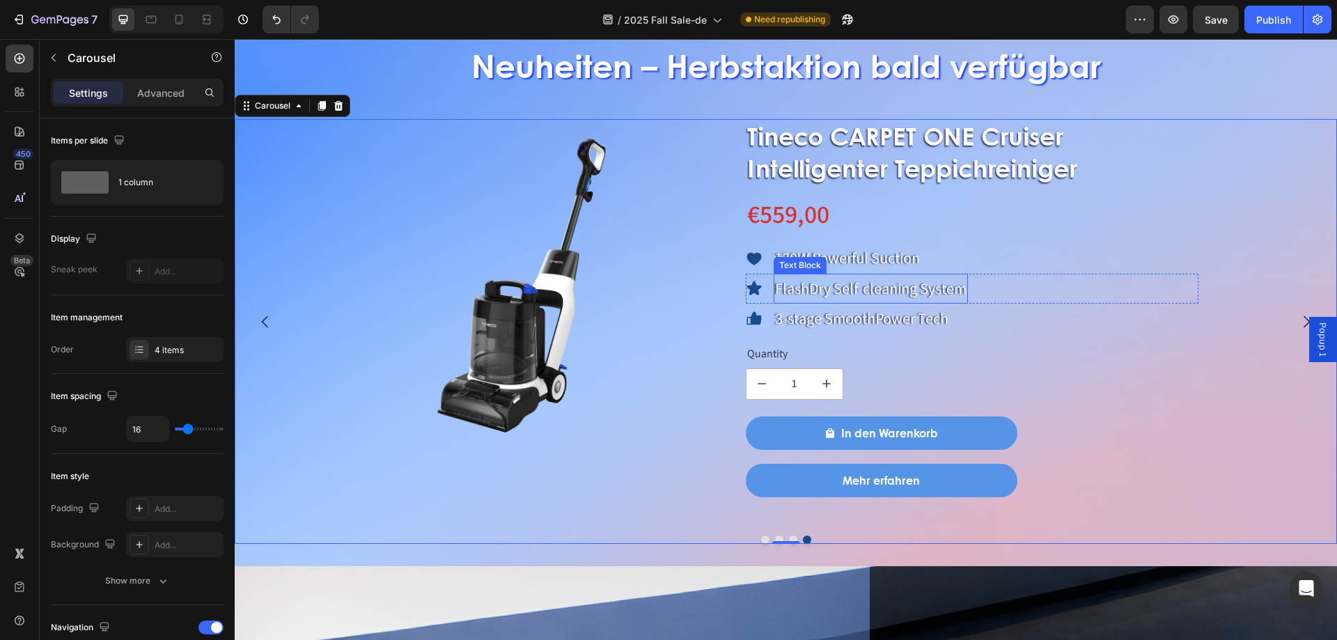
click at [793, 262] on div "Text Block" at bounding box center [799, 265] width 47 height 13
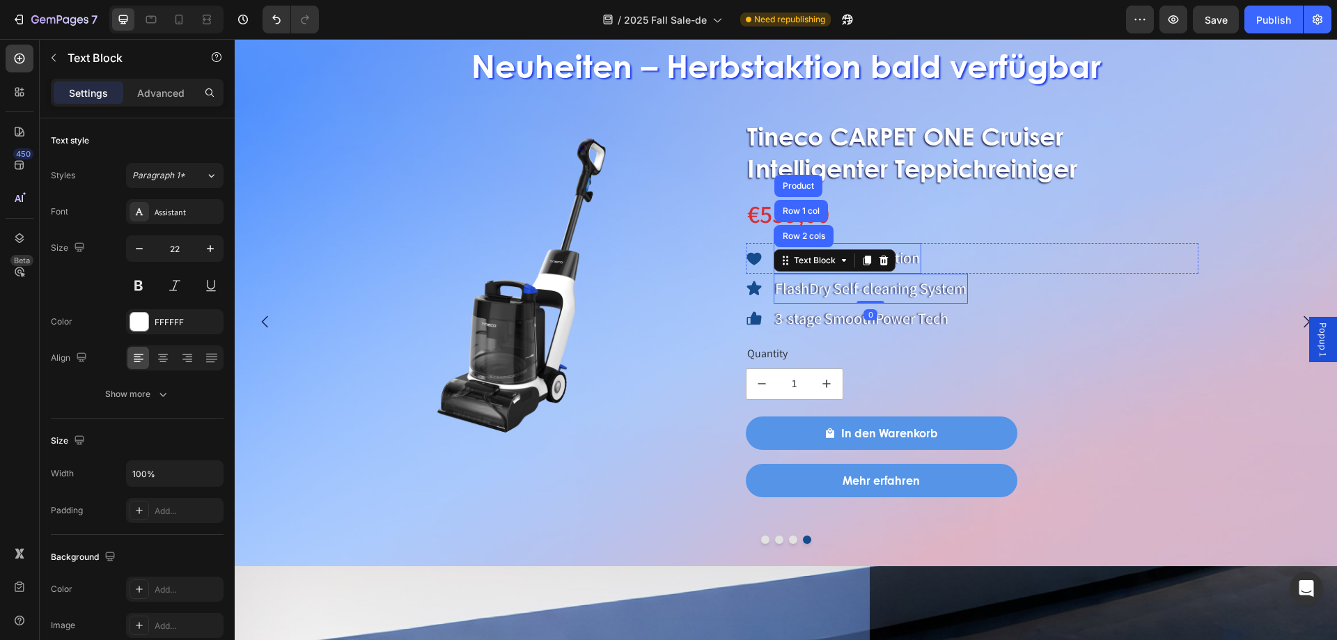
click at [904, 250] on p "130W Powerful Suction" at bounding box center [847, 258] width 145 height 28
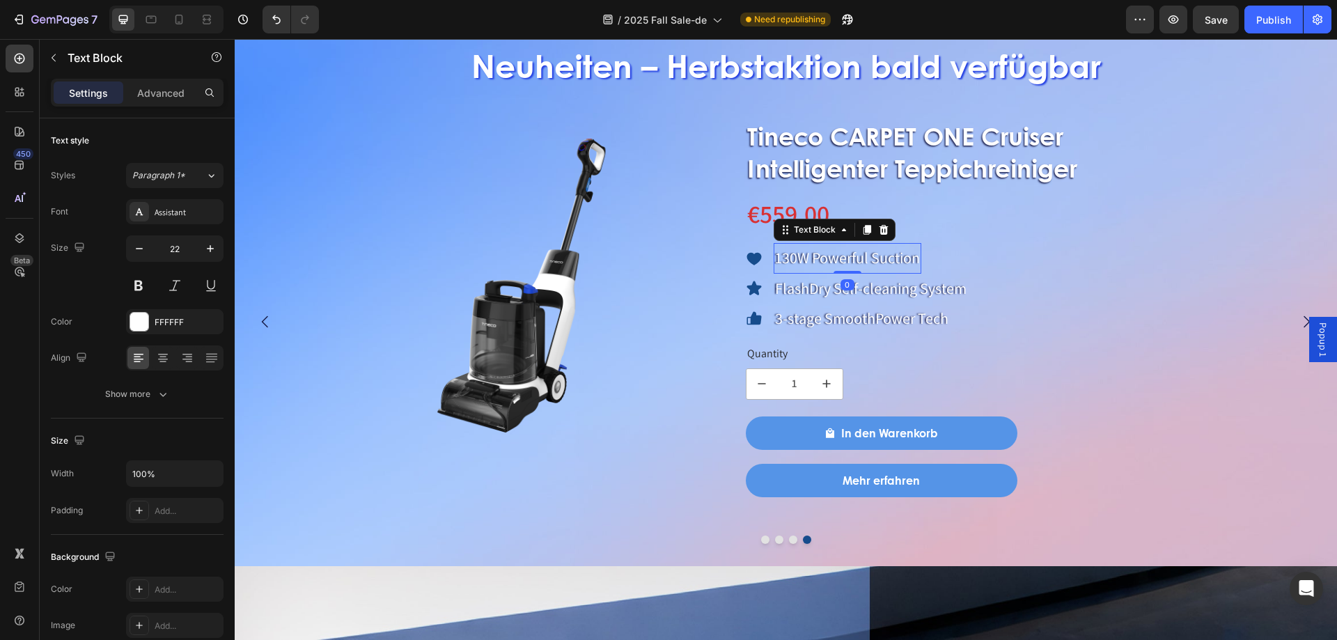
click at [907, 258] on p "130W Powerful Suction" at bounding box center [847, 258] width 145 height 28
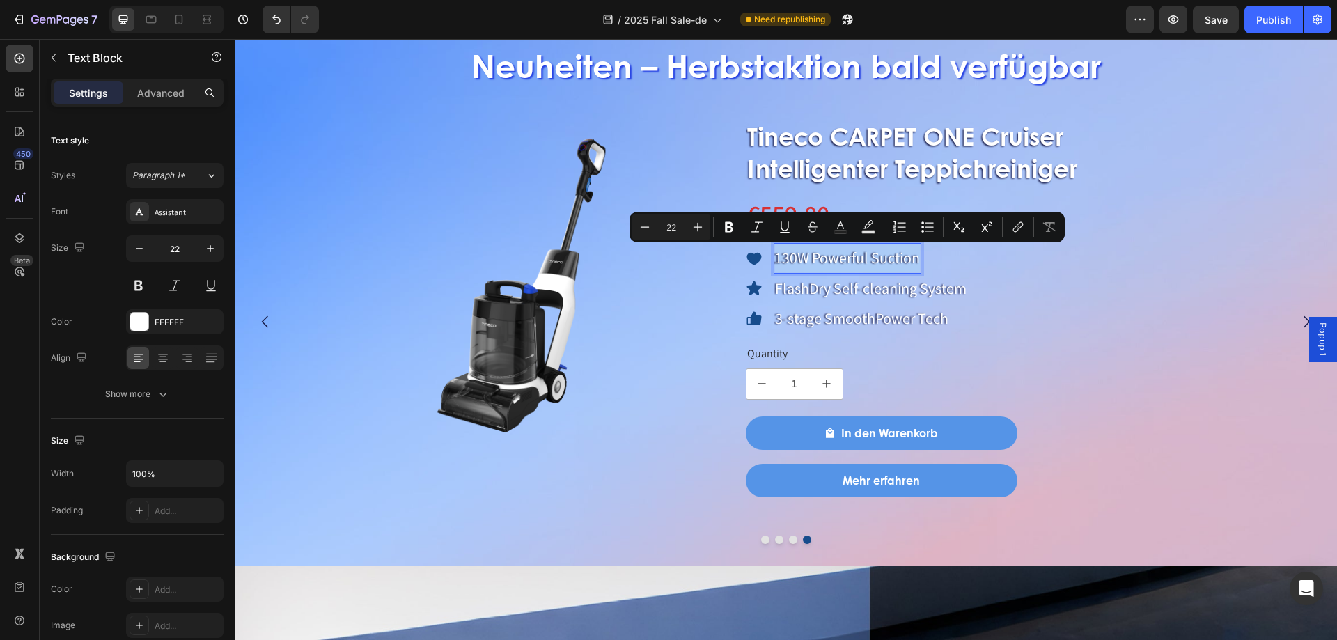
drag, startPoint x: 776, startPoint y: 258, endPoint x: 913, endPoint y: 269, distance: 138.3
click at [920, 267] on div "130W Powerful Suction" at bounding box center [847, 258] width 148 height 31
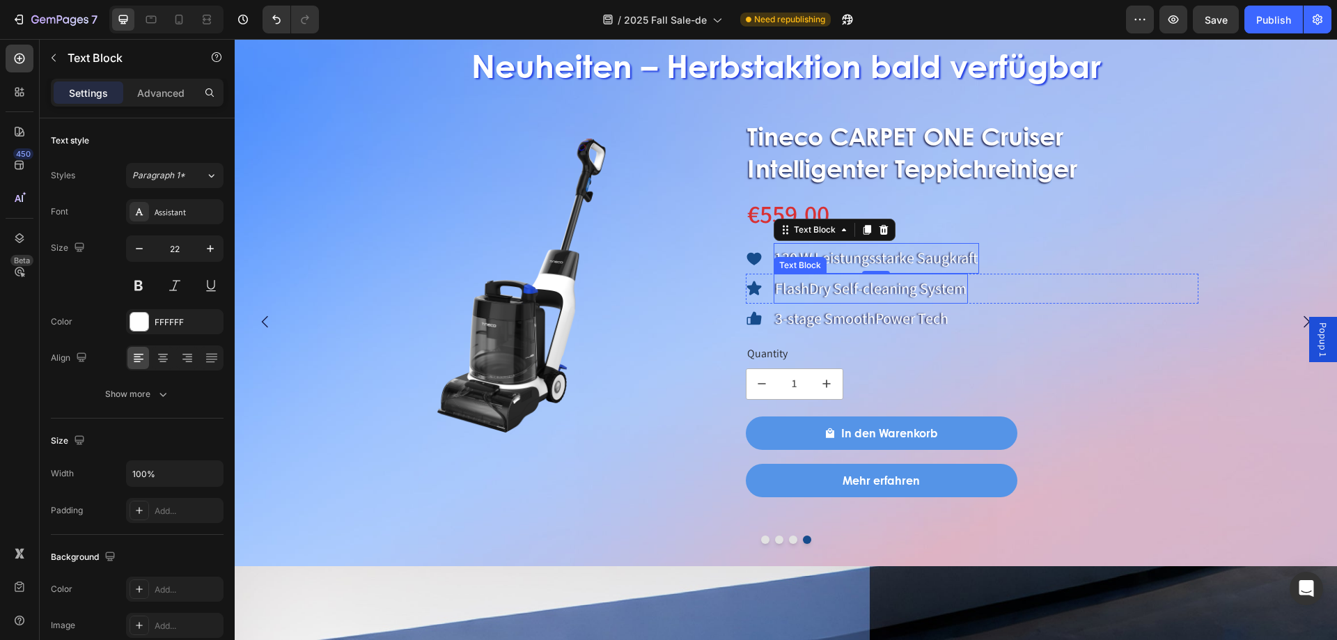
click at [814, 285] on p "FlashDry Self-cleaning System" at bounding box center [870, 289] width 191 height 28
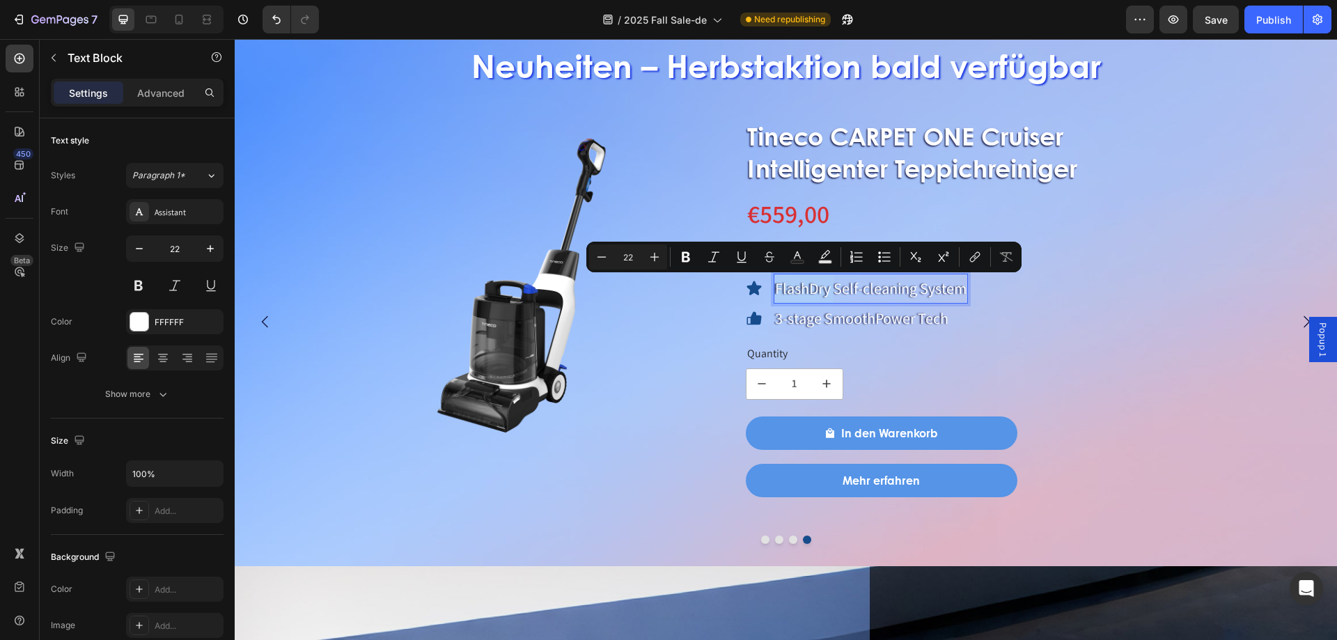
click at [778, 287] on p "FlashDry Self-cleaning System" at bounding box center [870, 289] width 191 height 28
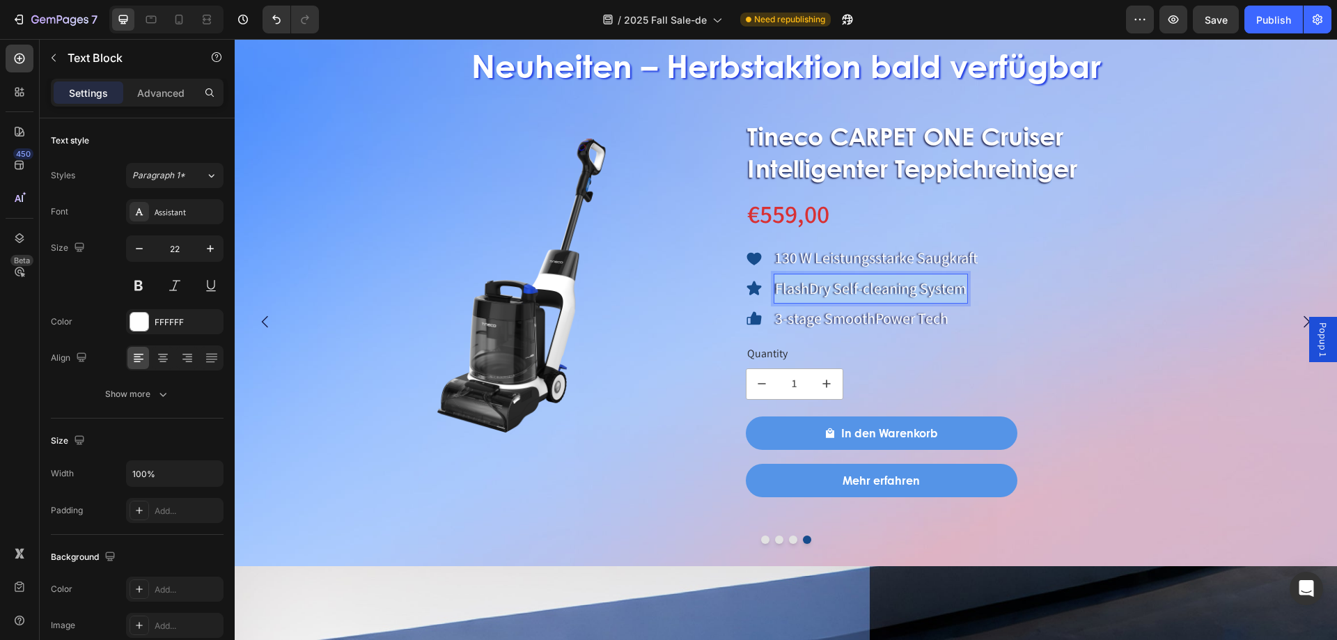
drag, startPoint x: 776, startPoint y: 287, endPoint x: 964, endPoint y: 292, distance: 188.0
click at [964, 292] on p "FlashDry Self-cleaning System" at bounding box center [870, 289] width 191 height 28
click at [773, 312] on div "3-stage SmoothPower Tech" at bounding box center [861, 319] width 176 height 31
click at [775, 322] on p "3-stage SmoothPower Tech" at bounding box center [861, 319] width 173 height 28
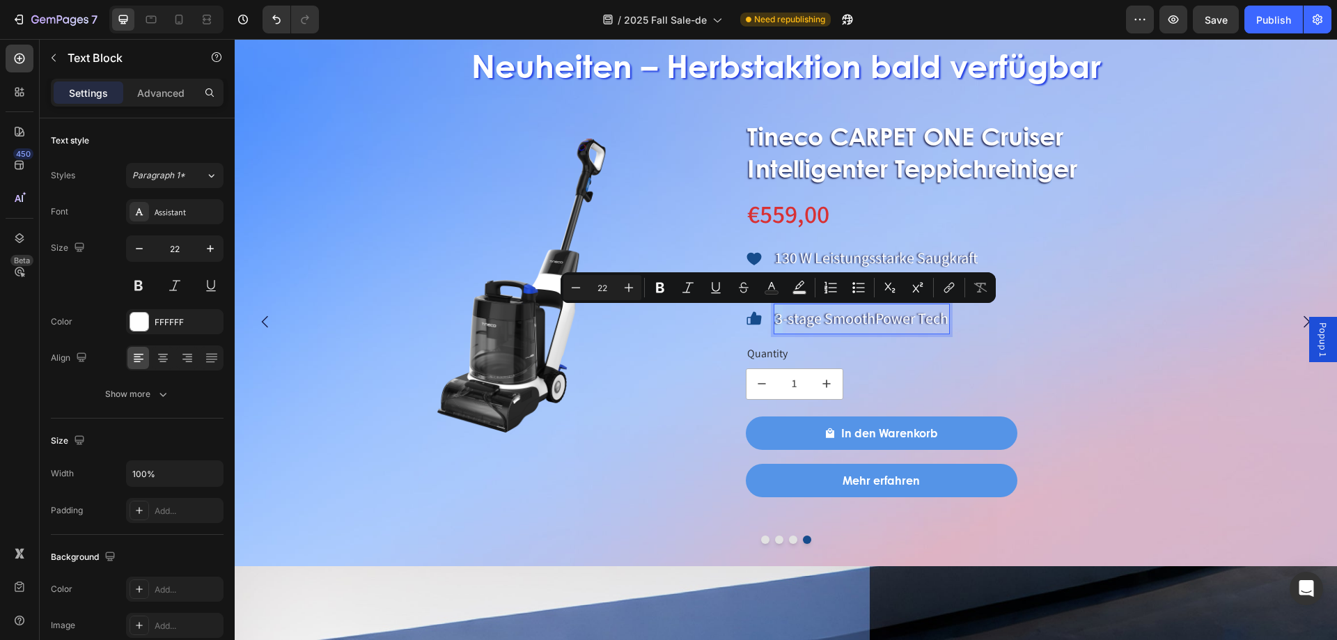
click at [776, 319] on p "3-stage SmoothPower Tech" at bounding box center [861, 319] width 173 height 28
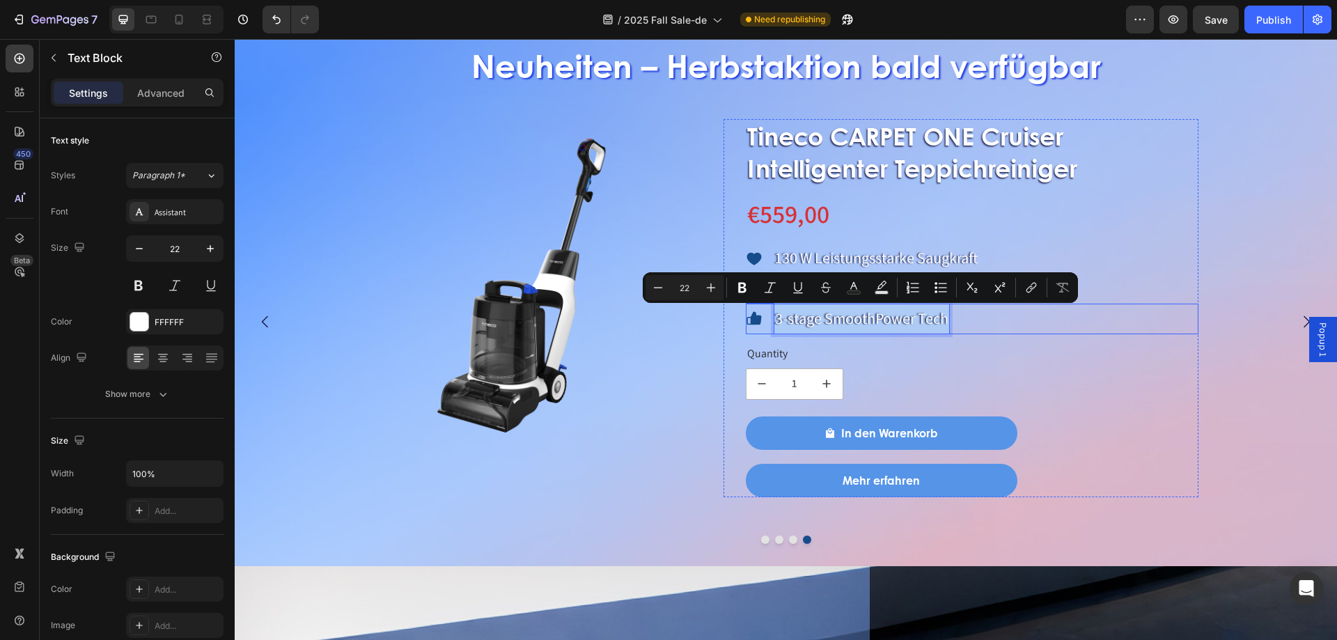
drag, startPoint x: 776, startPoint y: 319, endPoint x: 959, endPoint y: 322, distance: 183.1
click at [959, 322] on div "Icon 3-stage SmoothPower Tech Text Block 0 Row" at bounding box center [972, 319] width 453 height 31
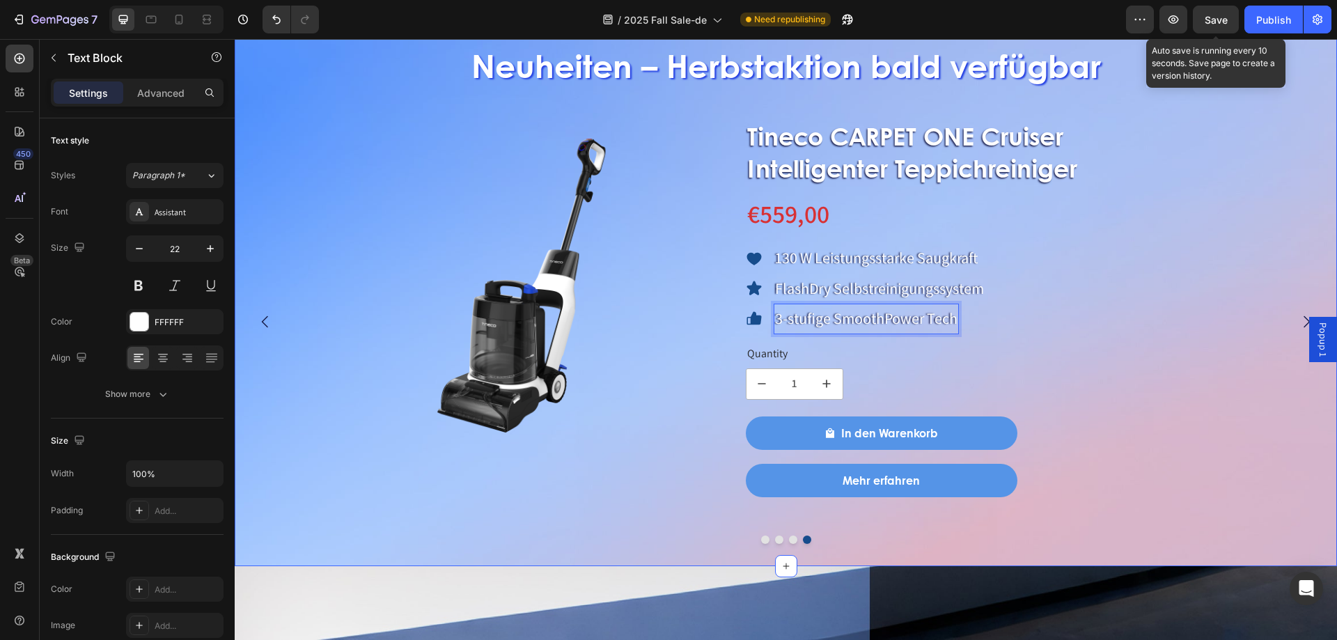
click at [1204, 22] on span "Save" at bounding box center [1215, 20] width 23 height 12
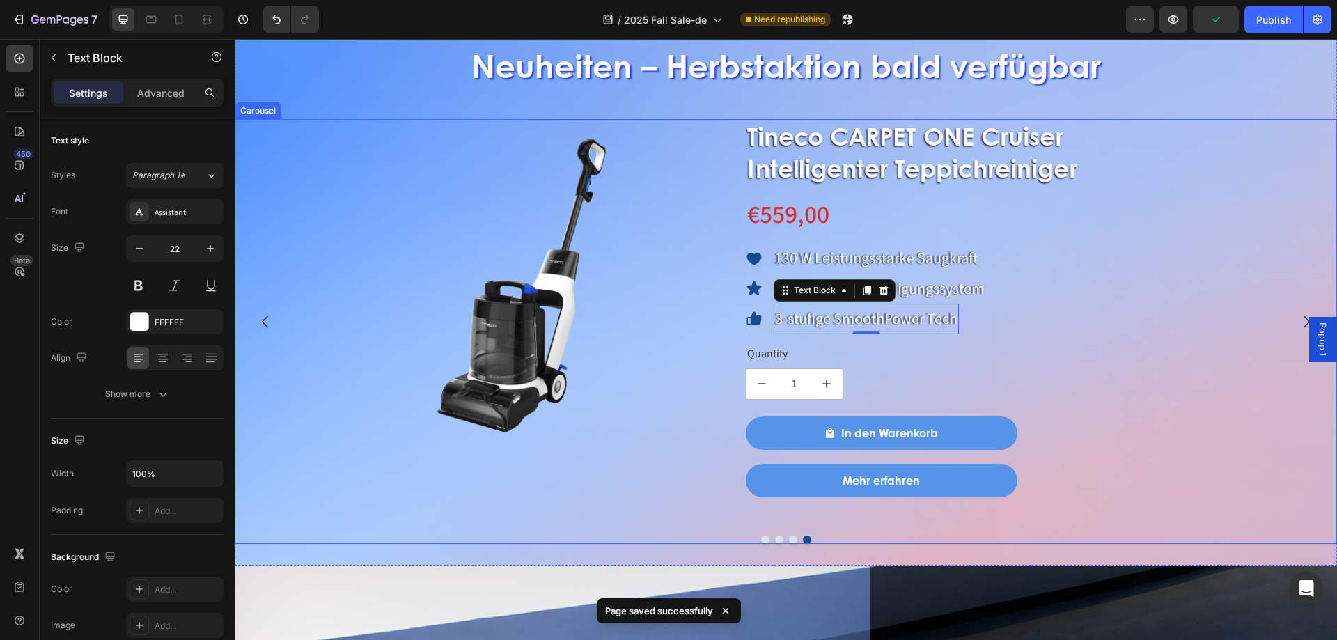
click at [271, 326] on icon "Carousel Back Arrow" at bounding box center [265, 321] width 17 height 17
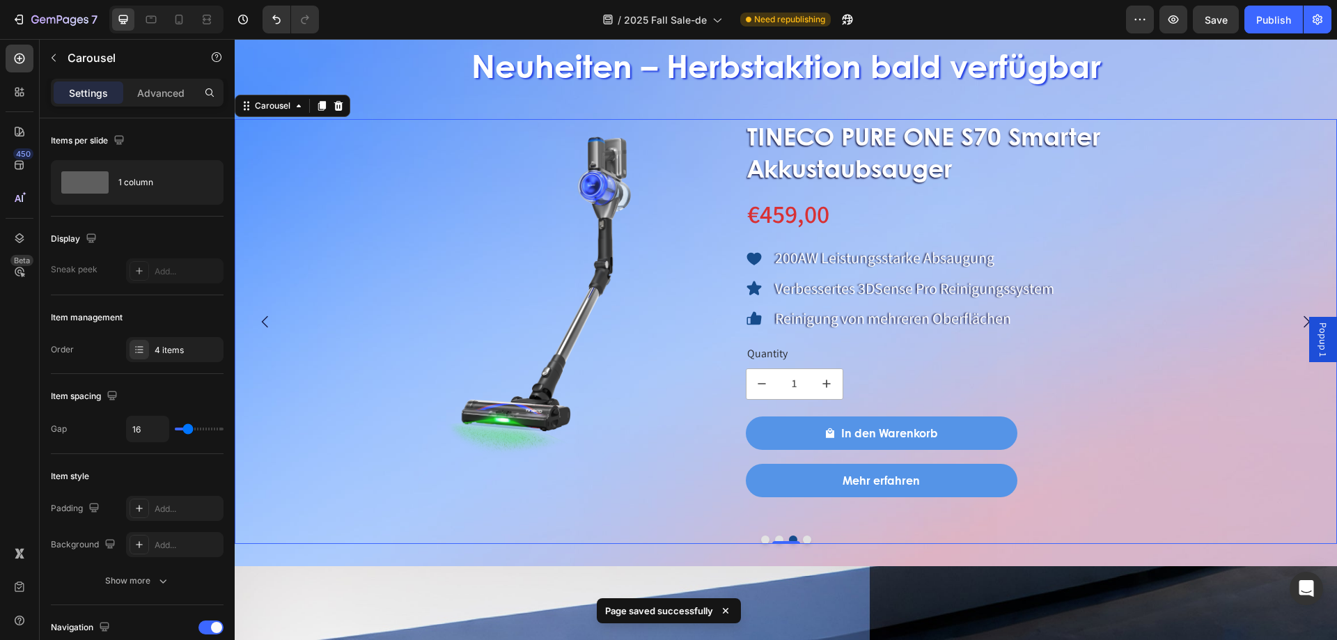
click at [269, 325] on icon "Carousel Back Arrow" at bounding box center [265, 321] width 17 height 17
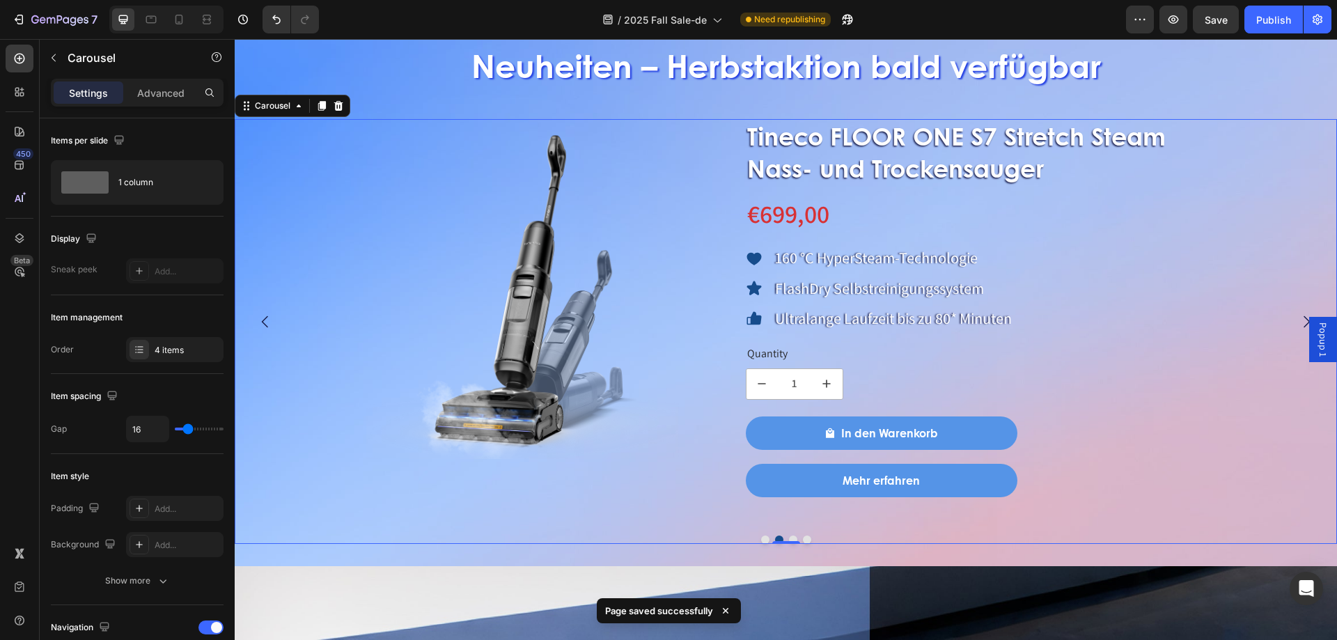
click at [269, 325] on icon "Carousel Back Arrow" at bounding box center [265, 321] width 17 height 17
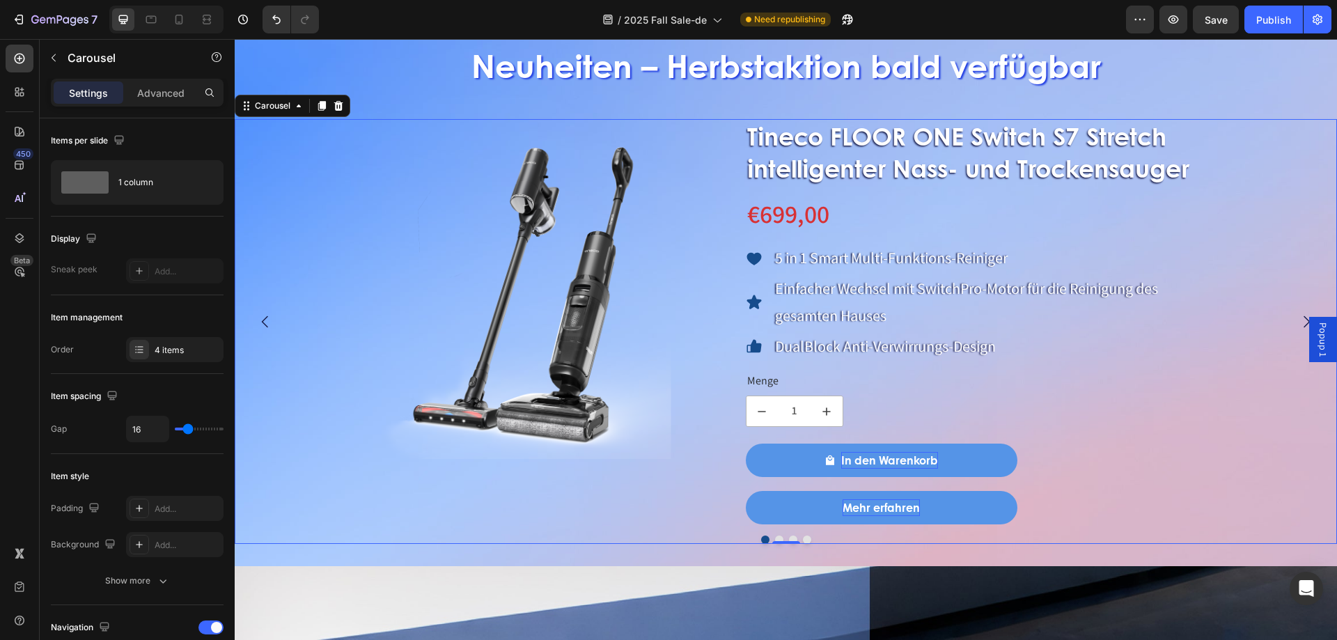
click at [344, 462] on div "Product Images Tineco FLOOR ONE Switch S7 Stretch intelligenter Nass- und Trock…" at bounding box center [781, 321] width 1092 height 405
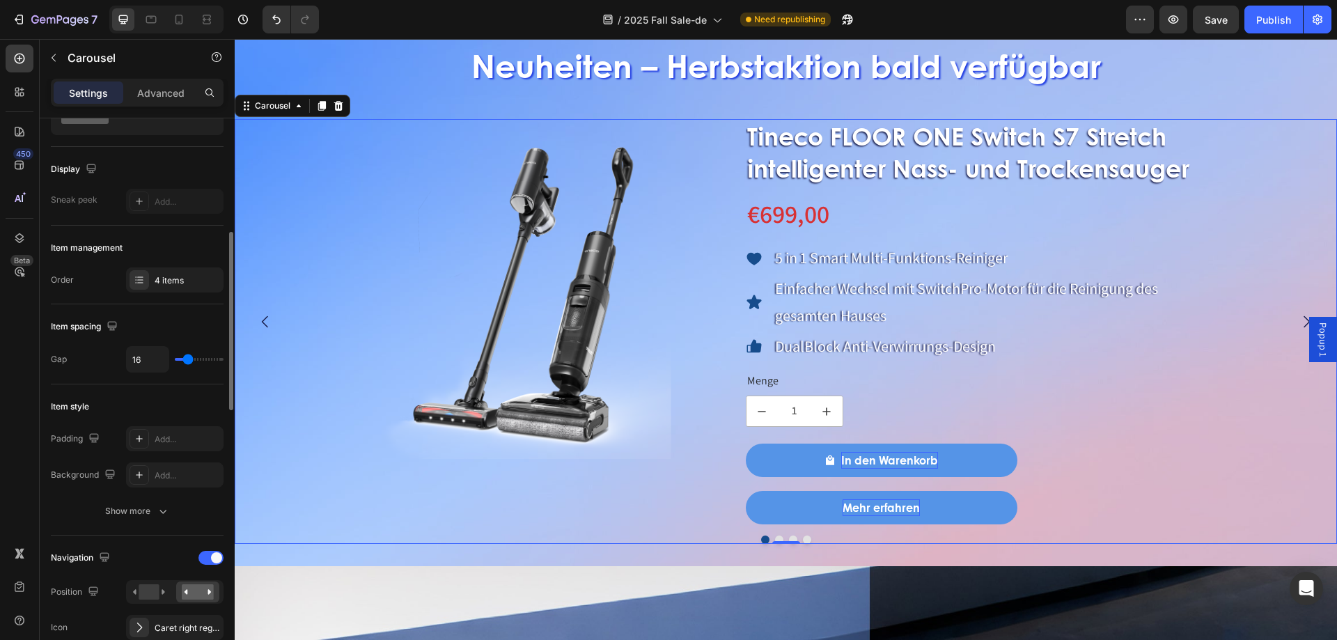
scroll to position [209, 0]
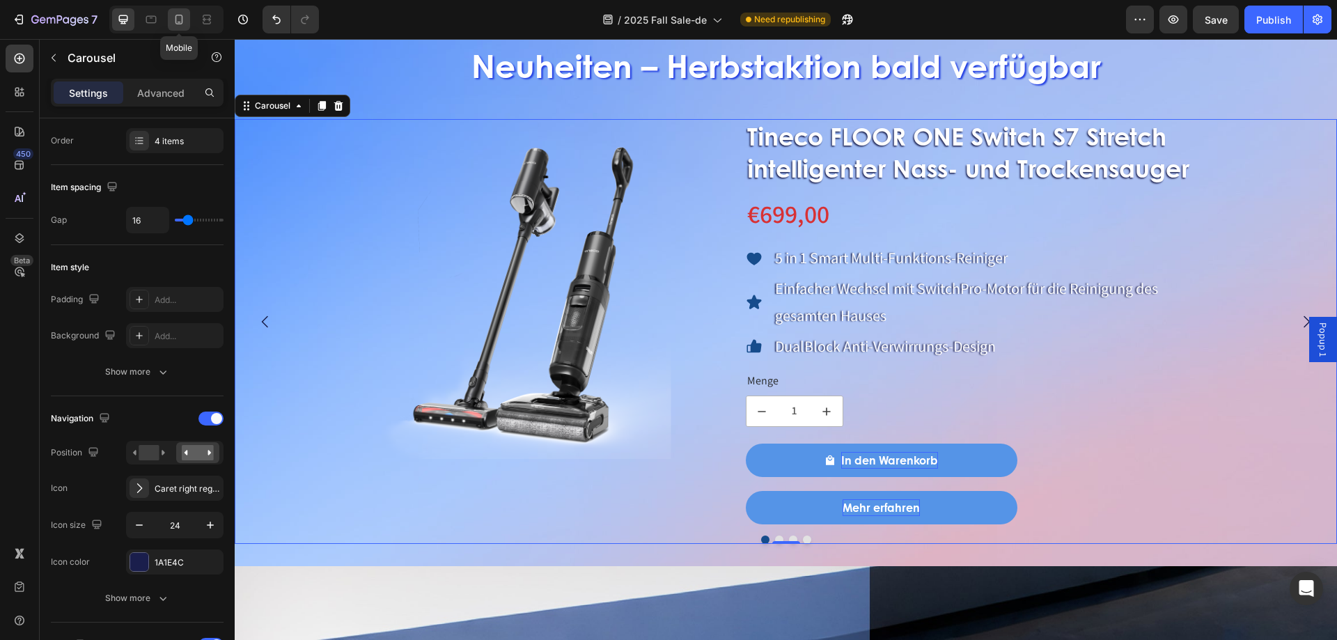
click at [183, 26] on icon at bounding box center [179, 20] width 14 height 14
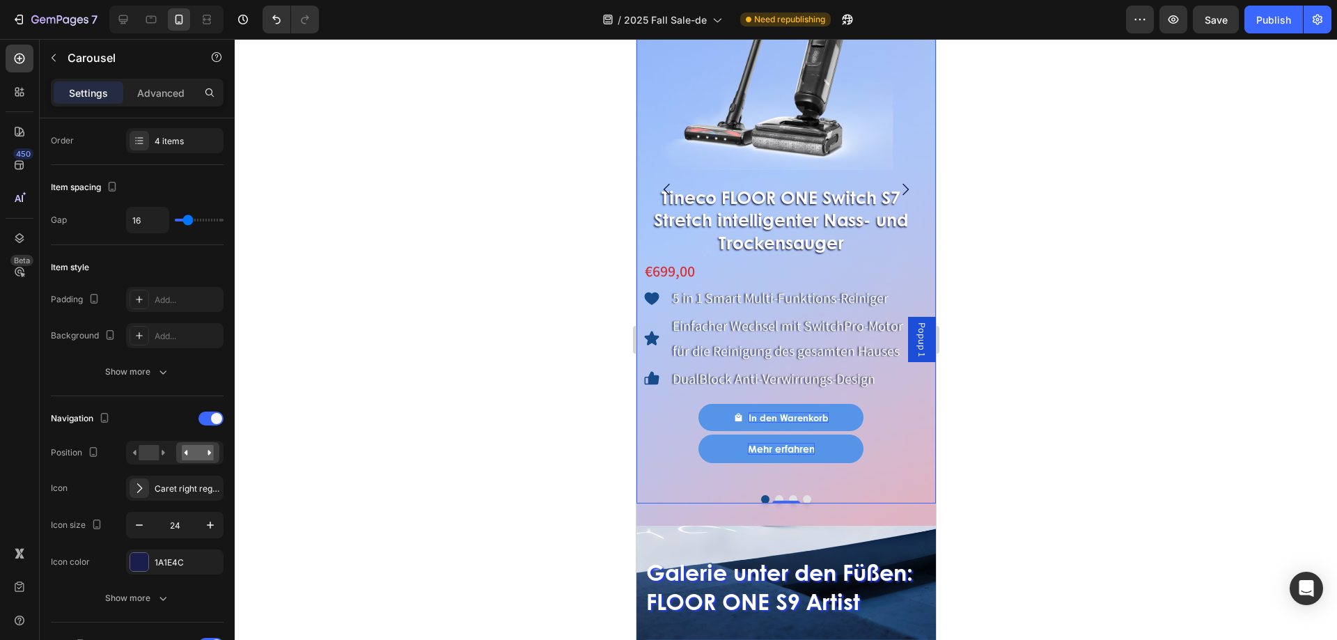
scroll to position [1280, 0]
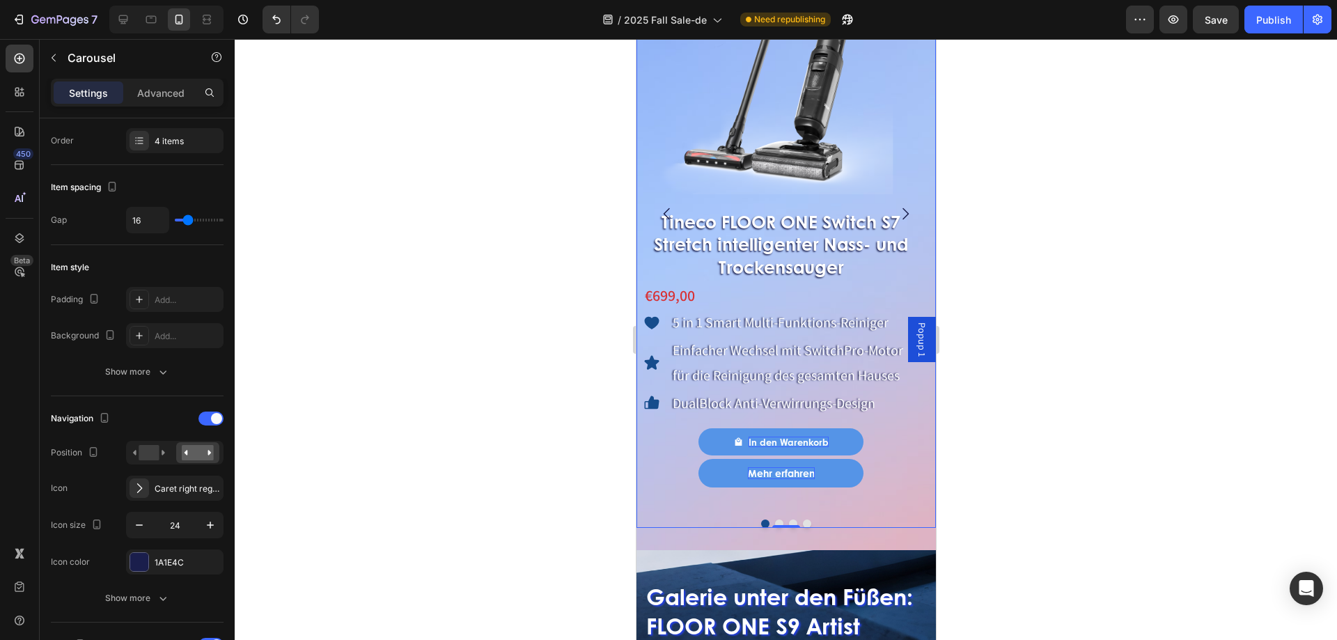
click at [896, 213] on icon "Carousel Next Arrow" at bounding box center [904, 213] width 17 height 17
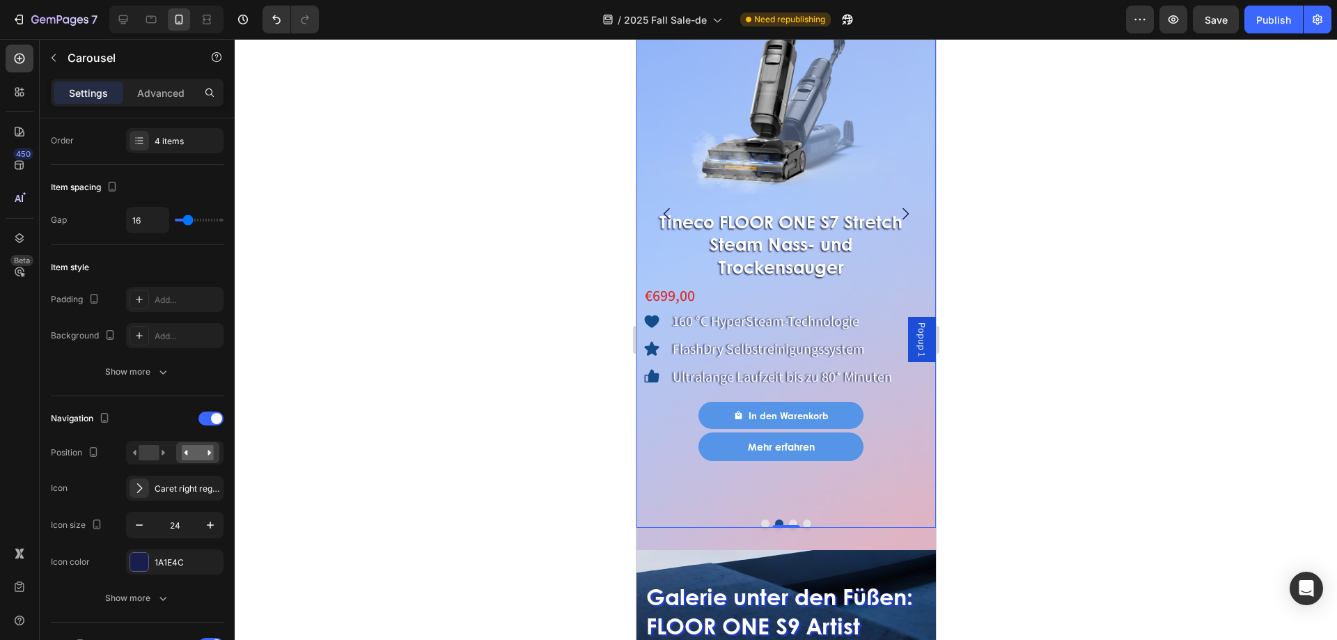
click at [896, 213] on icon "Carousel Next Arrow" at bounding box center [904, 213] width 17 height 17
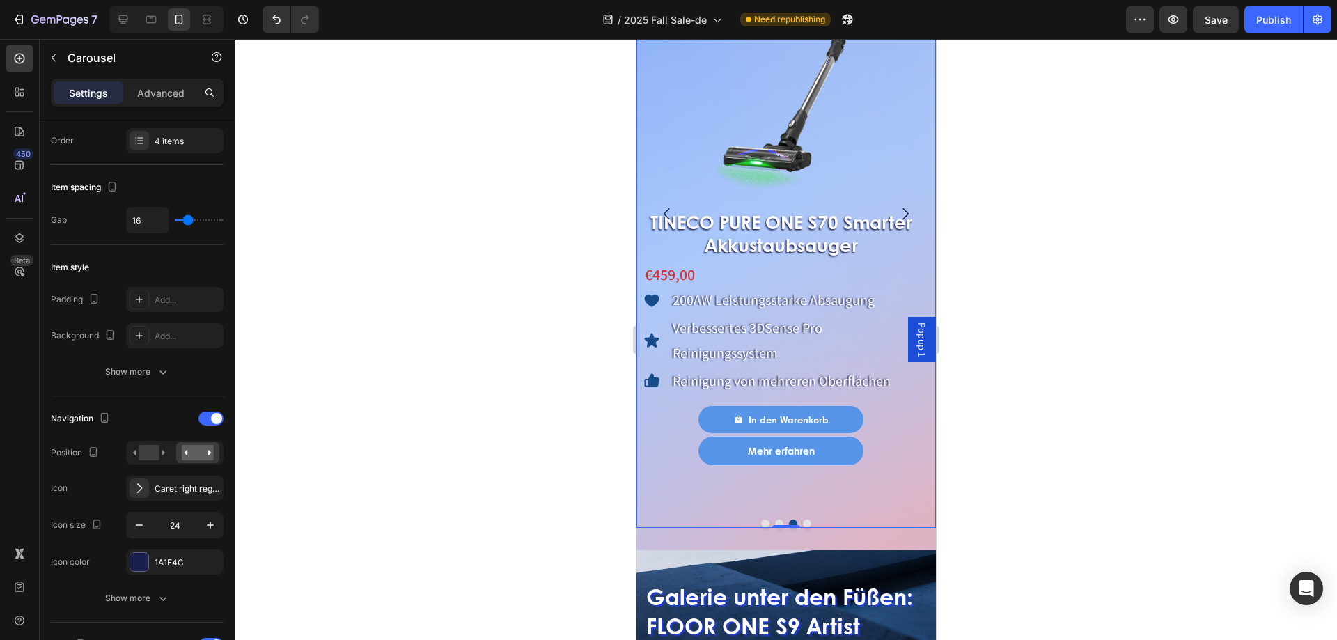
click at [896, 213] on icon "Carousel Next Arrow" at bounding box center [904, 213] width 17 height 17
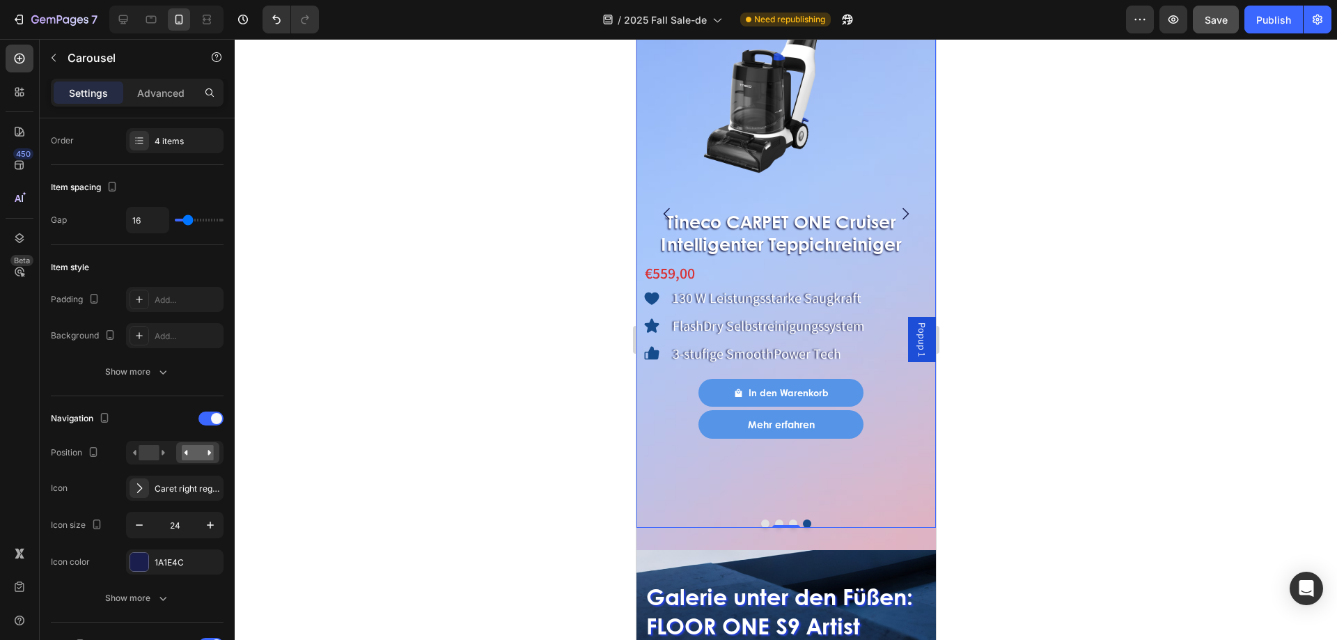
click at [1216, 29] on button "Save" at bounding box center [1216, 20] width 46 height 28
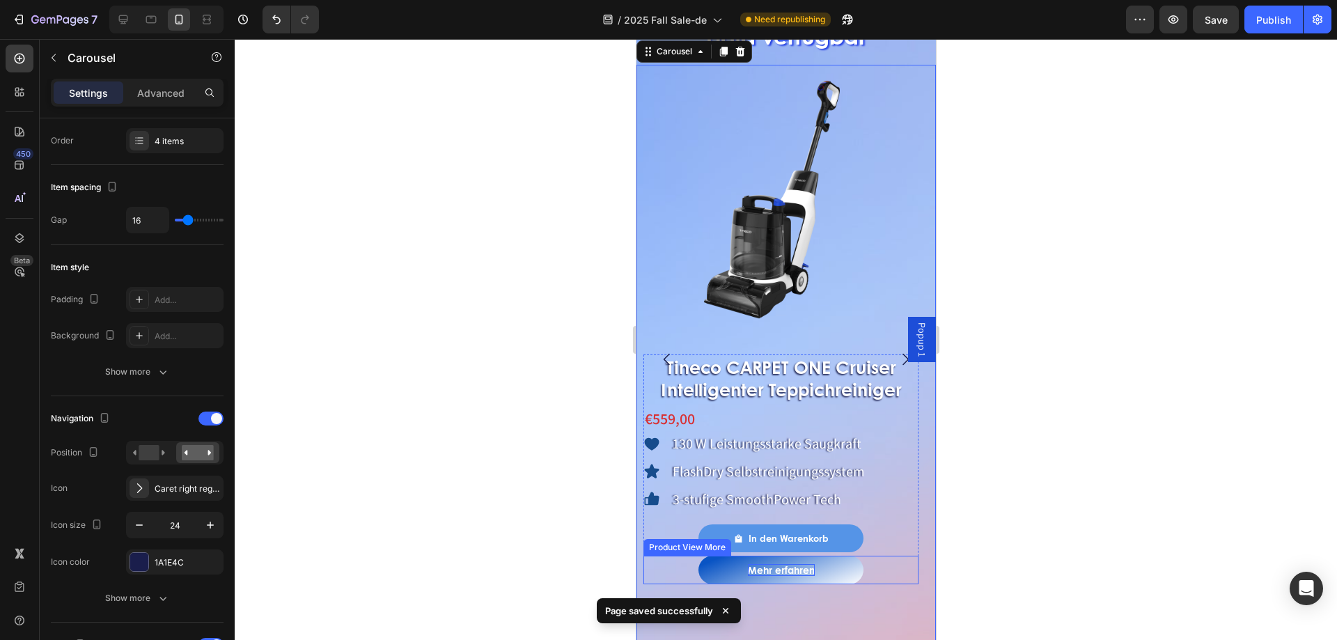
scroll to position [1140, 0]
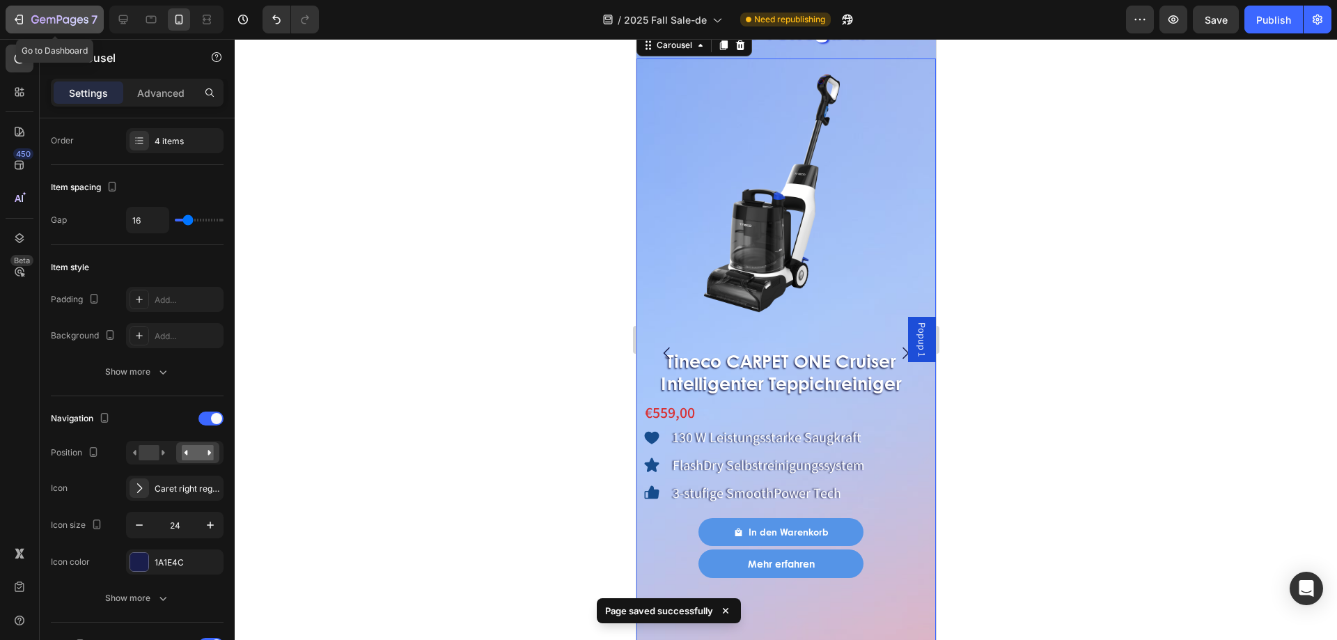
click at [13, 14] on icon "button" at bounding box center [19, 20] width 14 height 14
